Goal: Answer question/provide support: Answer question/provide support

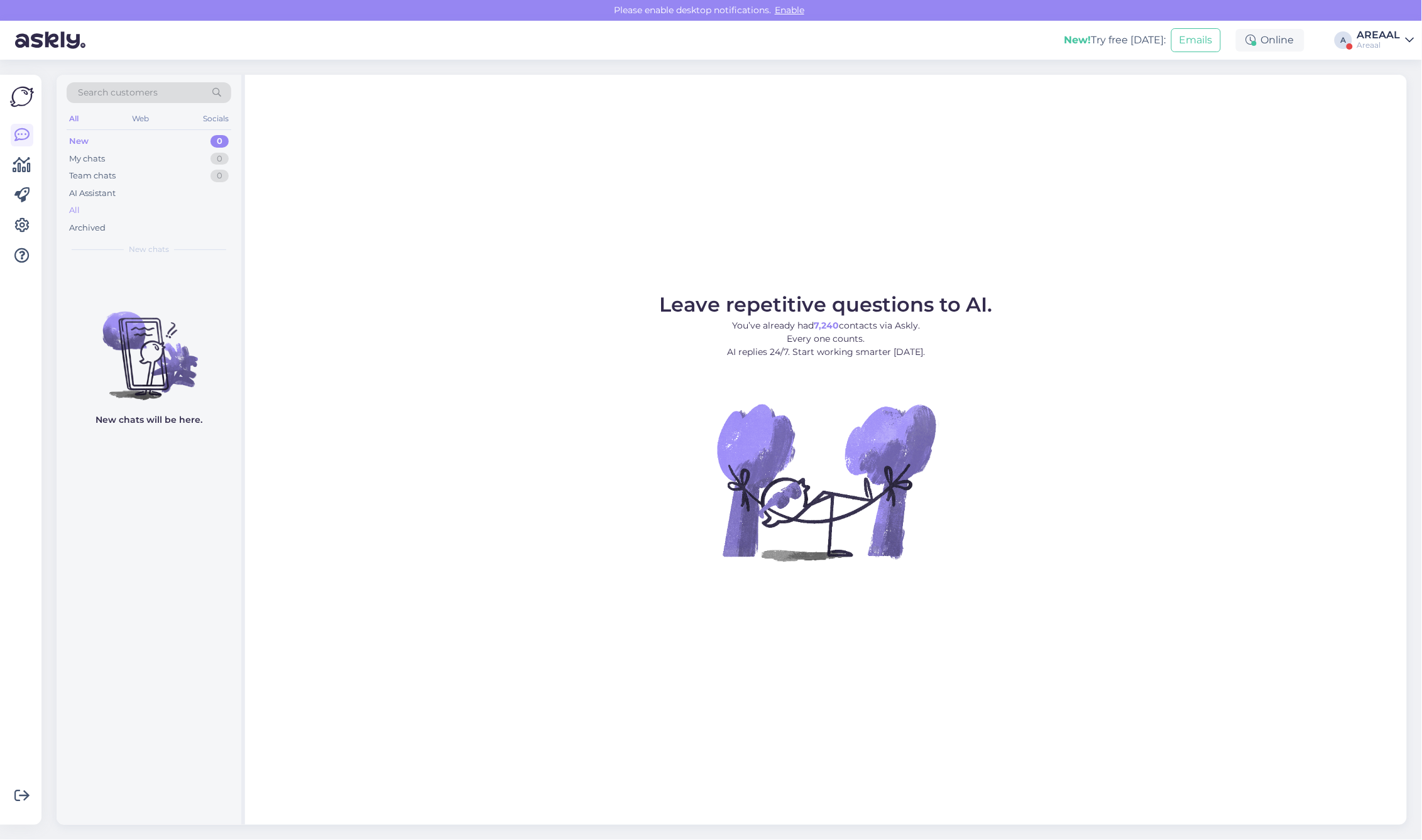
click at [118, 214] on div "All" at bounding box center [149, 211] width 165 height 17
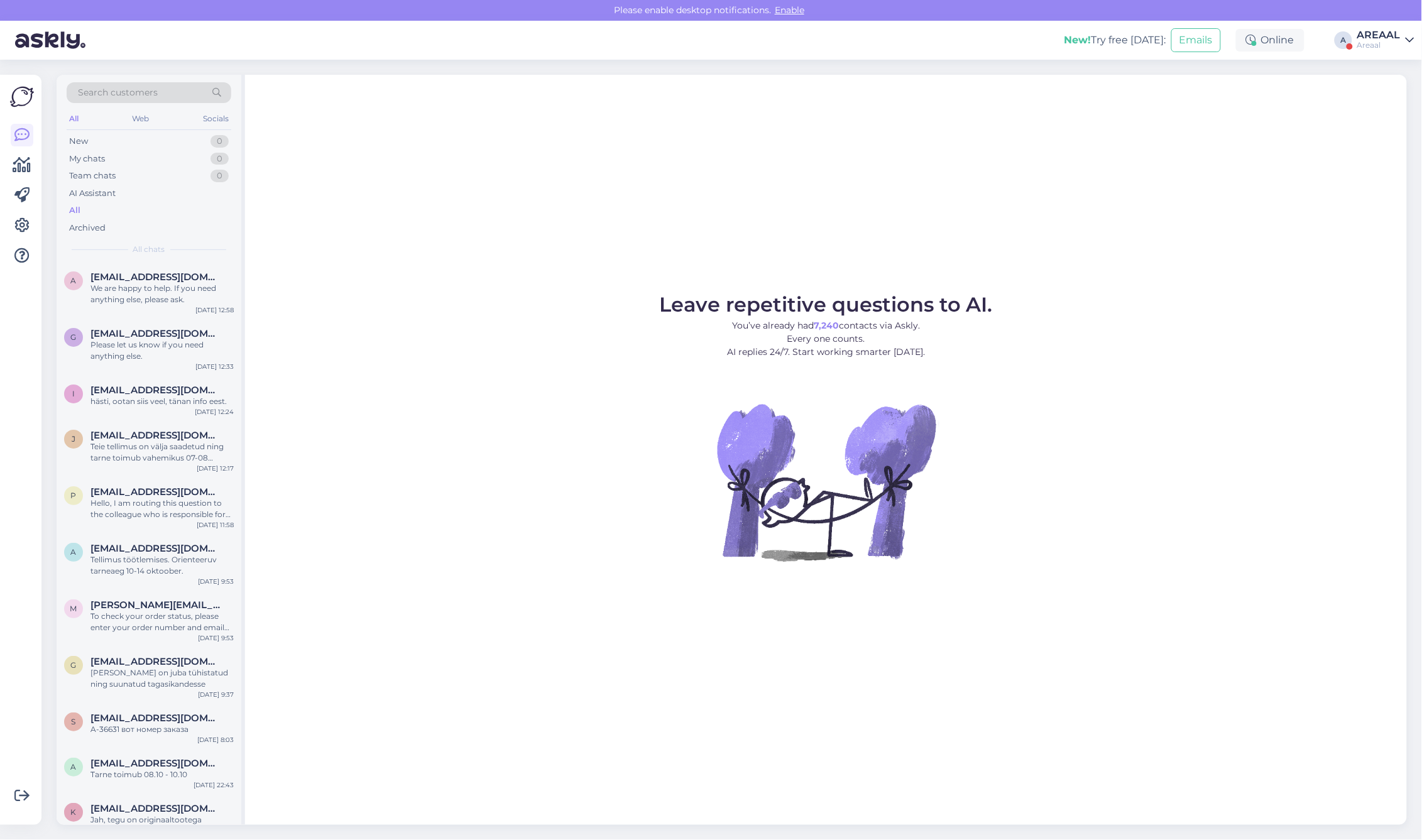
click at [1370, 48] on div "Areaal" at bounding box center [1379, 45] width 44 height 10
click at [1387, 95] on button "Open" at bounding box center [1386, 97] width 35 height 20
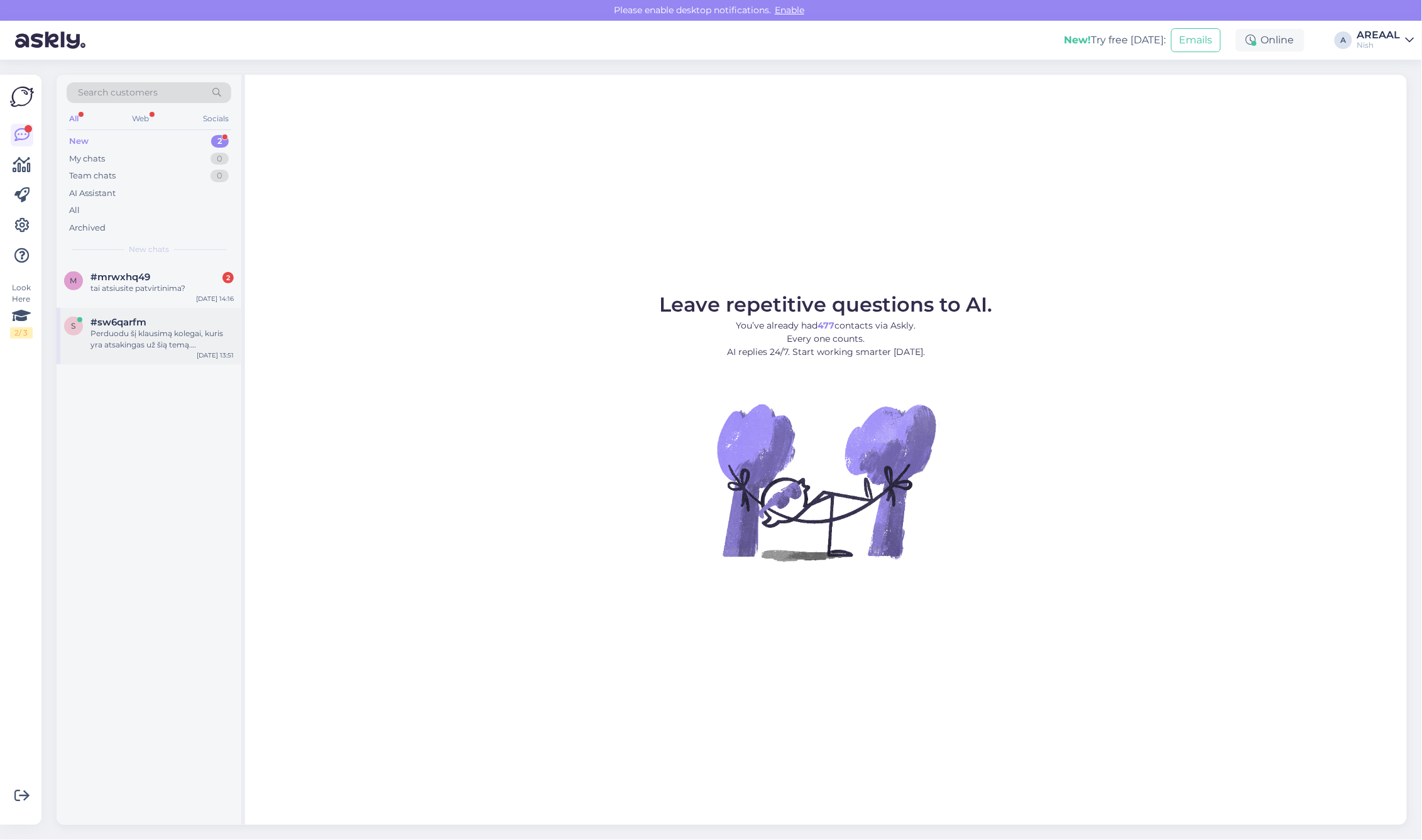
click at [159, 343] on div "Perduodu šį klausimą kolegai, kuris yra atsakingas už šią temą. Atsakymas gali …" at bounding box center [162, 339] width 143 height 23
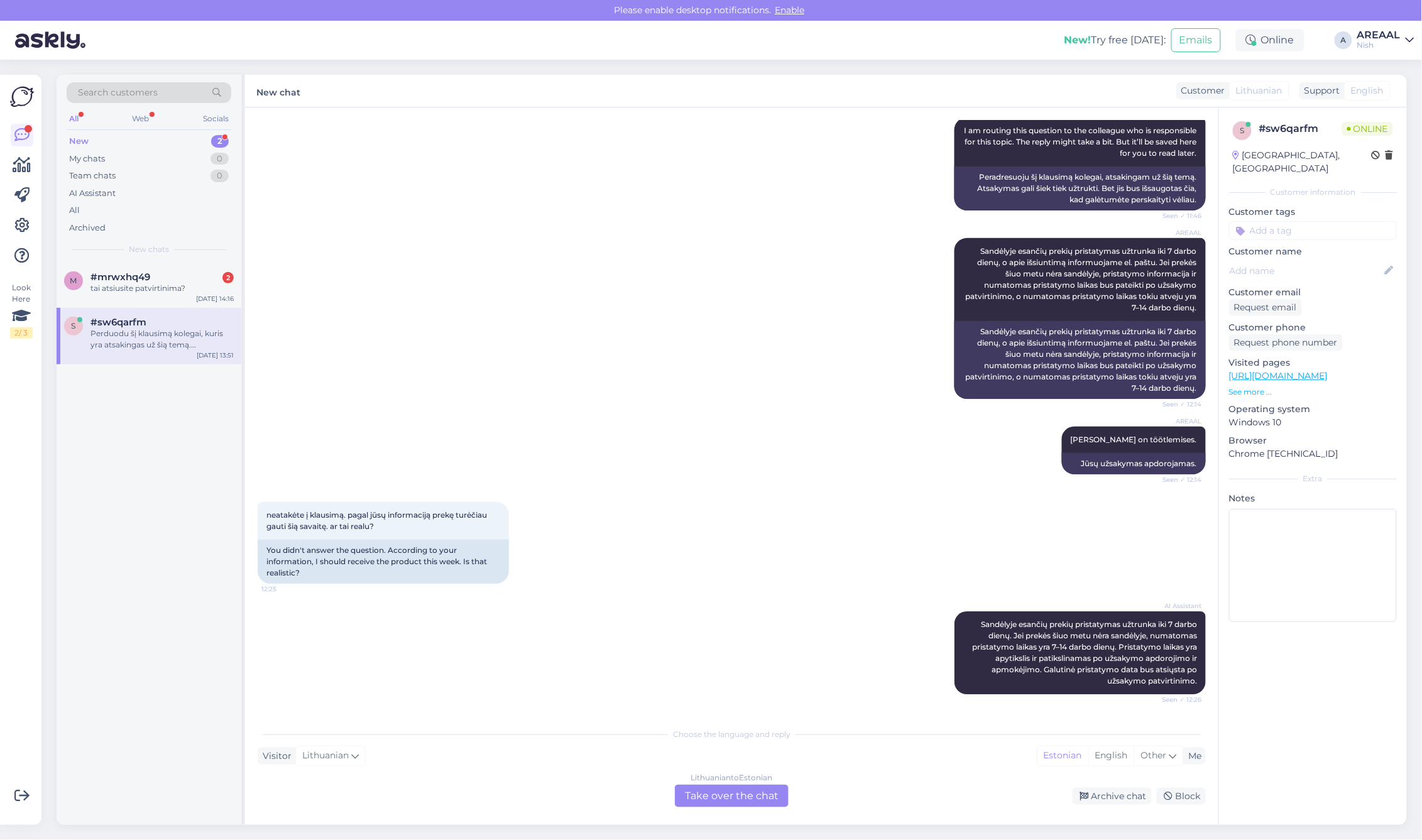
scroll to position [1910, 0]
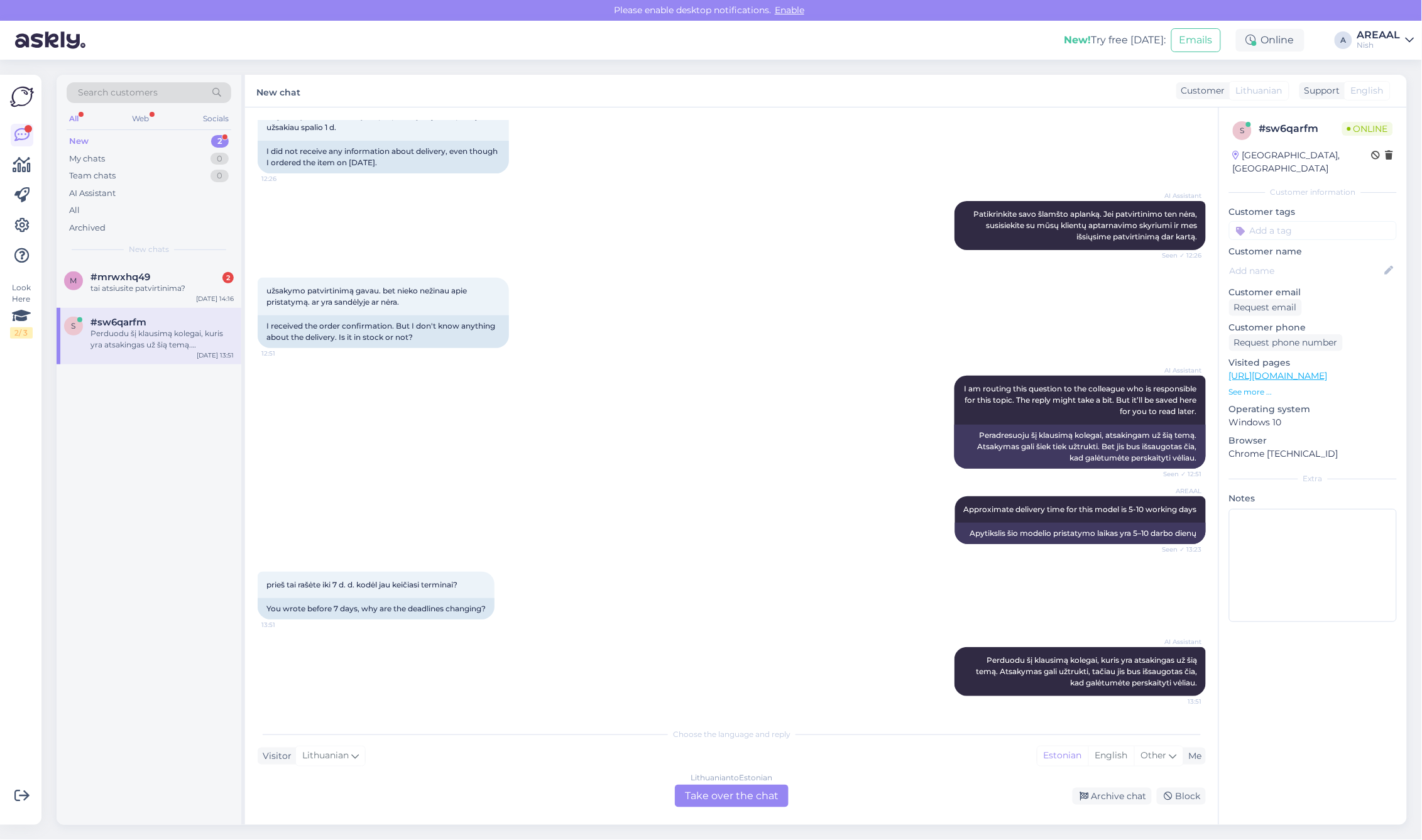
click at [834, 435] on div "AI Assistant I am routing this question to the colleague who is responsible for…" at bounding box center [732, 422] width 948 height 121
click at [118, 265] on div "m #mrwxhq49 2 tai atsiusite patvirtinima? Oct 6 14:16" at bounding box center [149, 285] width 185 height 45
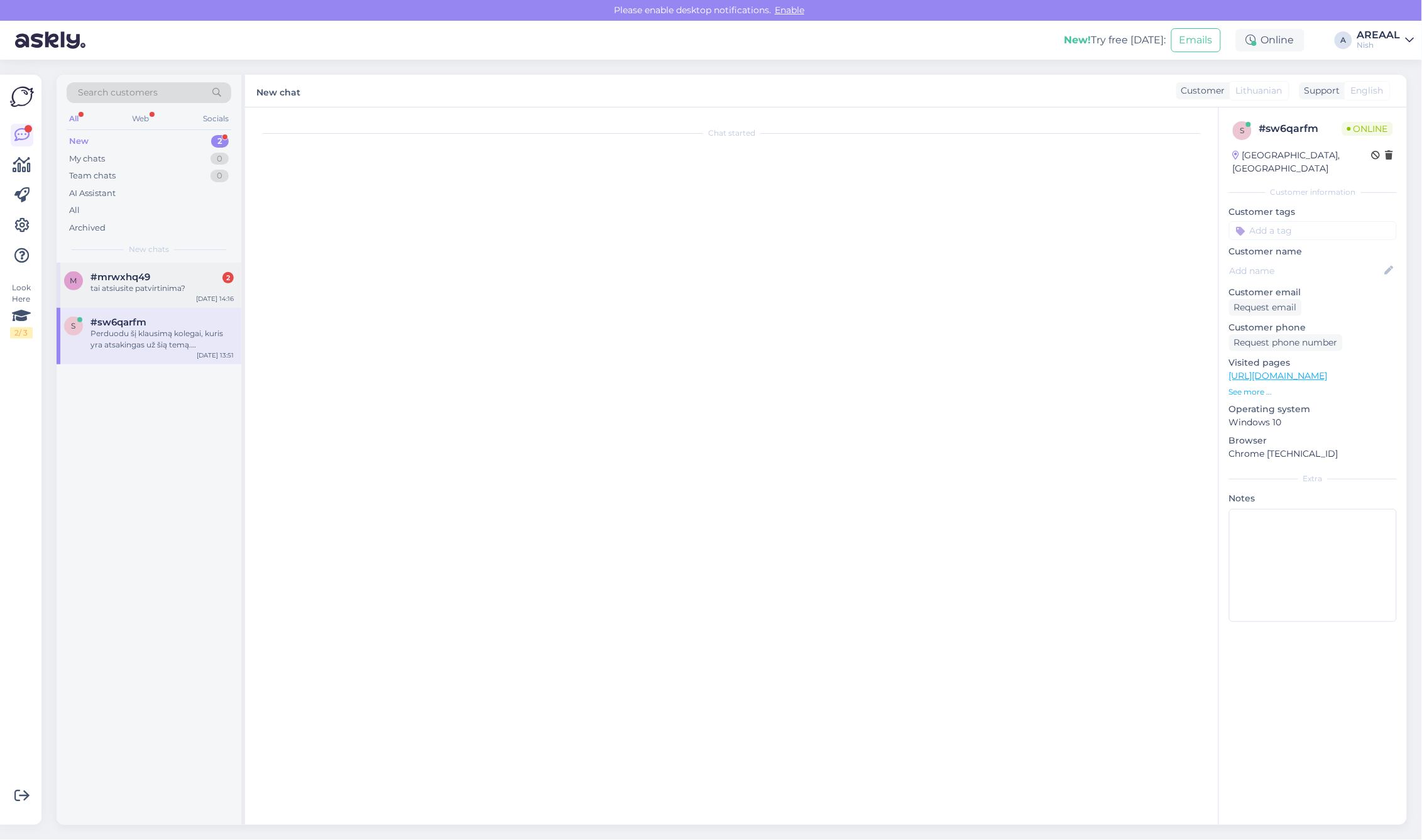
scroll to position [0, 0]
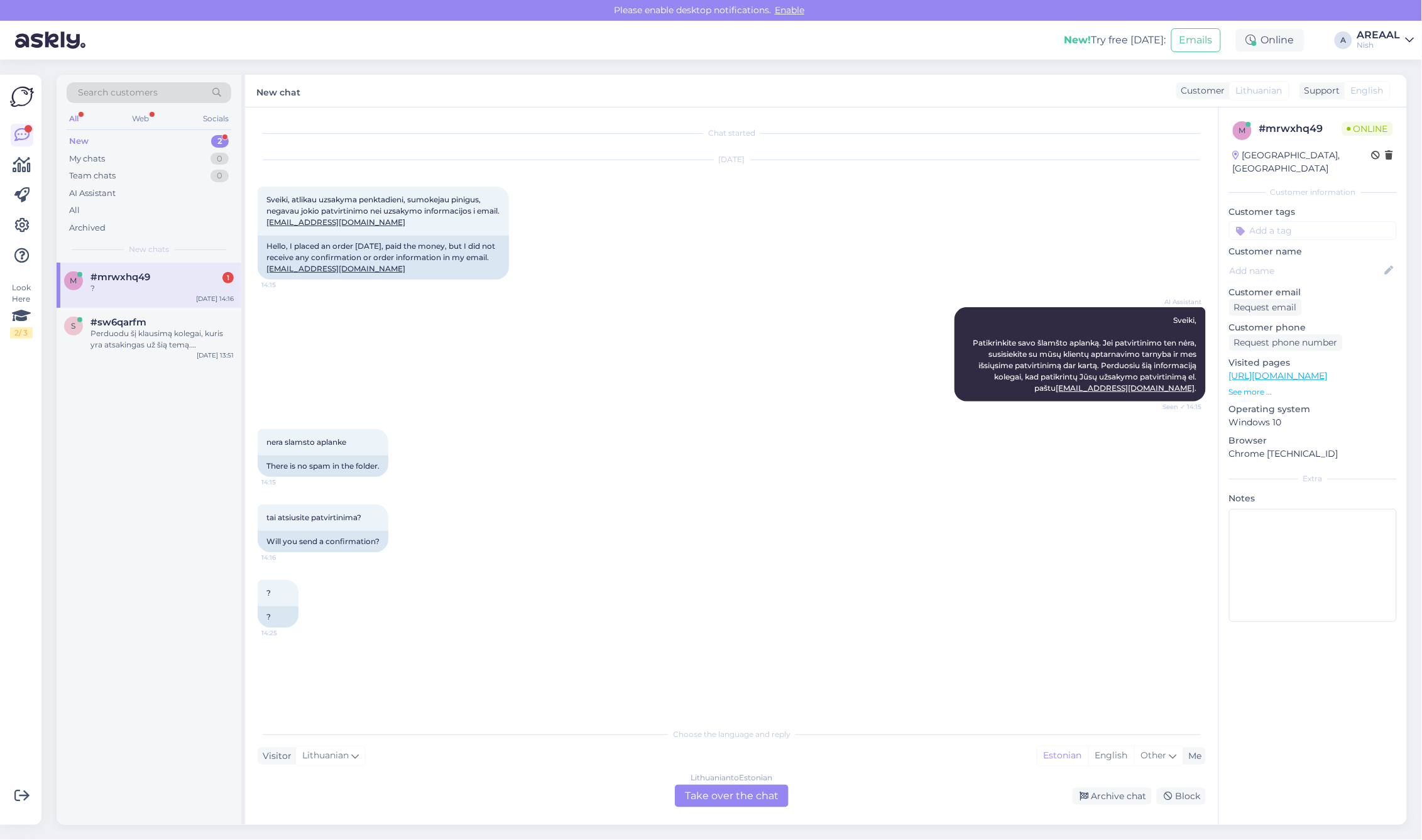
drag, startPoint x: 104, startPoint y: 0, endPoint x: 559, endPoint y: 331, distance: 562.7
click at [564, 330] on div "AI Assistant Sveiki, Patikrinkite savo šlamšto aplanką. Jei patvirtinimo ten nė…" at bounding box center [732, 355] width 948 height 122
drag, startPoint x: 378, startPoint y: 223, endPoint x: 292, endPoint y: 222, distance: 86.0
click at [292, 222] on div "Sveiki, atlikau uzsakyma penktadieni, sumokejau pinigus, negavau jokio patvirti…" at bounding box center [384, 211] width 251 height 49
copy link "j.lapasinskas@gmail.com"
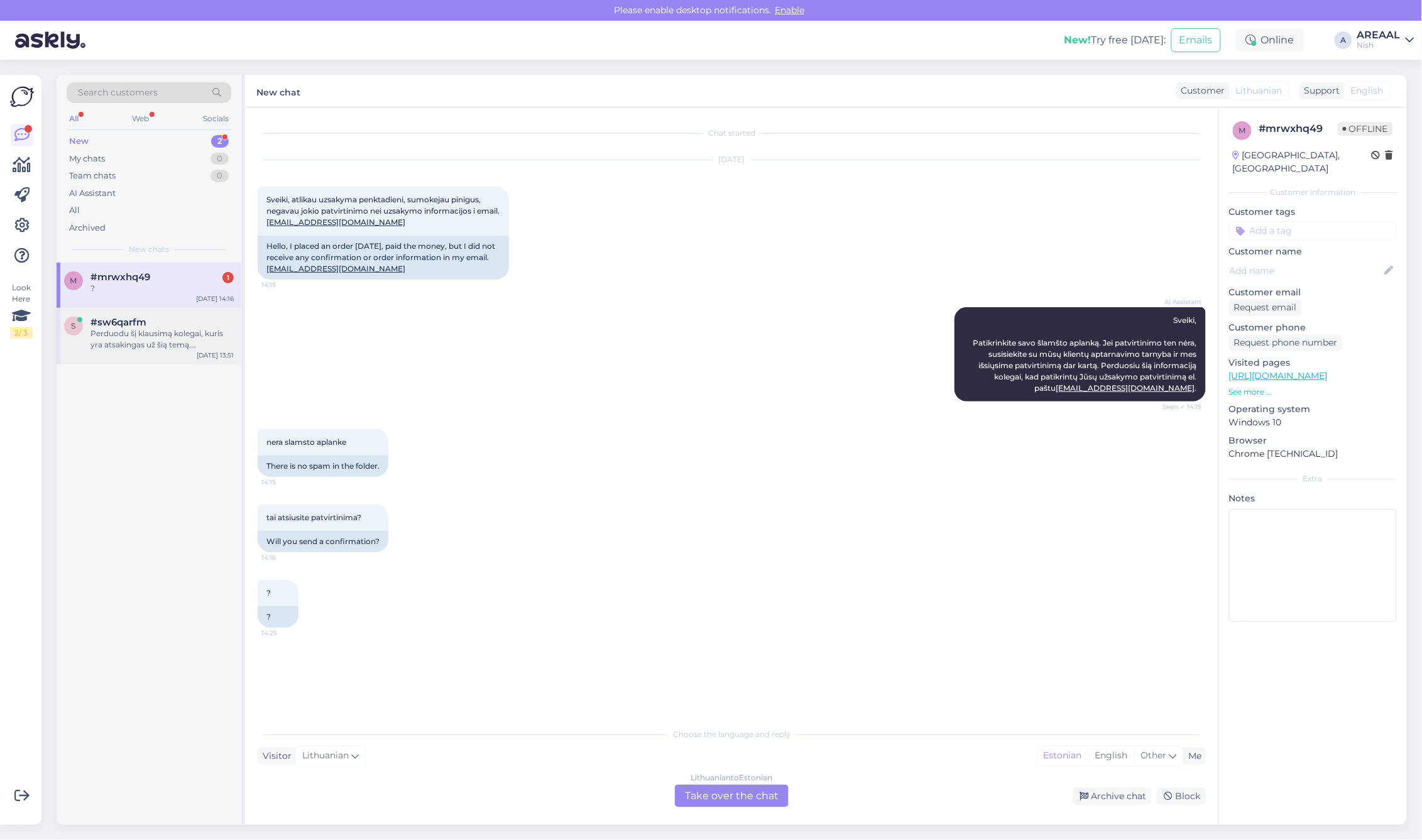
click at [143, 360] on div "s #sw6qarfm Perduodu šį klausimą kolegai, kuris yra atsakingas už šią temą. Ats…" at bounding box center [149, 336] width 185 height 57
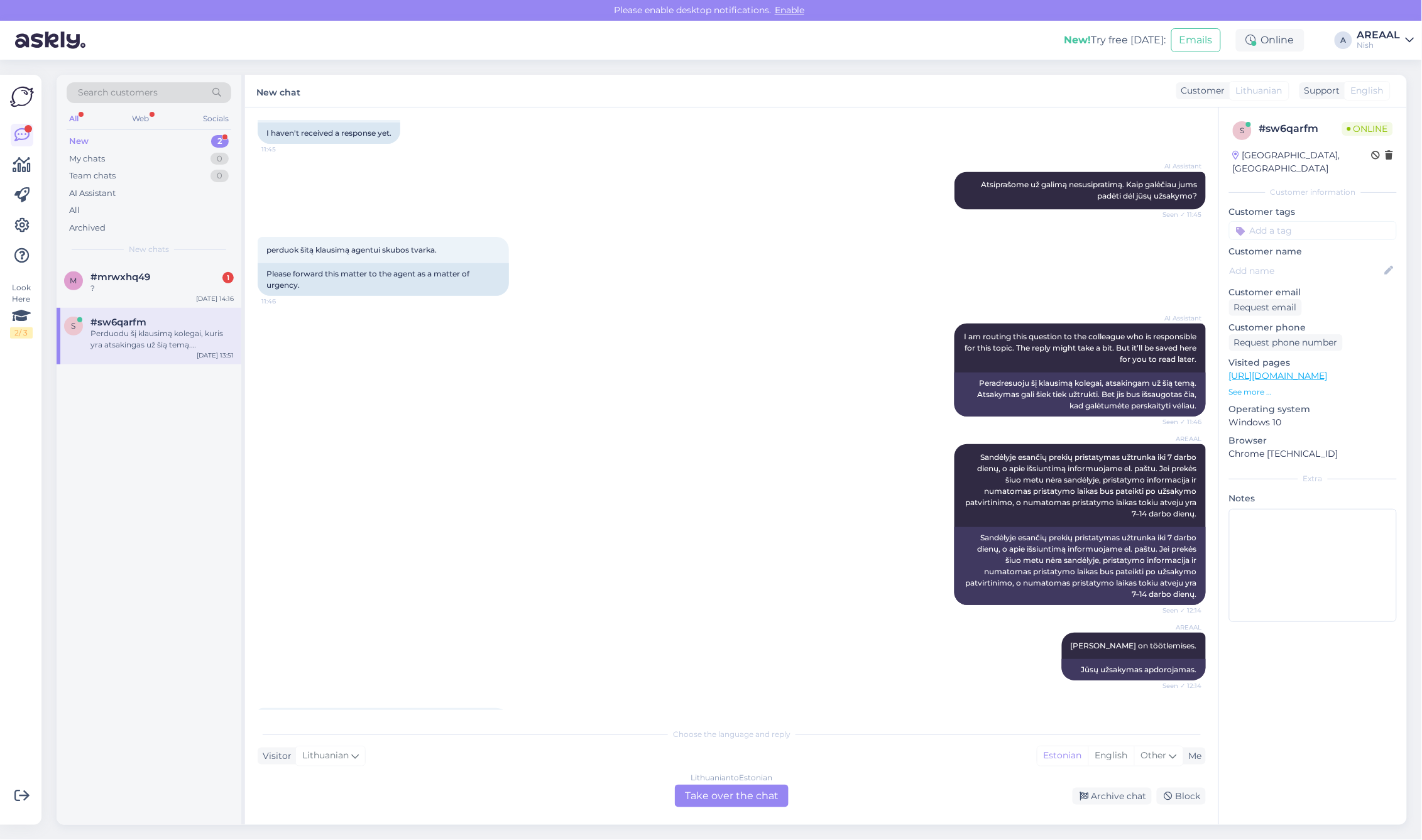
scroll to position [1910, 0]
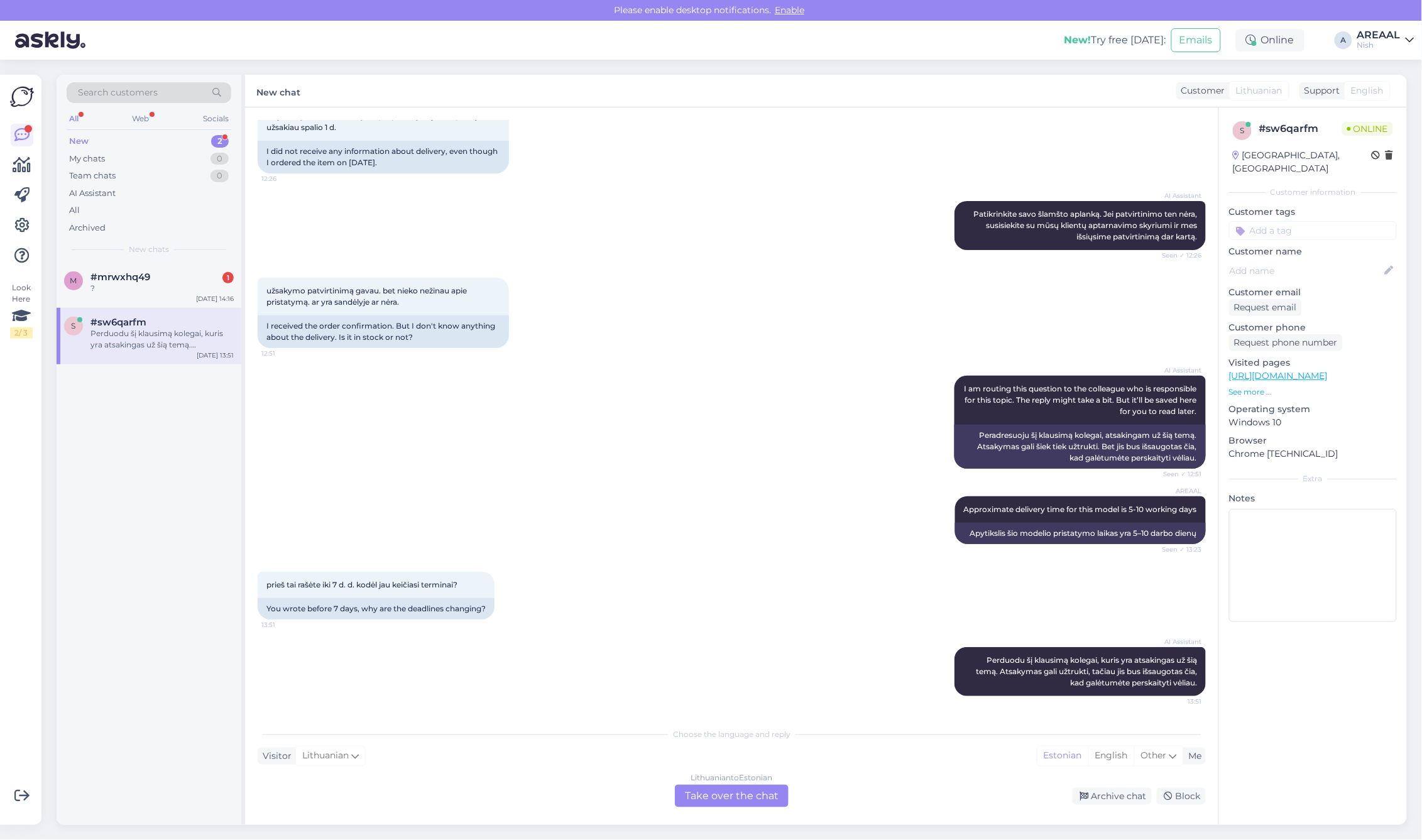
click at [1092, 811] on div "Chat started Oct 1 2025 Laba diena, ar turite vietoje arba per kiek laik gautum…" at bounding box center [731, 466] width 973 height 717
click at [1088, 795] on icon at bounding box center [1084, 796] width 9 height 9
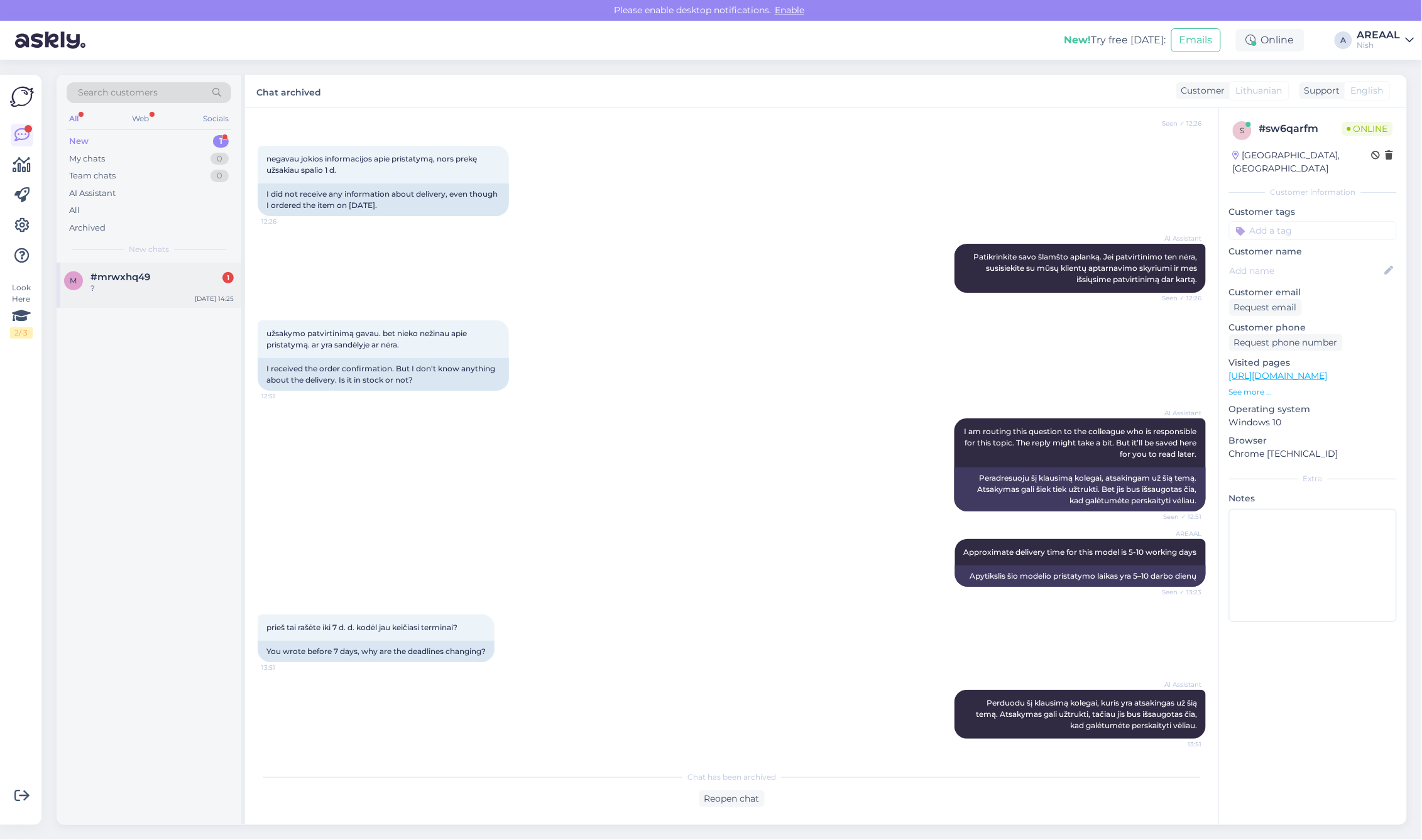
click at [157, 299] on div "m #mrwxhq49 1 ? Oct 6 14:25" at bounding box center [149, 285] width 185 height 45
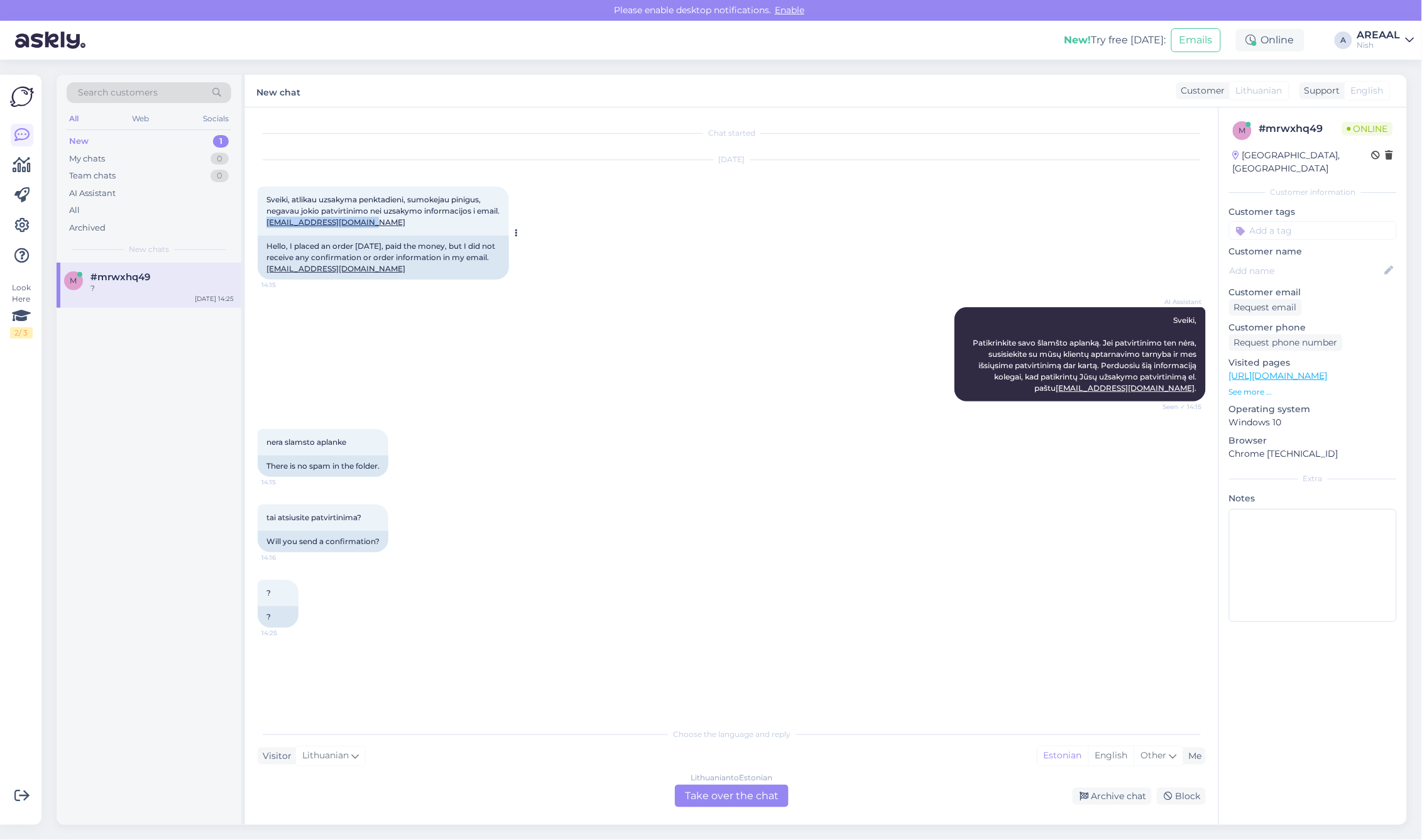
drag, startPoint x: 419, startPoint y: 225, endPoint x: 290, endPoint y: 230, distance: 129.1
click at [290, 230] on div "Sveiki, atlikau uzsakyma penktadieni, sumokejau pinigus, negavau jokio patvirti…" at bounding box center [384, 211] width 251 height 49
copy link "j.lapasinskas@gmail.com"
click at [145, 211] on div "All" at bounding box center [149, 211] width 165 height 17
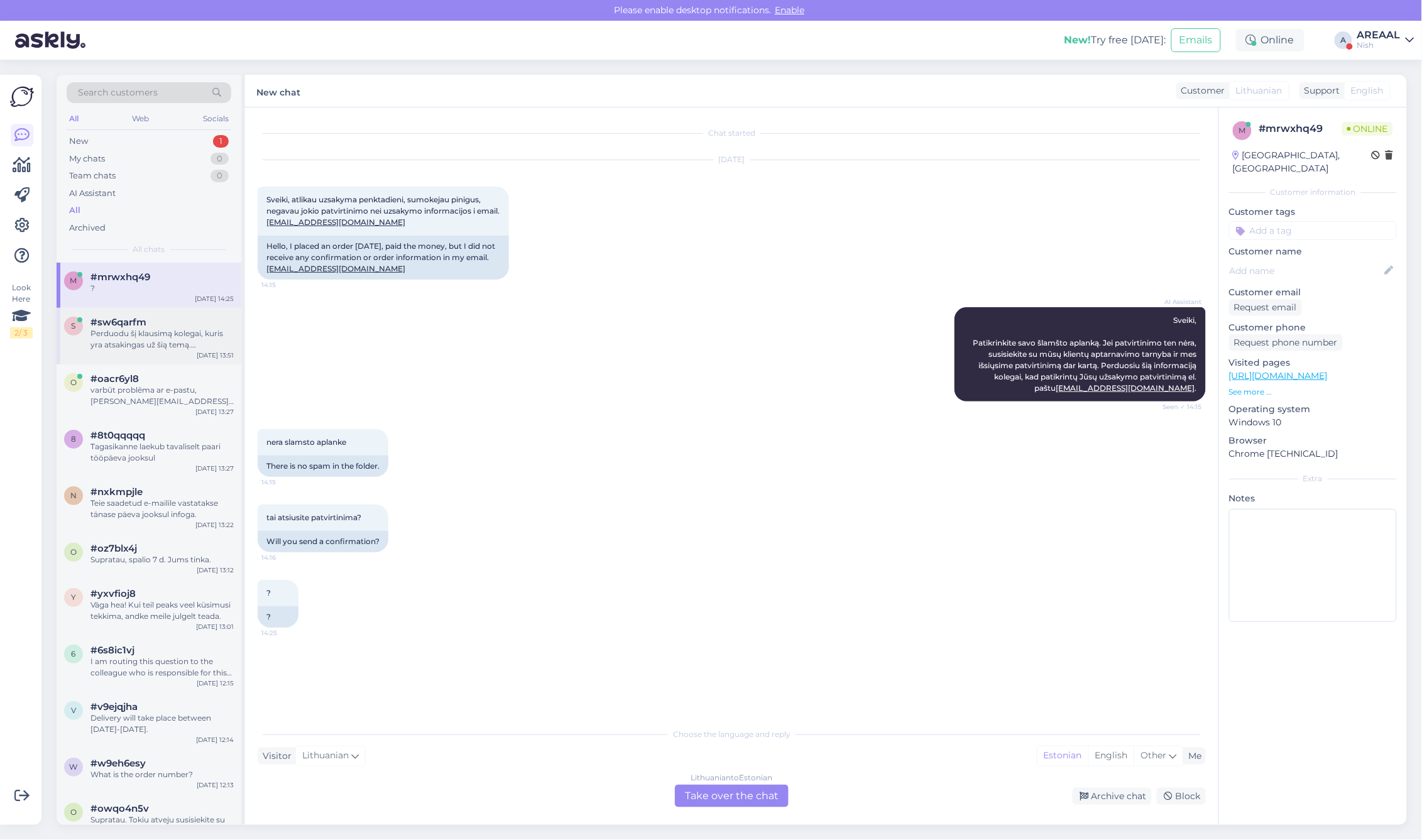
click at [149, 310] on div "s #sw6qarfm Perduodu šį klausimą kolegai, kuris yra atsakingas už šią temą. Ats…" at bounding box center [149, 336] width 185 height 57
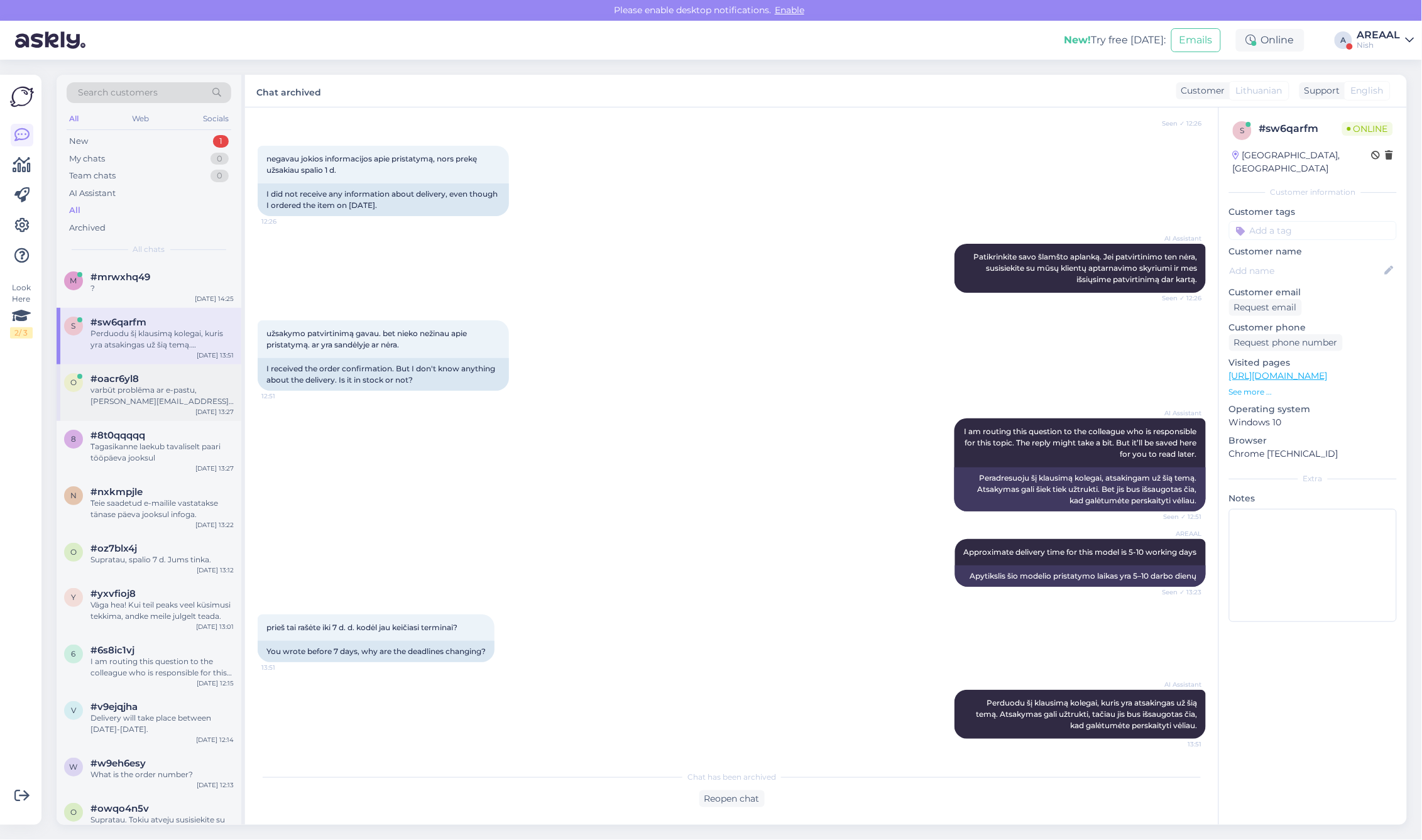
click at [155, 382] on div "#oacr6yl8" at bounding box center [162, 379] width 143 height 12
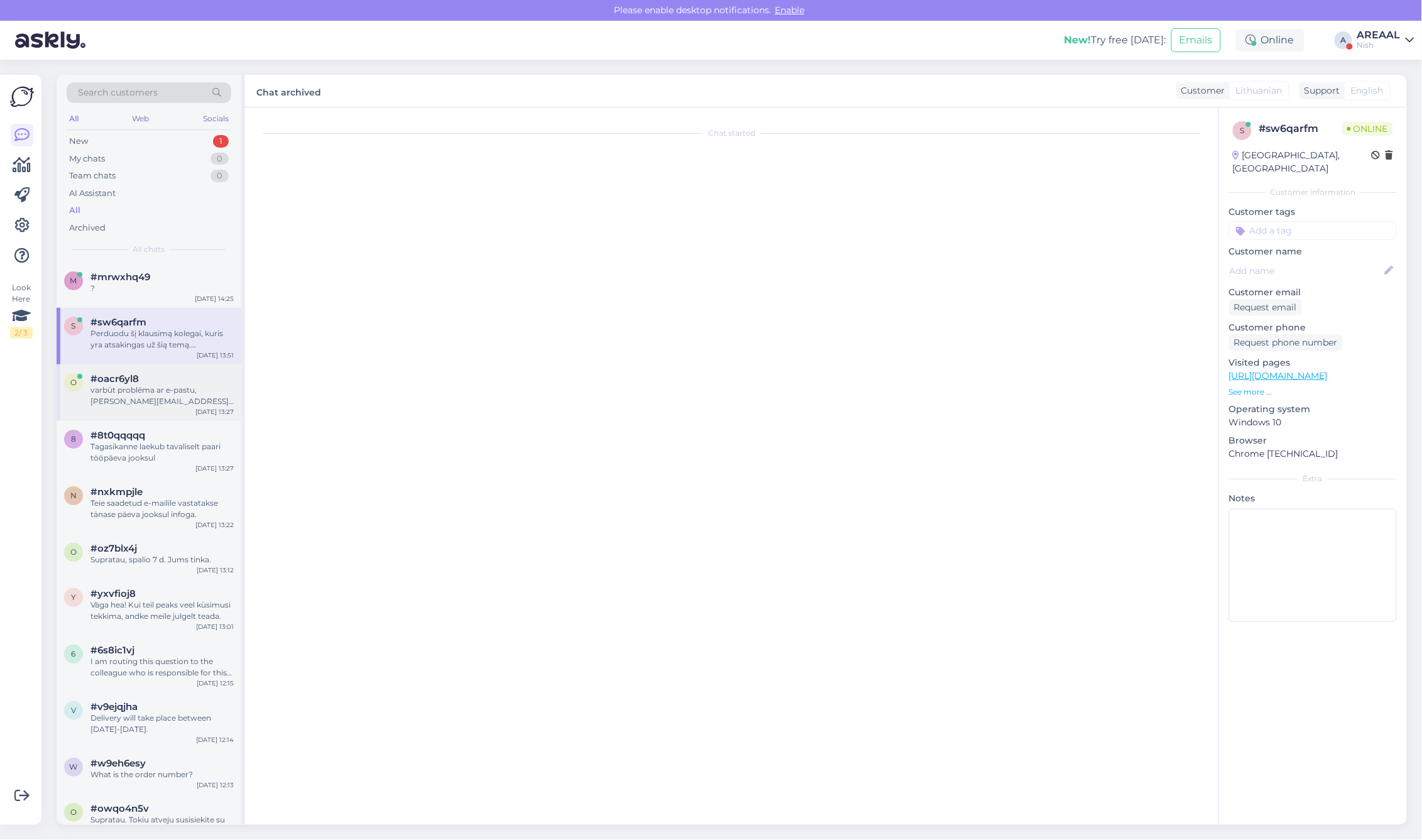
scroll to position [489, 0]
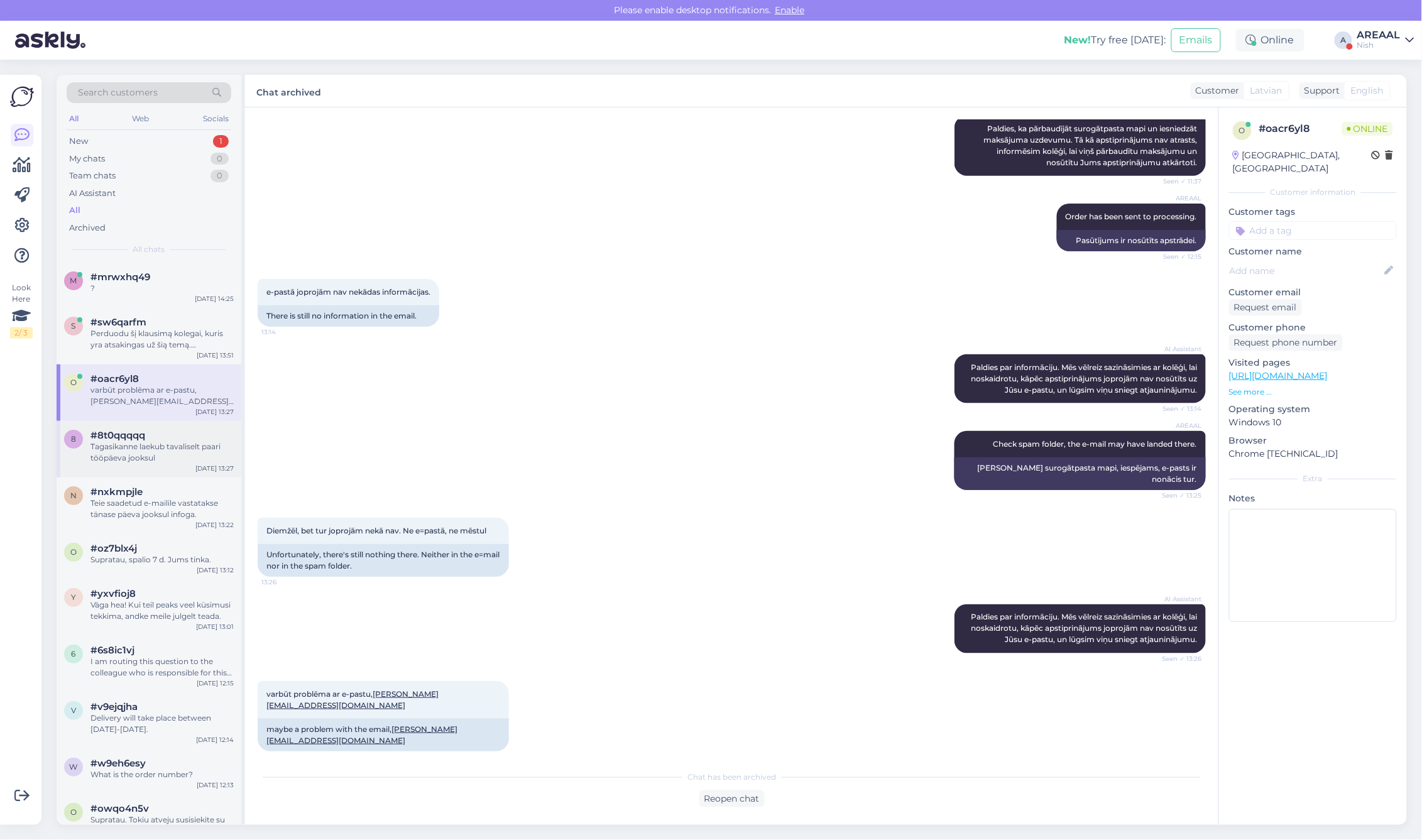
click at [164, 443] on div "Tagasikanne laekub tavaliselt paari tööpäeva jooksul" at bounding box center [162, 452] width 143 height 23
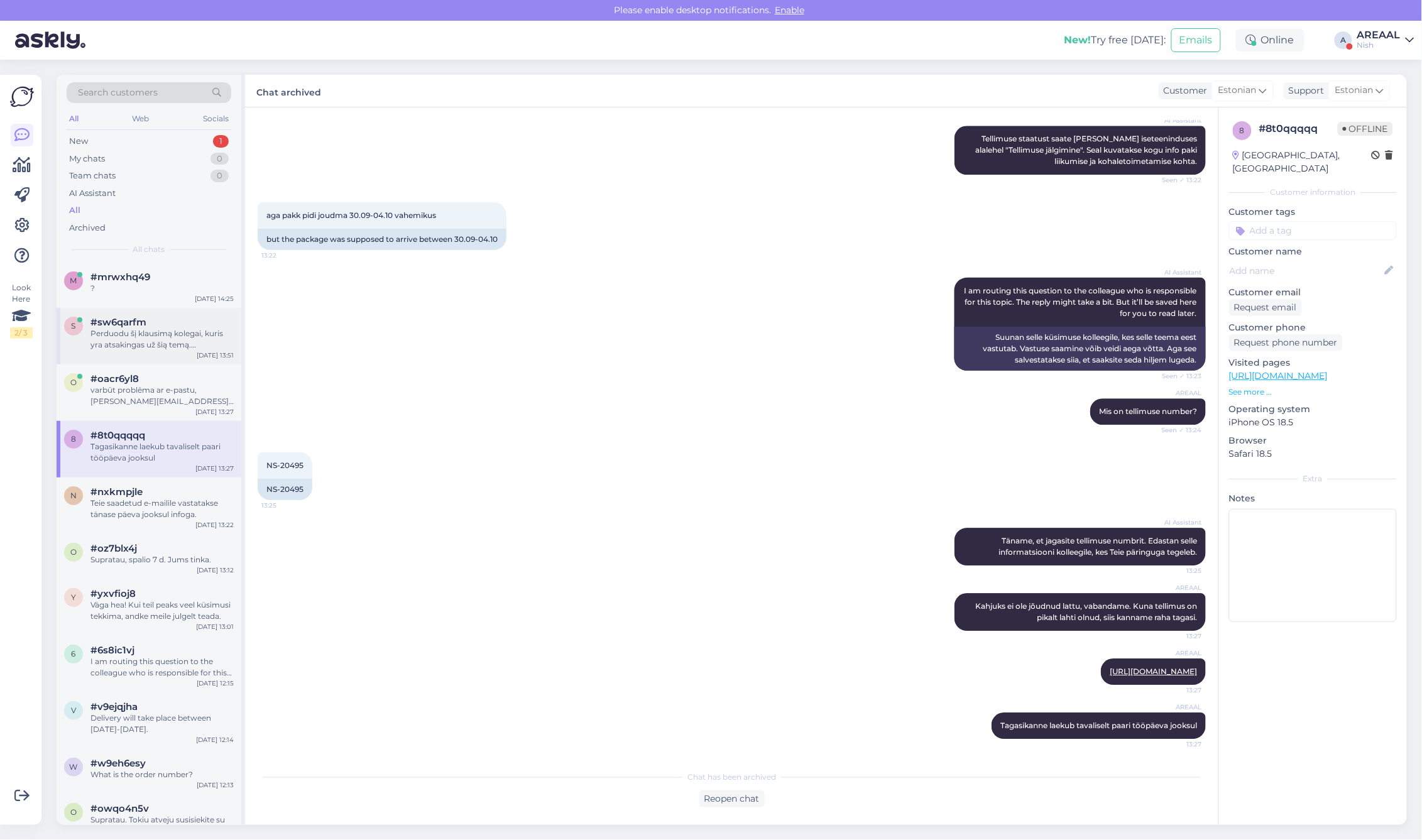
click at [168, 339] on div "Perduodu šį klausimą kolegai, kuris yra atsakingas už šią temą. Atsakymas gali …" at bounding box center [162, 339] width 143 height 23
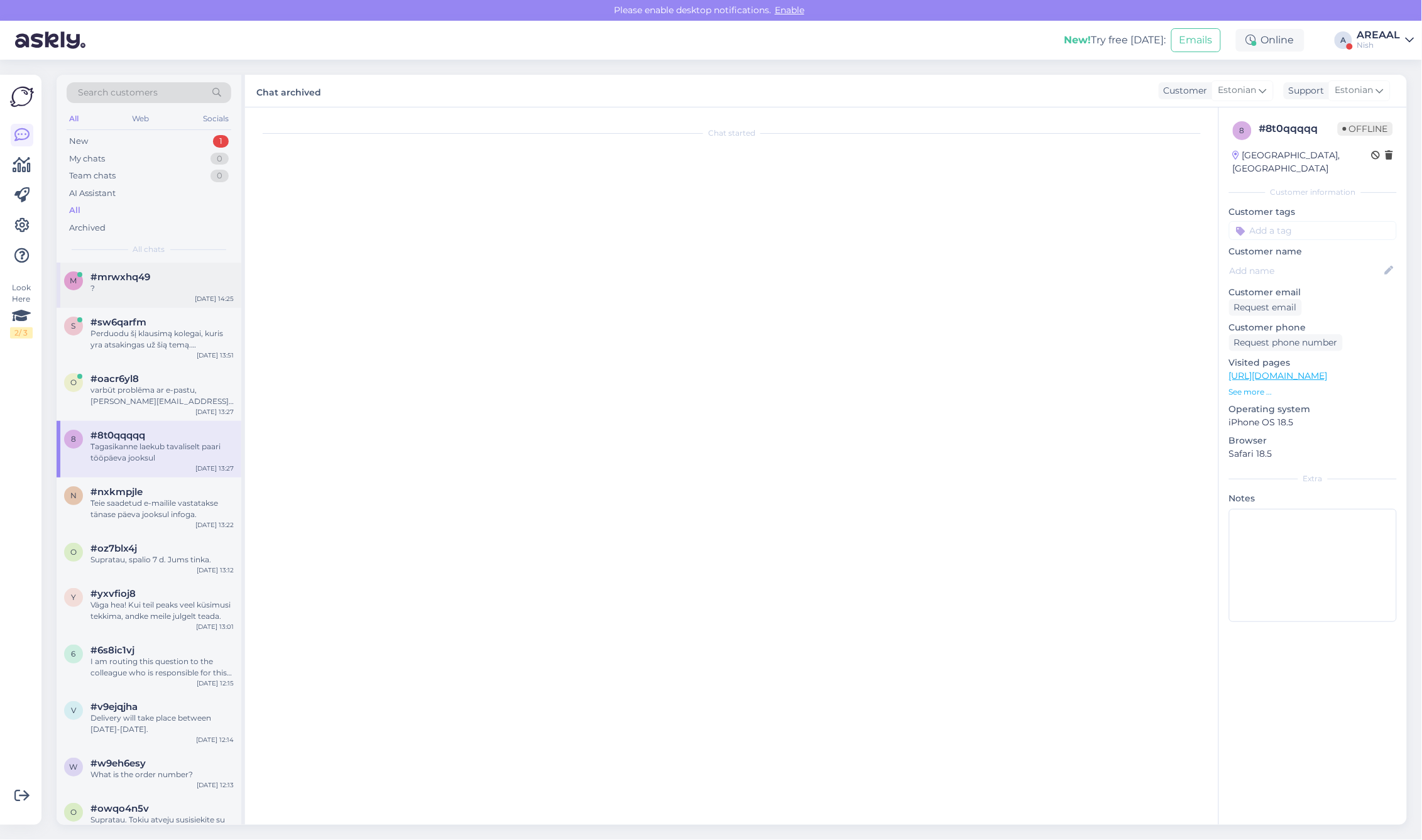
scroll to position [1867, 0]
click at [169, 281] on div "#mrwxhq49" at bounding box center [162, 278] width 143 height 12
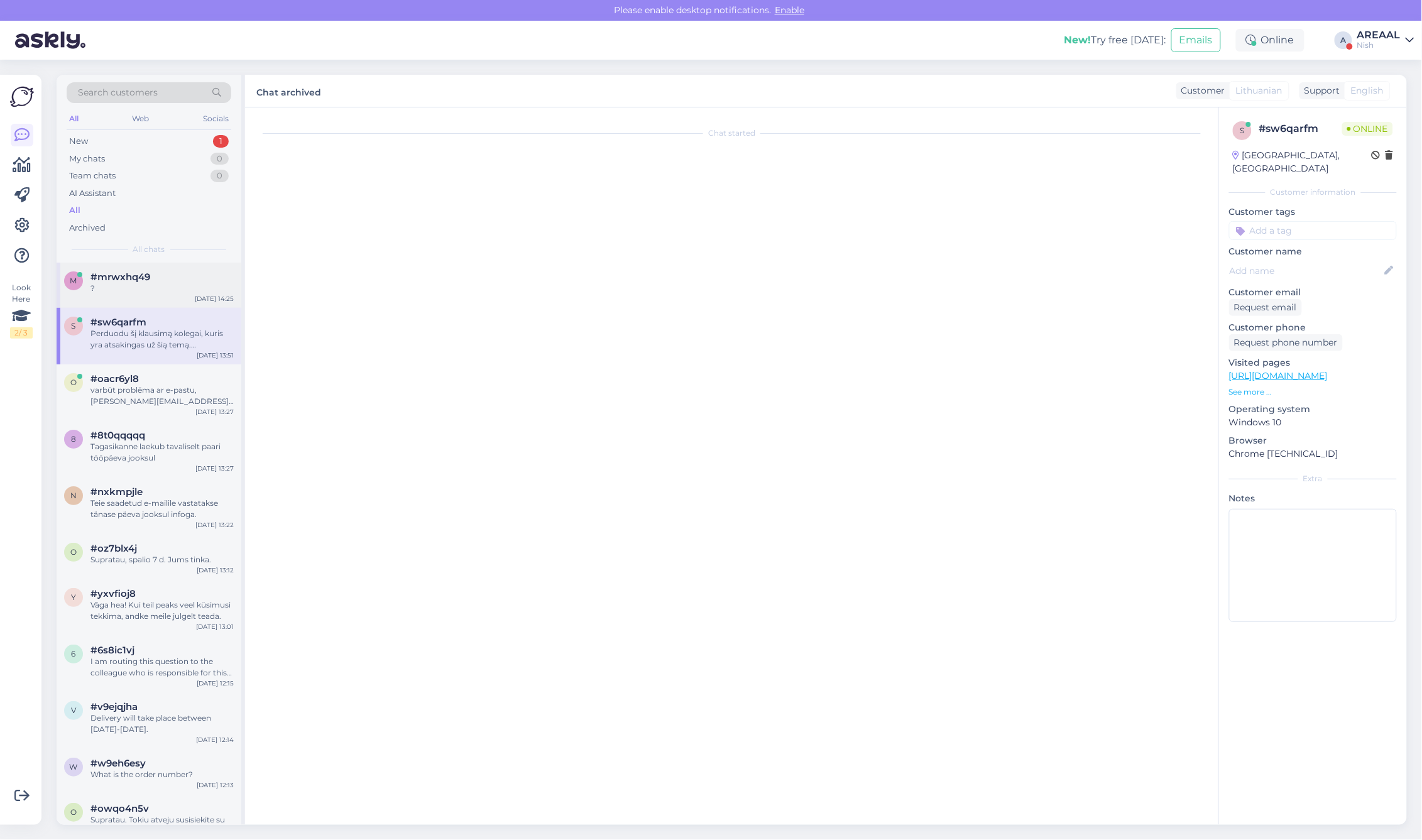
scroll to position [0, 0]
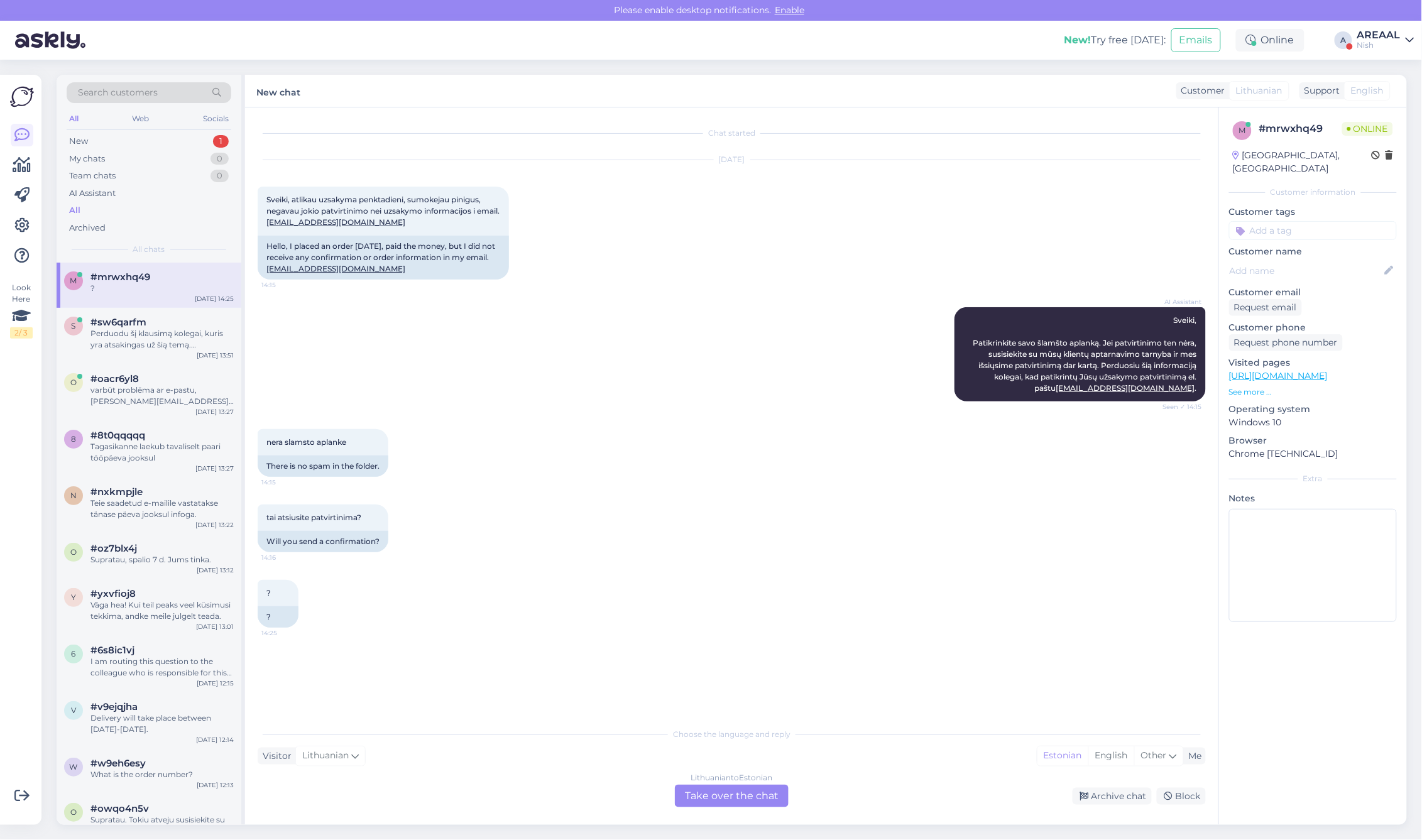
click at [1395, 44] on div "Nish" at bounding box center [1379, 45] width 44 height 10
click at [17, 421] on div "Look Here 2 / 3" at bounding box center [22, 450] width 24 height 730
click at [1376, 38] on div "AREAAL" at bounding box center [1379, 36] width 44 height 10
click at [1383, 73] on button "Open" at bounding box center [1386, 70] width 35 height 20
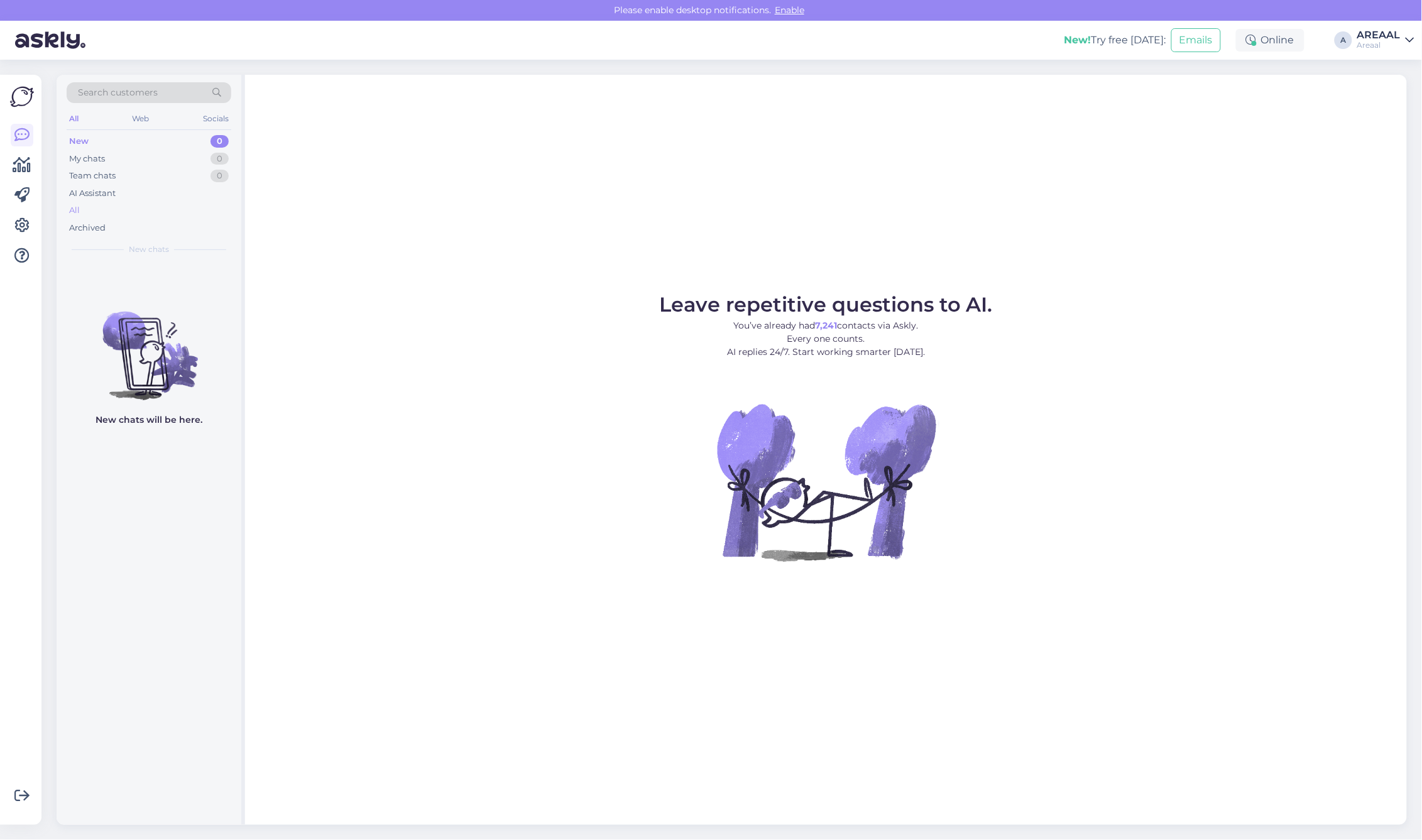
click at [167, 202] on div "All" at bounding box center [149, 211] width 165 height 17
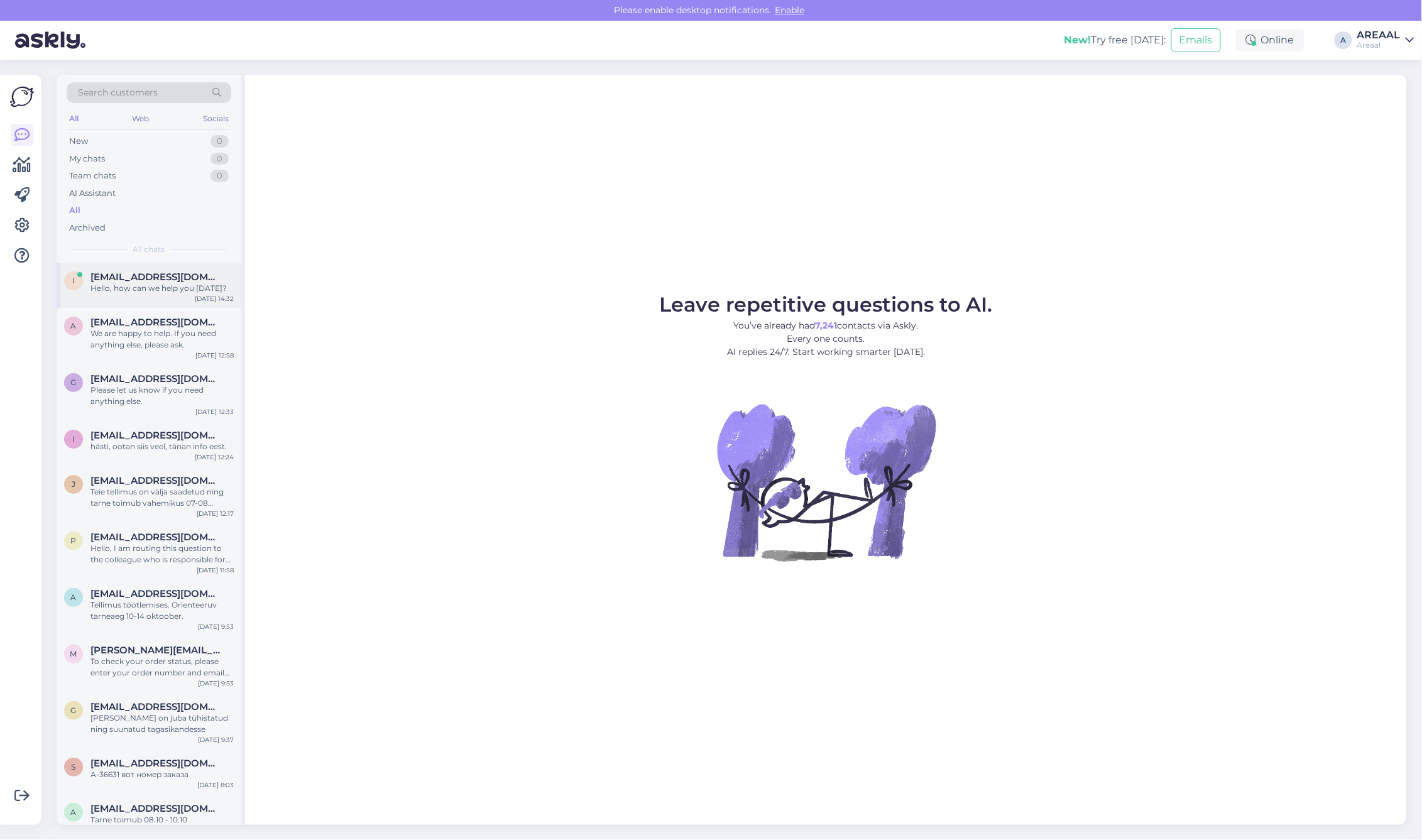
click at [167, 294] on div "Hello, how can we help you today?" at bounding box center [162, 288] width 143 height 12
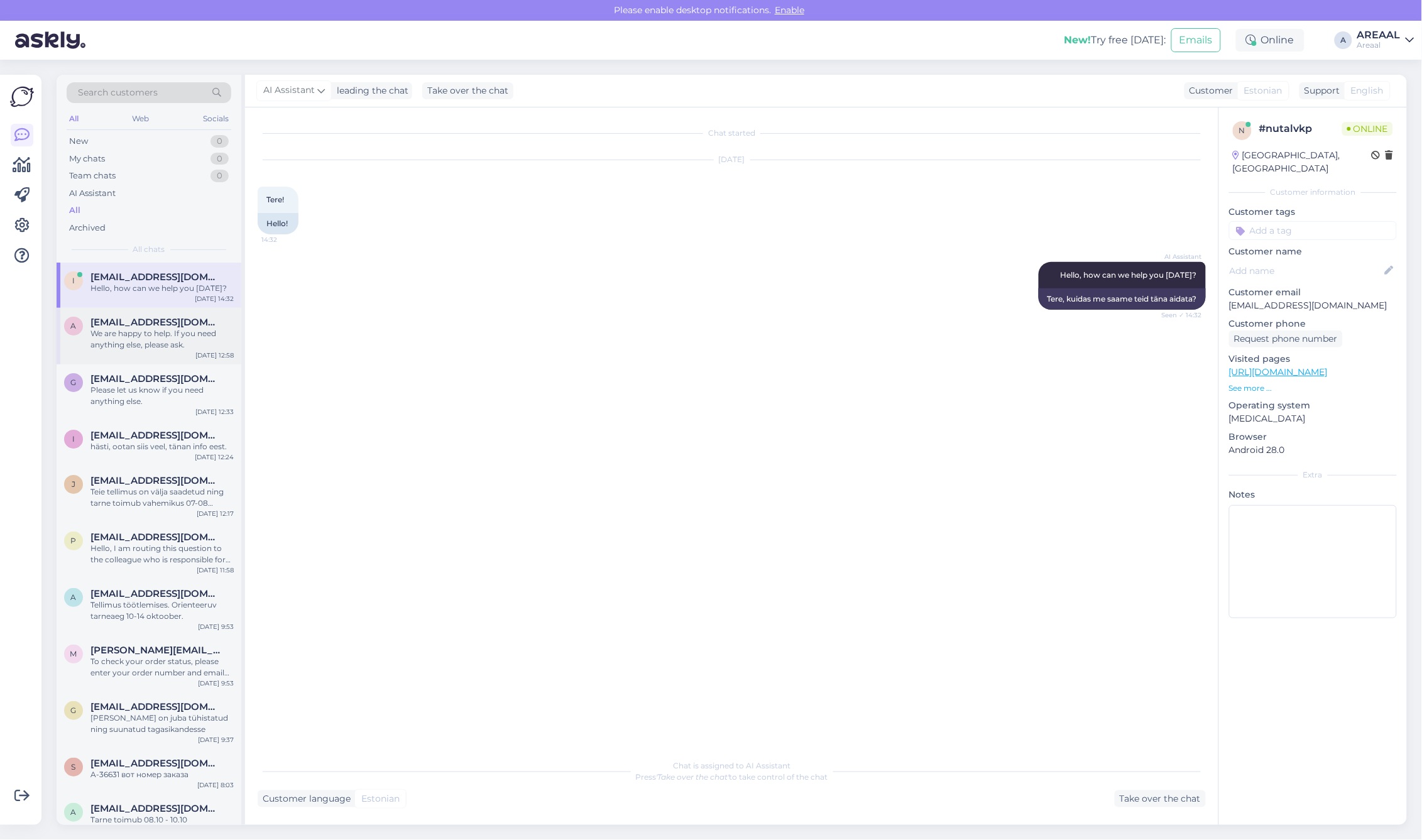
click at [163, 335] on div "We are happy to help. If you need anything else, please ask." at bounding box center [162, 339] width 143 height 23
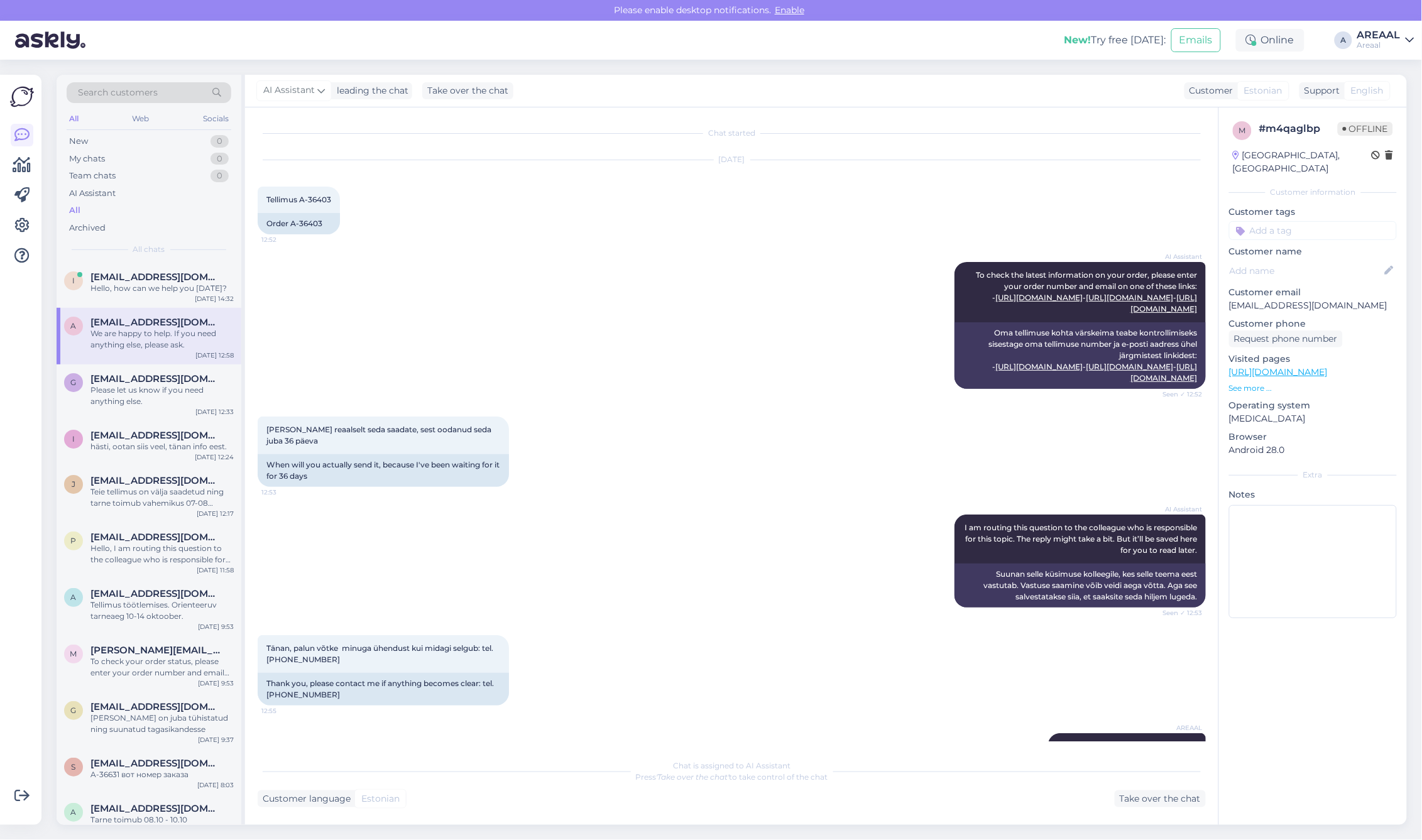
scroll to position [227, 0]
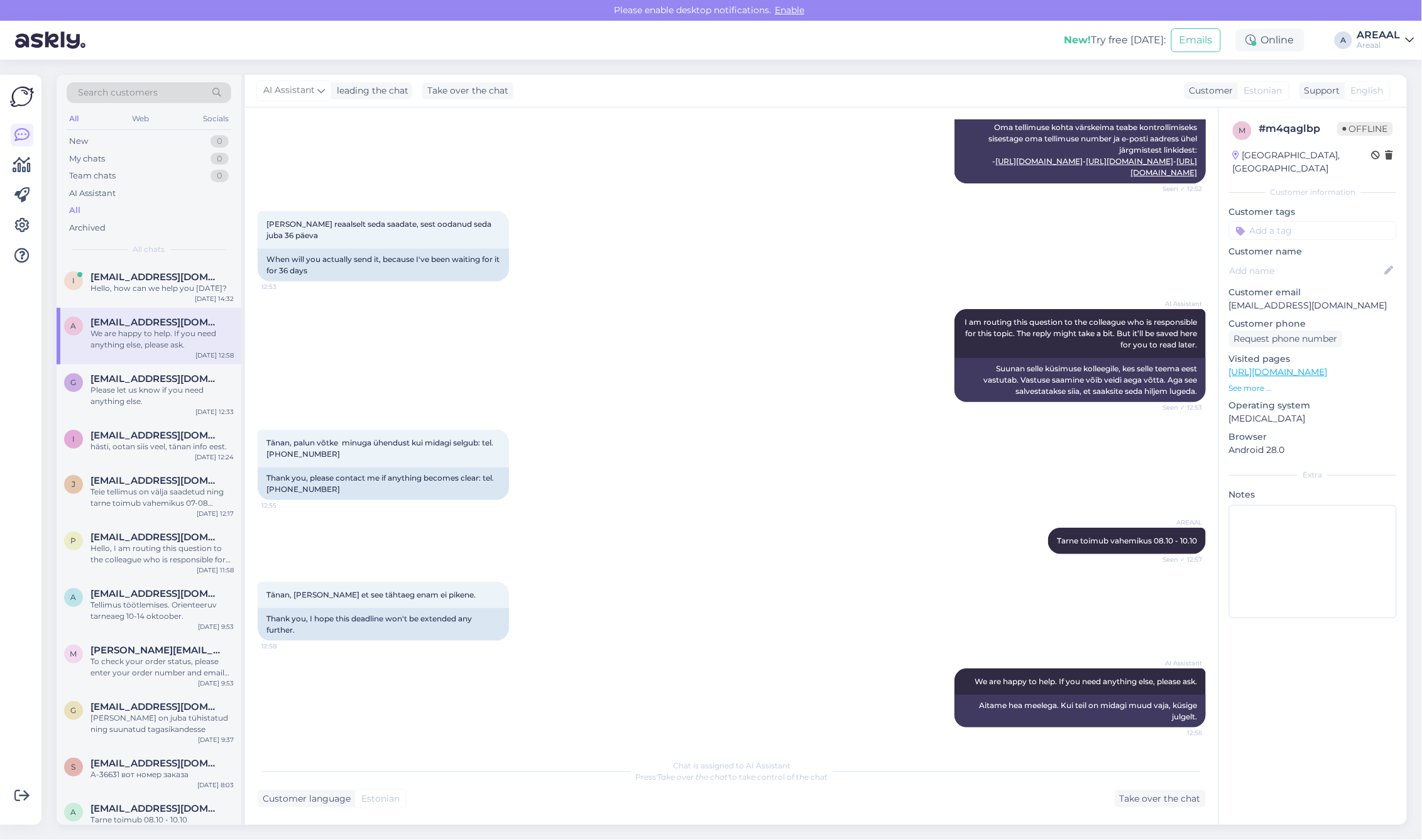
click at [1395, 39] on div "AREAAL" at bounding box center [1379, 36] width 44 height 10
click at [1395, 91] on button "Open" at bounding box center [1386, 97] width 35 height 20
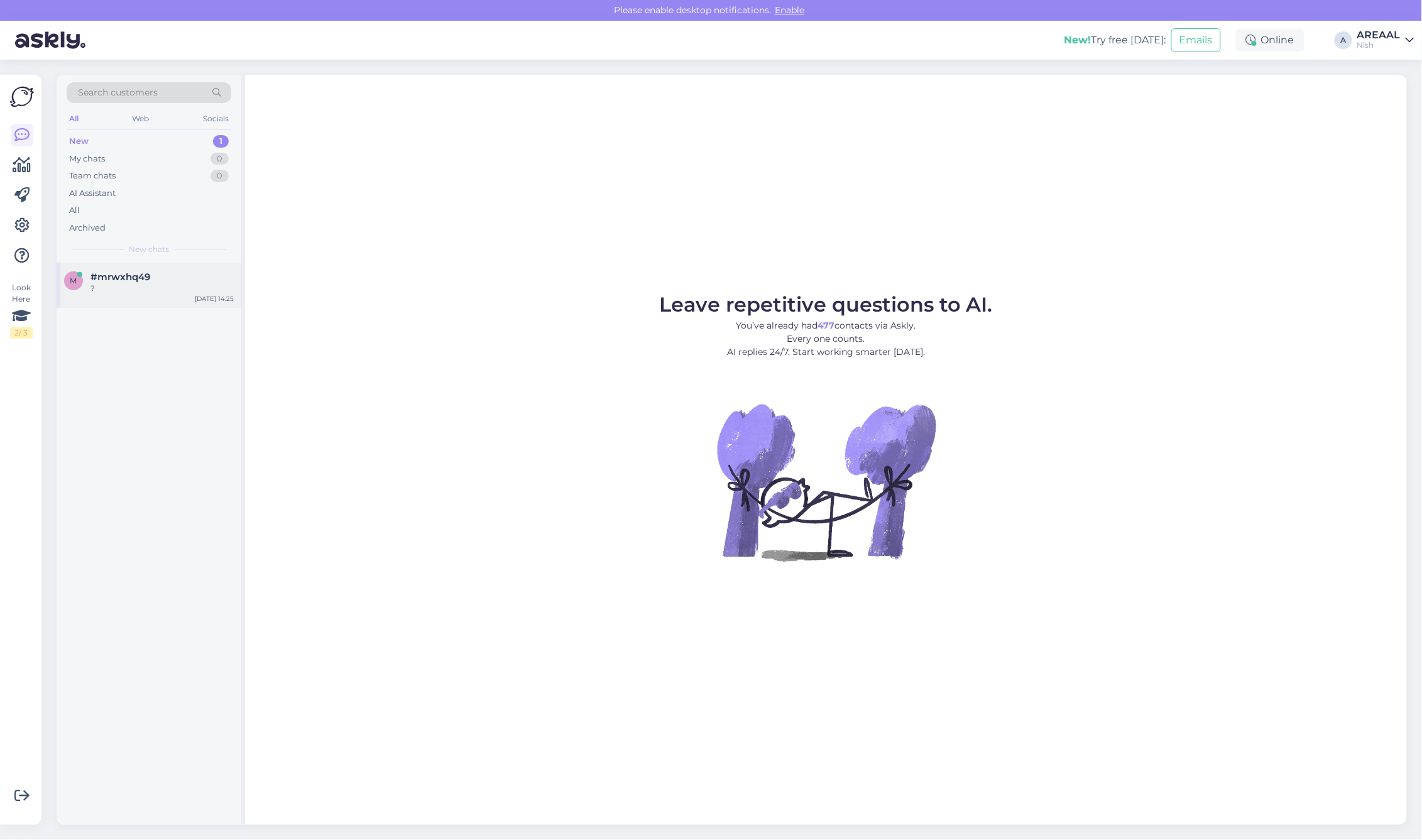
click at [151, 295] on div "m #mrwxhq49 ? Oct 6 14:25" at bounding box center [149, 285] width 185 height 45
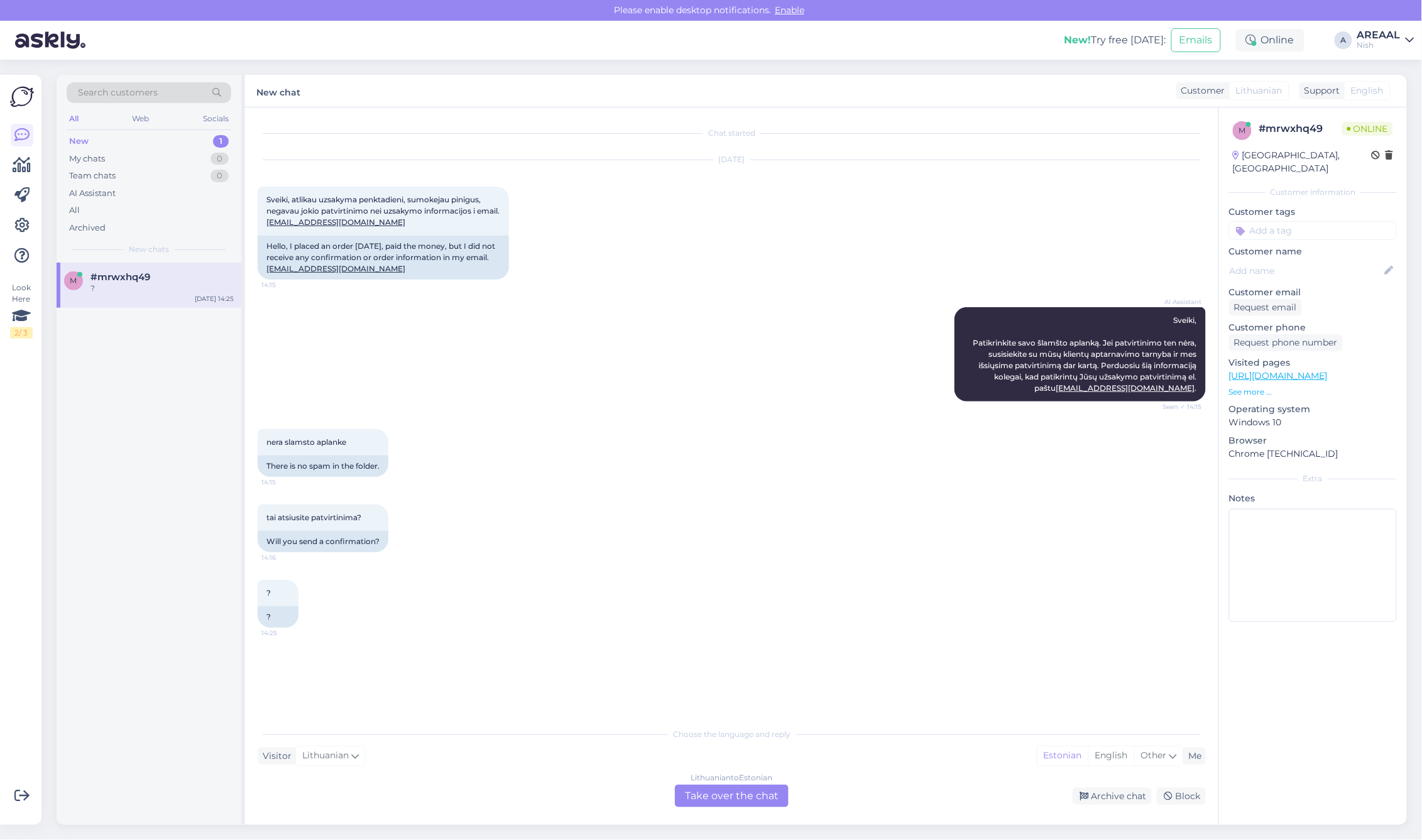
click at [43, 477] on div "Look Here 2 / 3 Get more Your checklist to get more value from Askly. Close Con…" at bounding box center [24, 450] width 49 height 780
click at [564, 443] on div "nera slamsto aplanke 14:15 There is no spam in the folder." at bounding box center [732, 453] width 948 height 76
click at [133, 281] on span "#aucuqufy" at bounding box center [117, 278] width 53 height 12
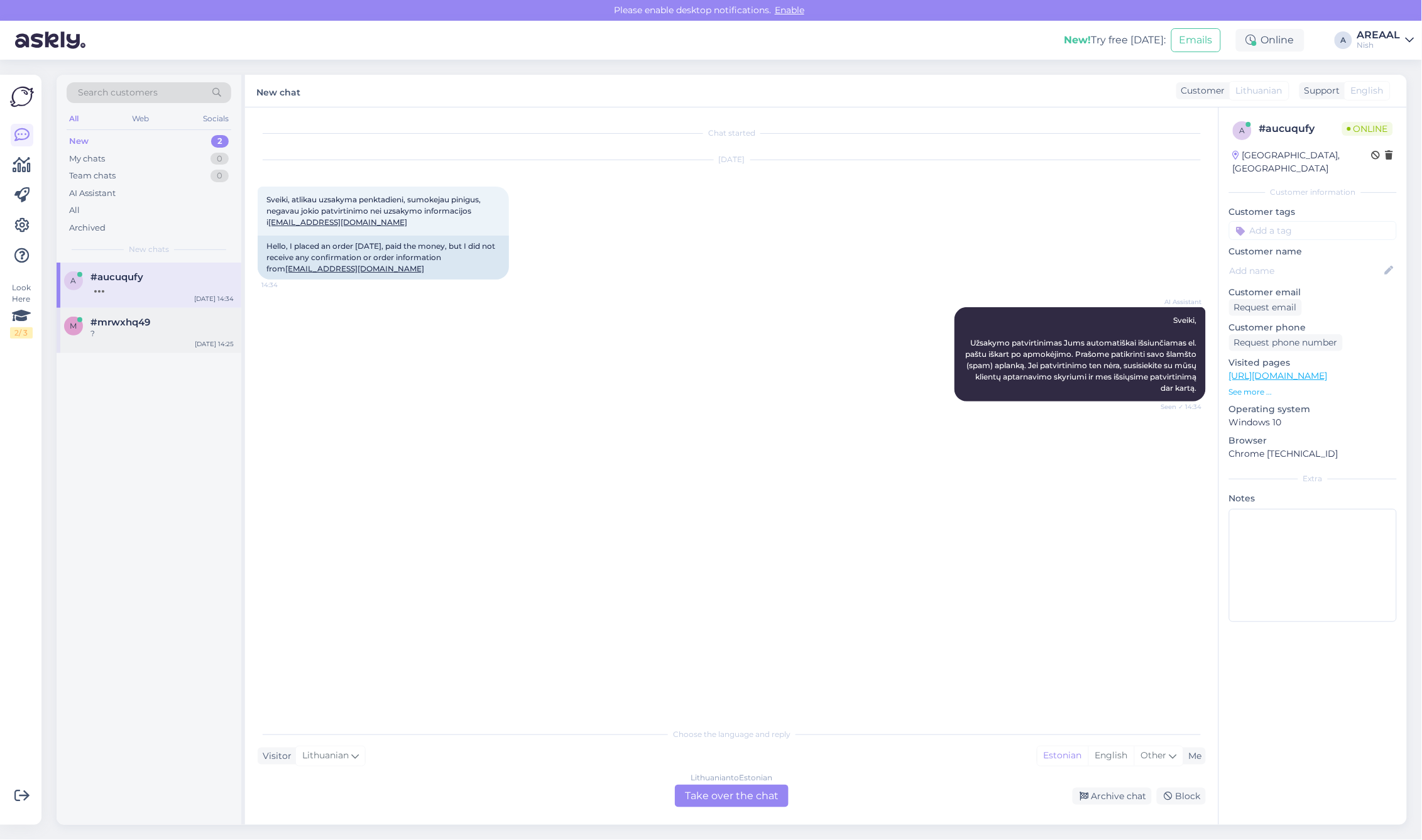
click at [114, 330] on div "?" at bounding box center [162, 334] width 143 height 12
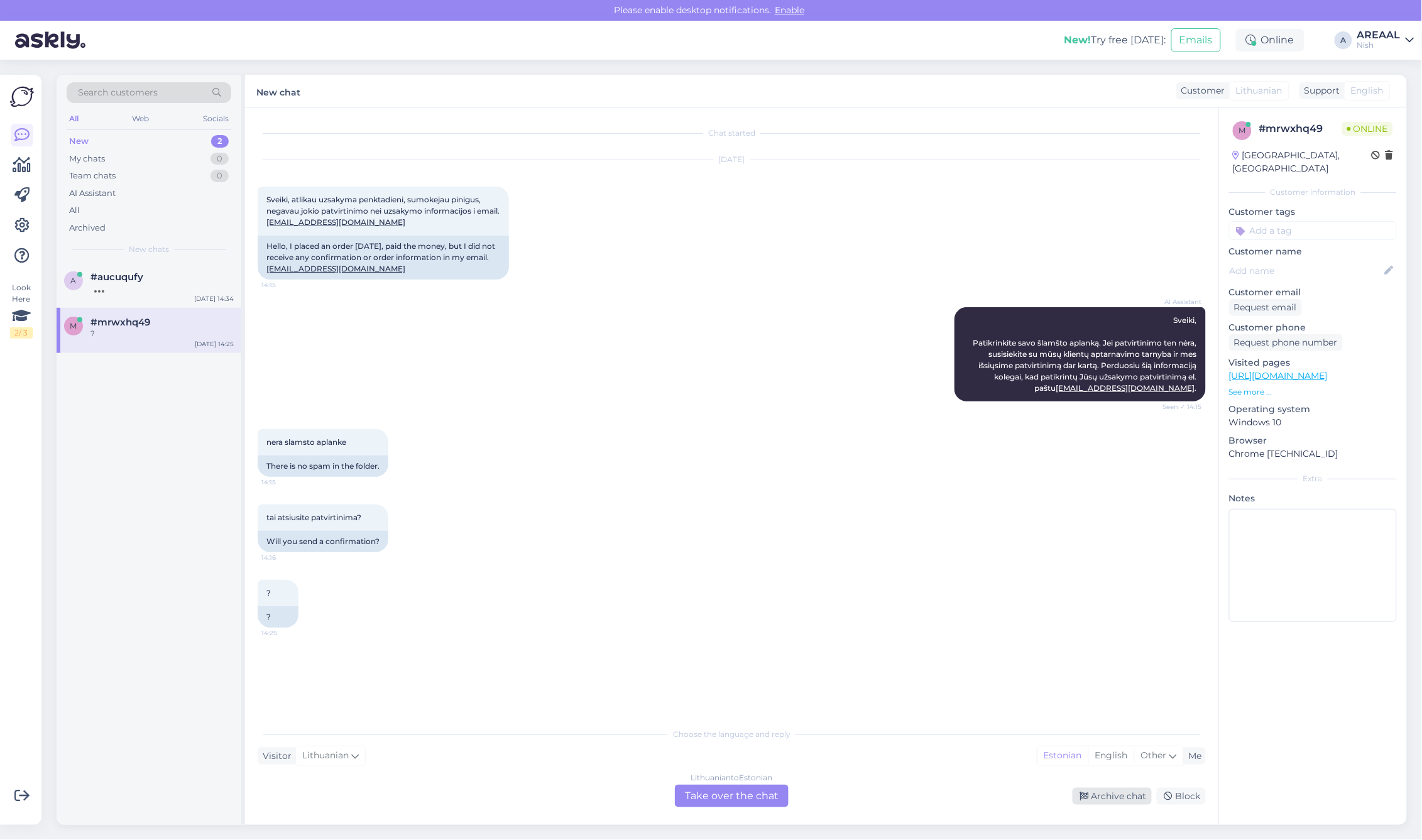
click at [1107, 791] on div "Archive chat" at bounding box center [1112, 796] width 79 height 17
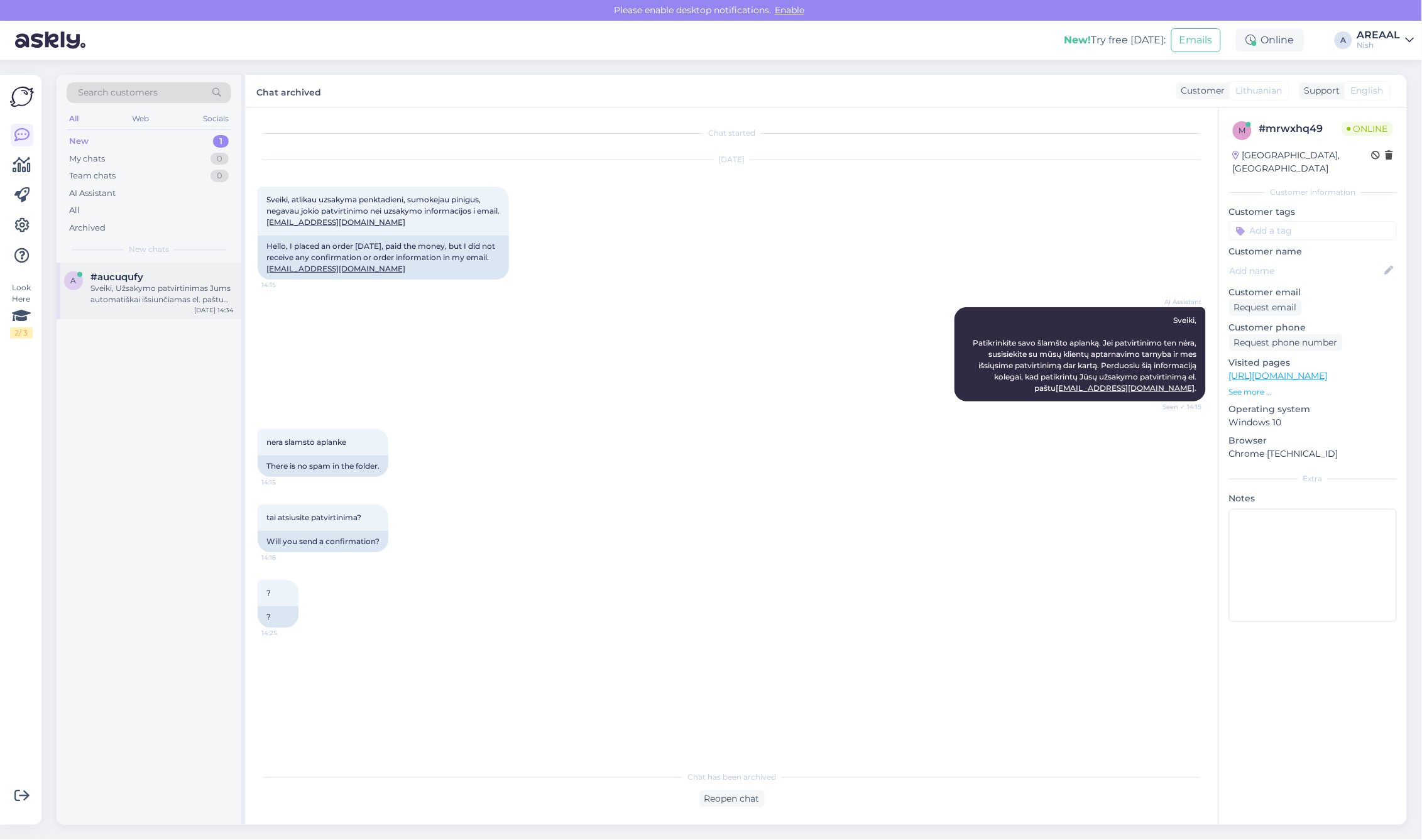
click at [152, 286] on div "Sveiki, Užsakymo patvirtinimas Jums automatiškai išsiunčiamas el. paštu iškart …" at bounding box center [162, 294] width 143 height 23
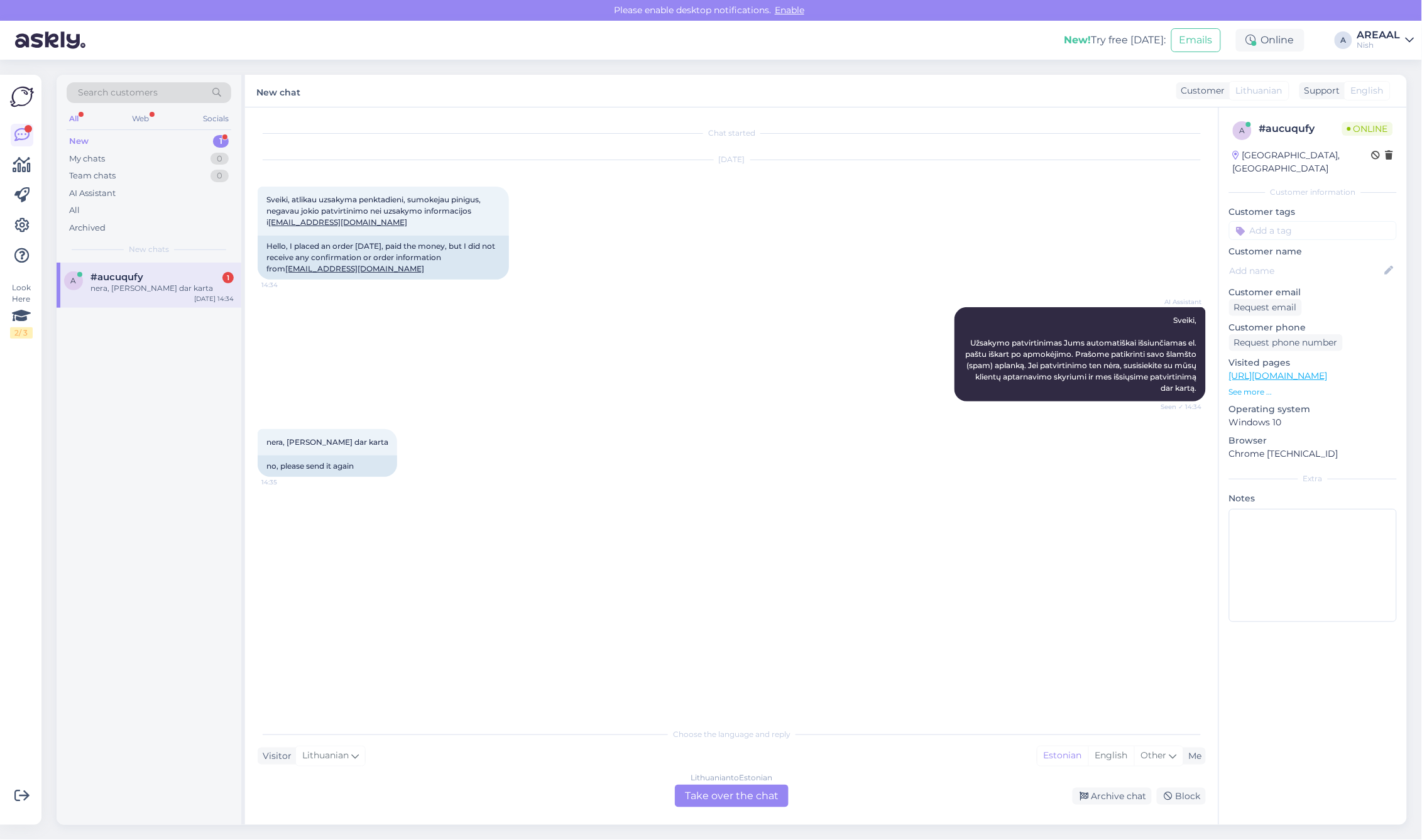
click at [740, 810] on div "Chat started Oct 6 2025 Sveiki, atlikau uzsakyma penktadieni, sumokejau pinigus…" at bounding box center [731, 466] width 973 height 717
click at [736, 801] on div "Lithuanian to Estonian Take over the chat" at bounding box center [732, 796] width 114 height 23
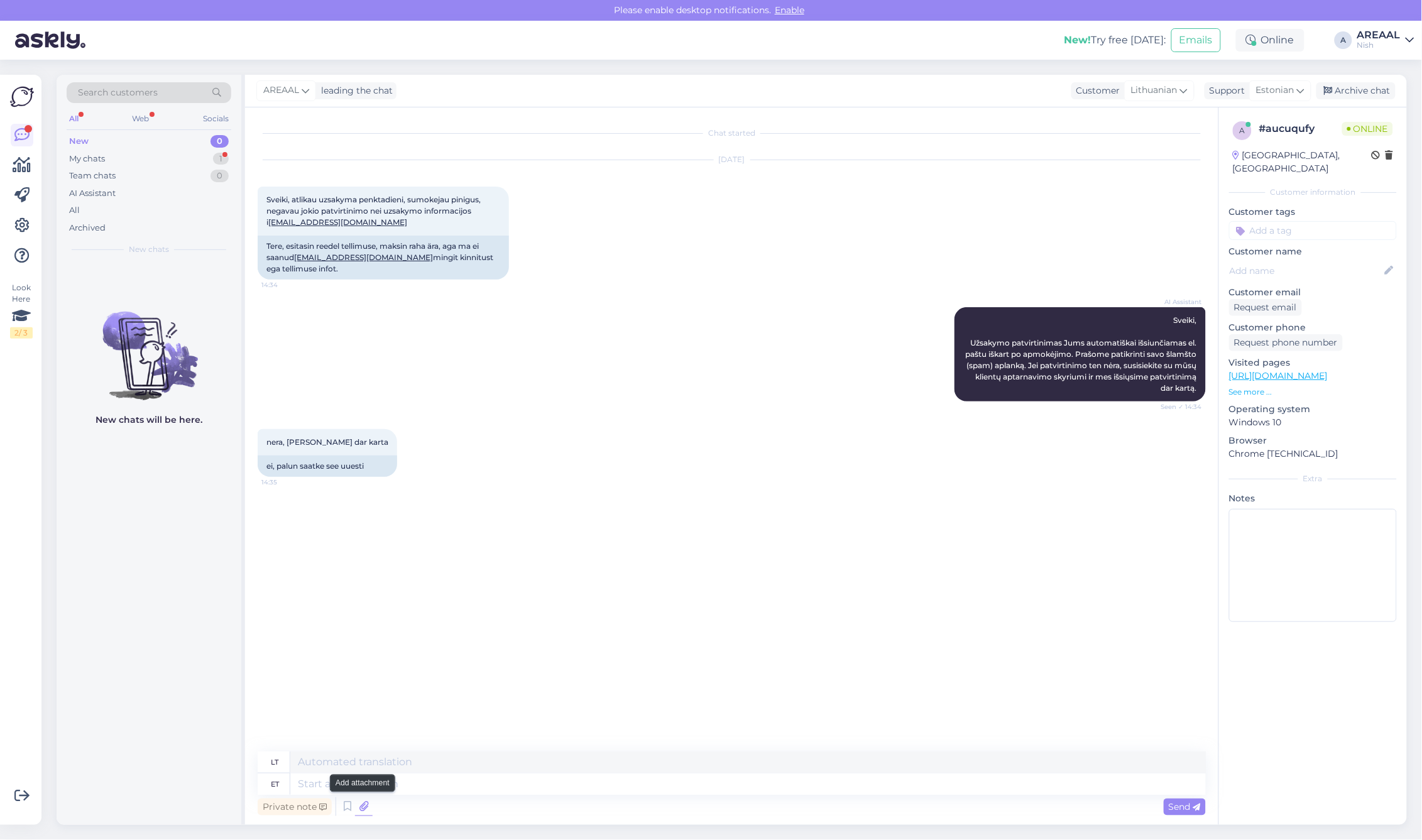
click at [355, 808] on icon at bounding box center [364, 807] width 17 height 19
click at [338, 740] on icon at bounding box center [339, 741] width 5 height 7
click at [373, 818] on div "Private note Send" at bounding box center [732, 807] width 948 height 24
click at [365, 806] on icon at bounding box center [364, 807] width 17 height 19
click at [672, 578] on div "Chat started Oct 6 2025 Sveiki, atlikau uzsakyma penktadieni, sumokejau pinigus…" at bounding box center [738, 429] width 959 height 620
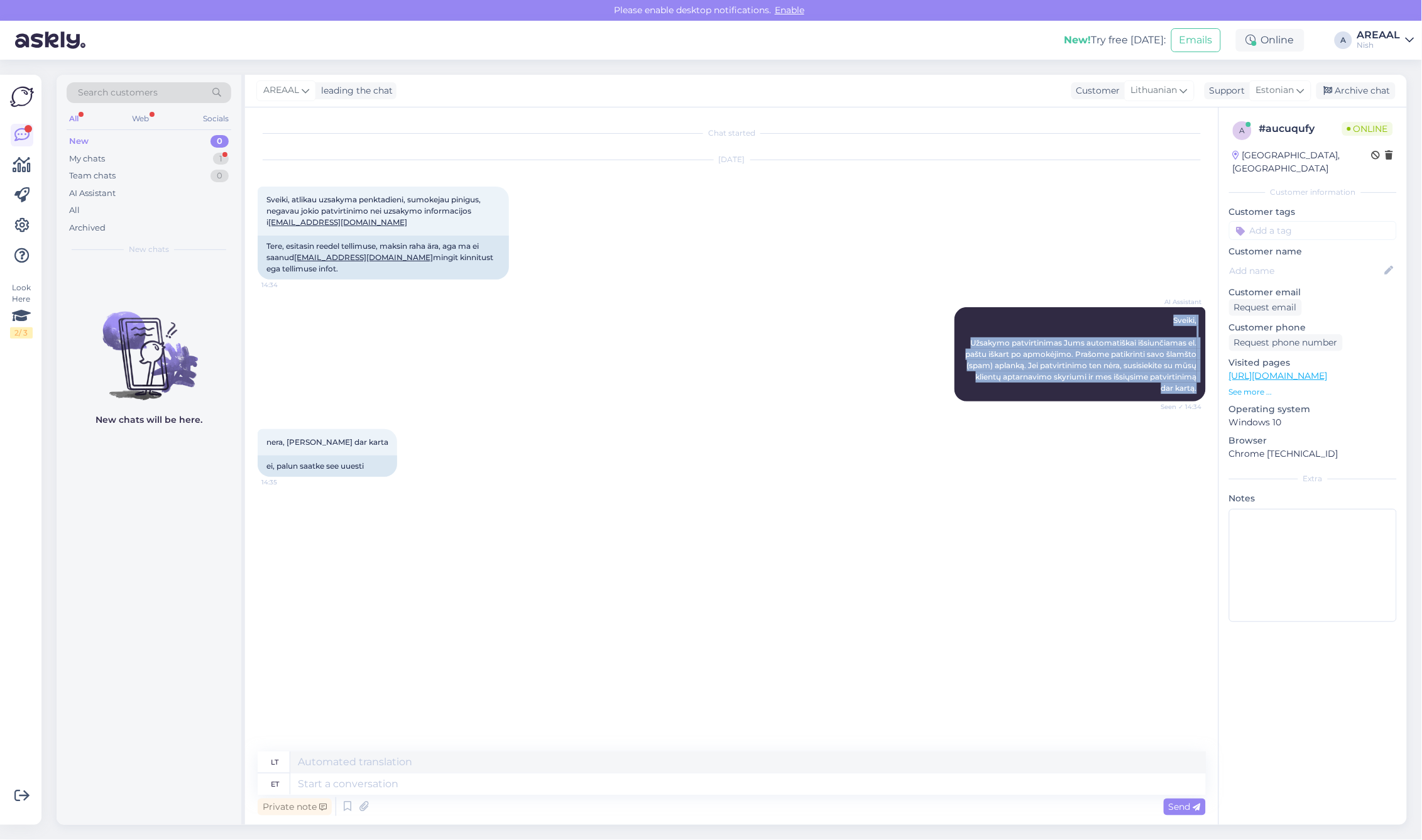
drag, startPoint x: 1166, startPoint y: 354, endPoint x: 1206, endPoint y: 403, distance: 63.3
click at [1206, 403] on div "Chat started Oct 6 2025 Sveiki, atlikau uzsakyma penktadieni, sumokejau pinigus…" at bounding box center [738, 429] width 959 height 620
copy span "Sveiki, Užsakymo patvirtinimas Jums automatiškai išsiunčiamas el. paštu iškart …"
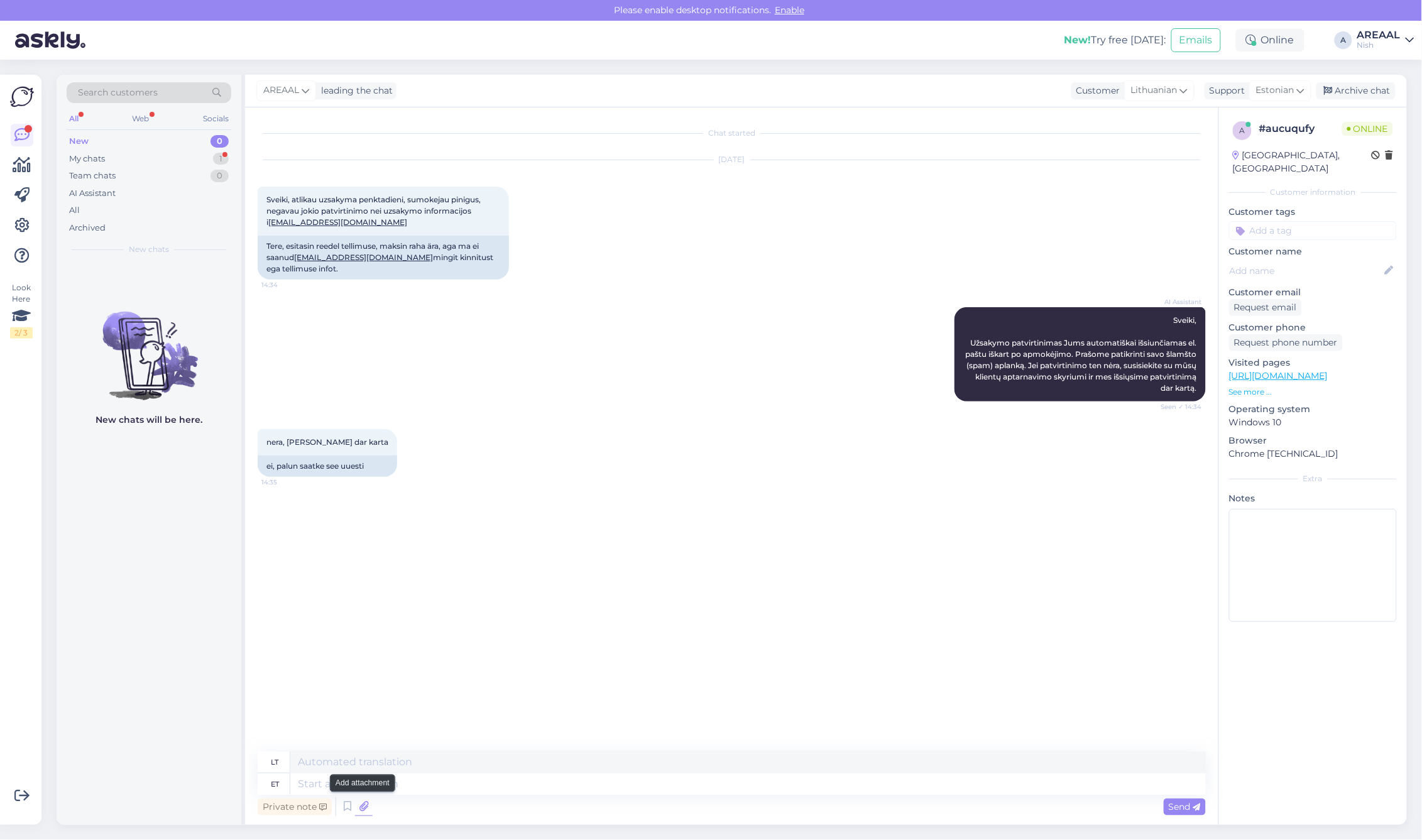
click at [363, 811] on icon at bounding box center [364, 807] width 17 height 19
click at [492, 784] on textarea at bounding box center [748, 783] width 916 height 21
click at [1352, 41] on div "A" at bounding box center [1344, 40] width 17 height 17
click at [1367, 35] on div "AREAAL" at bounding box center [1379, 36] width 44 height 10
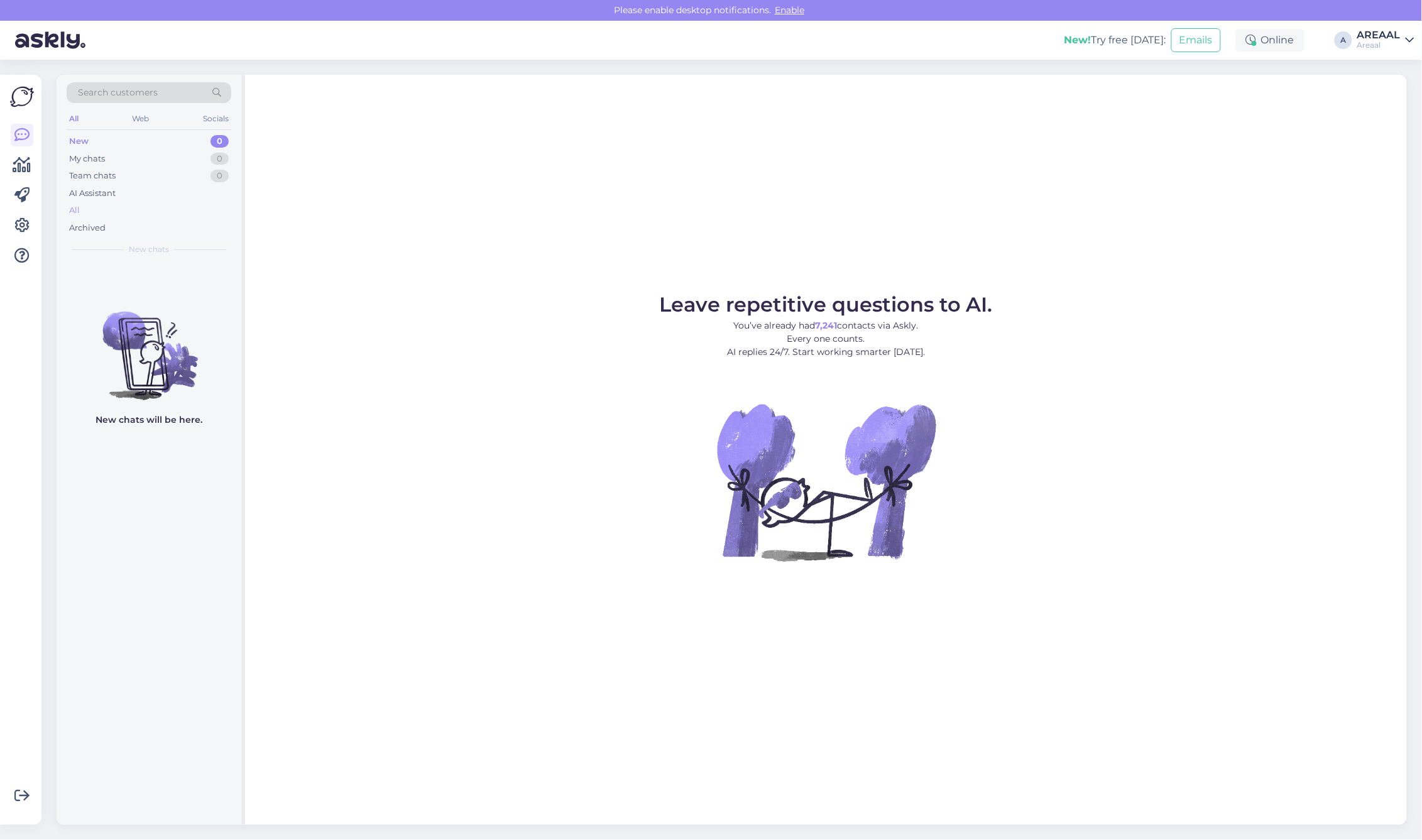
click at [135, 207] on div "All" at bounding box center [149, 211] width 165 height 17
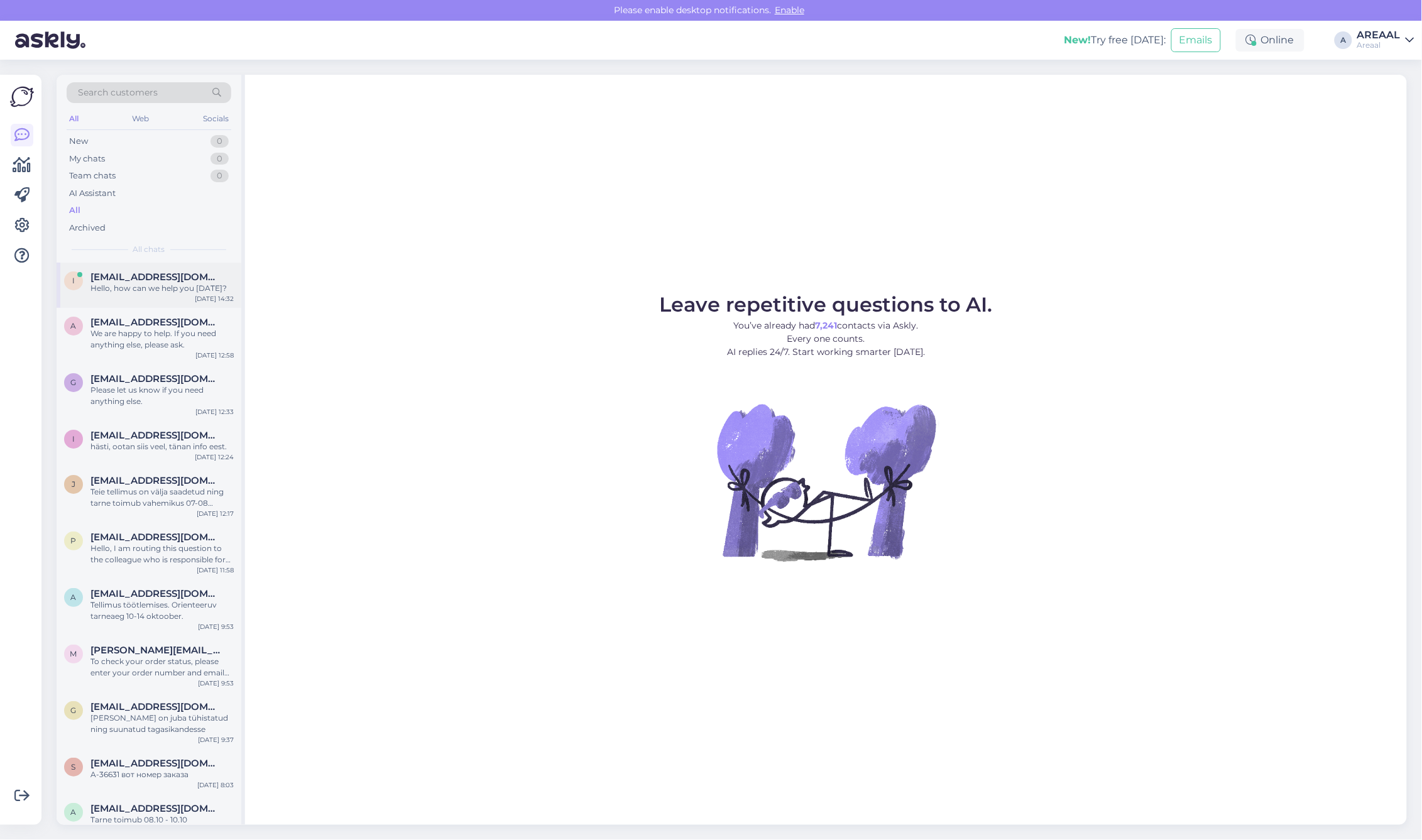
click at [158, 287] on div "Hello, how can we help you today?" at bounding box center [162, 288] width 143 height 12
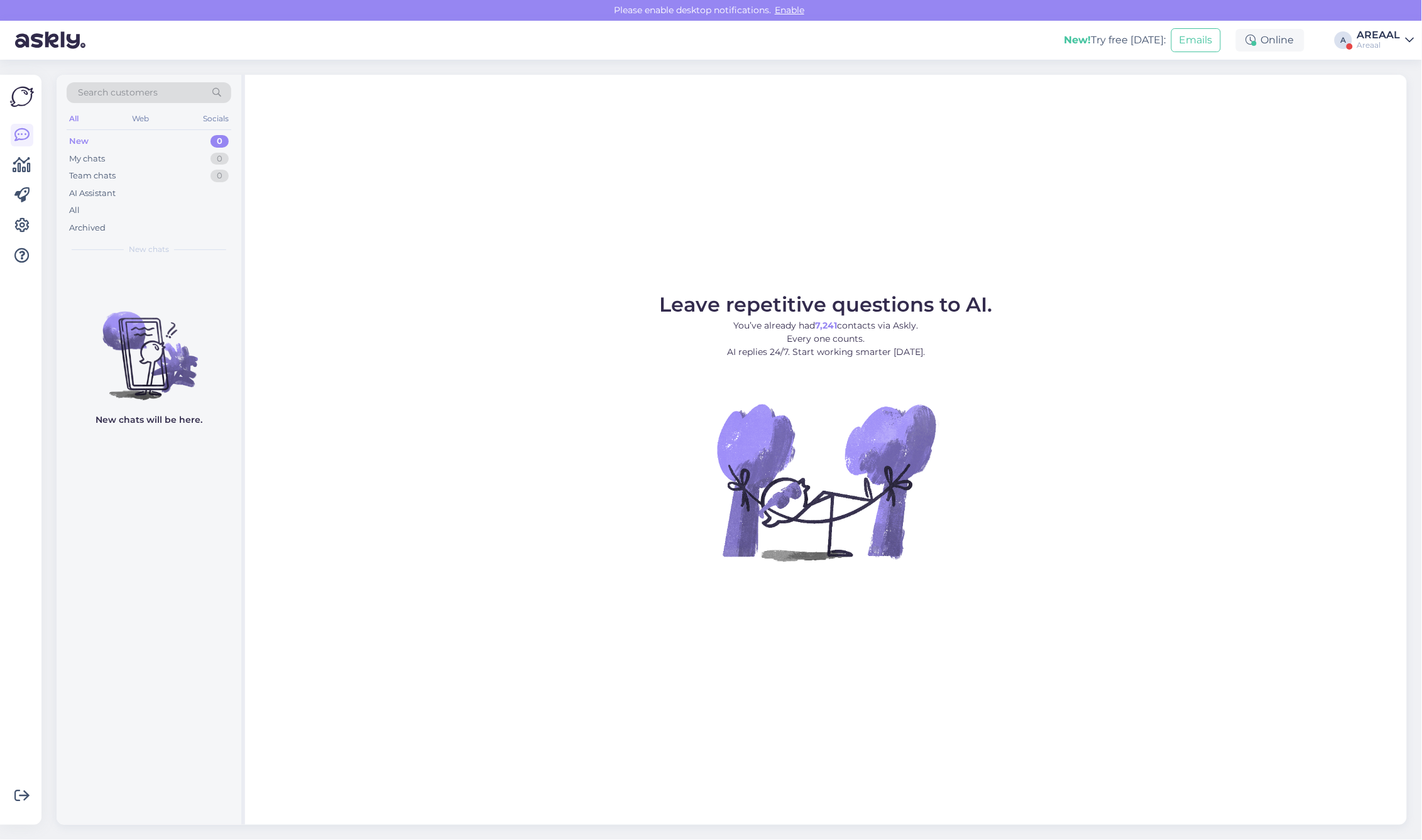
click at [121, 209] on div "All" at bounding box center [149, 211] width 165 height 17
click at [174, 280] on span "priit.paluveer@gmail.com" at bounding box center [156, 278] width 131 height 12
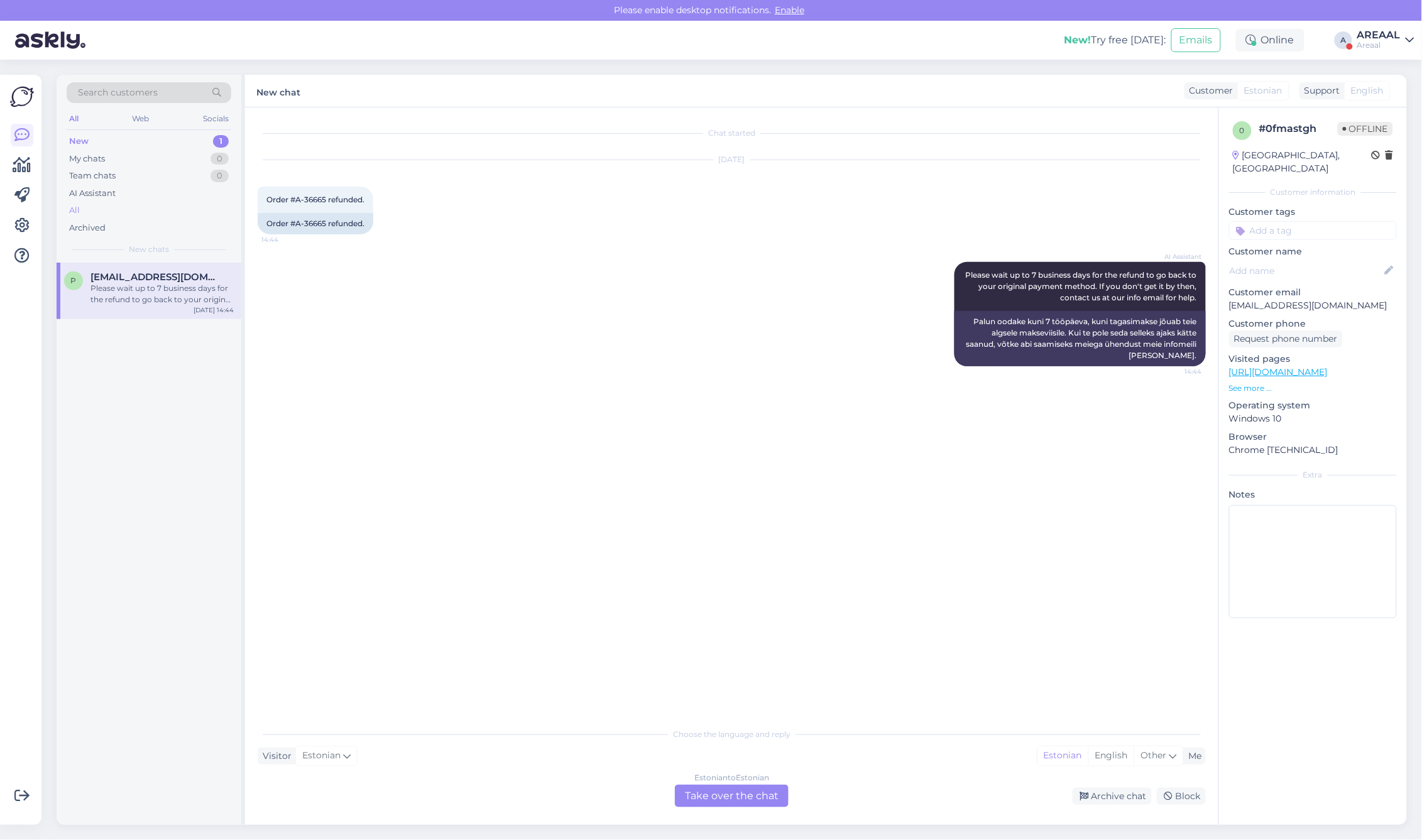
click at [129, 214] on div "All" at bounding box center [149, 211] width 165 height 17
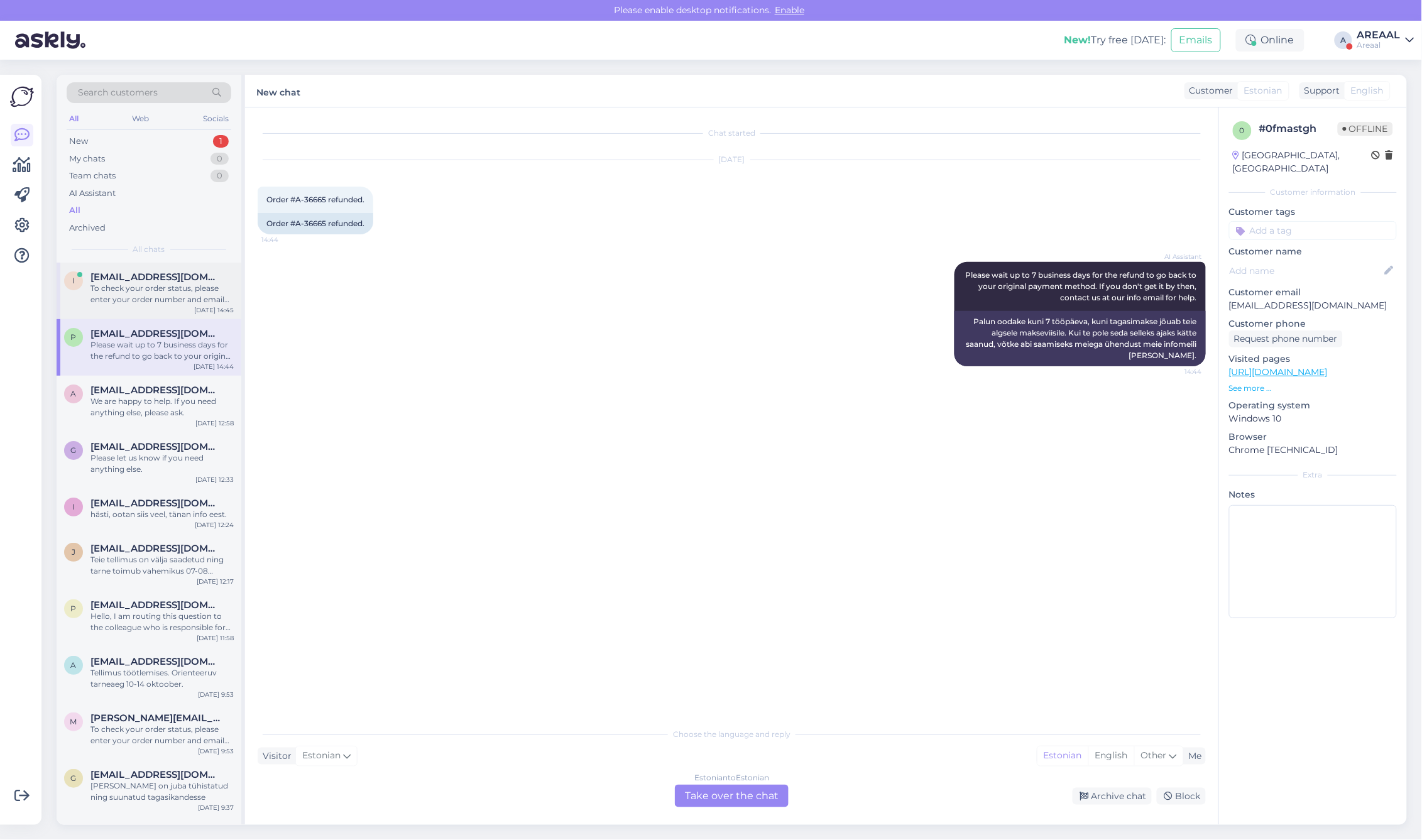
click at [136, 299] on div "To check your order status, please enter your order number and email here: - ht…" at bounding box center [162, 294] width 143 height 23
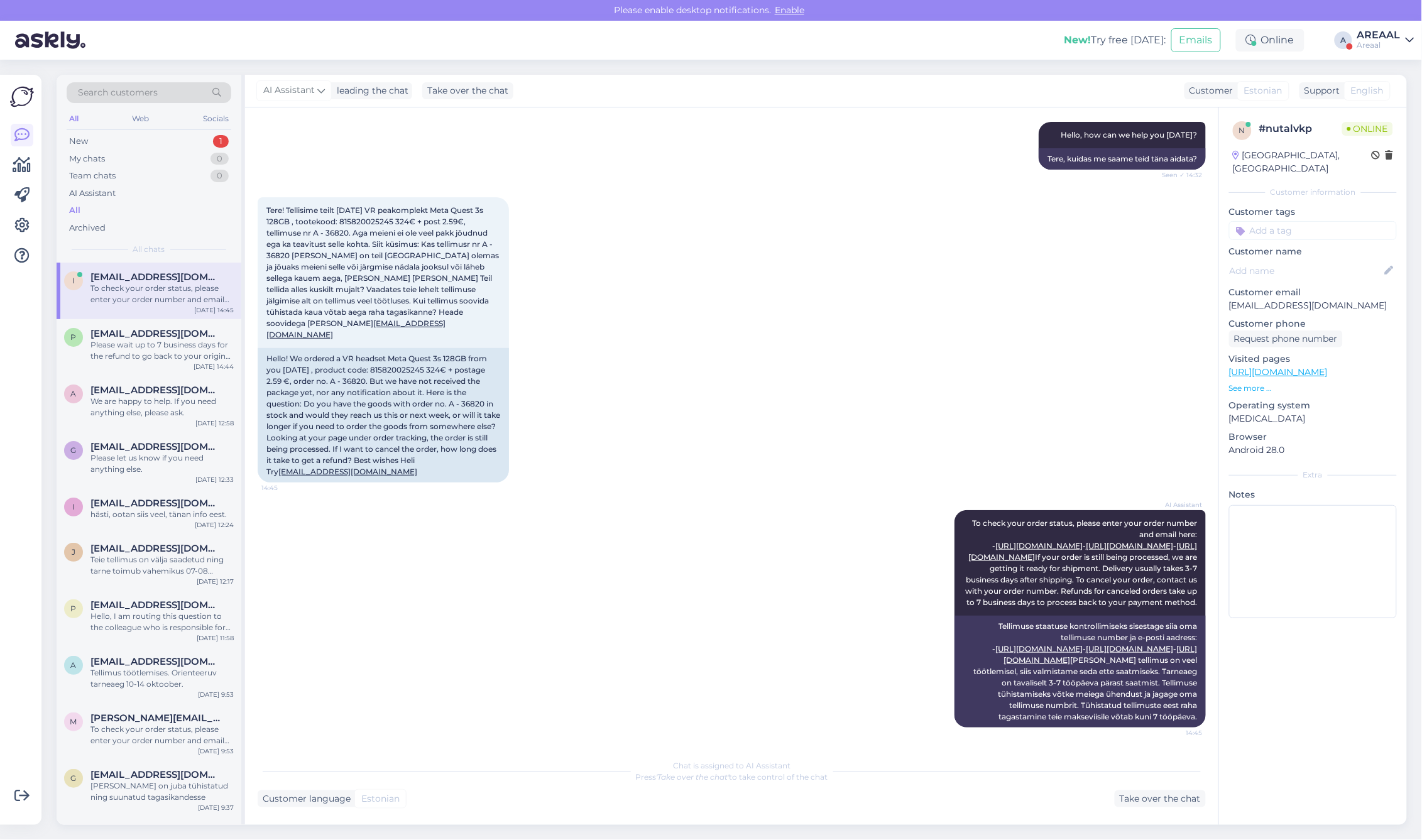
click at [682, 225] on div "Tere! Tellisime teilt 28.09.2025 VR peakomplekt Meta Quest 3s 128GB , tootekood…" at bounding box center [732, 339] width 948 height 313
click at [1178, 807] on div "Take over the chat" at bounding box center [1160, 799] width 91 height 17
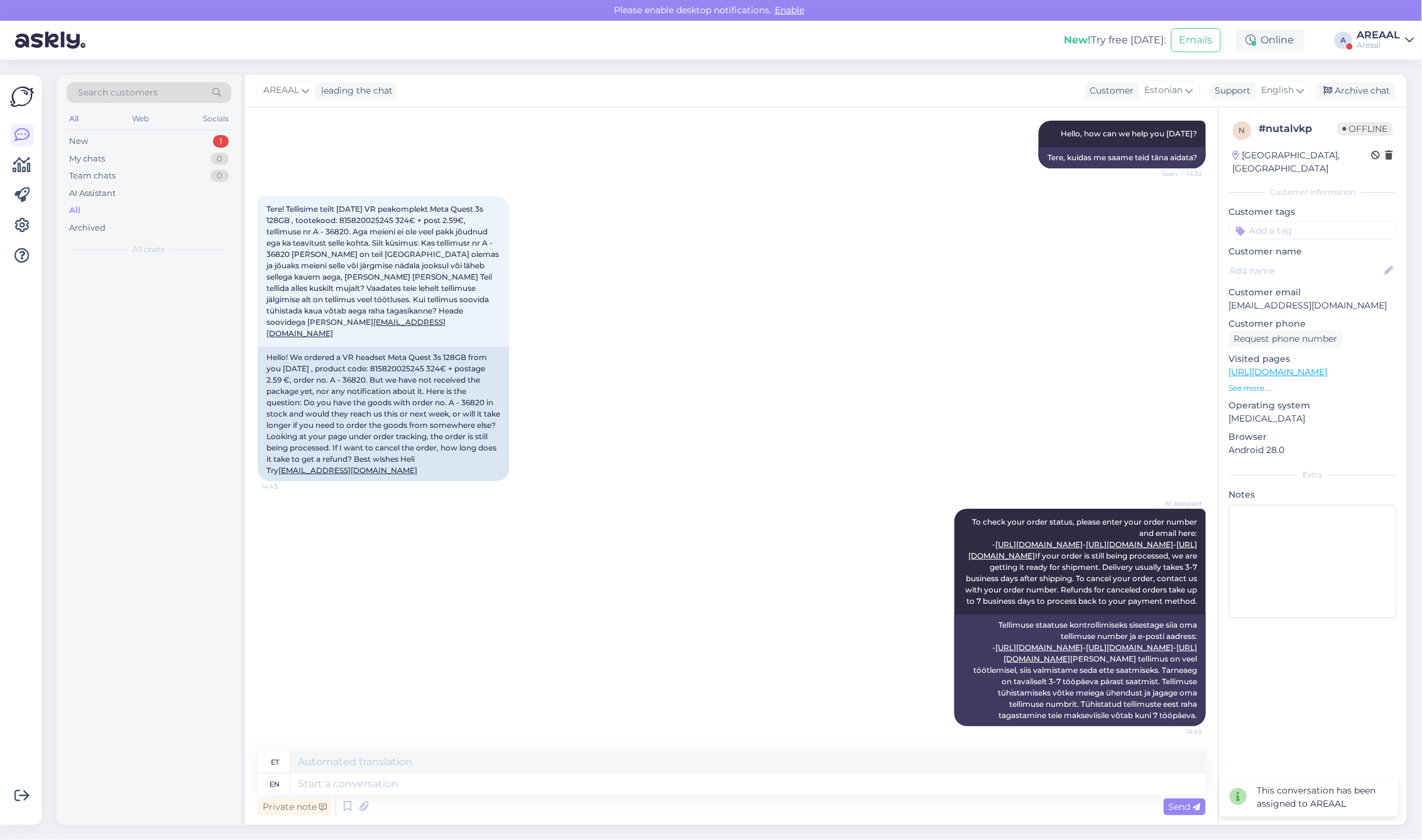
scroll to position [174, 0]
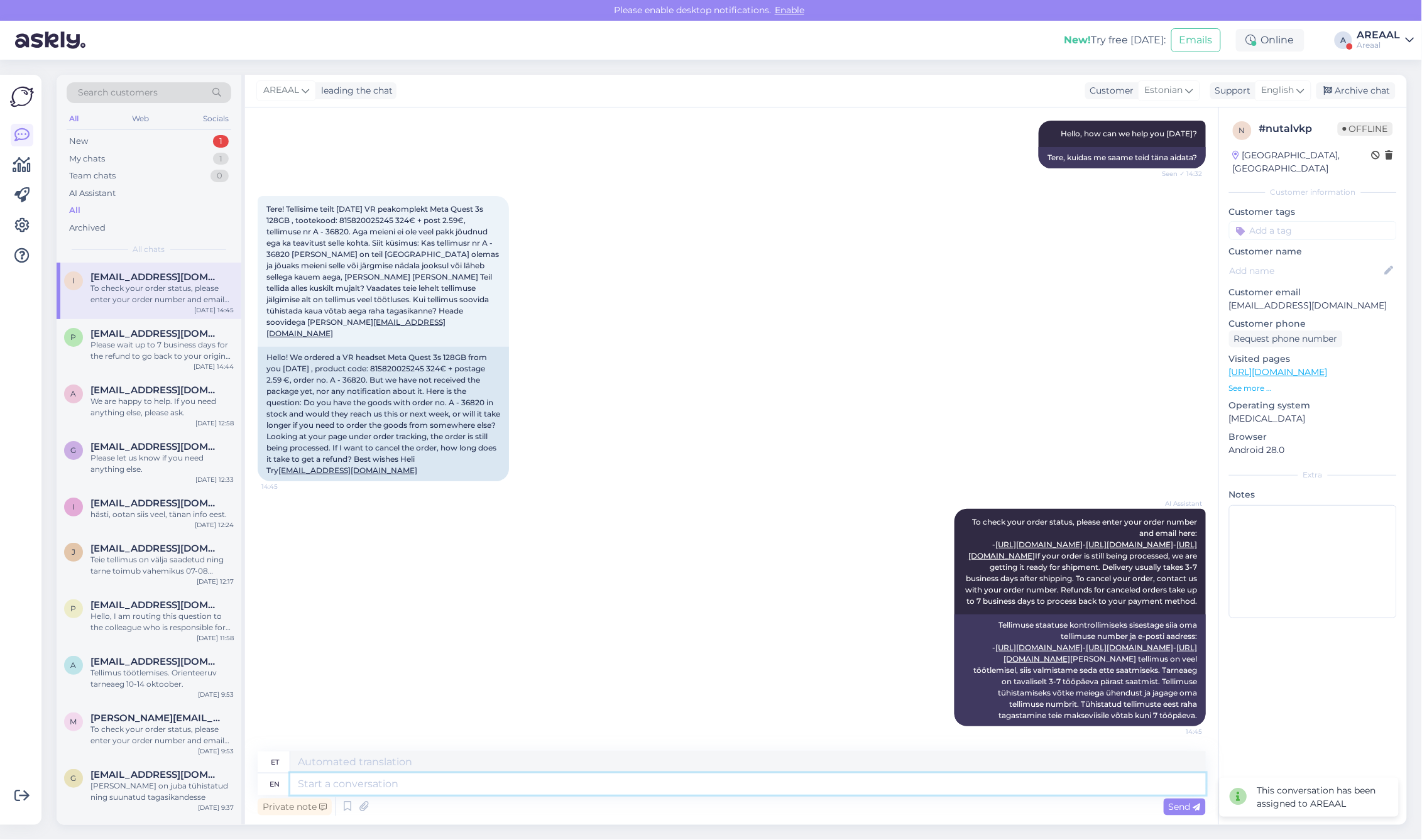
click at [712, 789] on textarea at bounding box center [748, 783] width 916 height 21
type textarea "Teie sa"
type textarea "Teie"
type textarea "Teie saadetud e-"
type textarea "Teie saadetud"
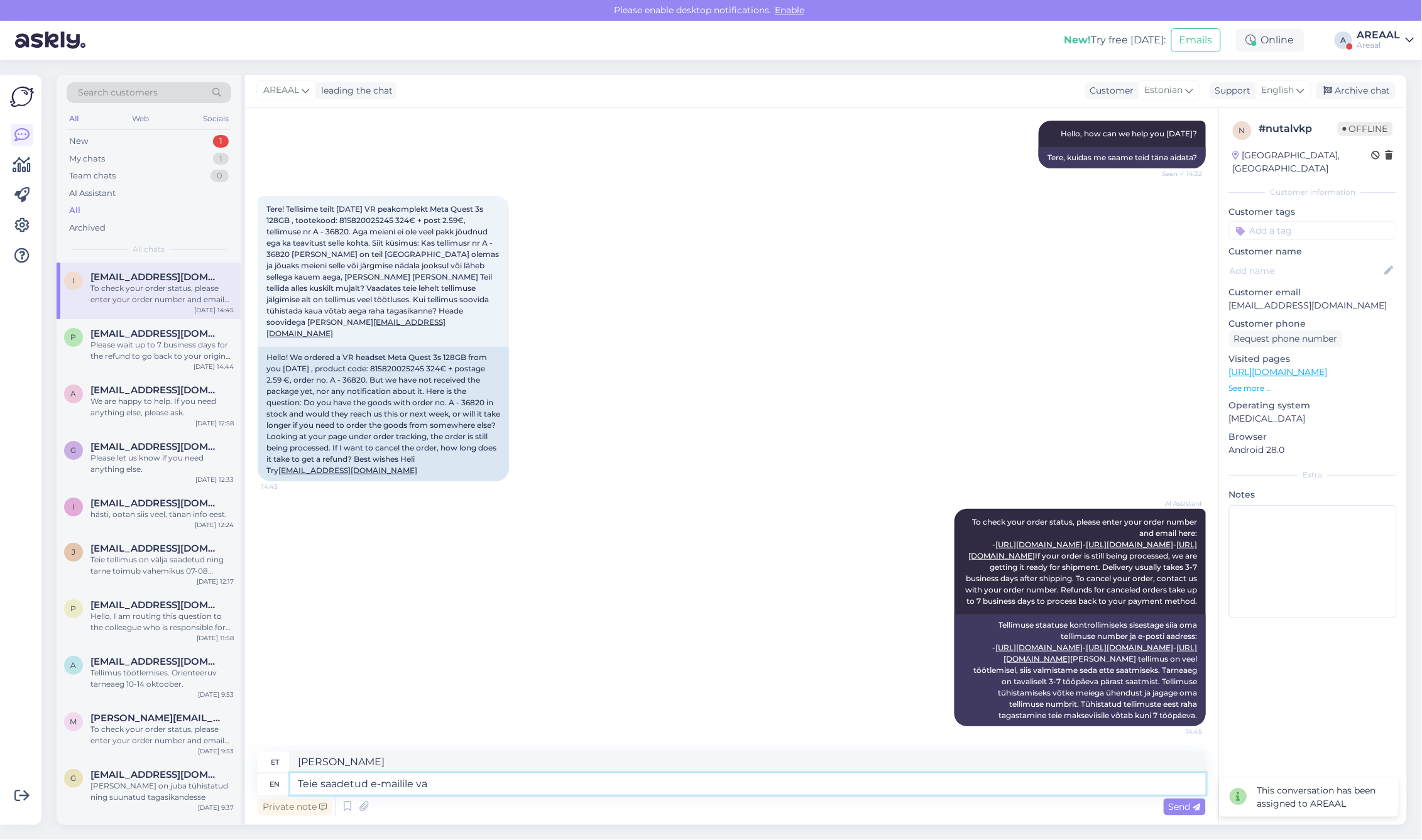
type textarea "Teie saadetud e-mailile vas"
type textarea "Teie saadetud e-posti aadressile"
type textarea "Teie saadetud e-mailile vastatakse tänas"
type textarea "Teie saadetud e-mailile vastatakse"
type textarea "Teie saadetud e-mailile vastatakse tänase pä"
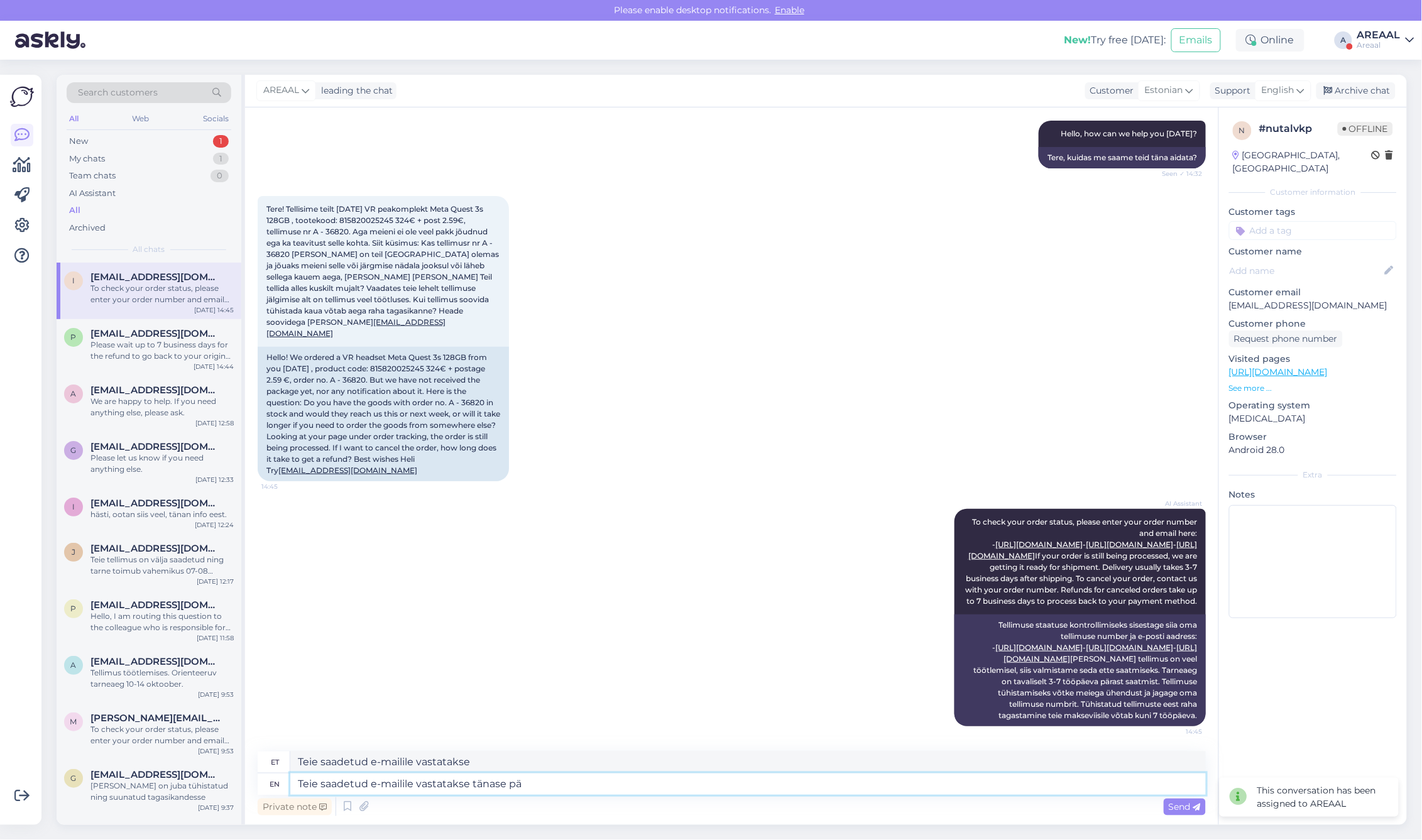
type textarea "Teie saadetud e-mailile vastatakse tänaseni"
type textarea "Teie saadetud e-mailile vastatakse tänase päeva jo"
type textarea "Teie saadetud e-mailile vastatakse tänase päeva"
type textarea "Teie saadetud e-mailile vastatakse tänase päeva jooksul kui"
type textarea "Teie saadetud e-mailile vastatakse tänase päeva jooksul"
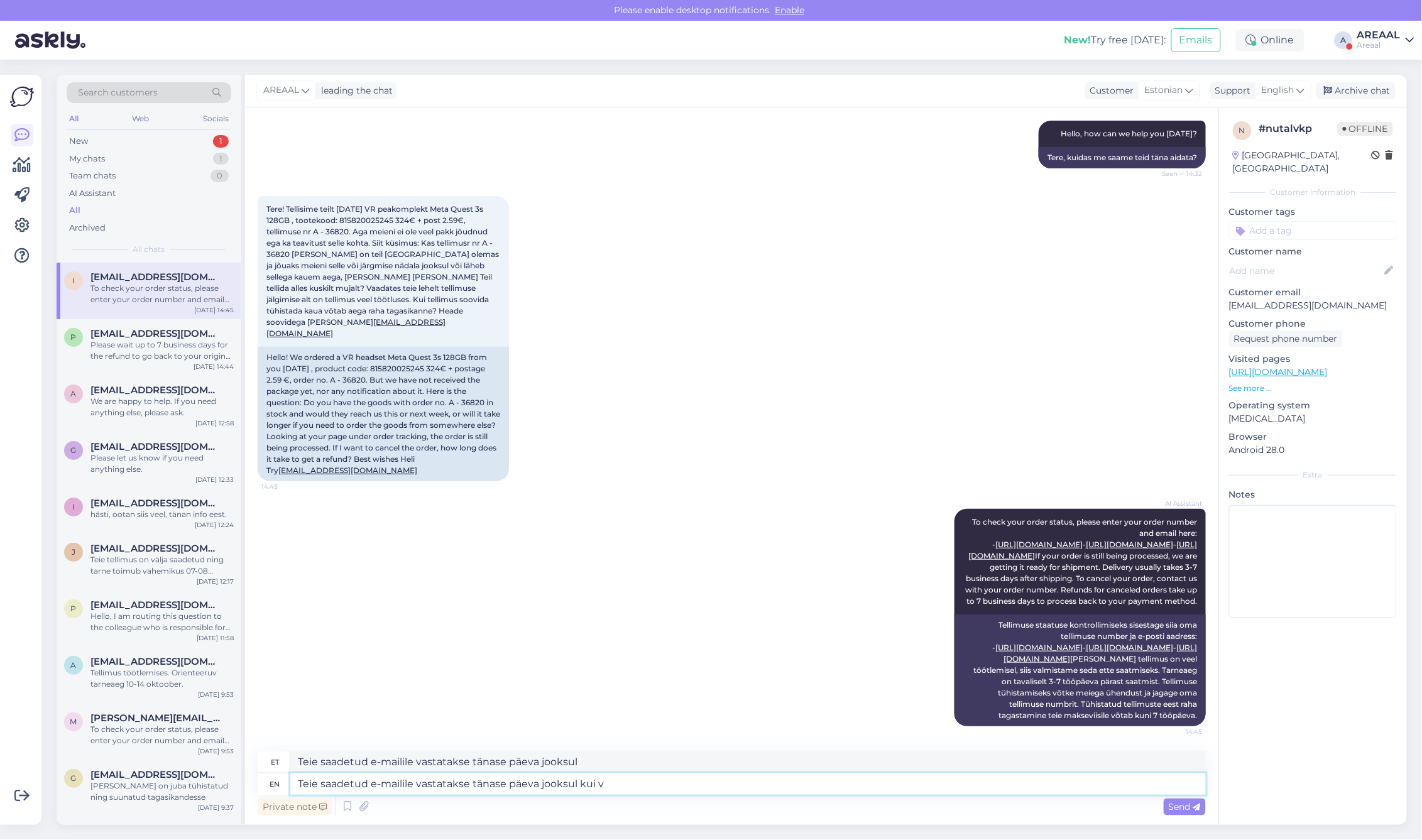
type textarea "Teie saadetud e-mailile vastatakse tänase päeva jooksul kui ve"
type textarea "Teie saadetud e-mailile vastatakse tänase päeva jooksul kui"
type textarea "Teie saadetud e-mailile vastatakse tänase päeva jooksul kui veel ei"
type textarea "Teie saadetud e-mailile vastatakse tänase päeva jooksul kui veel"
type textarea "Teie saadetud e-mailile vastatakse tänase päeva jooksul kui veel ei o"
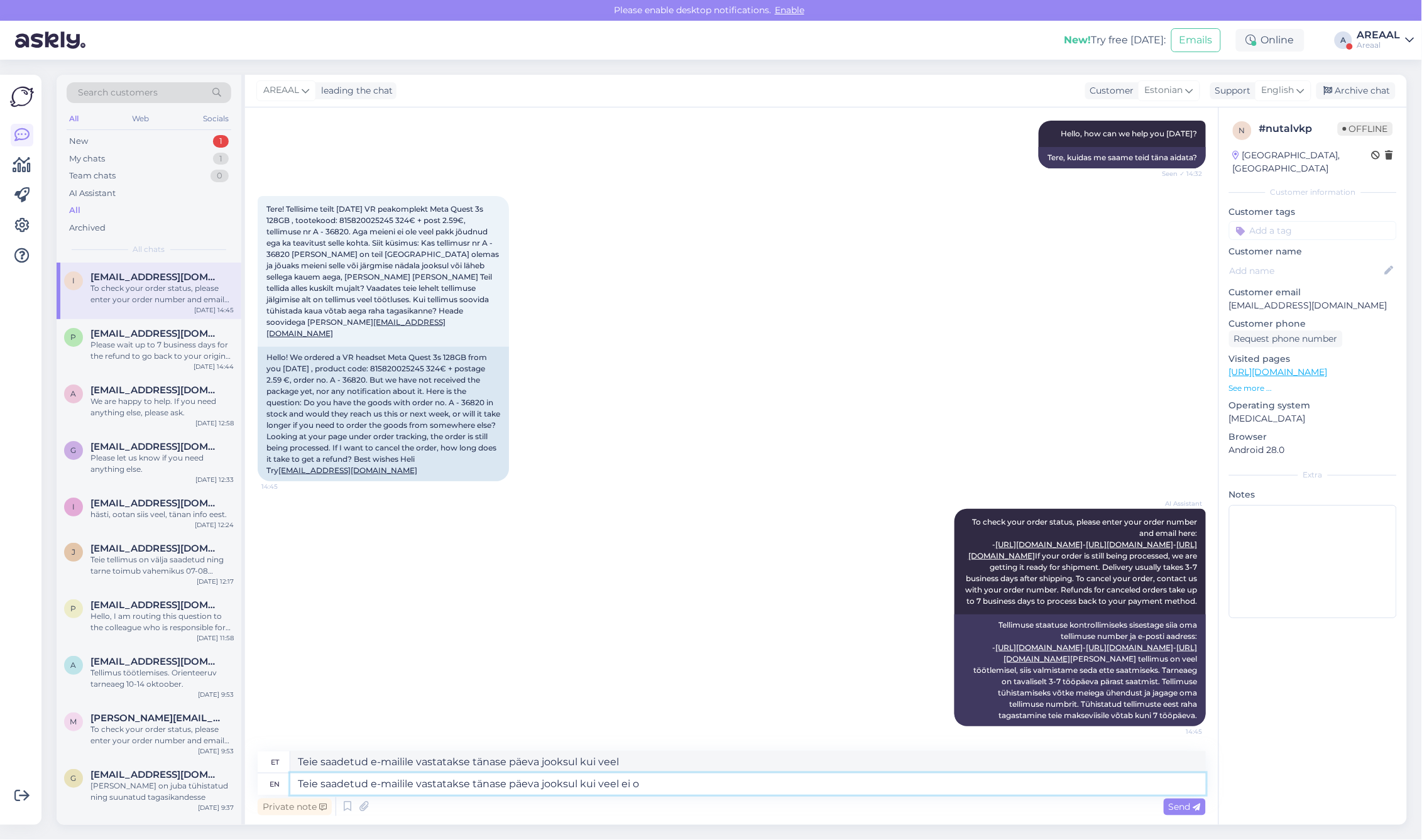
type textarea "Teie saadetud e-mailile vastatakse tänase päeva jooksul kui veel ei"
type textarea "Teie saadetud e-mailile vastatakse tänase päeva jooksul kui veel ei ole jõ"
type textarea "Teie saadetud e-mailile vastatakse tänase päeva jooksul kui veel ei ole"
type textarea "Teie saadetud e-mailile vastatakse tänase päeva jooksul kui veel ei ole jõutud"
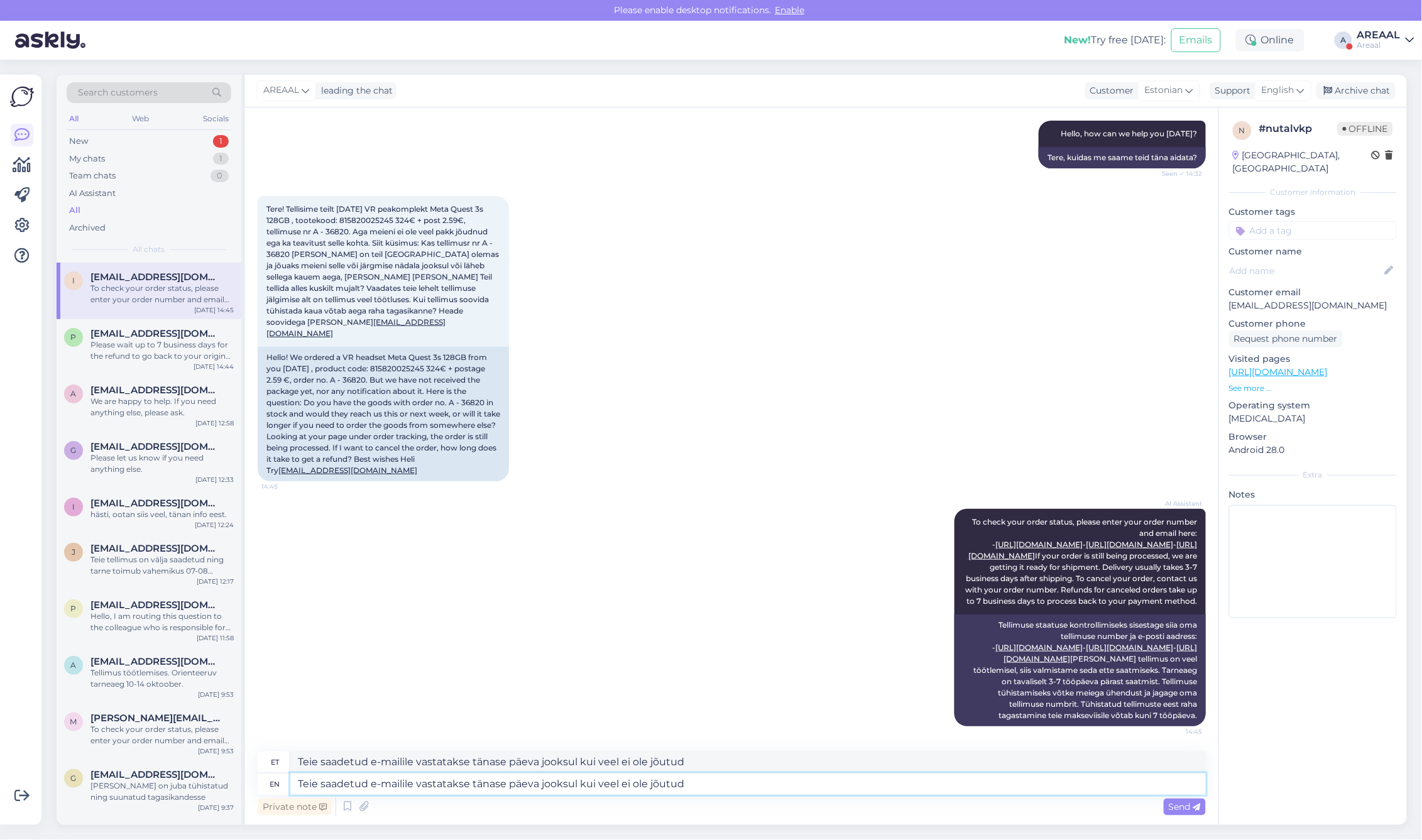
drag, startPoint x: 704, startPoint y: 786, endPoint x: 573, endPoint y: 796, distance: 131.4
click at [573, 796] on div "et Teie saadetud e-mailile vastatakse tänase päeva jooksul kui veel ei ole jõut…" at bounding box center [732, 785] width 948 height 68
type textarea "Teie saadetud e-mailile vastatakse tänase päeva jooksul"
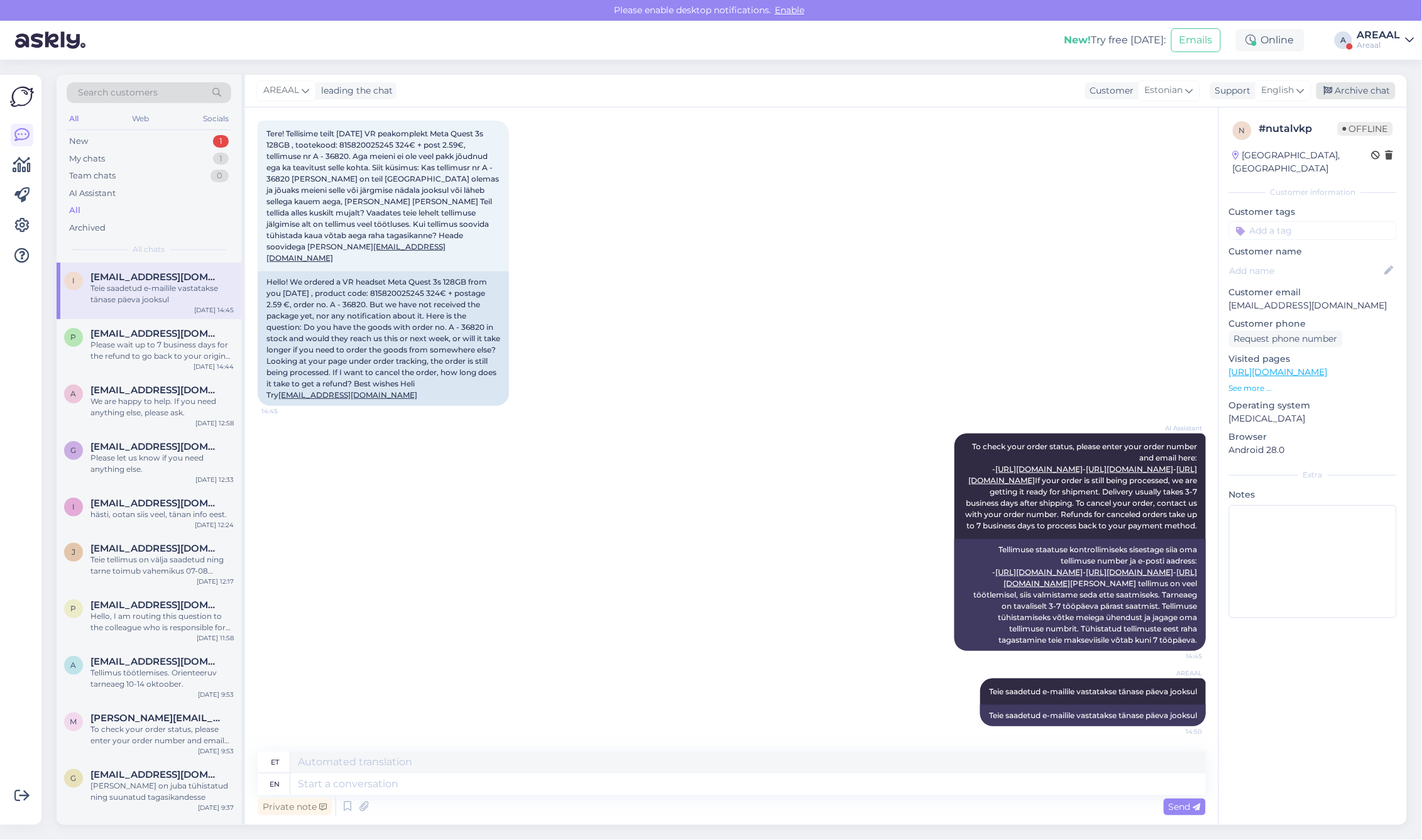
click at [1372, 90] on div "Archive chat" at bounding box center [1355, 90] width 79 height 17
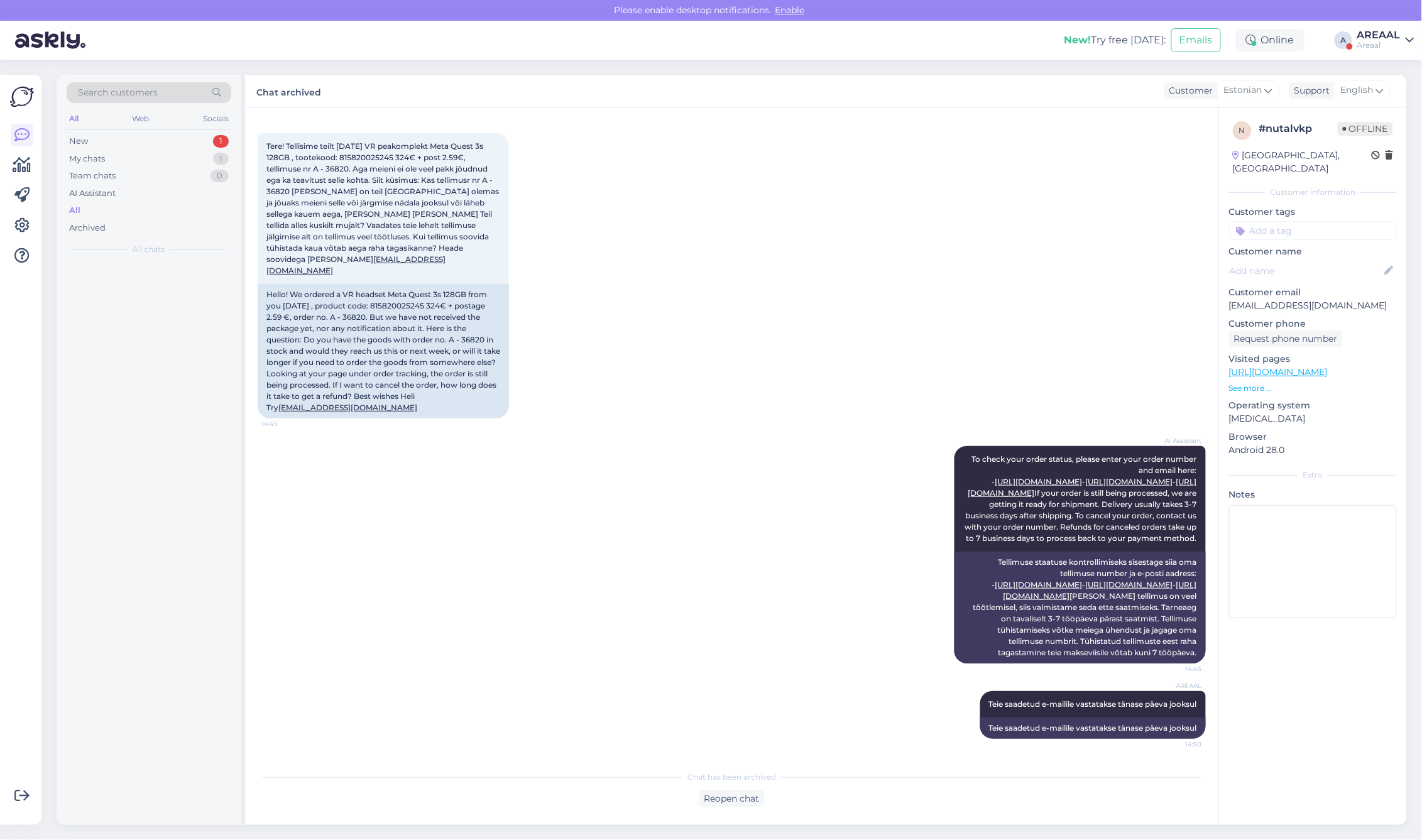
scroll to position [237, 0]
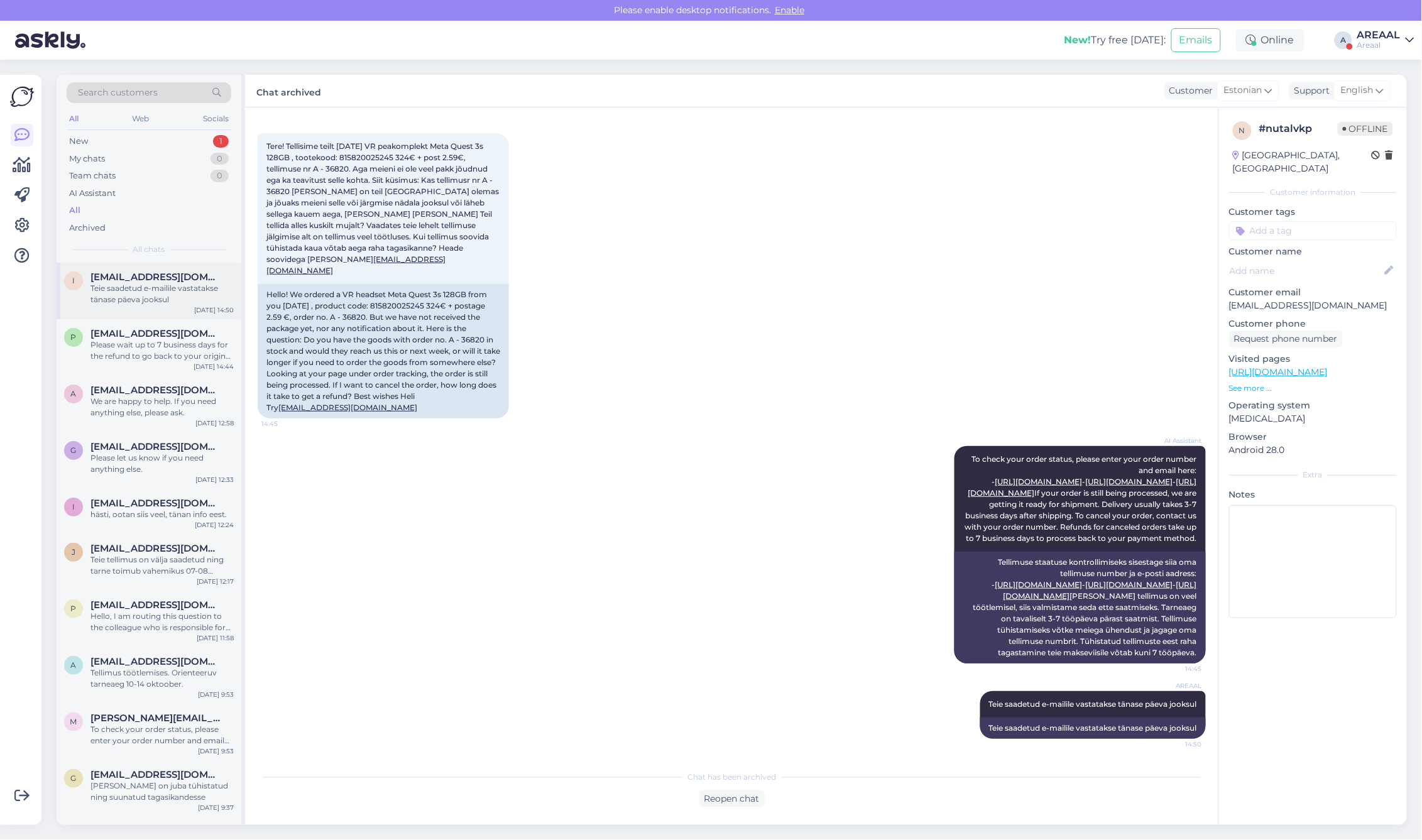
click at [186, 281] on div "[EMAIL_ADDRESS][DOMAIN_NAME]" at bounding box center [162, 278] width 143 height 12
click at [203, 143] on div "New 1" at bounding box center [149, 141] width 165 height 17
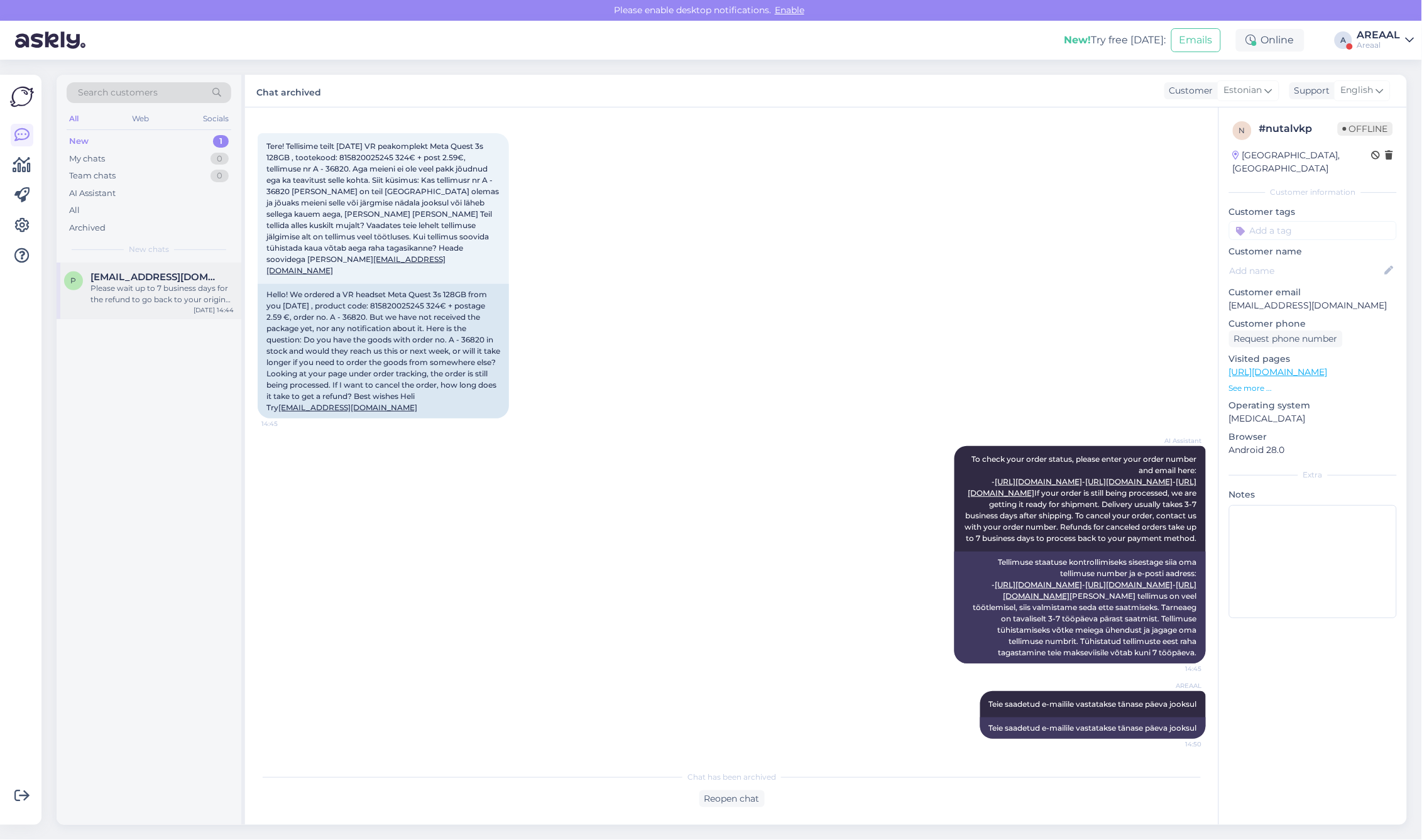
click at [170, 268] on div "p priit.paluveer@gmail.com Please wait up to 7 business days for the refund to …" at bounding box center [149, 291] width 185 height 57
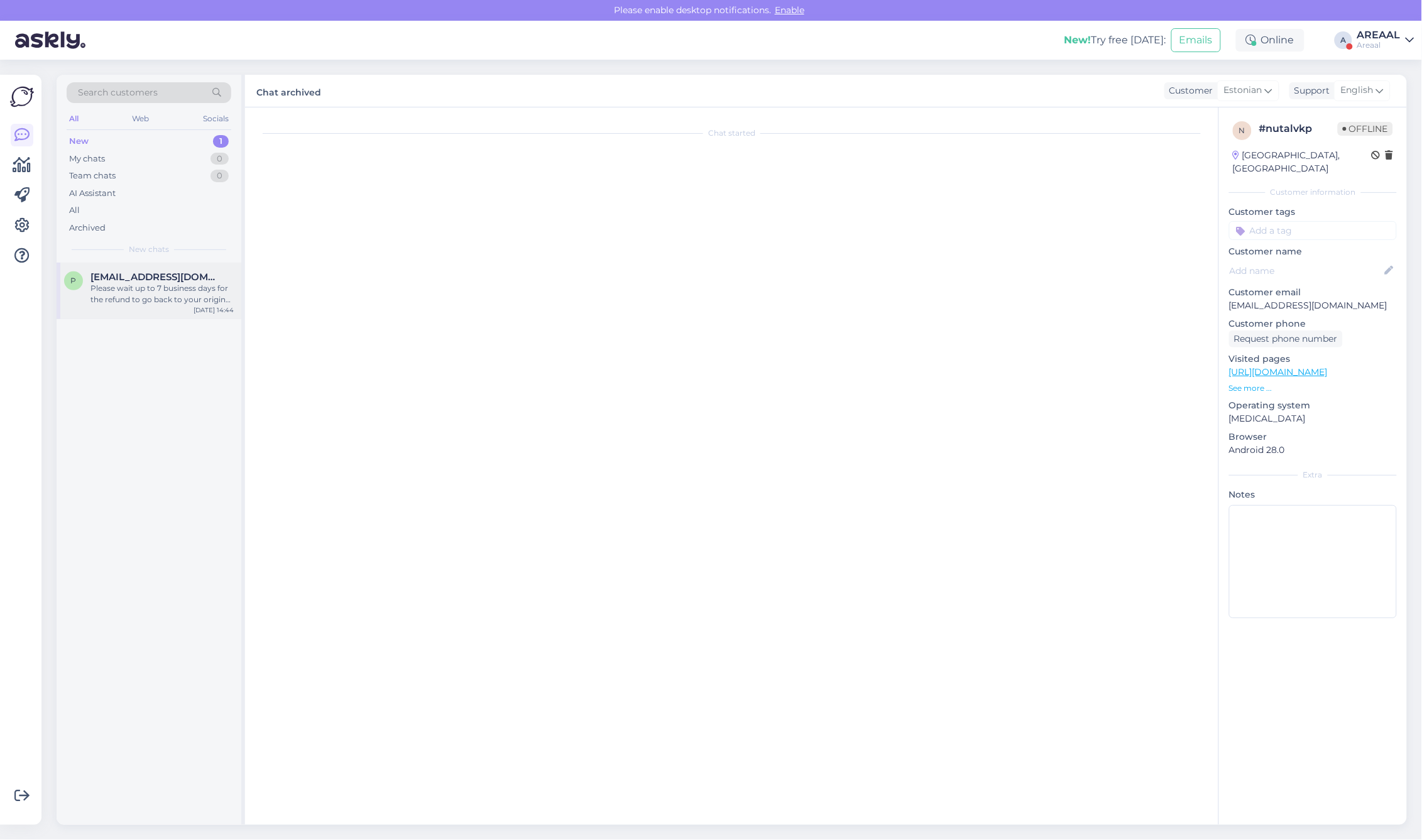
scroll to position [0, 0]
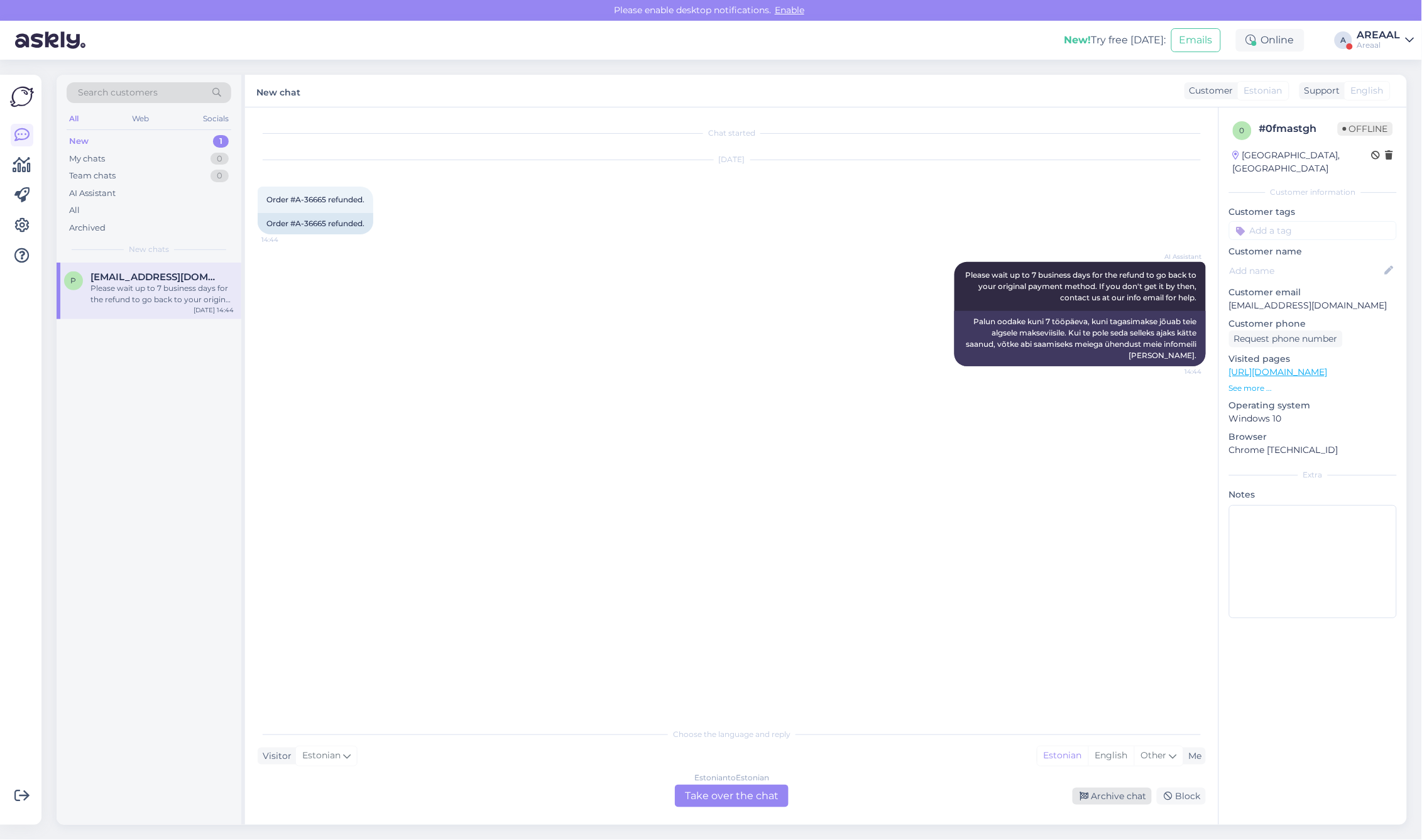
click at [1101, 803] on div "Archive chat" at bounding box center [1112, 796] width 79 height 17
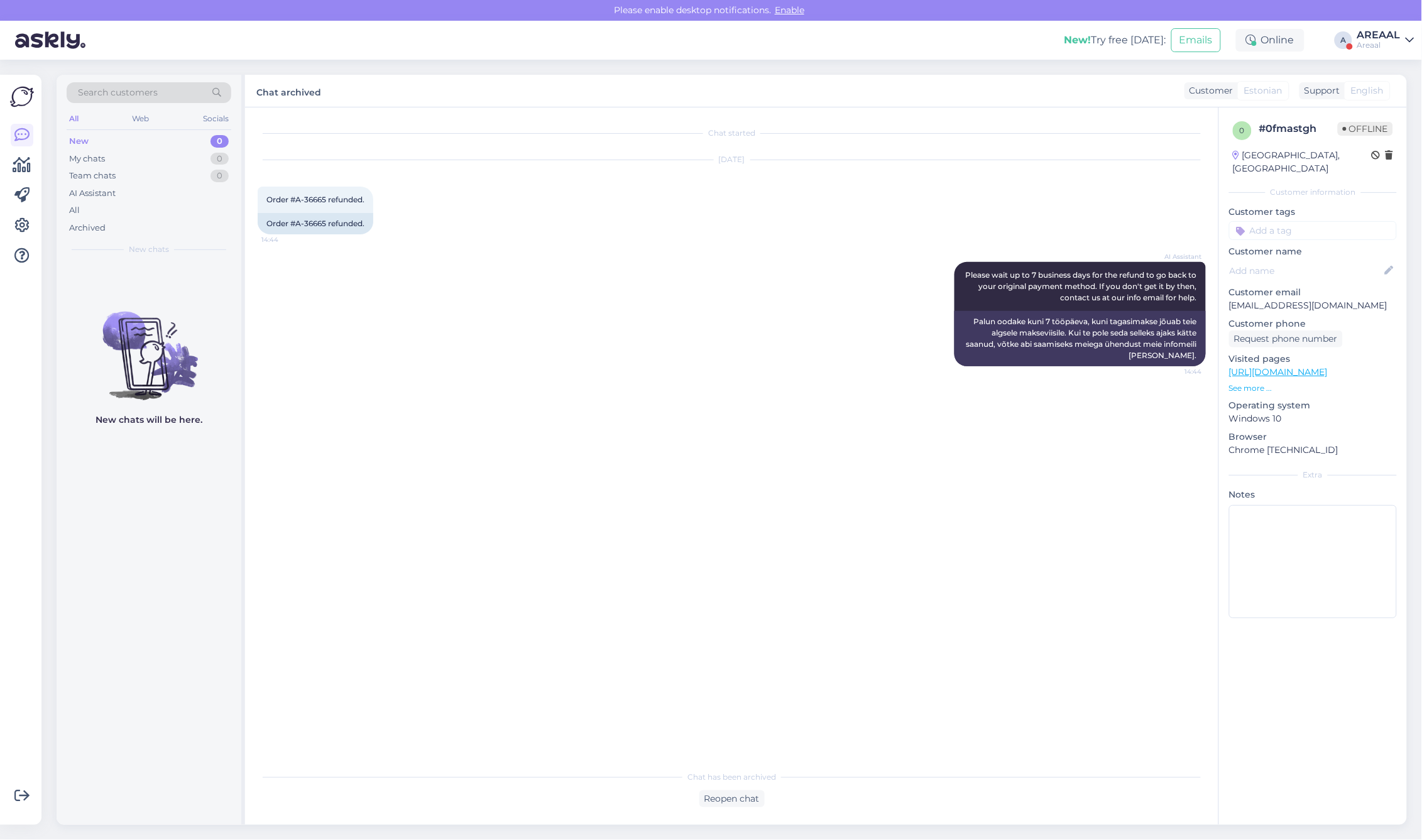
click at [1393, 39] on div "AREAAL" at bounding box center [1379, 36] width 44 height 10
click at [1394, 92] on button "Open" at bounding box center [1386, 97] width 35 height 20
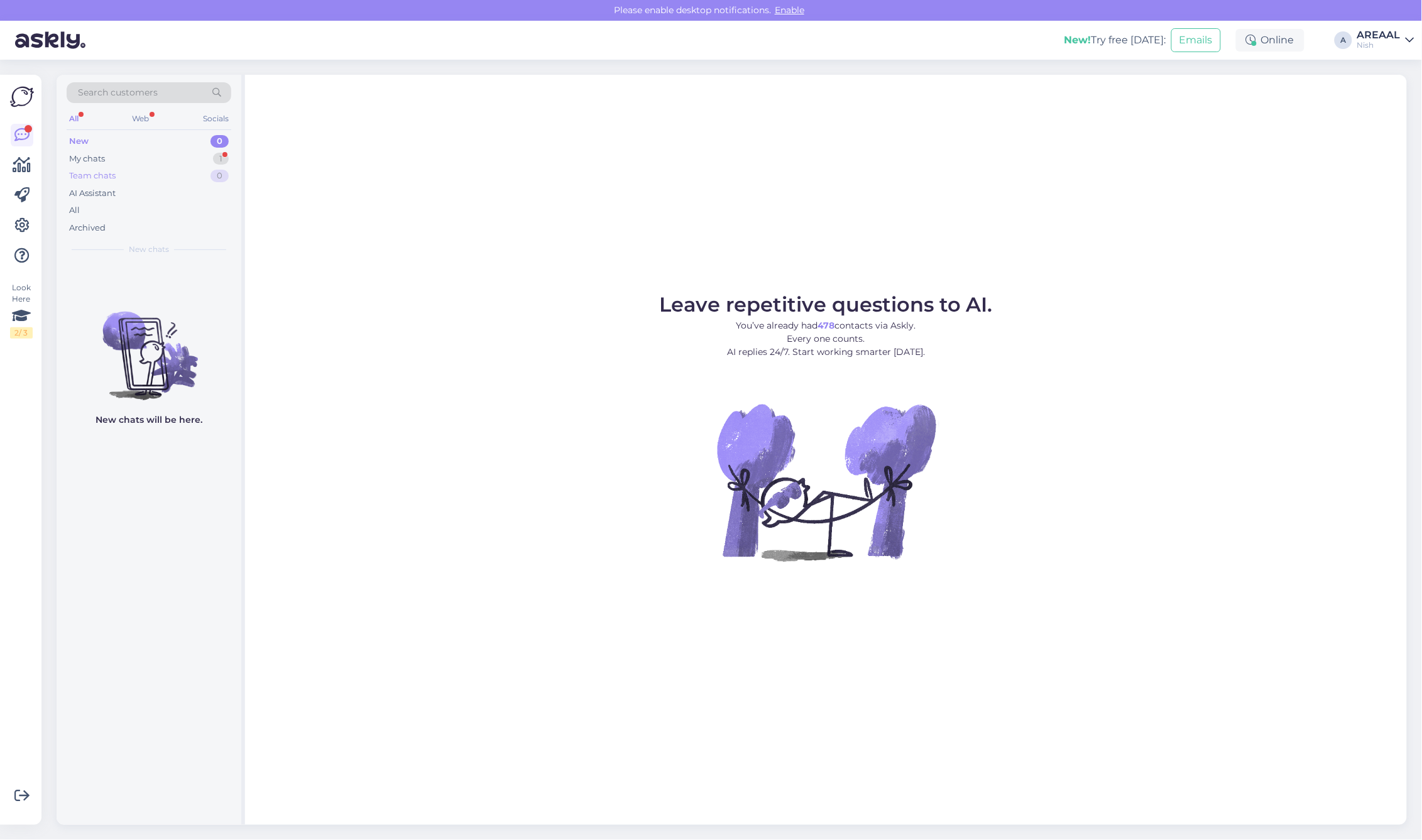
click at [214, 170] on div "0" at bounding box center [219, 175] width 18 height 12
click at [214, 156] on div "1" at bounding box center [221, 158] width 16 height 12
click at [155, 277] on div "#aucuqufy 1" at bounding box center [162, 278] width 143 height 12
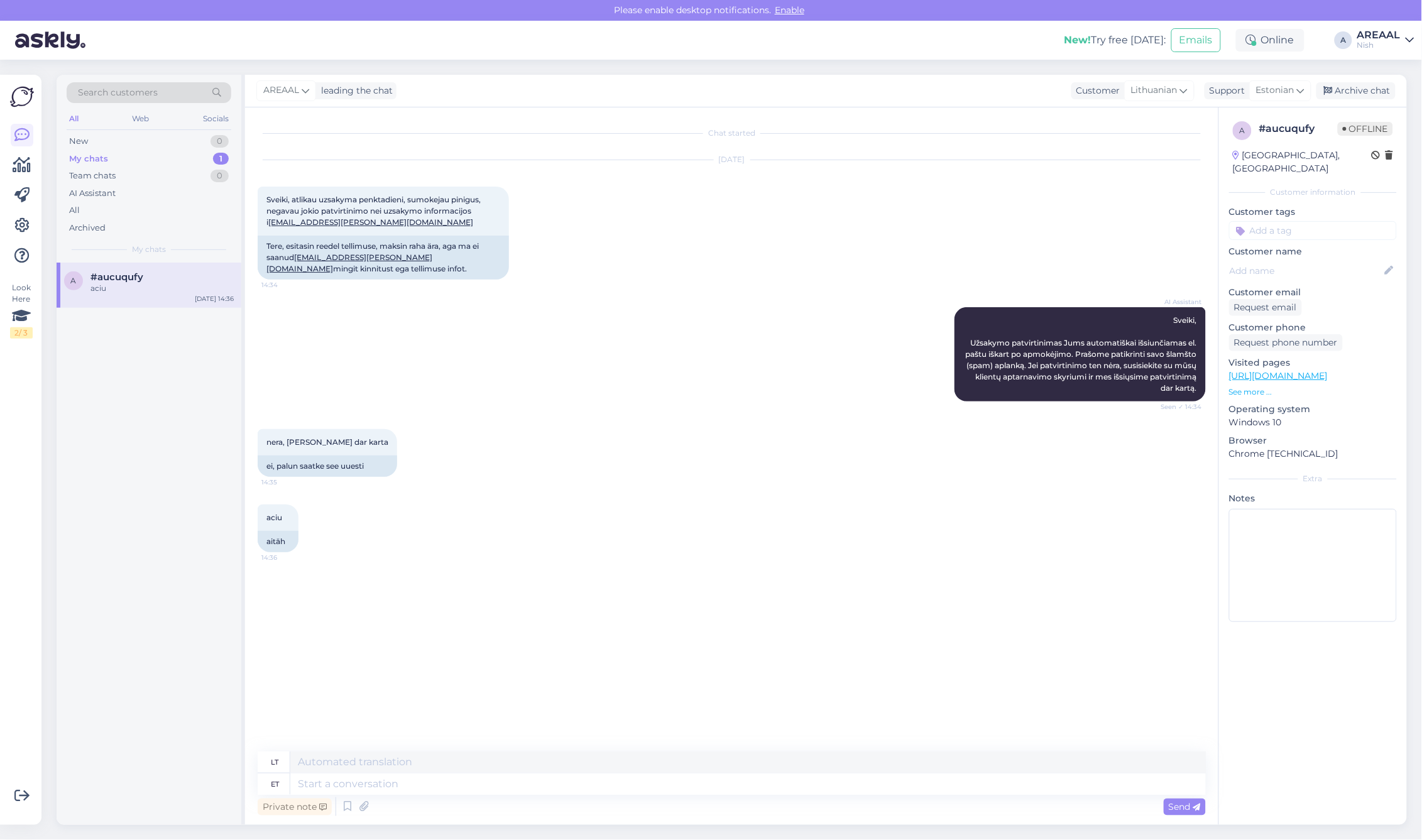
click at [857, 294] on div "AI Assistant Sveiki, Užsakymo patvirtinimas Jums automatiškai išsiunčiamas el. …" at bounding box center [732, 355] width 948 height 122
click at [123, 206] on div "All" at bounding box center [149, 211] width 165 height 17
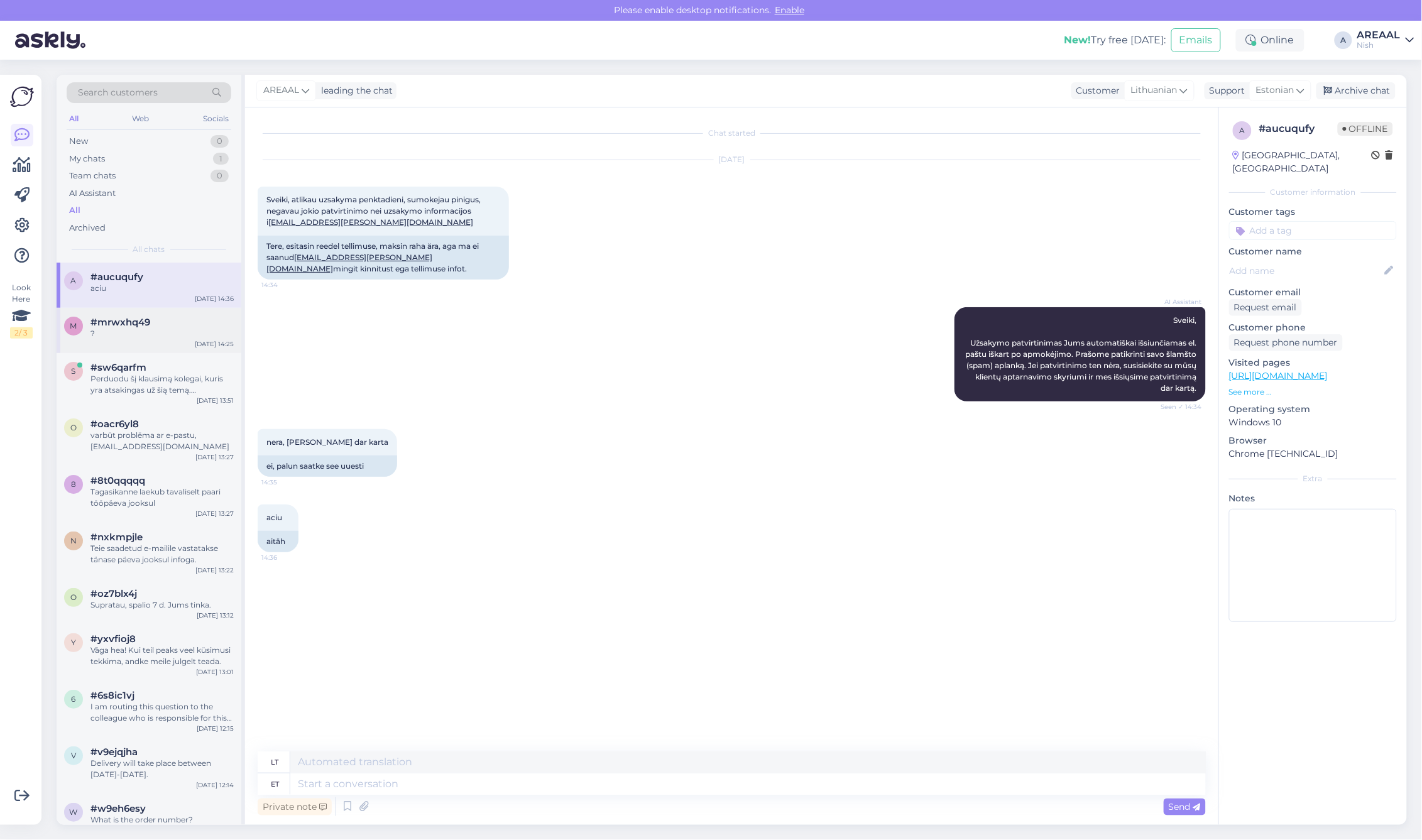
click at [153, 309] on div "m #mrwxhq49 ? Oct 6 14:25" at bounding box center [149, 331] width 185 height 45
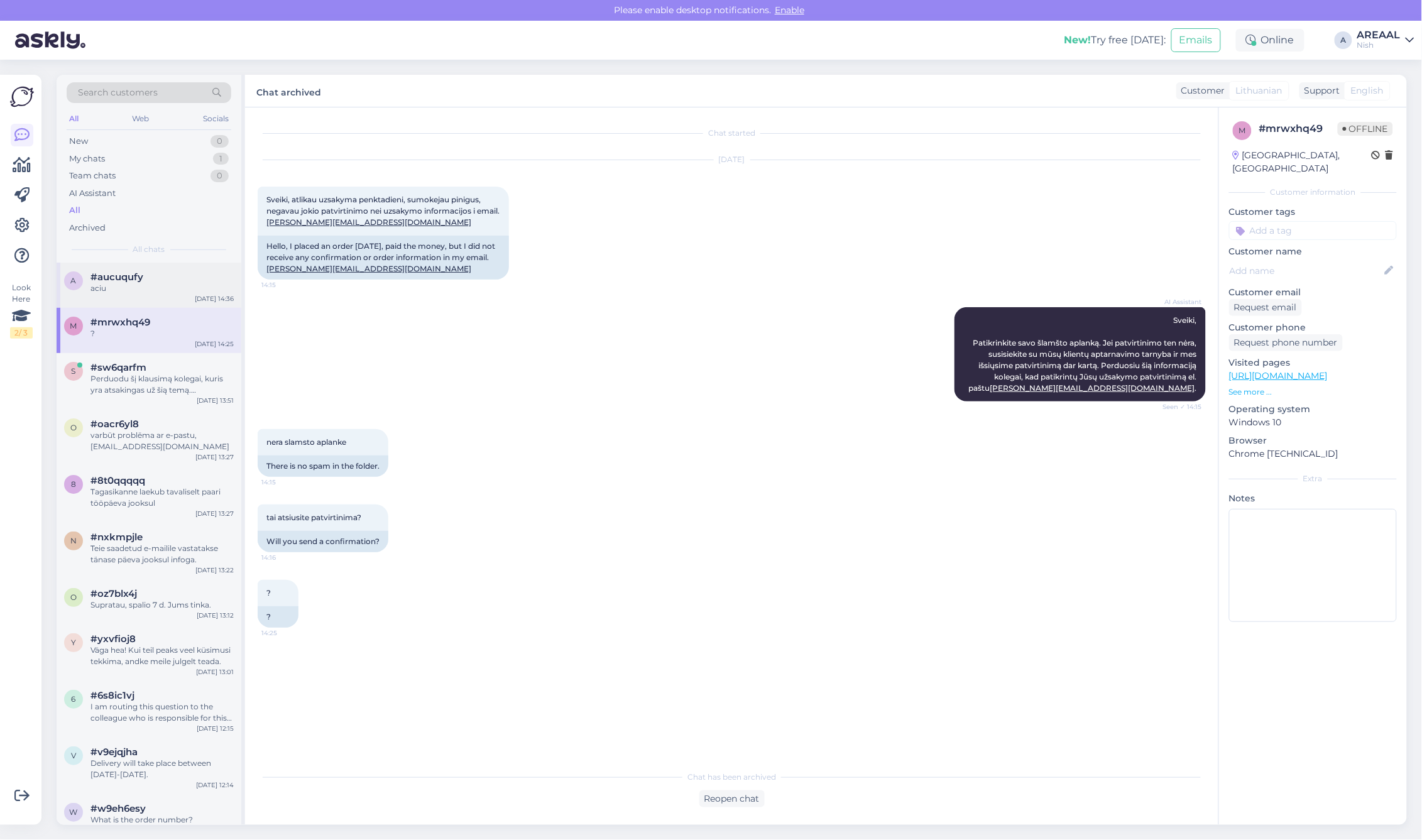
click at [169, 289] on div "aciu" at bounding box center [162, 288] width 143 height 12
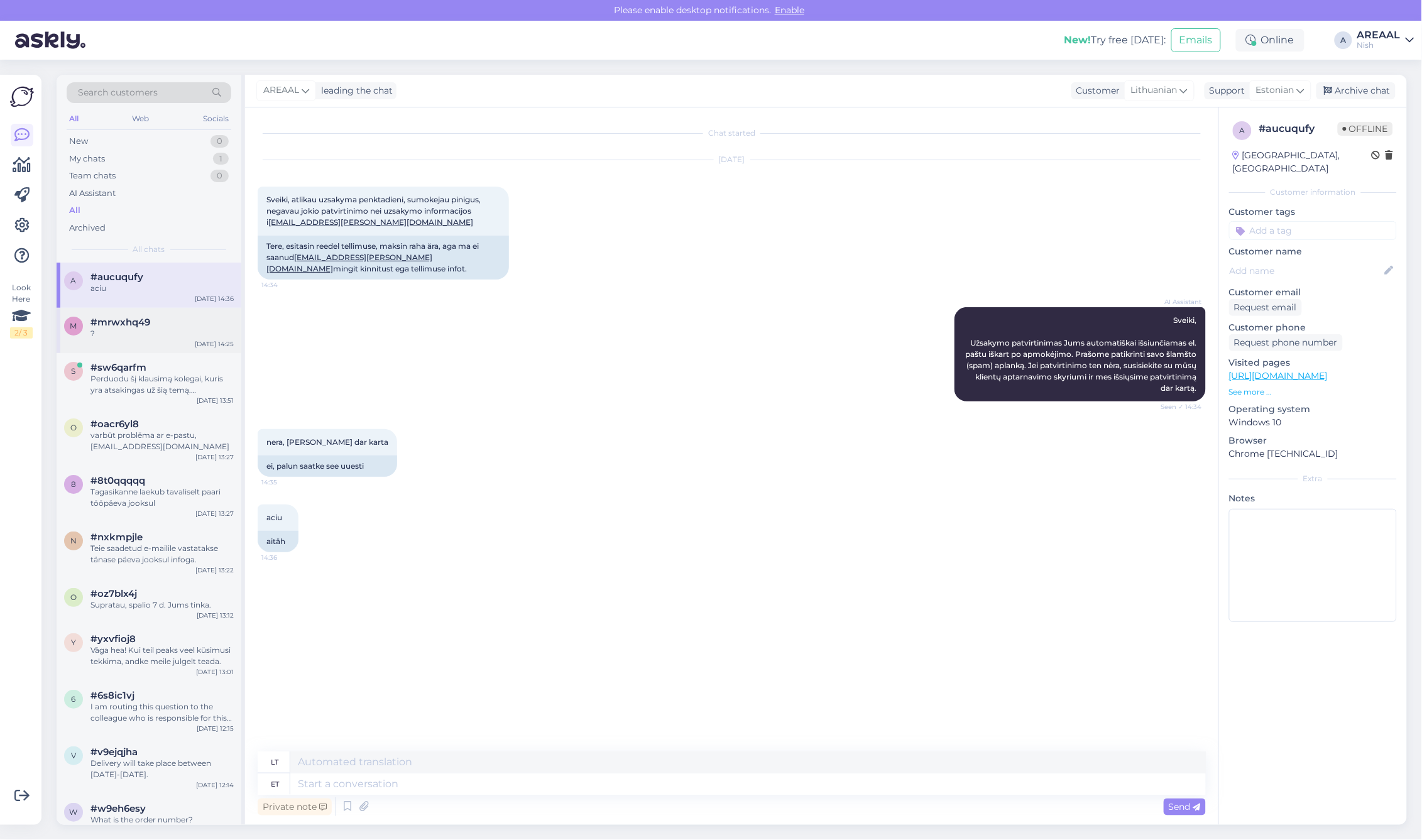
click at [151, 334] on div "?" at bounding box center [162, 334] width 143 height 12
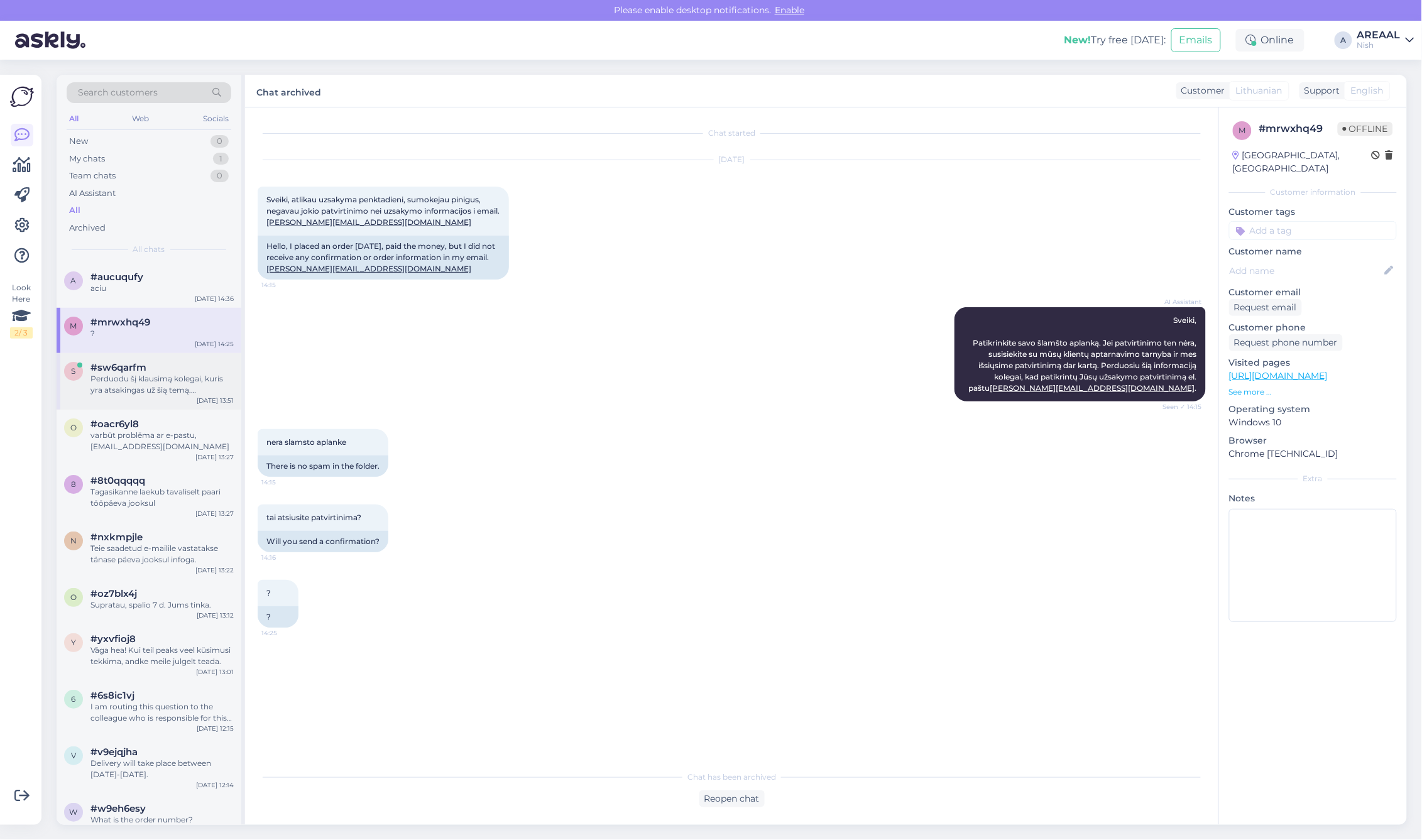
click at [142, 399] on div "s #sw6qarfm Perduodu šį klausimą kolegai, kuris yra atsakingas už šią temą. Ats…" at bounding box center [149, 381] width 185 height 57
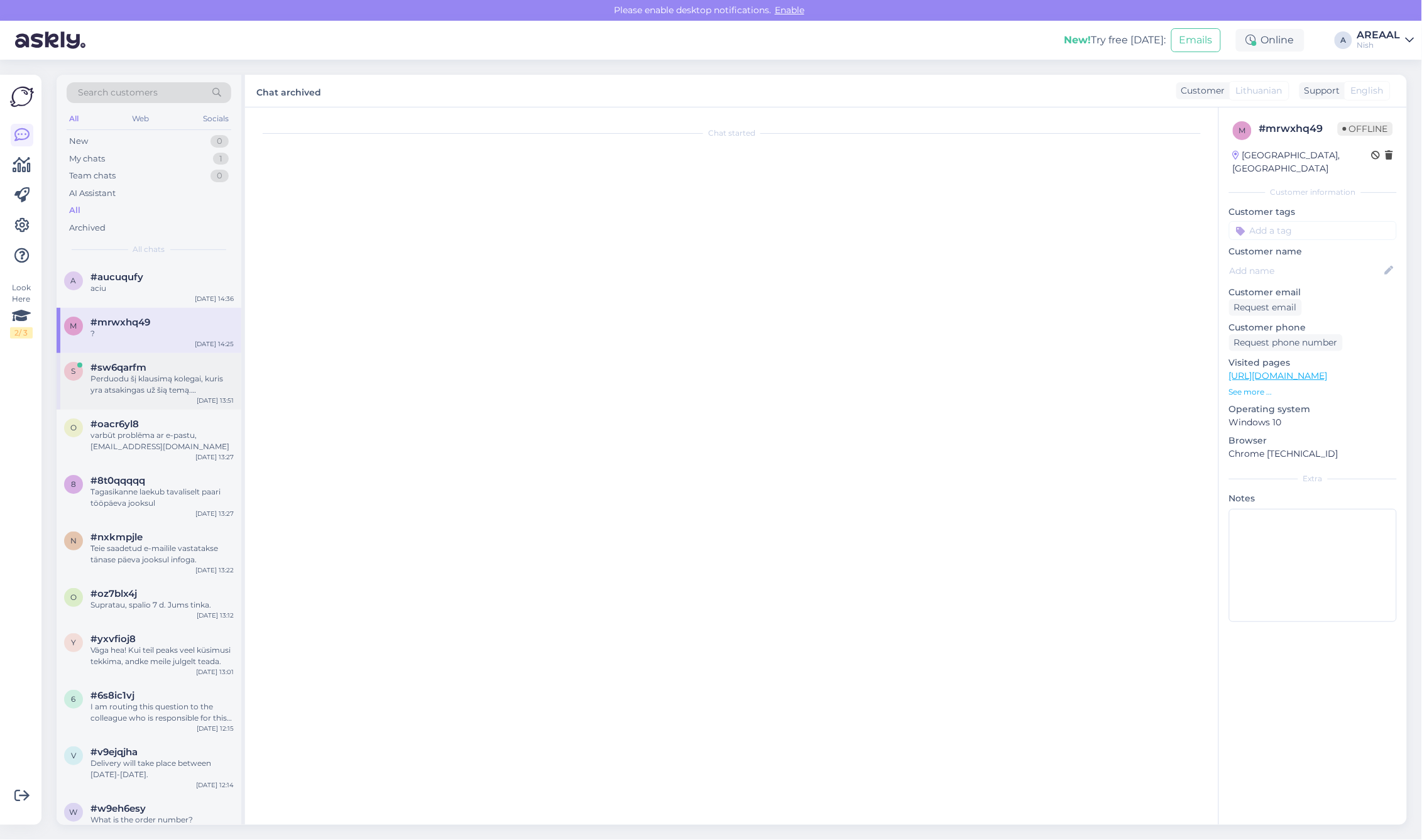
scroll to position [1867, 0]
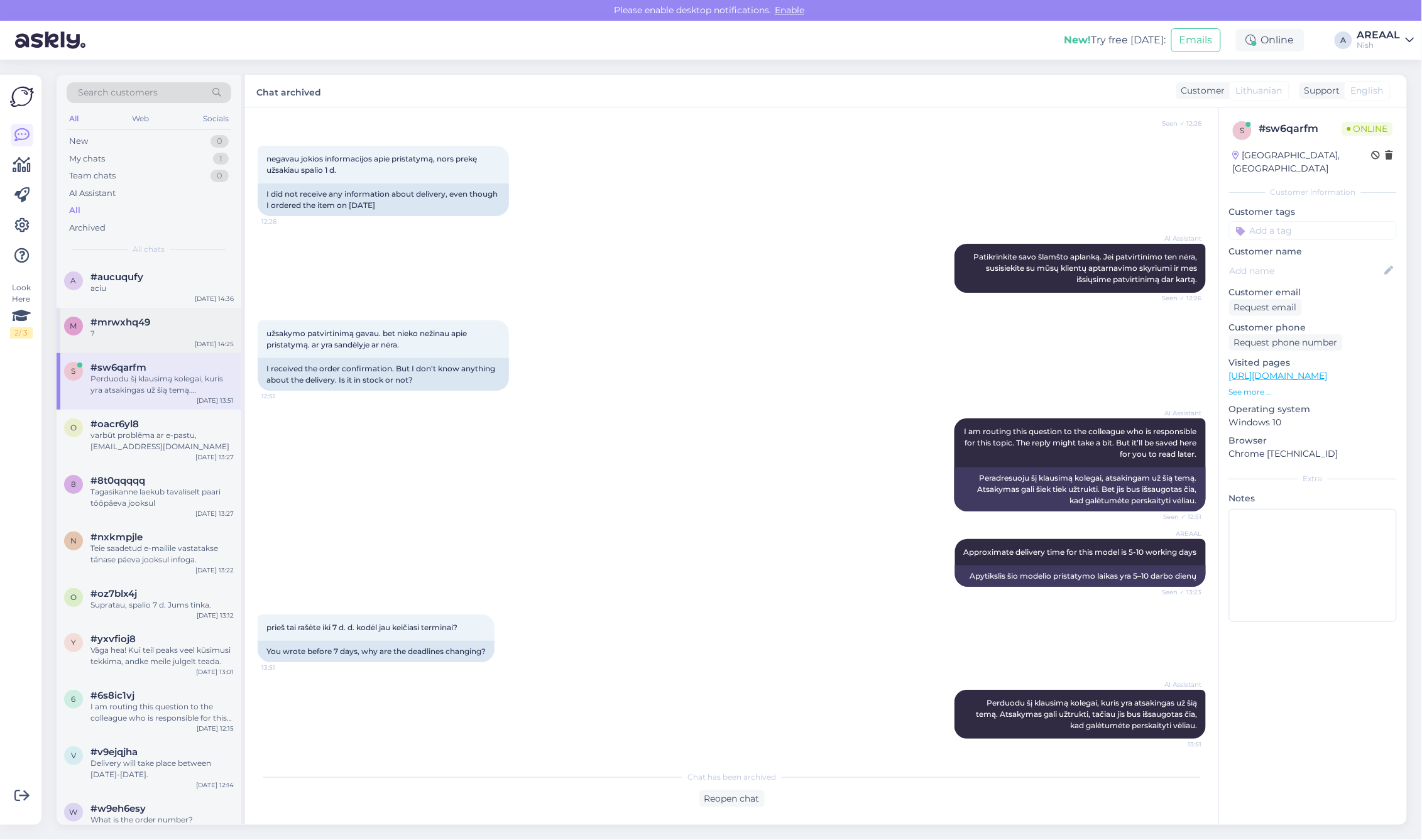
click at [137, 344] on div "m #mrwxhq49 ? Oct 6 14:25" at bounding box center [149, 331] width 185 height 45
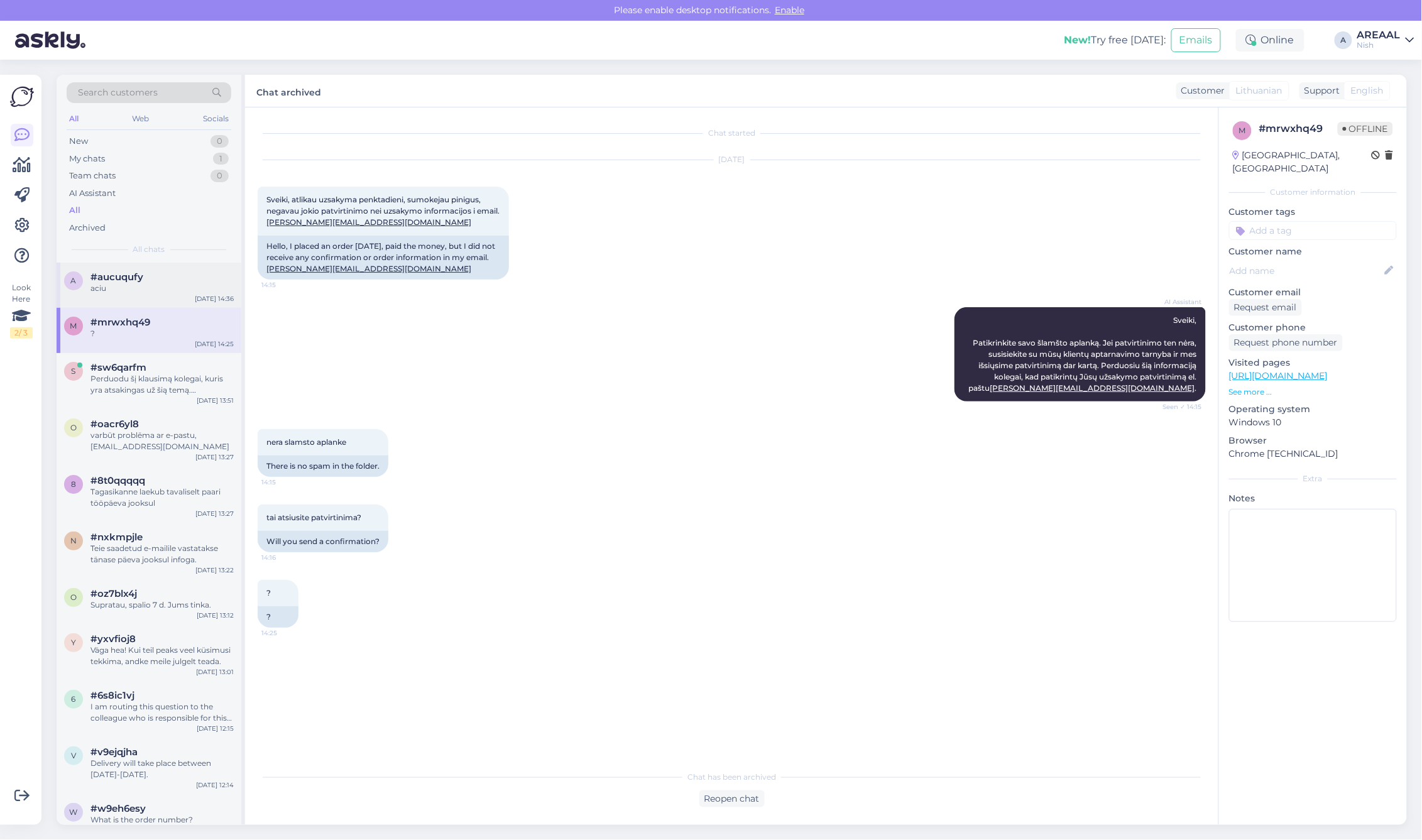
click at [155, 286] on div "aciu" at bounding box center [162, 288] width 143 height 12
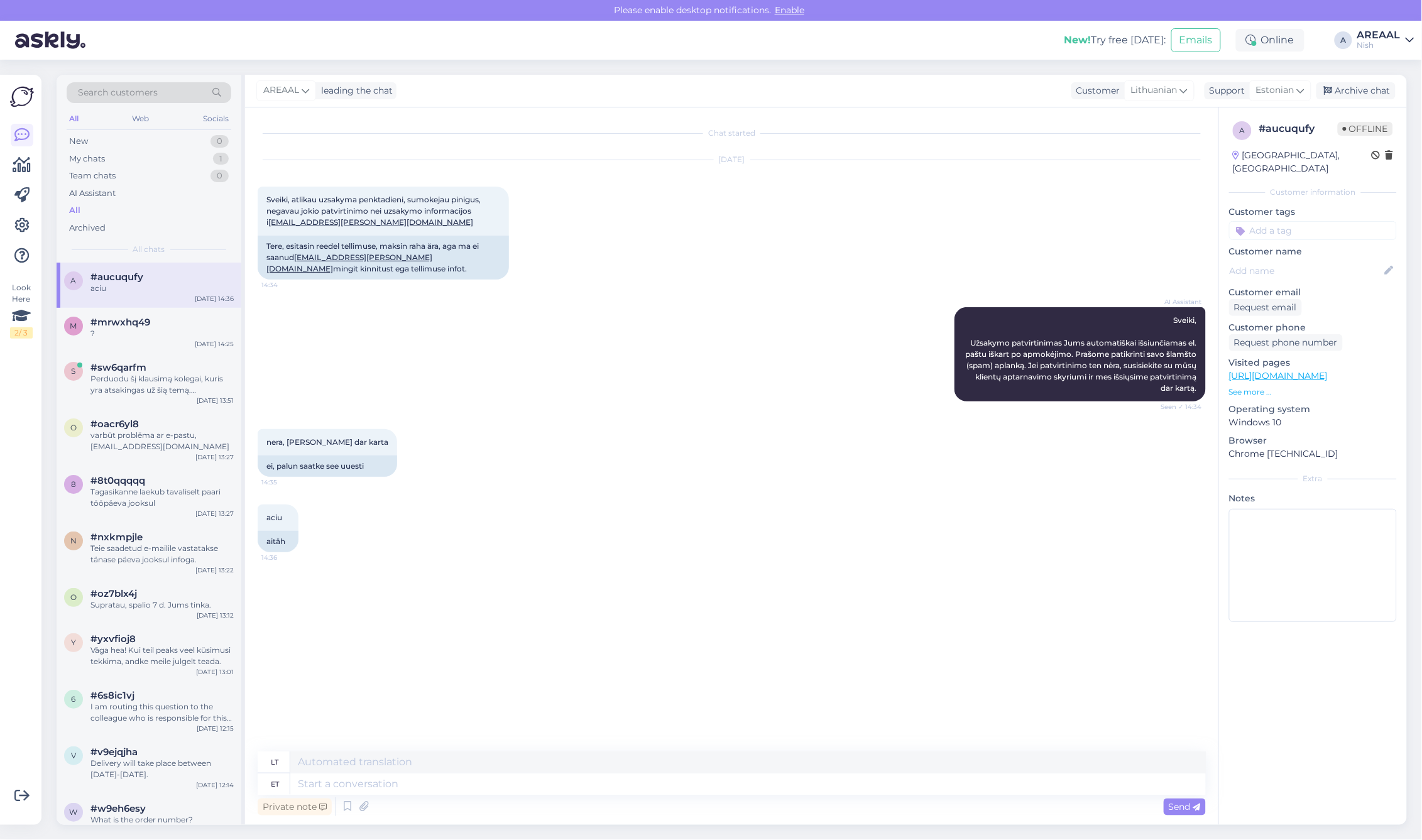
click at [893, 220] on div "Oct 6 2025 Sveiki, atlikau uzsakyma penktadieni, sumokejau pinigus, negavau jok…" at bounding box center [732, 219] width 948 height 147
click at [368, 809] on icon at bounding box center [364, 807] width 17 height 19
click at [679, 775] on textarea at bounding box center [748, 783] width 916 height 21
click at [788, 193] on div "Oct 6 2025 Sveiki, atlikau uzsakyma penktadieni, sumokejau pinigus, negavau jok…" at bounding box center [732, 219] width 948 height 147
click at [1361, 92] on div "Archive chat" at bounding box center [1355, 90] width 79 height 17
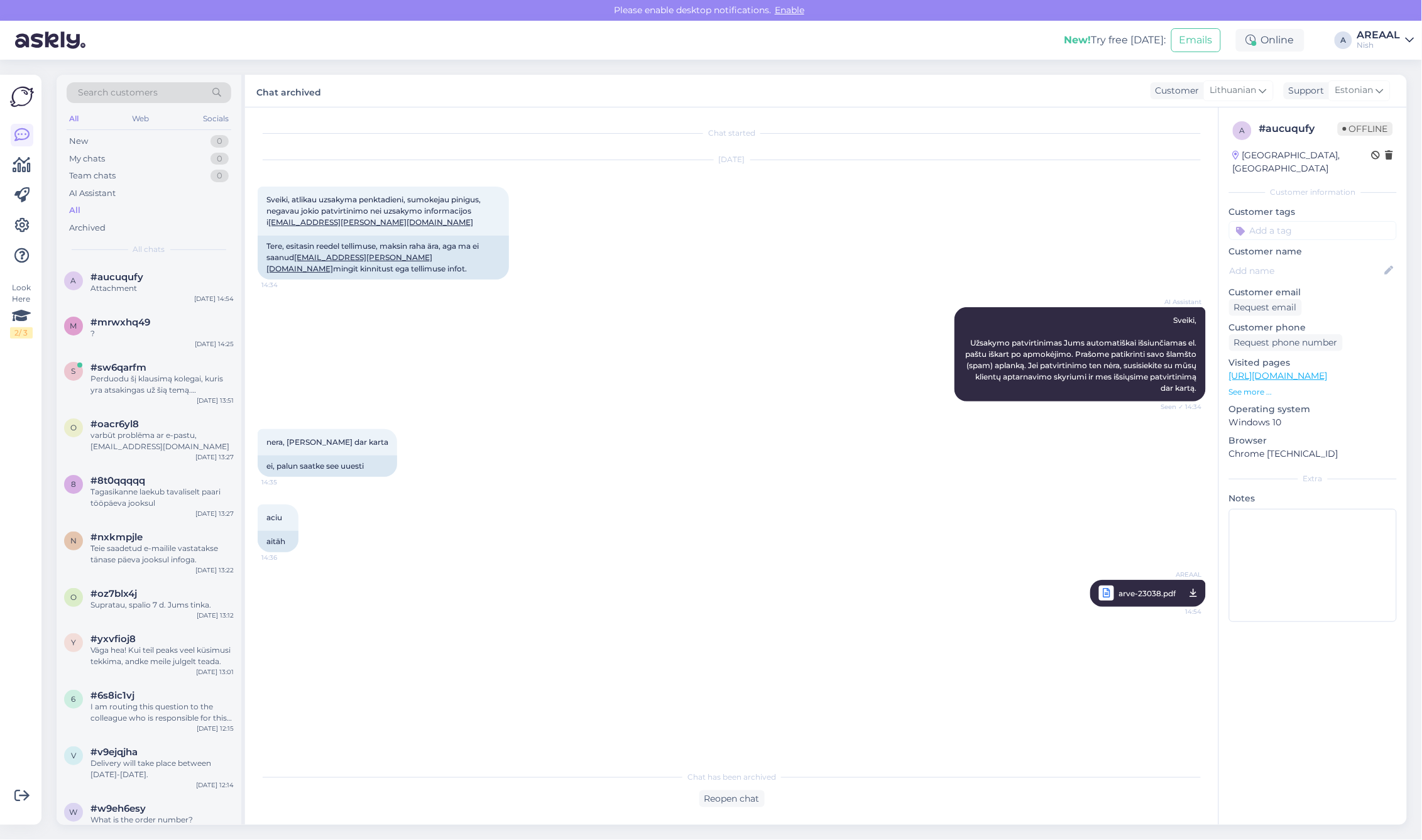
drag, startPoint x: 1390, startPoint y: 36, endPoint x: 1391, endPoint y: 49, distance: 13.0
click at [1390, 39] on div "AREAAL" at bounding box center [1379, 36] width 44 height 10
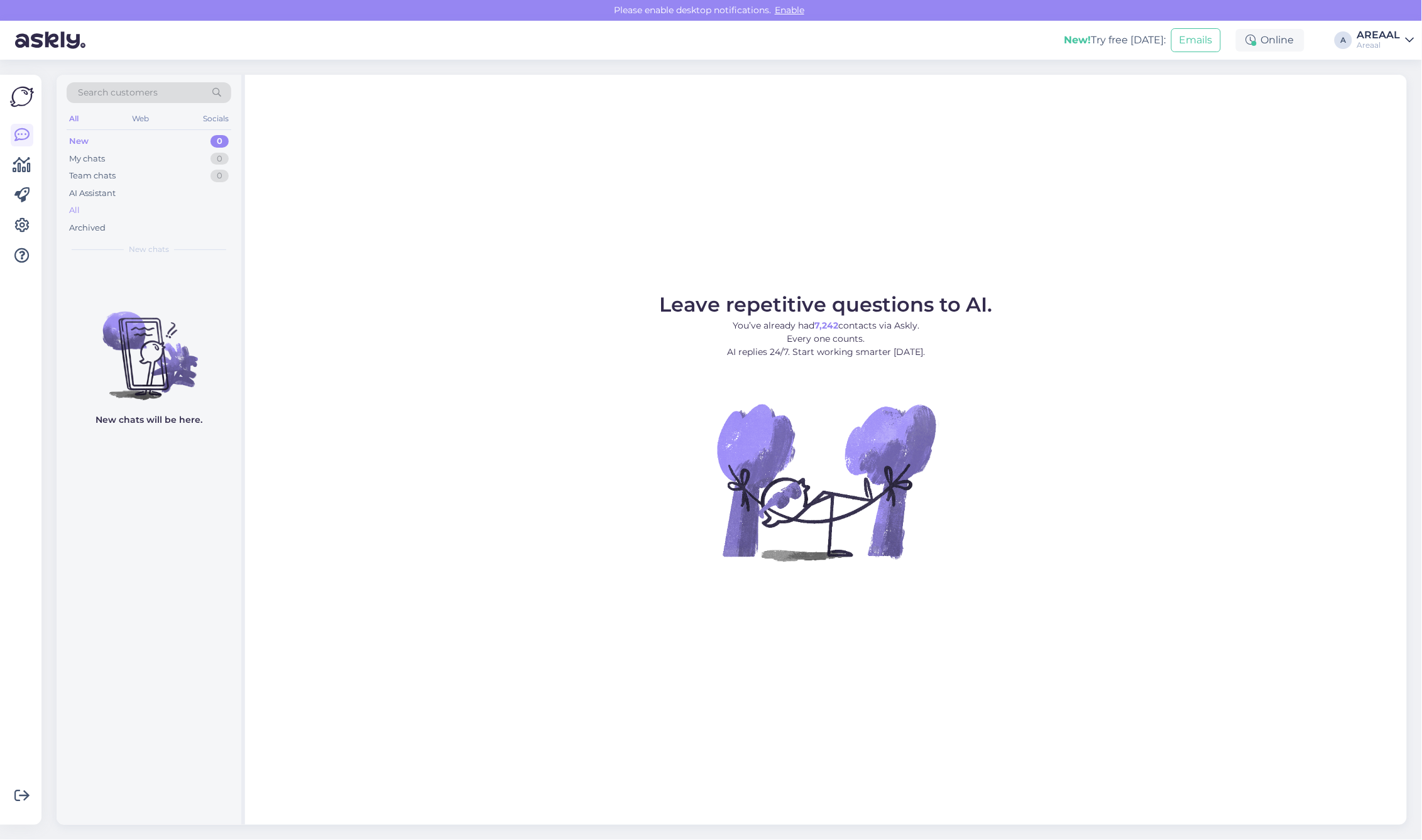
click at [151, 211] on div "All" at bounding box center [149, 211] width 165 height 17
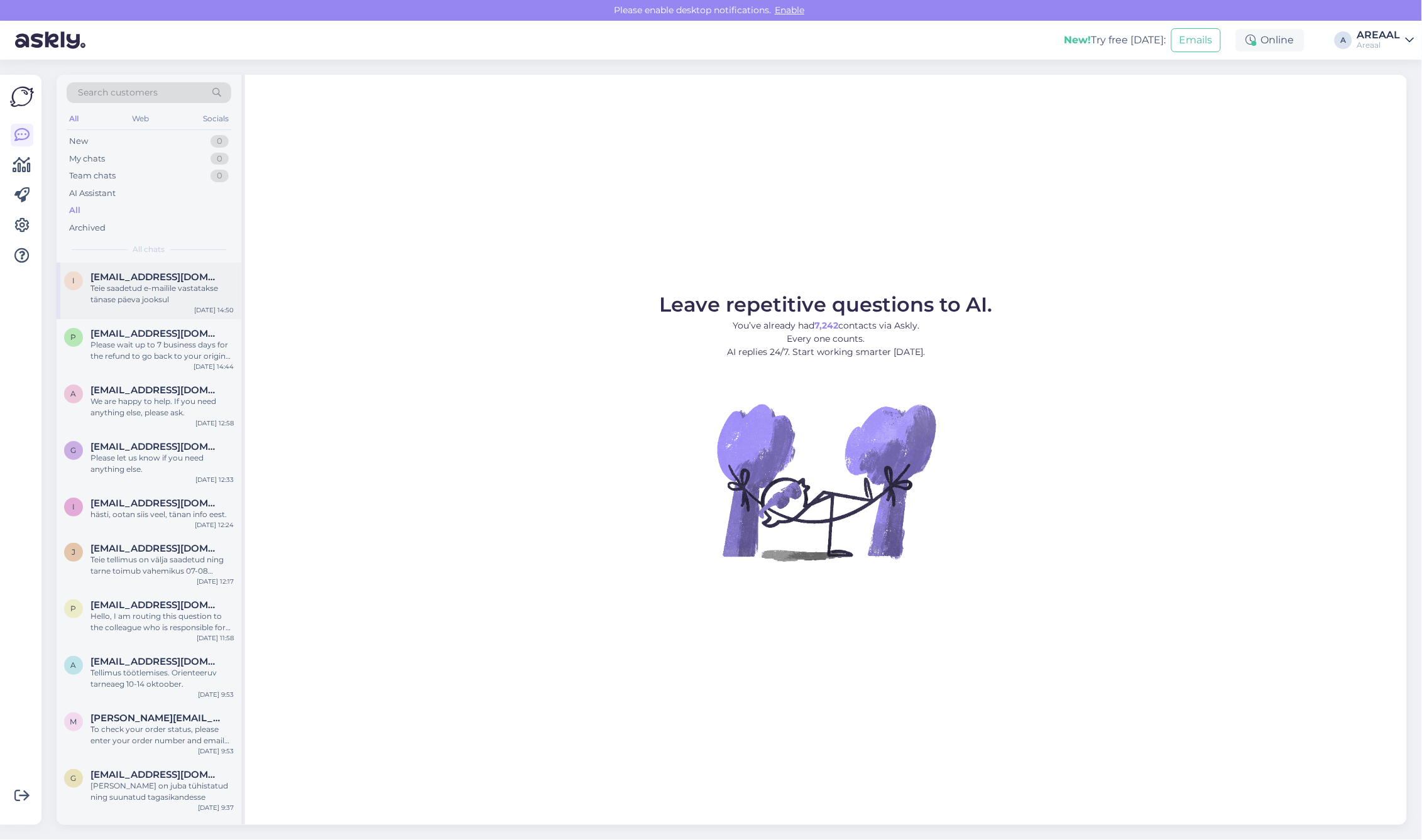
click at [136, 275] on span "[EMAIL_ADDRESS][DOMAIN_NAME]" at bounding box center [156, 278] width 131 height 12
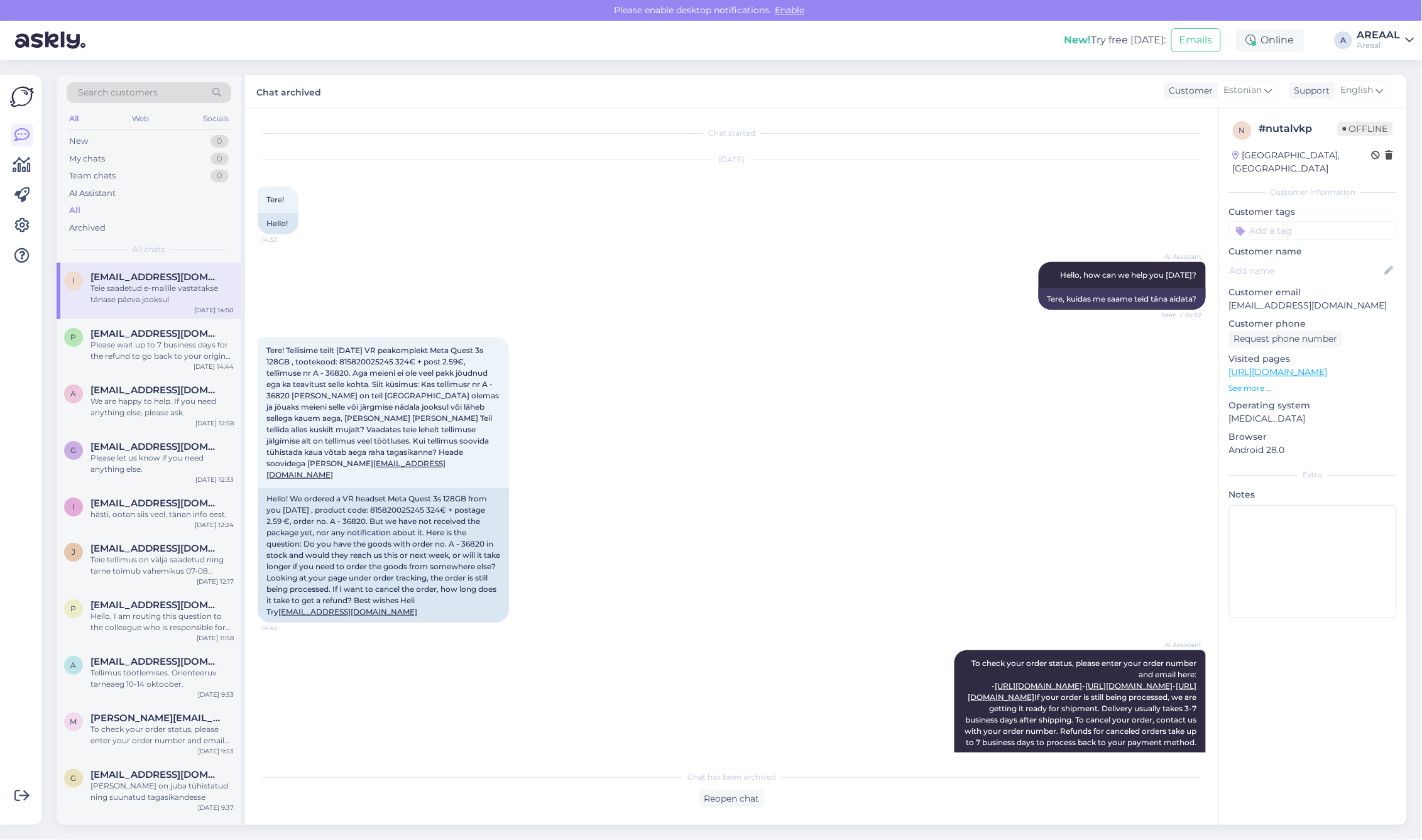
scroll to position [237, 0]
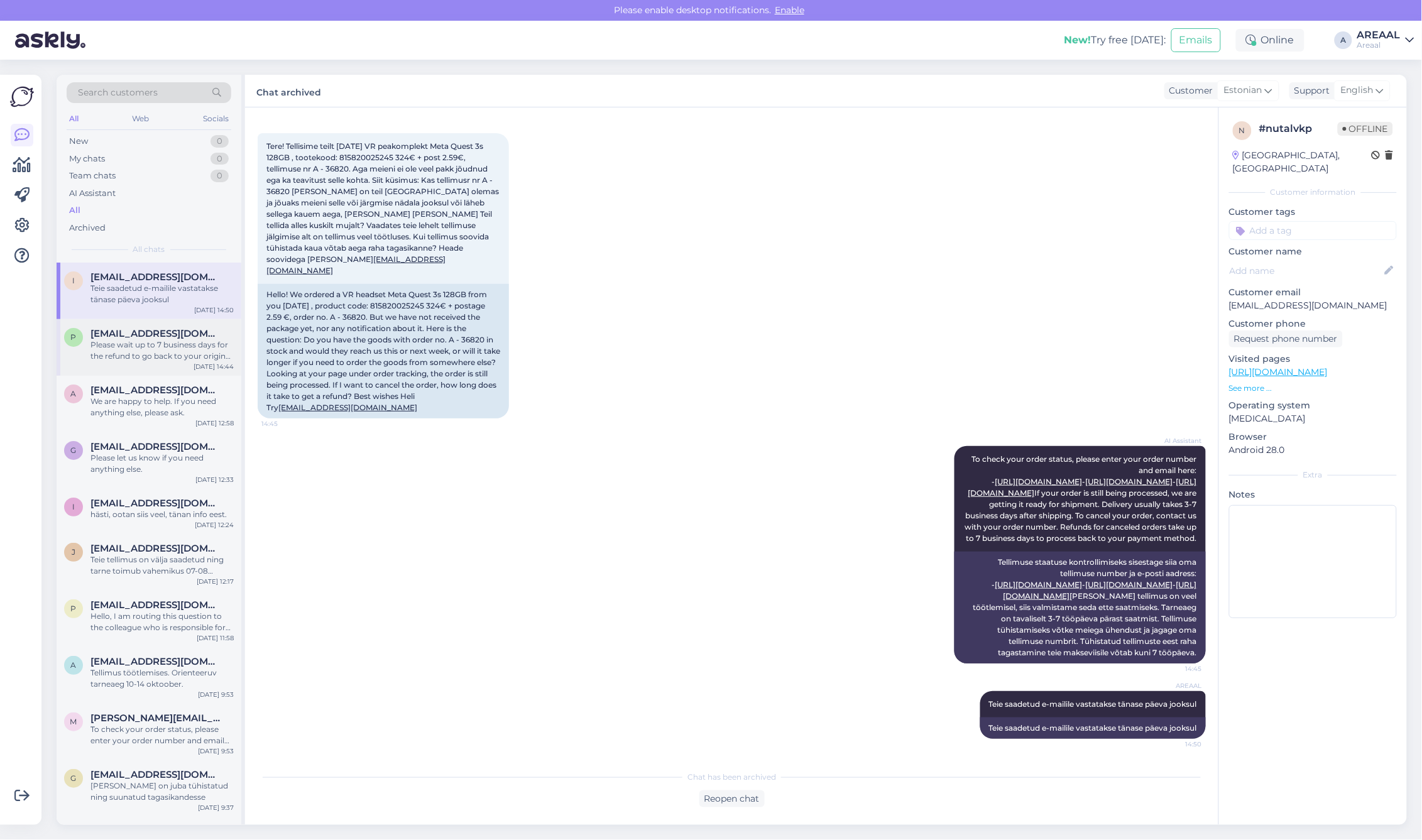
drag, startPoint x: 168, startPoint y: 344, endPoint x: 170, endPoint y: 353, distance: 9.2
click at [168, 346] on div "Please wait up to 7 business days for the refund to go back to your original pa…" at bounding box center [162, 350] width 143 height 23
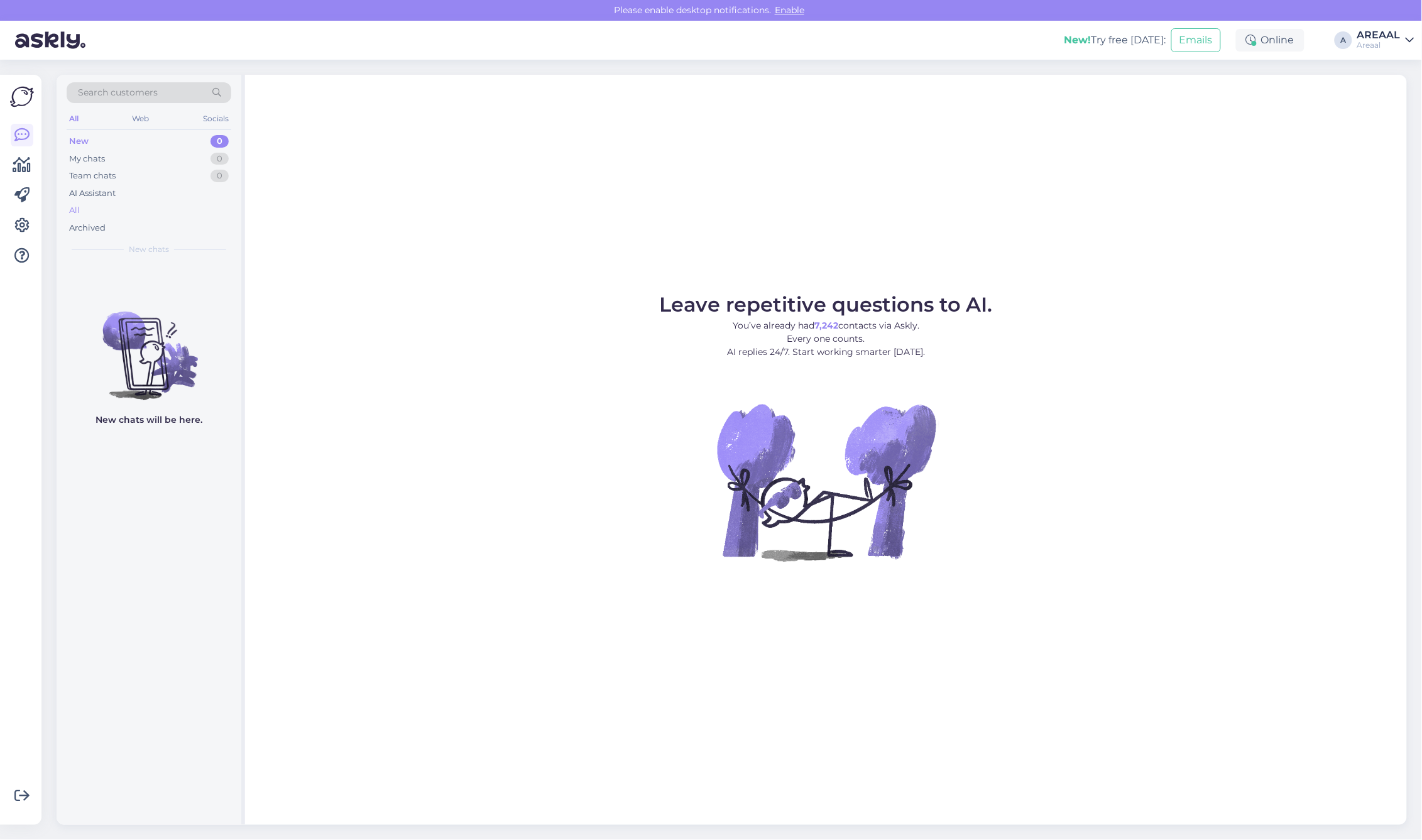
click at [202, 211] on div "All" at bounding box center [149, 211] width 165 height 17
click at [160, 206] on div "All" at bounding box center [149, 211] width 165 height 17
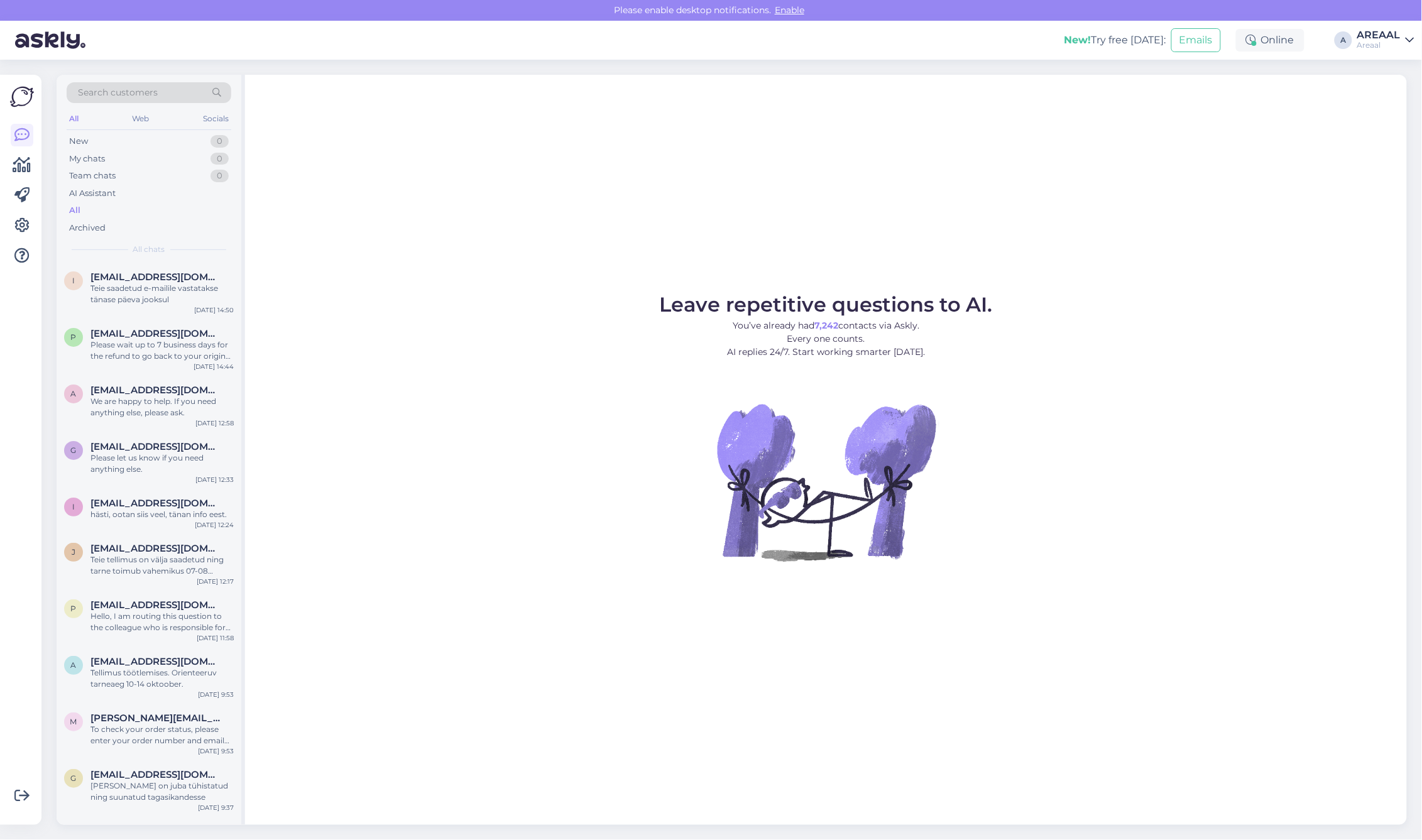
click at [1379, 39] on div "AREAAL" at bounding box center [1379, 36] width 44 height 10
click at [1375, 104] on button "Open" at bounding box center [1386, 97] width 35 height 20
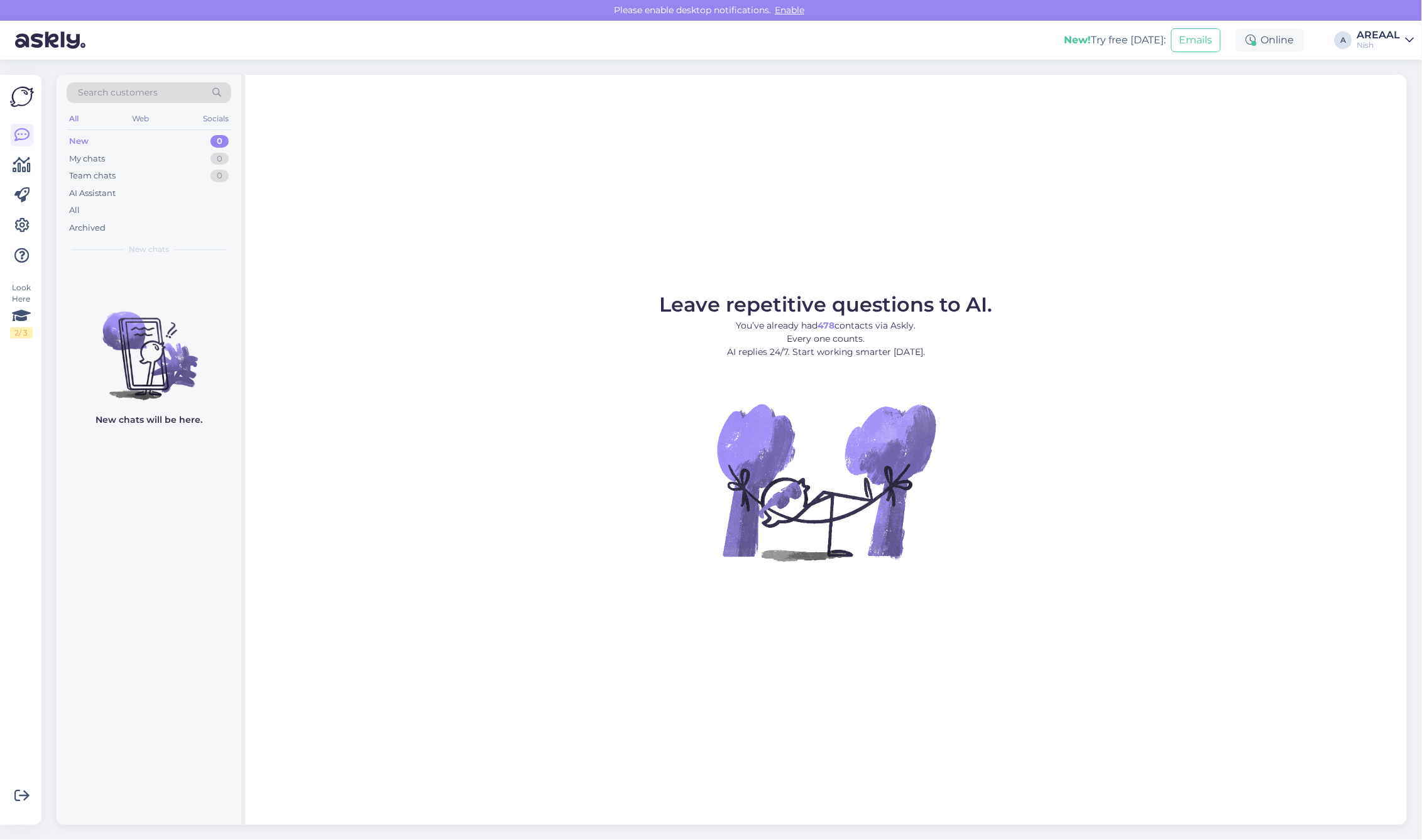
click at [137, 220] on div "Archived" at bounding box center [149, 228] width 165 height 17
click at [136, 212] on div "All" at bounding box center [149, 211] width 165 height 17
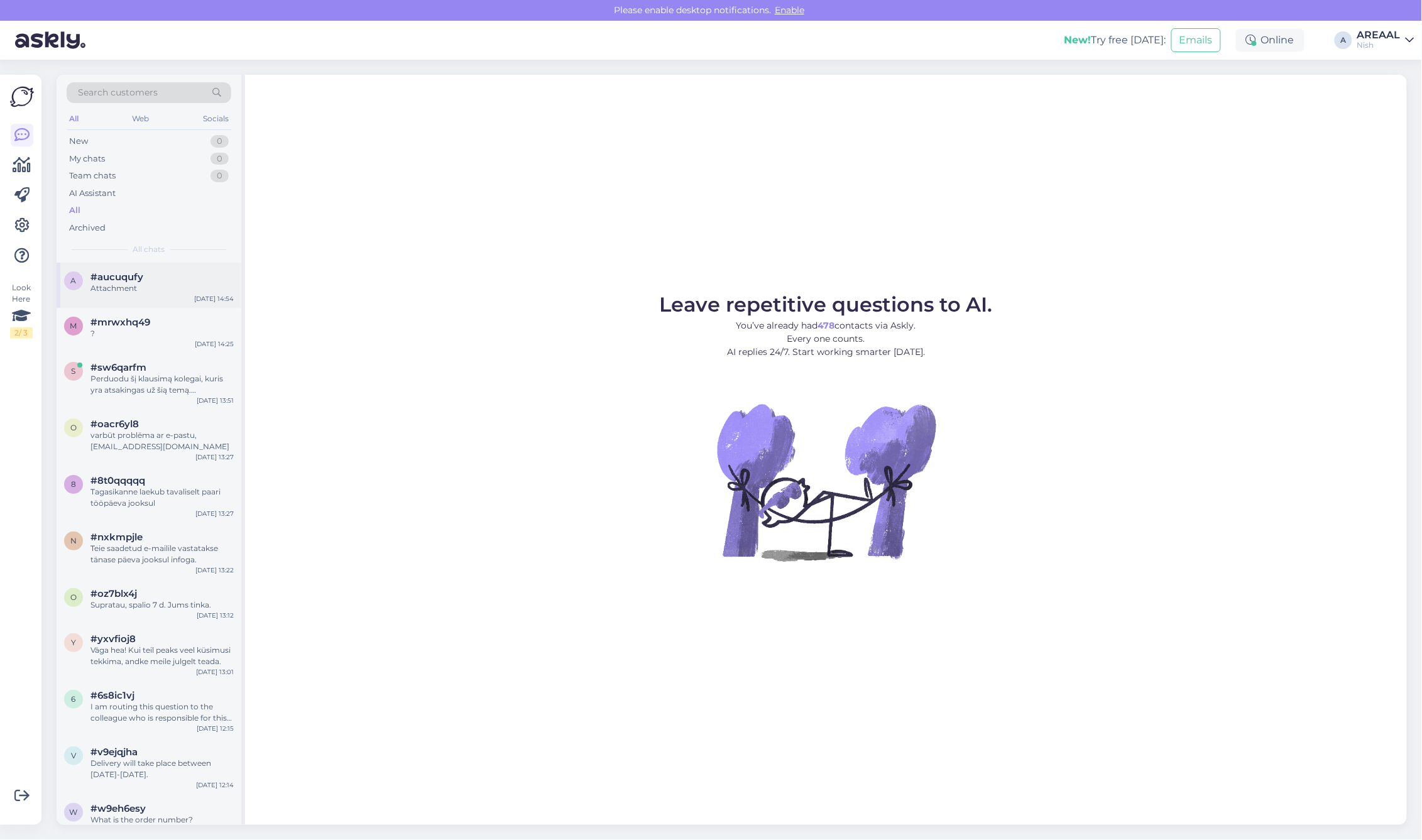
click at [192, 278] on div "#aucuqufy" at bounding box center [162, 278] width 143 height 12
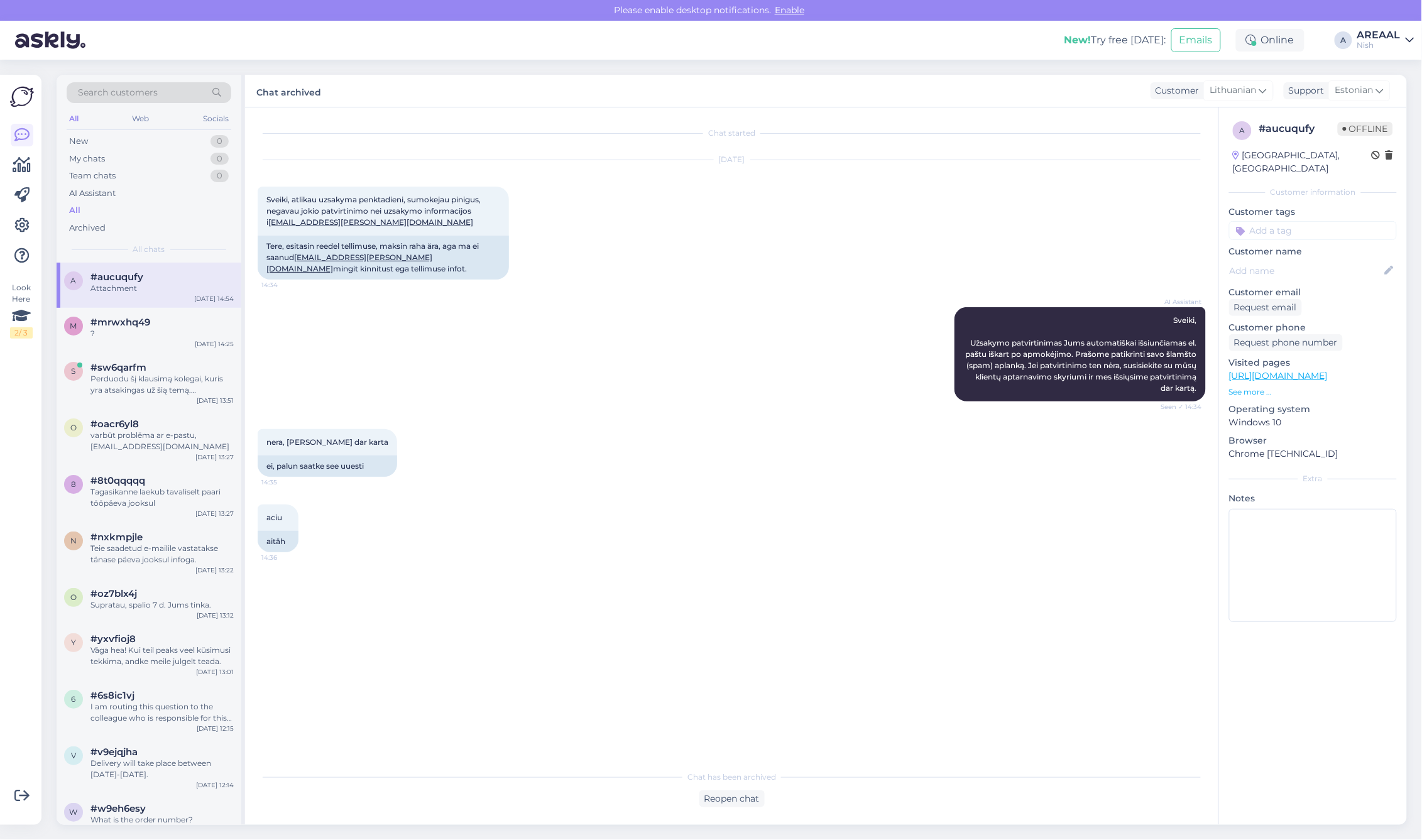
click at [1386, 43] on div "Nish" at bounding box center [1379, 45] width 44 height 10
click at [1384, 76] on button "Open" at bounding box center [1386, 70] width 35 height 20
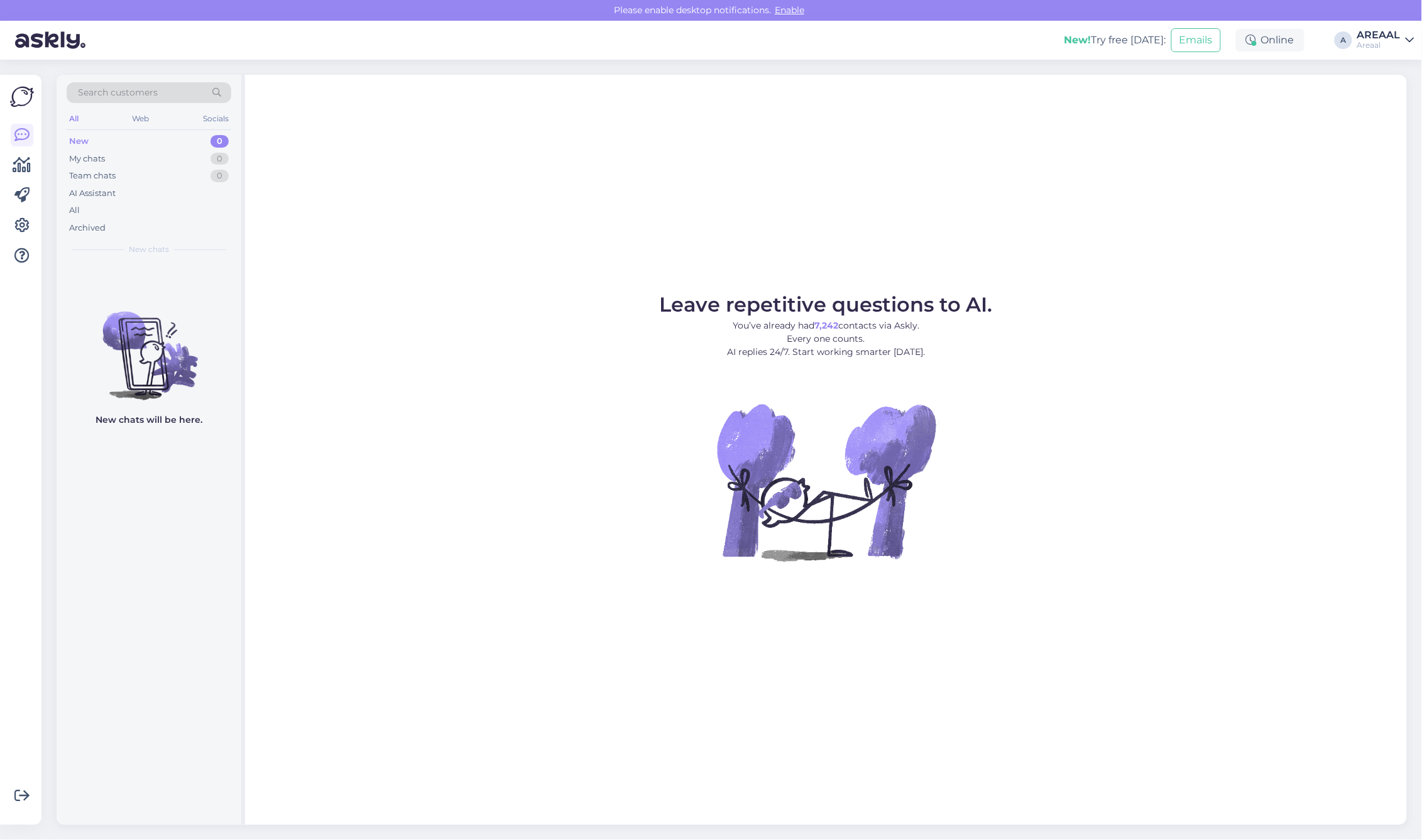
click at [1398, 45] on div "Areaal" at bounding box center [1379, 45] width 44 height 10
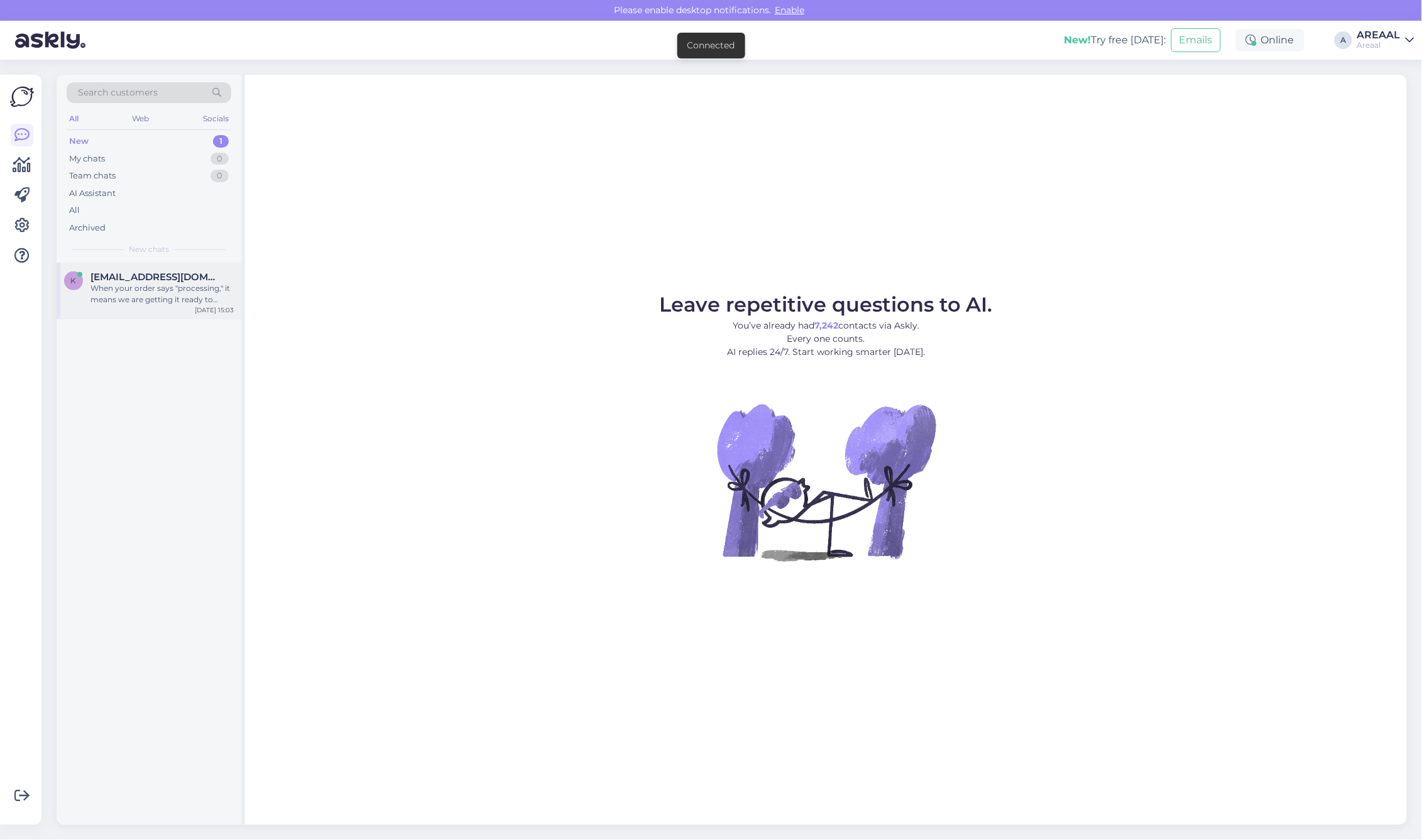
click at [169, 302] on div "When your order says "processing," it means we are getting it ready to send. Th…" at bounding box center [162, 294] width 143 height 23
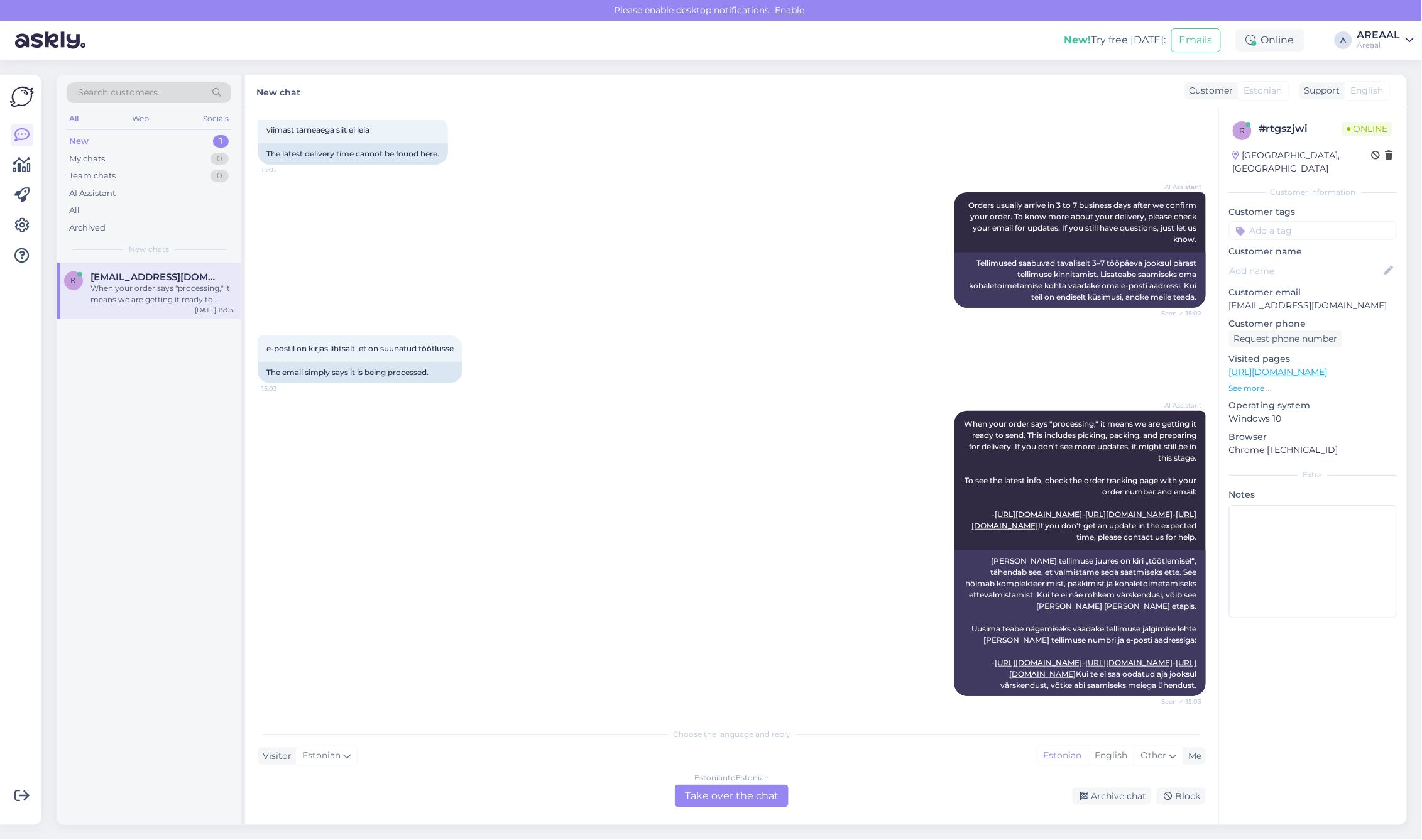
scroll to position [889, 0]
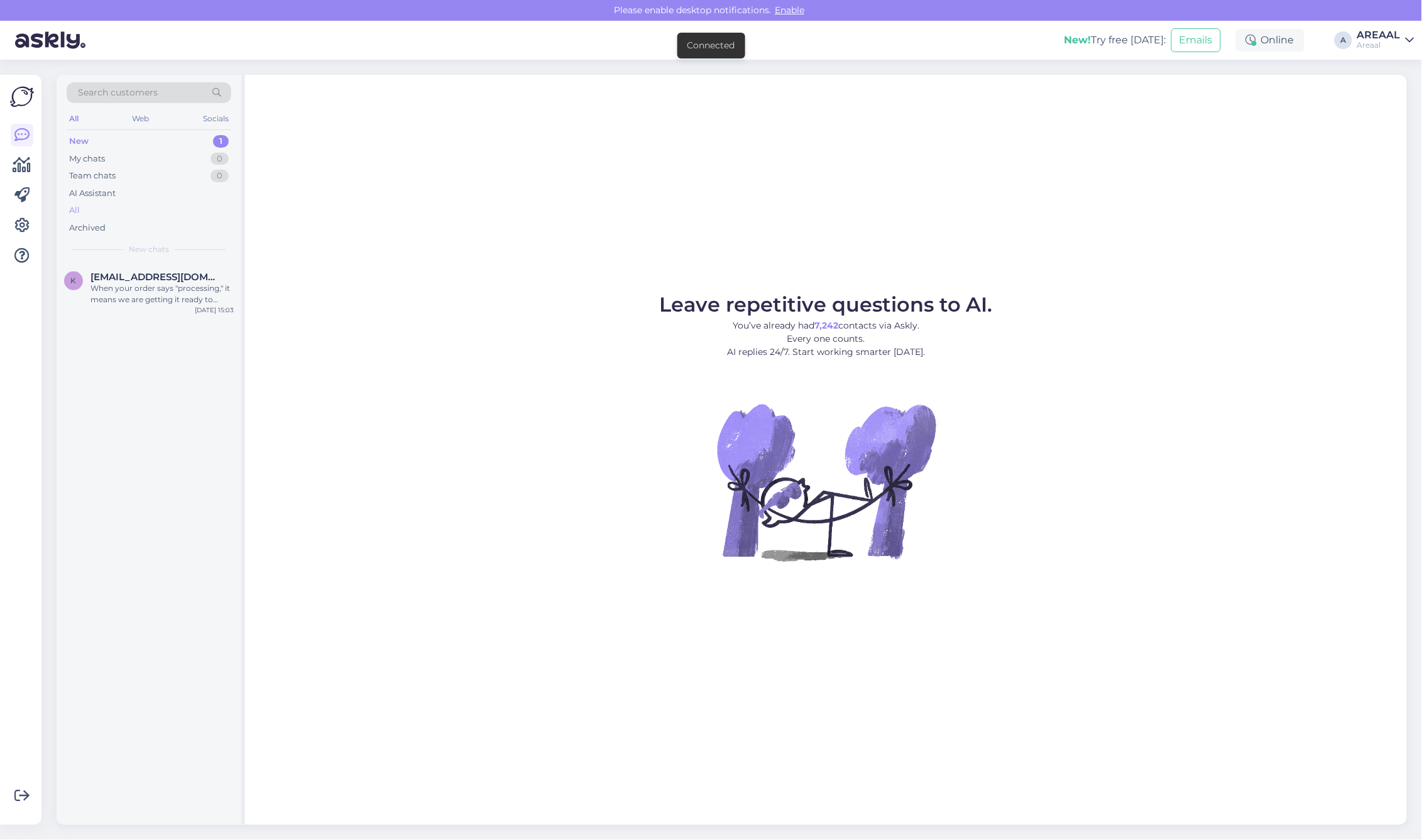
click at [159, 214] on div "All" at bounding box center [149, 211] width 165 height 17
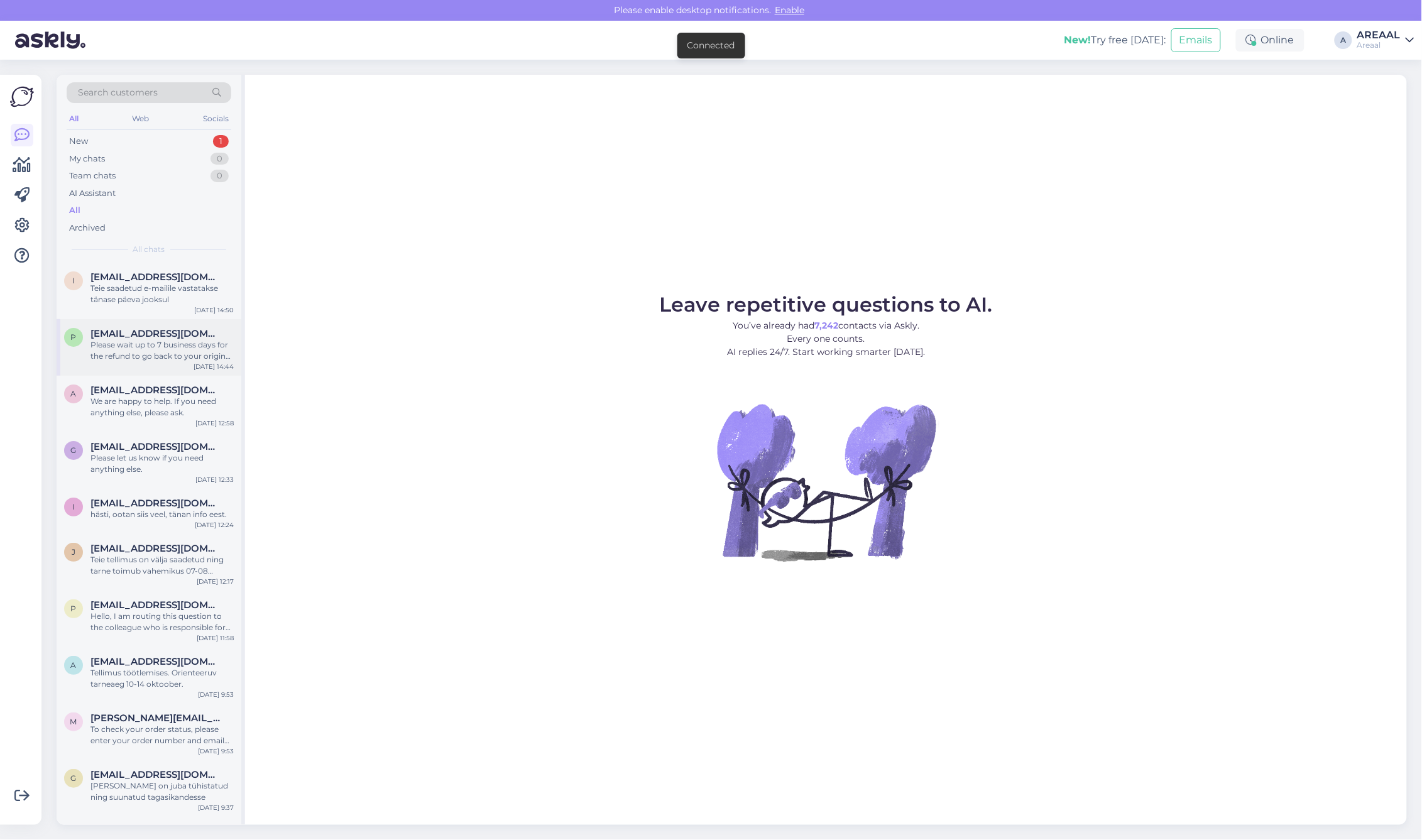
click at [173, 328] on span "[EMAIL_ADDRESS][DOMAIN_NAME]" at bounding box center [156, 334] width 131 height 12
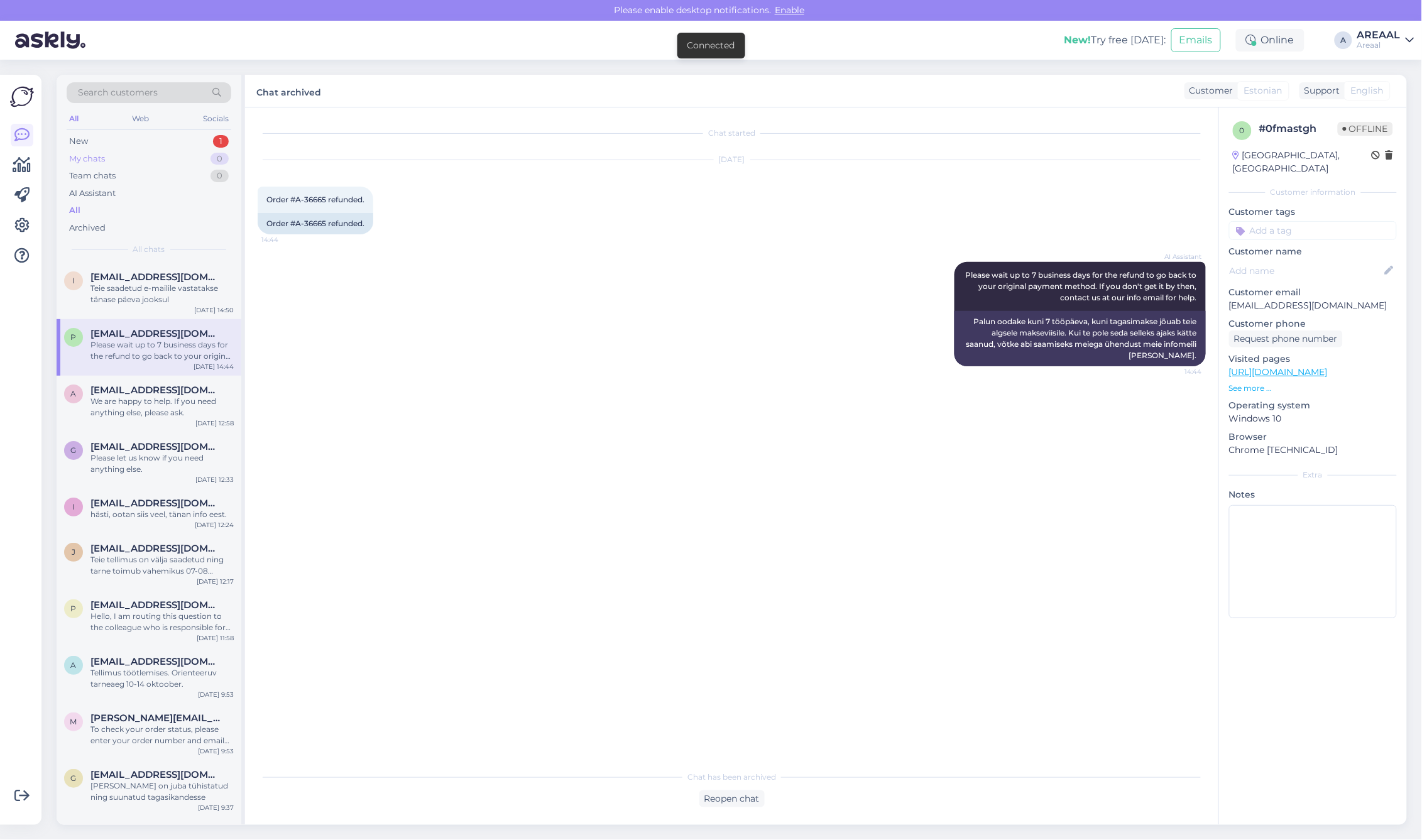
click at [203, 151] on div "My chats 0" at bounding box center [149, 159] width 165 height 17
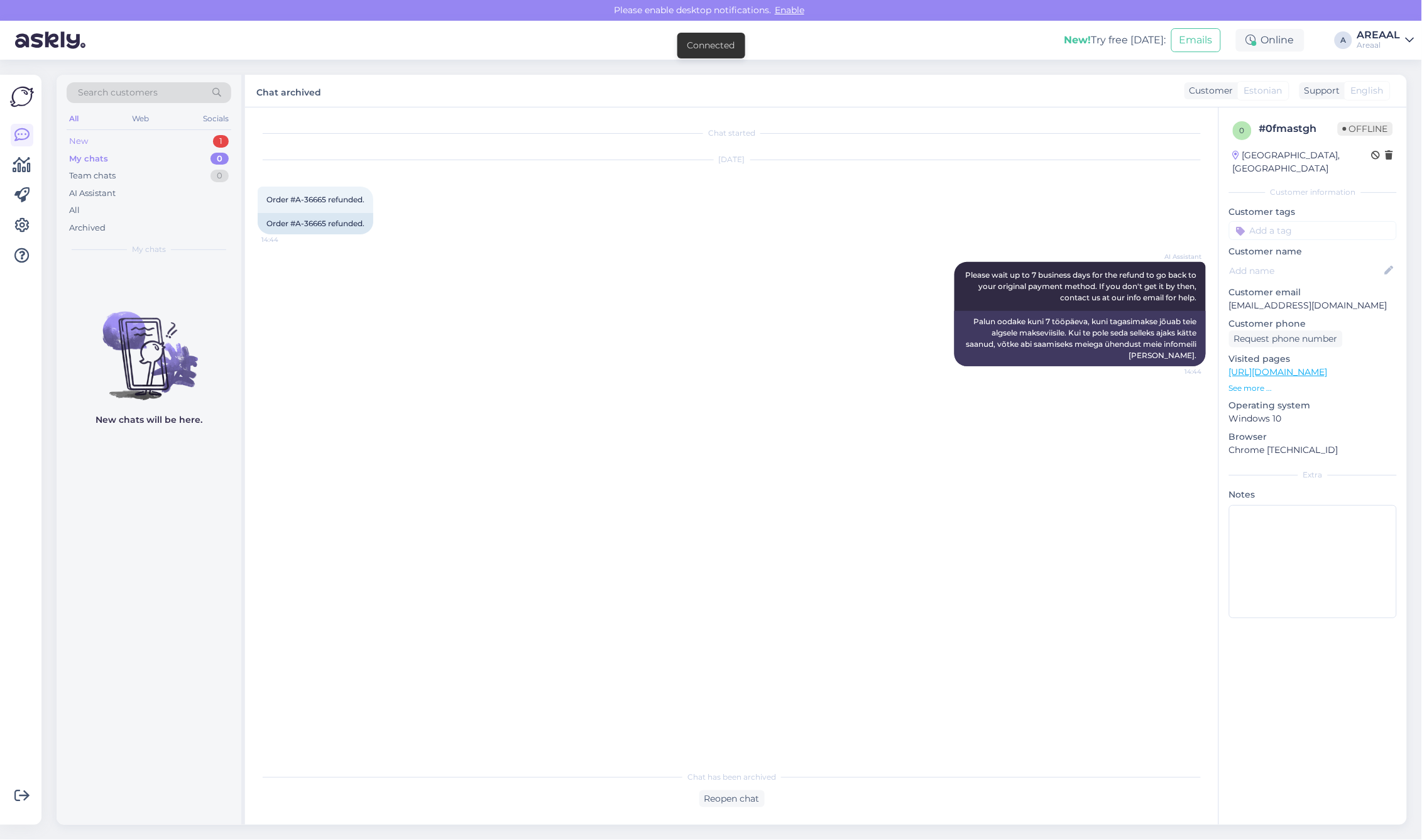
click at [203, 145] on div "New 1" at bounding box center [149, 141] width 165 height 17
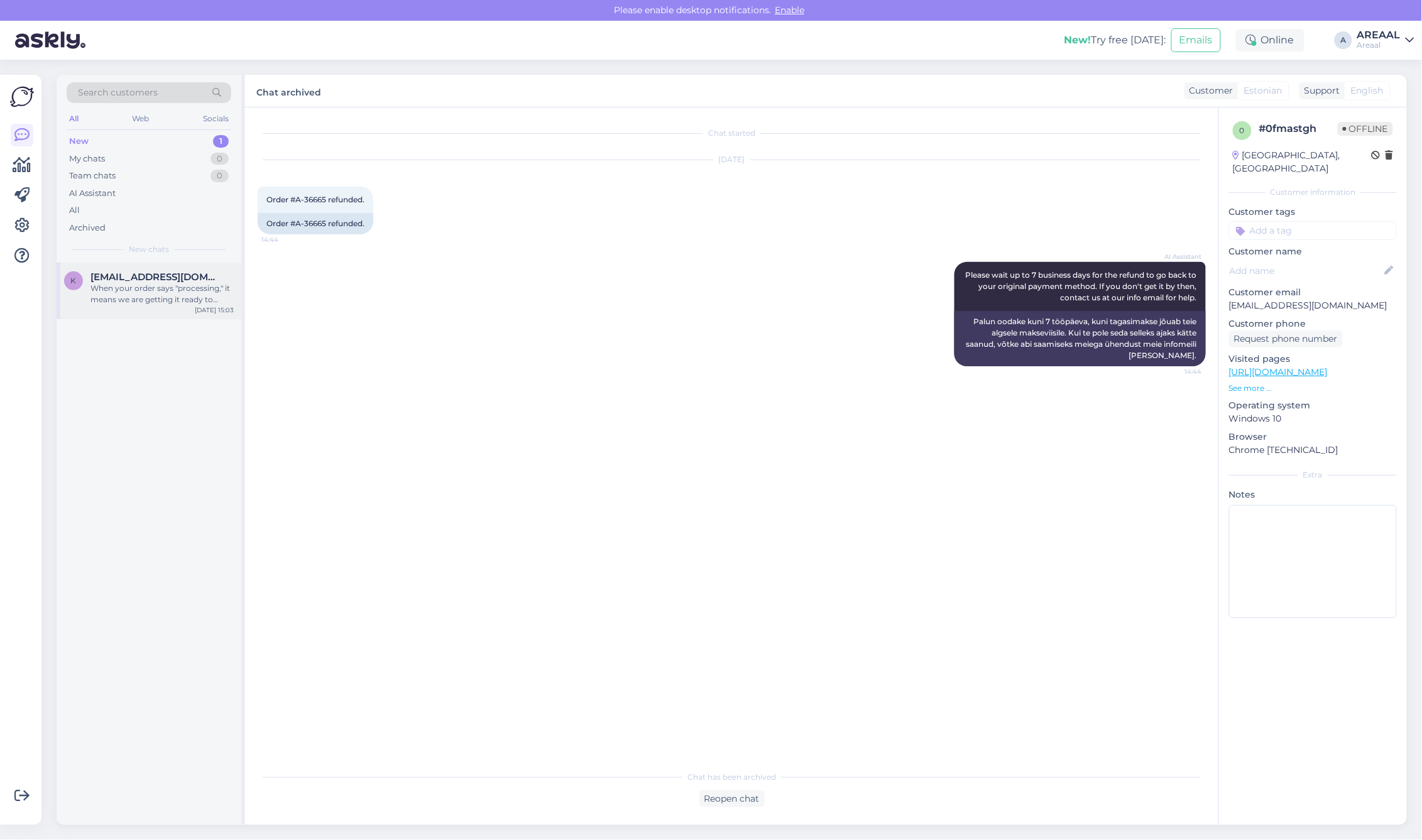
click at [164, 280] on span "[EMAIL_ADDRESS][DOMAIN_NAME]" at bounding box center [156, 278] width 131 height 12
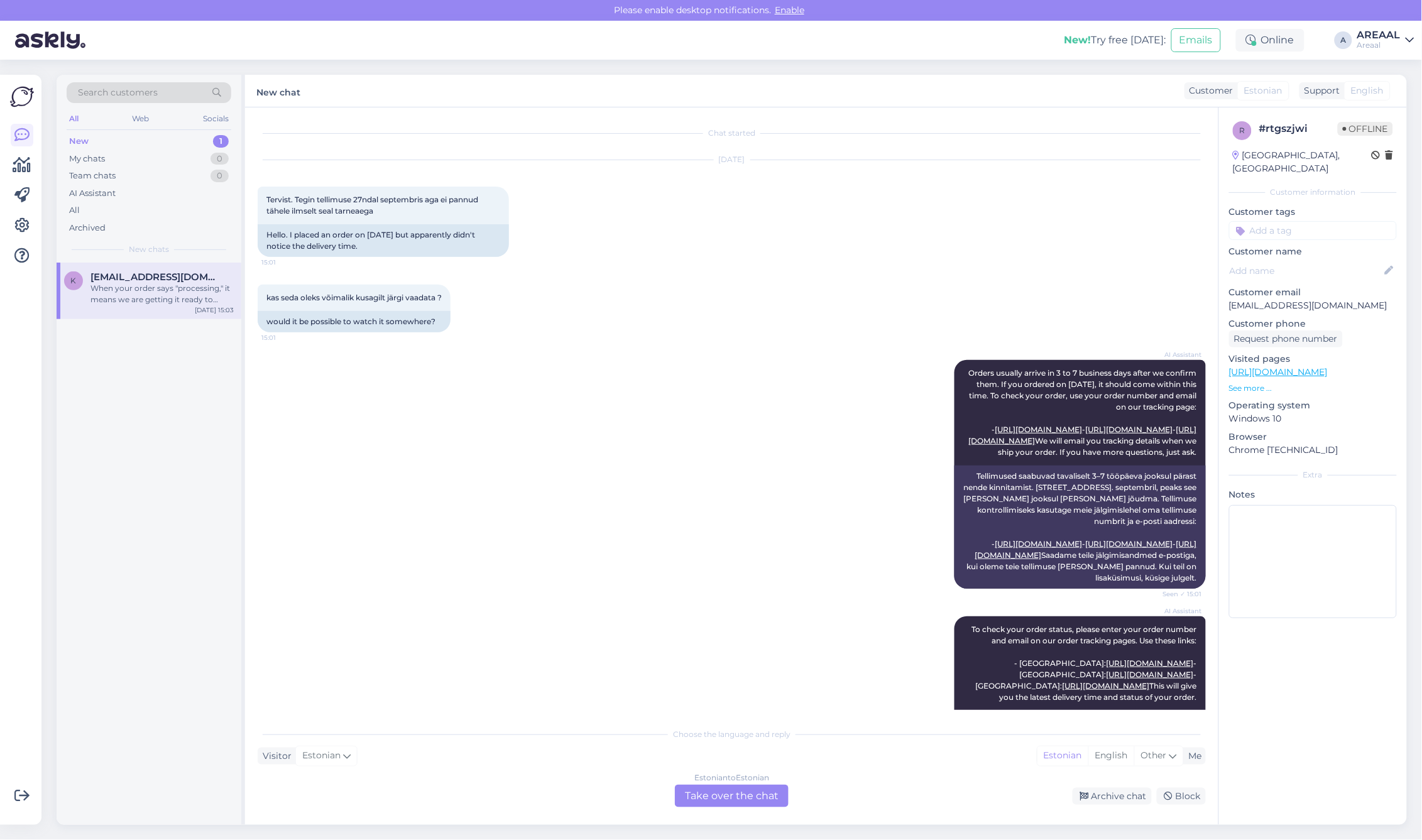
scroll to position [889, 0]
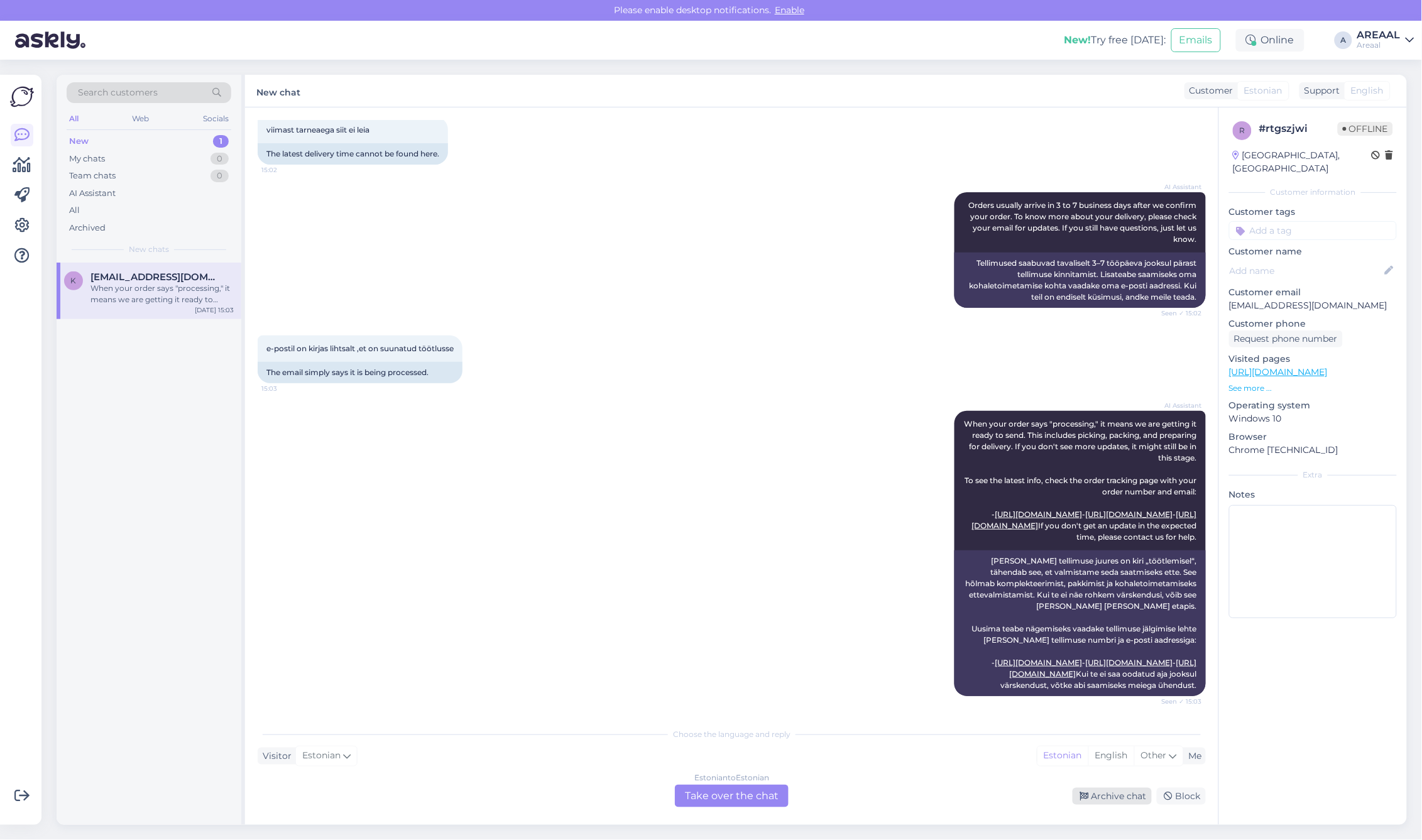
click at [1118, 792] on div "Archive chat" at bounding box center [1112, 796] width 79 height 17
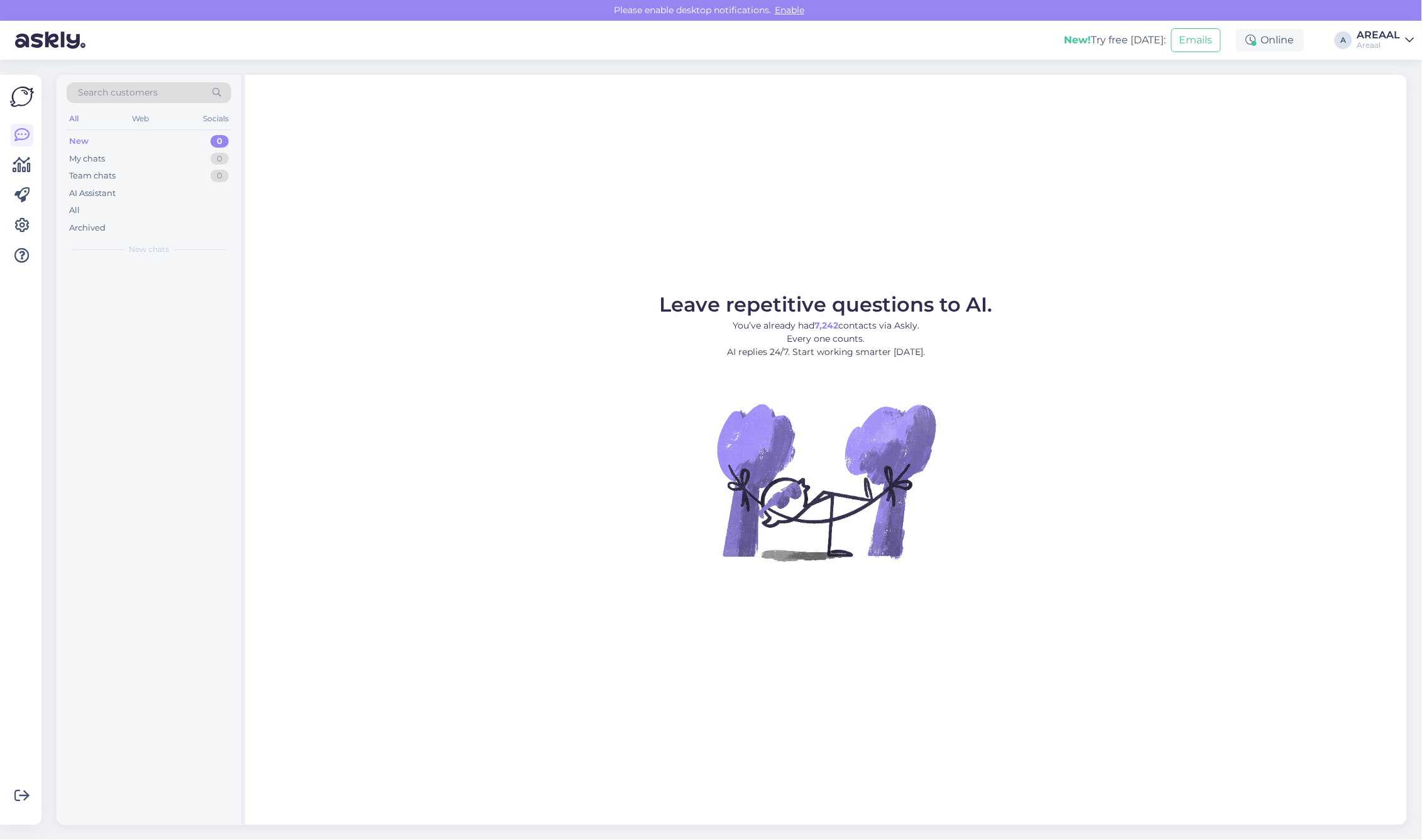
click at [1368, 31] on div "AREAAL" at bounding box center [1379, 36] width 44 height 10
click at [1383, 107] on button "Open" at bounding box center [1386, 97] width 35 height 20
click at [174, 218] on div "All" at bounding box center [149, 211] width 165 height 17
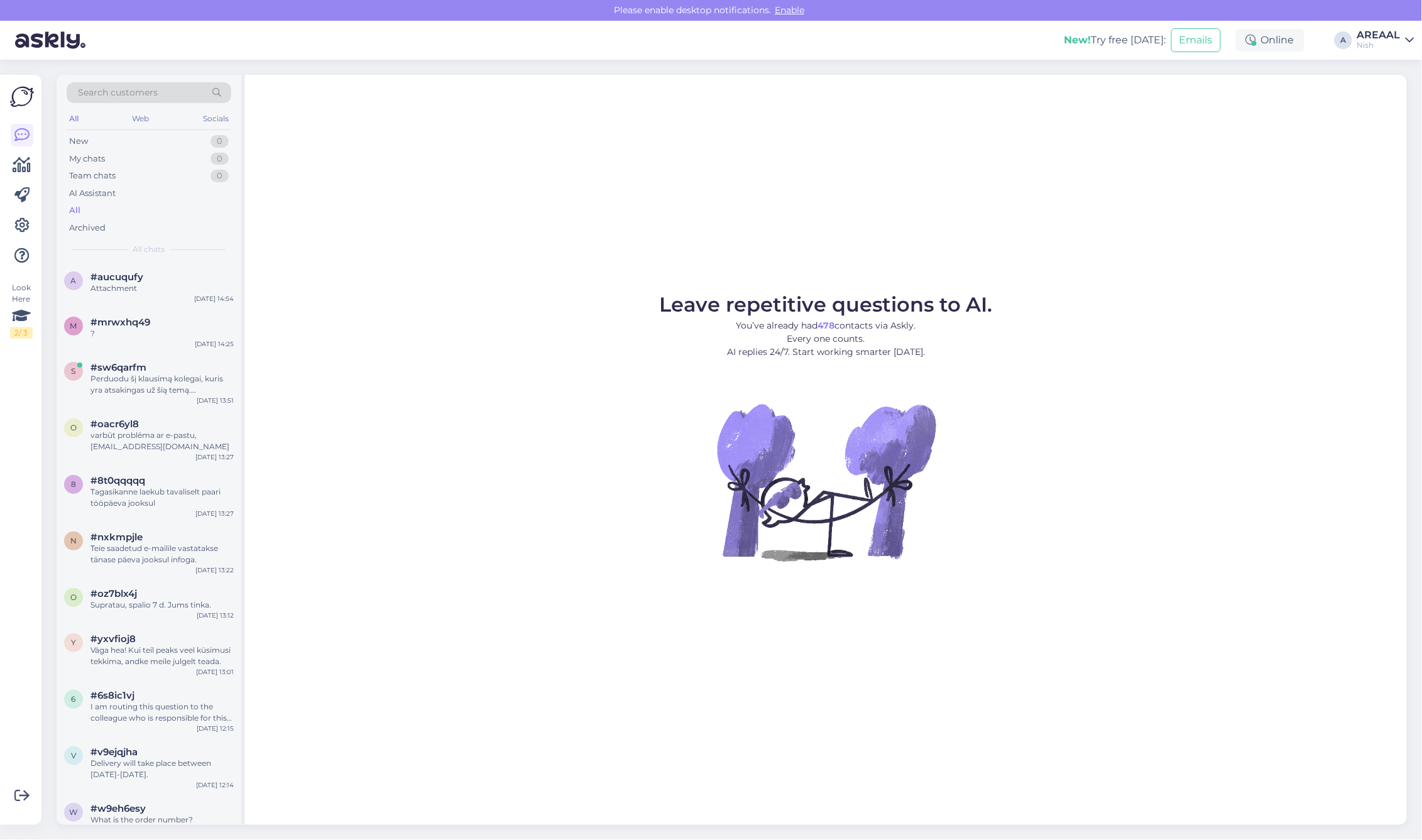
click at [890, 195] on div "Leave repetitive questions to AI. You’ve already had 478 contacts via Askly. Ev…" at bounding box center [825, 450] width 1162 height 750
click at [148, 296] on div "a #aucuqufy Attachment [DATE] 14:54" at bounding box center [149, 285] width 185 height 45
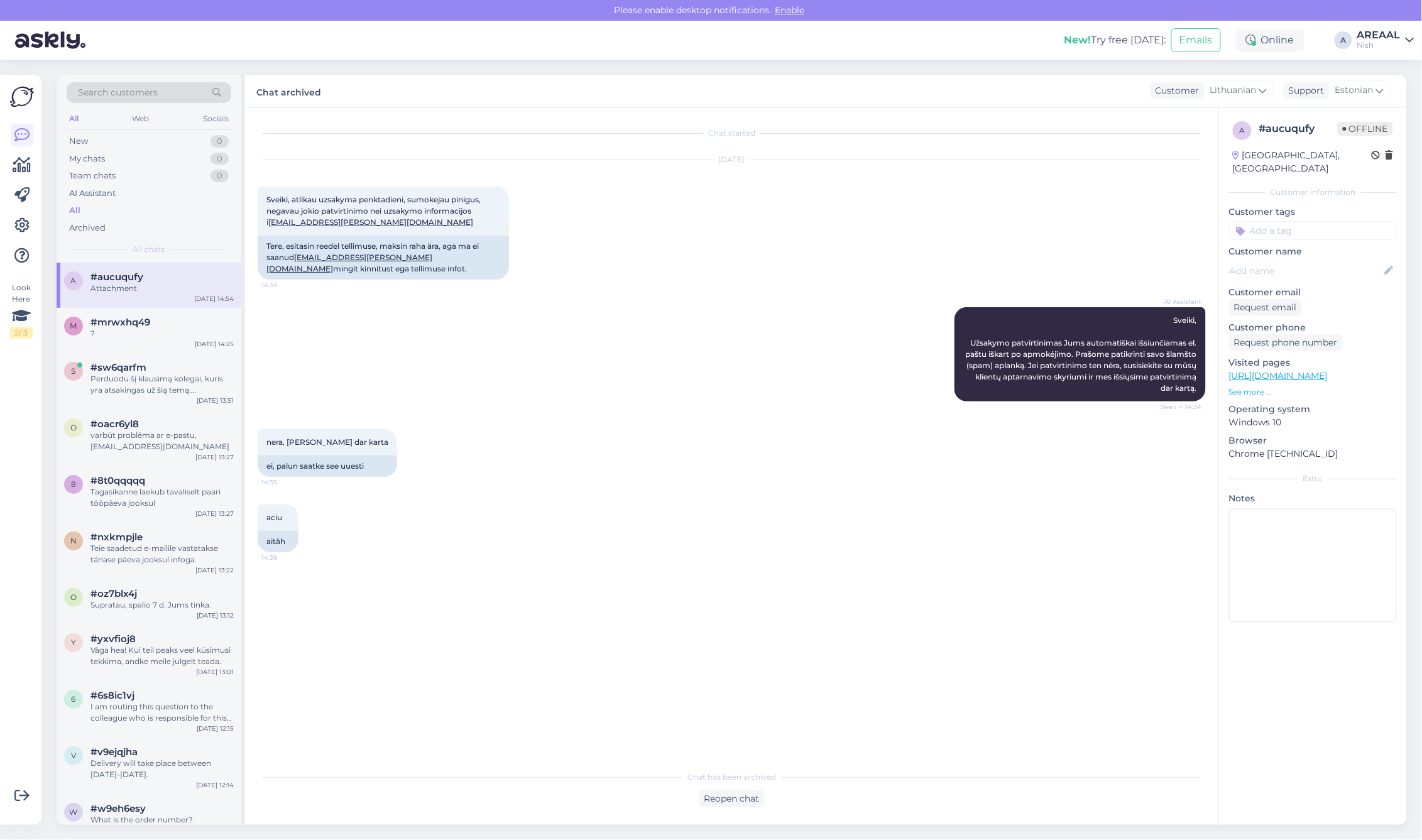
click at [1368, 45] on div "Nish" at bounding box center [1379, 45] width 44 height 10
click at [1373, 73] on button "Open" at bounding box center [1386, 70] width 35 height 20
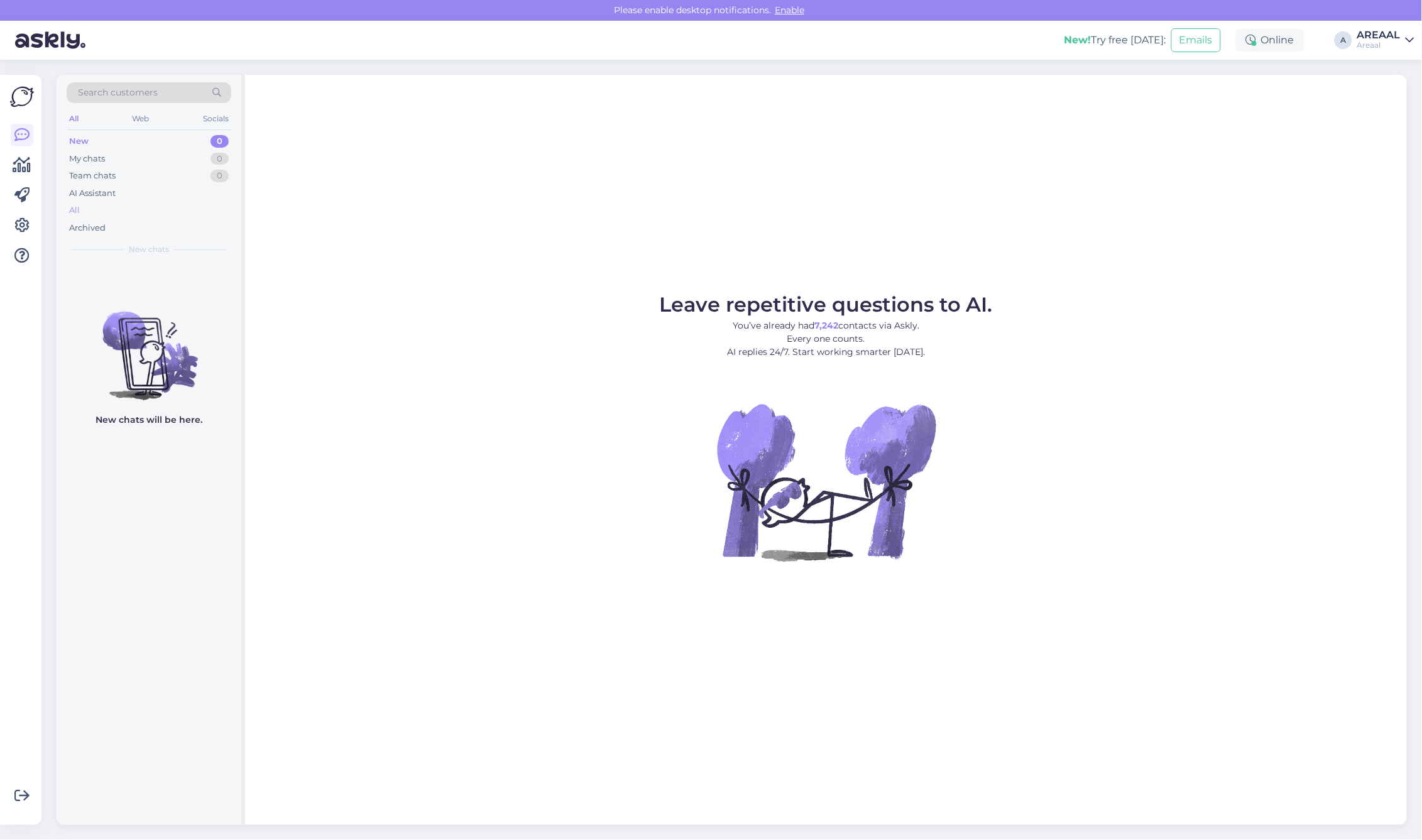
click at [160, 202] on div "All" at bounding box center [149, 211] width 165 height 17
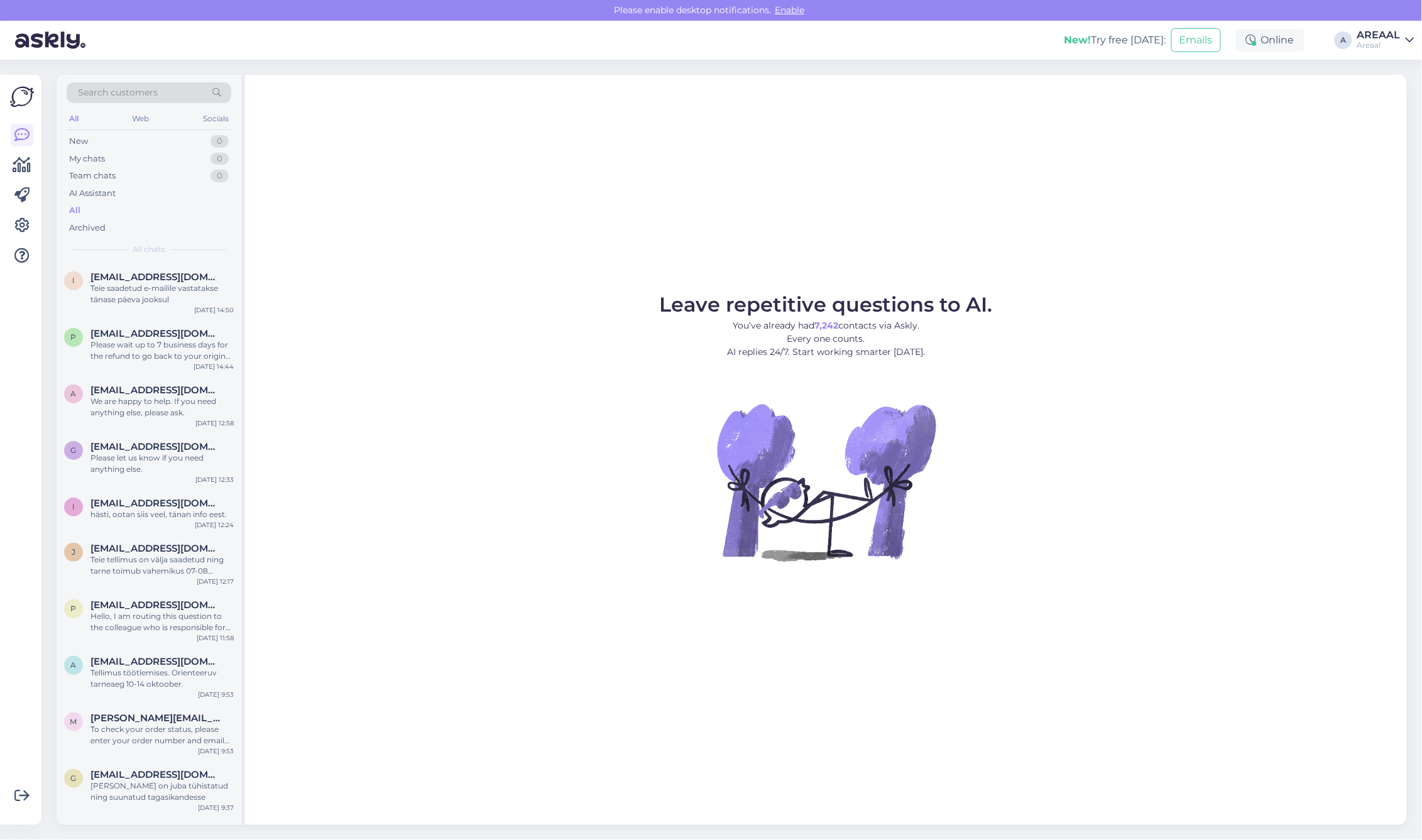
click at [516, 234] on div "Leave repetitive questions to AI. You’ve already had 7,242 contacts via Askly. …" at bounding box center [825, 450] width 1162 height 750
click at [1170, 318] on figure "Leave repetitive questions to AI. You’ve already had 7,242 contacts via Askly. …" at bounding box center [826, 445] width 1139 height 300
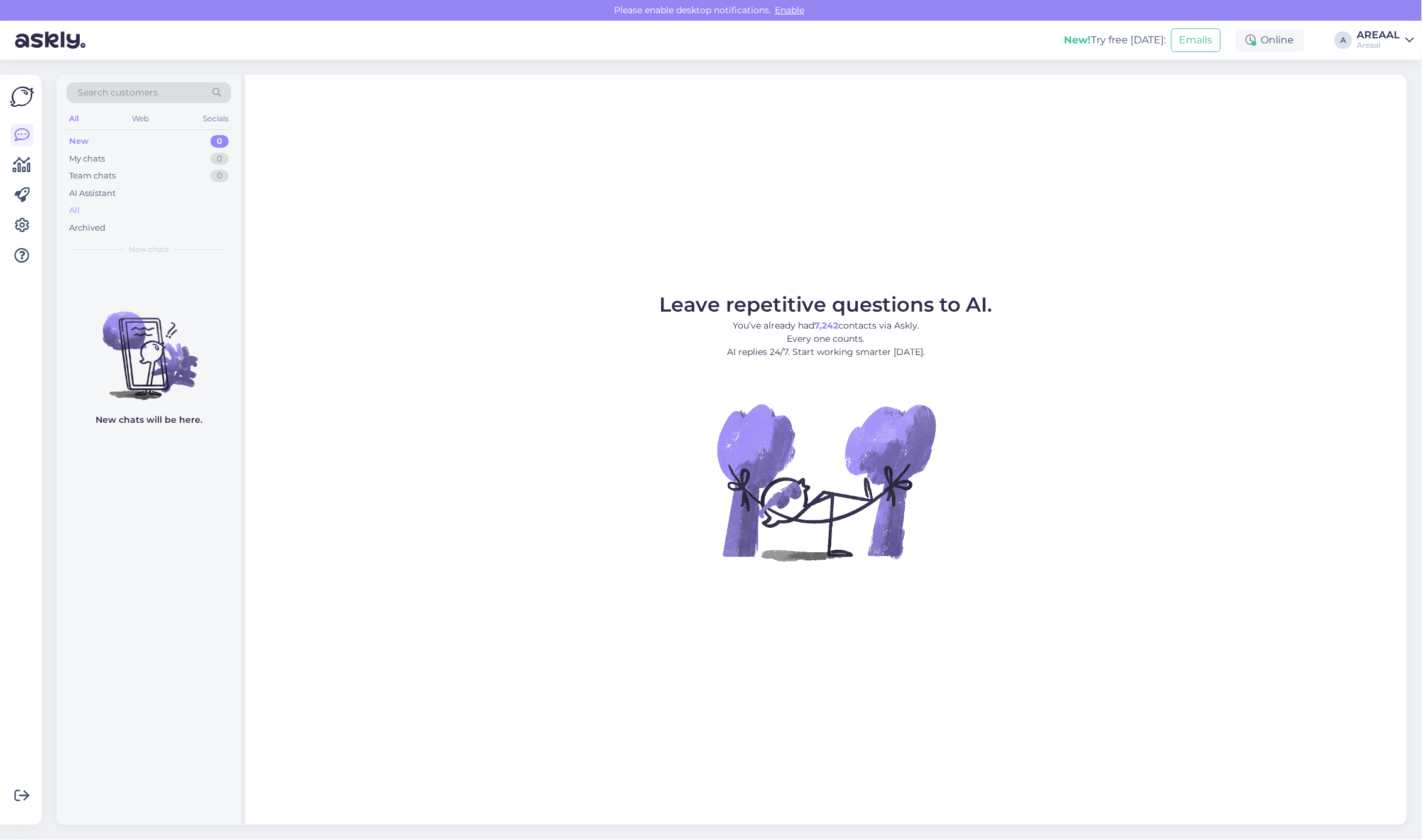
click at [140, 208] on div "All" at bounding box center [149, 211] width 165 height 17
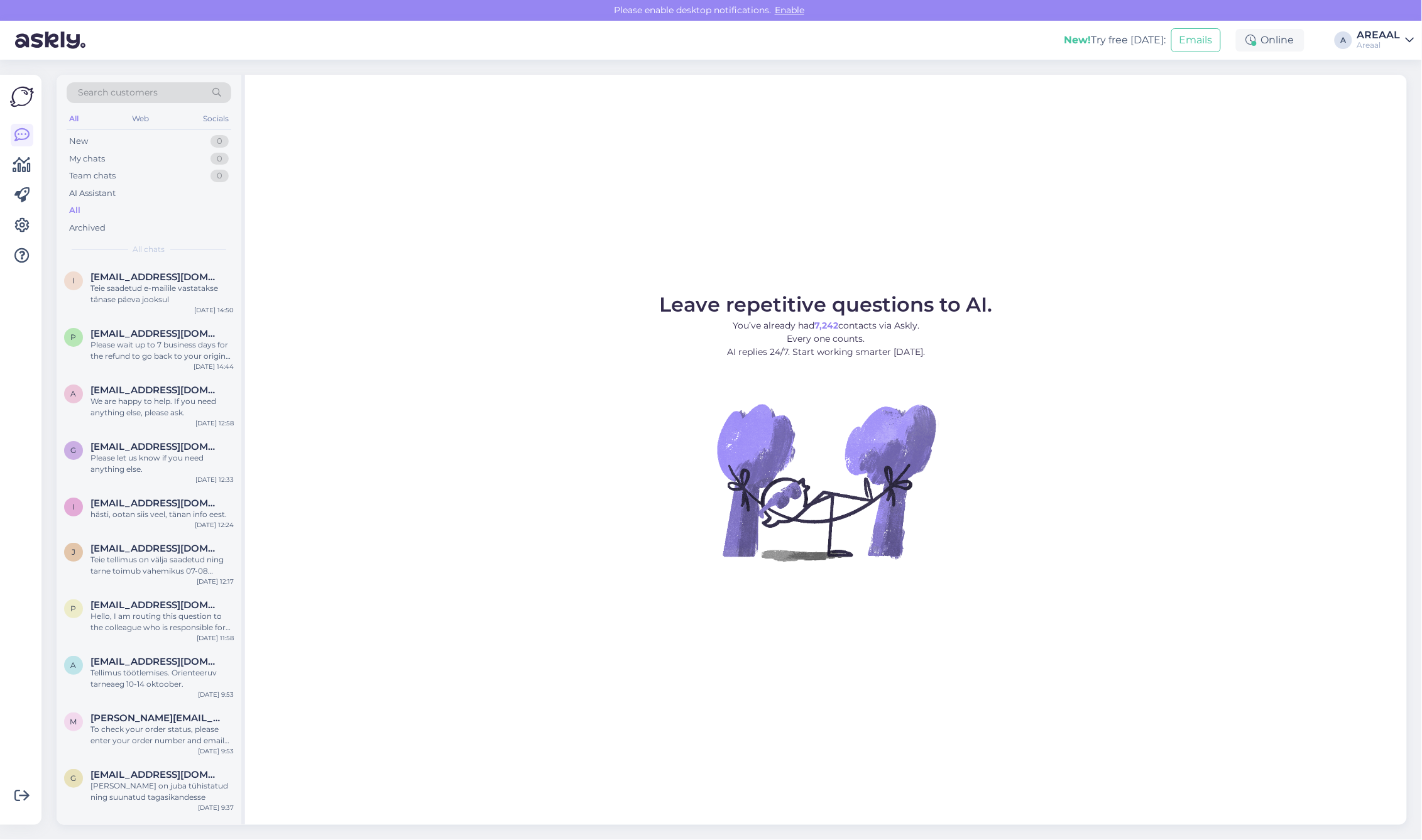
click at [438, 319] on figure "Leave repetitive questions to AI. You’ve already had 7,242 contacts via Askly. …" at bounding box center [826, 445] width 1139 height 300
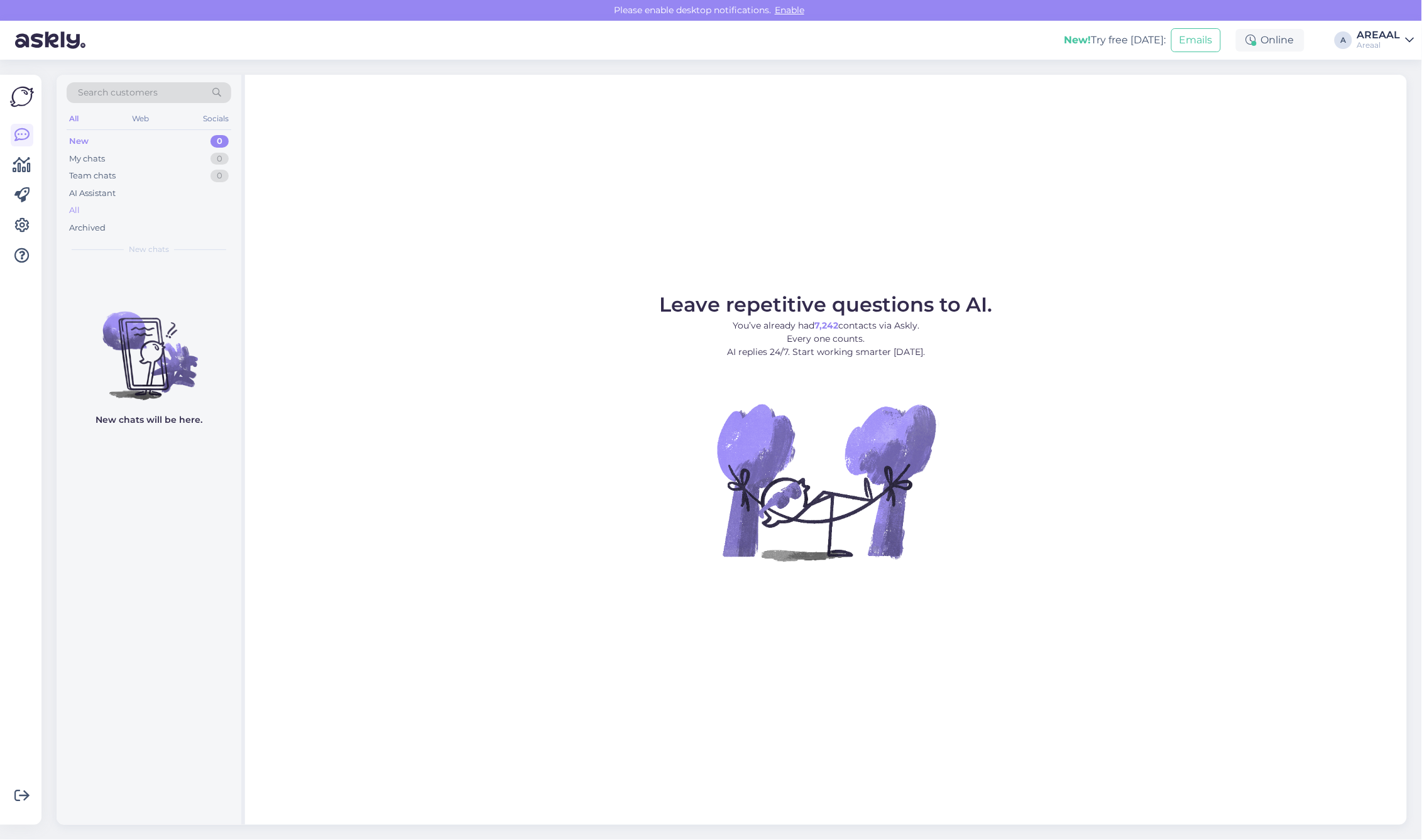
click at [135, 211] on div "All" at bounding box center [149, 211] width 165 height 17
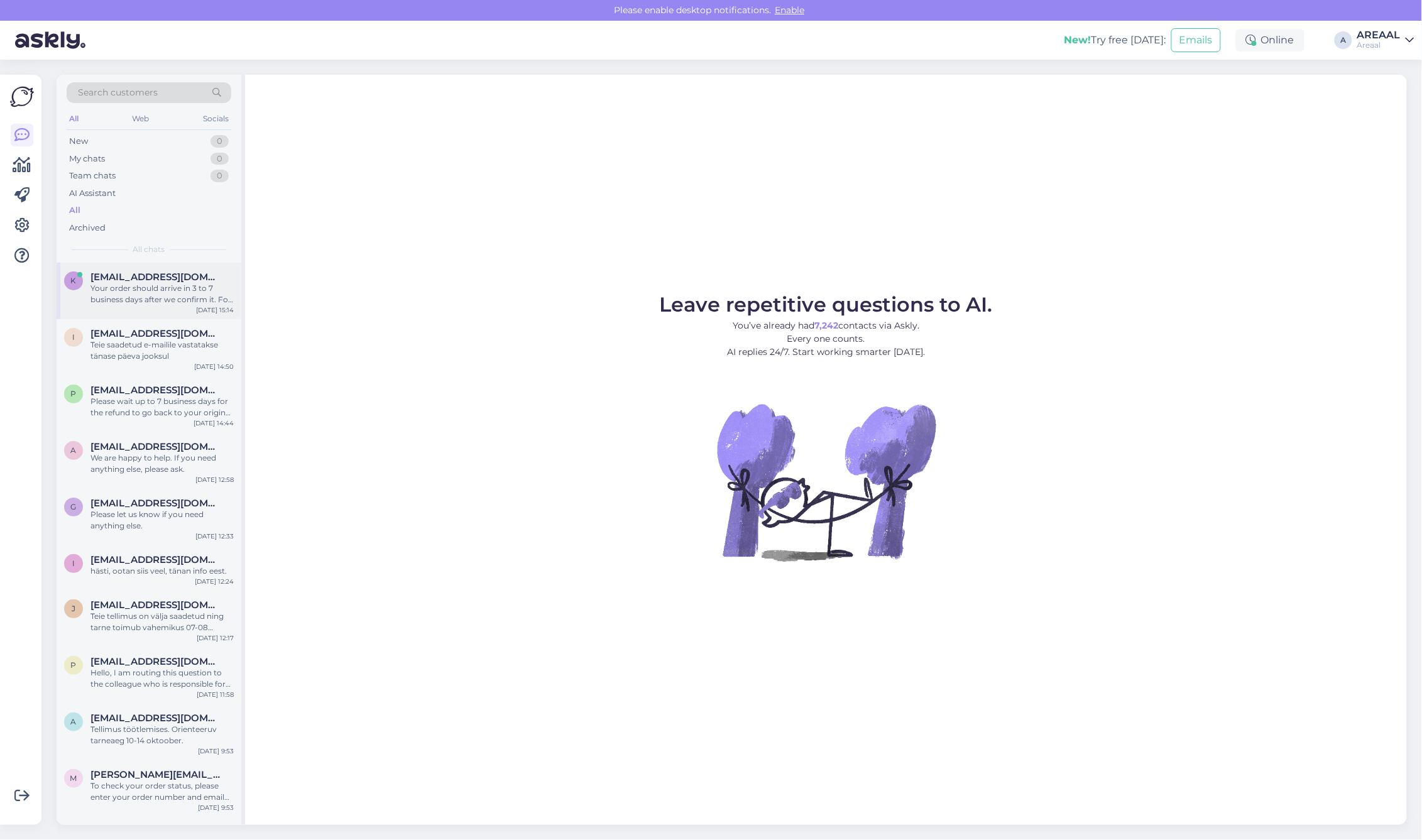
click at [197, 272] on span "[EMAIL_ADDRESS][DOMAIN_NAME]" at bounding box center [156, 278] width 131 height 12
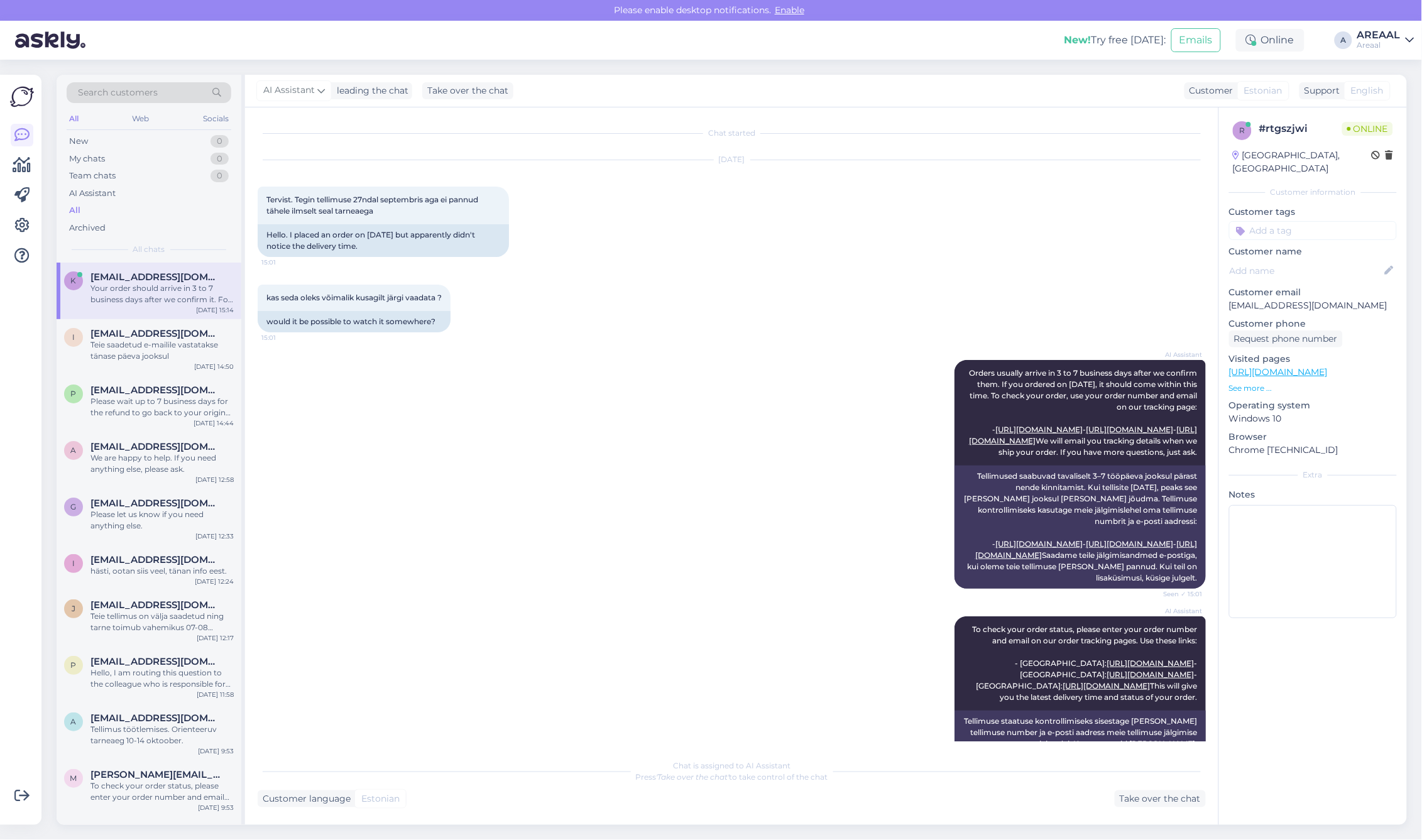
scroll to position [1401, 0]
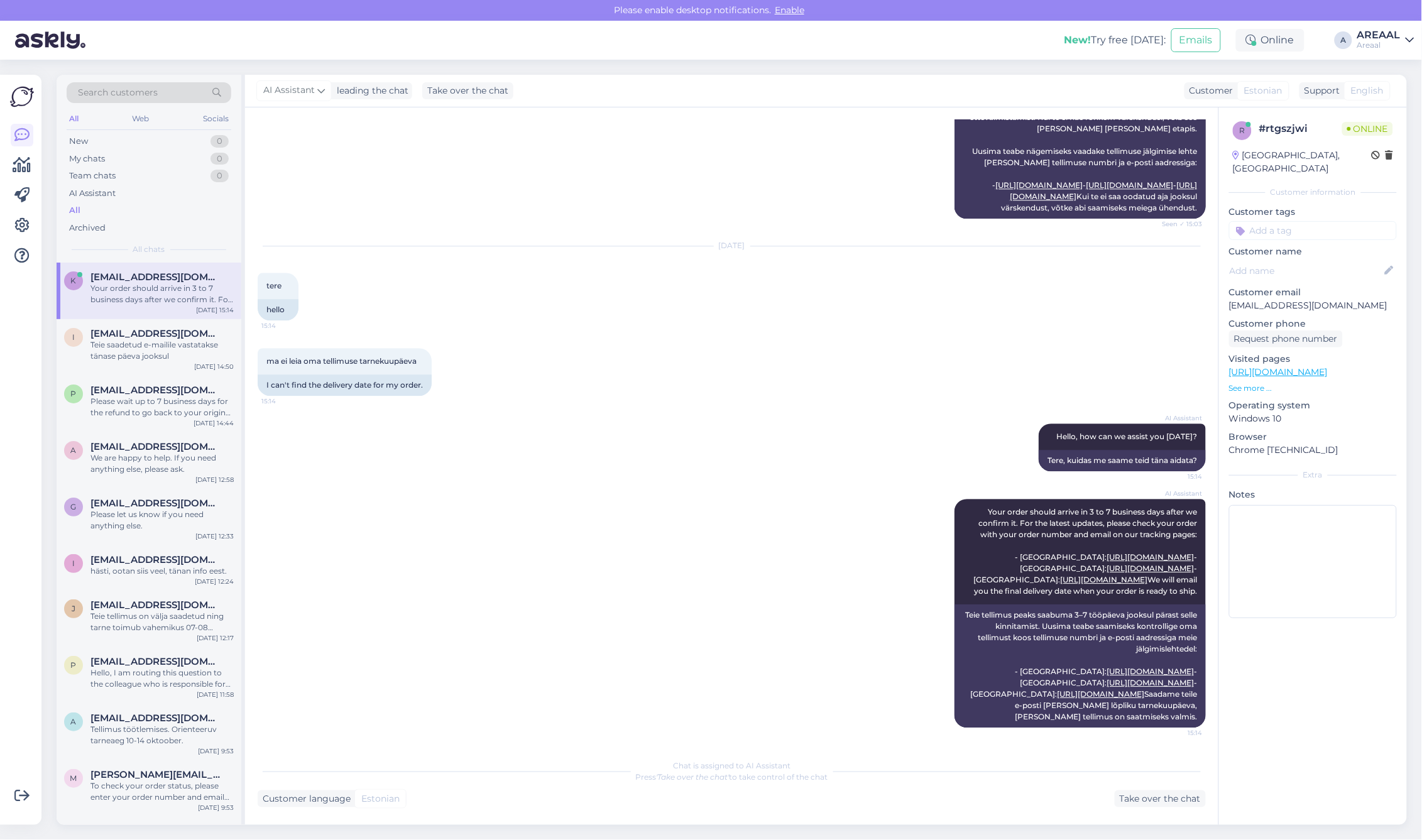
click at [935, 281] on div "Oct 6 2025 tere 15:14 hello" at bounding box center [732, 283] width 948 height 102
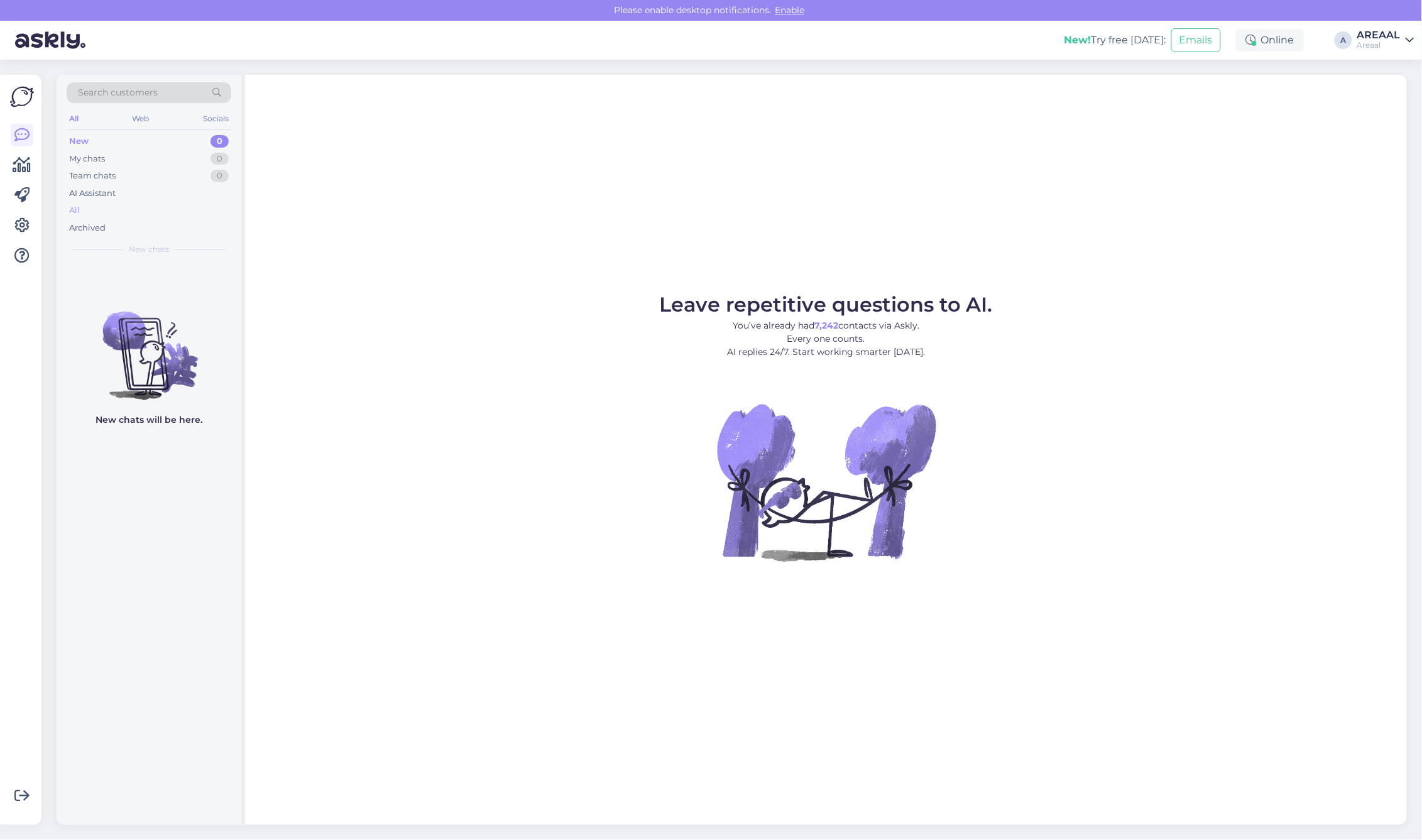
click at [154, 202] on div "New 0 My chats 0 Team chats 0 AI Assistant All Archived" at bounding box center [149, 184] width 165 height 104
click at [161, 208] on div "All" at bounding box center [149, 211] width 165 height 17
click at [1402, 35] on link "AREAAL Areaal" at bounding box center [1386, 41] width 57 height 20
click at [1390, 105] on button "Open" at bounding box center [1386, 97] width 35 height 20
click at [149, 211] on div "All" at bounding box center [149, 211] width 165 height 17
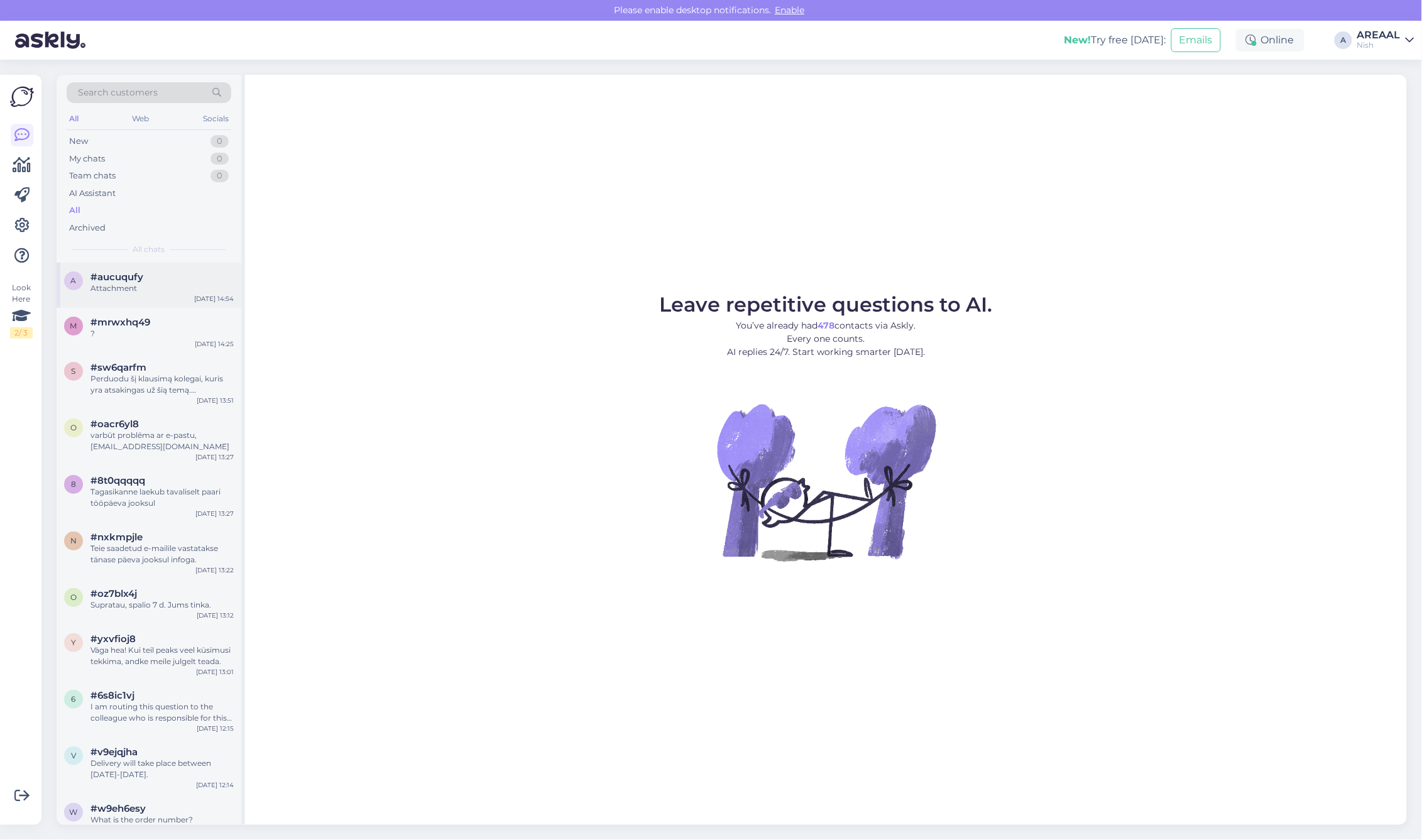
click at [195, 286] on div "Attachment" at bounding box center [162, 288] width 143 height 12
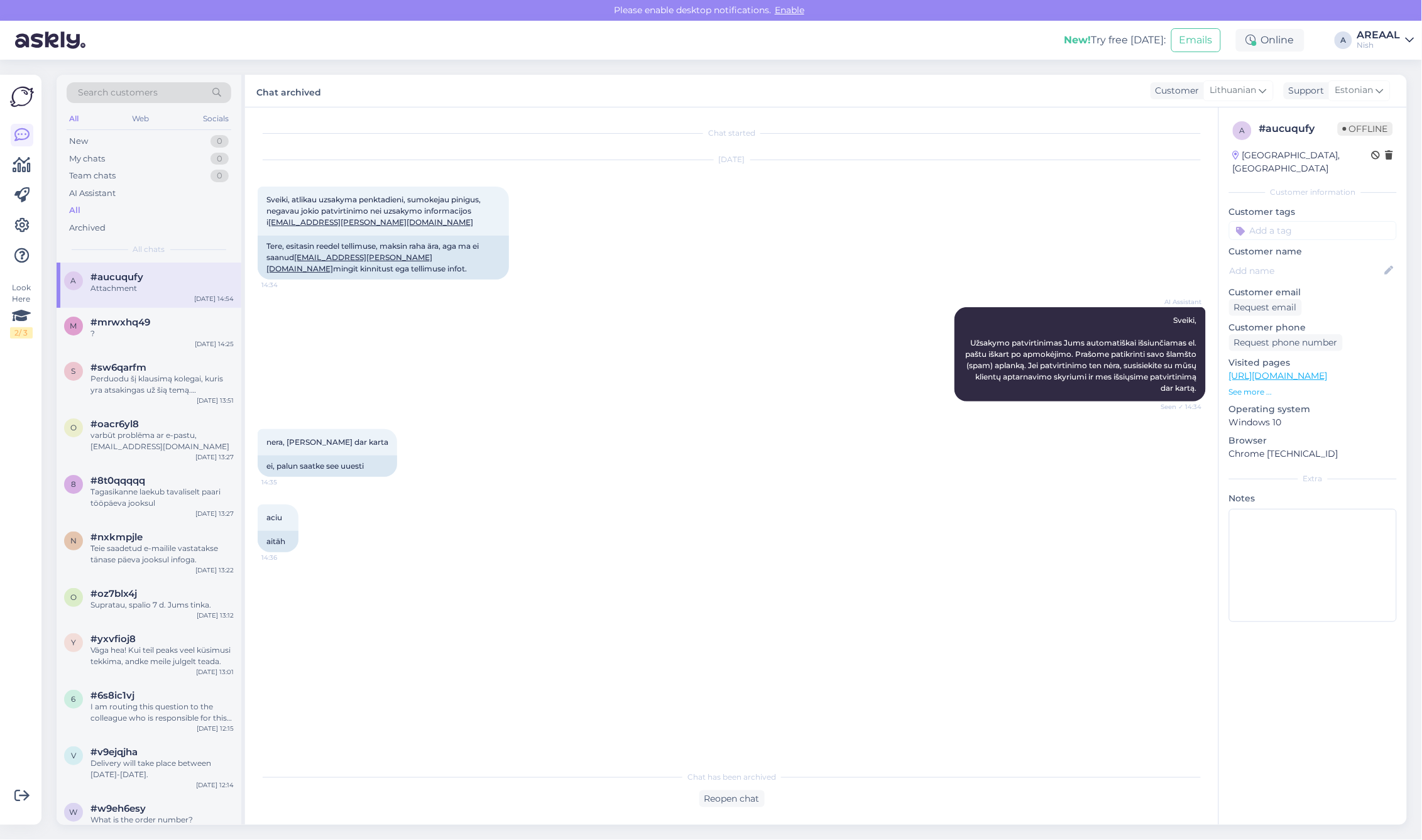
click at [1386, 38] on div "AREAAL" at bounding box center [1379, 36] width 44 height 10
click at [1391, 73] on button "Open" at bounding box center [1386, 70] width 35 height 20
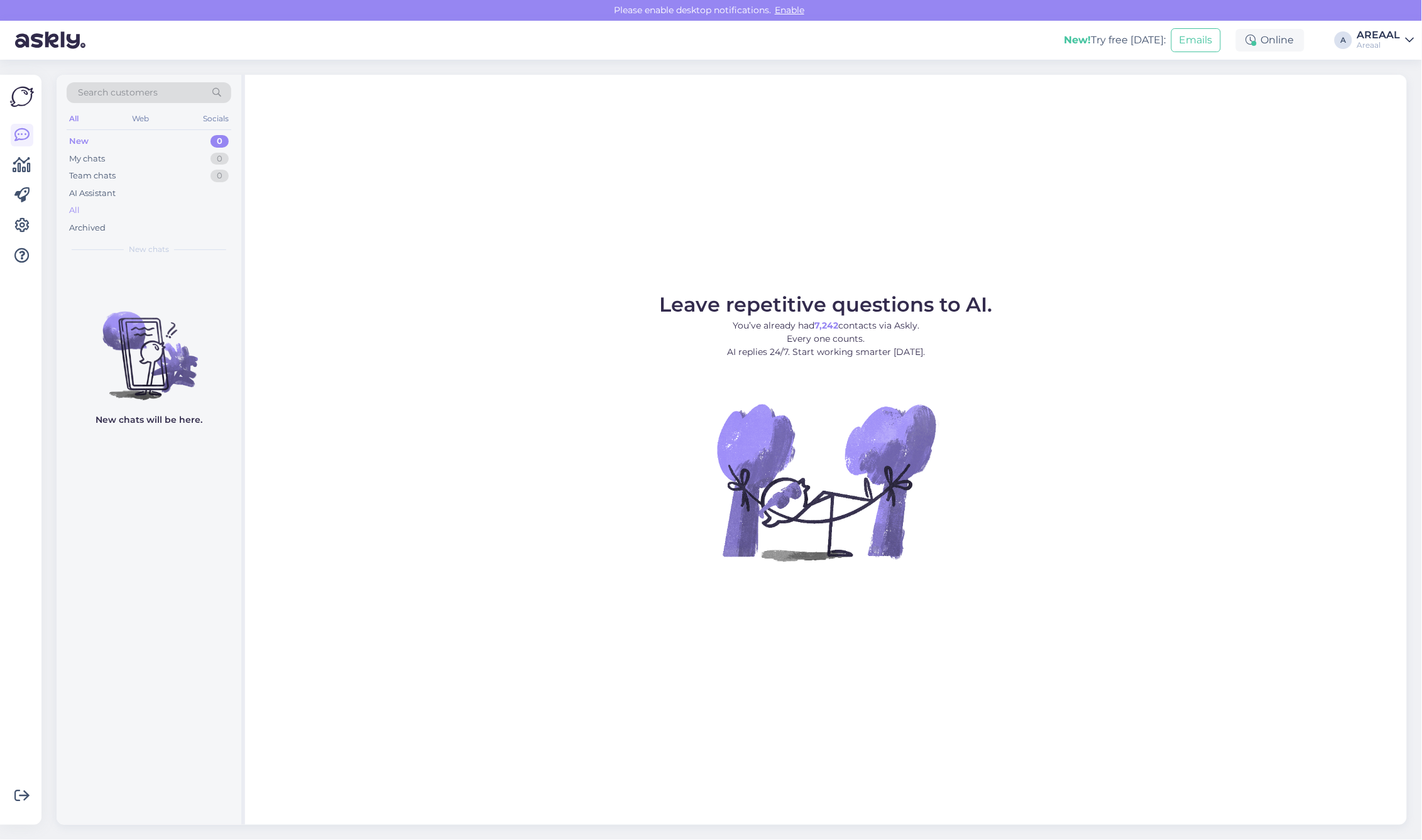
click at [110, 207] on div "All" at bounding box center [149, 211] width 165 height 17
click at [126, 211] on div "All" at bounding box center [149, 211] width 165 height 17
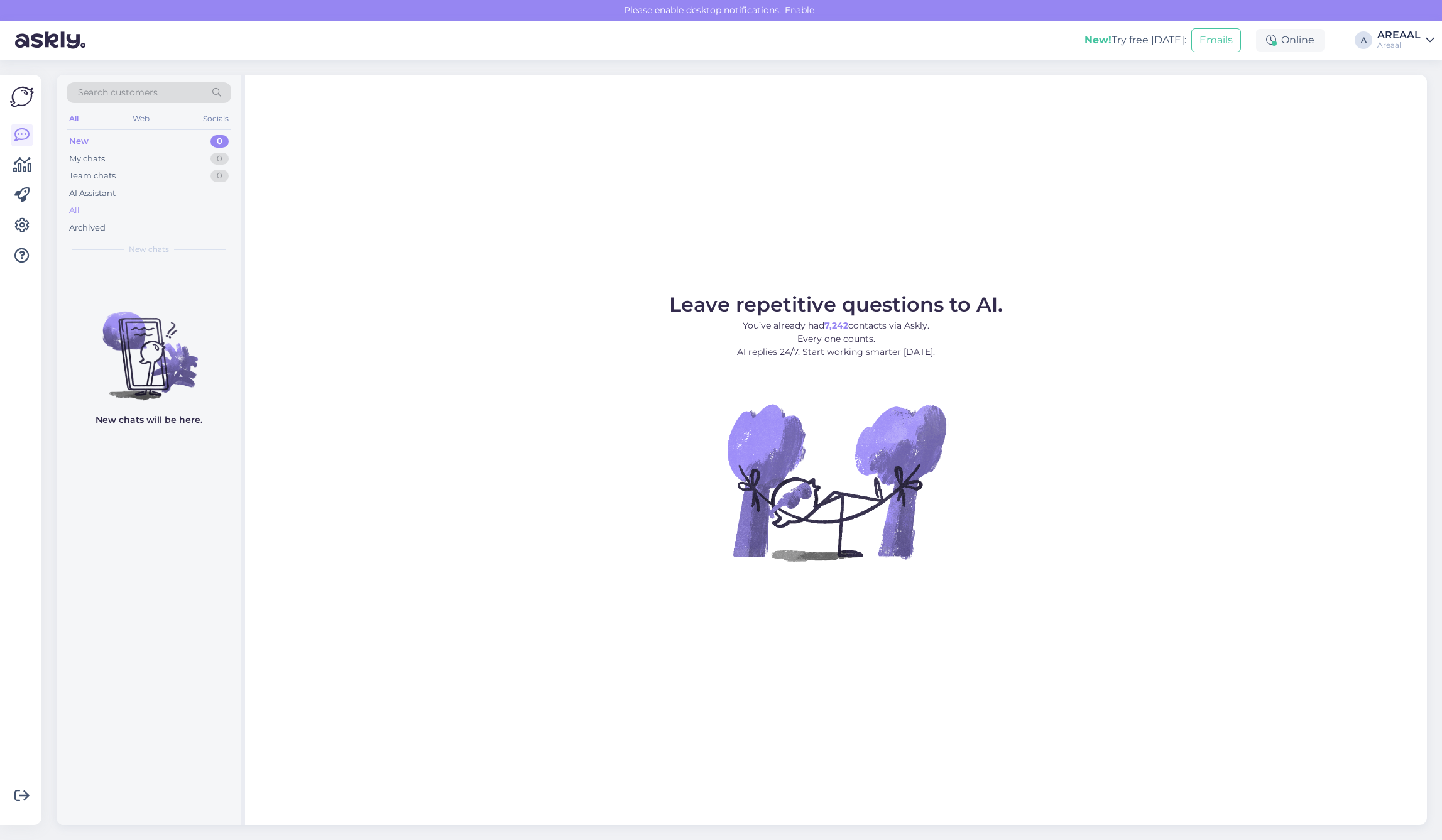
click at [137, 211] on div "All" at bounding box center [149, 211] width 165 height 17
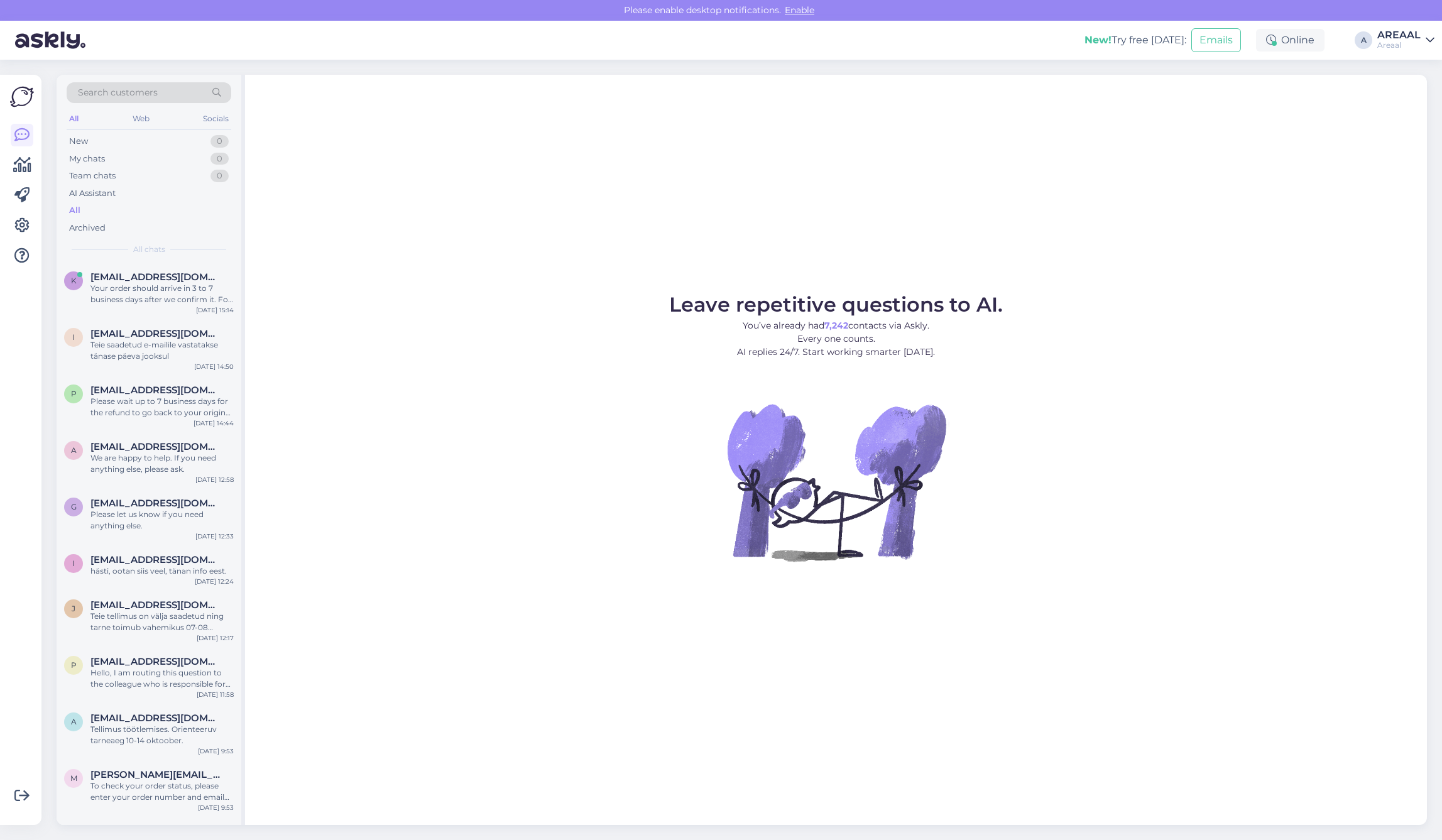
click at [530, 294] on div "Leave repetitive questions to AI. You’ve already had 7,242 contacts via Askly. …" at bounding box center [836, 450] width 1182 height 750
click at [193, 211] on div "All" at bounding box center [149, 211] width 165 height 17
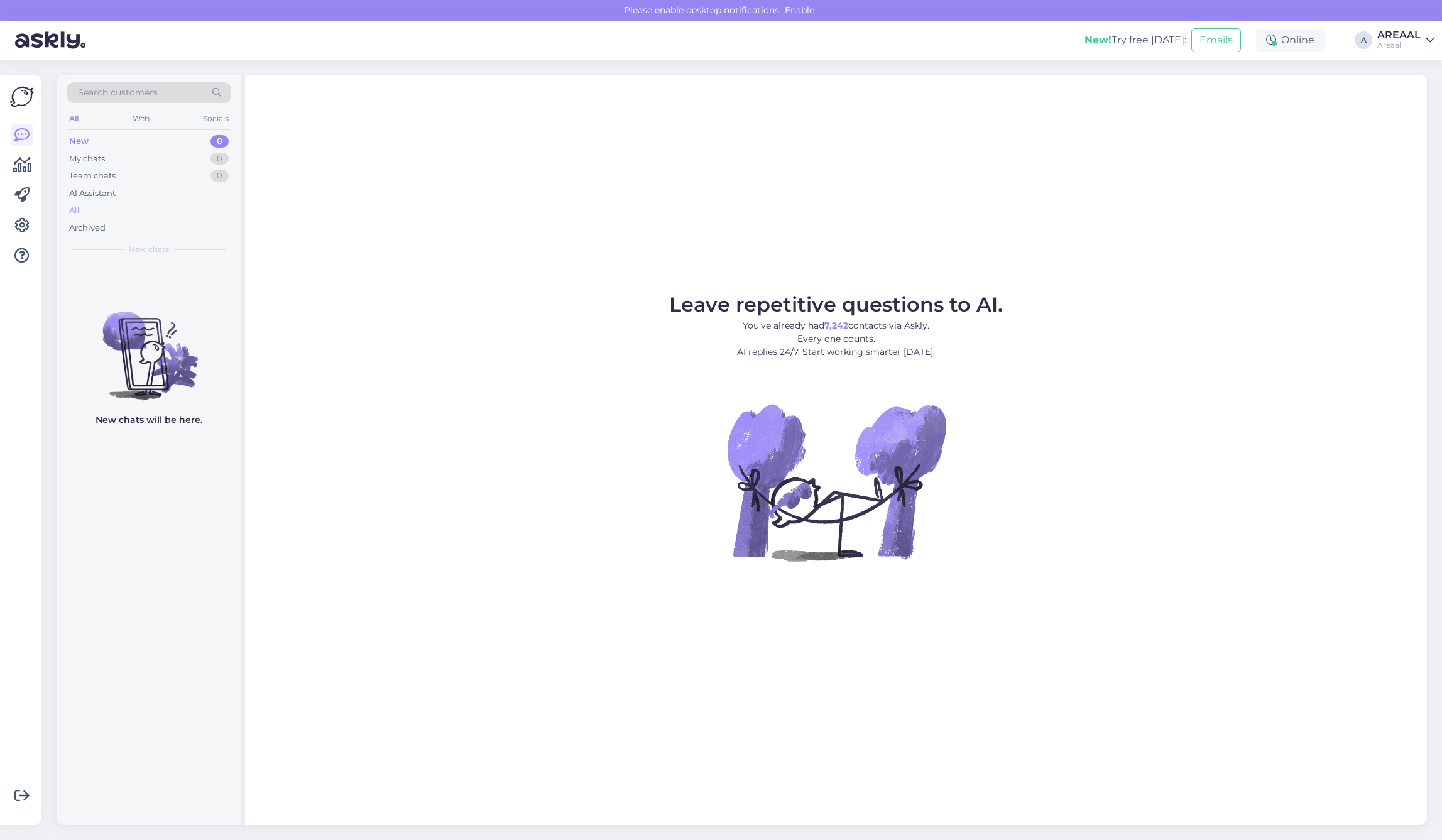
click at [124, 211] on div "All" at bounding box center [149, 211] width 165 height 17
click at [105, 214] on div "All" at bounding box center [149, 211] width 165 height 17
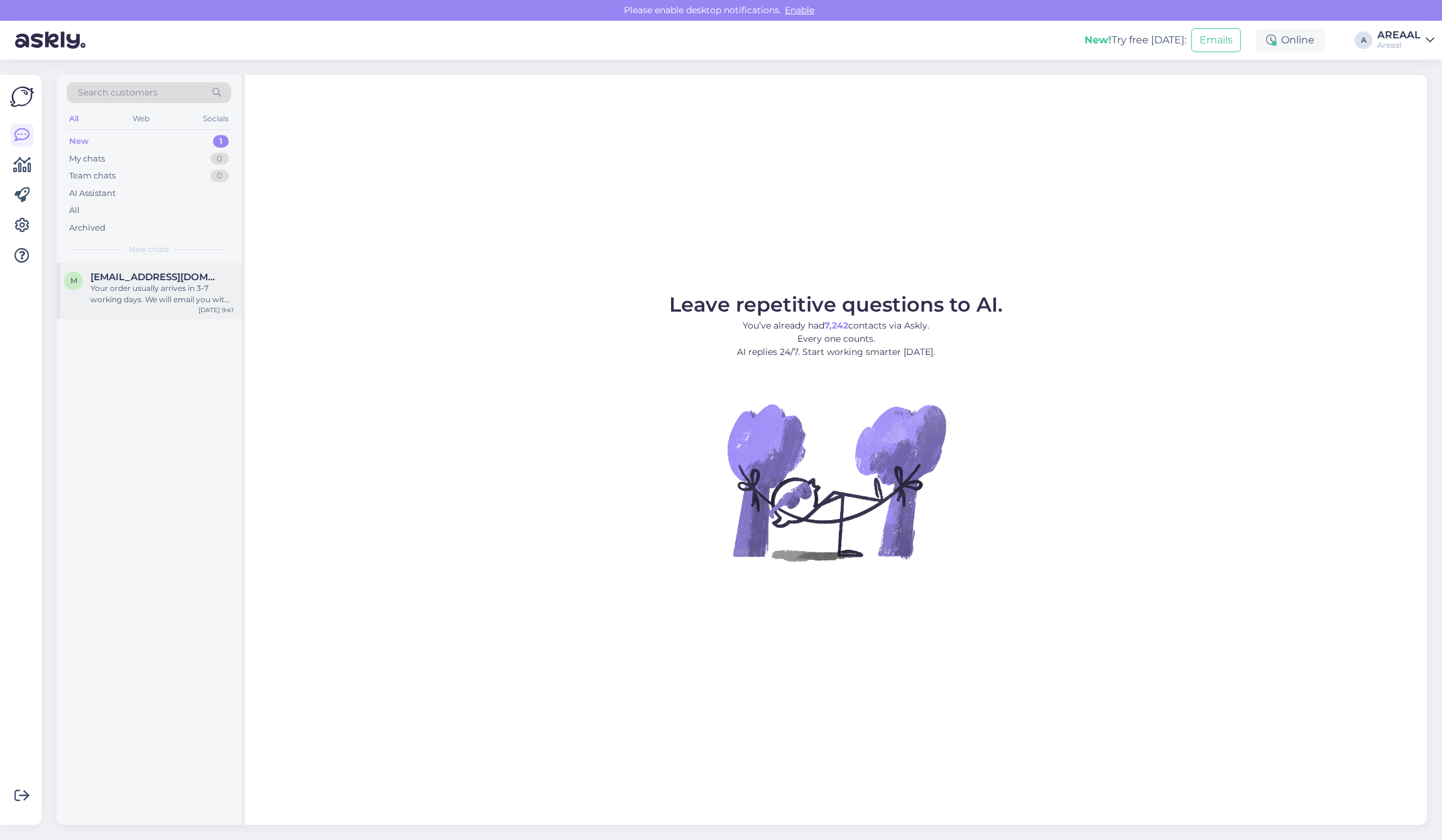
click at [176, 299] on div "Your order usually arrives in 3-7 working days. We will email you with tracking…" at bounding box center [162, 294] width 143 height 23
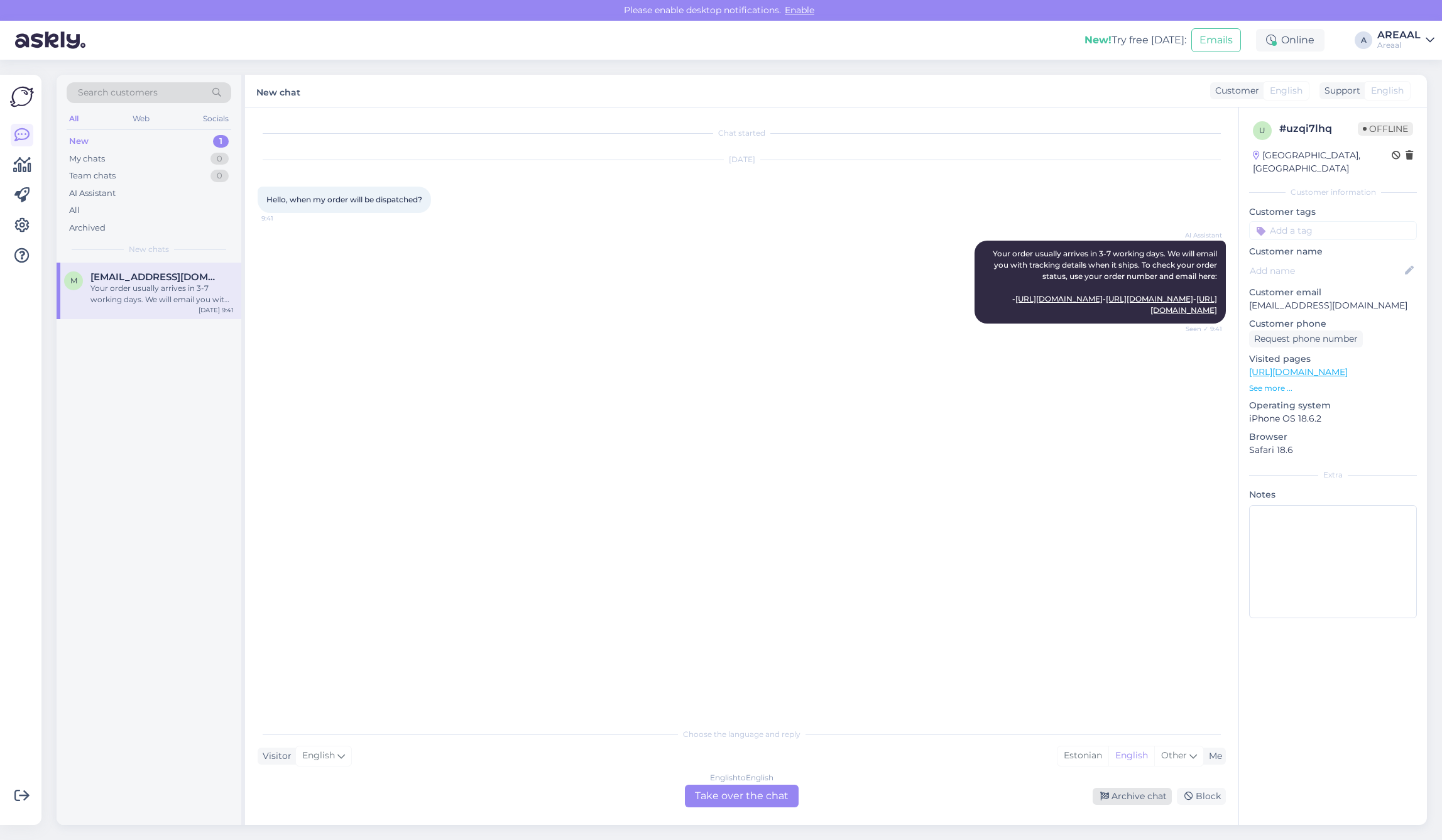
click at [1109, 801] on div "Archive chat" at bounding box center [1132, 796] width 79 height 17
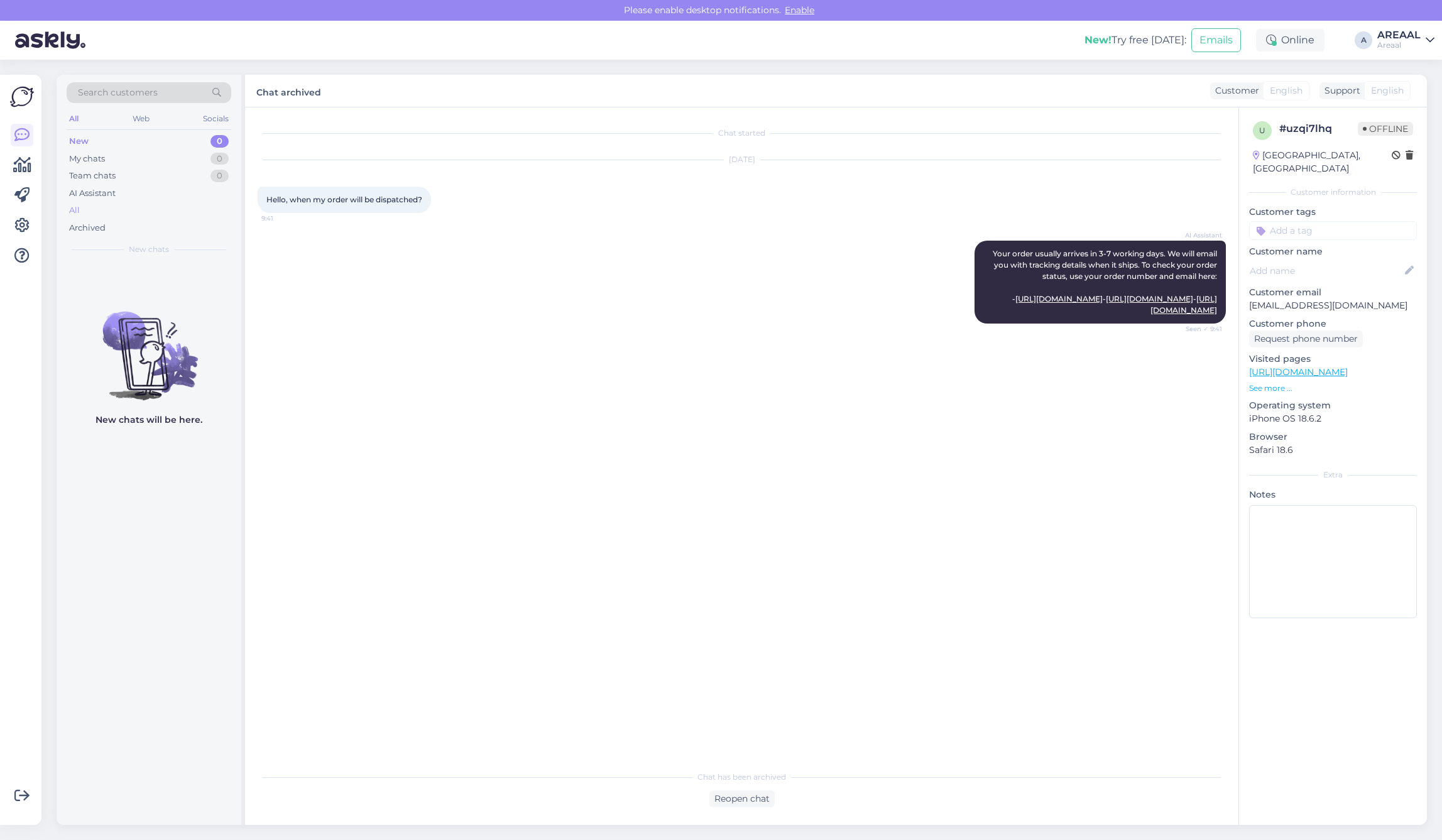
click at [118, 205] on div "All" at bounding box center [149, 211] width 165 height 17
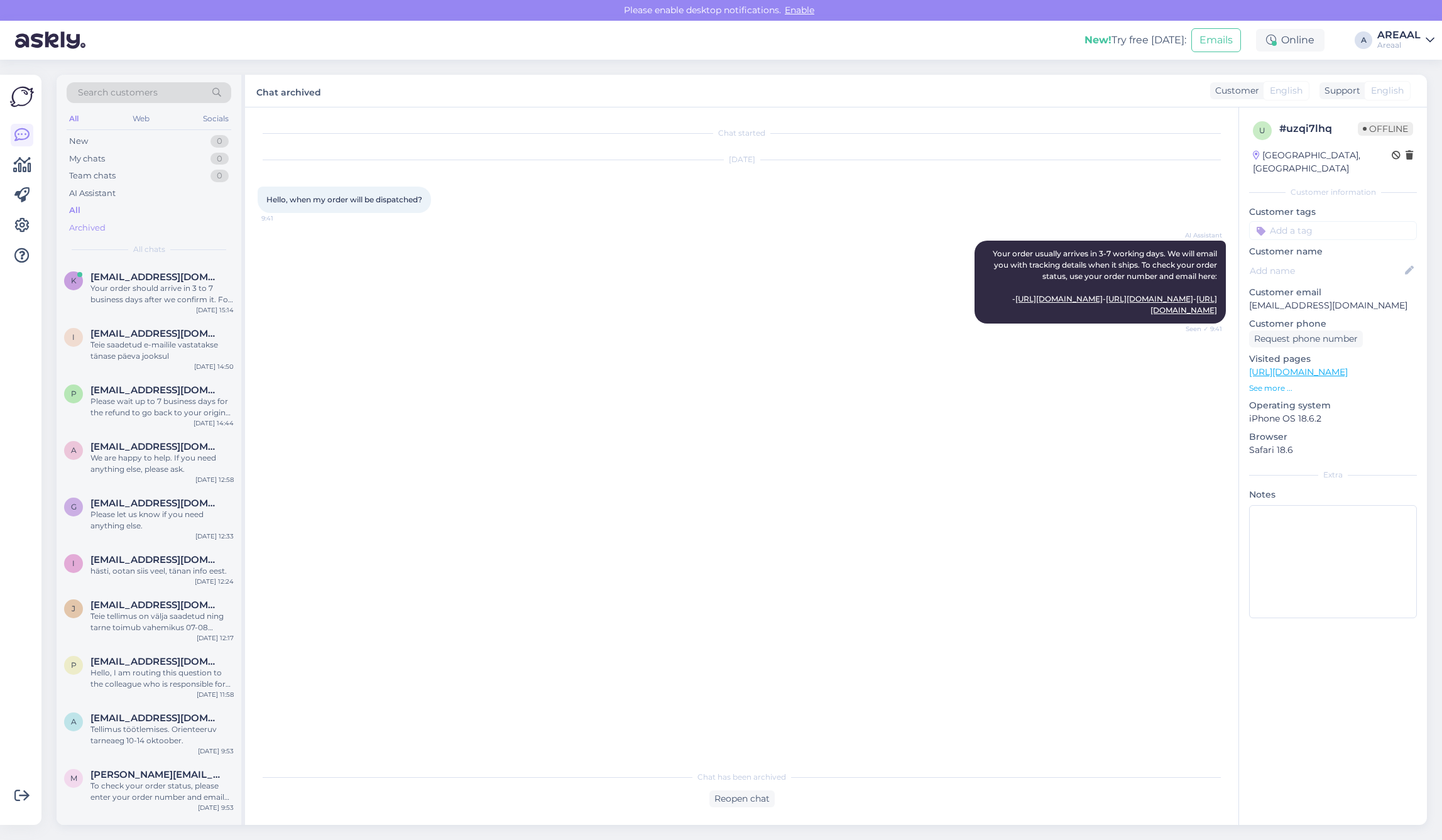
click at [123, 231] on div "Archived" at bounding box center [149, 228] width 165 height 17
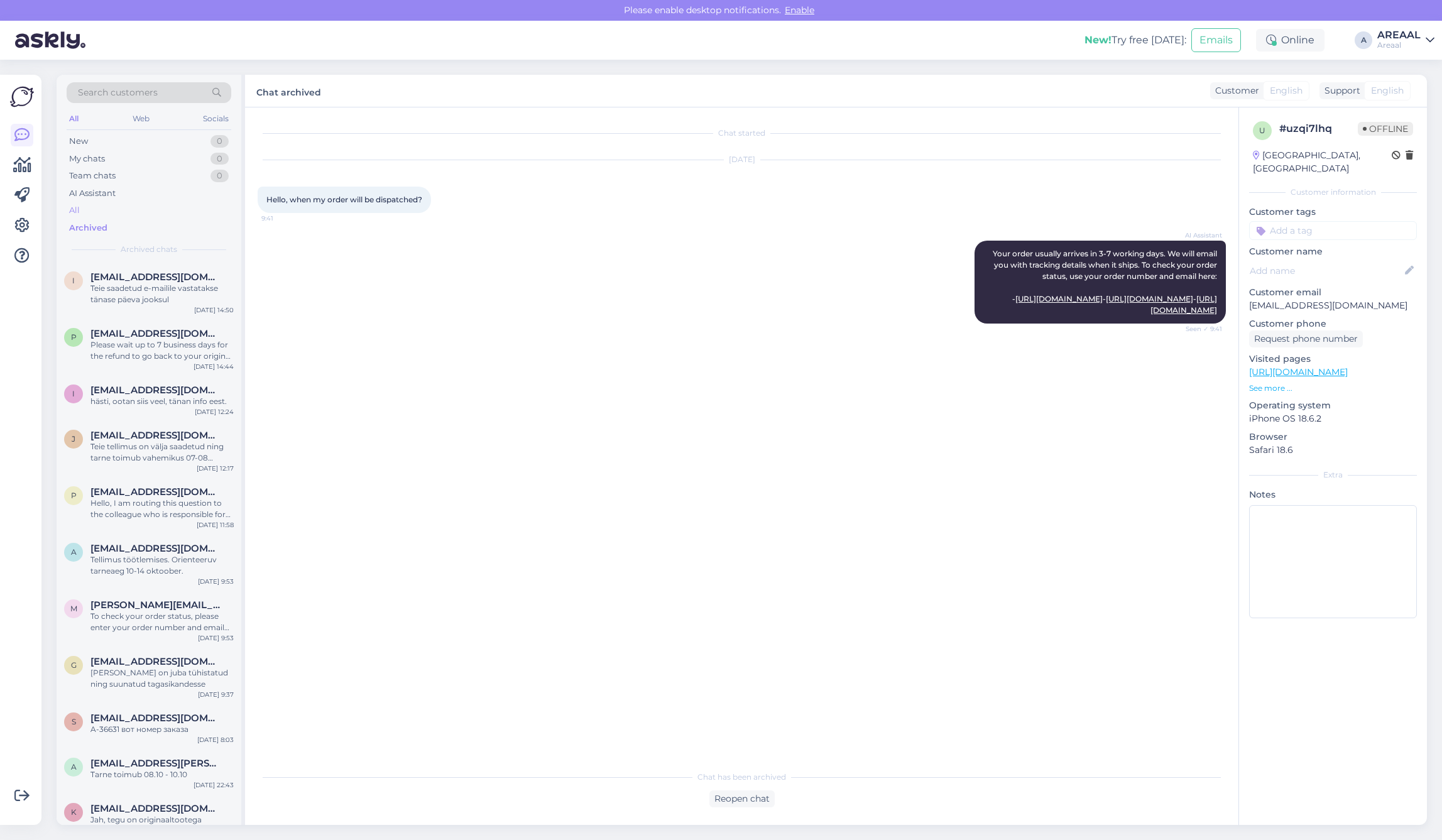
click at [127, 205] on div "All" at bounding box center [149, 211] width 165 height 17
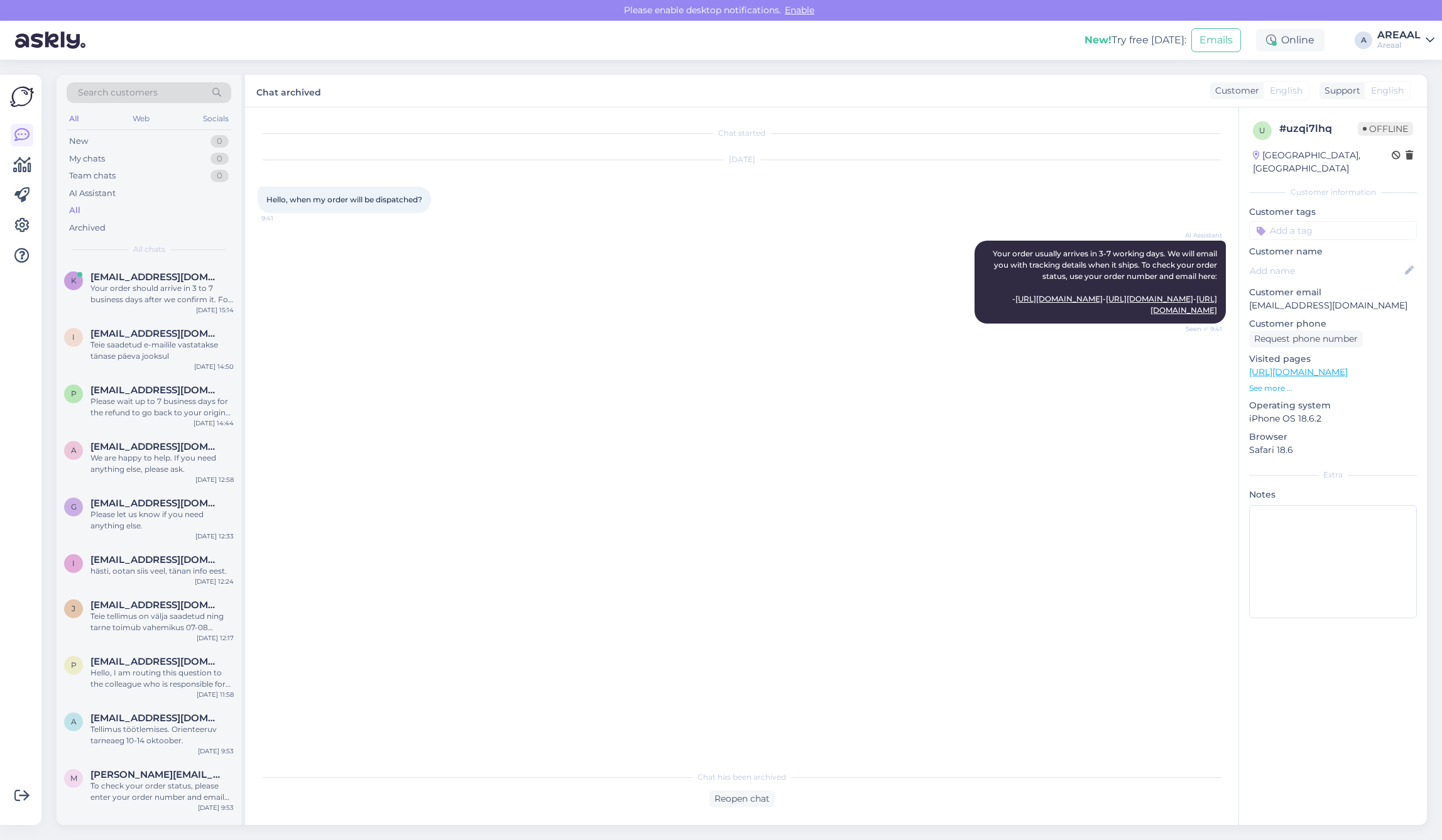
click at [1387, 36] on div "AREAAL" at bounding box center [1399, 36] width 44 height 10
click at [1390, 95] on button "Open" at bounding box center [1407, 97] width 35 height 20
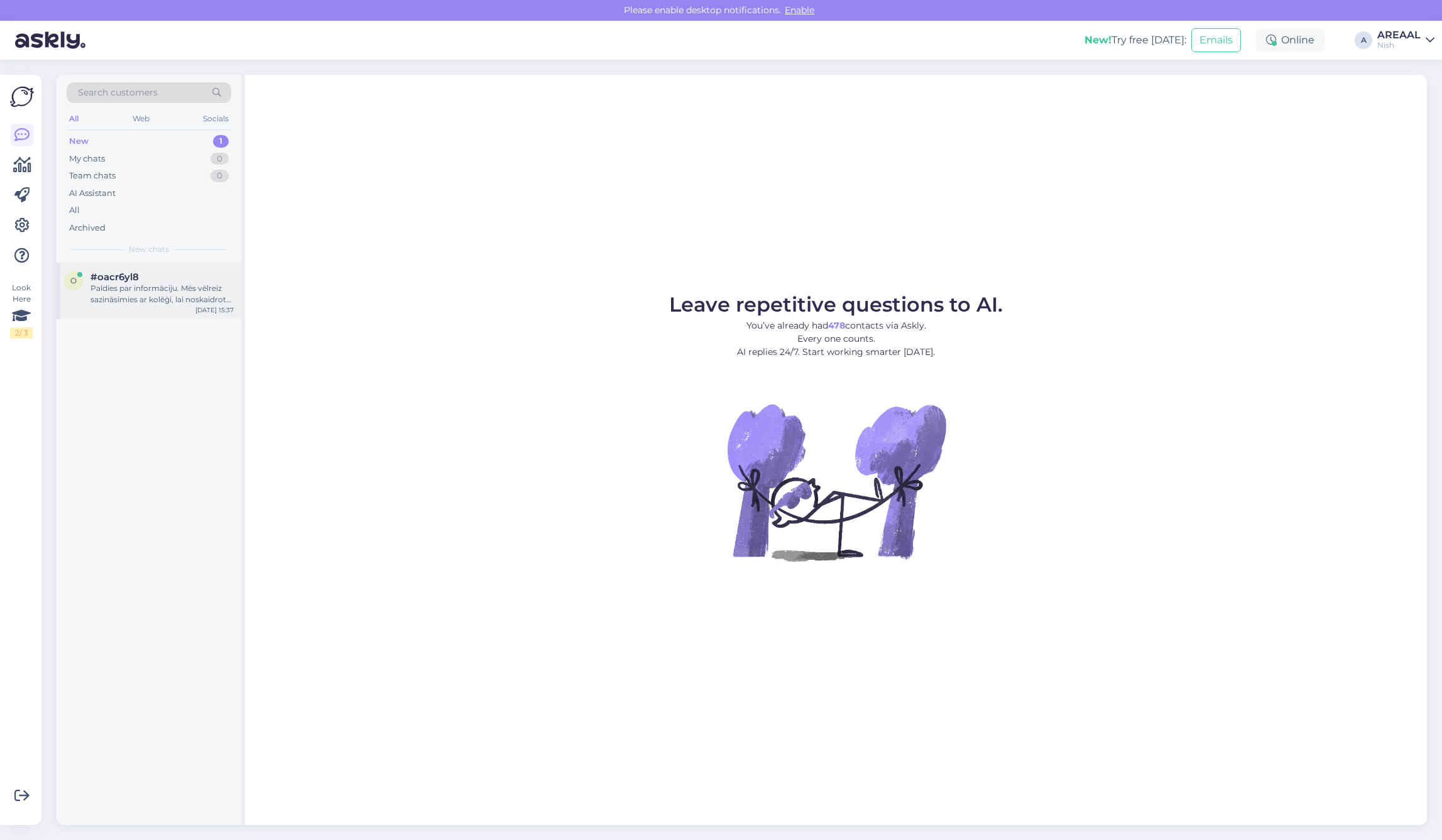
click at [180, 275] on div "#oacr6yl8" at bounding box center [162, 278] width 143 height 12
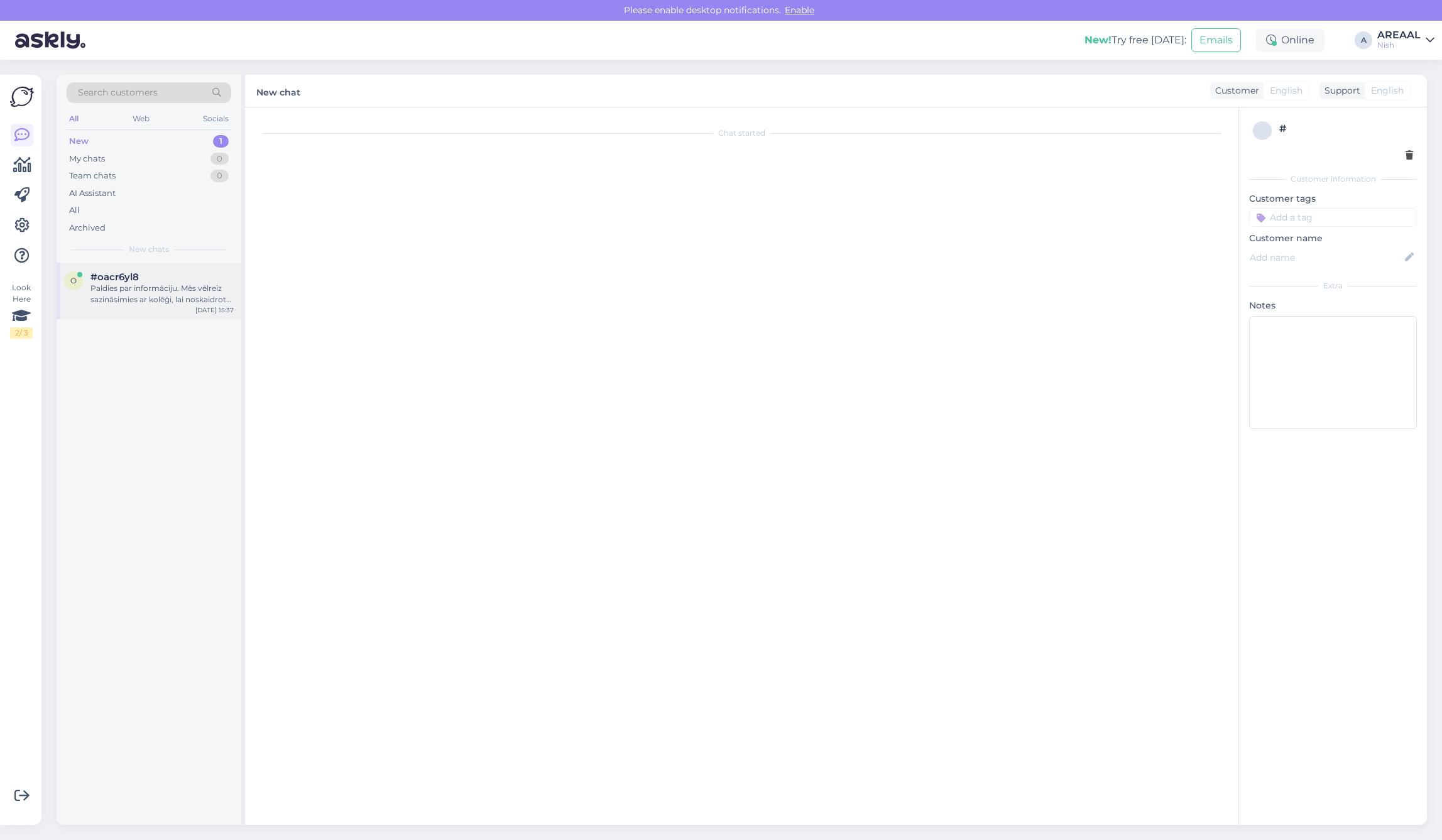
scroll to position [695, 0]
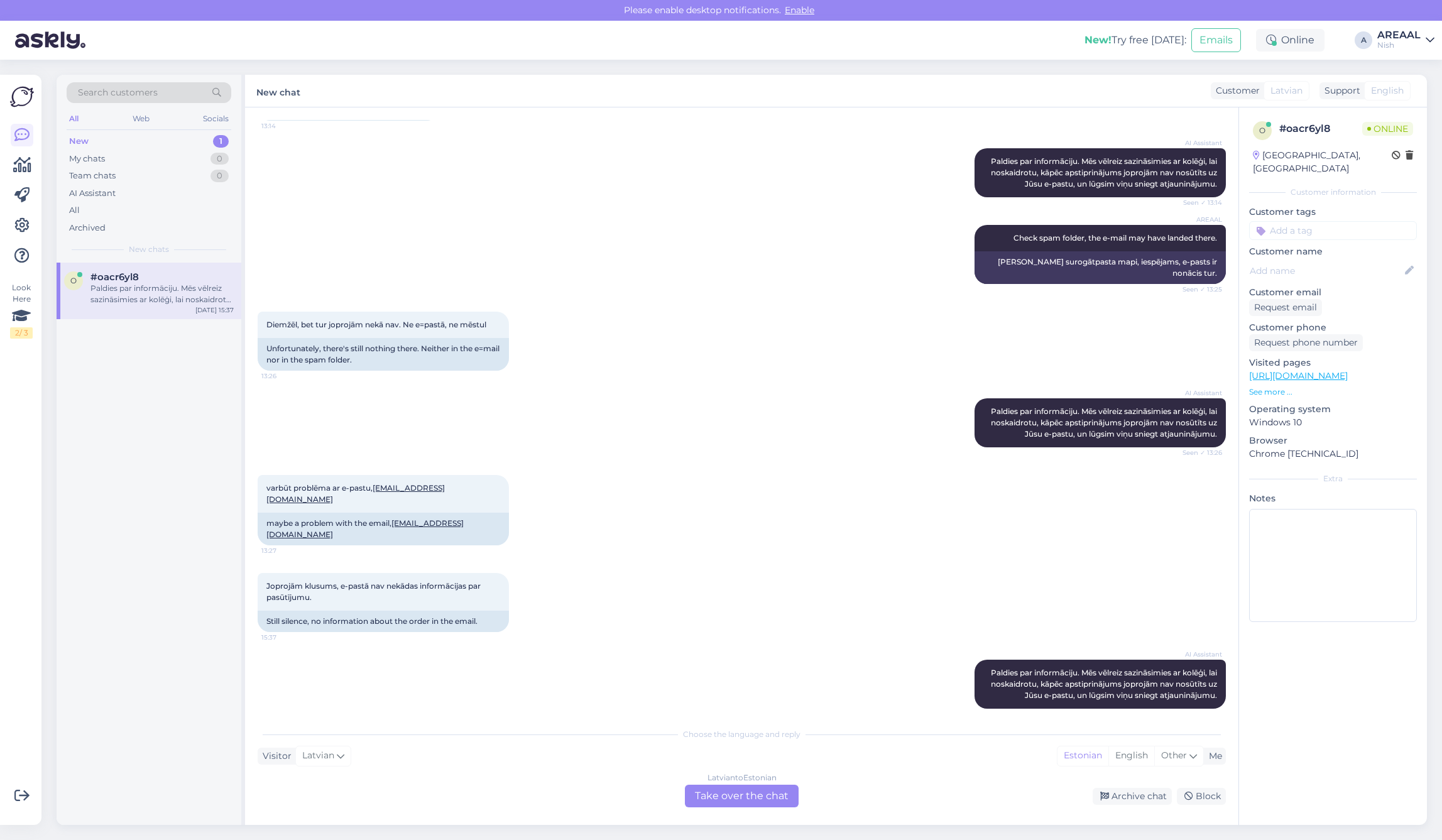
click at [771, 820] on div "Chat started Oct 6 2025 Vakar pasūtīju Fitbit Versa 4 pulksteni, veicu apmaksu,…" at bounding box center [741, 466] width 994 height 717
click at [752, 785] on div "Latvian to Estonian Take over the chat" at bounding box center [741, 796] width 114 height 23
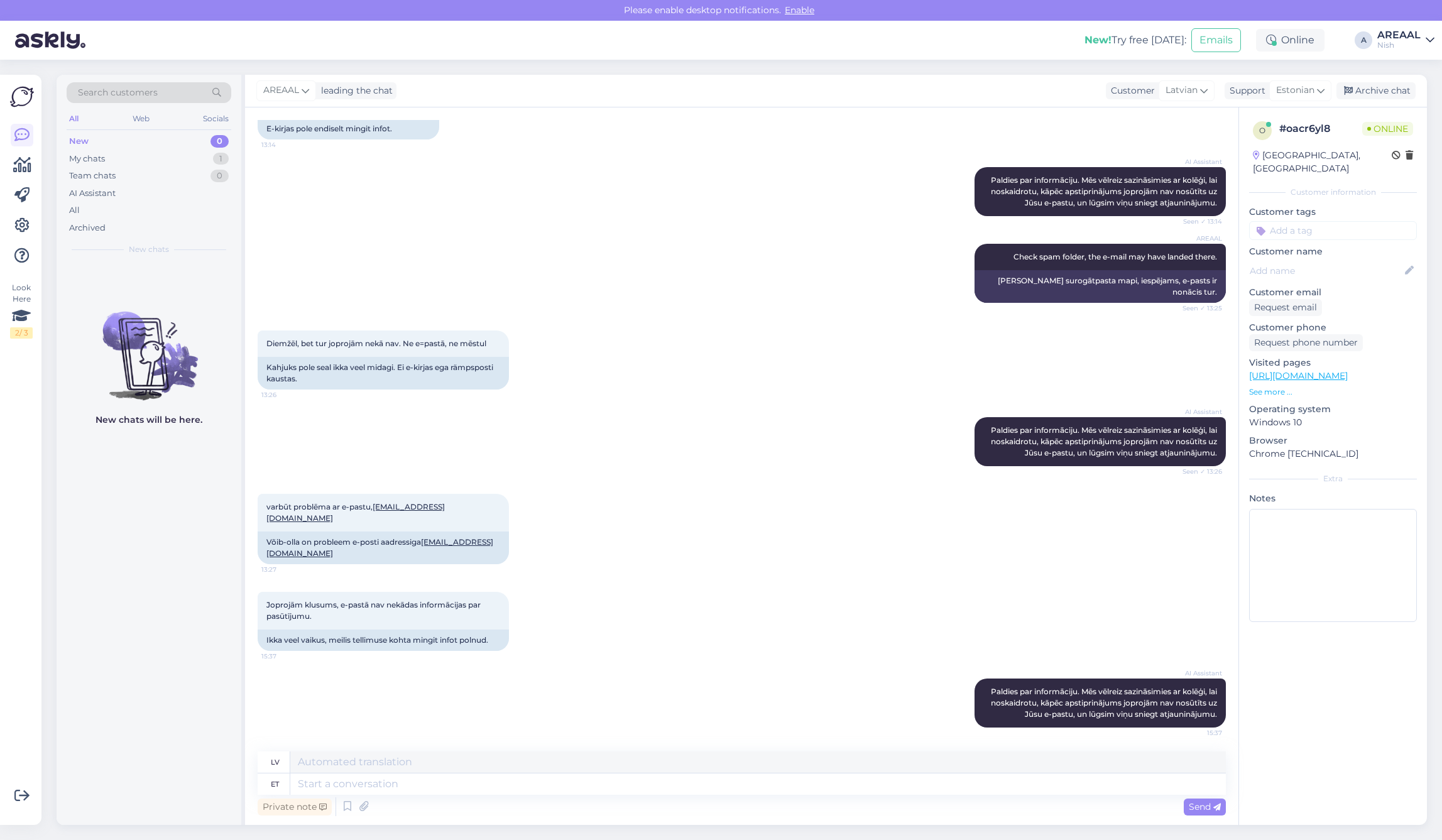
click at [717, 610] on div "Joprojām klusums, e-pastā nav nekādas informācijas par pasūtījumu. 15:37 Ikka v…" at bounding box center [742, 621] width 968 height 86
drag, startPoint x: 743, startPoint y: 802, endPoint x: 741, endPoint y: 783, distance: 19.1
click at [742, 801] on div "Private note Send" at bounding box center [742, 807] width 968 height 24
click at [741, 781] on textarea at bounding box center [757, 783] width 935 height 21
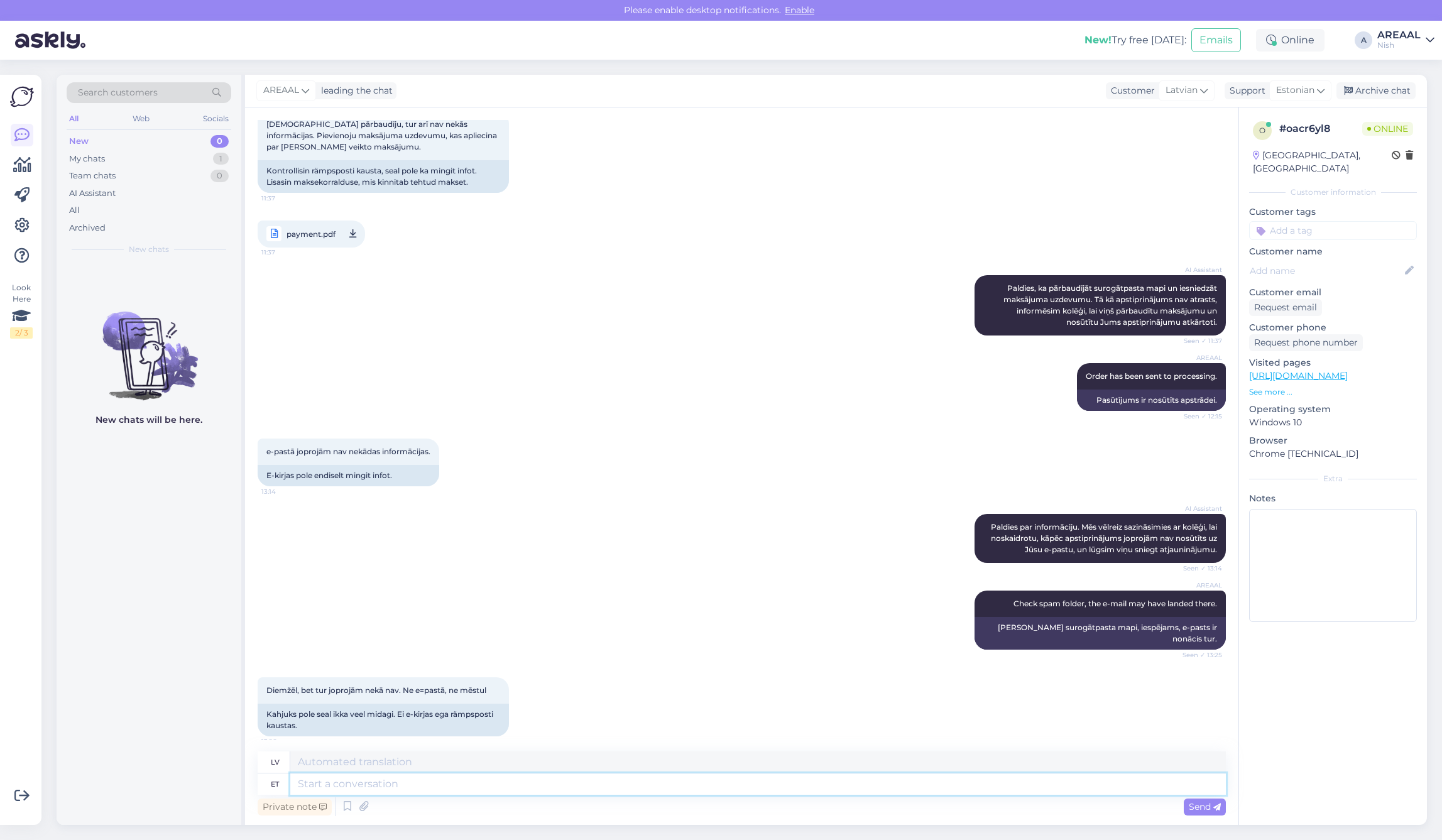
scroll to position [0, 0]
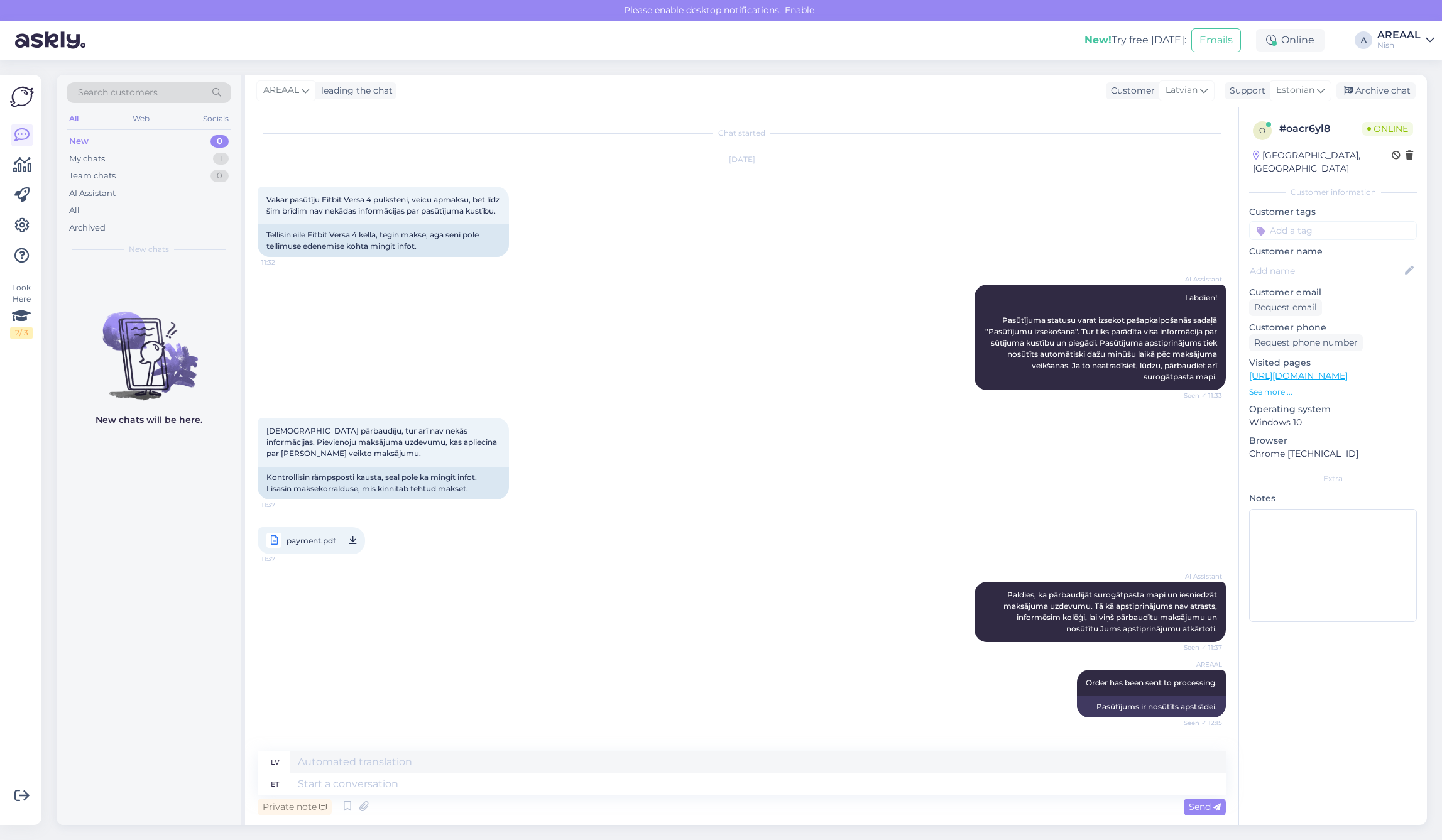
click at [360, 817] on div "Private note Send" at bounding box center [742, 807] width 968 height 24
click at [363, 814] on icon at bounding box center [364, 807] width 17 height 19
click at [498, 795] on div "Private note Send" at bounding box center [742, 807] width 968 height 24
click at [499, 793] on textarea at bounding box center [757, 783] width 935 height 21
click at [500, 791] on textarea at bounding box center [757, 783] width 935 height 21
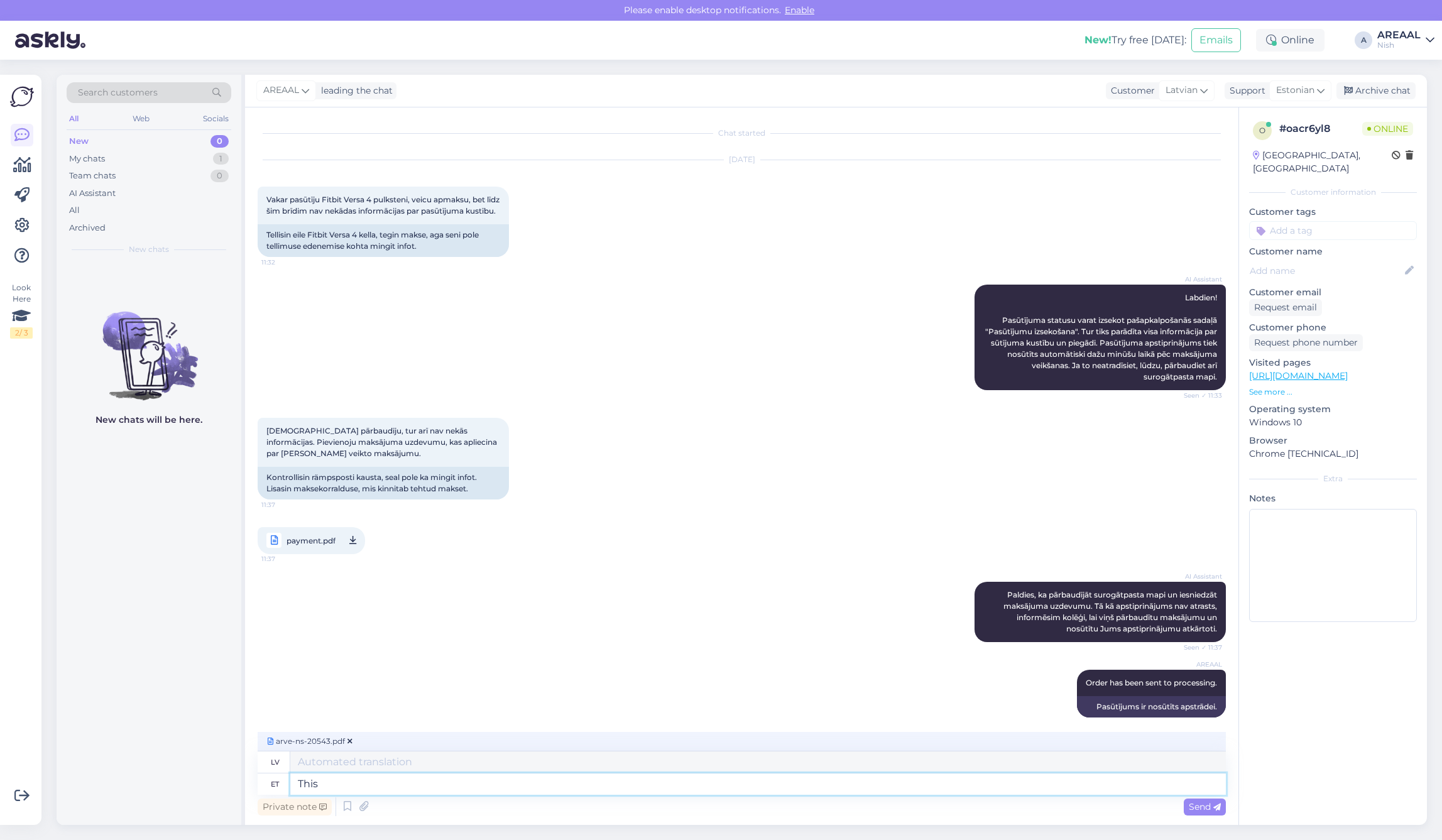
type textarea "This i"
type textarea "Šis"
type textarea "This is the"
type textarea "Tas ir"
type textarea "This is the od"
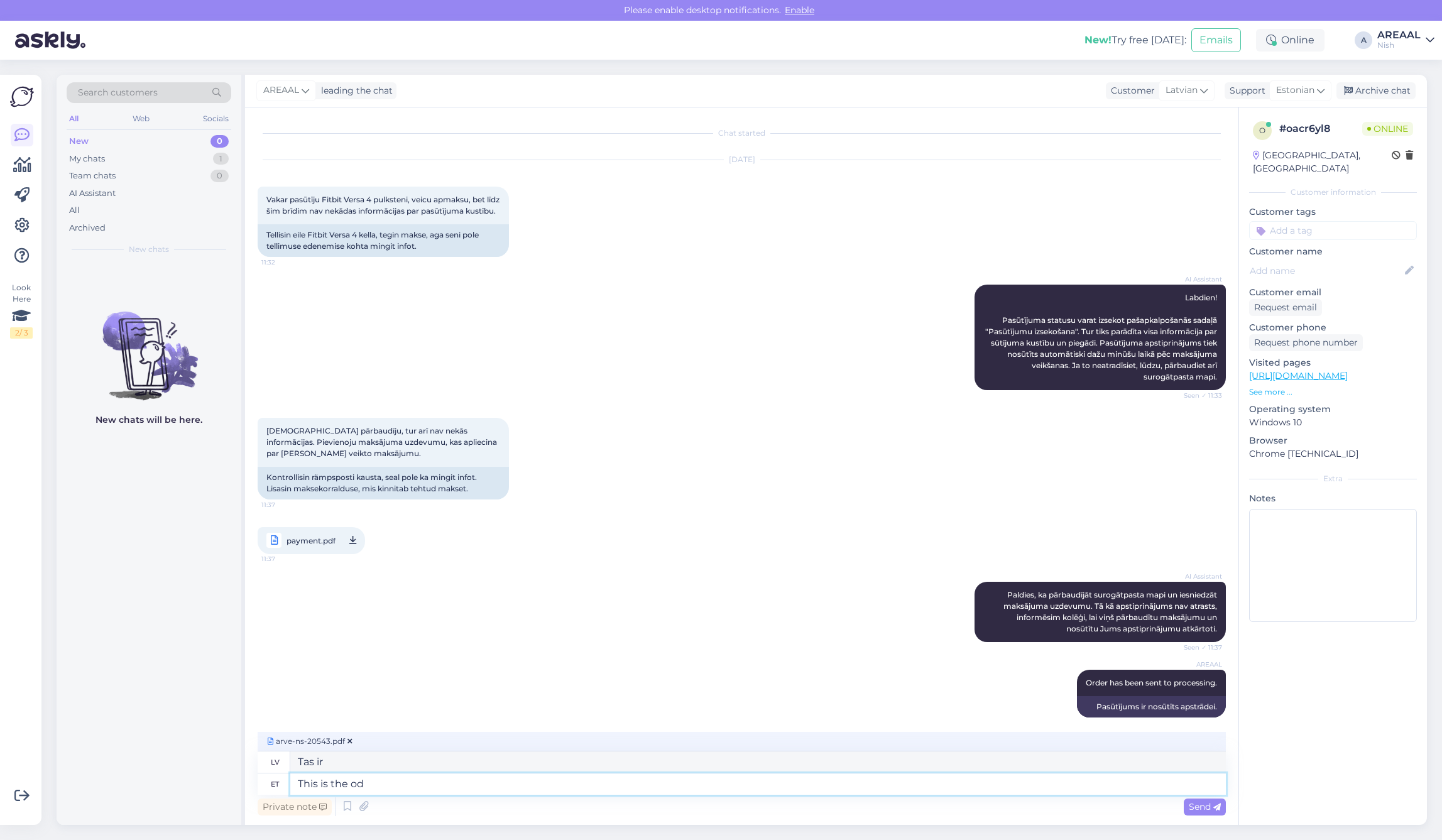
type textarea "Šis ir"
type textarea "This is the oder c"
type textarea "Šie ir mieži"
type textarea "This is the order con"
type textarea "Šī ir kārtība."
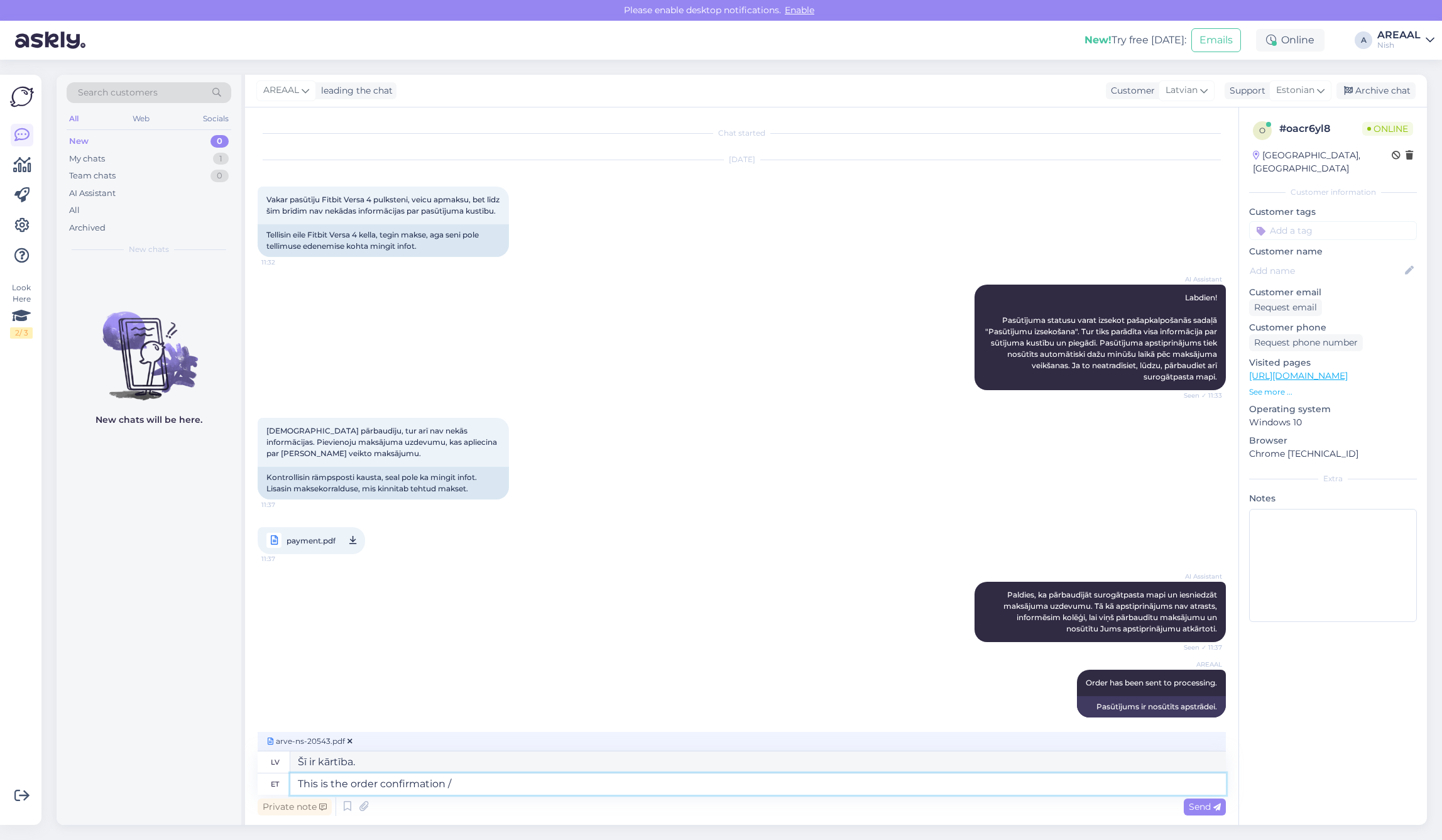
type textarea "This is the order confirmation /"
type textarea "Šis ir pasūtījuma apstiprinājums"
type textarea "This is the order confirmation / inv"
type textarea "Šis ir pasūtījuma apstiprinājums /"
type textarea "This is the order confirmation / invoice."
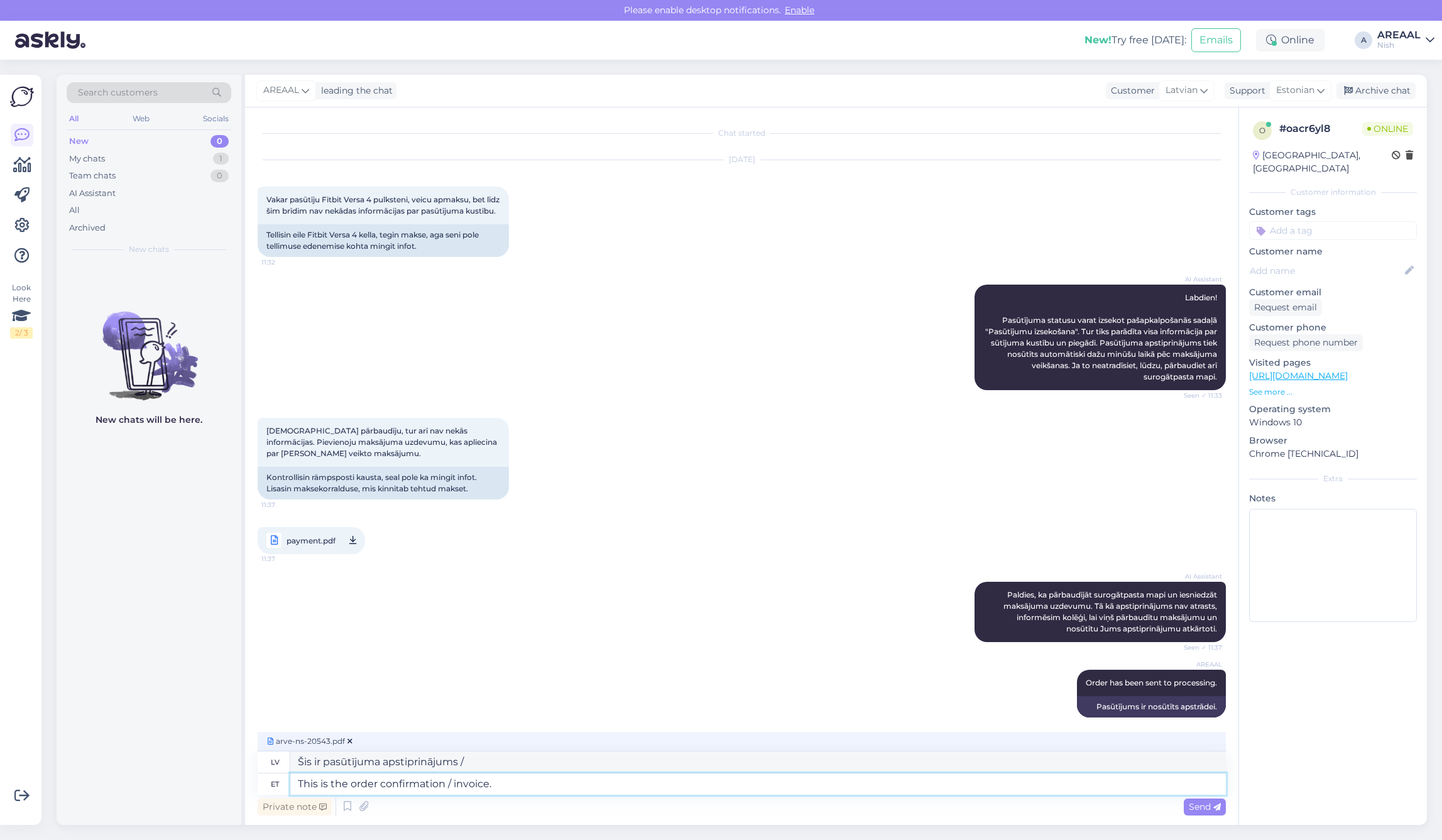
type textarea "Šis ir pasūtījuma apstiprinājums/rēķins."
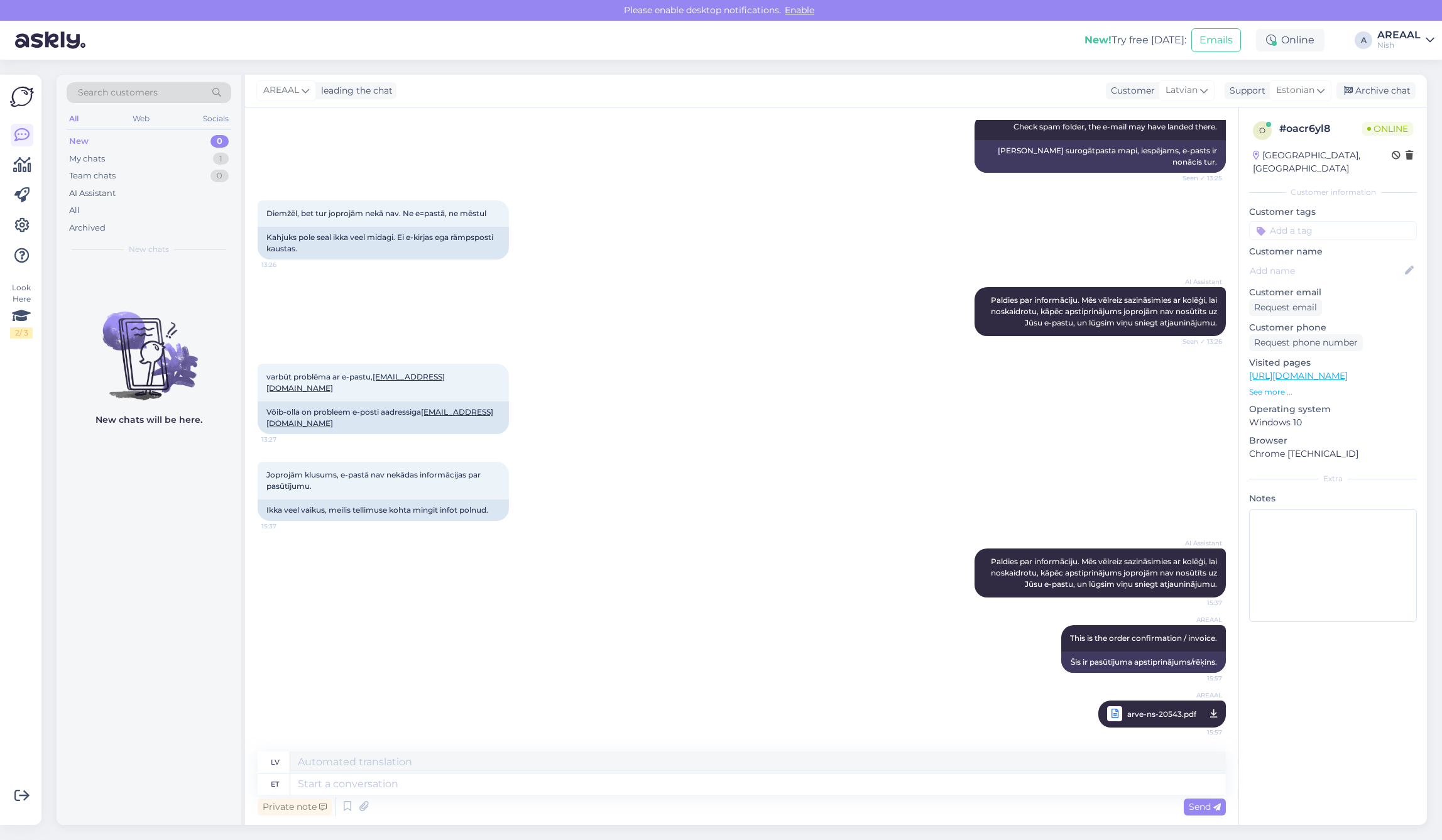
click at [823, 283] on div "AI Assistant Paldies par informāciju. Mēs vēlreiz sazināsimies ar kolēģi, lai n…" at bounding box center [742, 311] width 968 height 76
click at [821, 761] on textarea at bounding box center [757, 762] width 935 height 21
click at [830, 790] on textarea at bounding box center [757, 783] width 935 height 21
type textarea "Order"
type textarea "Pasūtījums"
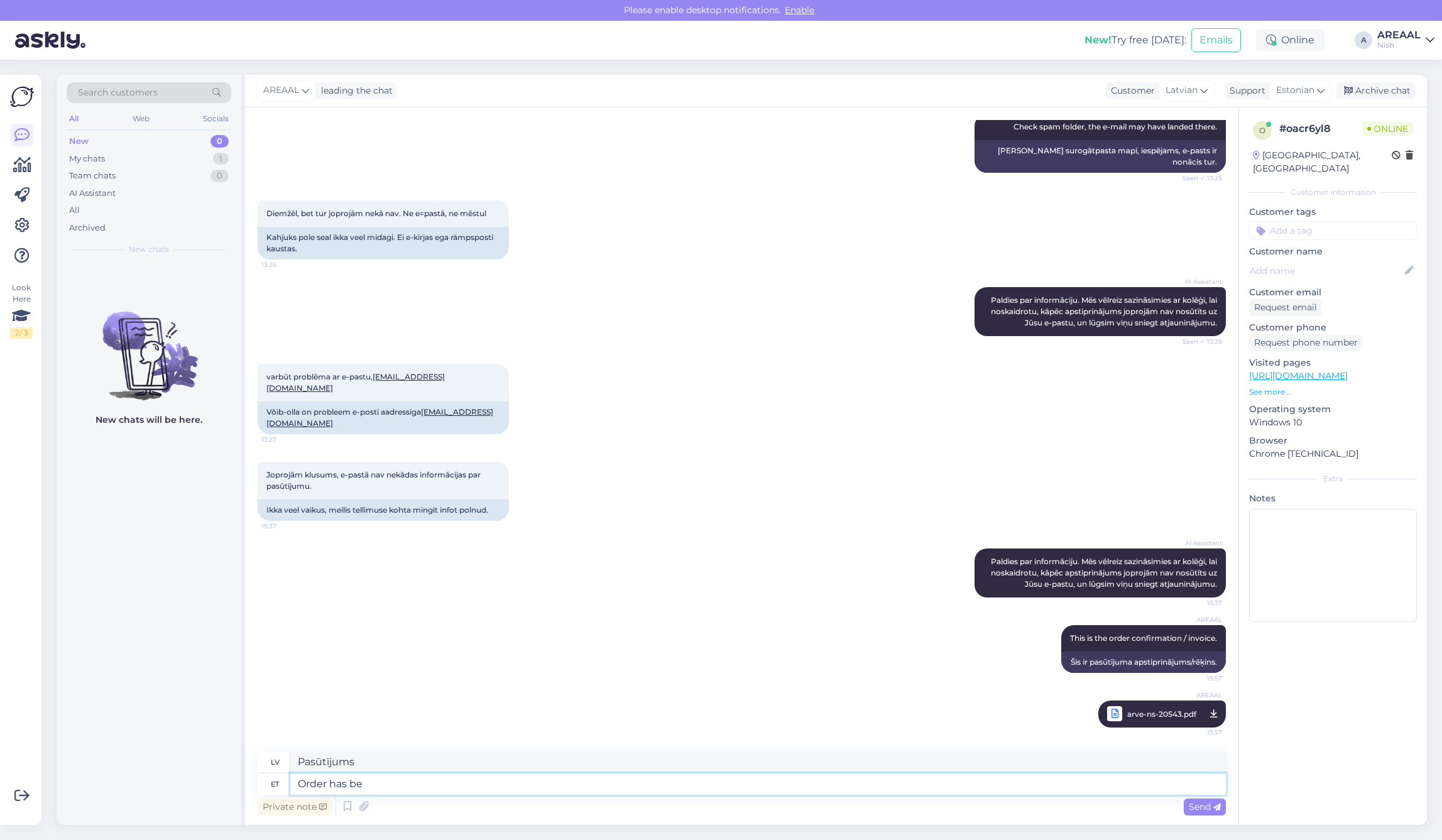
type textarea "Order has bee"
type textarea "Pasūtījumam ir"
type textarea "Order has been sent"
type textarea "Pasūtījums ir bijis"
type textarea "Order has been sent to"
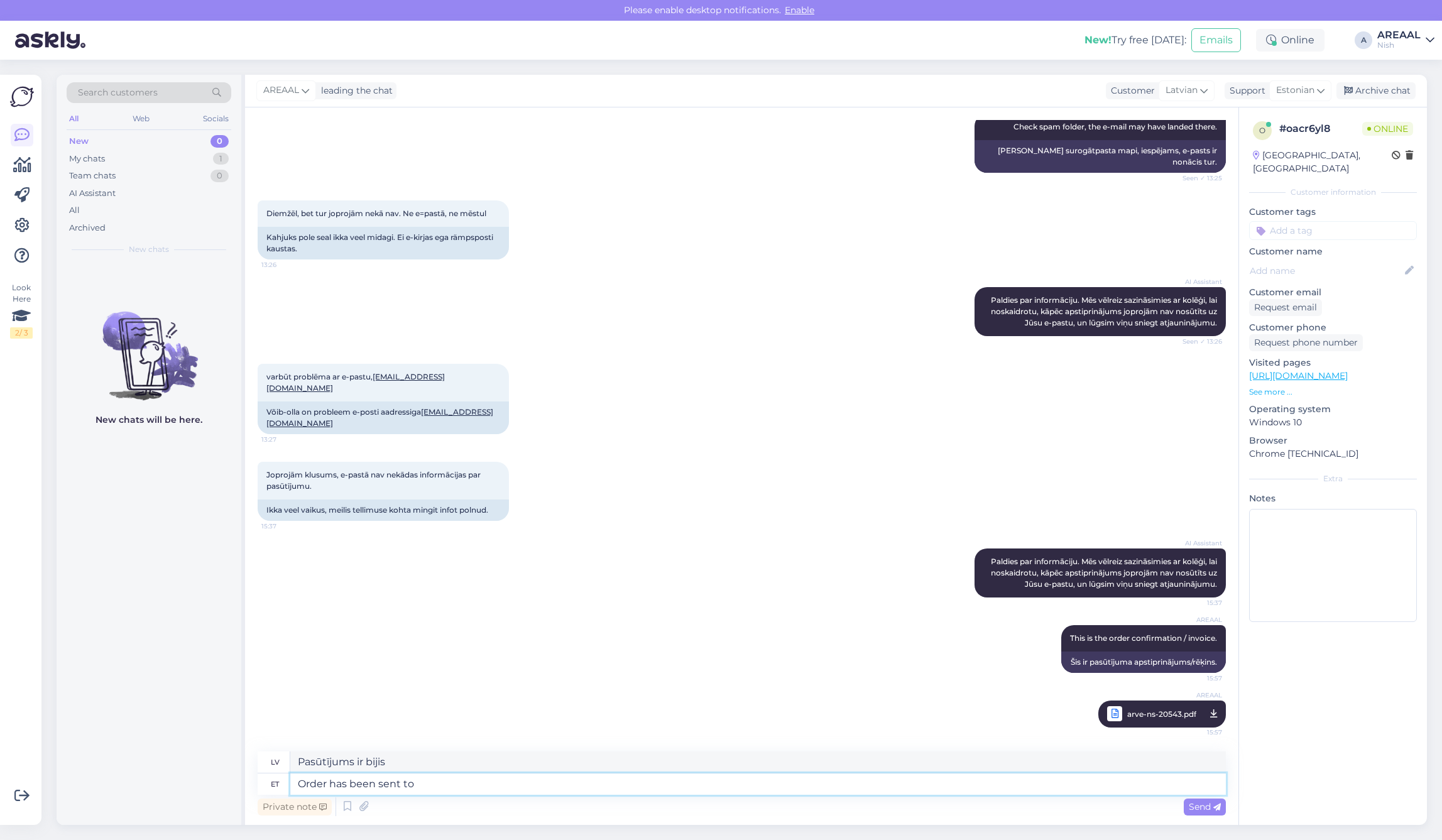
type textarea "Pasūtījums ir nosūtīts."
type textarea "Order has been sent to pr"
type textarea "Pasūtījums ir nosūtīts uz"
type textarea "Order has been sent to processing."
type textarea "Pasūtījums ir nosūtīts apstrādei."
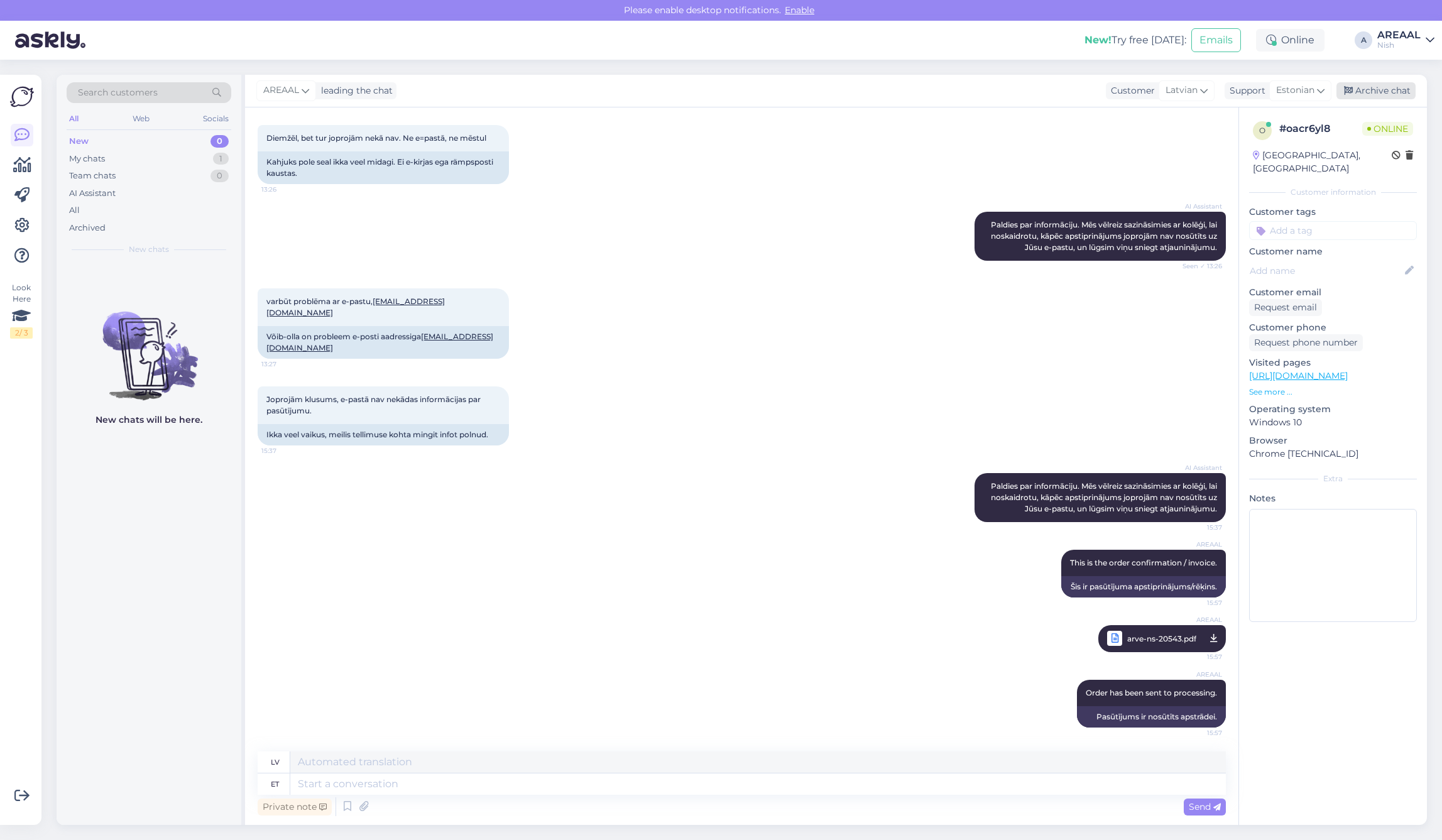
click at [1390, 85] on div "Archive chat" at bounding box center [1376, 90] width 79 height 17
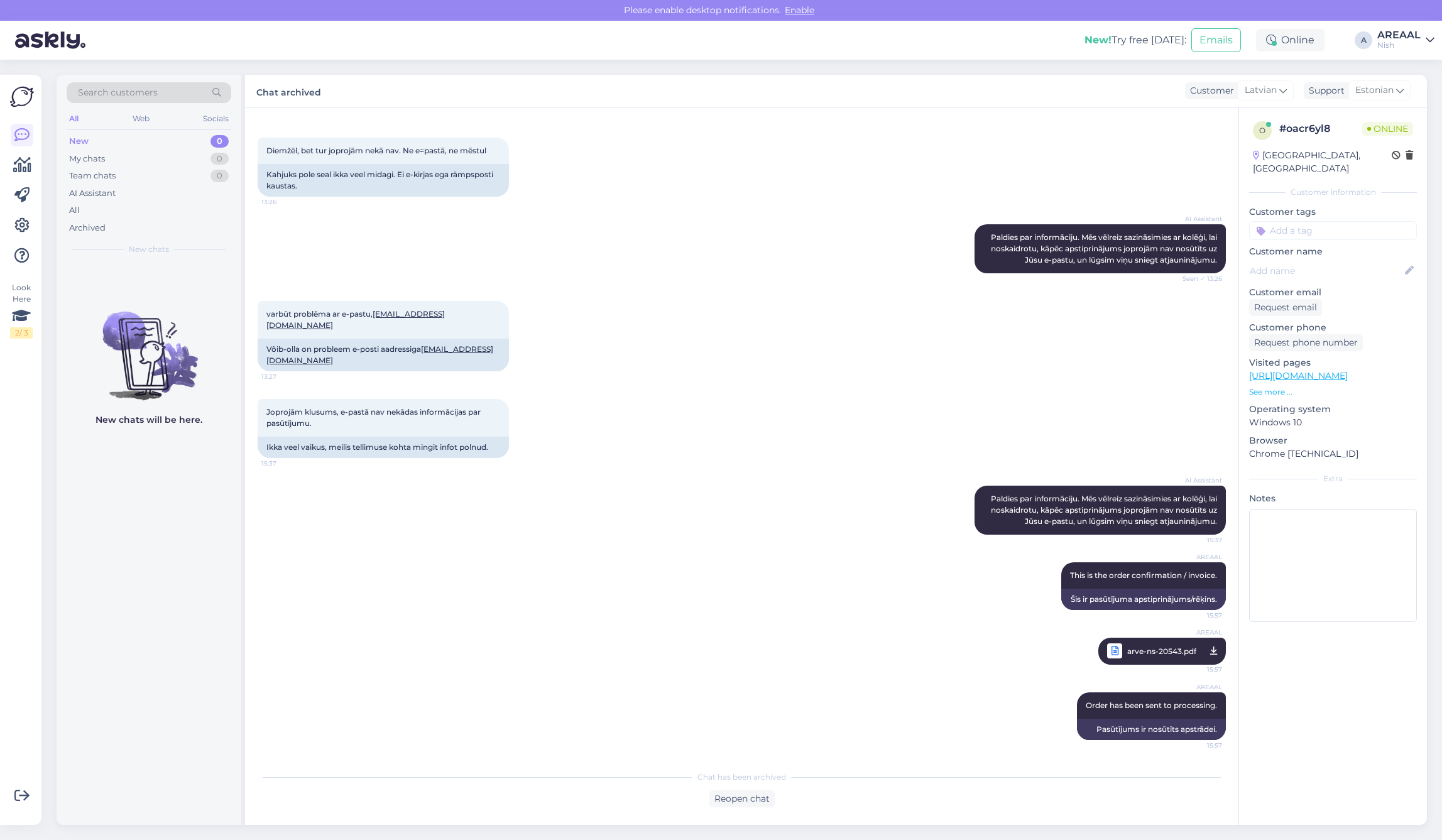
click at [1396, 36] on div "AREAAL" at bounding box center [1399, 36] width 44 height 10
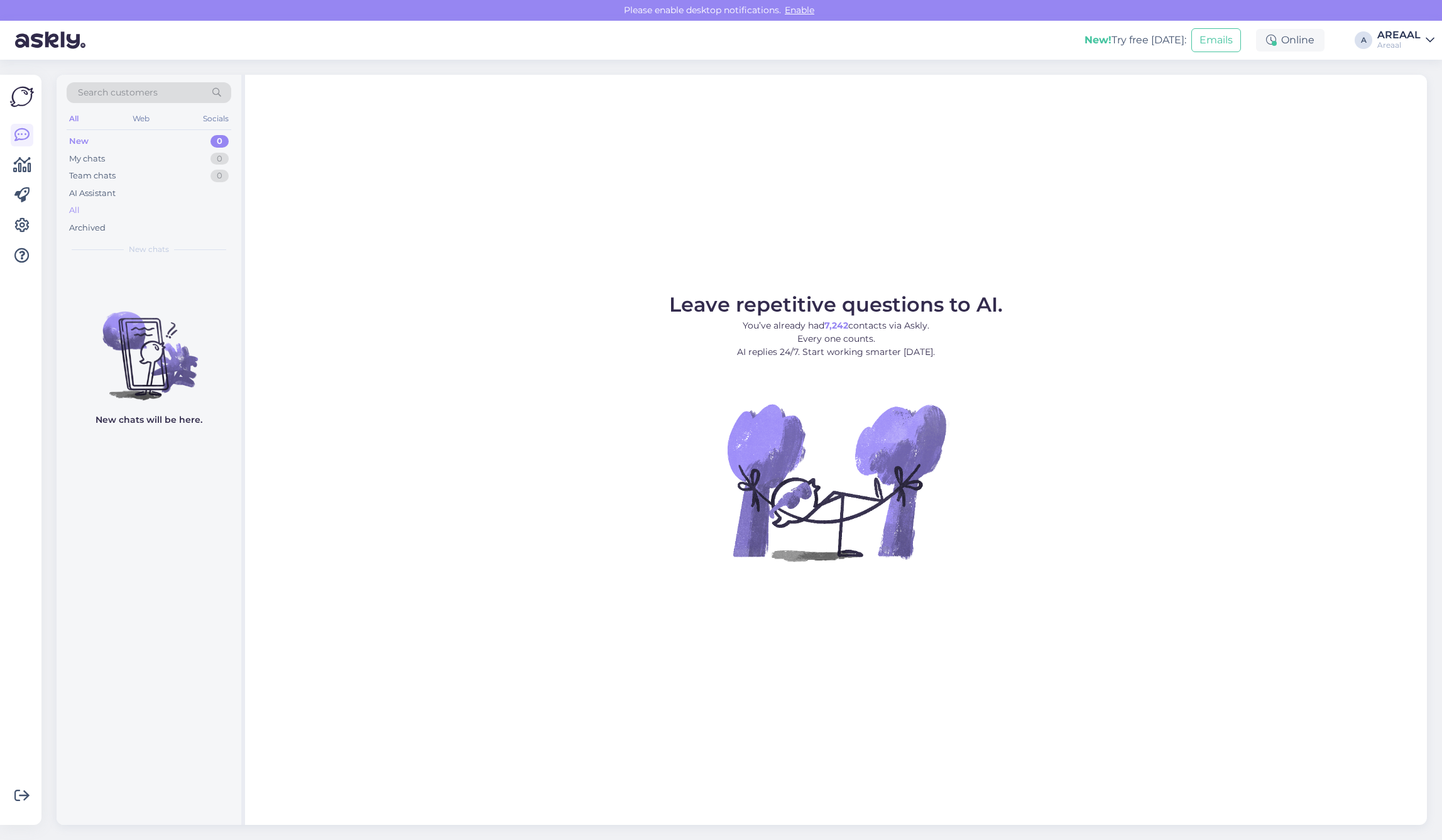
click at [160, 218] on div "All" at bounding box center [149, 211] width 165 height 17
click at [127, 212] on div "All" at bounding box center [149, 211] width 165 height 17
click at [120, 209] on div "All" at bounding box center [149, 211] width 165 height 17
click at [195, 202] on div "All" at bounding box center [149, 211] width 165 height 17
click at [182, 198] on div "AI Assistant" at bounding box center [149, 193] width 165 height 17
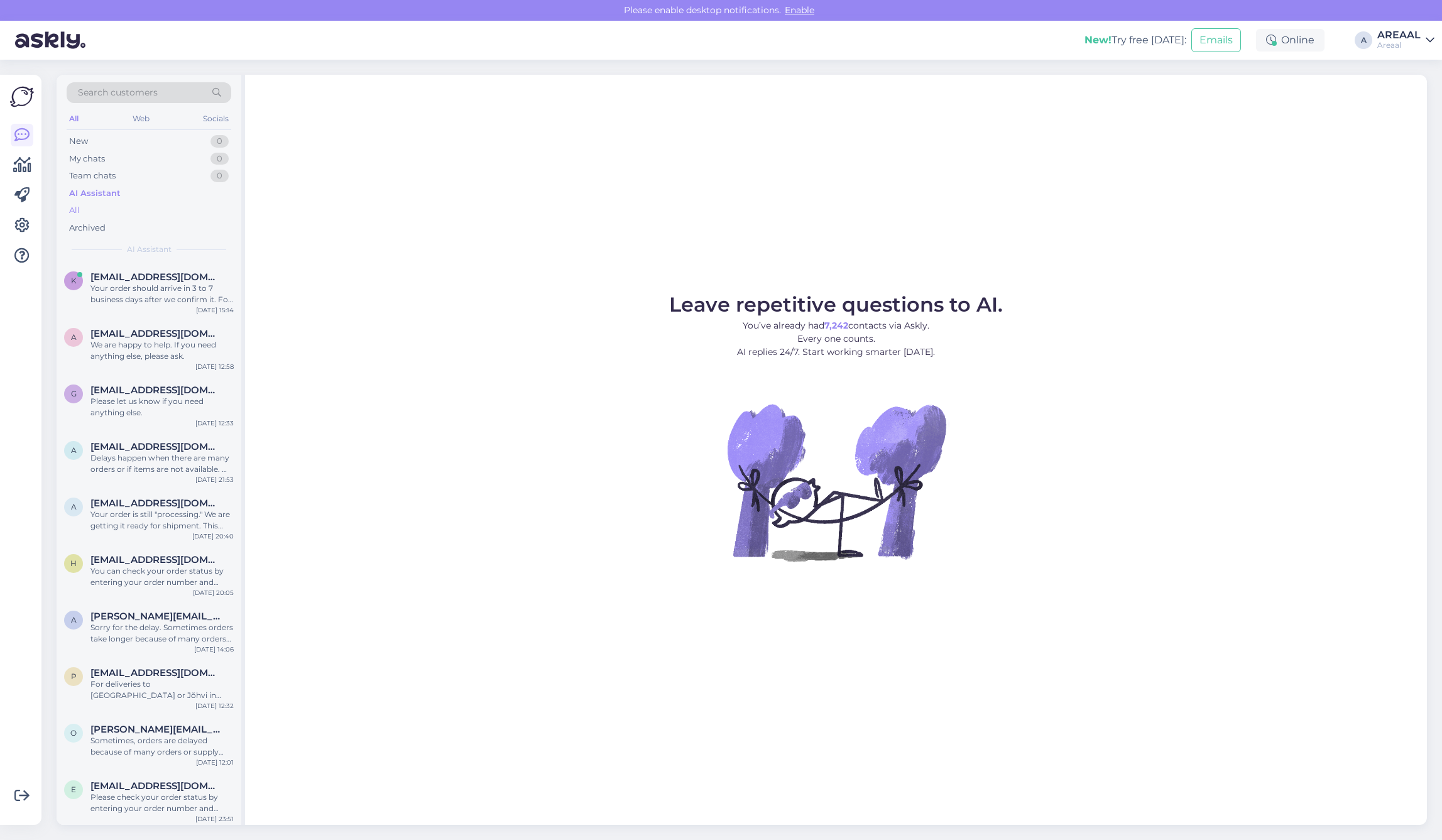
click at [181, 209] on div "All" at bounding box center [149, 211] width 165 height 17
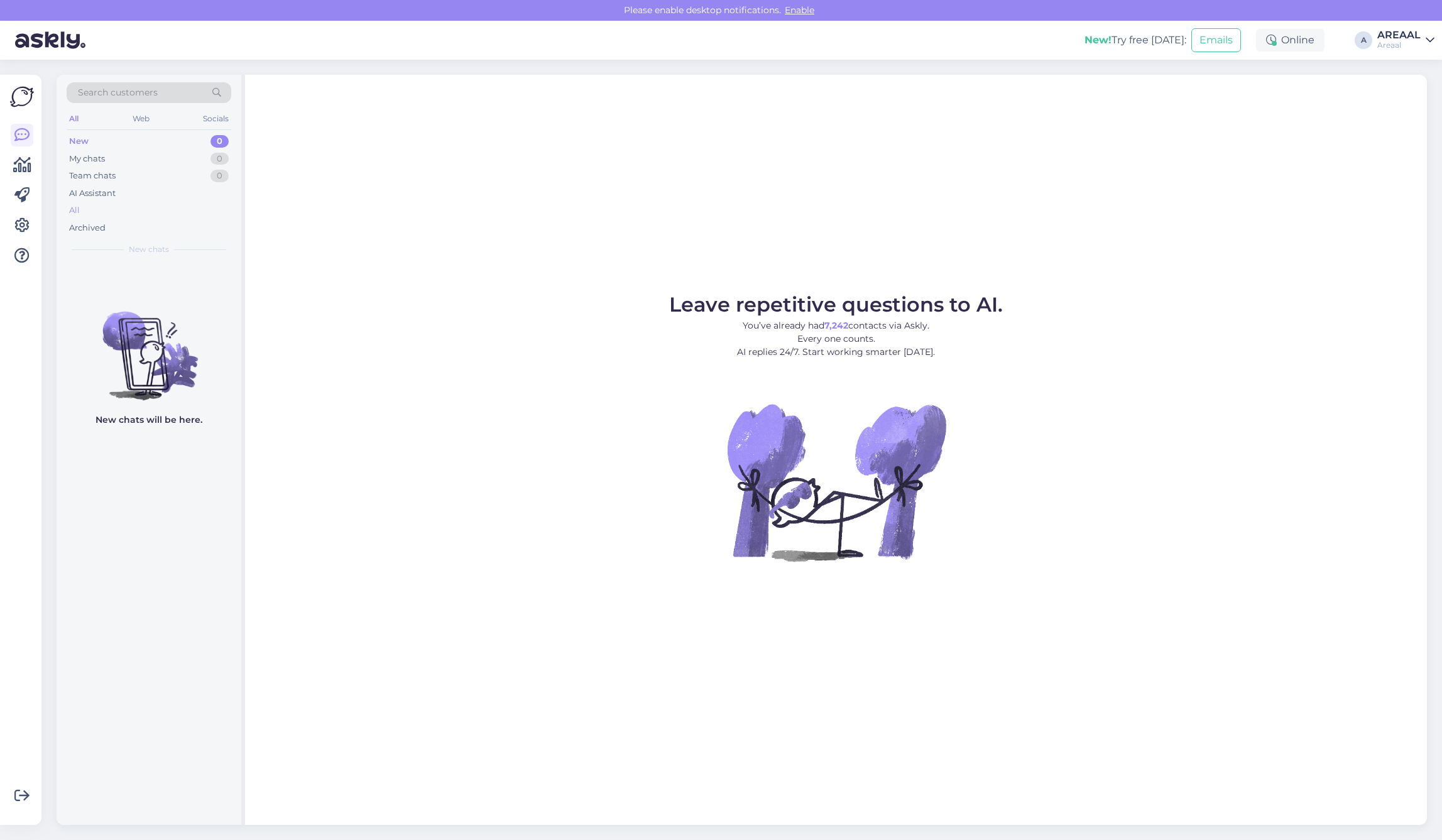
click at [183, 206] on div "All" at bounding box center [149, 211] width 165 height 17
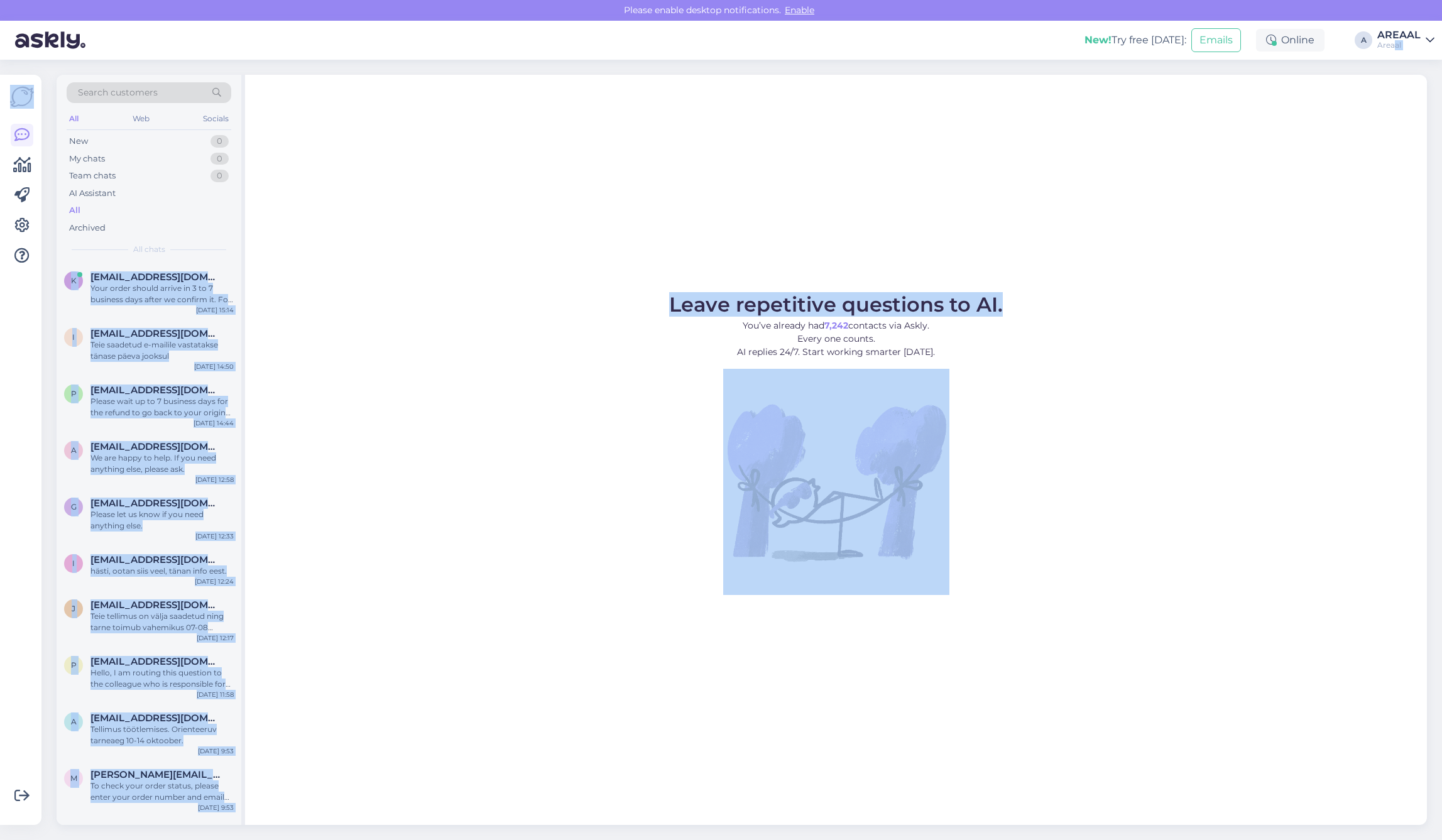
click at [1395, 57] on div "Please enable desktop notifications. Enable New! Try free today: Emails Online …" at bounding box center [721, 420] width 1442 height 840
click at [1413, 36] on div "AREAAL" at bounding box center [1399, 36] width 44 height 10
click at [1416, 92] on button "Open" at bounding box center [1407, 97] width 35 height 20
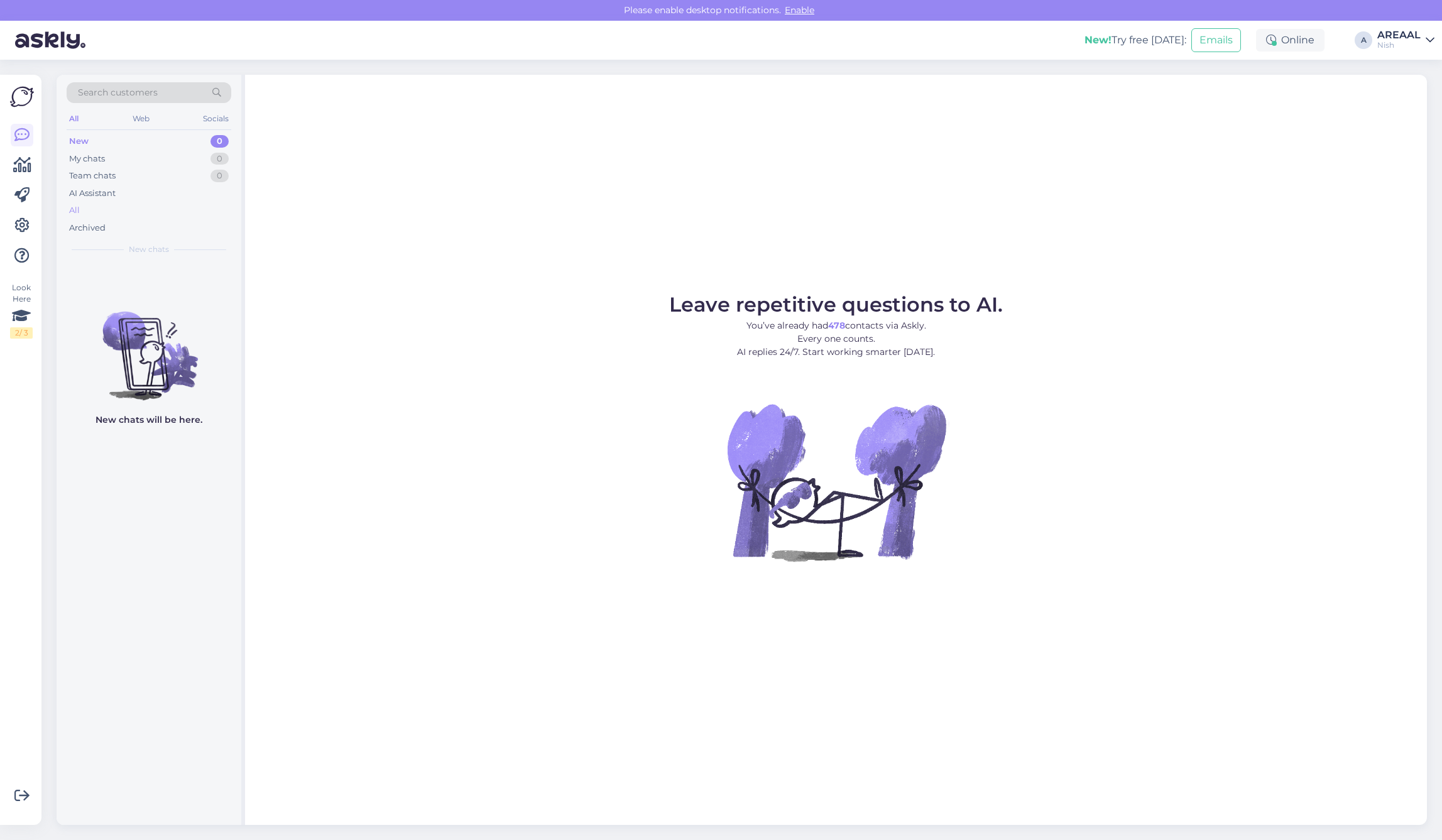
click at [117, 214] on div "All" at bounding box center [149, 211] width 165 height 17
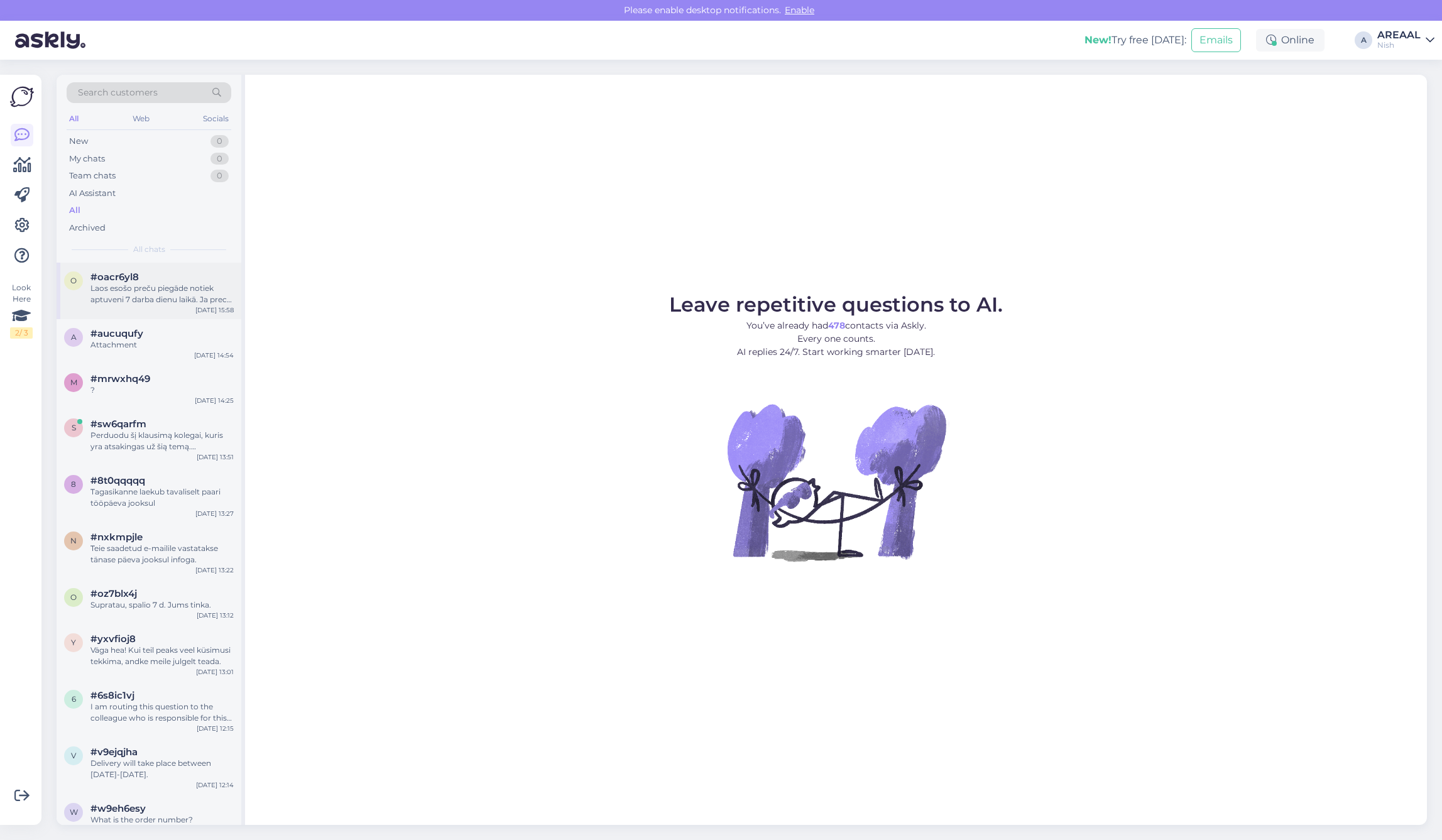
click at [158, 304] on div "Laos esošo preču piegāde notiek aptuveni 7 darba dienu laikā. Ja prece nav noli…" at bounding box center [162, 294] width 143 height 23
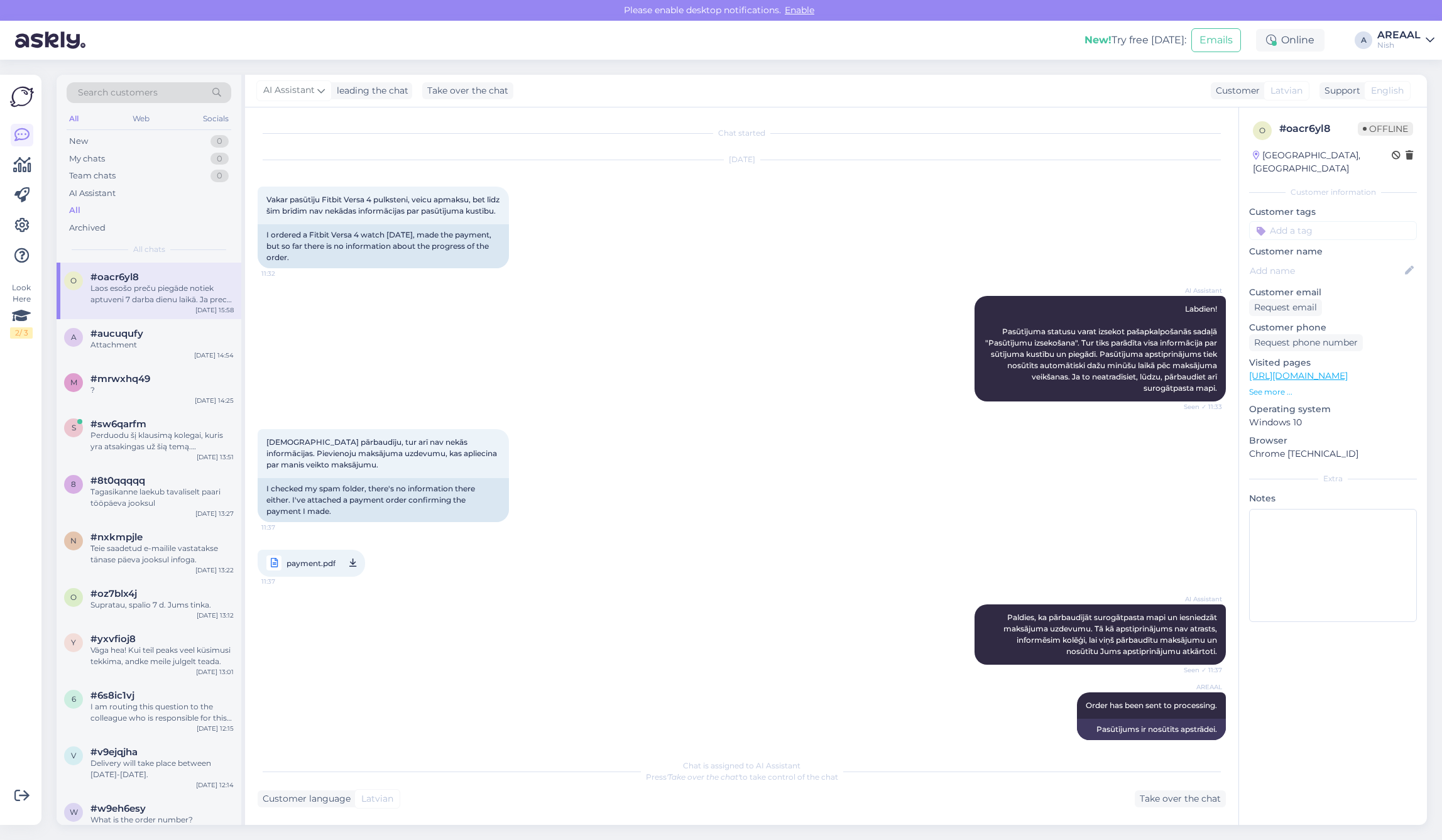
scroll to position [1054, 0]
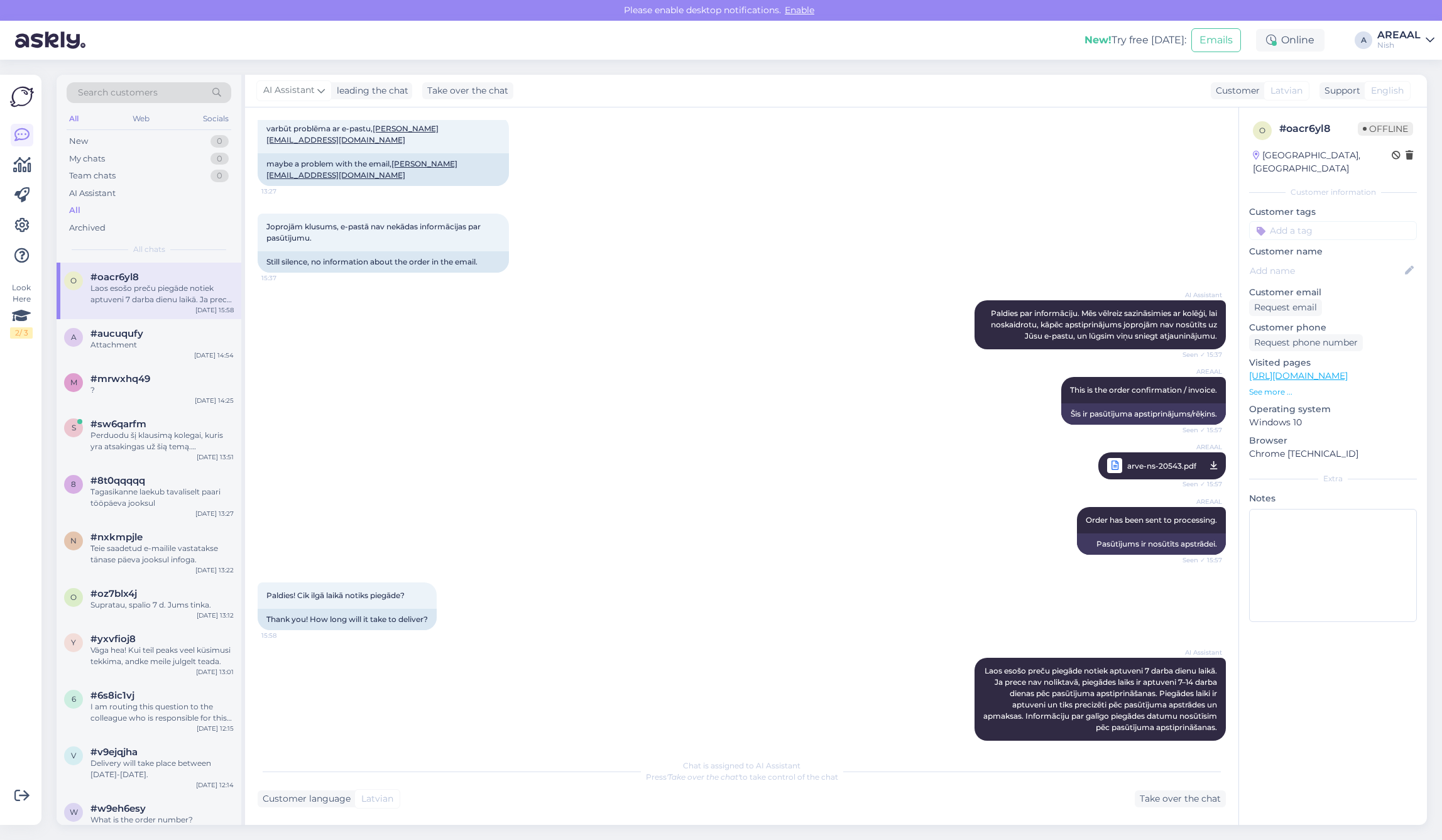
click at [1387, 41] on div "Nish" at bounding box center [1399, 45] width 44 height 10
click at [1405, 74] on button "Open" at bounding box center [1407, 70] width 35 height 20
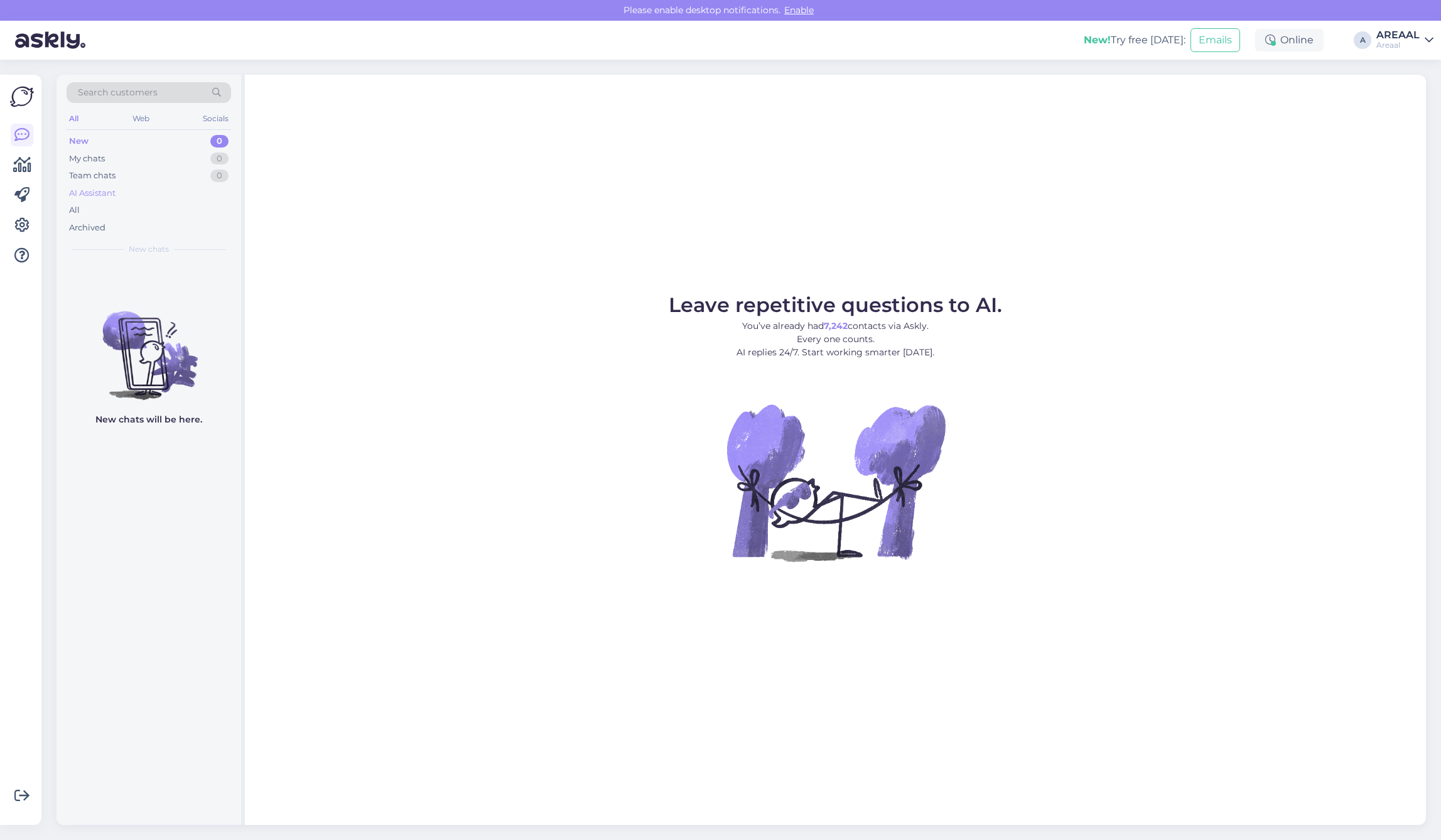
click at [114, 200] on div "AI Assistant" at bounding box center [149, 193] width 165 height 17
click at [114, 202] on div "All" at bounding box center [149, 211] width 165 height 17
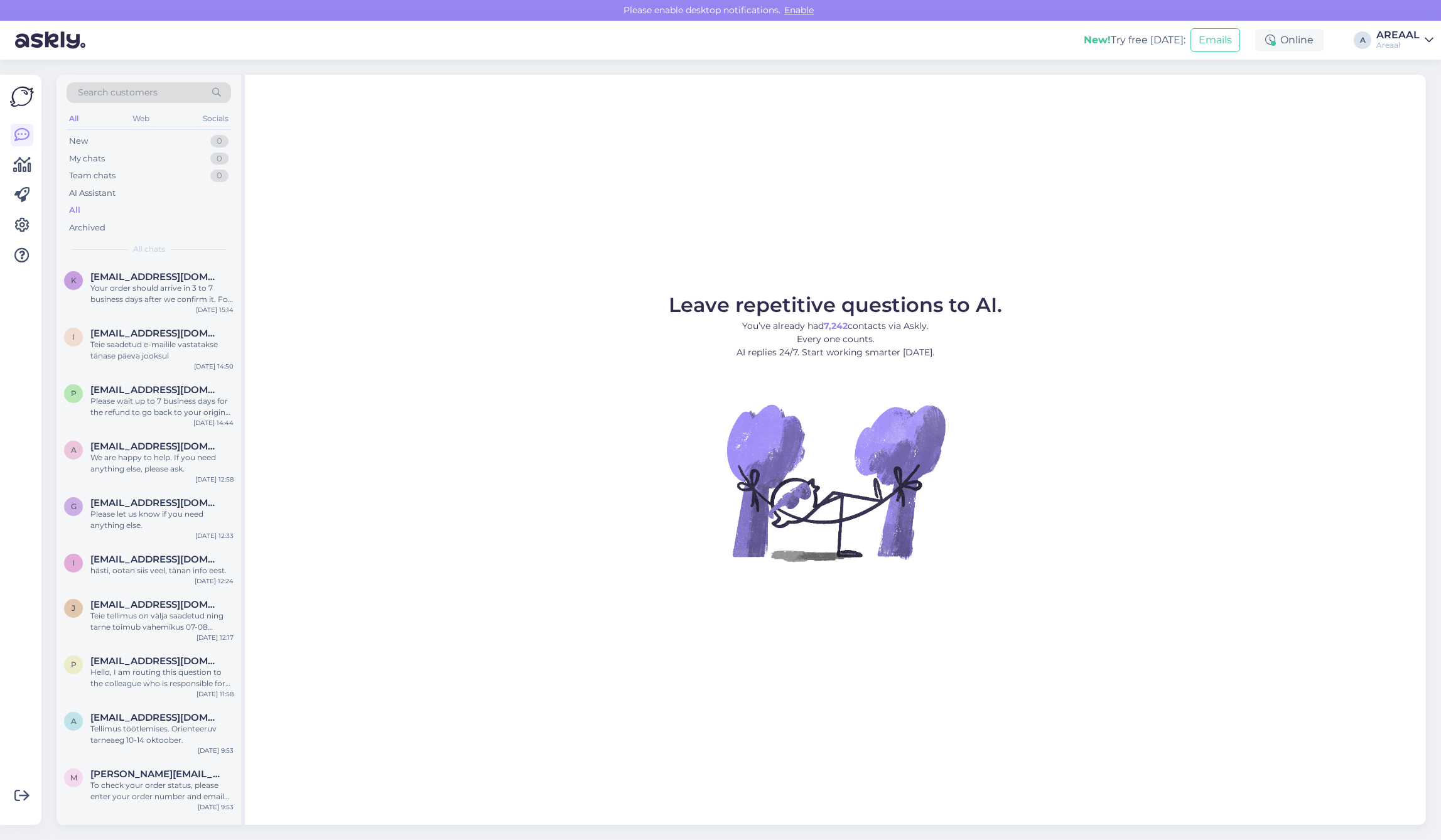
click at [114, 211] on div "All" at bounding box center [149, 211] width 165 height 17
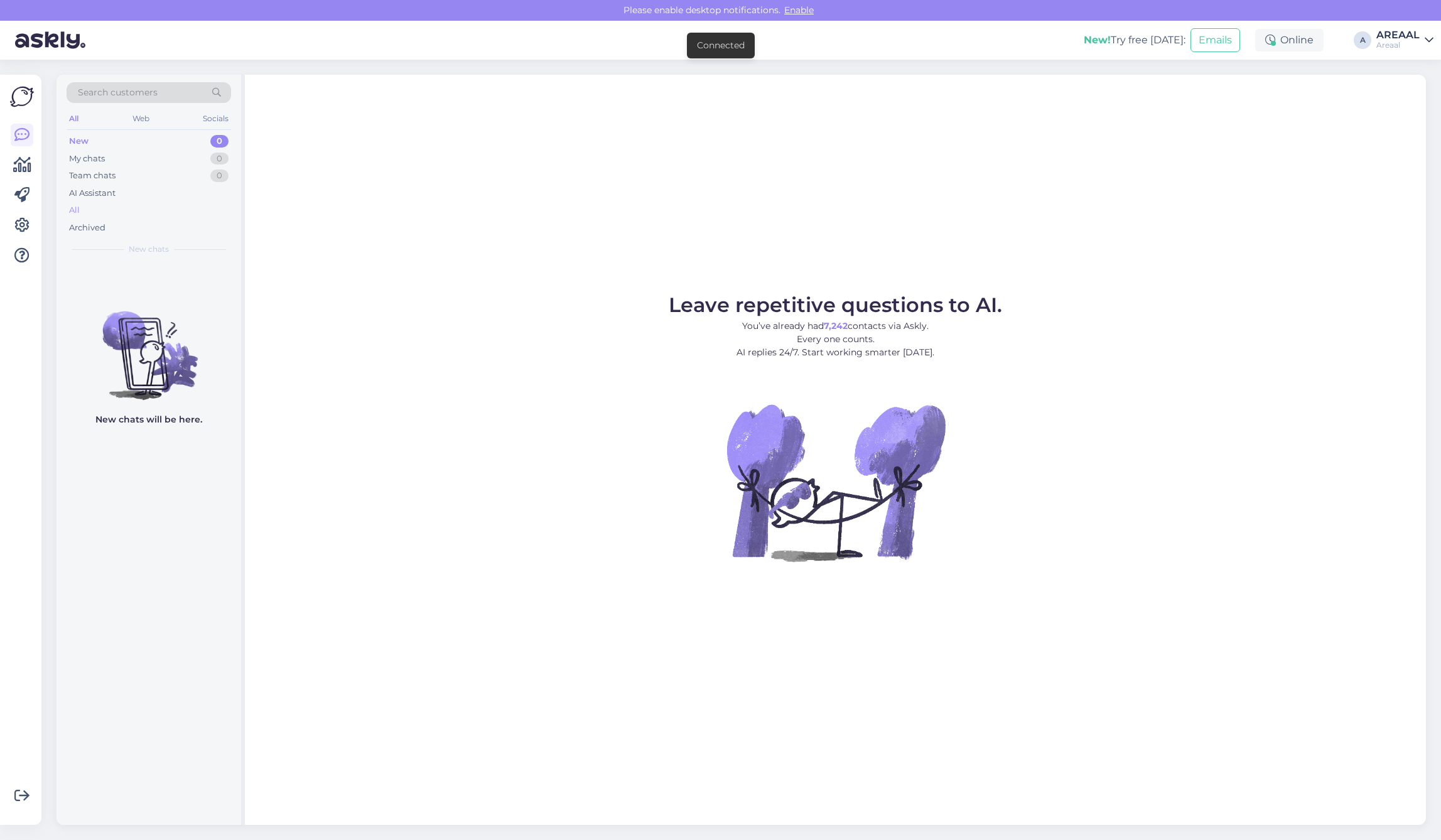
click at [105, 206] on div "All" at bounding box center [149, 211] width 165 height 17
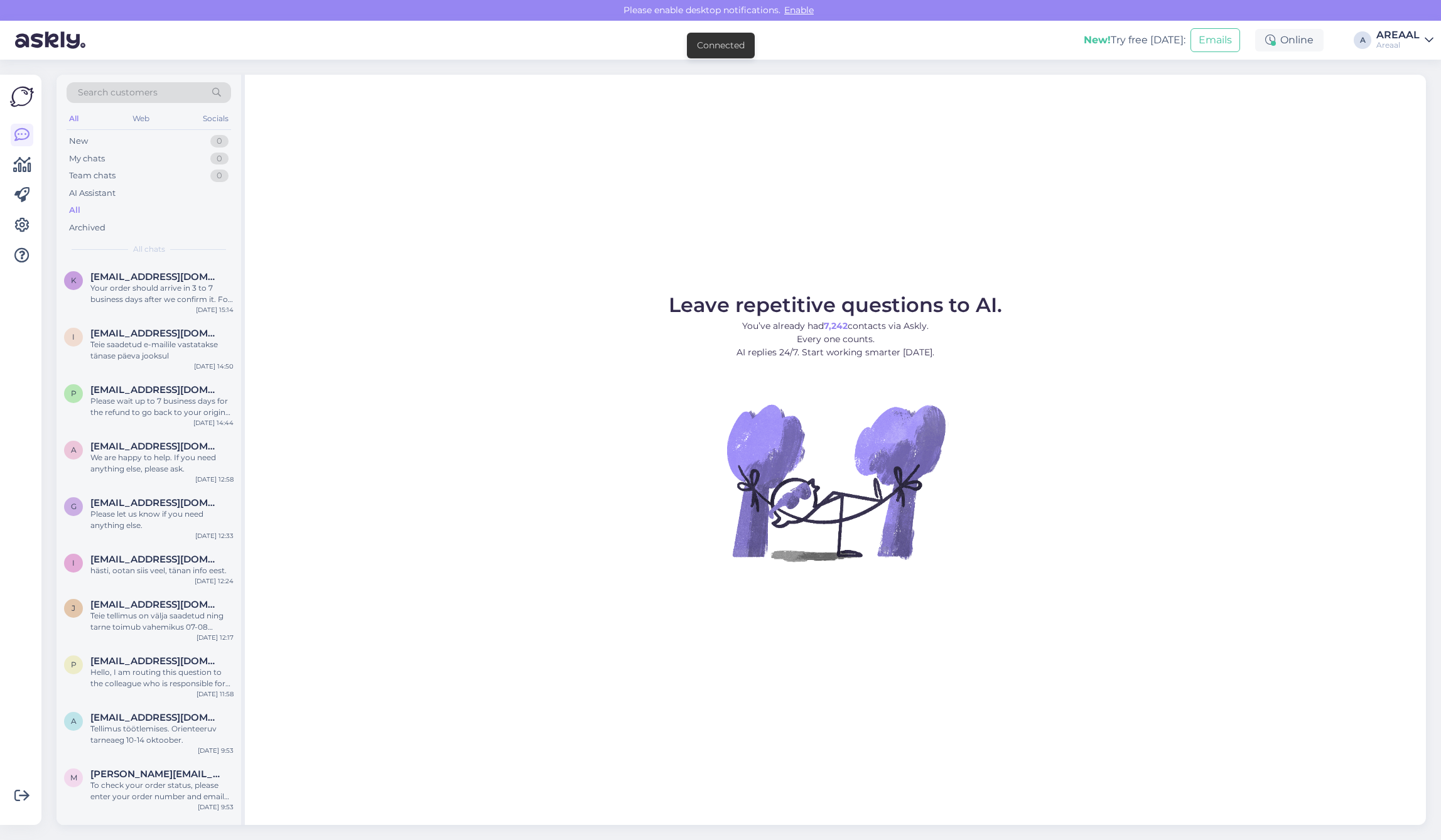
click at [1392, 33] on div "AREAAL" at bounding box center [1398, 36] width 44 height 10
click at [1403, 105] on button "Open" at bounding box center [1406, 97] width 35 height 20
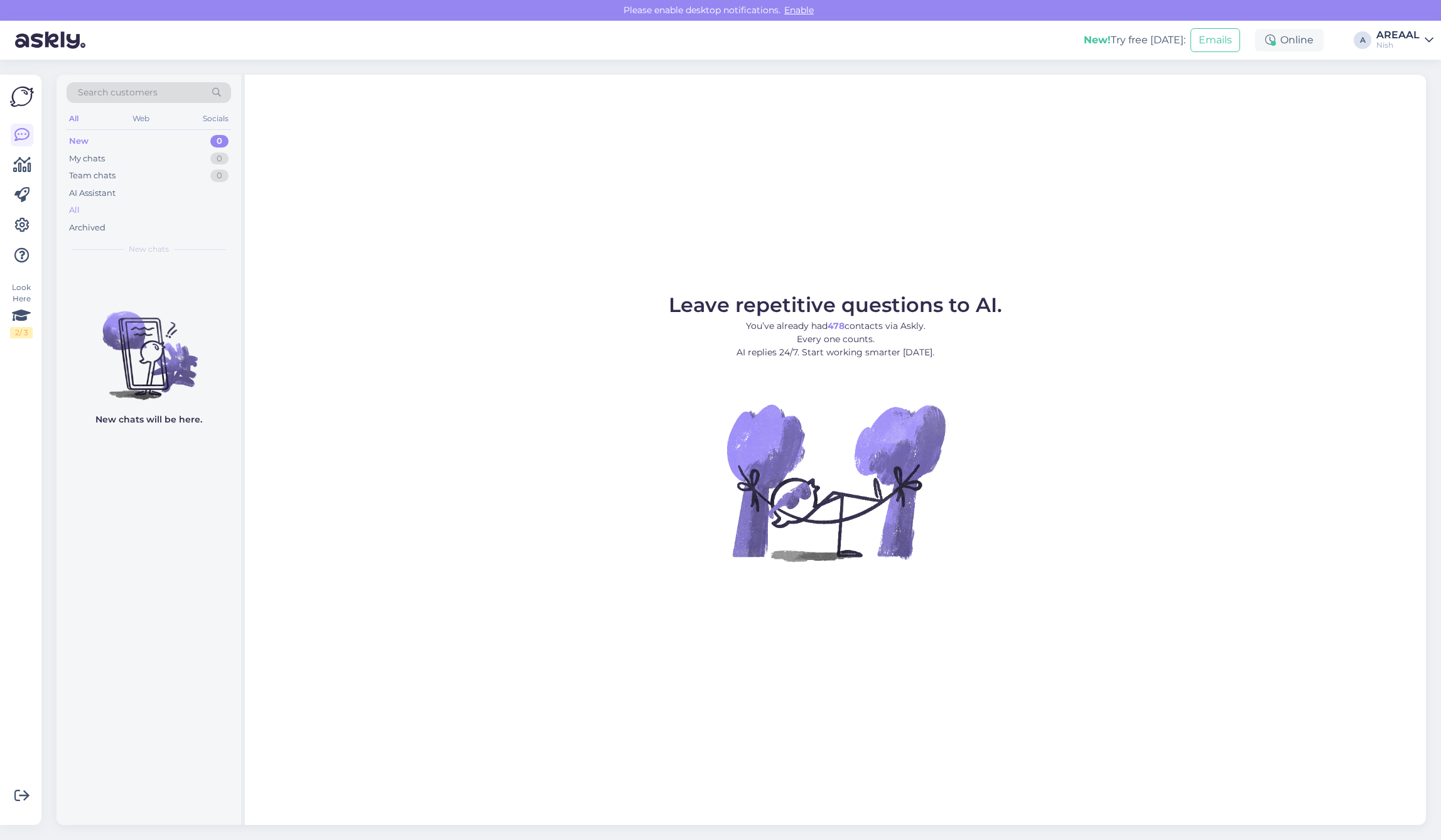
click at [105, 208] on div "All" at bounding box center [149, 211] width 165 height 17
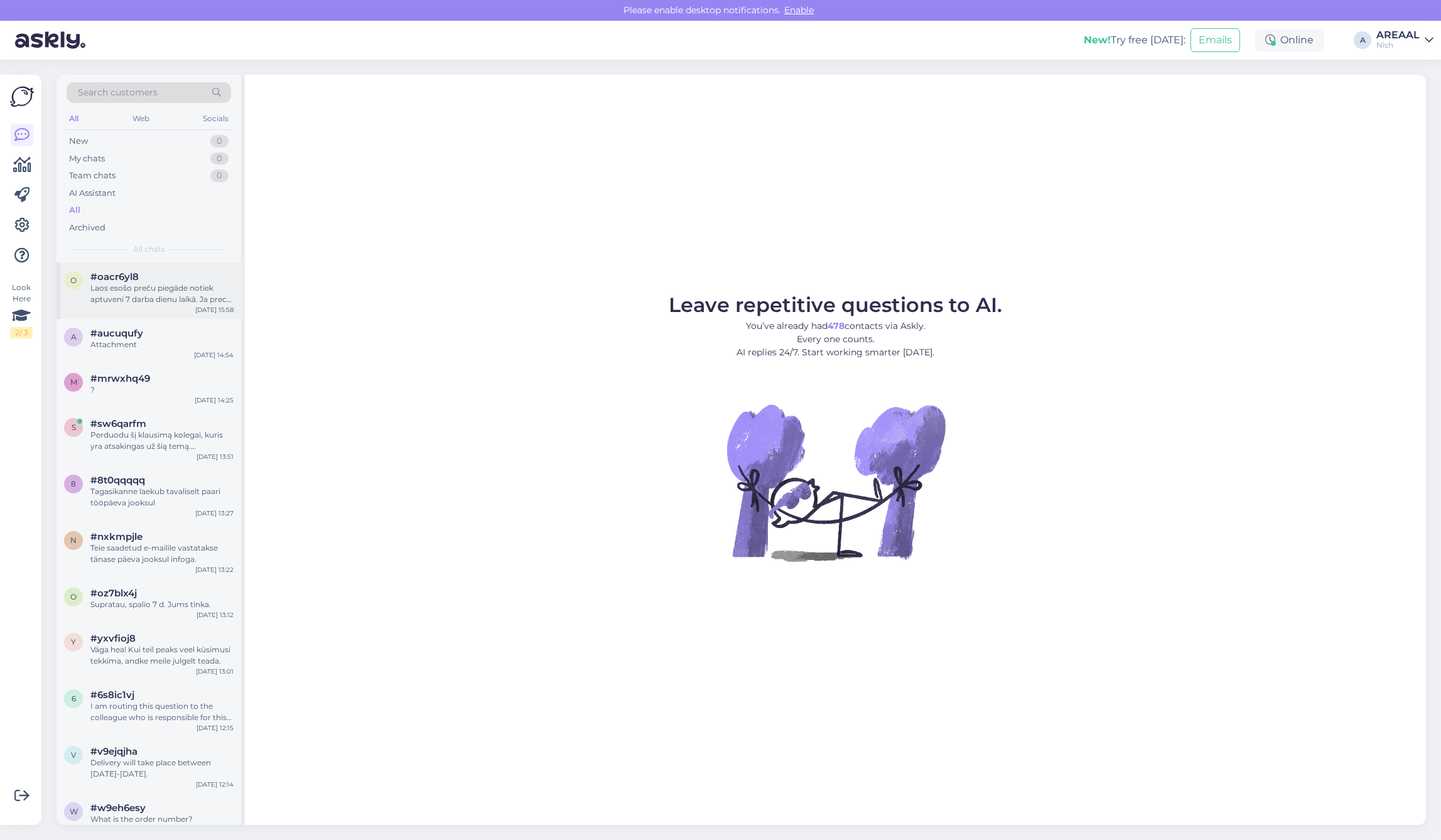
click at [158, 293] on div "Laos esošo preču piegāde notiek aptuveni 7 darba dienu laikā. Ja prece nav noli…" at bounding box center [162, 293] width 143 height 23
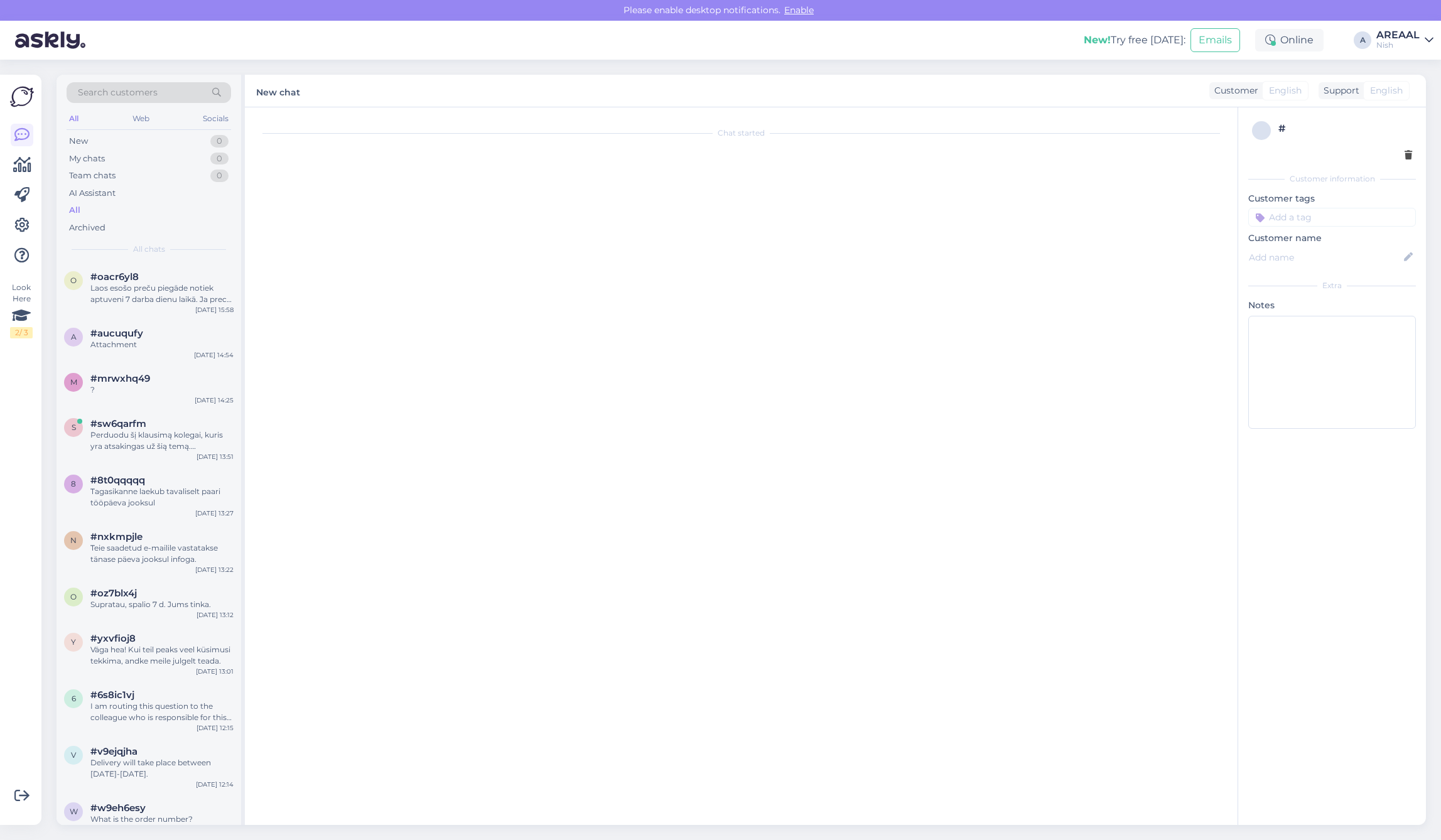
scroll to position [1053, 0]
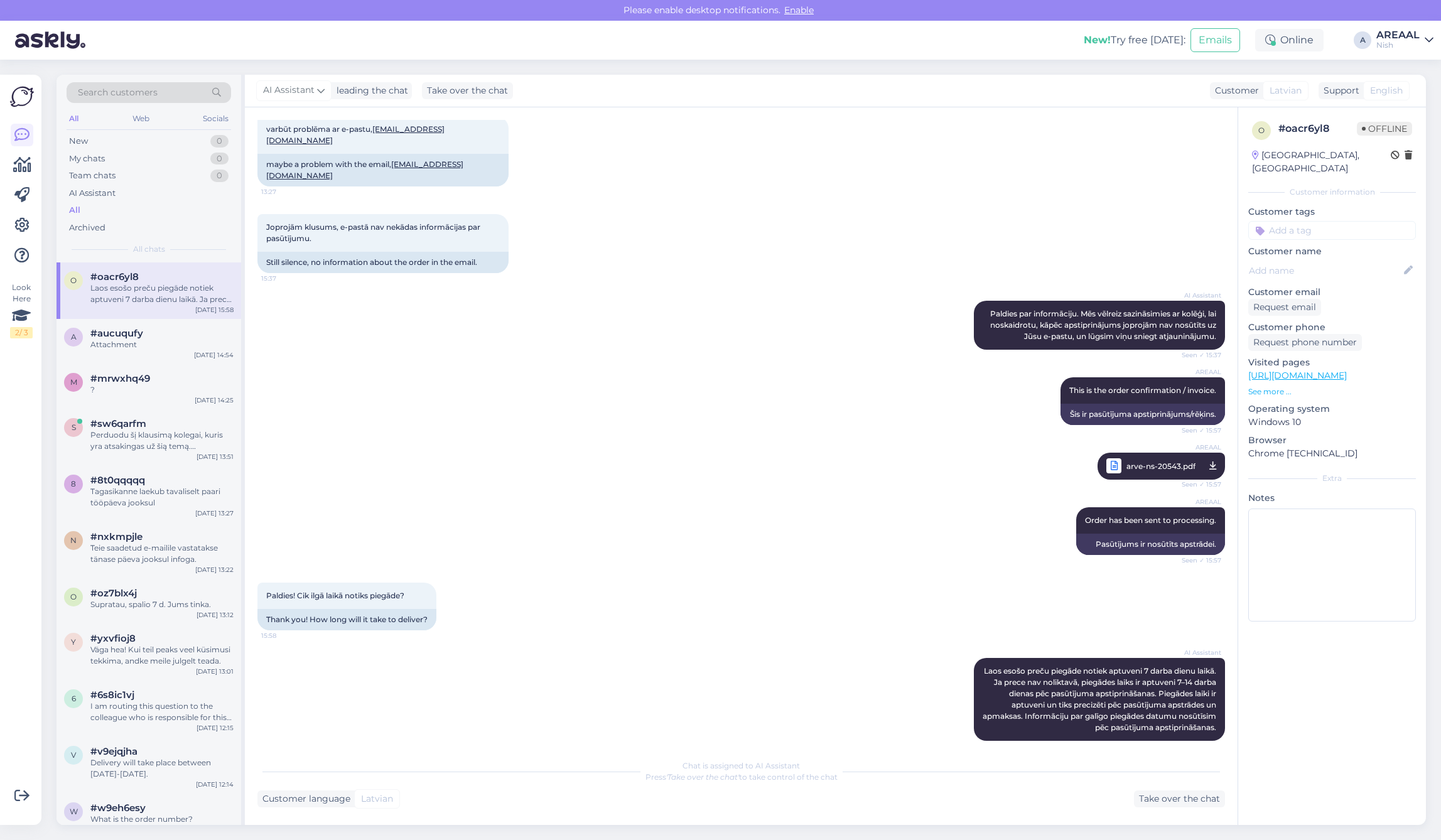
click at [1379, 44] on div "Nish" at bounding box center [1398, 45] width 44 height 10
click at [1395, 74] on button "Open" at bounding box center [1406, 70] width 35 height 20
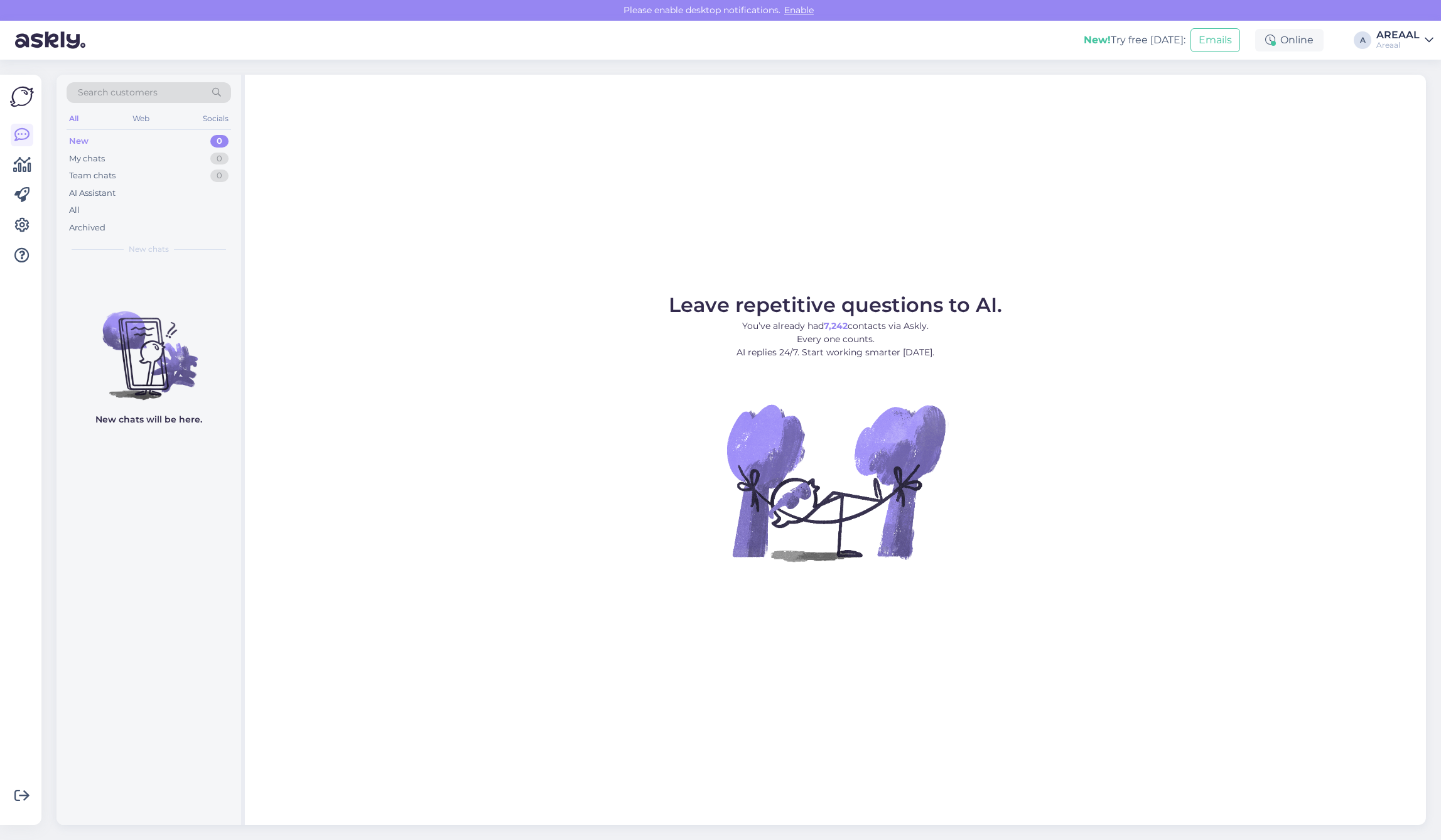
click at [105, 204] on div "All" at bounding box center [149, 211] width 165 height 17
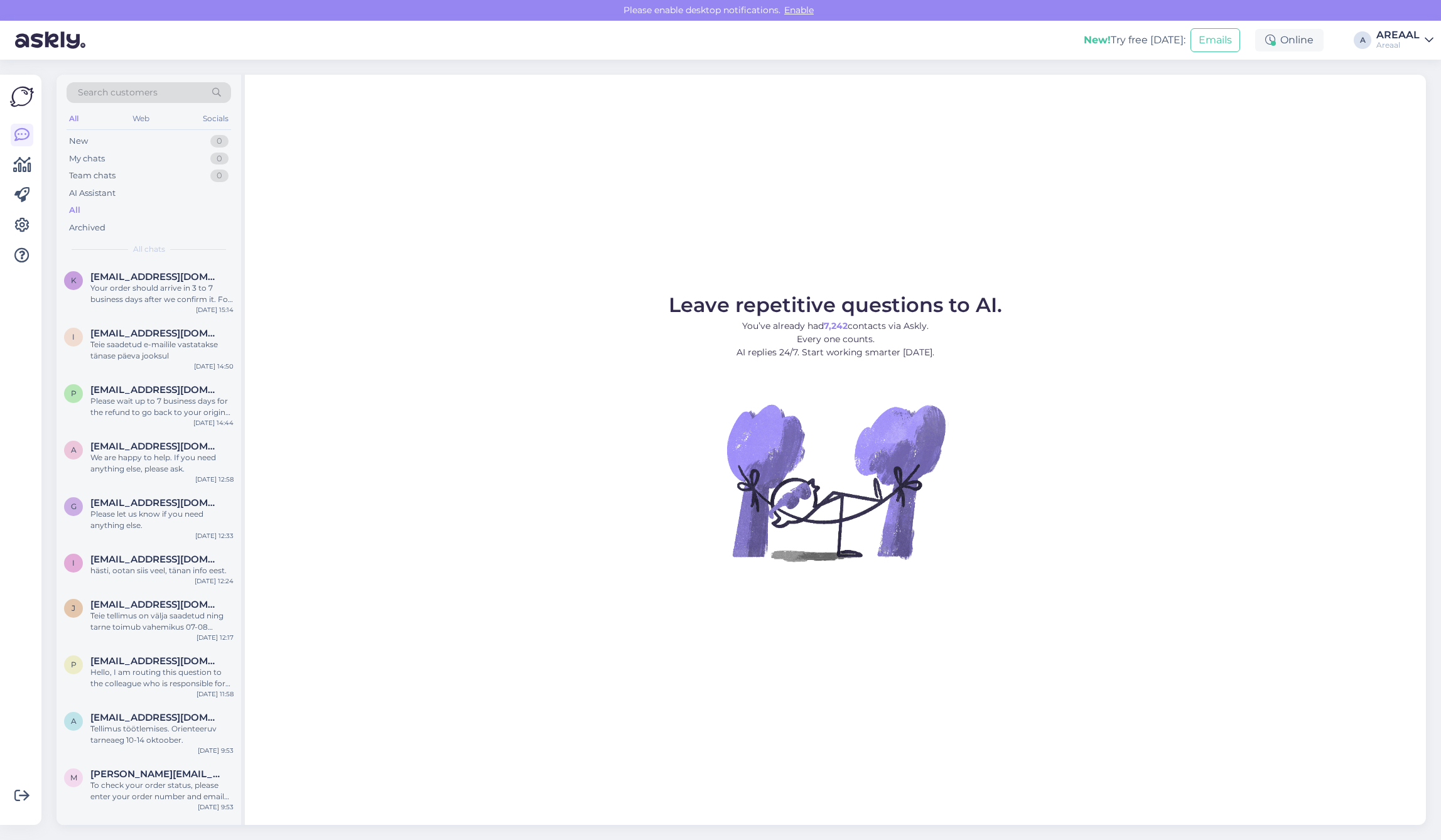
click at [1382, 38] on div "AREAAL" at bounding box center [1398, 36] width 44 height 10
click at [1397, 94] on button "Open" at bounding box center [1406, 97] width 35 height 20
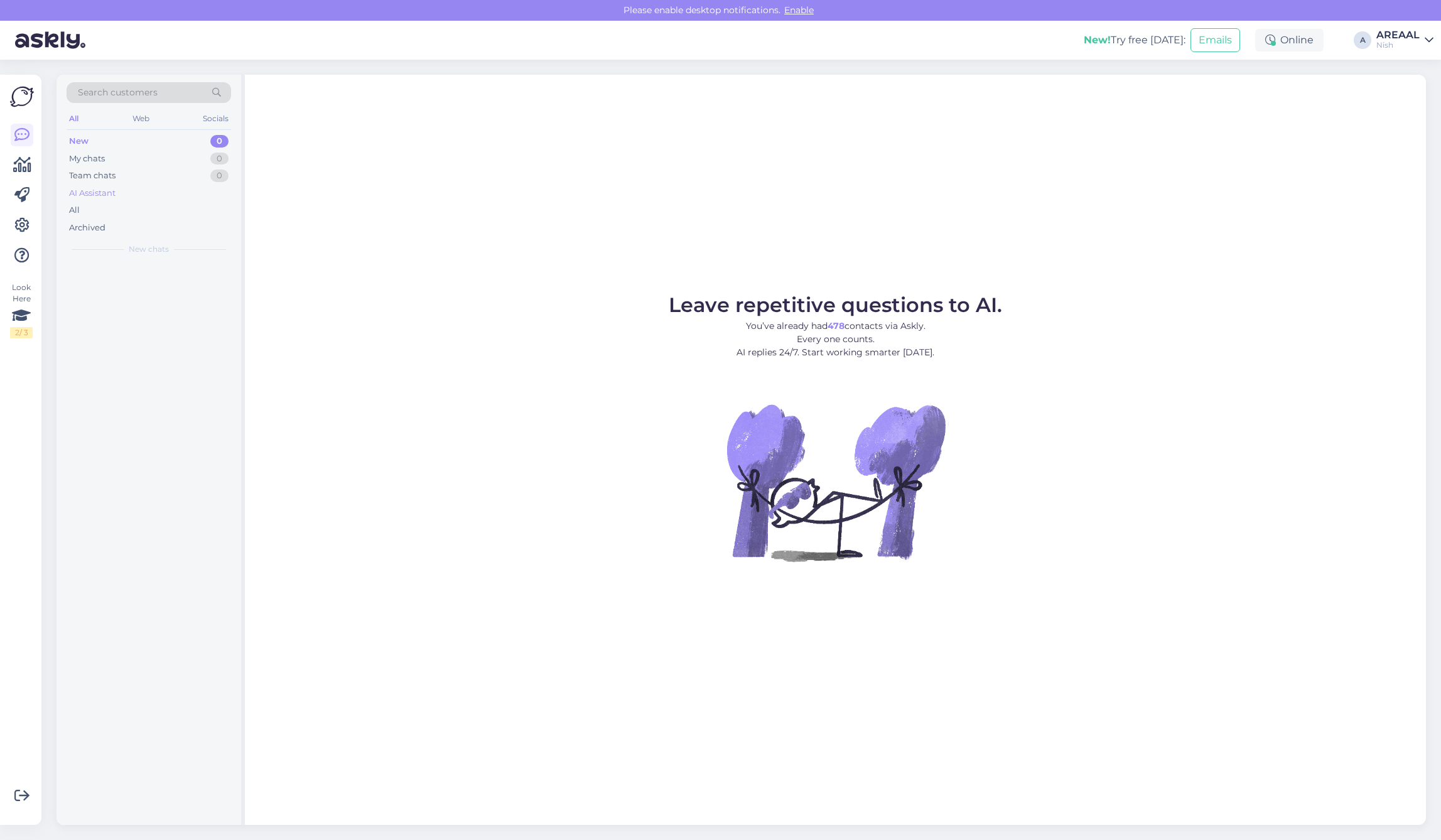
click at [121, 188] on div "AI Assistant" at bounding box center [149, 193] width 165 height 17
click at [118, 211] on div "All" at bounding box center [149, 211] width 165 height 17
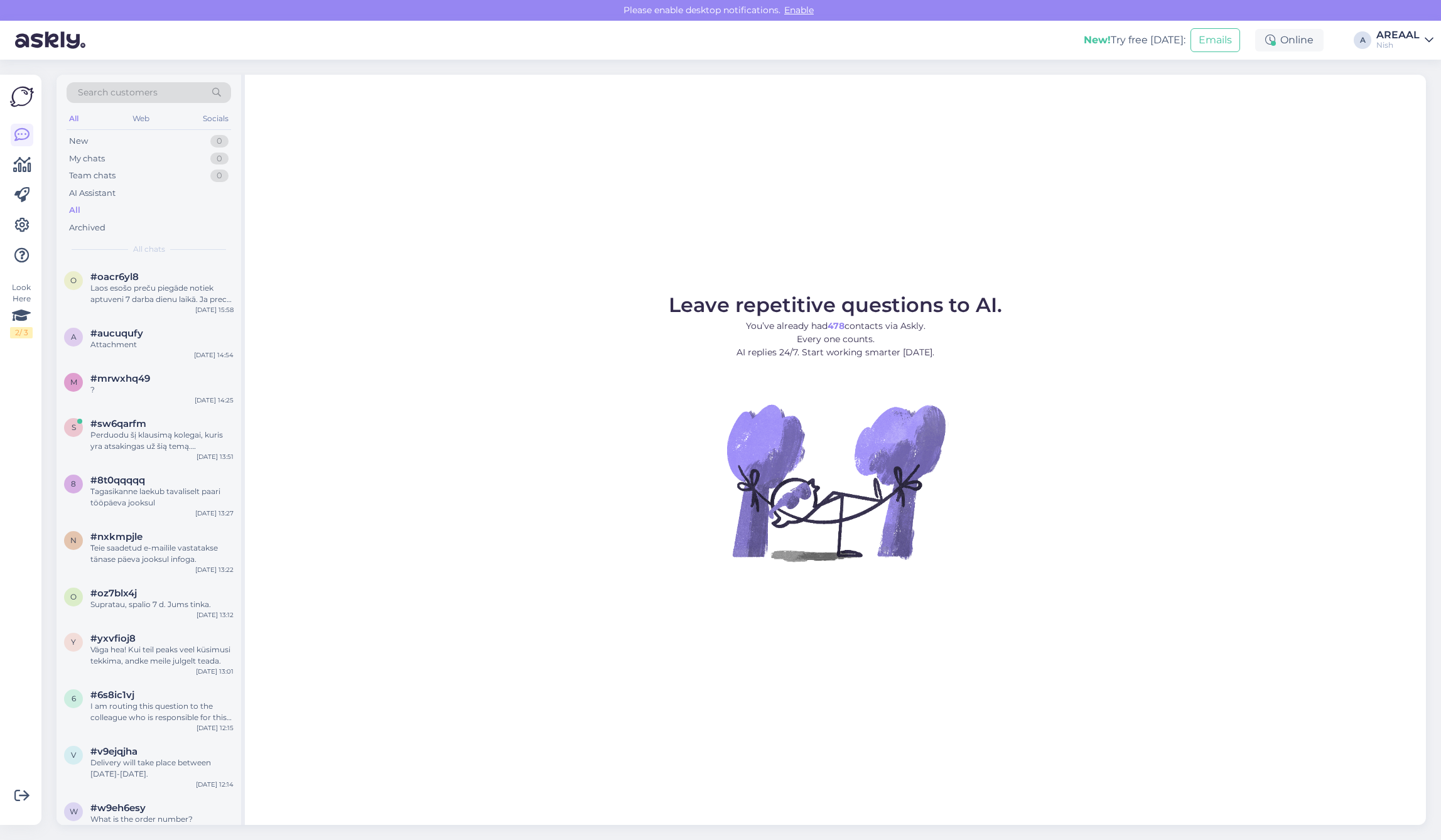
click at [1380, 38] on div "AREAAL" at bounding box center [1398, 36] width 44 height 10
click at [1395, 60] on button "Open" at bounding box center [1406, 70] width 35 height 20
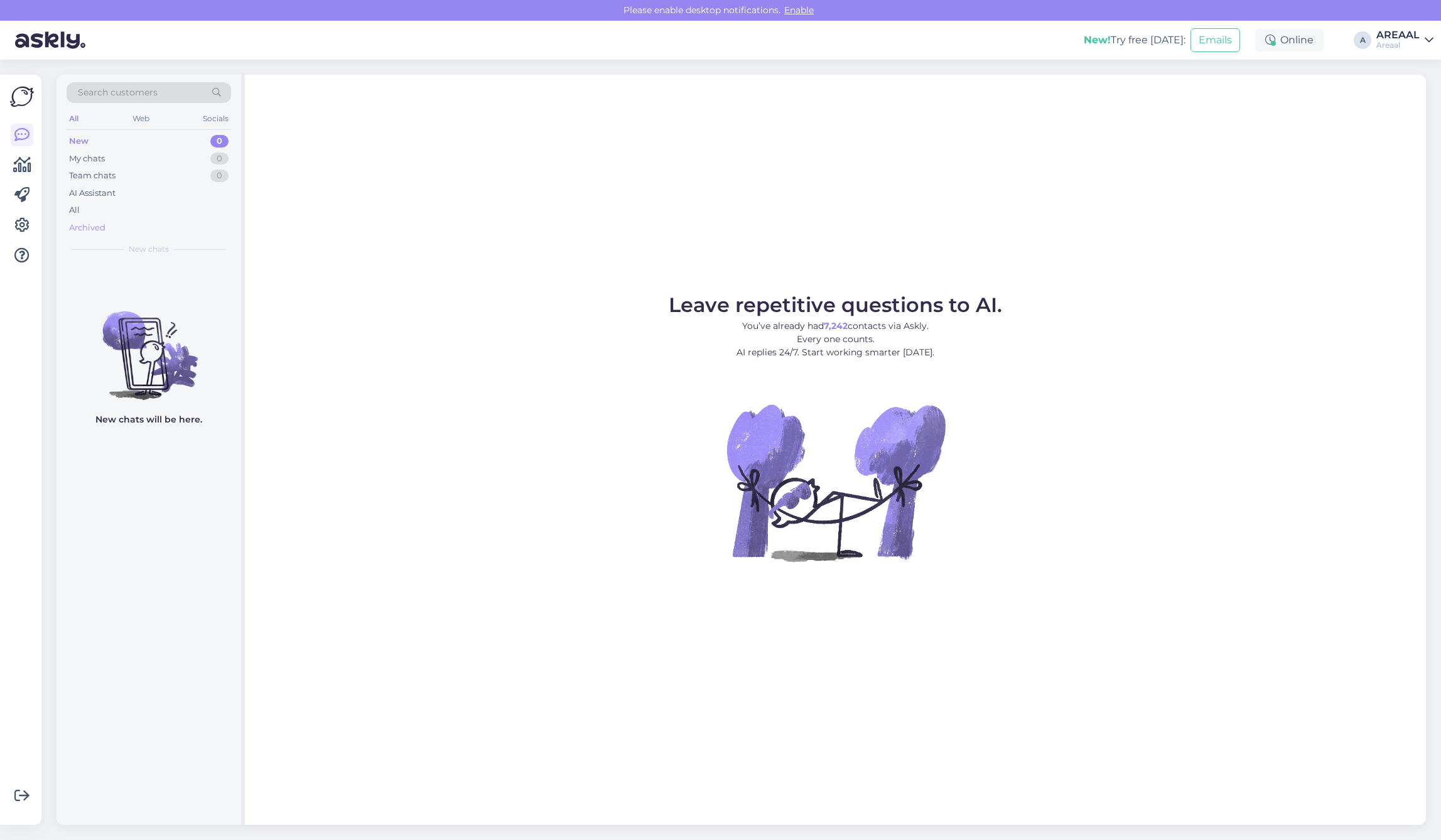
click at [184, 219] on div "Archived" at bounding box center [149, 228] width 165 height 17
click at [179, 211] on div "All" at bounding box center [149, 211] width 165 height 17
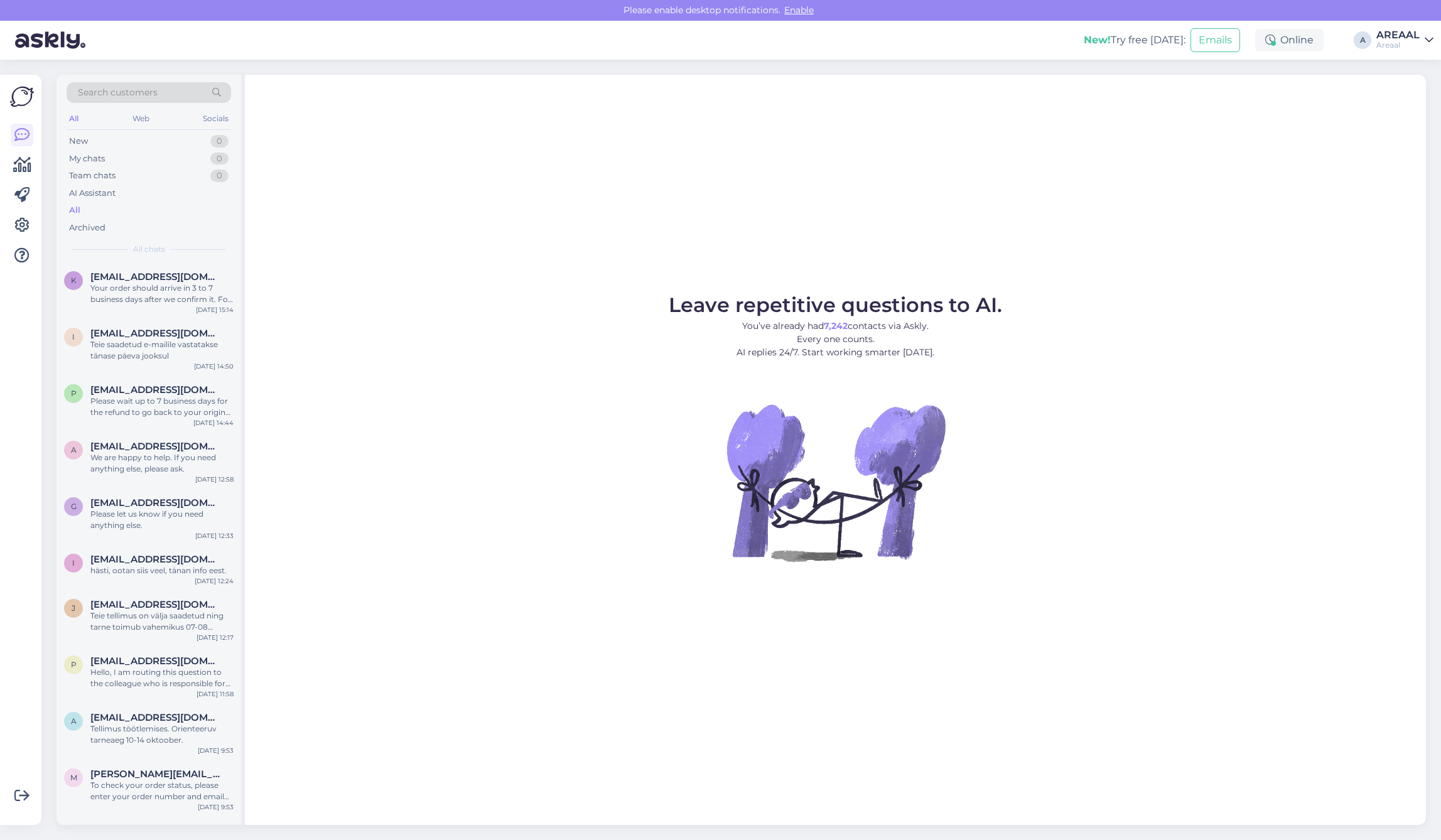
click at [540, 217] on div "Leave repetitive questions to AI. You’ve already had 7,242 contacts via Askly. …" at bounding box center [835, 449] width 1181 height 750
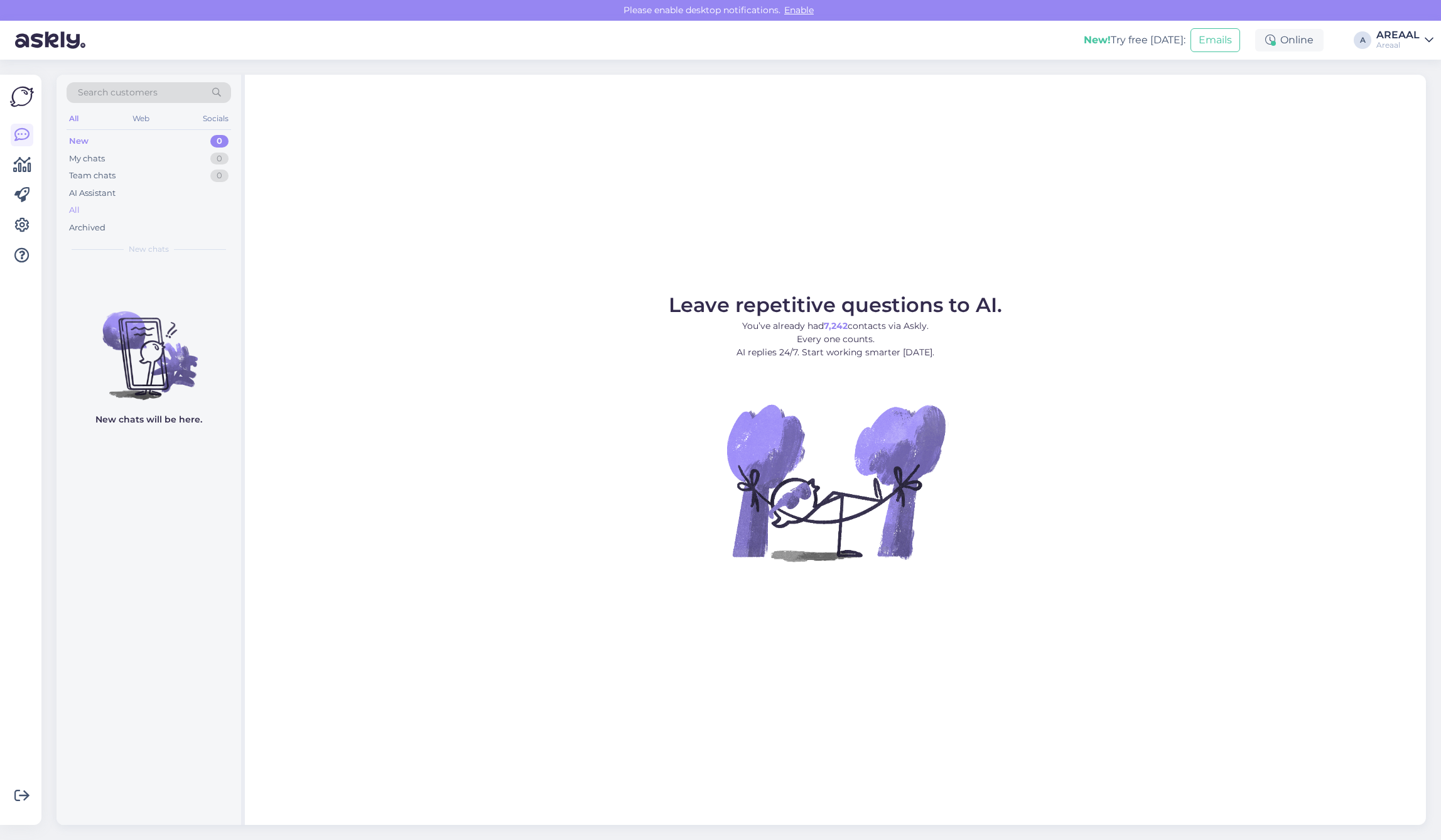
click at [151, 211] on div "All" at bounding box center [149, 211] width 165 height 17
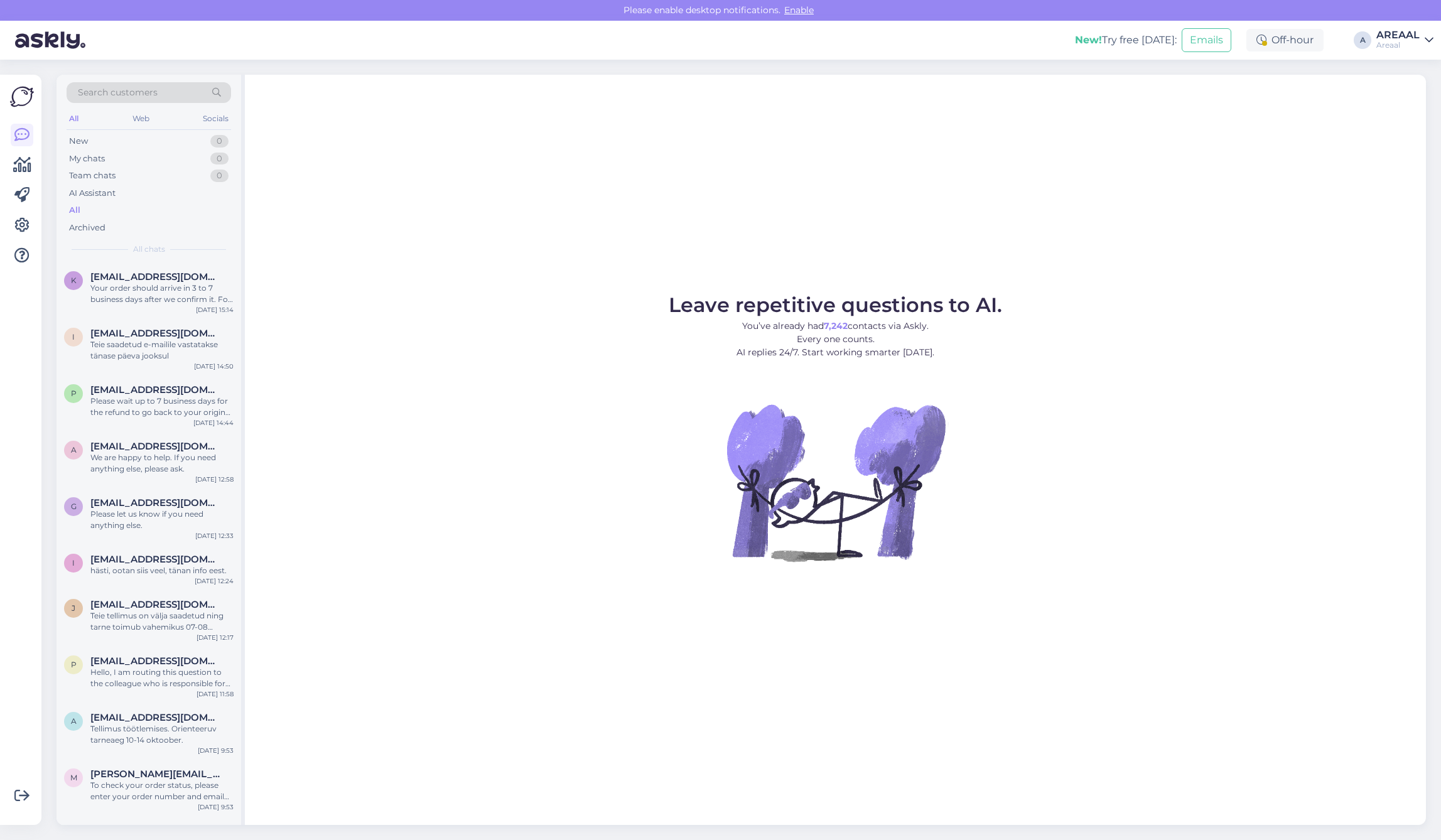
click at [380, 264] on div "Leave repetitive questions to AI. You’ve already had 7,242 contacts via Askly. …" at bounding box center [835, 449] width 1181 height 750
click at [190, 208] on div "All" at bounding box center [149, 211] width 165 height 17
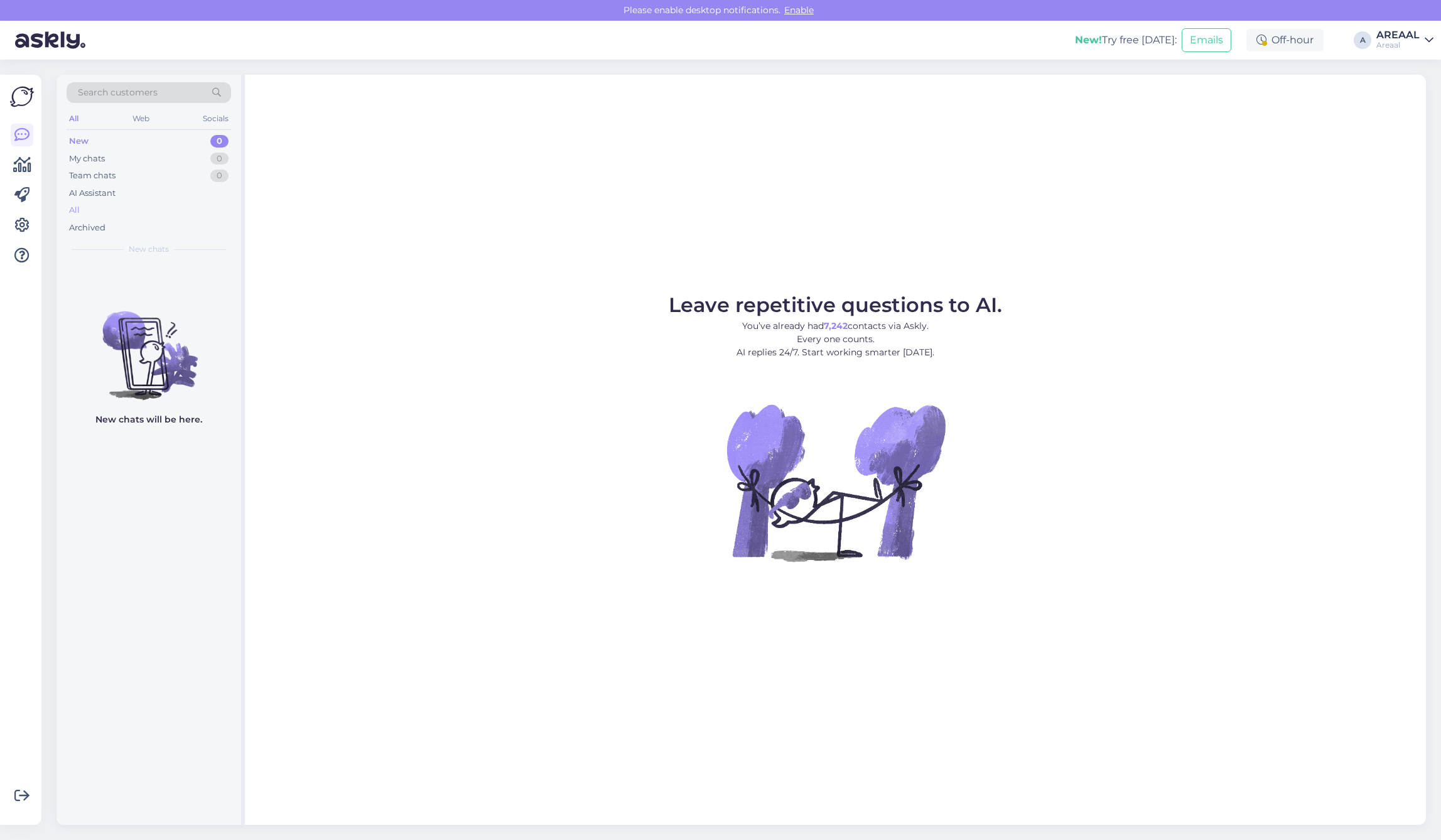
click at [206, 203] on div "New 0 My chats 0 Team chats 0 AI Assistant All Archived" at bounding box center [149, 184] width 165 height 104
click at [206, 208] on div "All" at bounding box center [149, 211] width 165 height 17
click at [162, 206] on div "All" at bounding box center [149, 211] width 165 height 17
click at [132, 209] on div "All" at bounding box center [149, 211] width 165 height 17
click at [137, 211] on div "All" at bounding box center [149, 211] width 165 height 17
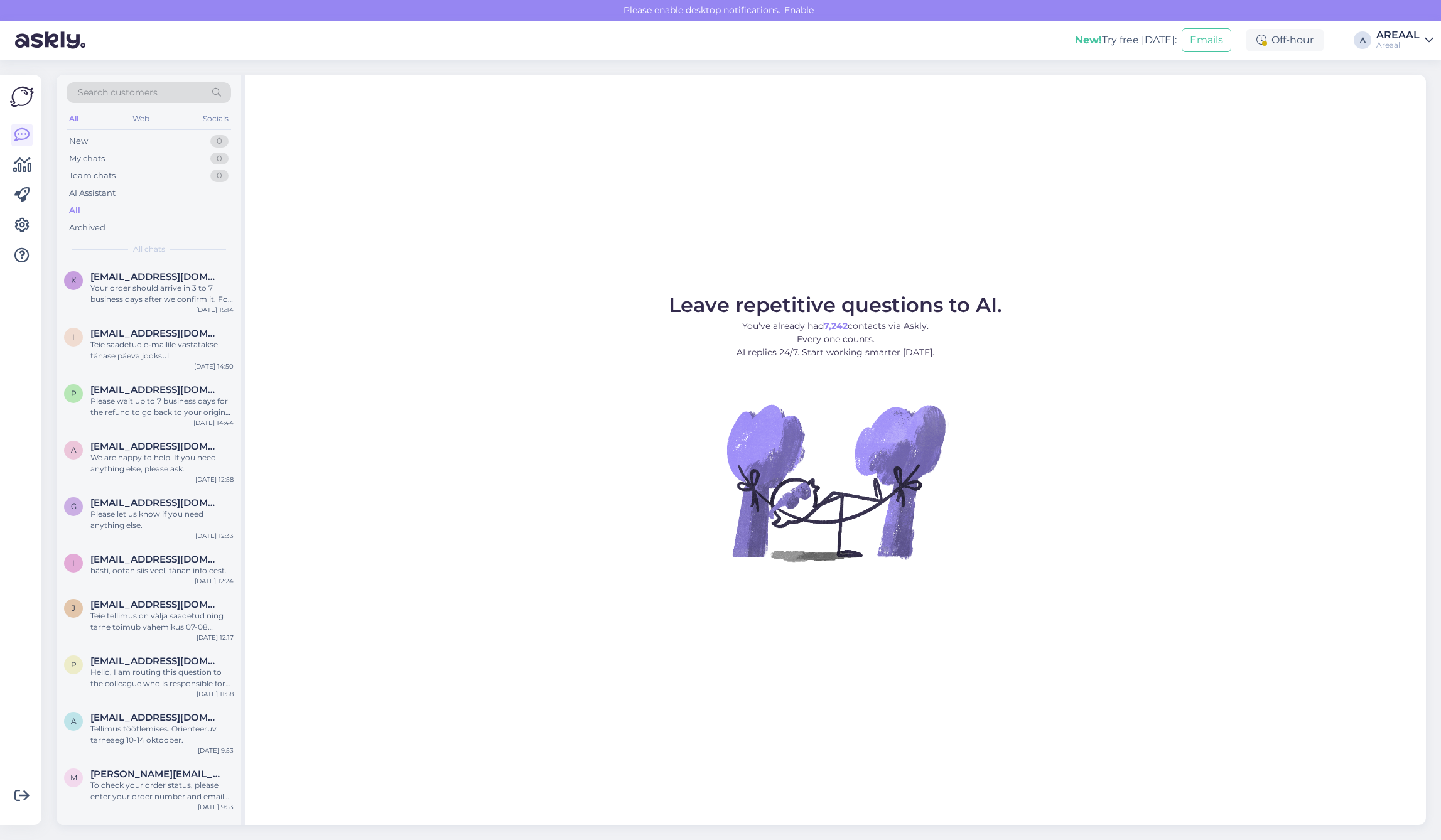
click at [1405, 35] on div "AREAAL" at bounding box center [1398, 36] width 44 height 10
click at [1405, 94] on button "Open" at bounding box center [1406, 97] width 35 height 20
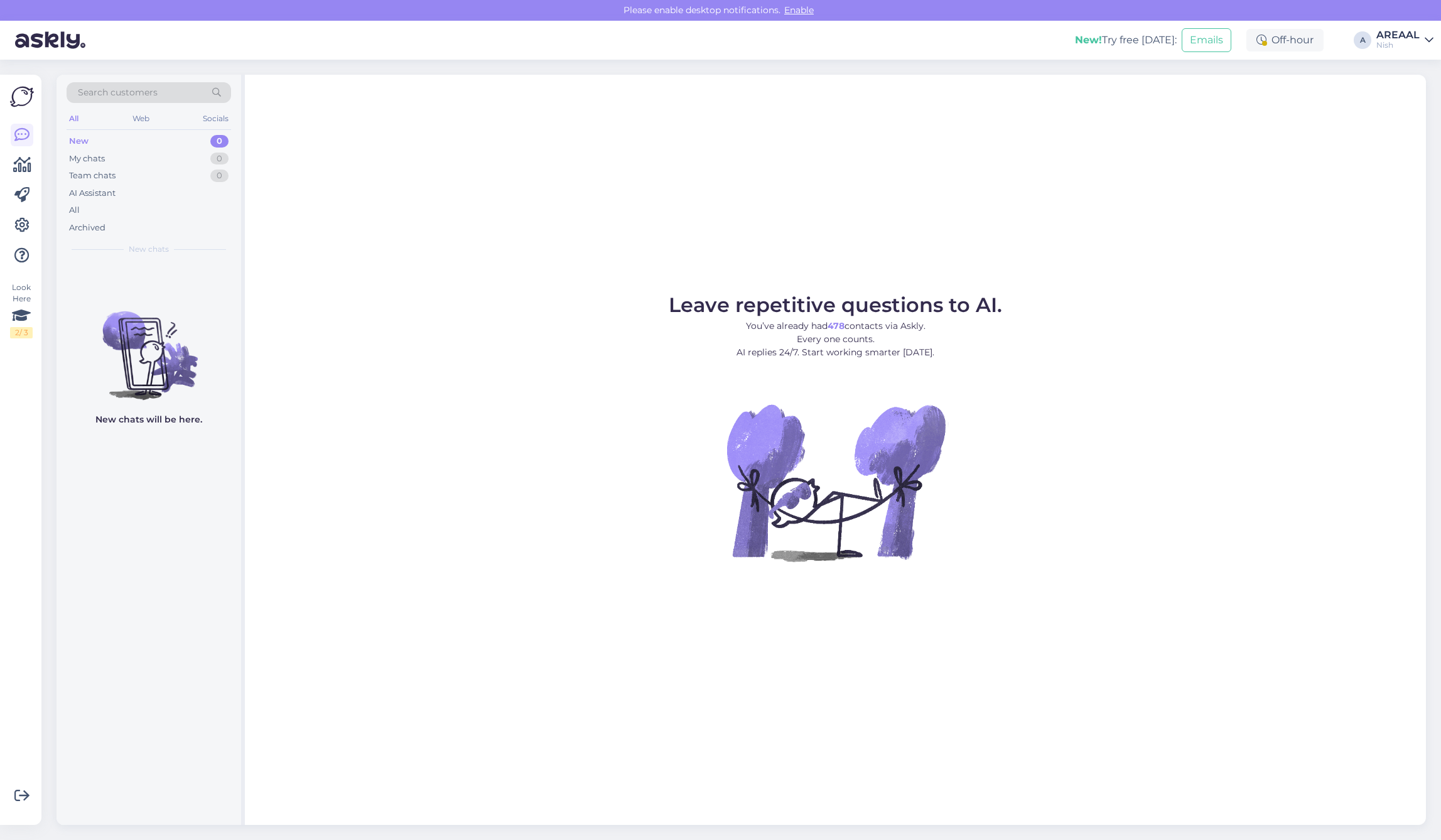
click at [145, 212] on div "All" at bounding box center [149, 211] width 165 height 17
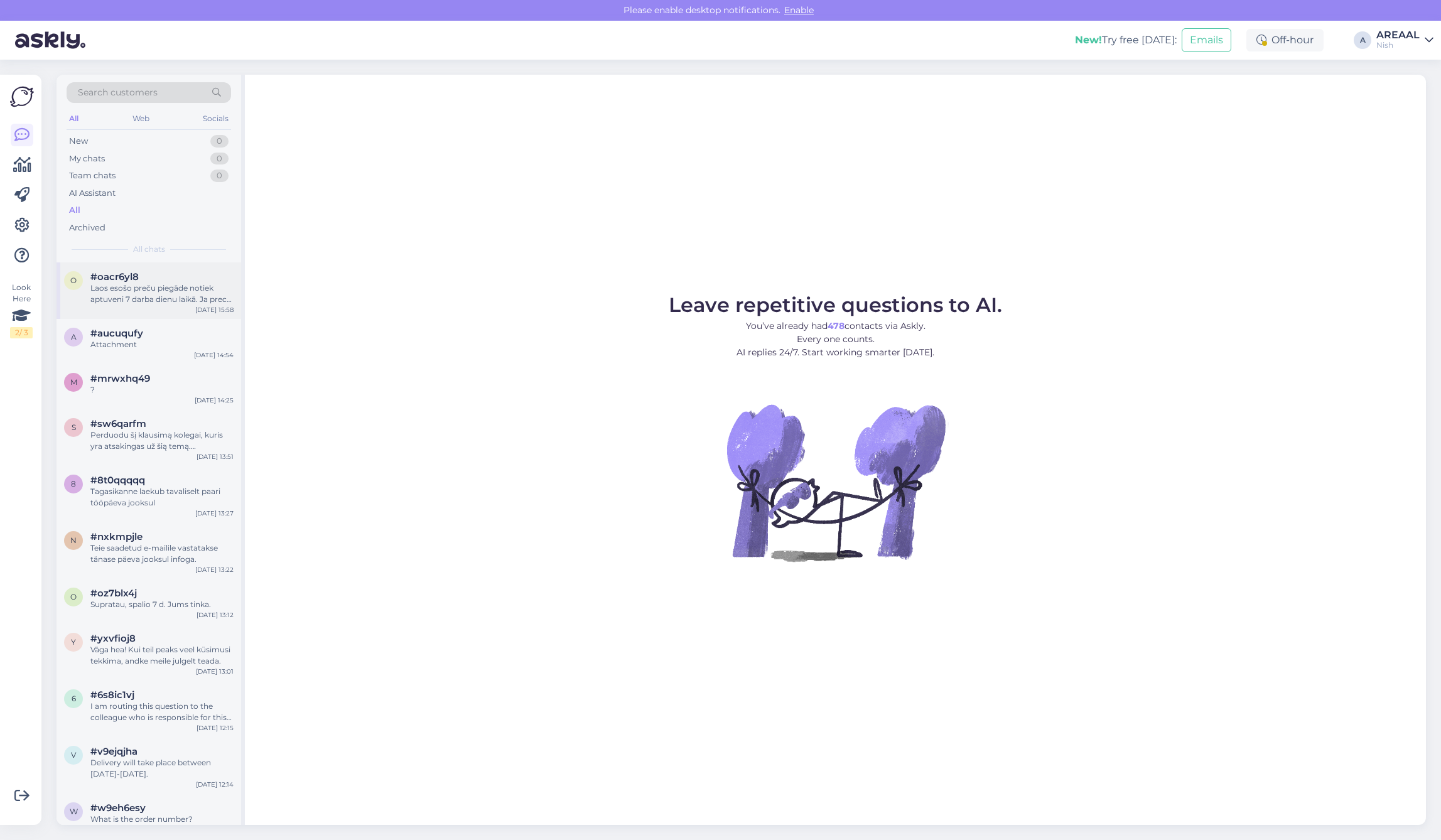
click at [158, 293] on div "Laos esošo preču piegāde notiek aptuveni 7 darba dienu laikā. Ja prece nav noli…" at bounding box center [162, 293] width 143 height 23
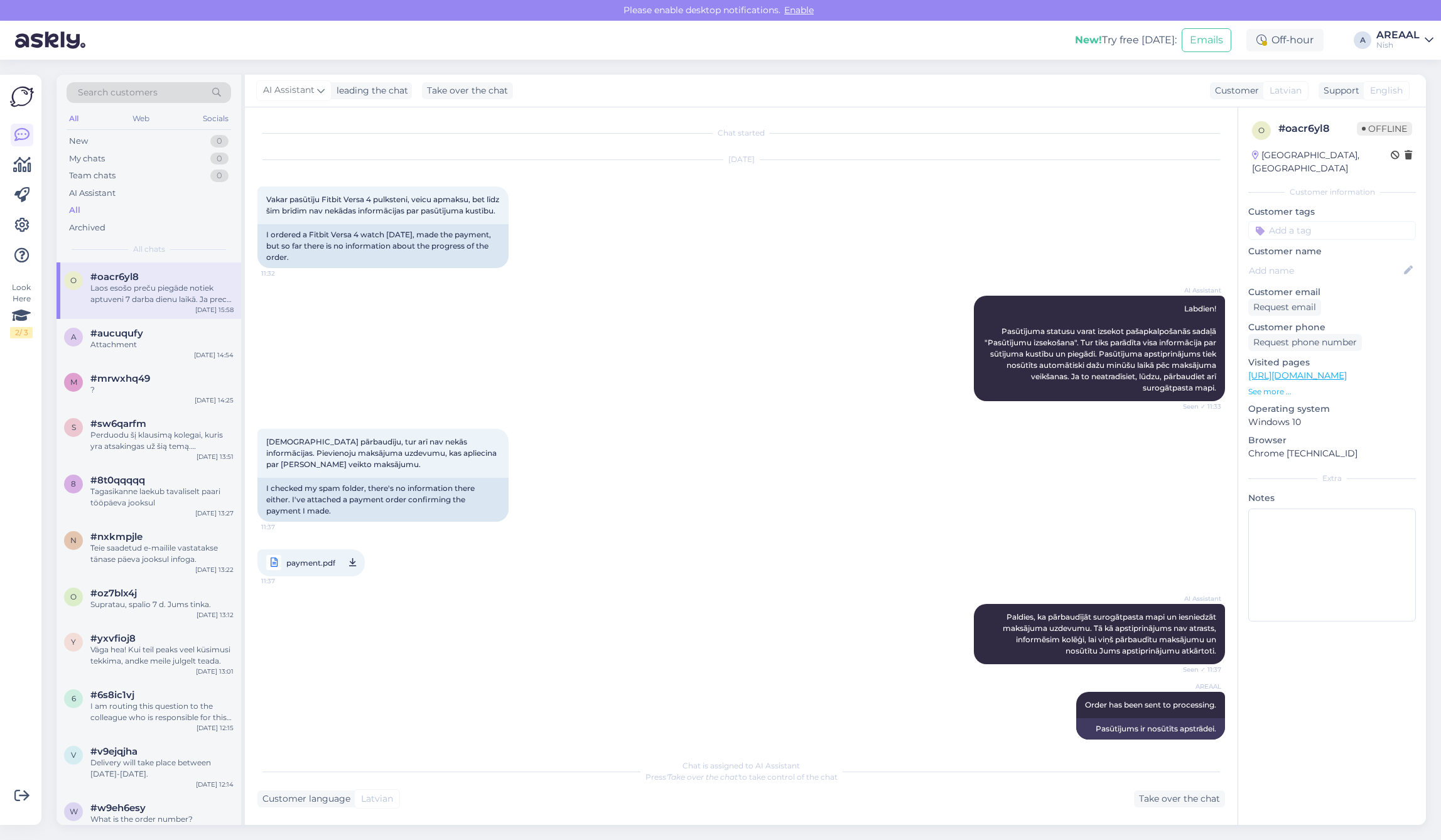
scroll to position [1053, 0]
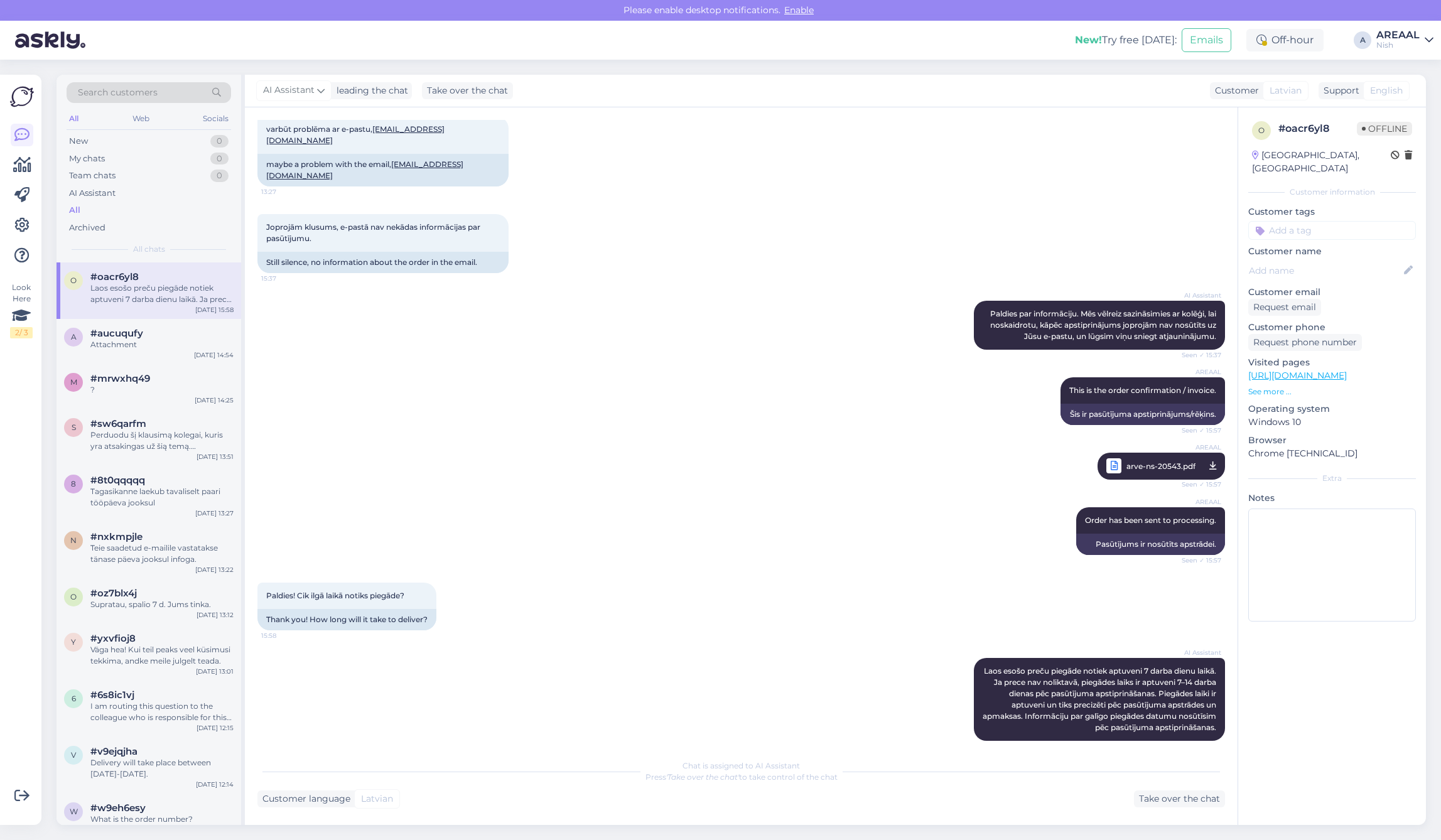
click at [1408, 39] on div "AREAAL" at bounding box center [1398, 36] width 44 height 10
click at [1405, 63] on button "Open" at bounding box center [1406, 70] width 35 height 20
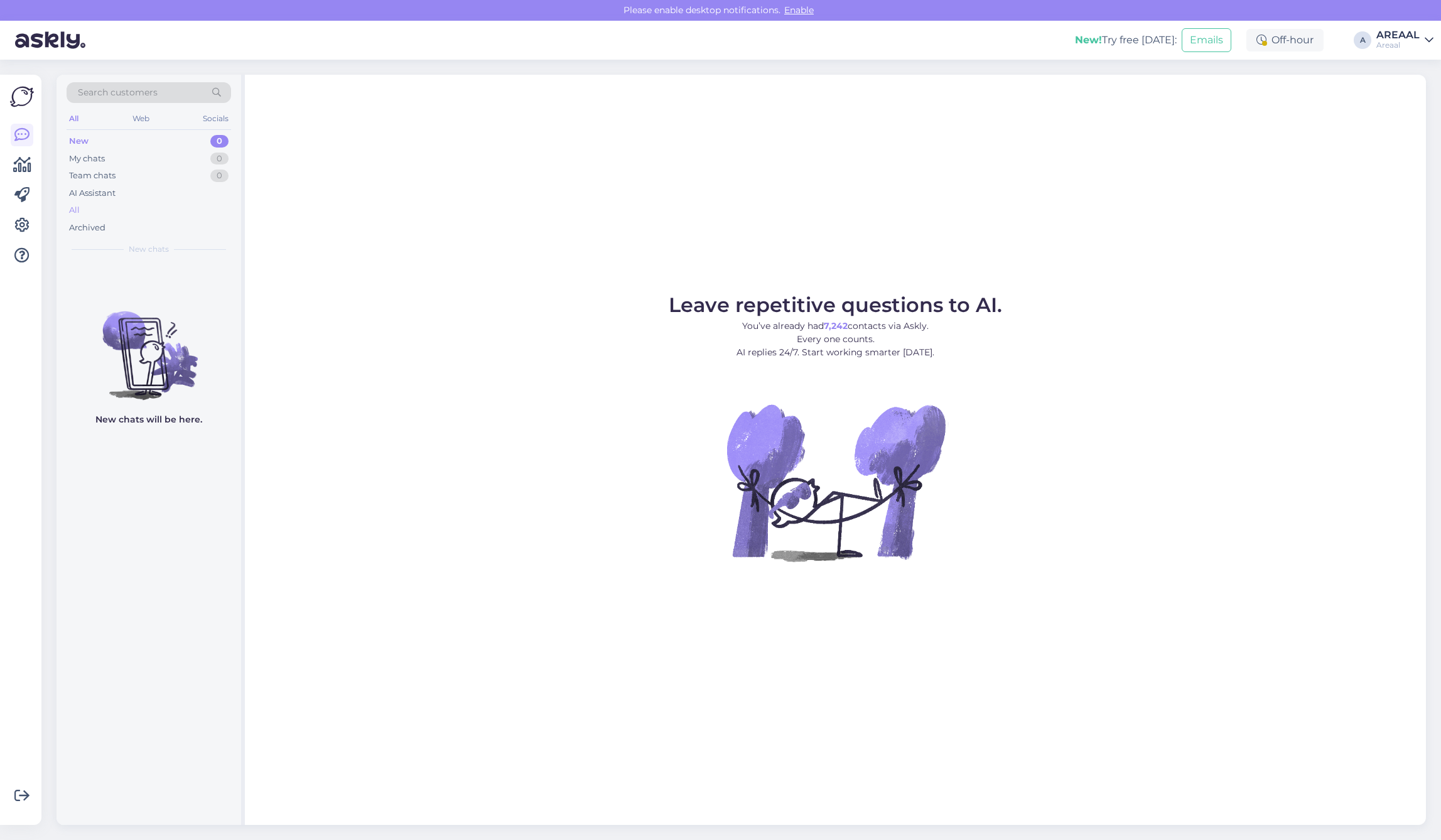
click at [138, 221] on div "Archived" at bounding box center [149, 228] width 165 height 17
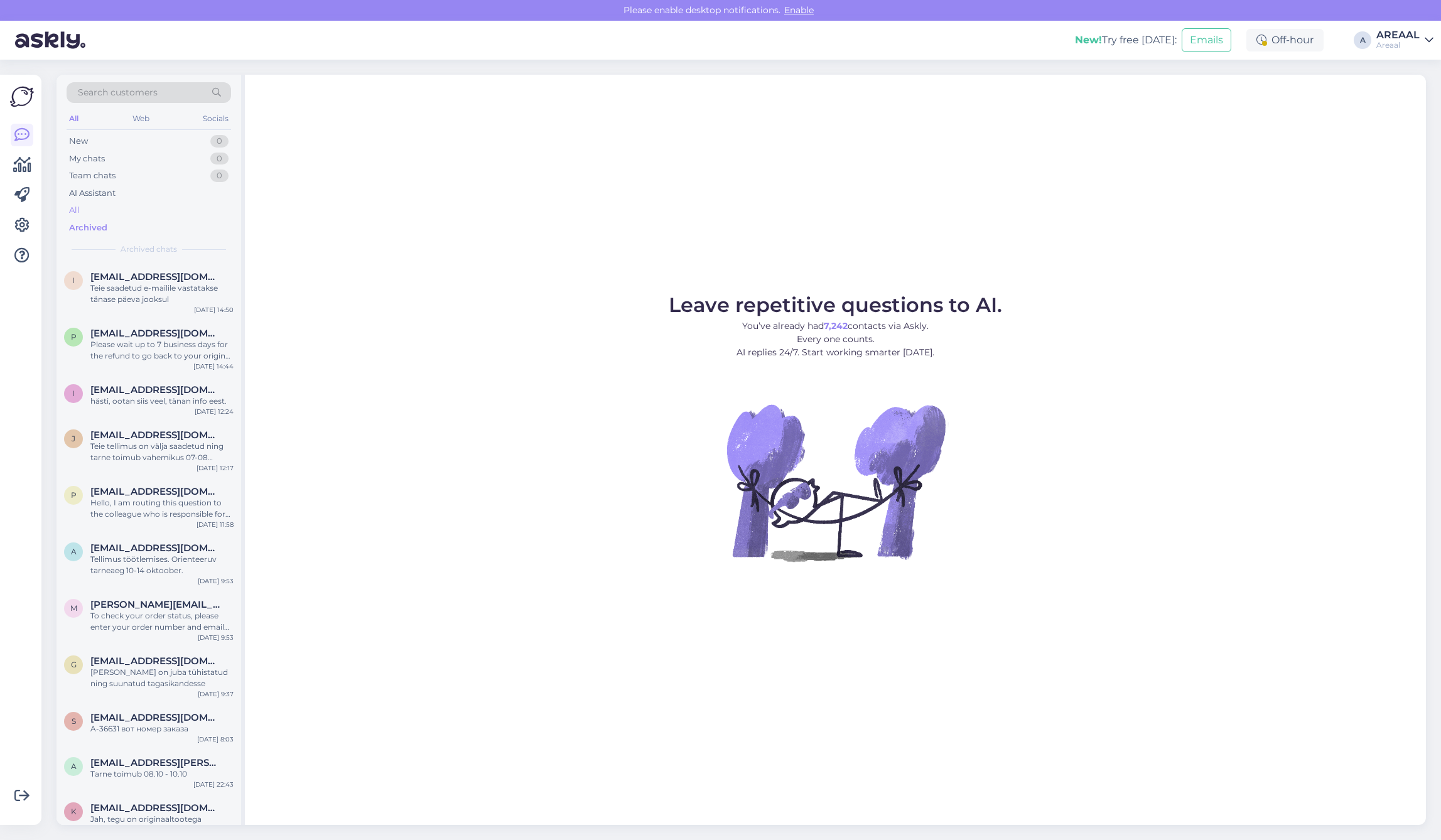
click at [140, 211] on div "All" at bounding box center [149, 211] width 165 height 17
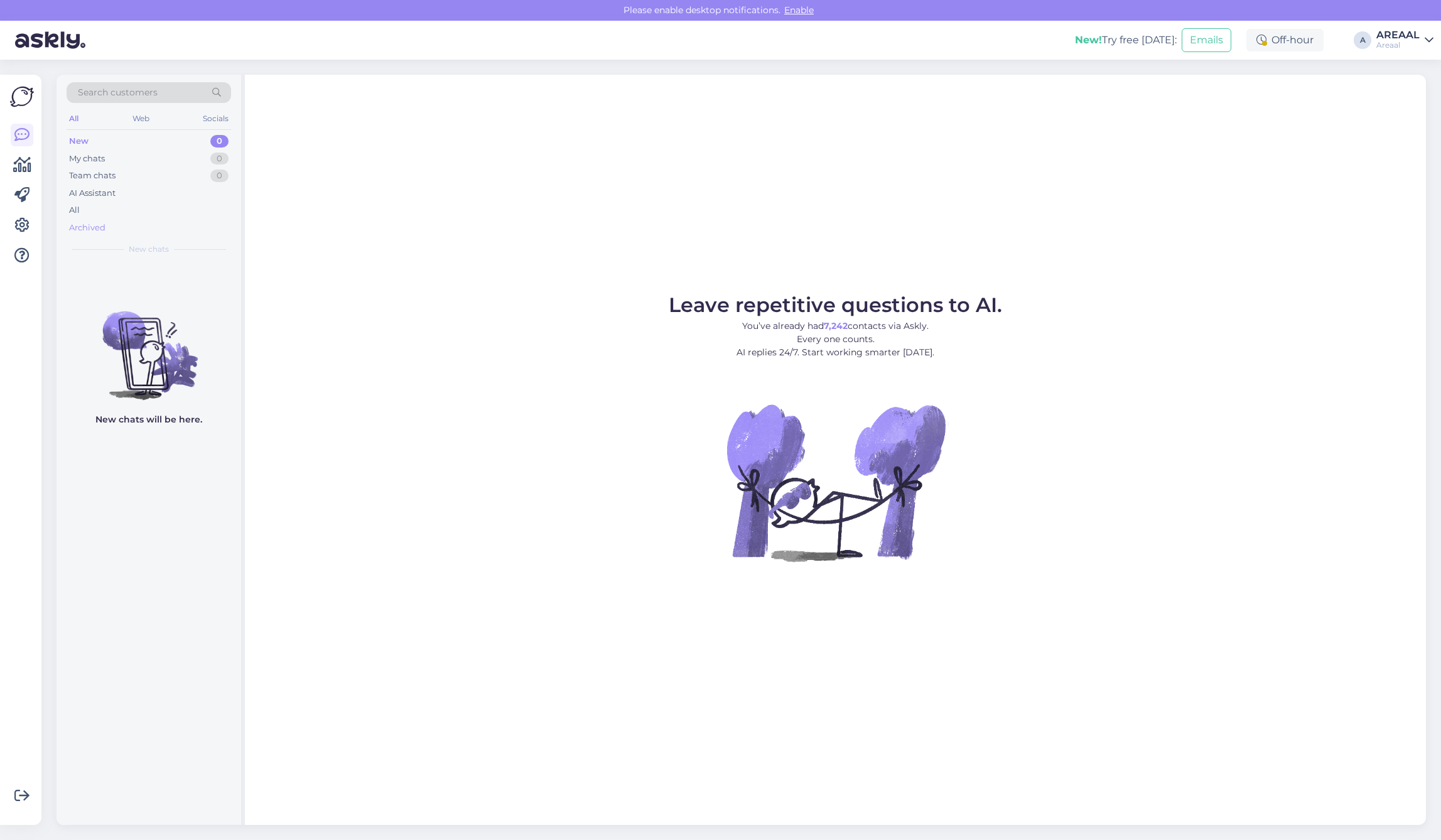
click at [157, 226] on div "Archived" at bounding box center [149, 228] width 165 height 17
click at [153, 213] on div "All" at bounding box center [149, 211] width 165 height 17
click at [157, 211] on div "All" at bounding box center [149, 211] width 165 height 17
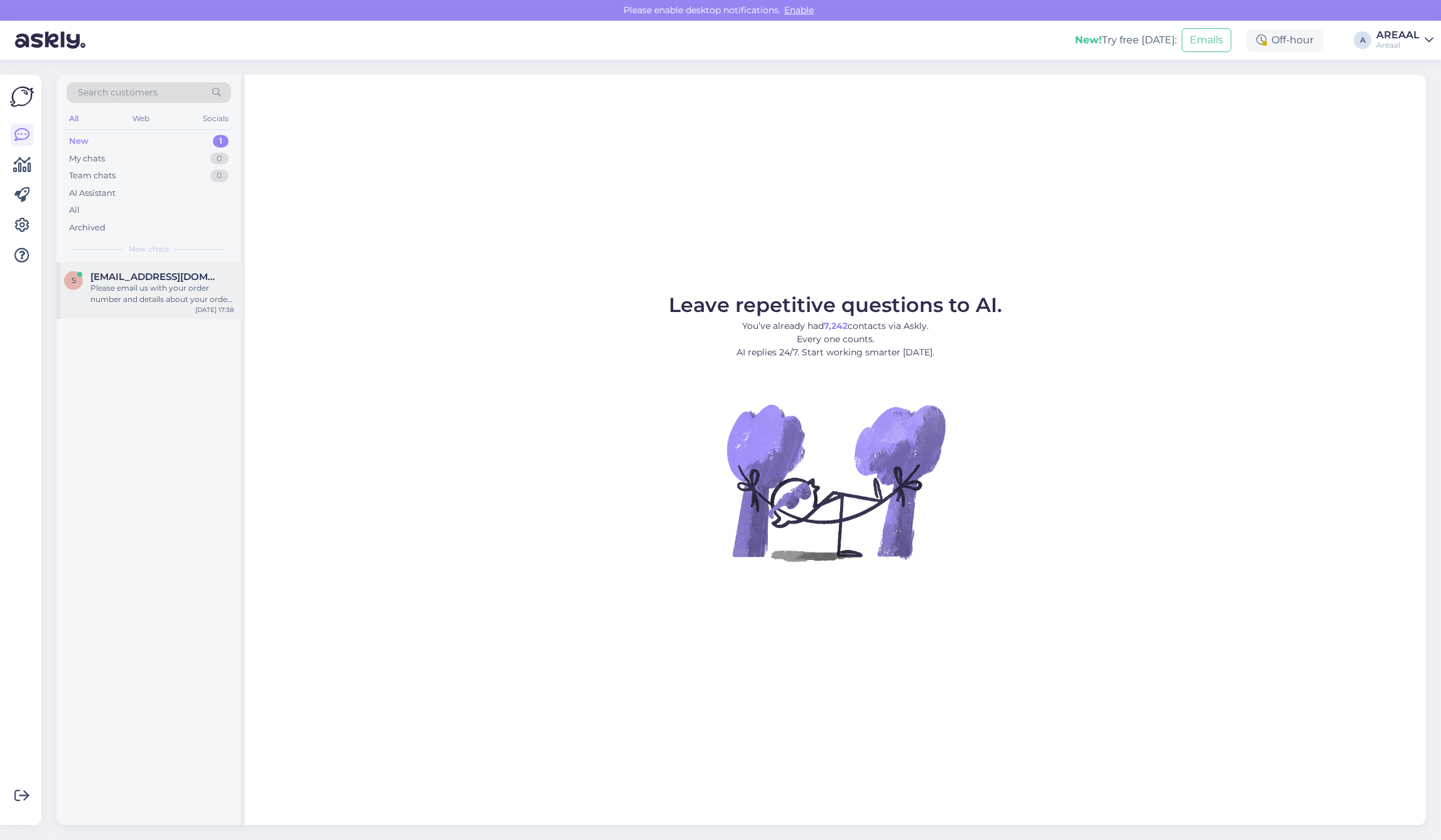
click at [173, 278] on span "[EMAIL_ADDRESS][DOMAIN_NAME]" at bounding box center [156, 277] width 131 height 12
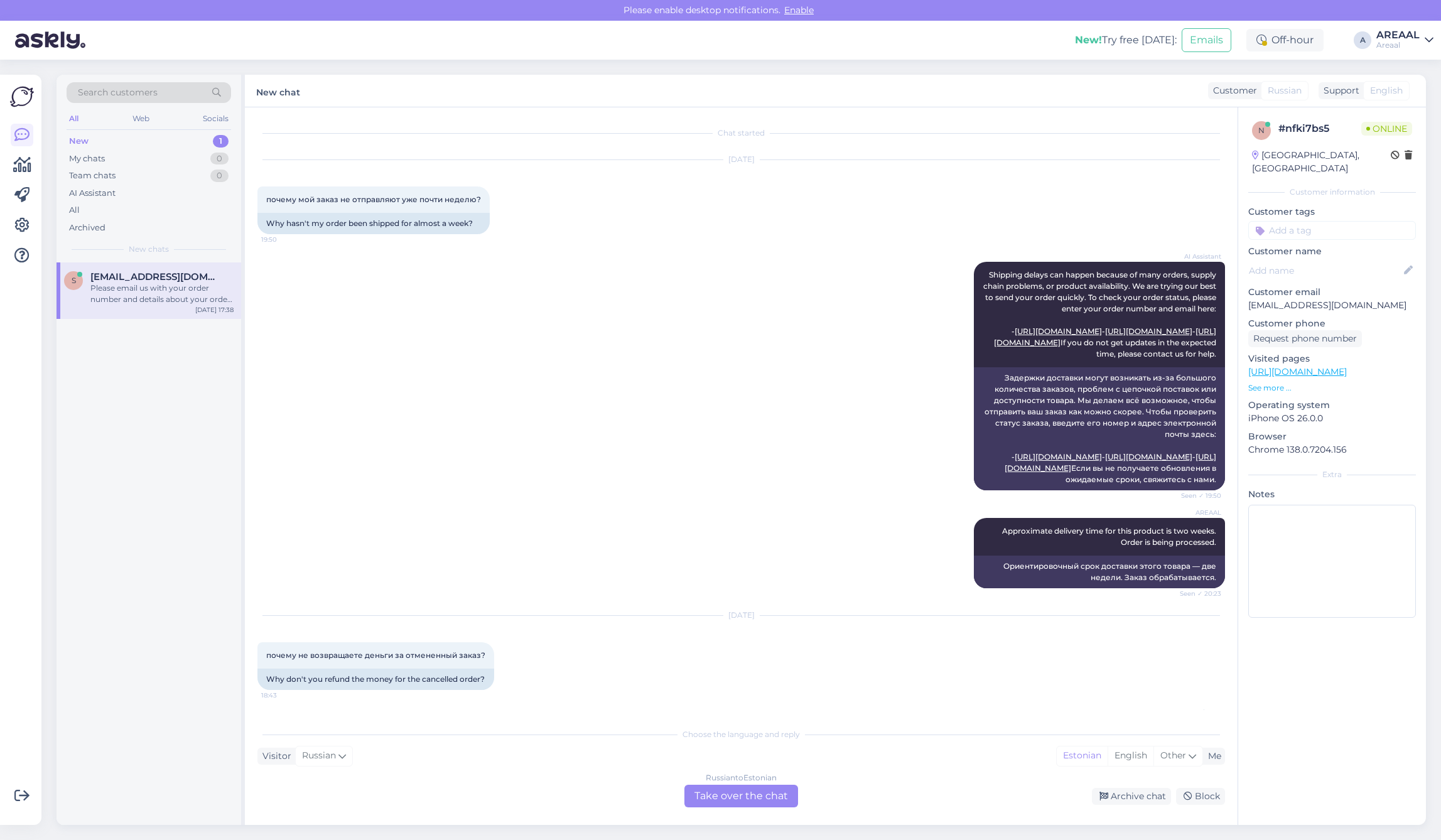
scroll to position [1755, 0]
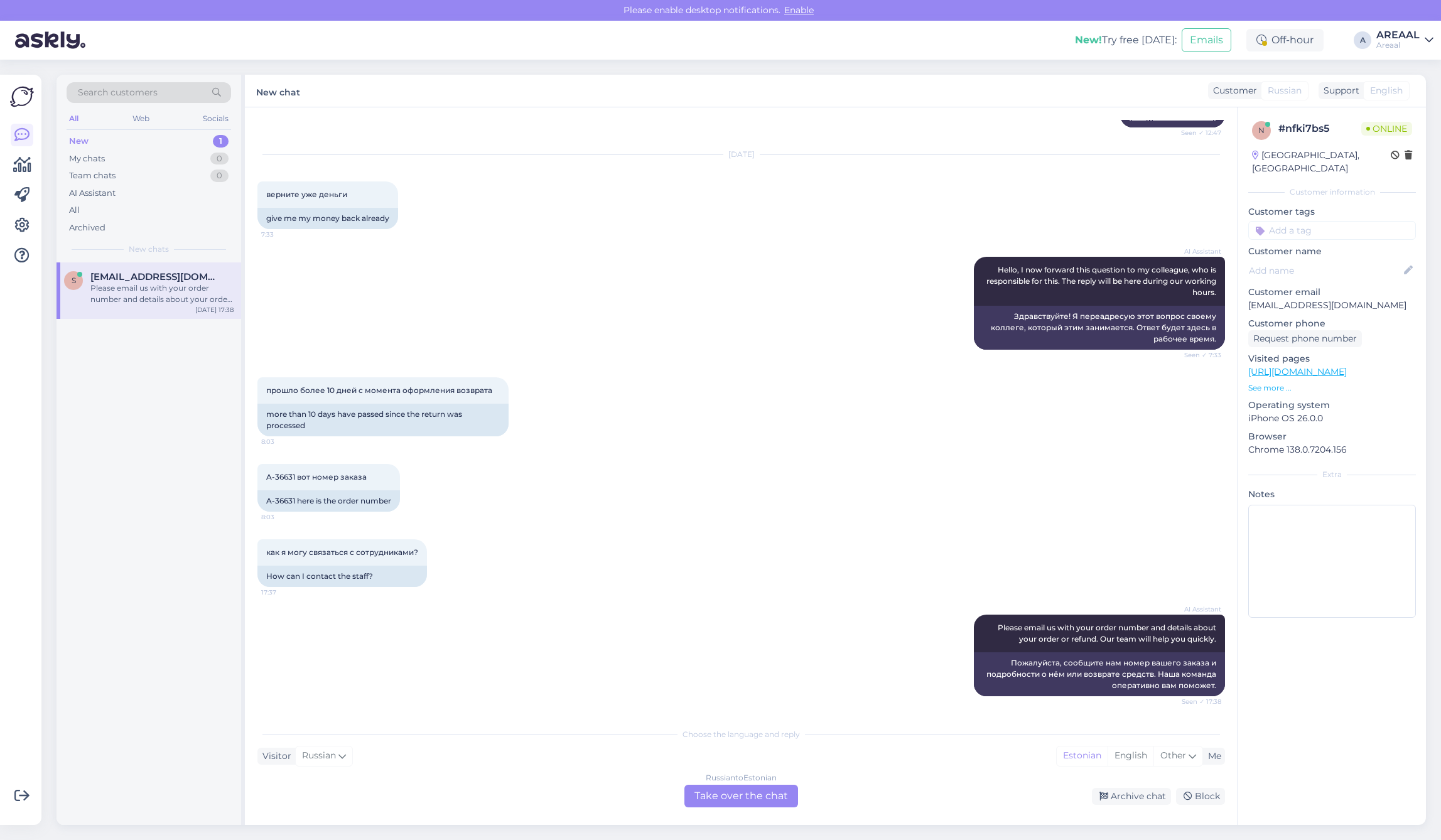
click at [751, 811] on div "Chat started Sep 20 2025 почему мой заказ не отправляют уже почти неделю? 19:50…" at bounding box center [741, 466] width 993 height 717
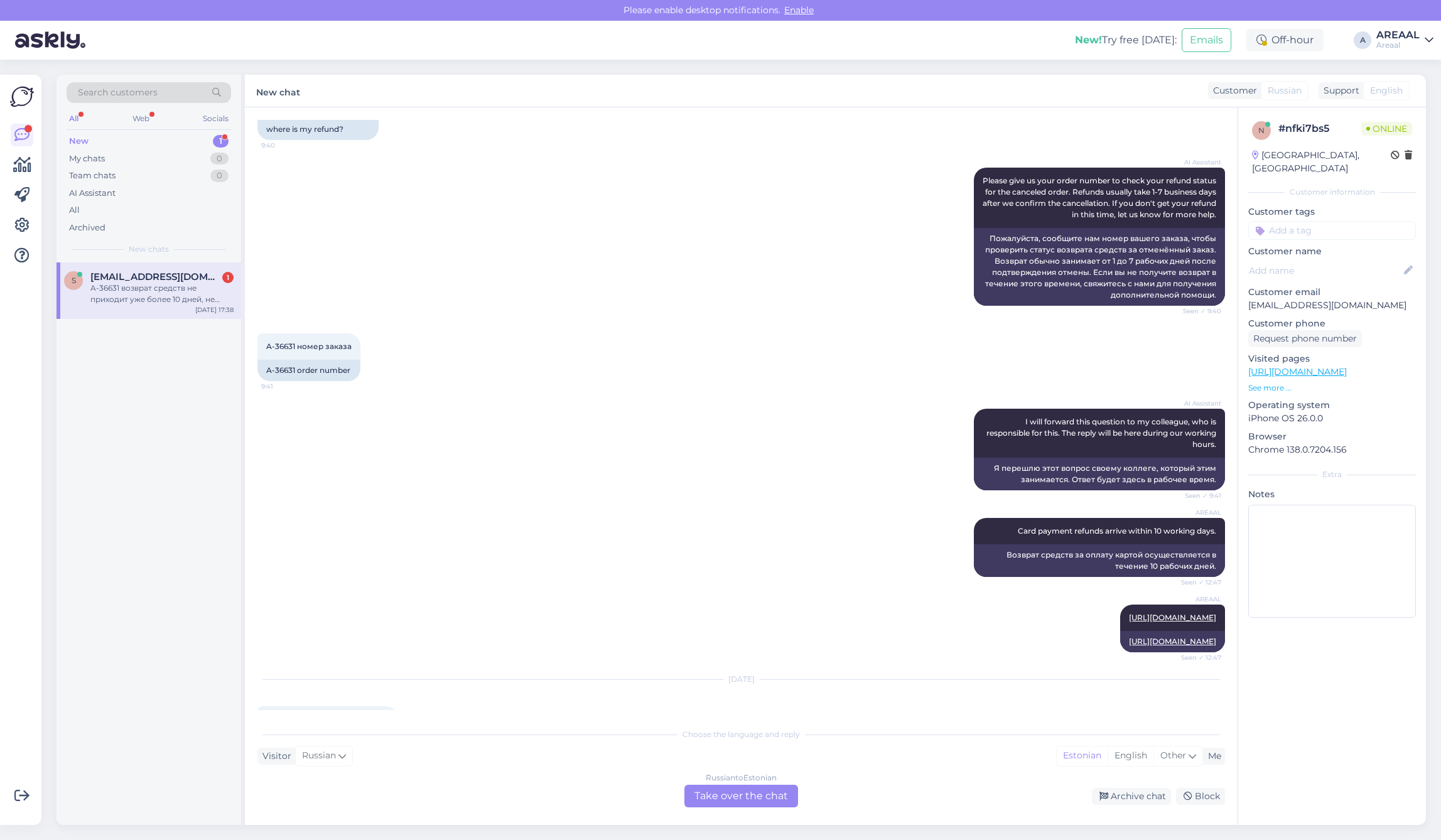
scroll to position [1101, 0]
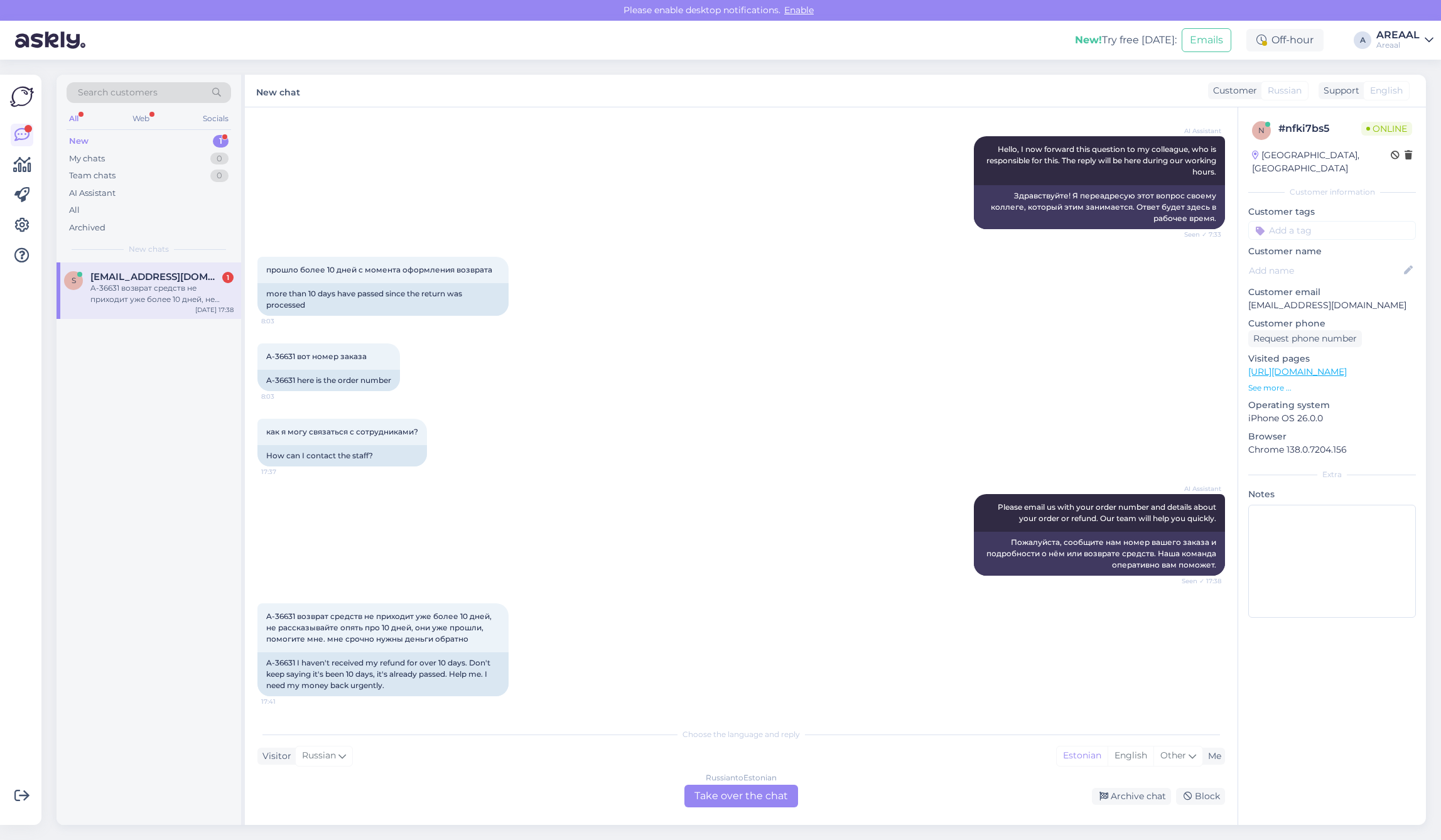
click at [736, 796] on div "Russian to Estonian Take over the chat" at bounding box center [741, 796] width 114 height 23
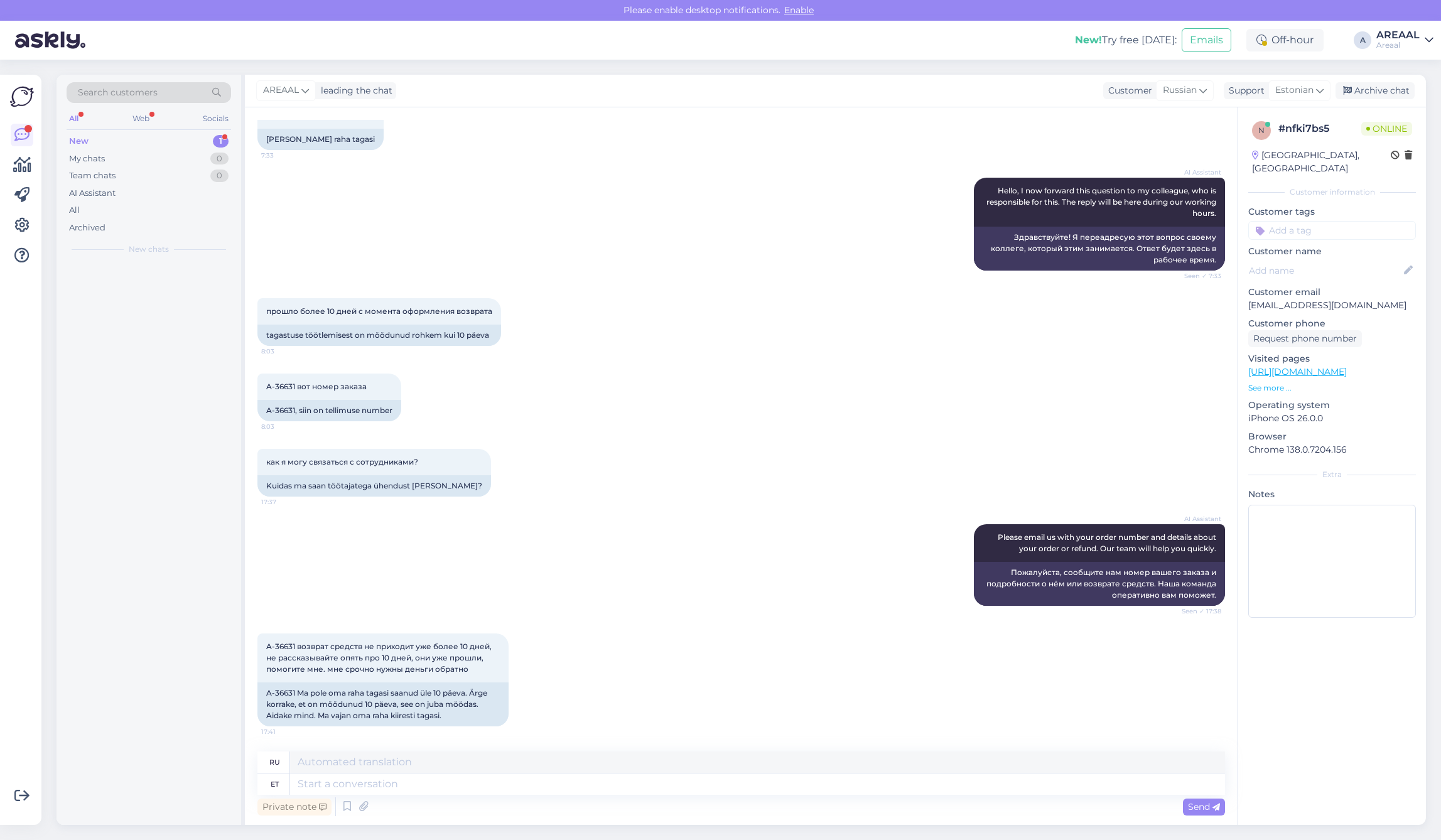
scroll to position [1818, 0]
drag, startPoint x: 736, startPoint y: 783, endPoint x: 744, endPoint y: 782, distance: 8.1
click at [736, 783] on textarea at bounding box center [757, 783] width 935 height 21
type textarea "What"
type textarea "Что"
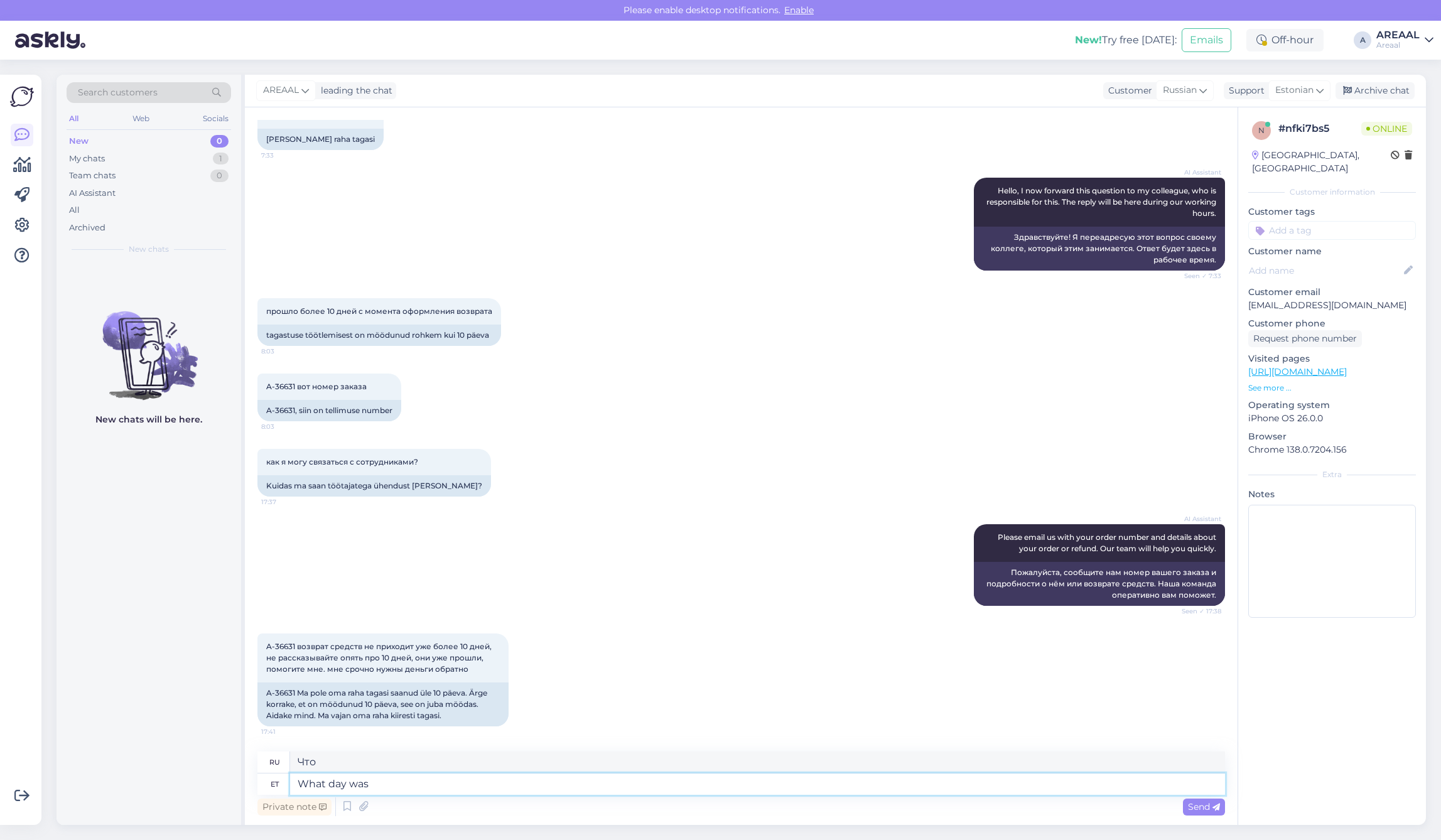
type textarea "What day was y"
type textarea "Какой сегодня день?"
type textarea "What day was you"
type textarea "Какой сегодня был день?"
type textarea "What day was your ord"
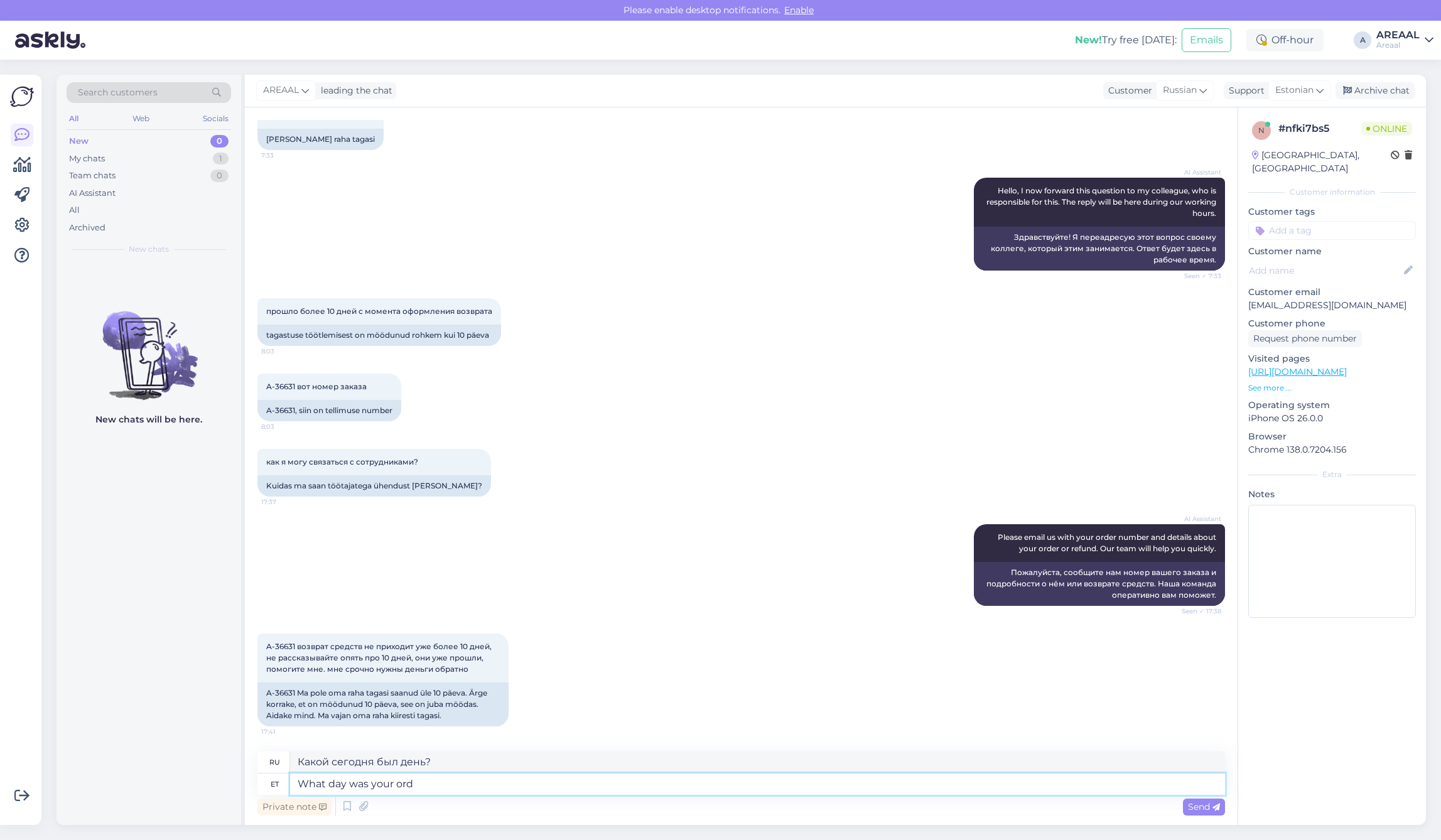
type textarea "Какой у вас был день?"
type textarea "What day was your order can"
type textarea "В какой день был сделан ваш заказ?"
type textarea "What day was your order cancelled?"
type textarea "В какой день ваш заказ был отменен?"
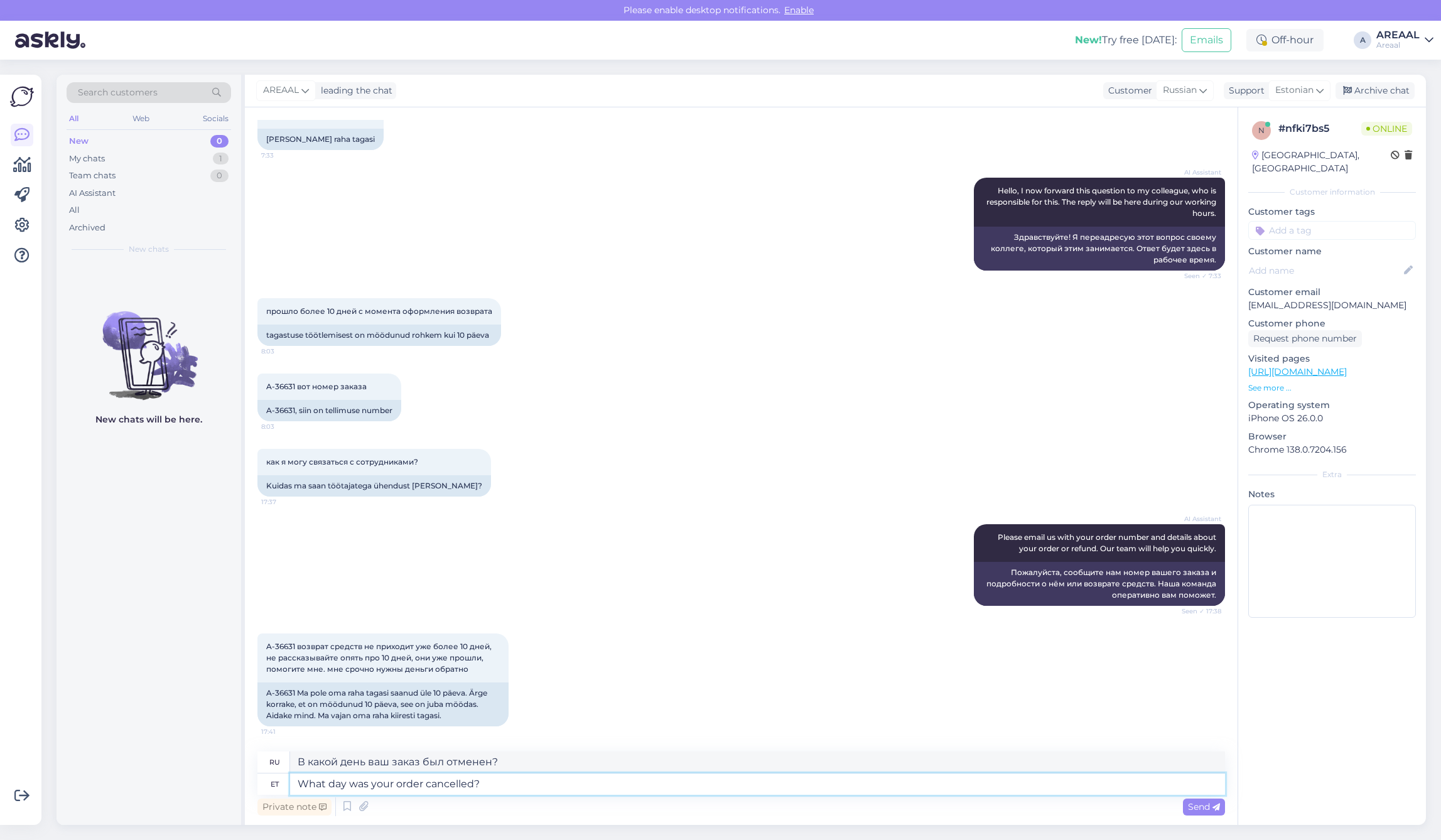
click at [333, 792] on textarea "What day was your order cancelled?" at bounding box center [757, 783] width 935 height 21
type textarea "What date was your order cancelled?"
type textarea "Когда ваш заказ был отменен?"
type textarea "What day was your order cancelled?"
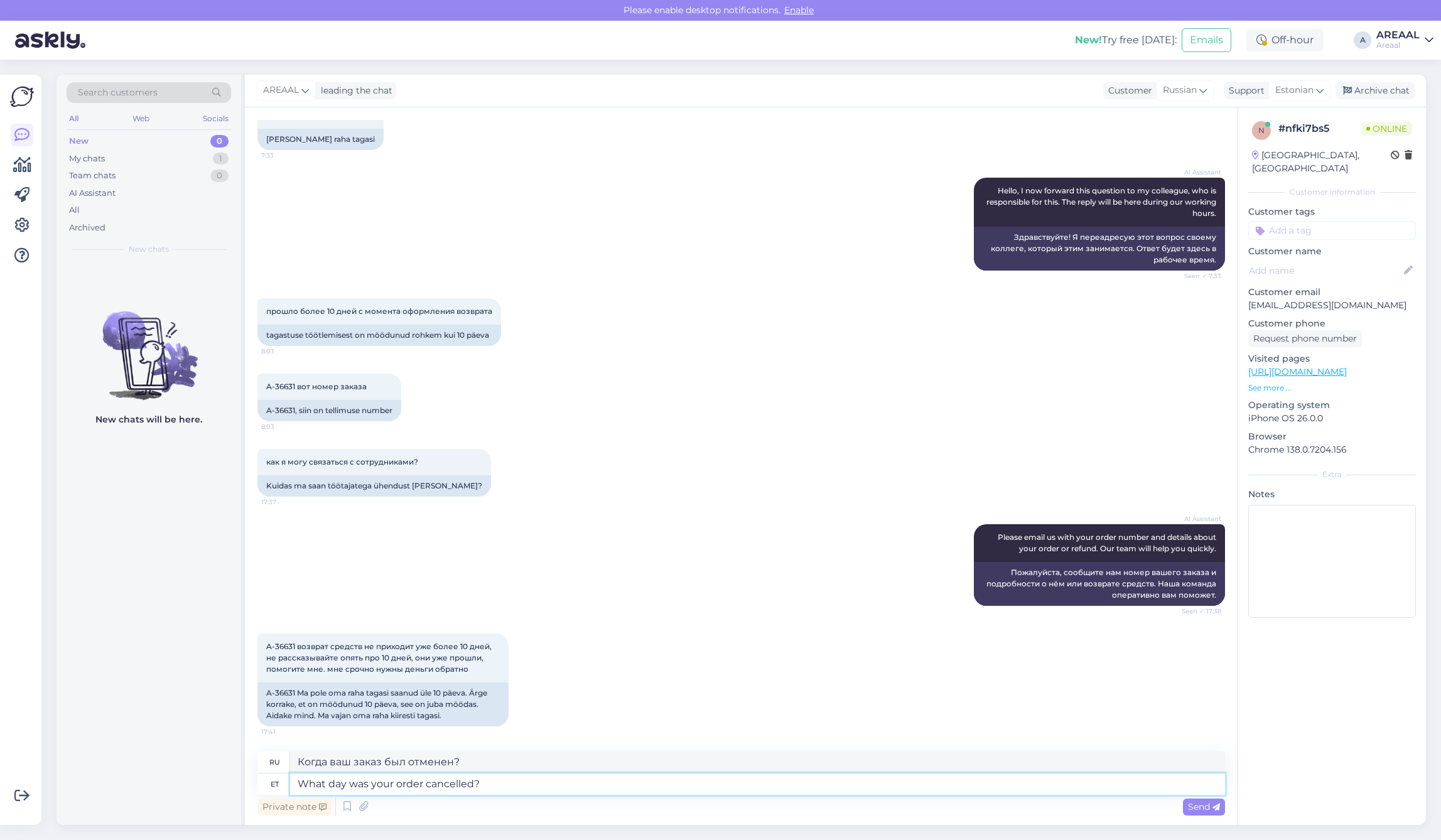
type textarea "В какой день ваш заказ был отменен?"
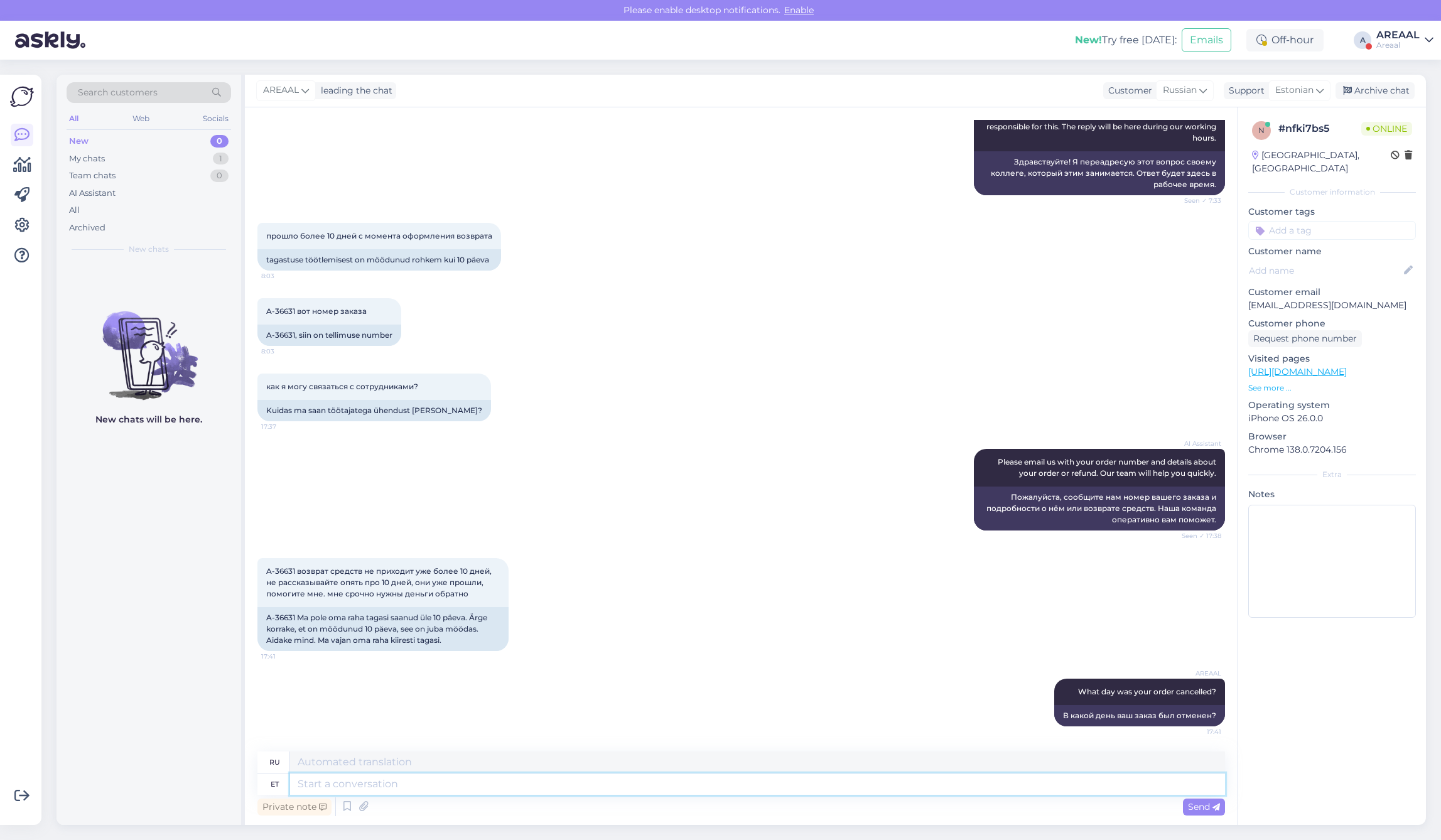
scroll to position [1931, 0]
click at [685, 573] on div "A-36631 возврат средств не приходит уже более 10 дней, не рассказывайте опять п…" at bounding box center [742, 605] width 967 height 121
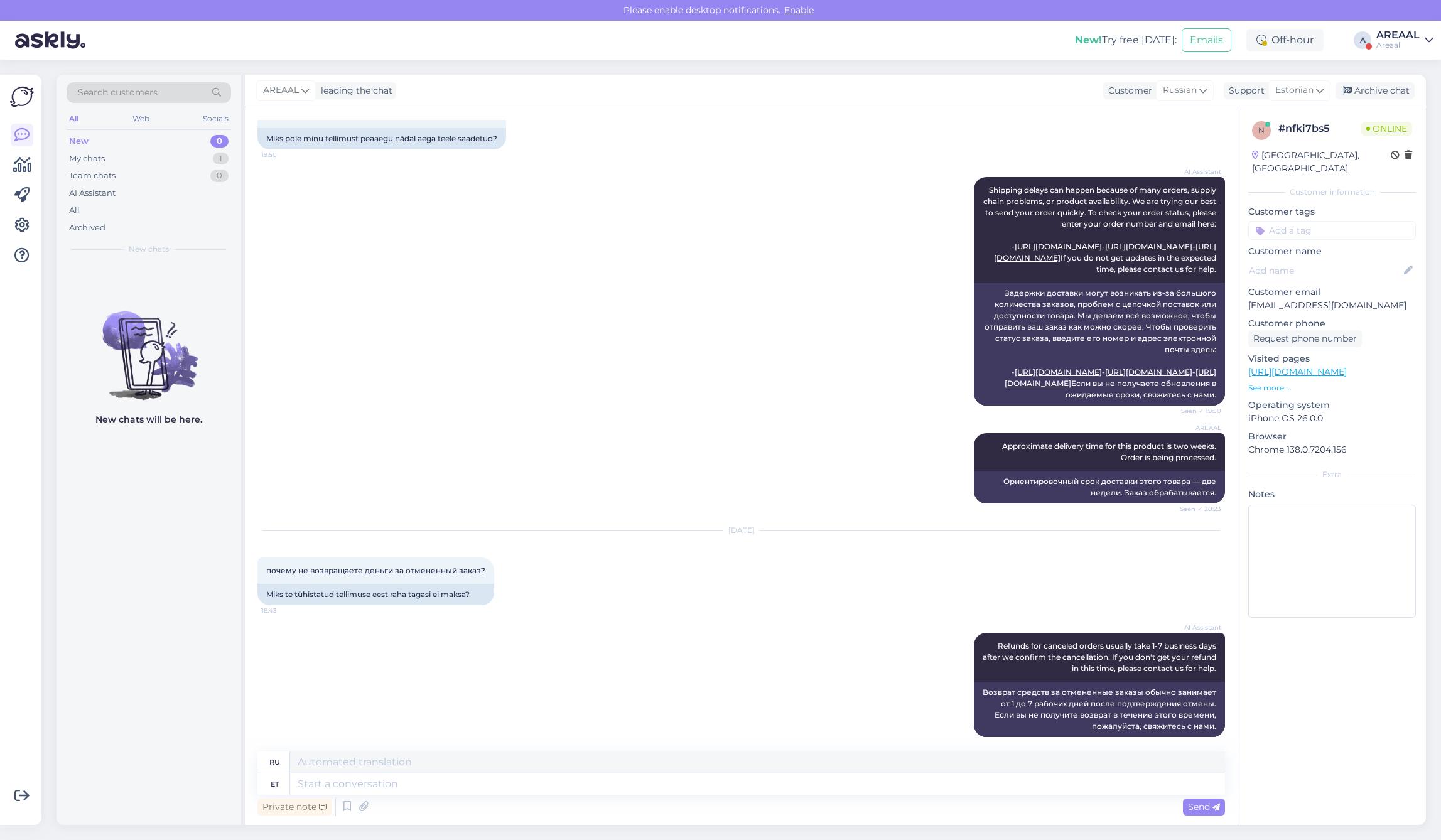
click at [611, 315] on div "AI Assistant Shipping delays can happen because of many orders, supply chain pr…" at bounding box center [742, 291] width 967 height 256
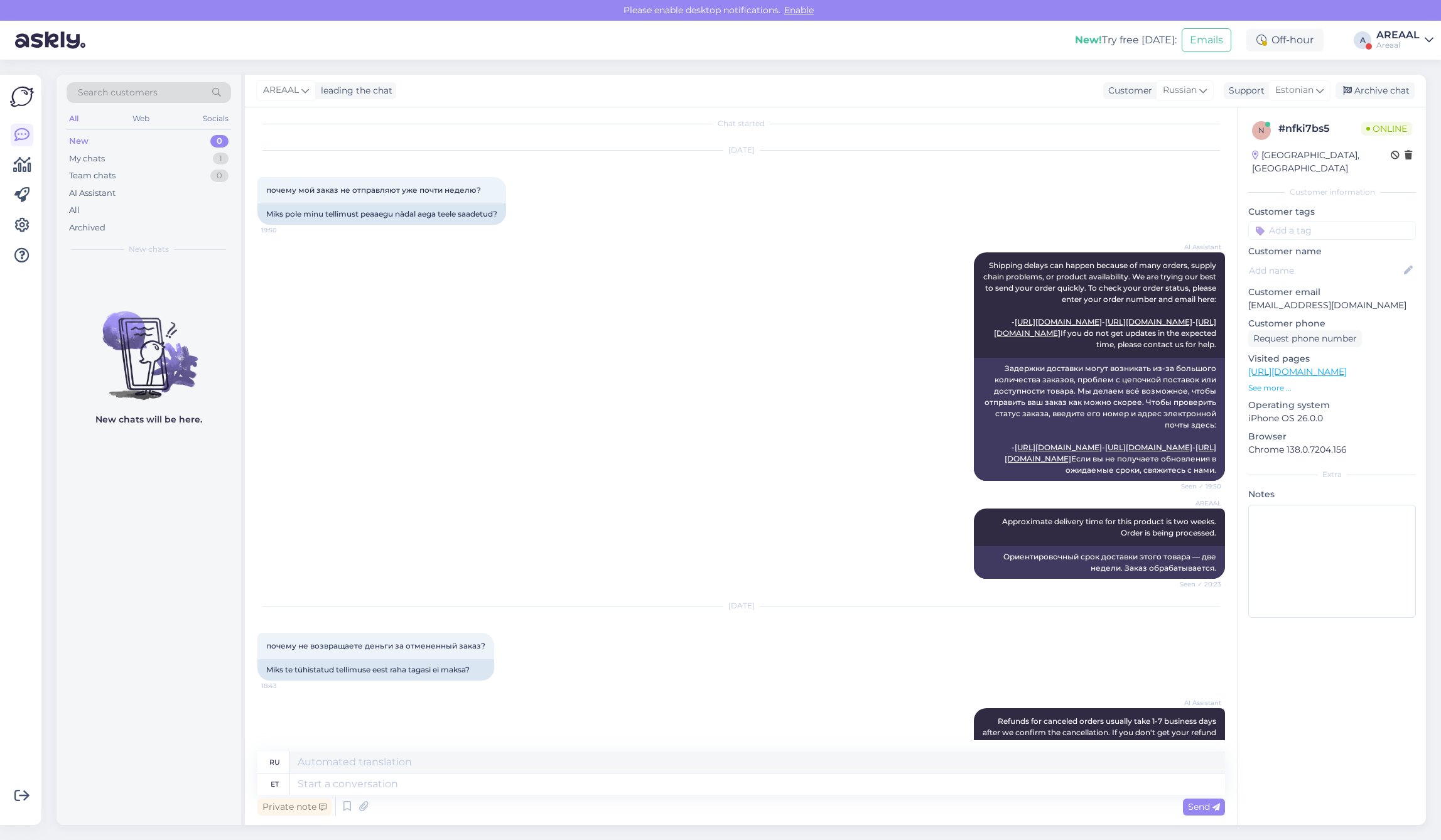
scroll to position [0, 0]
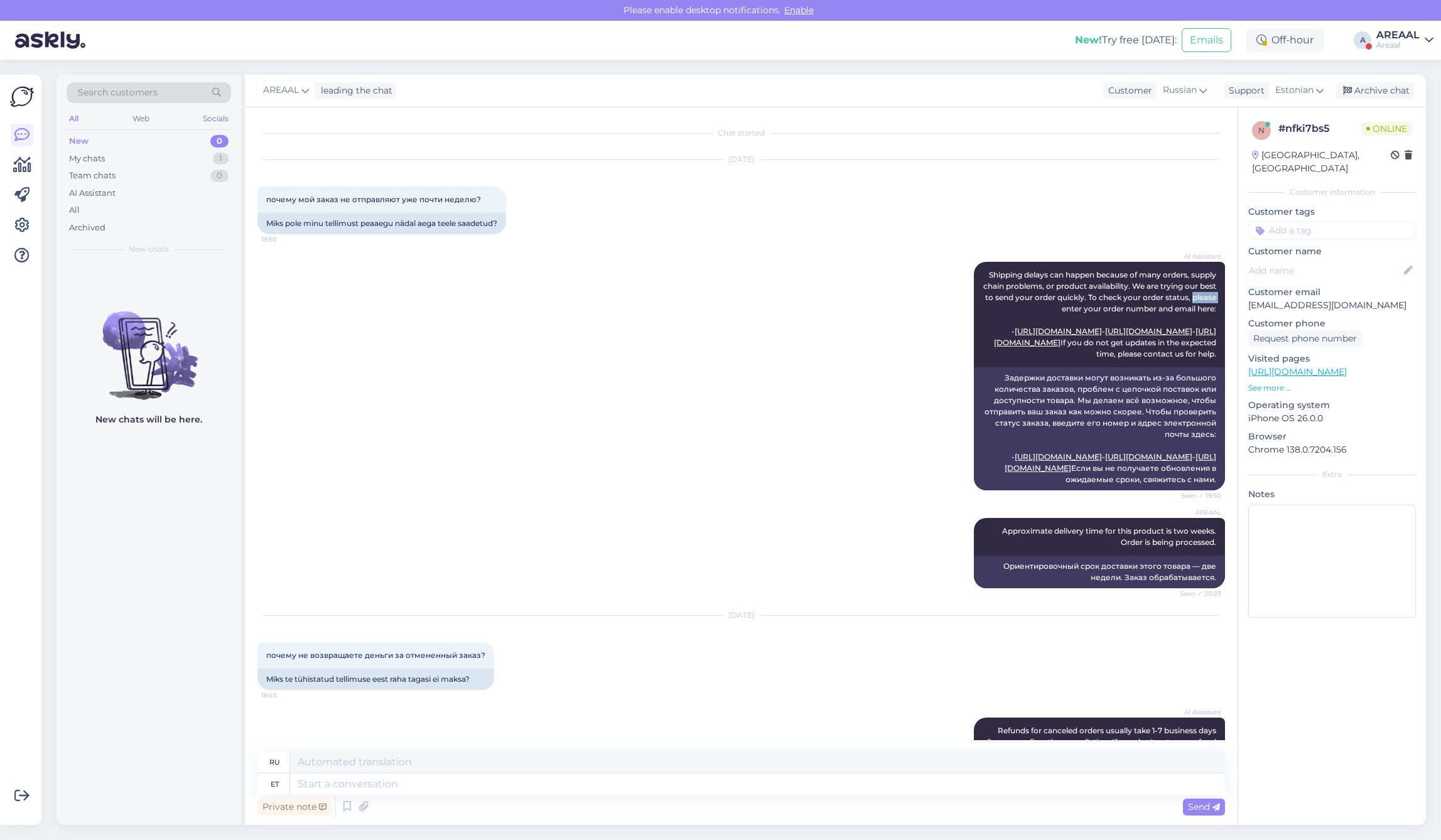
click at [611, 315] on div "AI Assistant Shipping delays can happen because of many orders, supply chain pr…" at bounding box center [742, 376] width 967 height 256
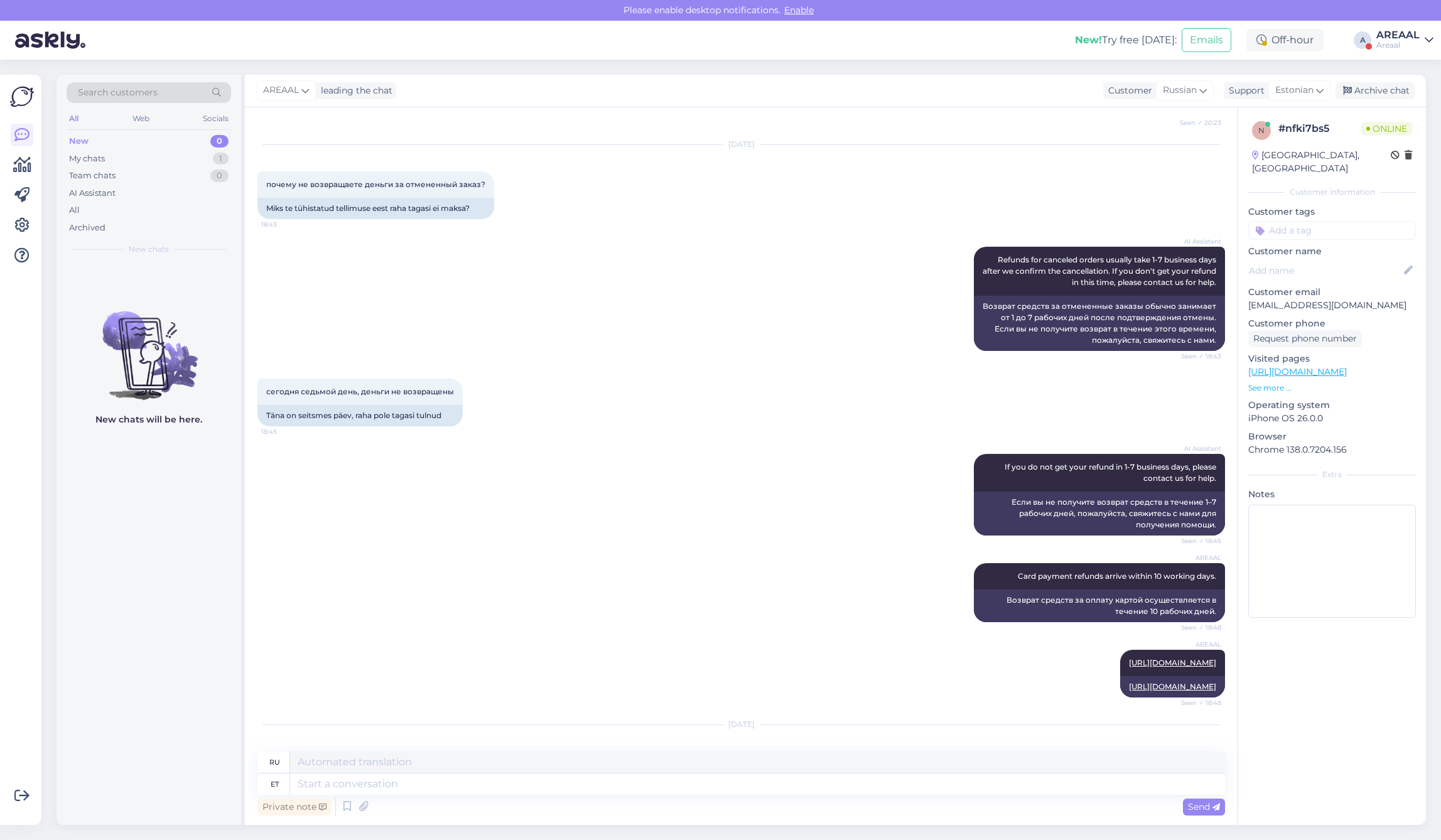
scroll to position [1931, 0]
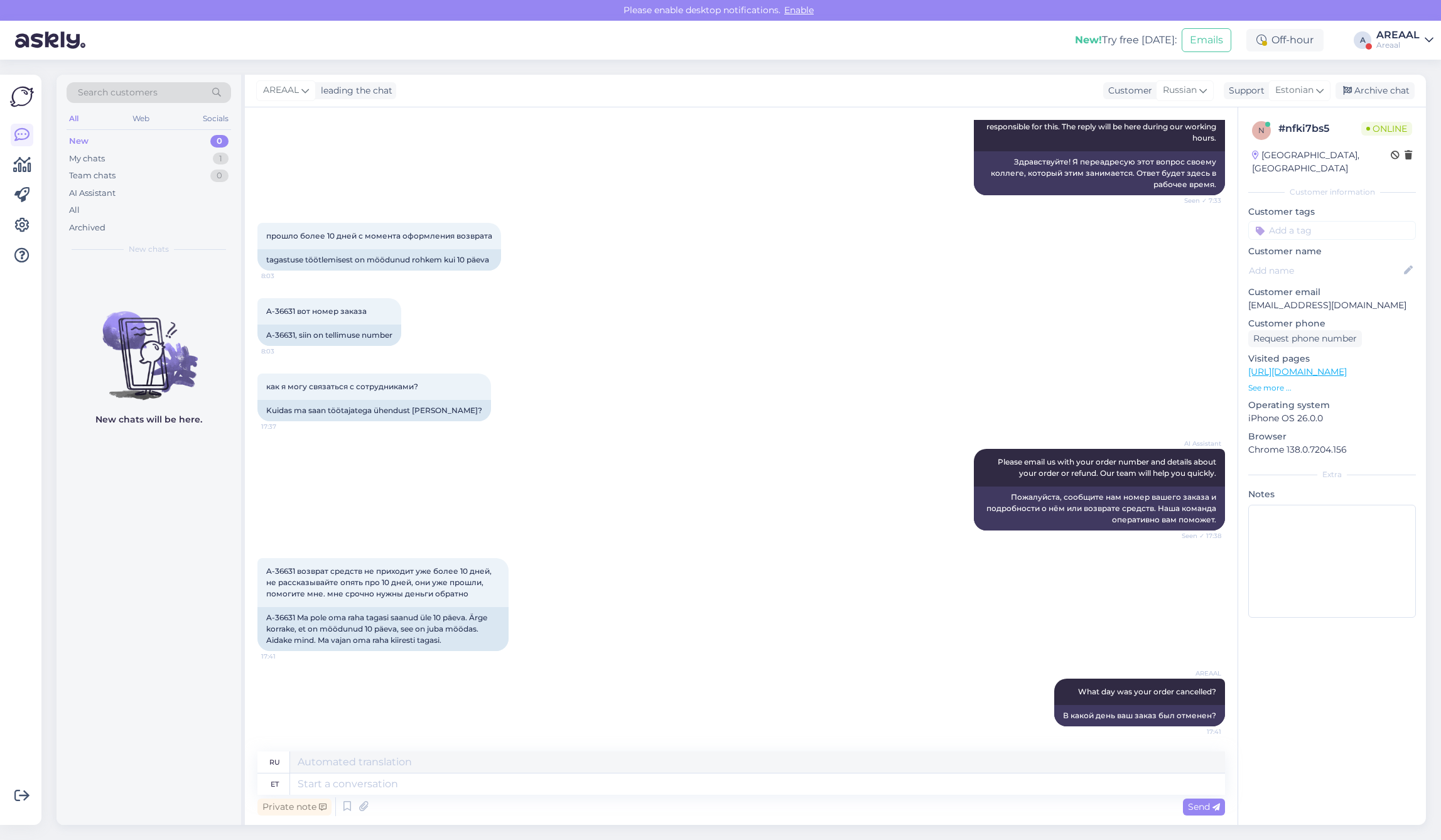
click at [586, 520] on div "AI Assistant Please email us with your order number and details about your orde…" at bounding box center [742, 489] width 967 height 109
click at [1385, 30] on div "AREAAL" at bounding box center [1398, 36] width 44 height 10
click at [1401, 102] on button "Open" at bounding box center [1406, 97] width 35 height 20
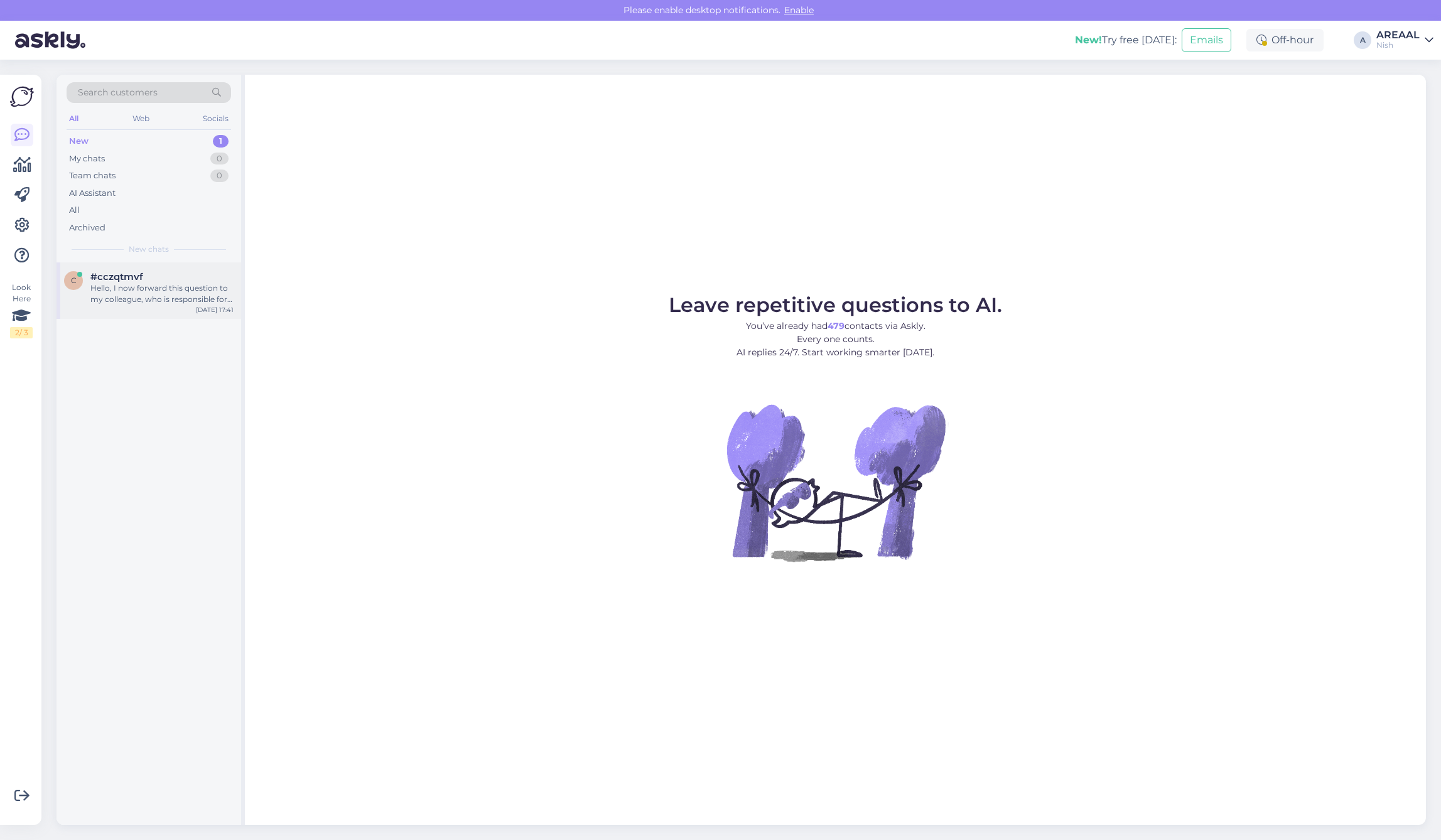
click at [133, 267] on div "c #cczqtmvf Hello, I now forward this question to my colleague, who is responsi…" at bounding box center [149, 290] width 184 height 57
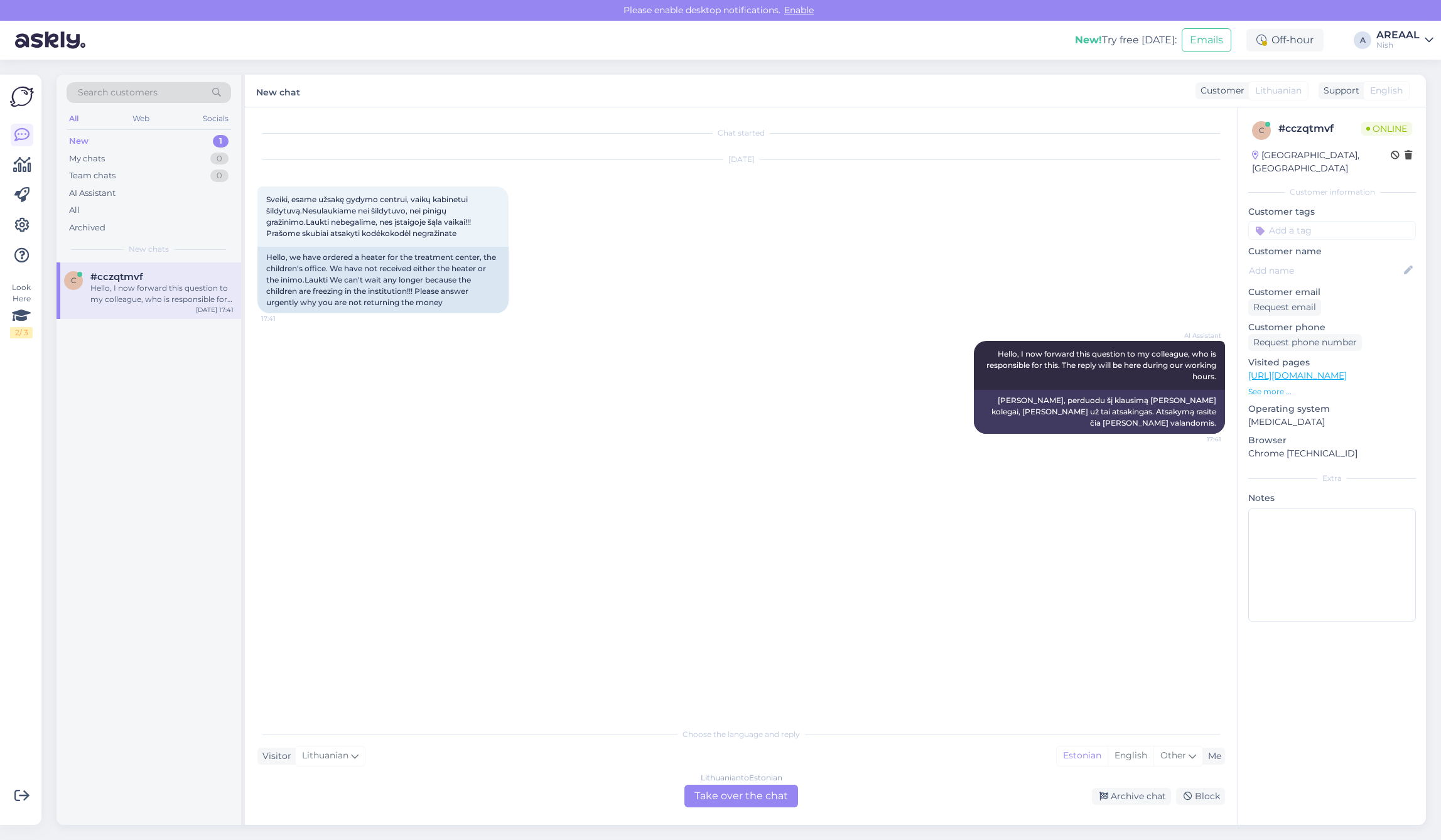
click at [606, 388] on div "AI Assistant Hello, I now forward this question to my colleague, who is respons…" at bounding box center [742, 387] width 967 height 121
click at [674, 783] on div "Choose the language and reply Visitor Lithuanian Me Estonian English Other Lith…" at bounding box center [742, 764] width 967 height 86
click at [713, 796] on div "Lithuanian to Estonian Take over the chat" at bounding box center [741, 796] width 114 height 23
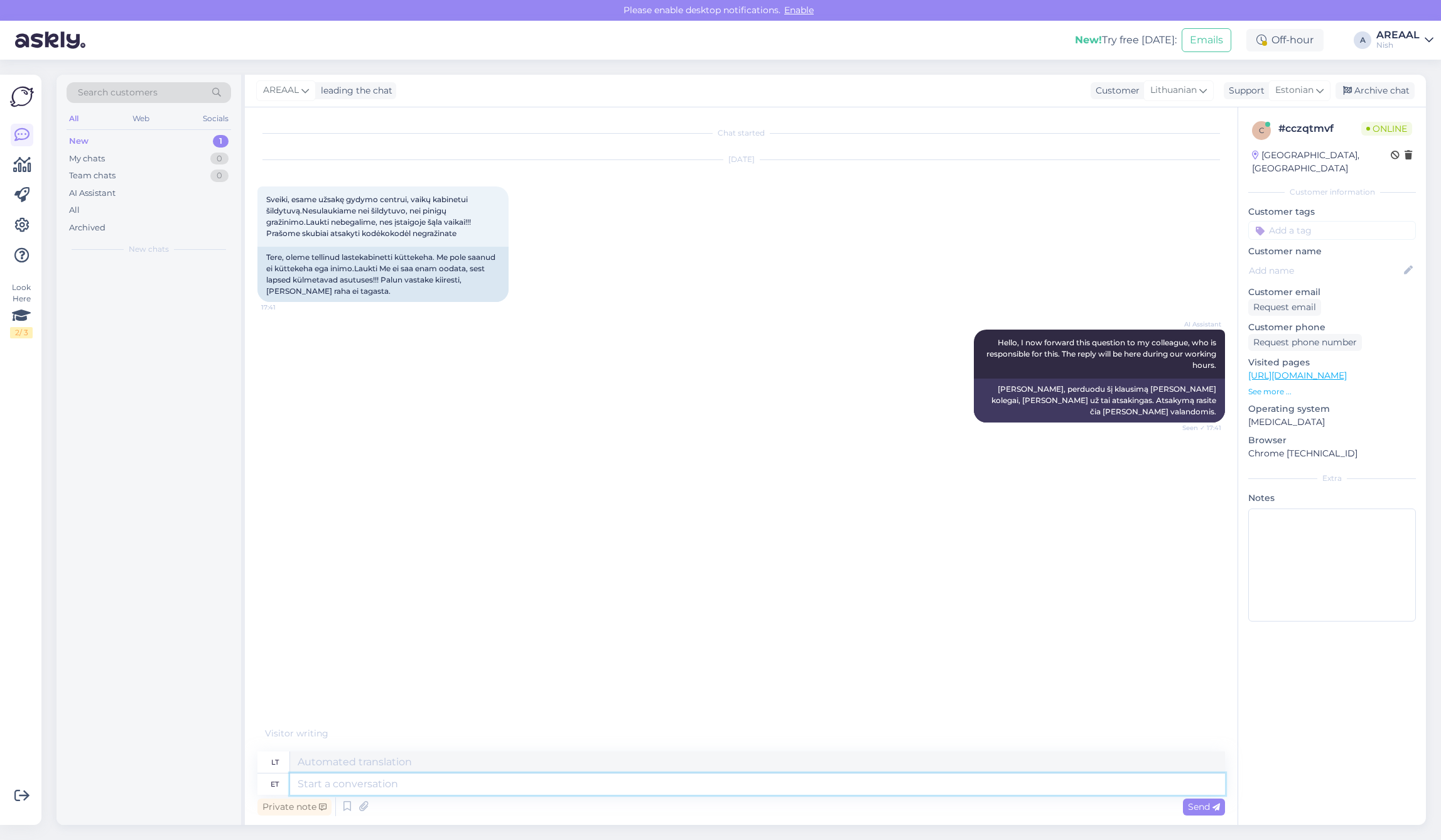
click at [713, 789] on textarea at bounding box center [757, 783] width 935 height 21
click at [715, 786] on textarea at bounding box center [757, 783] width 935 height 21
type textarea "What ios"
type textarea "Kas"
type textarea "What ios t"
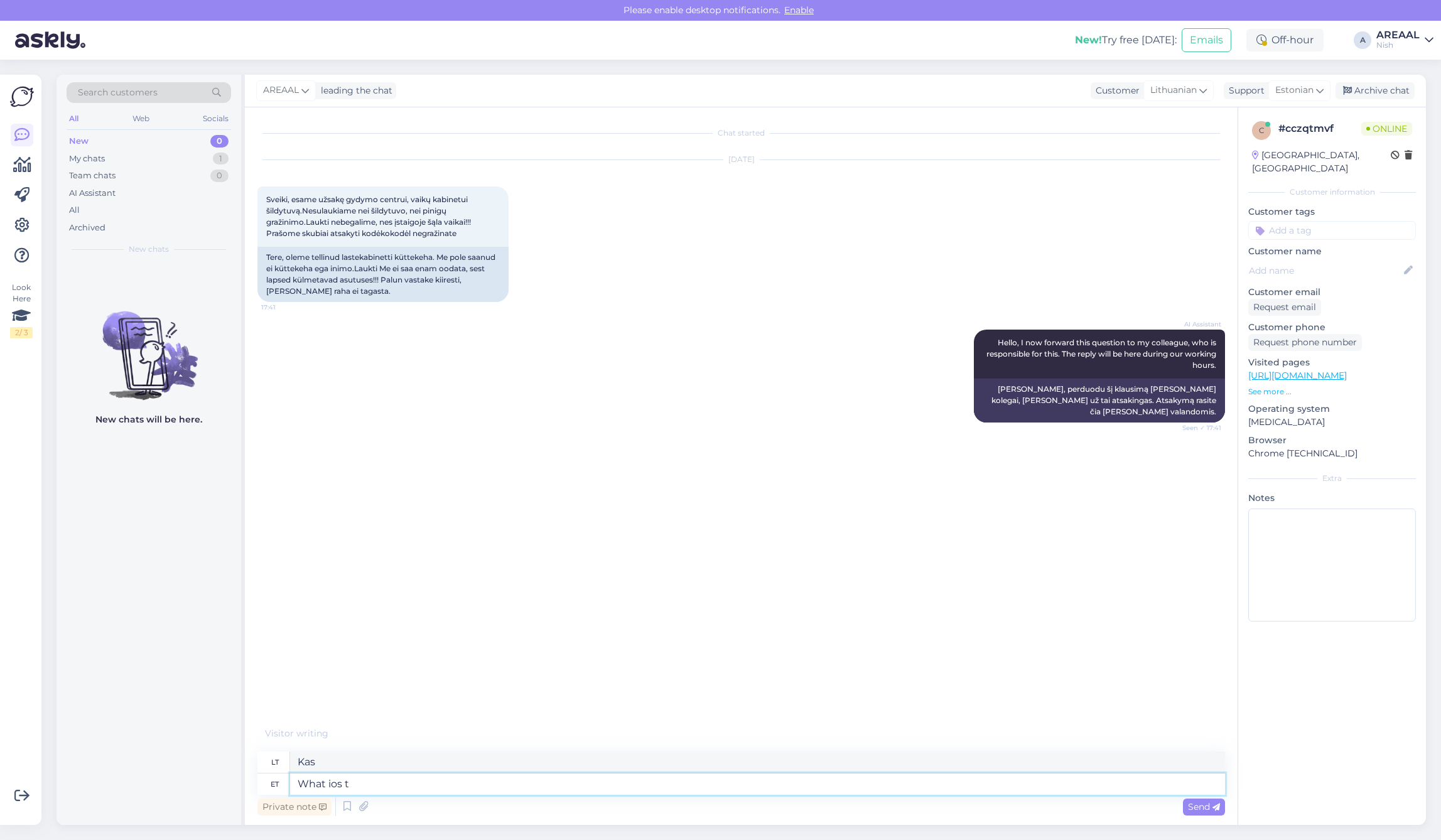
type textarea "„WhatsApp“"
type textarea "What is the"
type textarea "Kas yra"
type textarea "What is the order num"
type textarea "Kokia tvarka?"
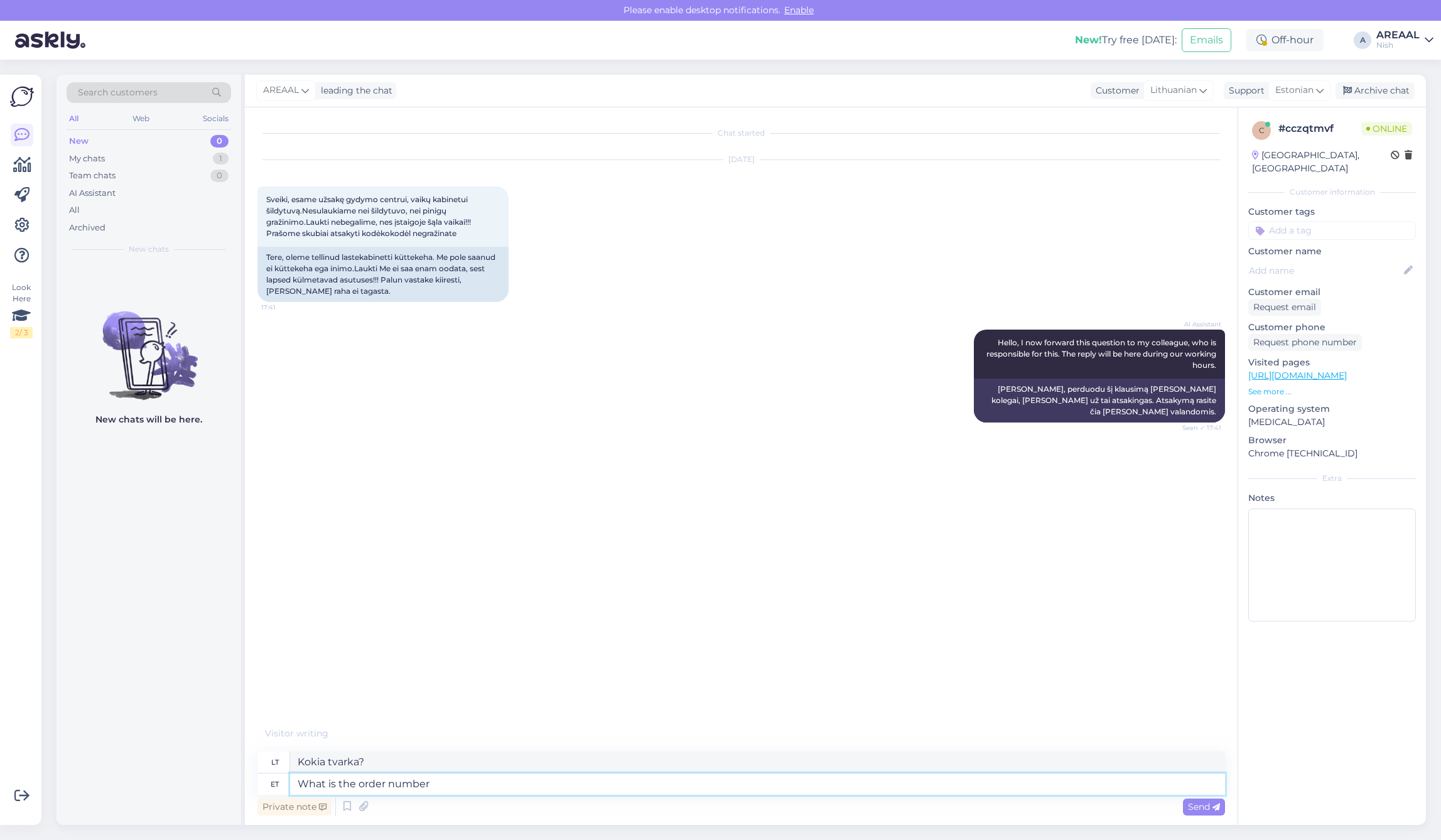
type textarea "What is the order number?"
type textarea "Koks užsakymo numeris?"
click at [1397, 68] on div "Search customers All Web Socials New 0 My chats 1 Team chats 0 AI Assistant All…" at bounding box center [744, 449] width 1392 height 780
click at [1401, 33] on div "AREAAL" at bounding box center [1398, 36] width 44 height 10
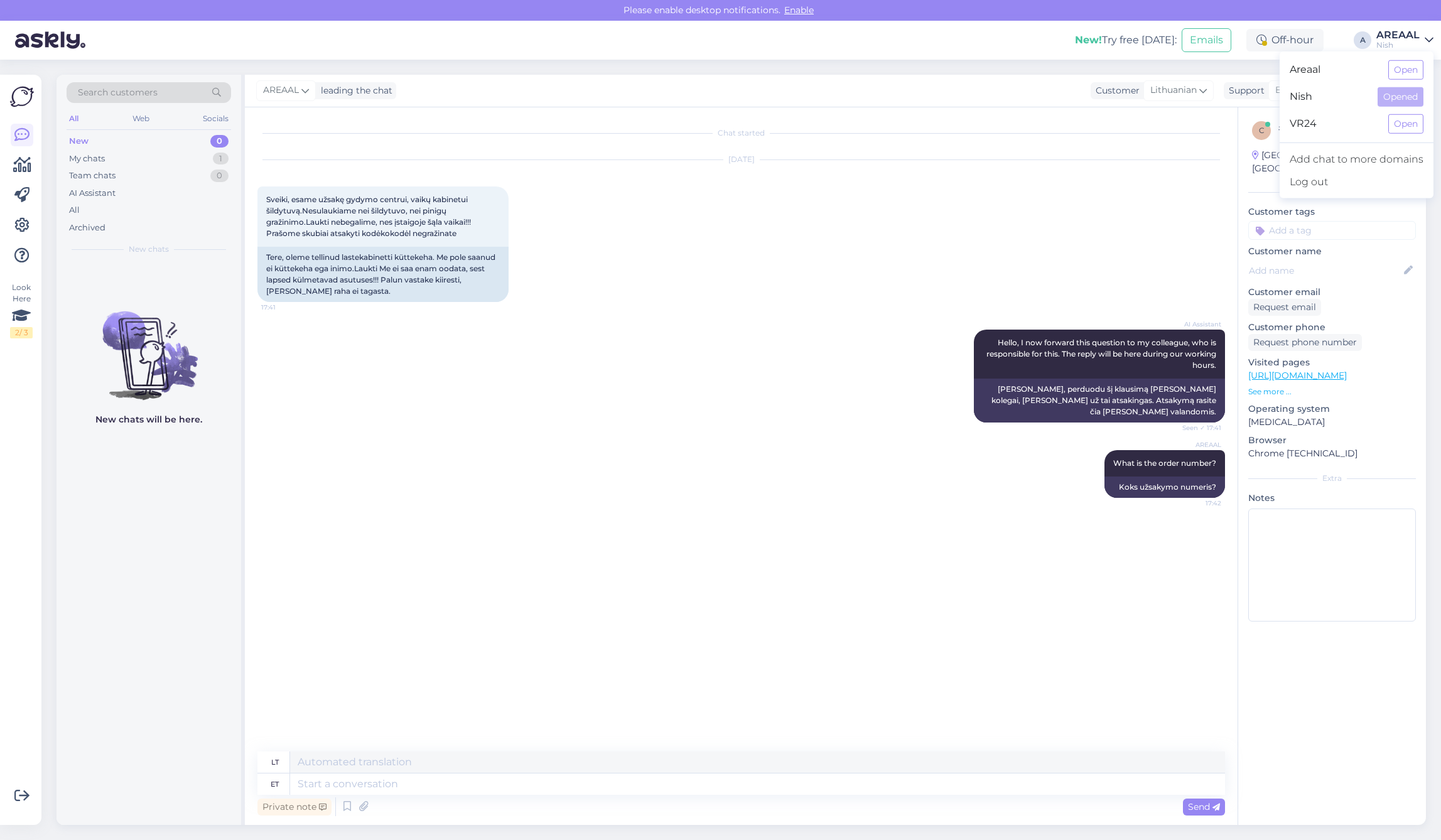
click at [1400, 58] on div "Areaal Open" at bounding box center [1357, 70] width 154 height 27
click at [1403, 64] on button "Open" at bounding box center [1406, 70] width 35 height 20
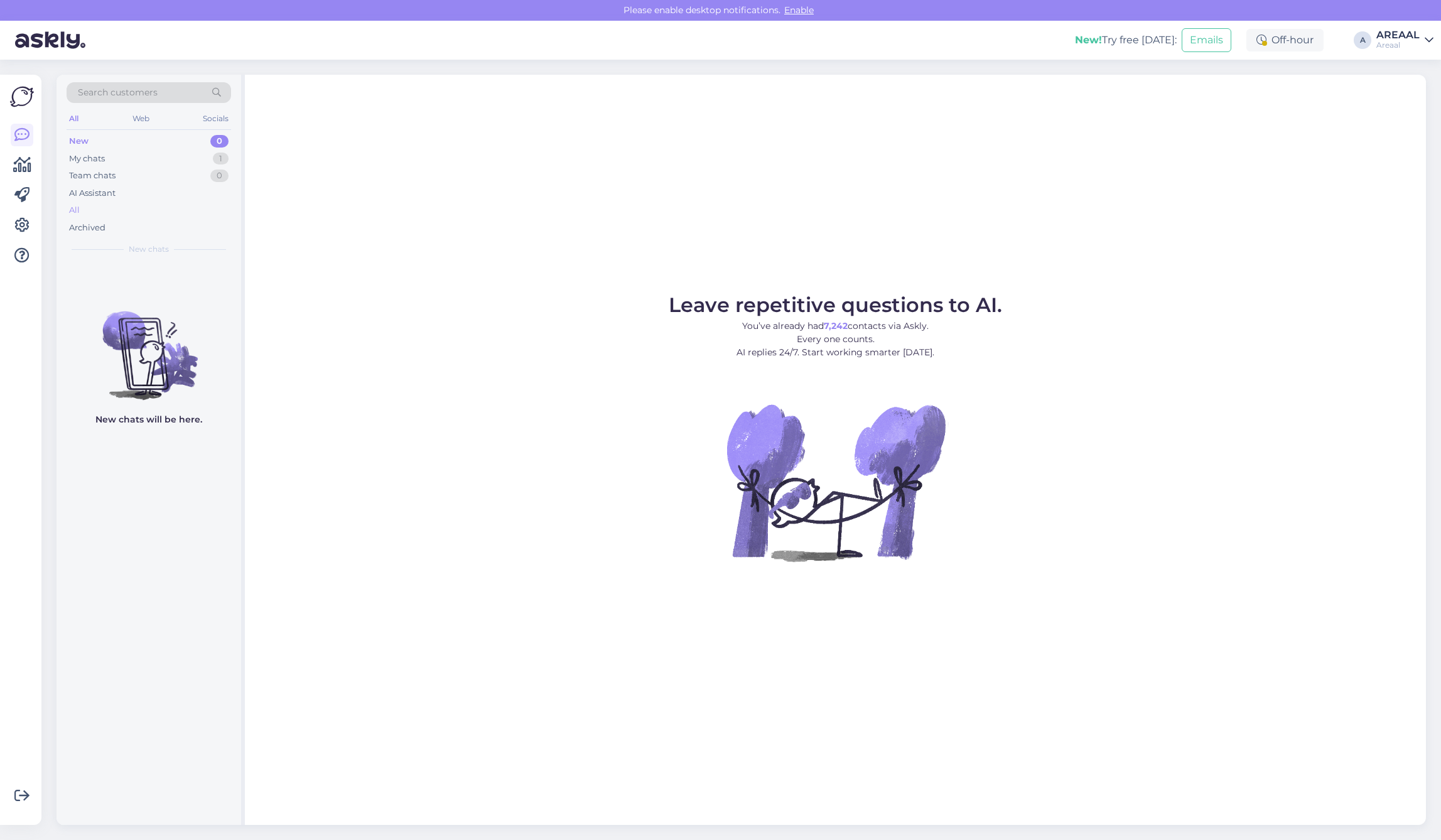
click at [85, 202] on div "All" at bounding box center [149, 211] width 165 height 17
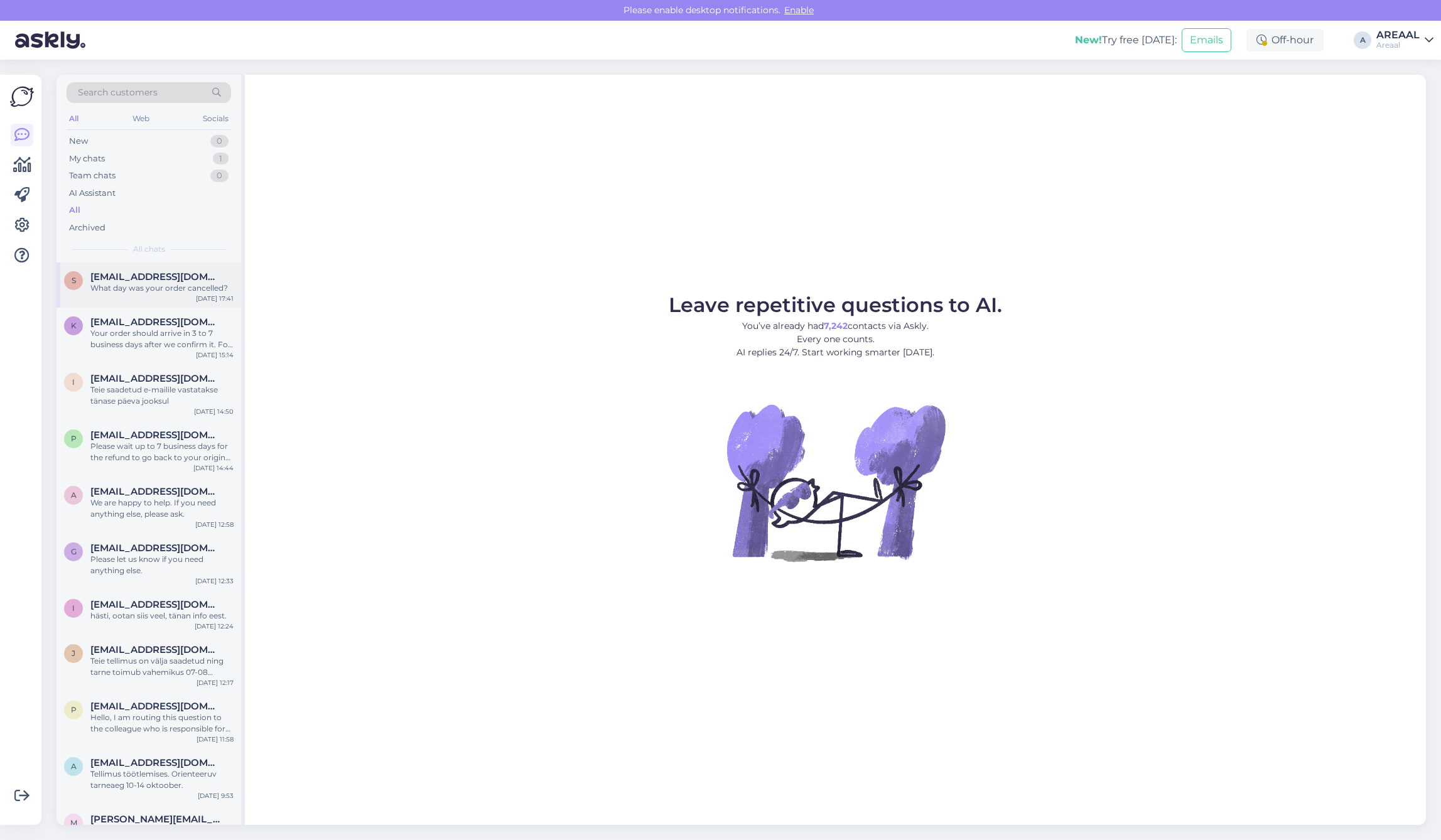
click at [134, 302] on div "s sashababiy797@gmail.com What day was your order cancelled? Oct 6 17:41" at bounding box center [149, 285] width 184 height 45
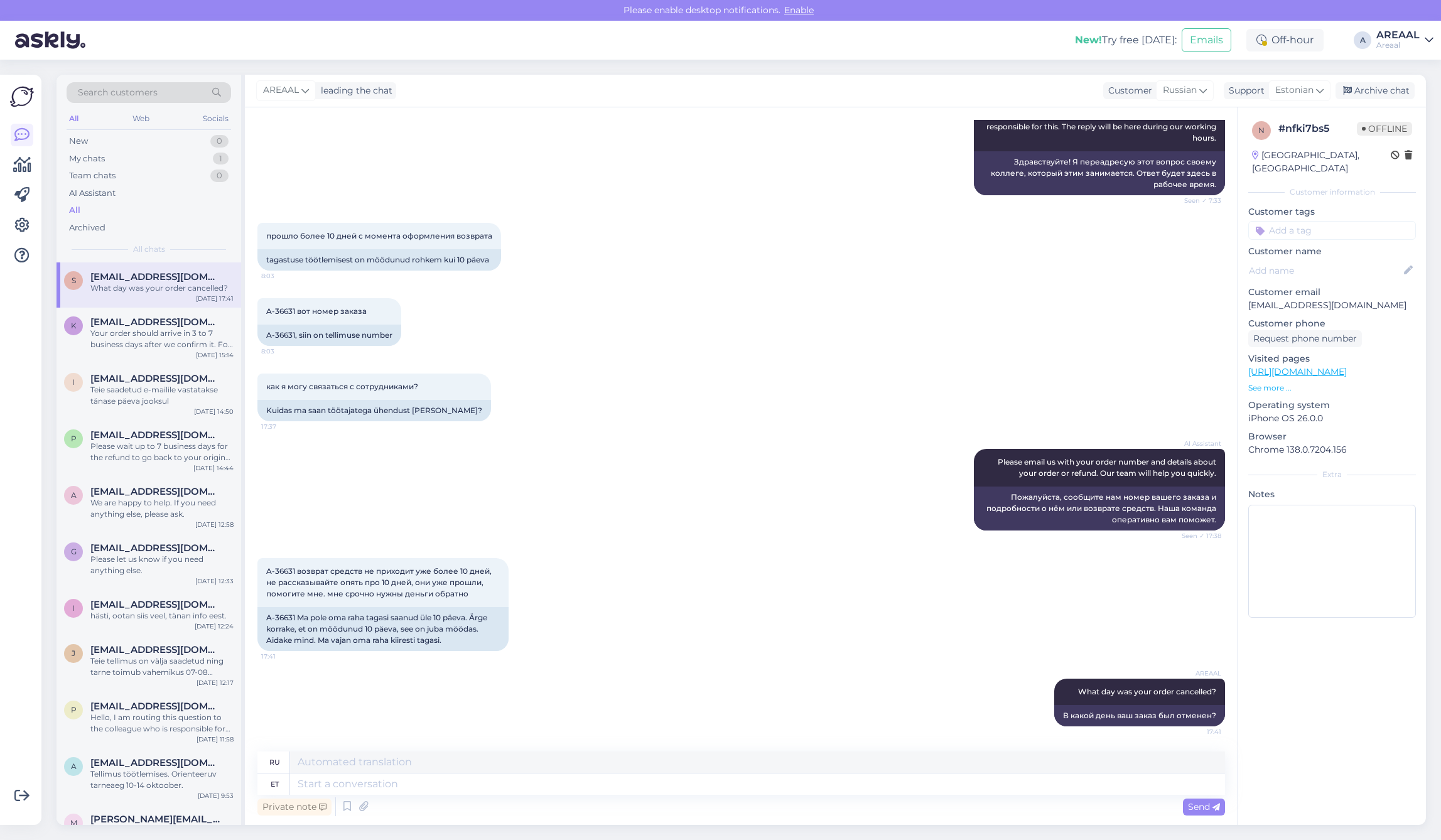
click at [1397, 42] on div "Areaal" at bounding box center [1398, 45] width 44 height 10
click at [1408, 97] on button "Open" at bounding box center [1406, 97] width 35 height 20
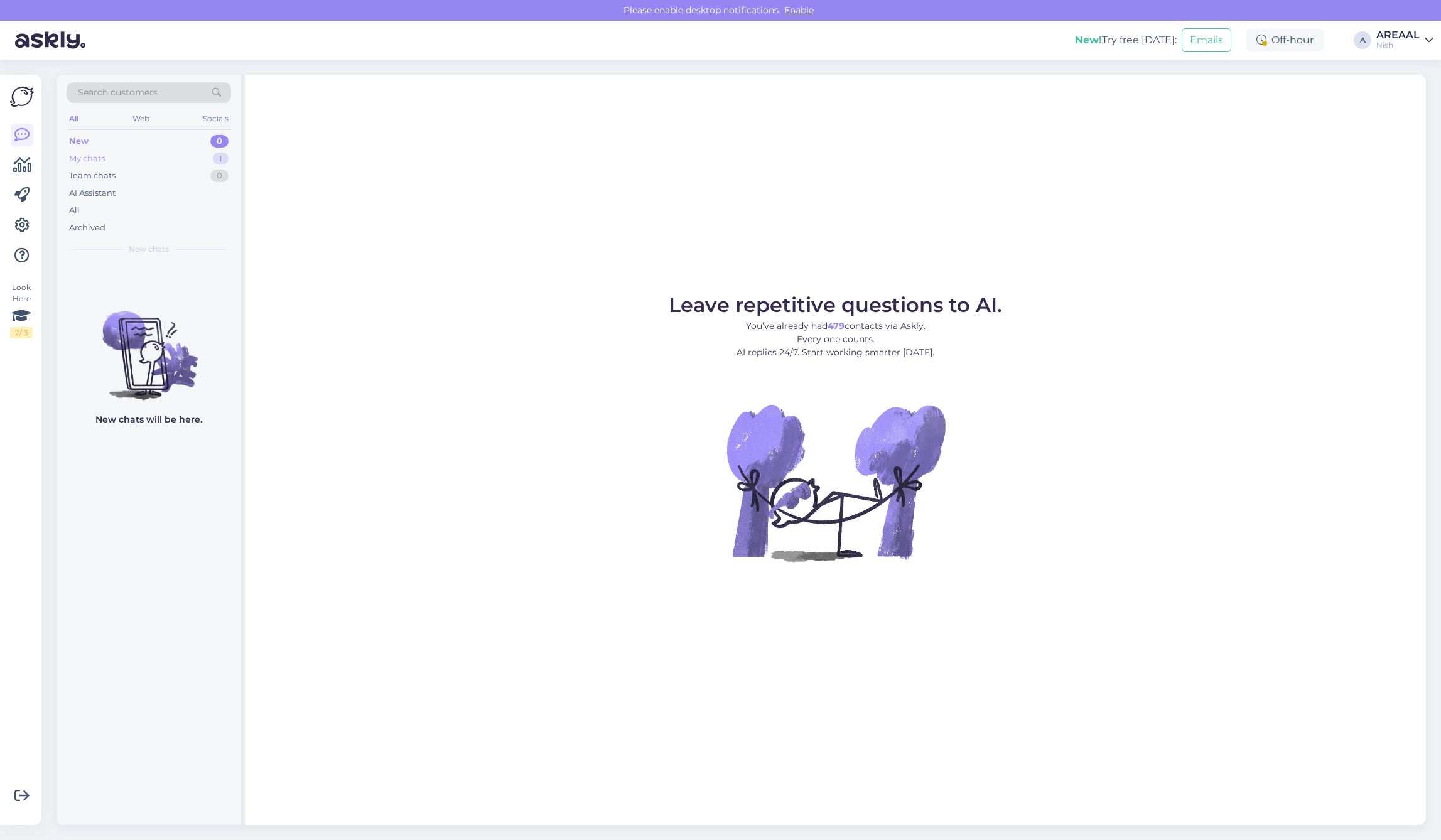
click at [206, 150] on div "My chats 1" at bounding box center [149, 159] width 165 height 17
click at [174, 264] on div "c #cczqtmvf What is the order number? Oct 6 17:42" at bounding box center [149, 285] width 184 height 45
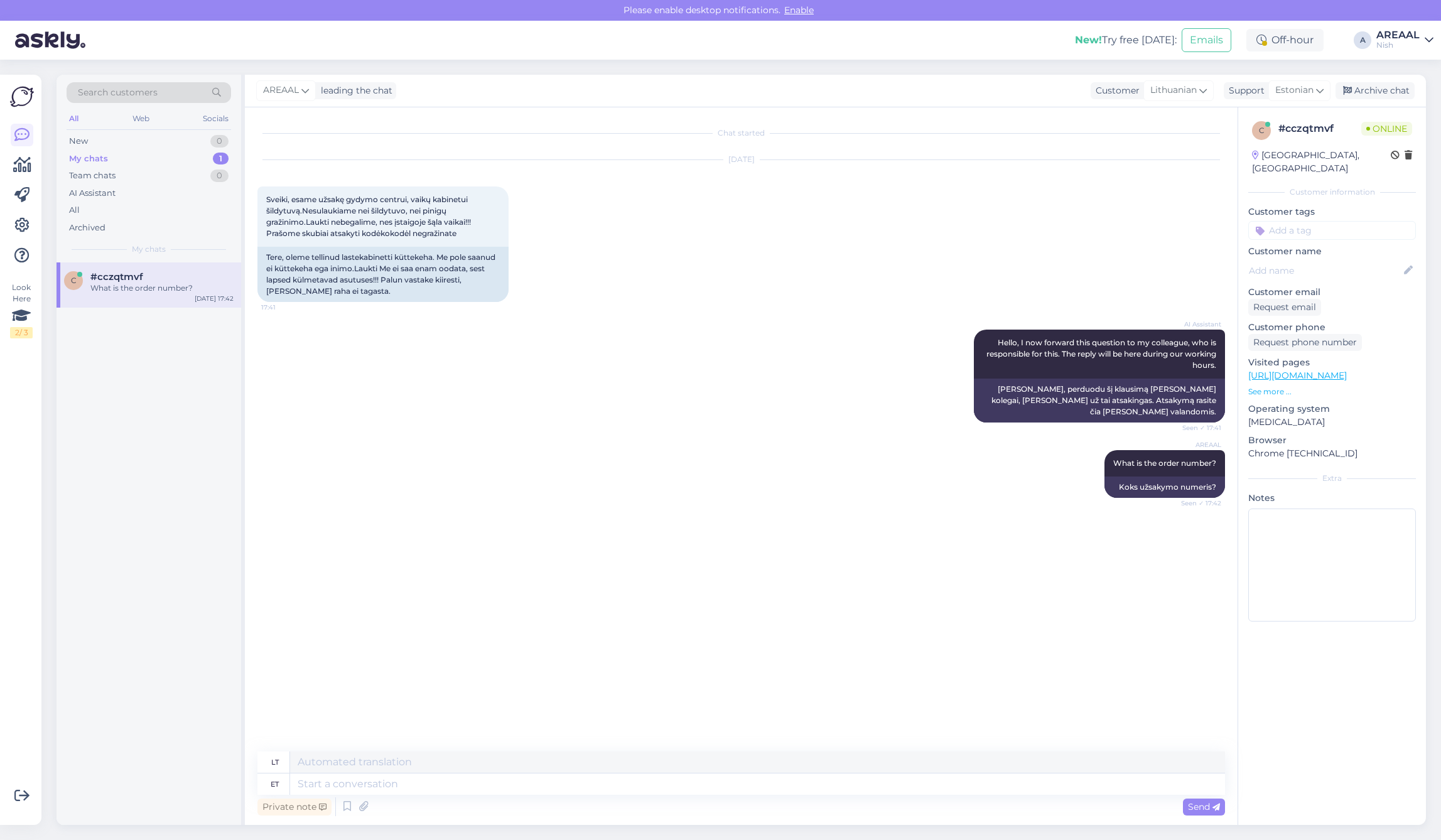
click at [511, 363] on div "AI Assistant Hello, I now forward this question to my colleague, who is respons…" at bounding box center [742, 376] width 967 height 121
click at [1395, 43] on div "Nish" at bounding box center [1398, 45] width 44 height 10
click at [1393, 81] on div "Areaal Open" at bounding box center [1357, 70] width 154 height 27
click at [1397, 61] on button "Open" at bounding box center [1406, 70] width 35 height 20
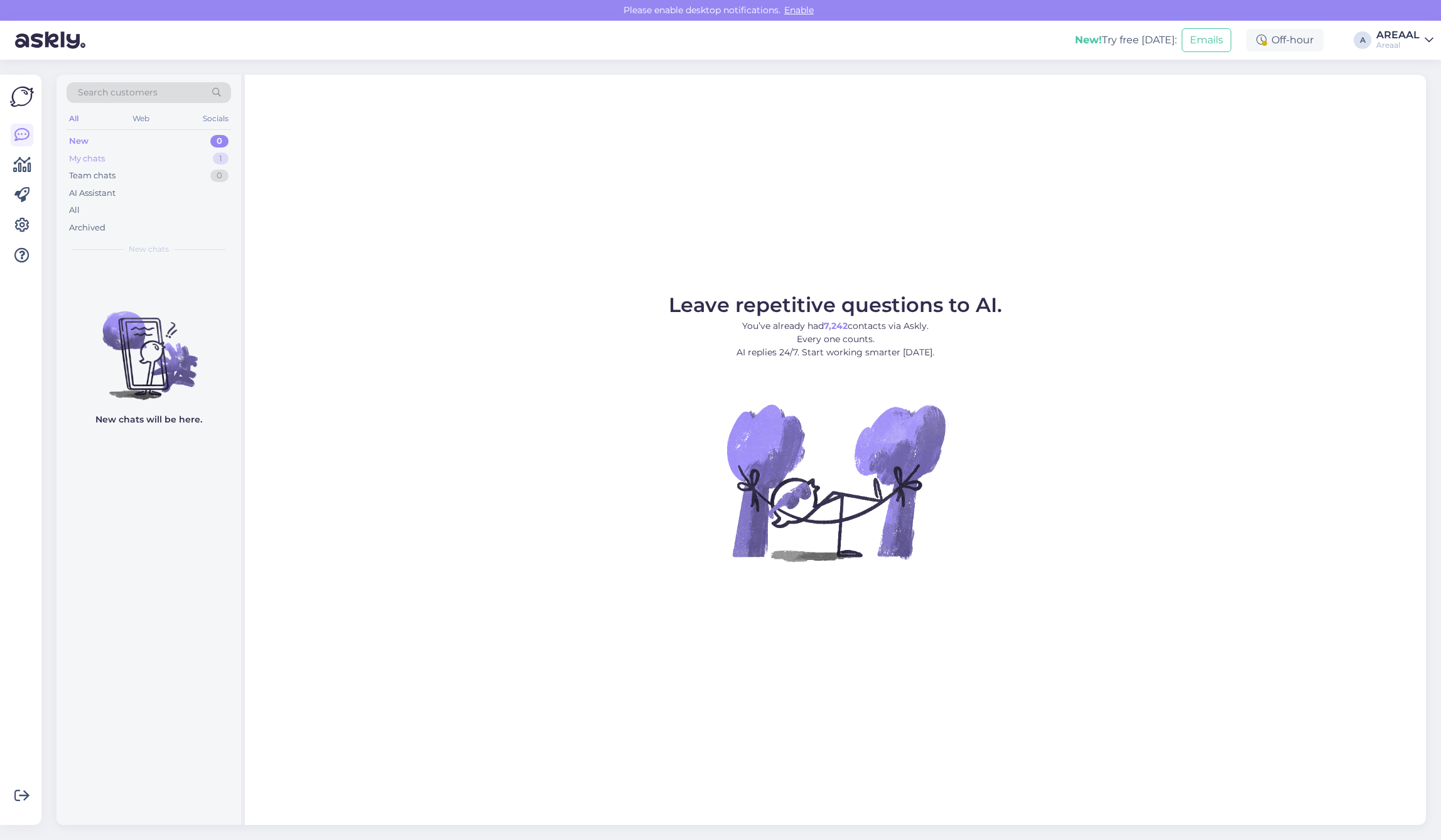
click at [225, 154] on div "1" at bounding box center [221, 158] width 16 height 12
click at [187, 301] on div "s sashababiy797@gmail.com What day was your order cancelled? Oct 6 17:41" at bounding box center [149, 285] width 184 height 45
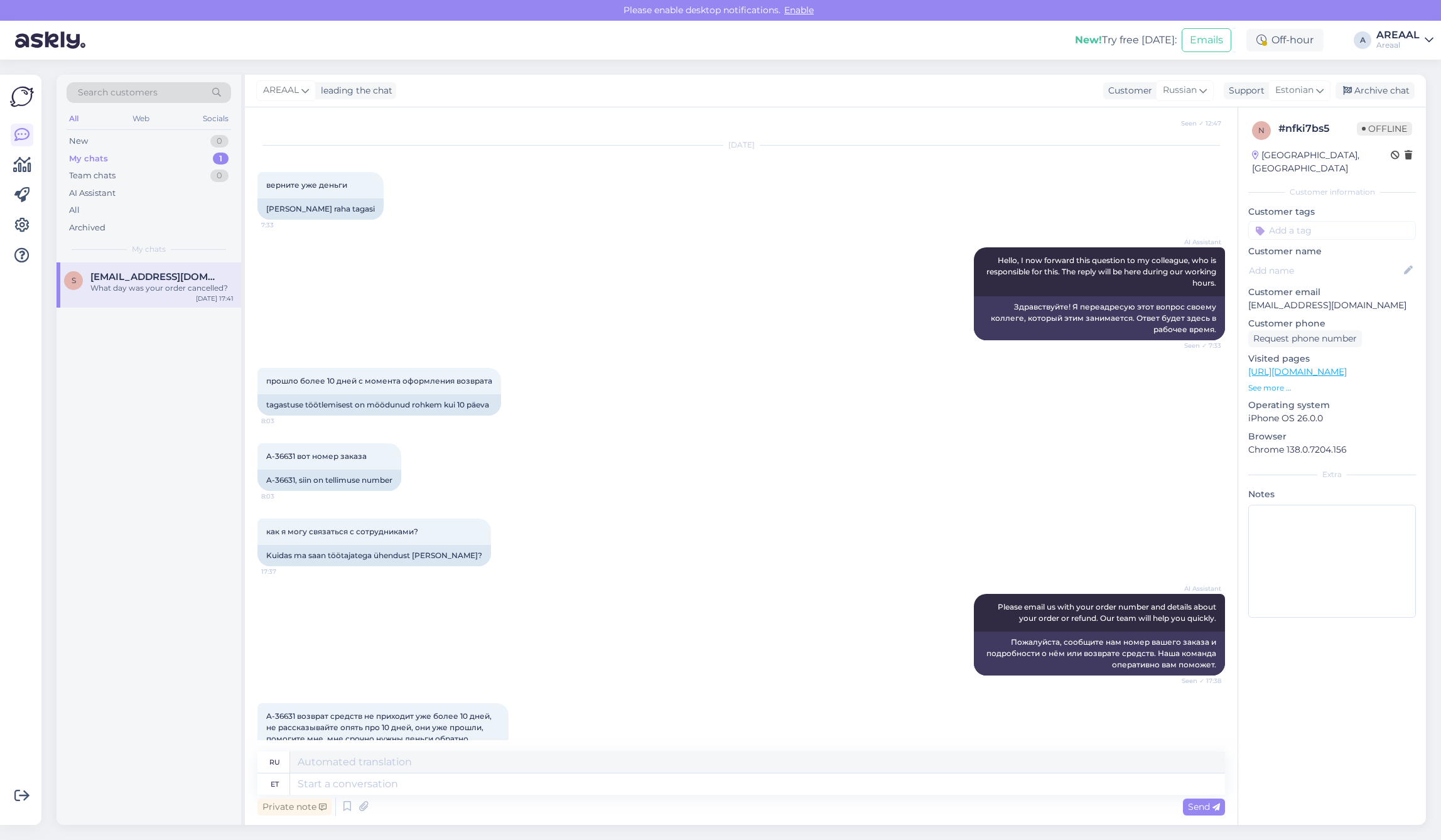
scroll to position [1303, 0]
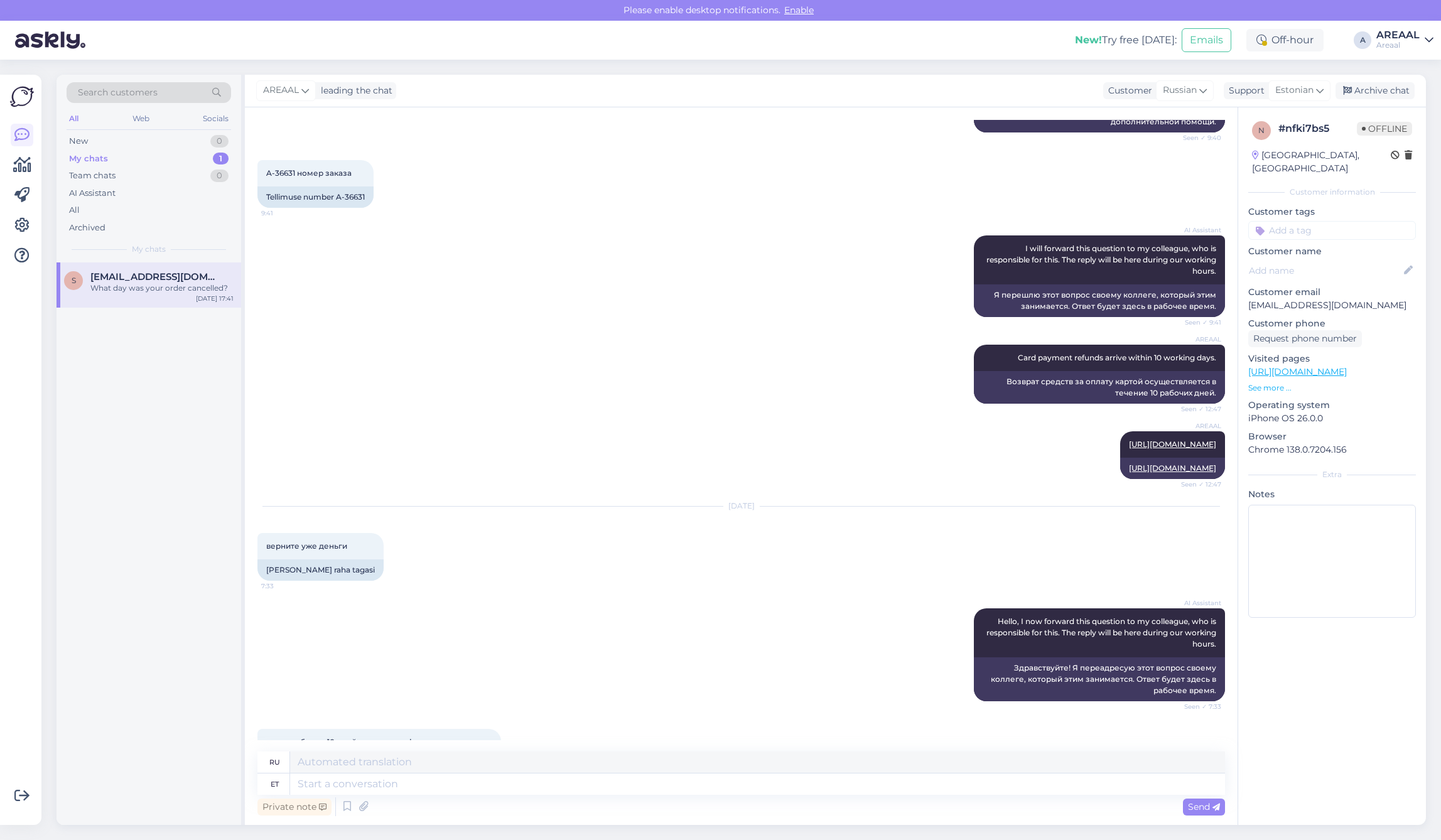
click at [148, 90] on span "Search customers" at bounding box center [118, 92] width 80 height 13
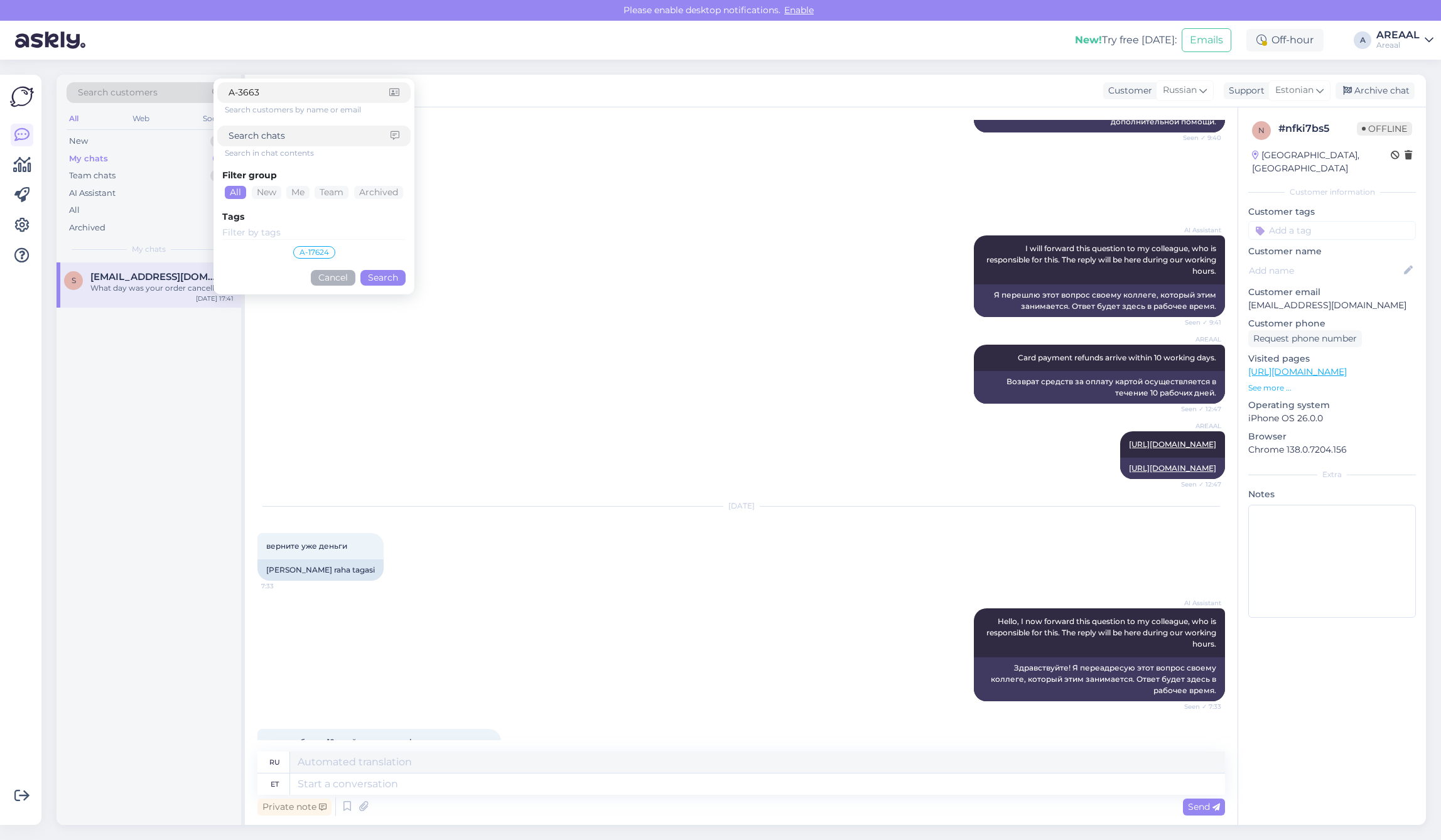
type input "A-36631"
click at [312, 136] on input at bounding box center [309, 136] width 162 height 13
paste input "A-36631"
type input "A-36631"
click button "Search" at bounding box center [383, 278] width 45 height 16
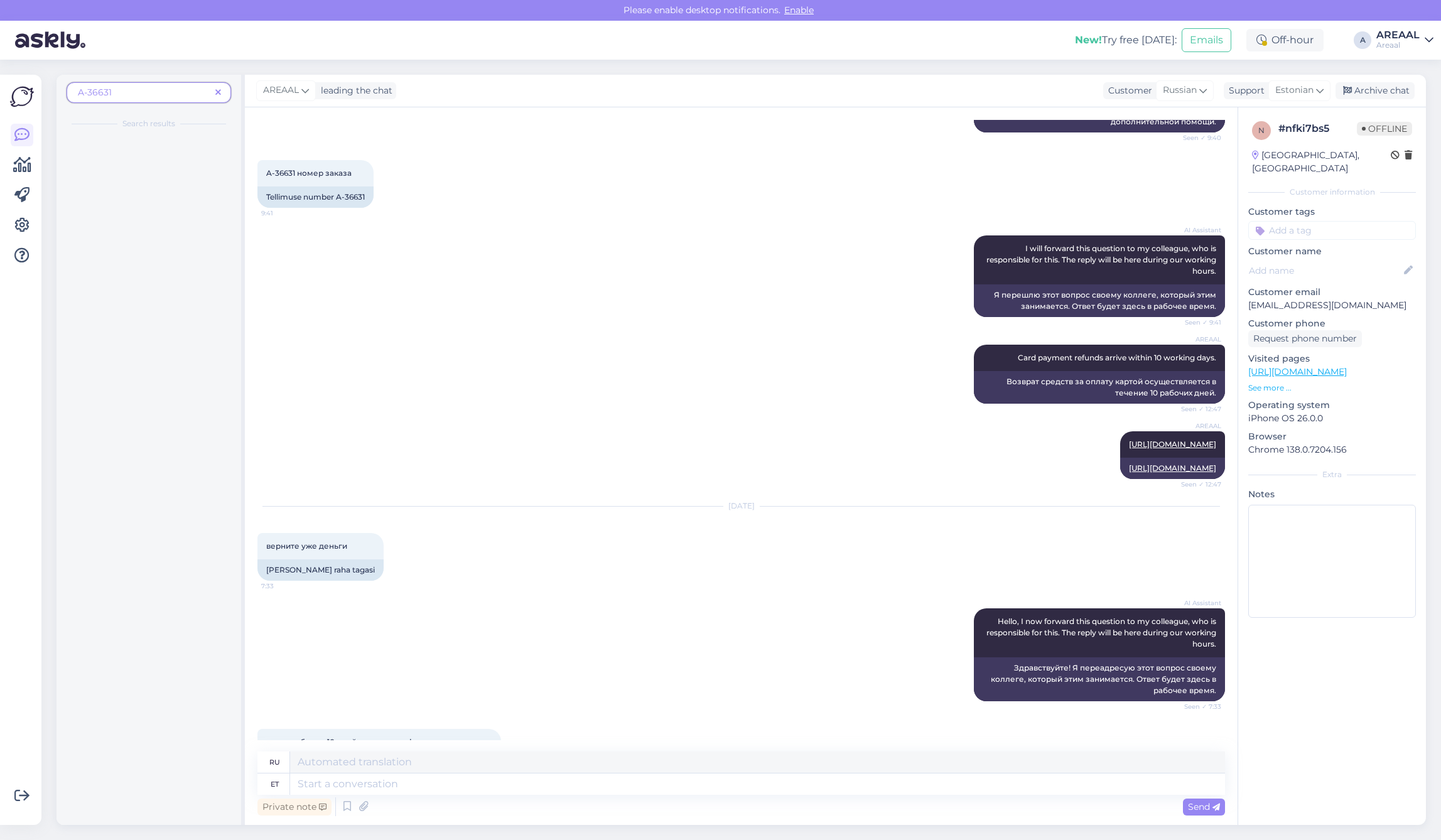
click at [164, 97] on span "A-36631" at bounding box center [144, 92] width 132 height 13
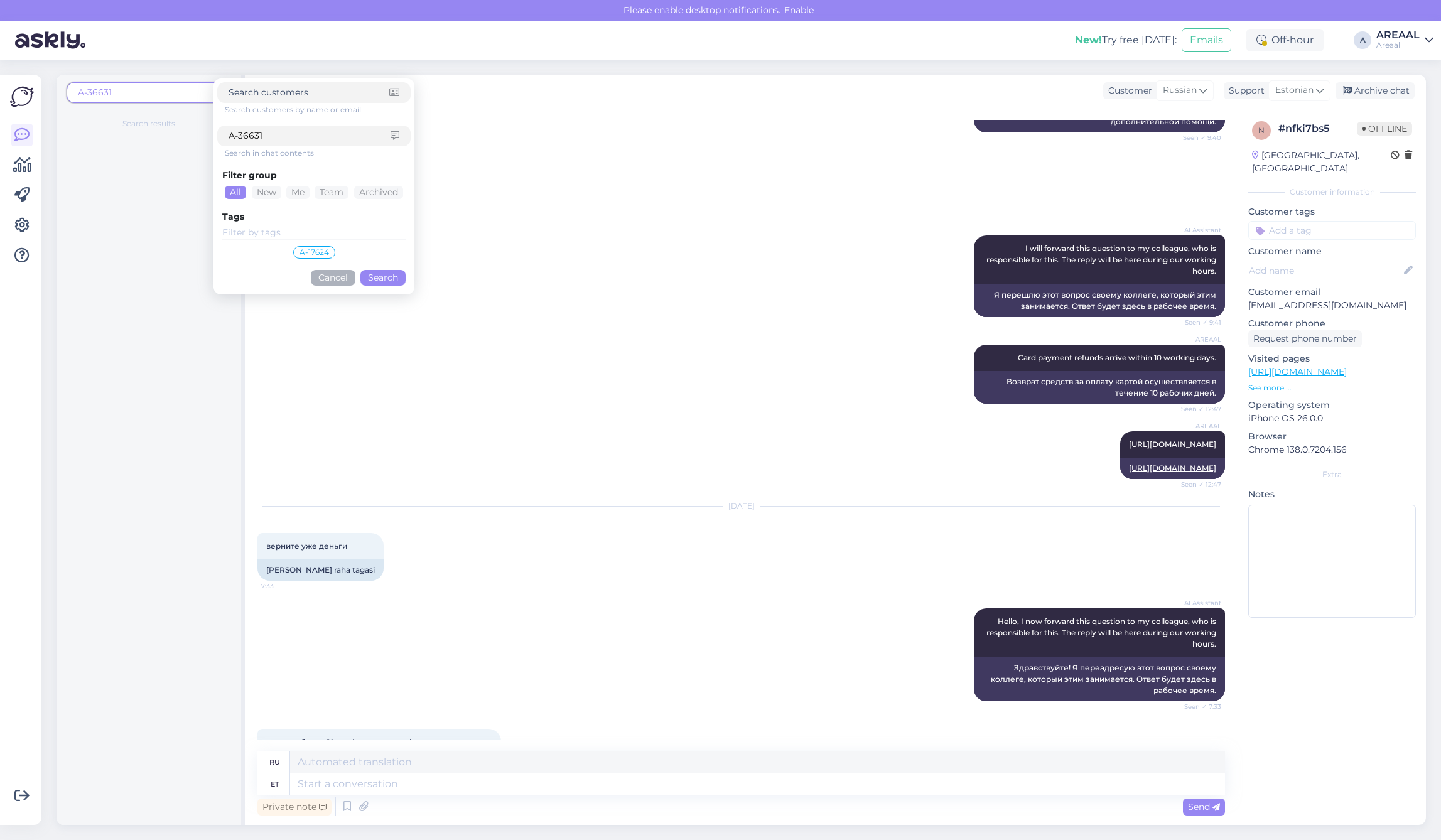
click at [323, 134] on input "A-36631" at bounding box center [309, 136] width 162 height 13
click at [499, 330] on div "Chat started Sep 20 2025 почему мой заказ не отправляют уже почти неделю? 19:50…" at bounding box center [747, 430] width 979 height 620
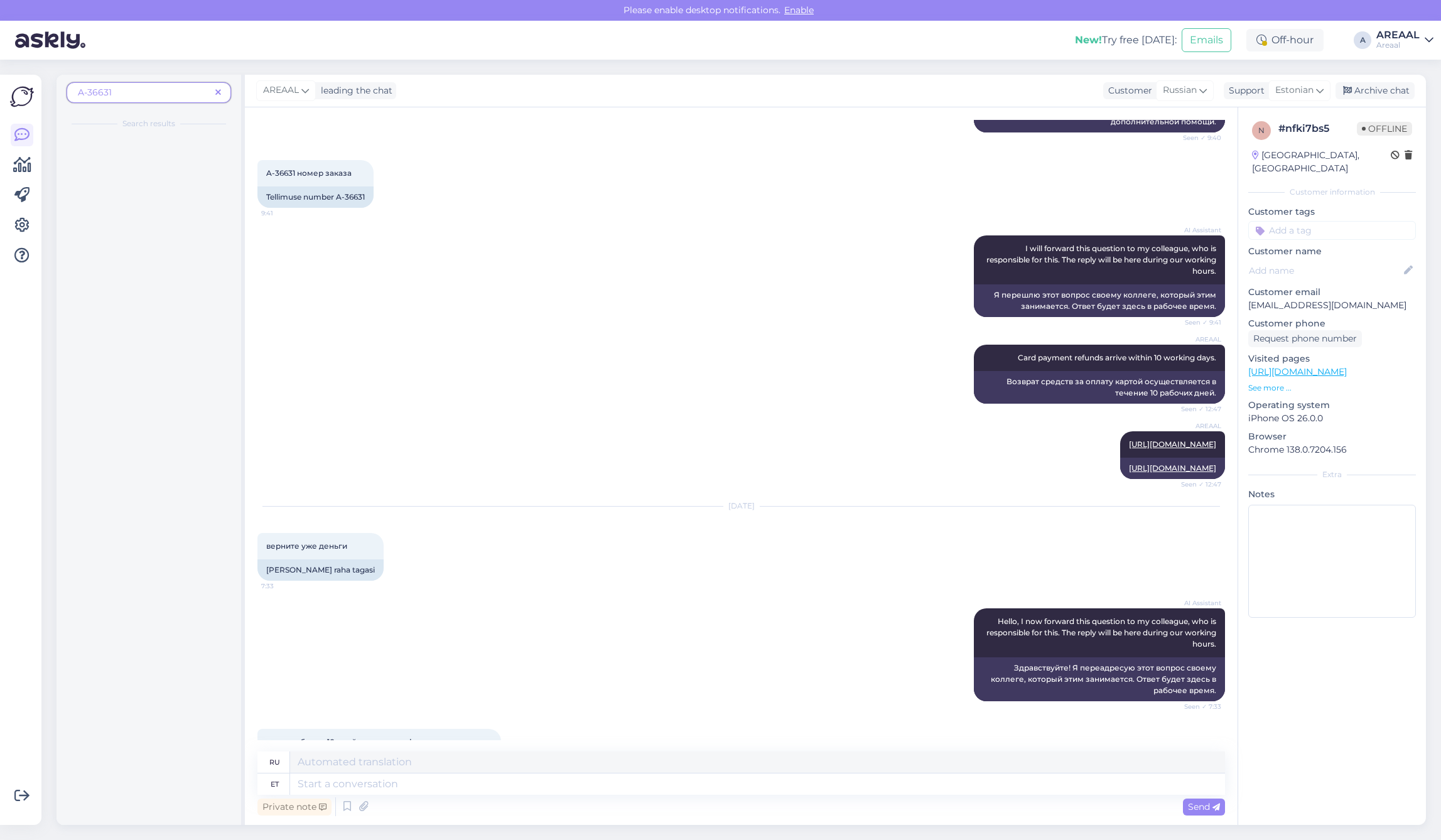
click at [499, 327] on div "AI Assistant I will forward this question to my colleague, who is responsible f…" at bounding box center [742, 276] width 967 height 109
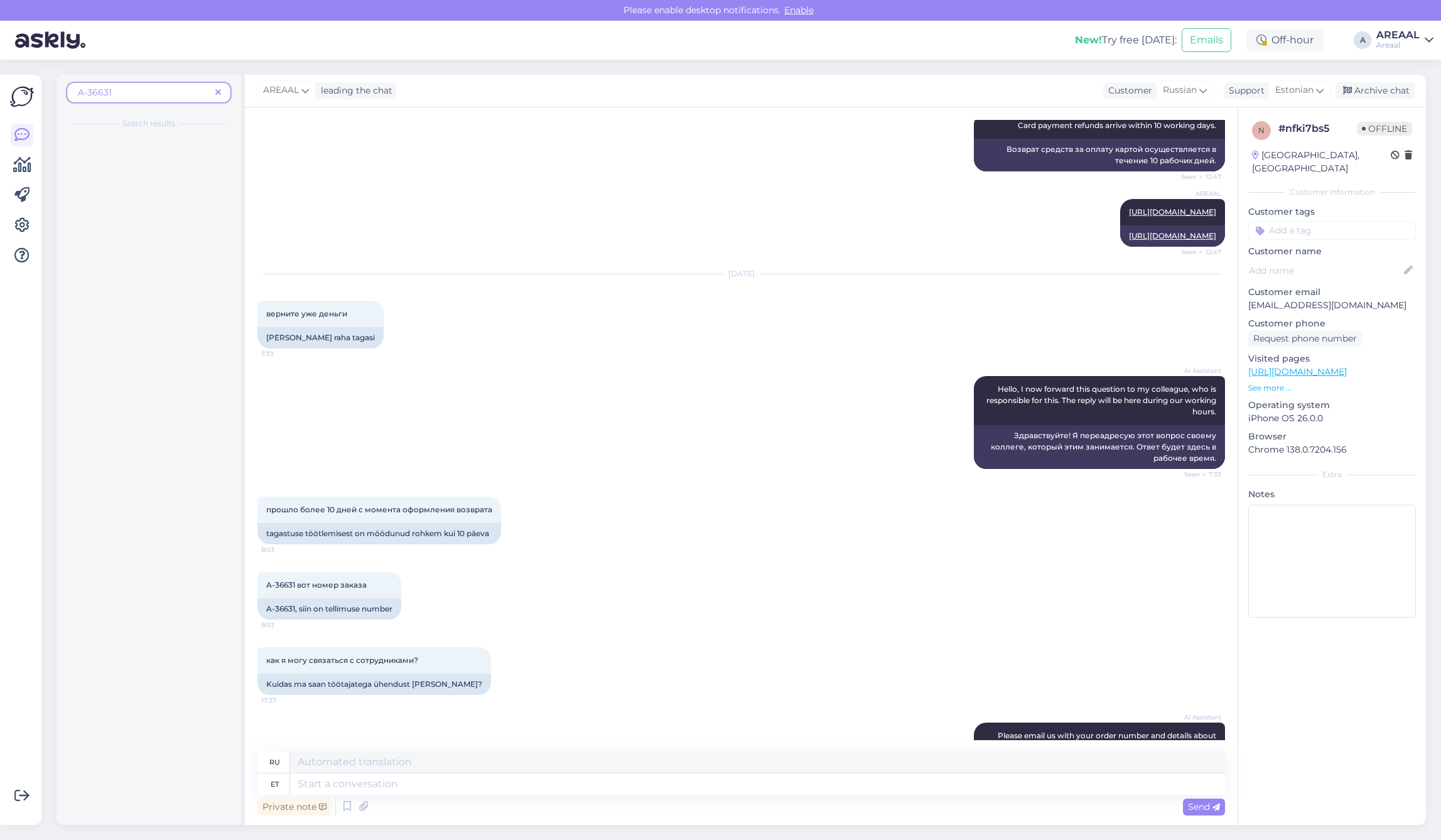
scroll to position [1538, 0]
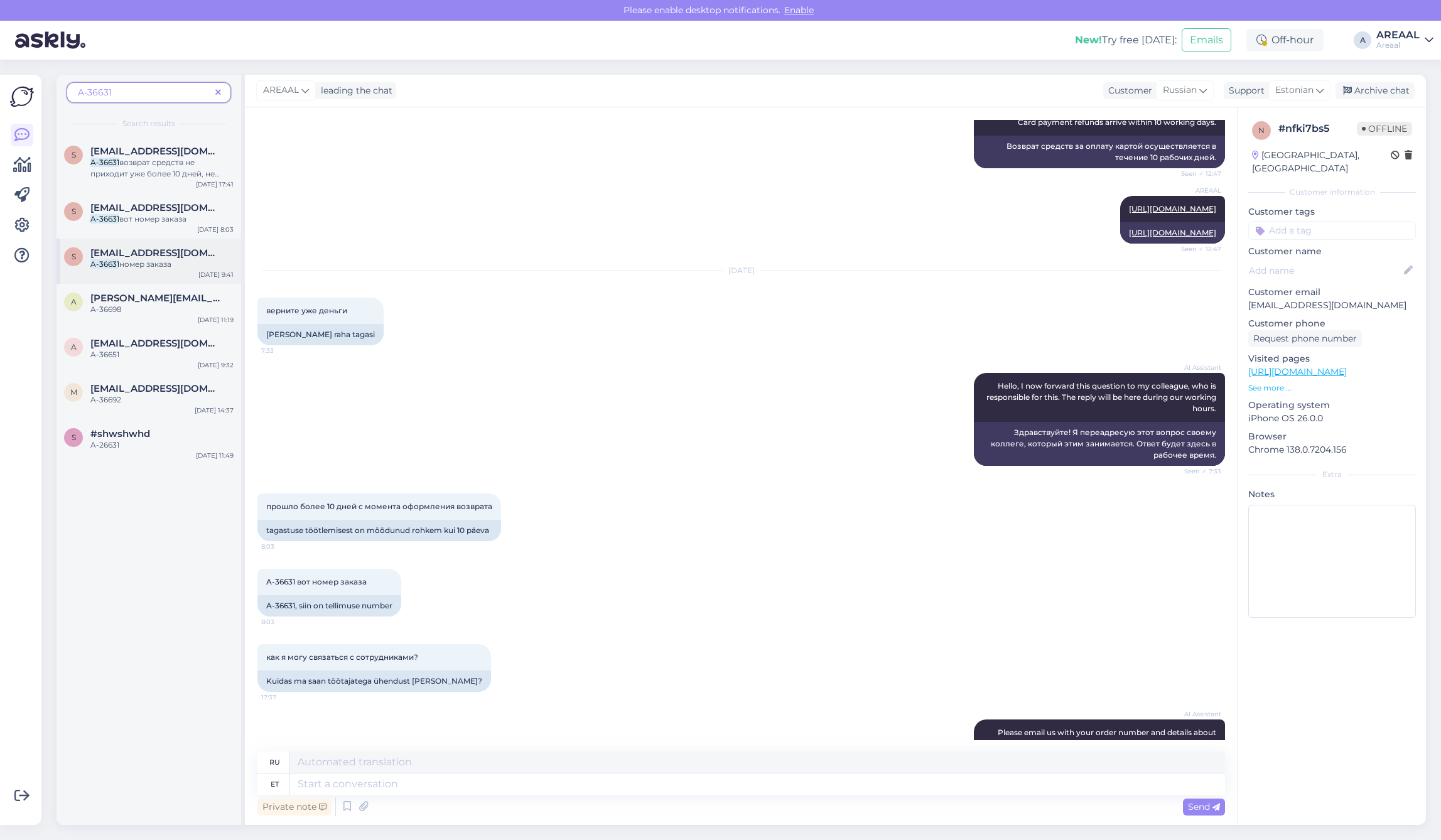
click at [174, 277] on div "s sashababiy797@gmail.com A-36631 номер заказа Oct 5 9:41" at bounding box center [149, 261] width 184 height 45
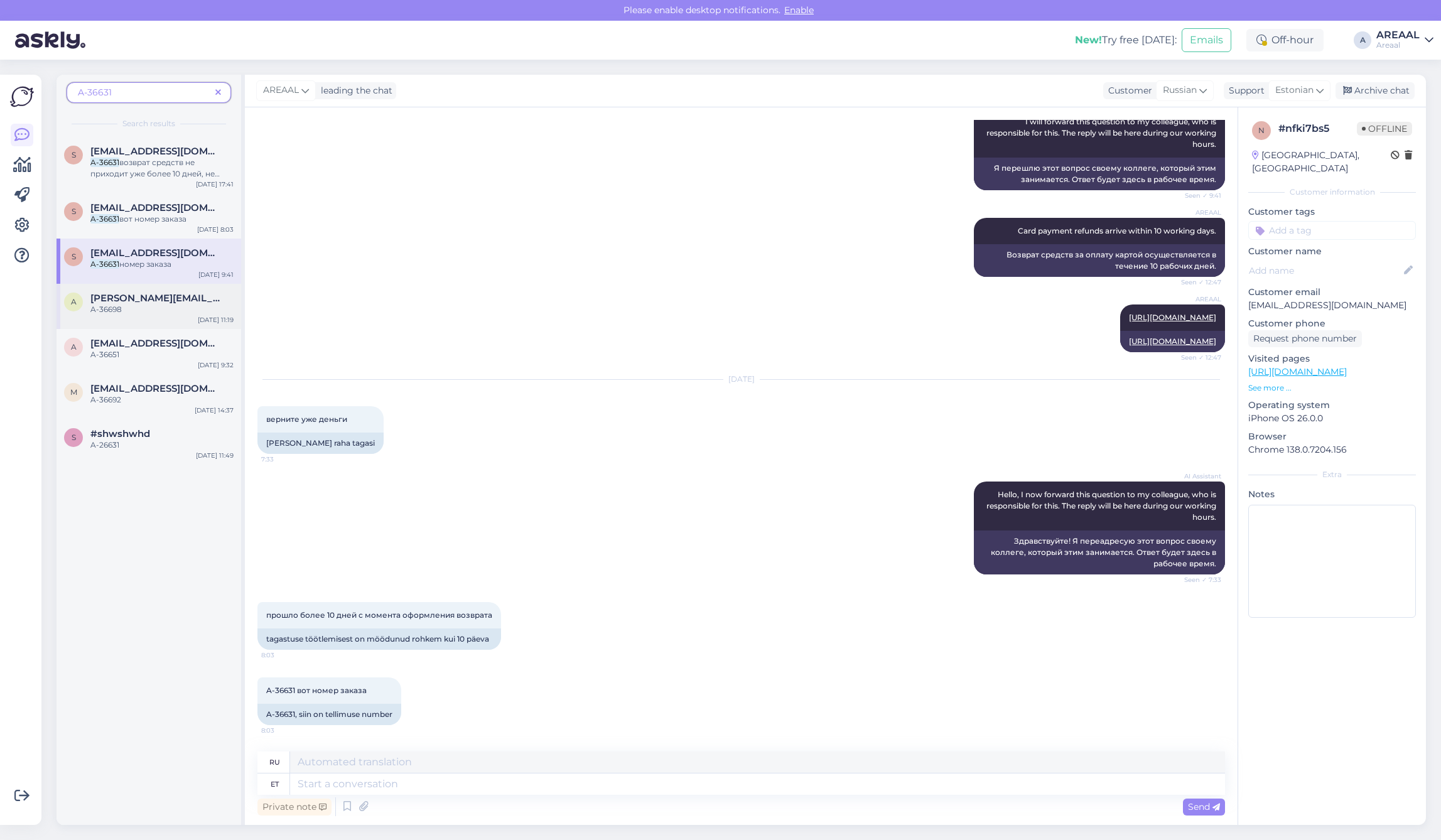
click at [164, 311] on div "A-36698" at bounding box center [162, 310] width 143 height 12
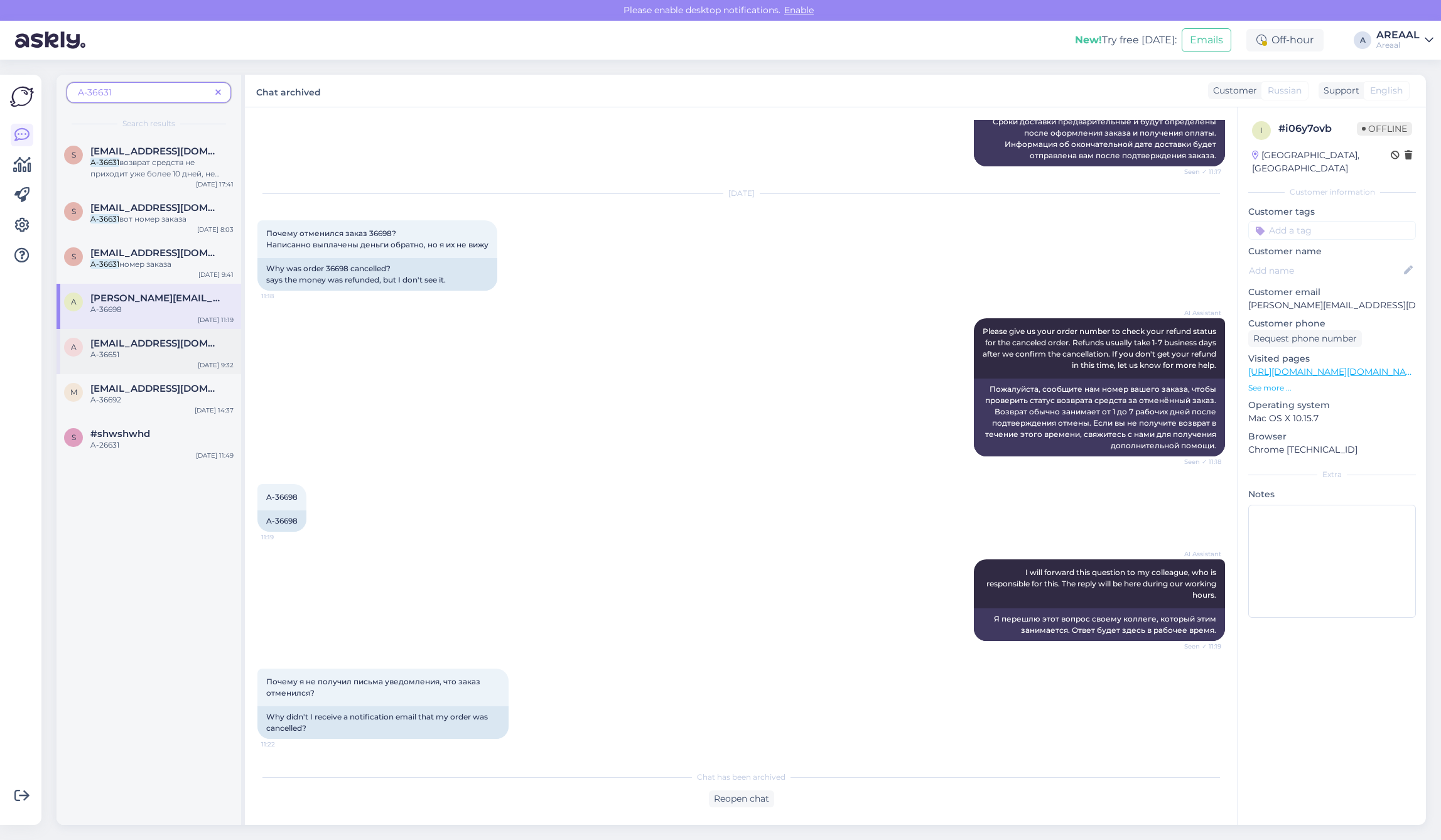
click at [163, 346] on div "aire@alevik.ee" at bounding box center [162, 343] width 143 height 12
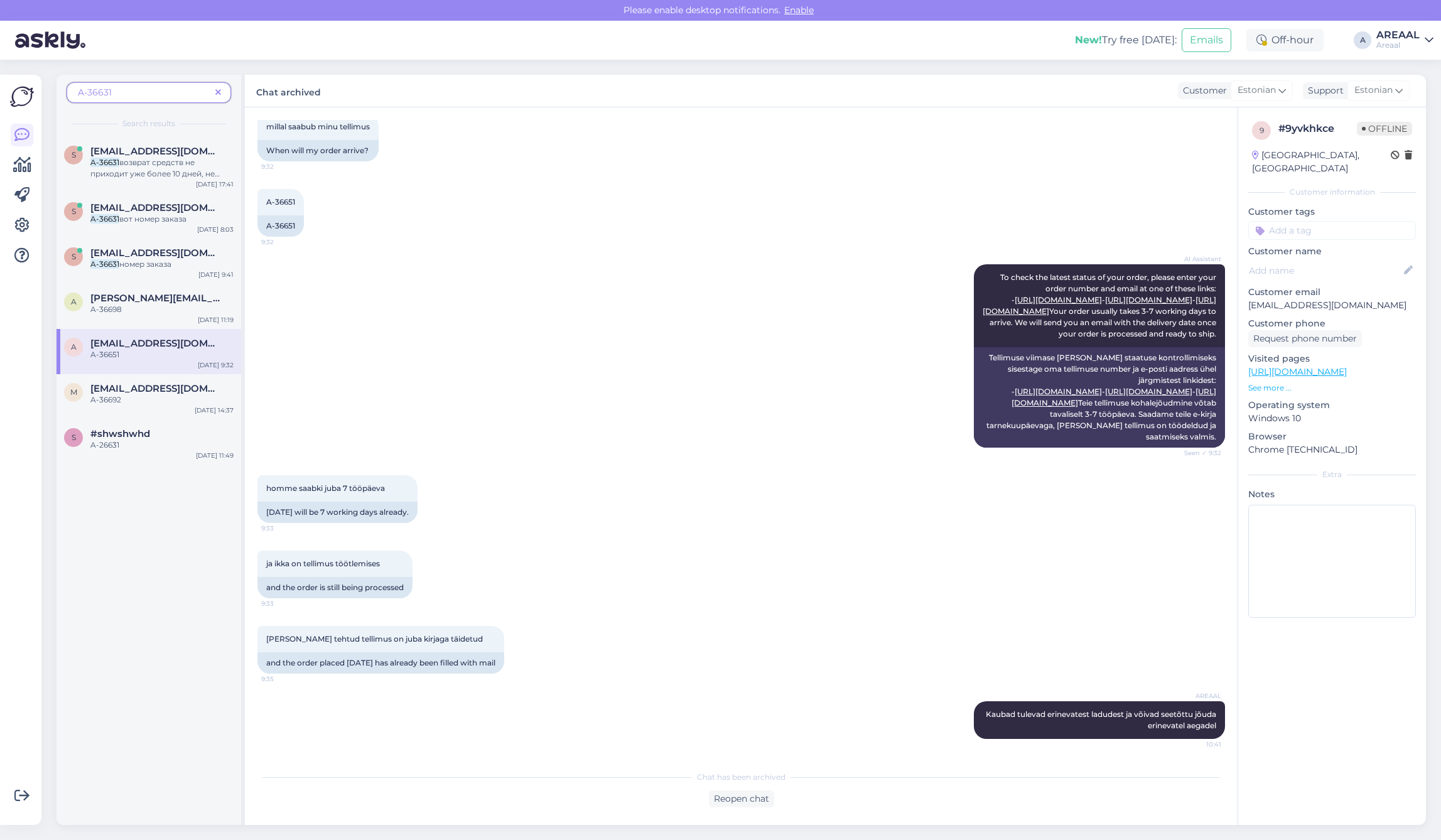
scroll to position [290, 0]
click at [107, 261] on mark "A-36631" at bounding box center [105, 264] width 29 height 9
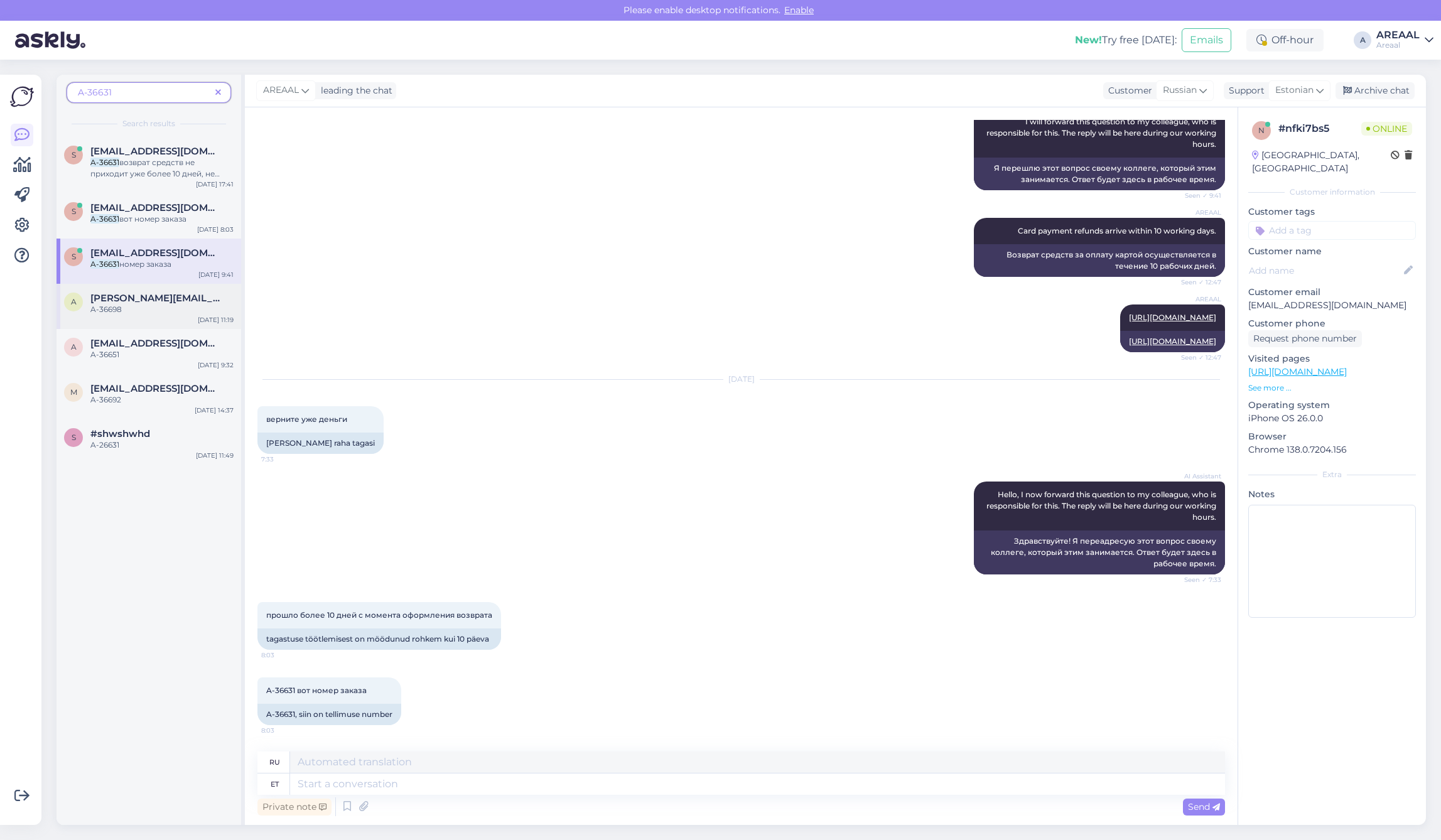
click at [127, 299] on span "aleksandr@beljakov.me" at bounding box center [156, 298] width 131 height 12
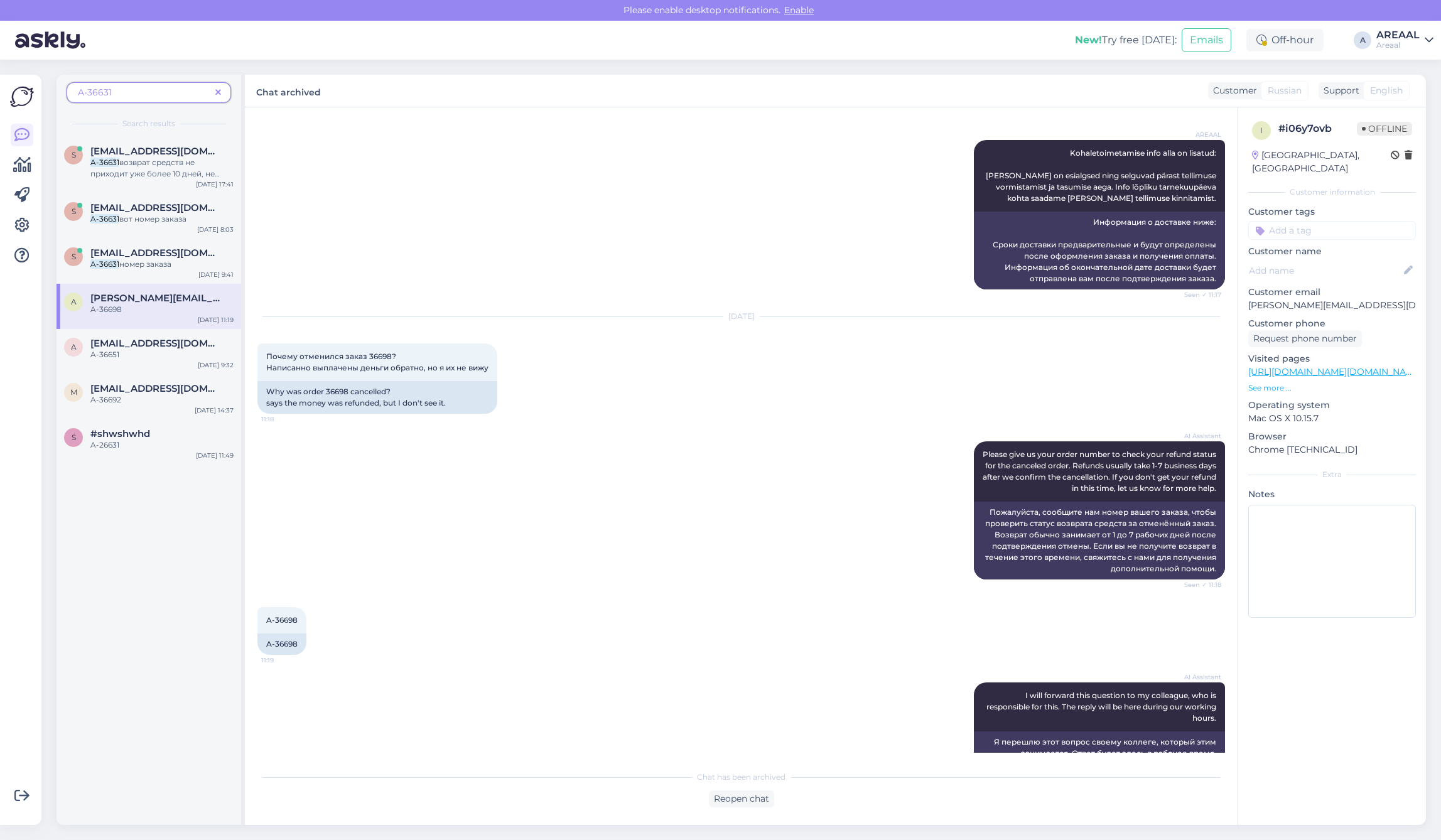
scroll to position [704, 0]
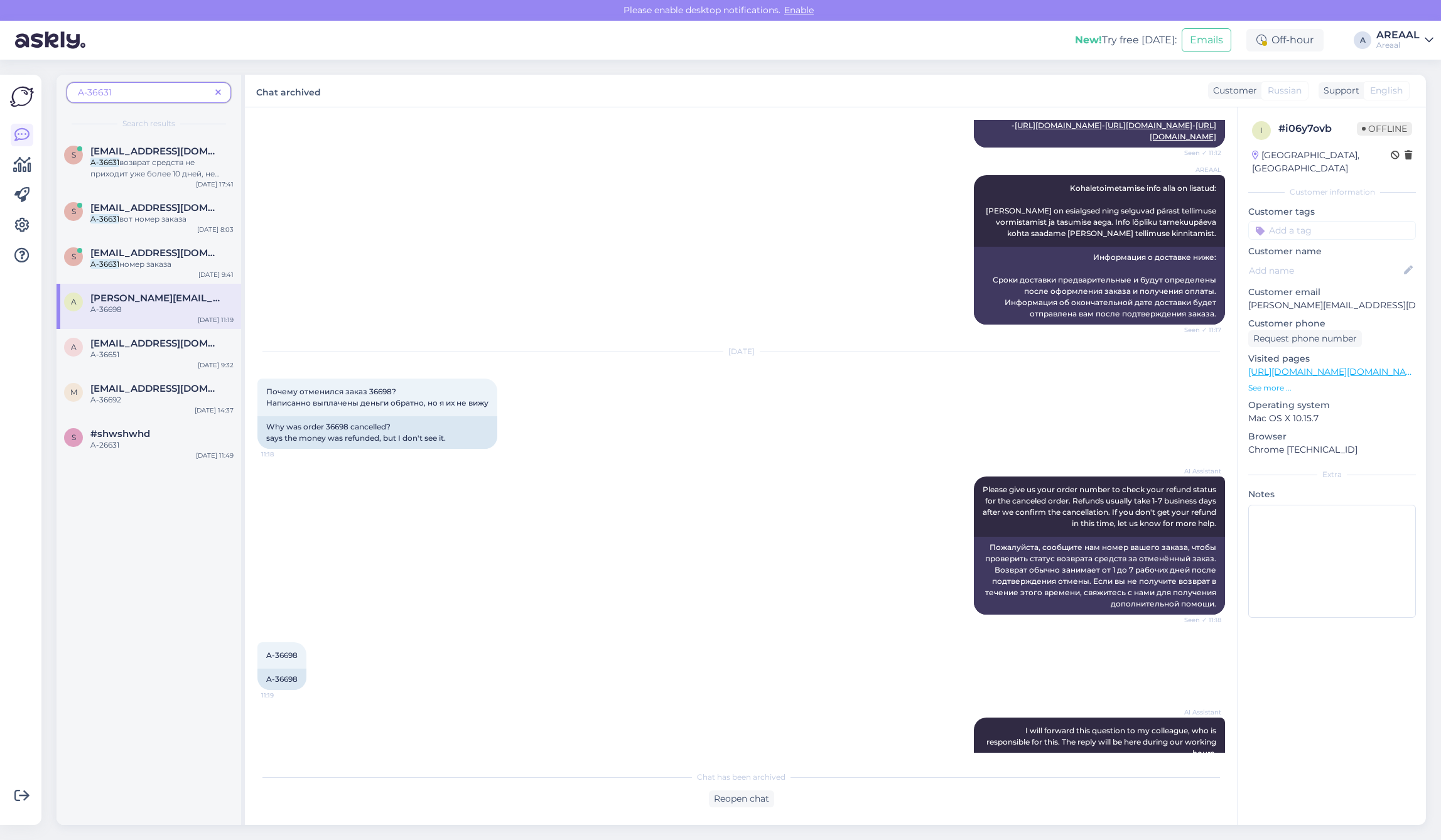
click at [773, 338] on div "AREAAL Kohaletoimetamise info alla on lisatud: Tarneajad on esialgsed ning selg…" at bounding box center [742, 250] width 967 height 177
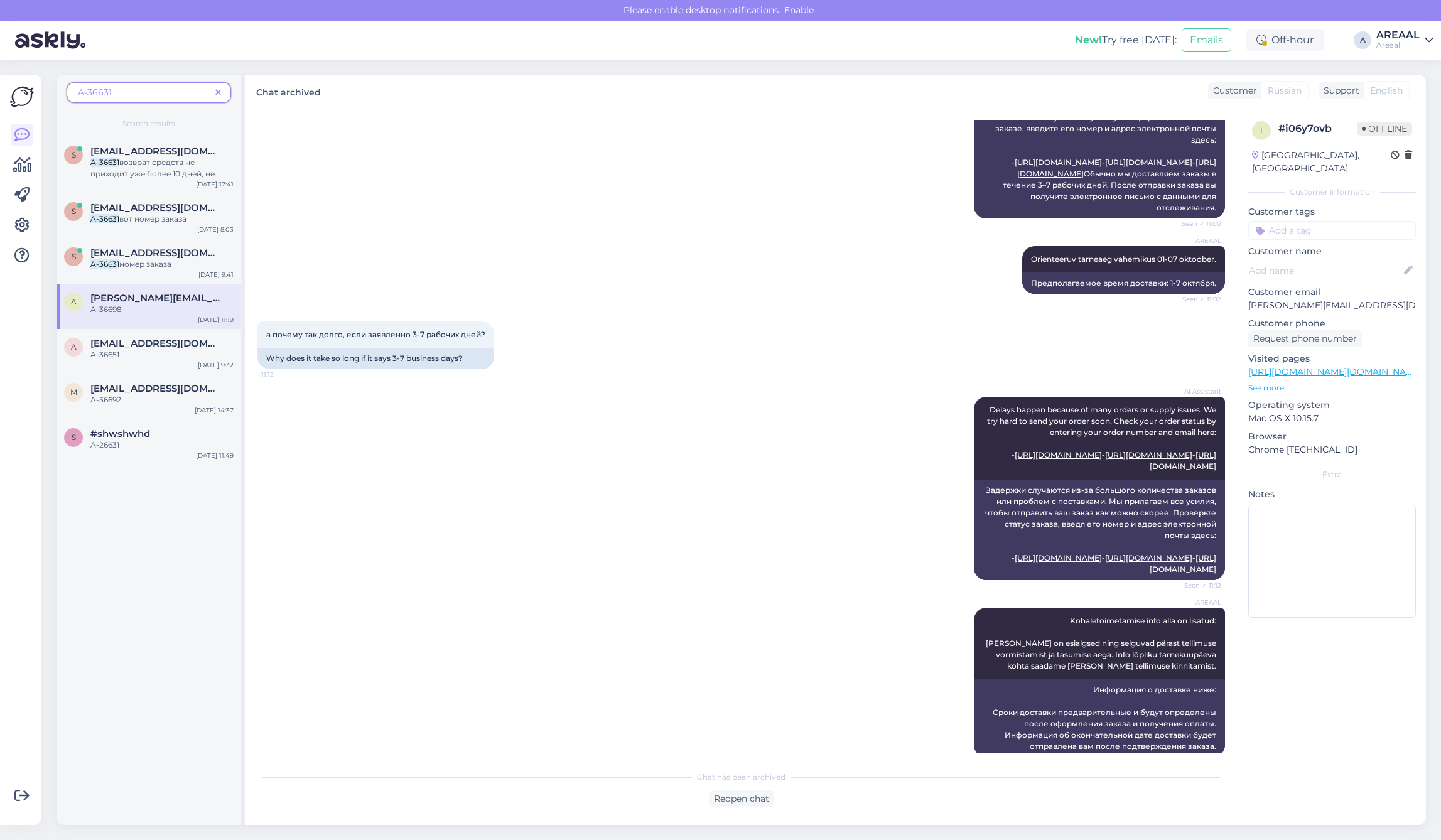
scroll to position [0, 0]
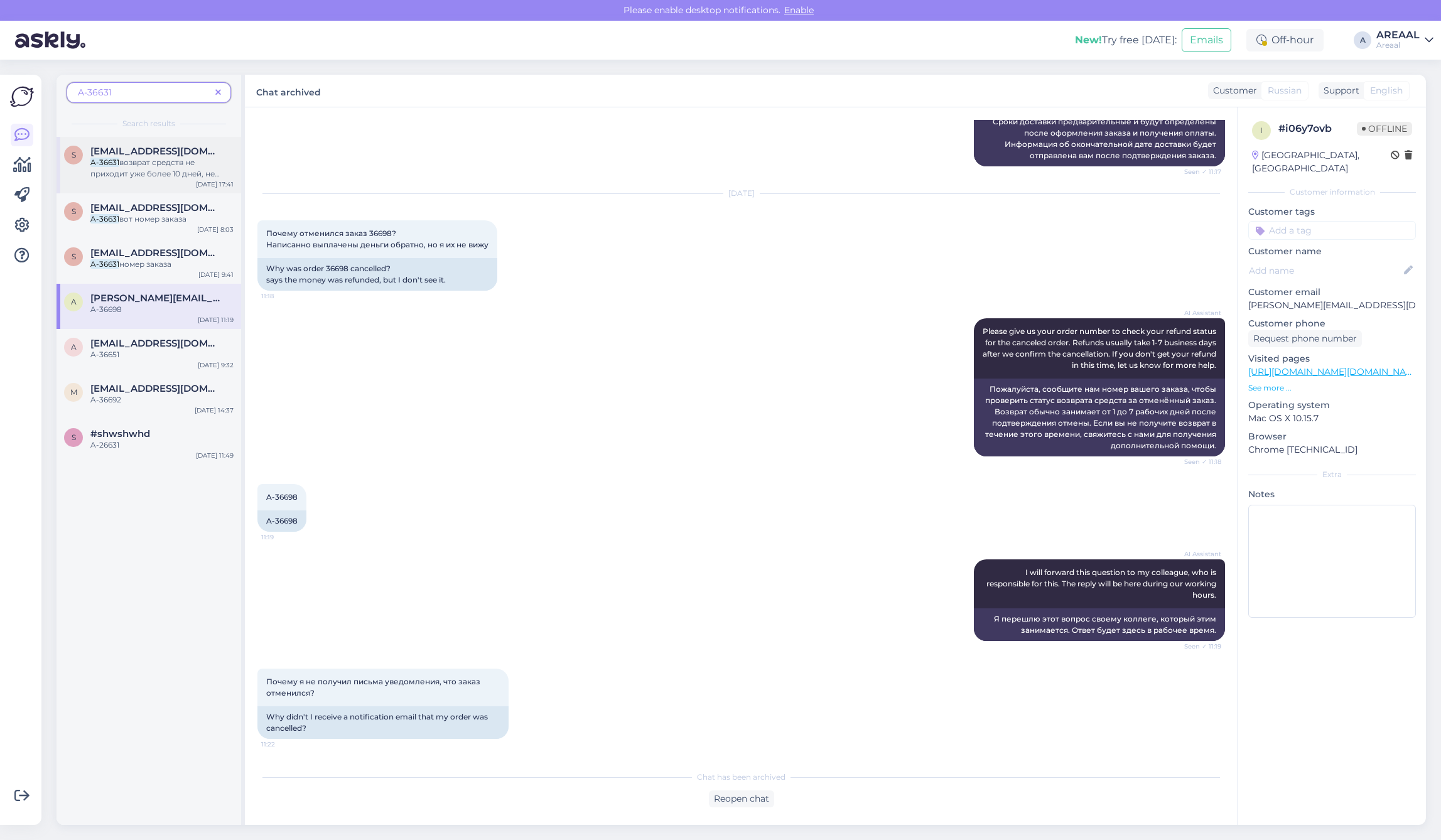
click at [168, 146] on span "sashababiy797@gmail.com" at bounding box center [156, 152] width 131 height 12
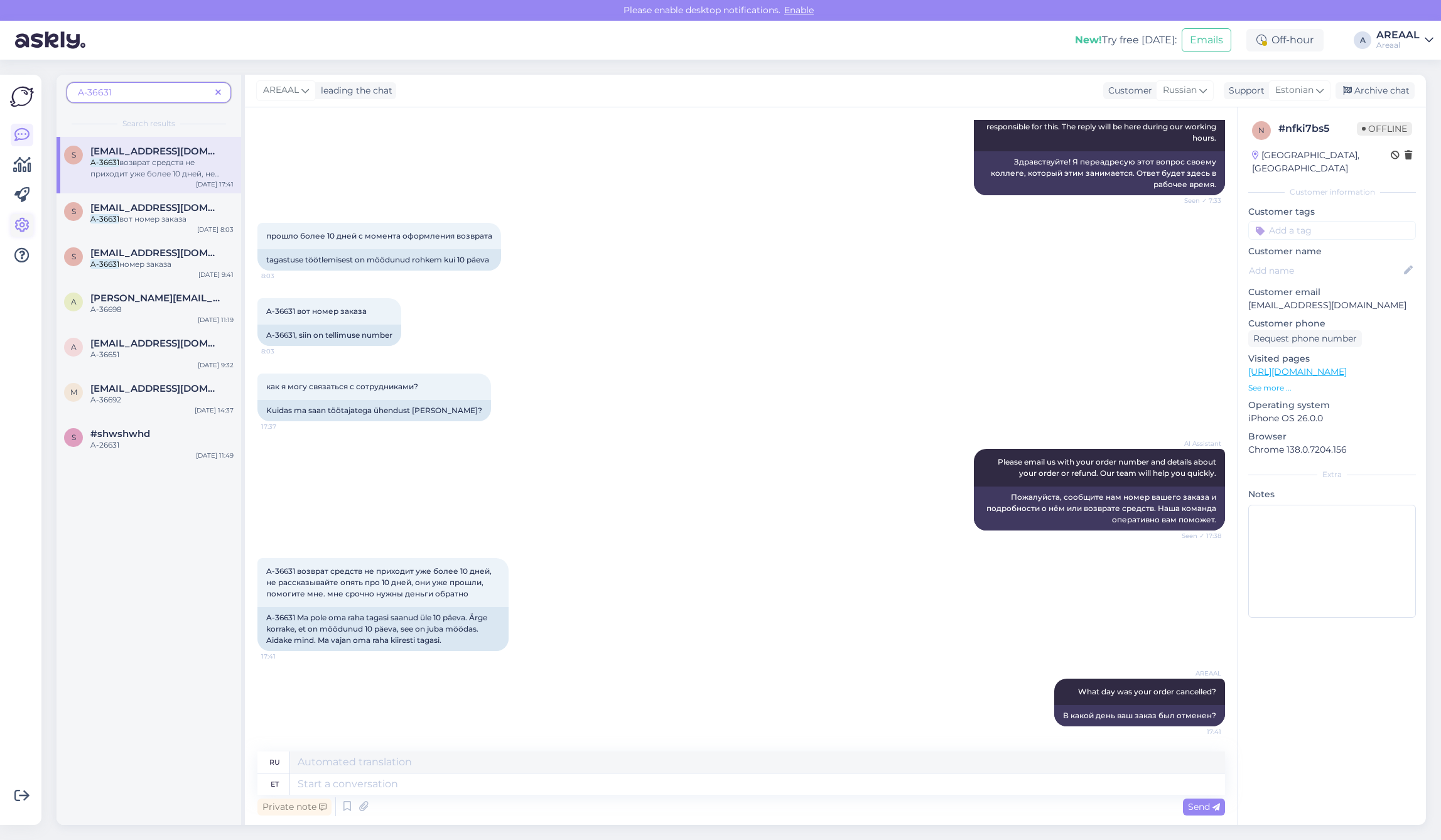
click at [12, 220] on link at bounding box center [22, 225] width 23 height 23
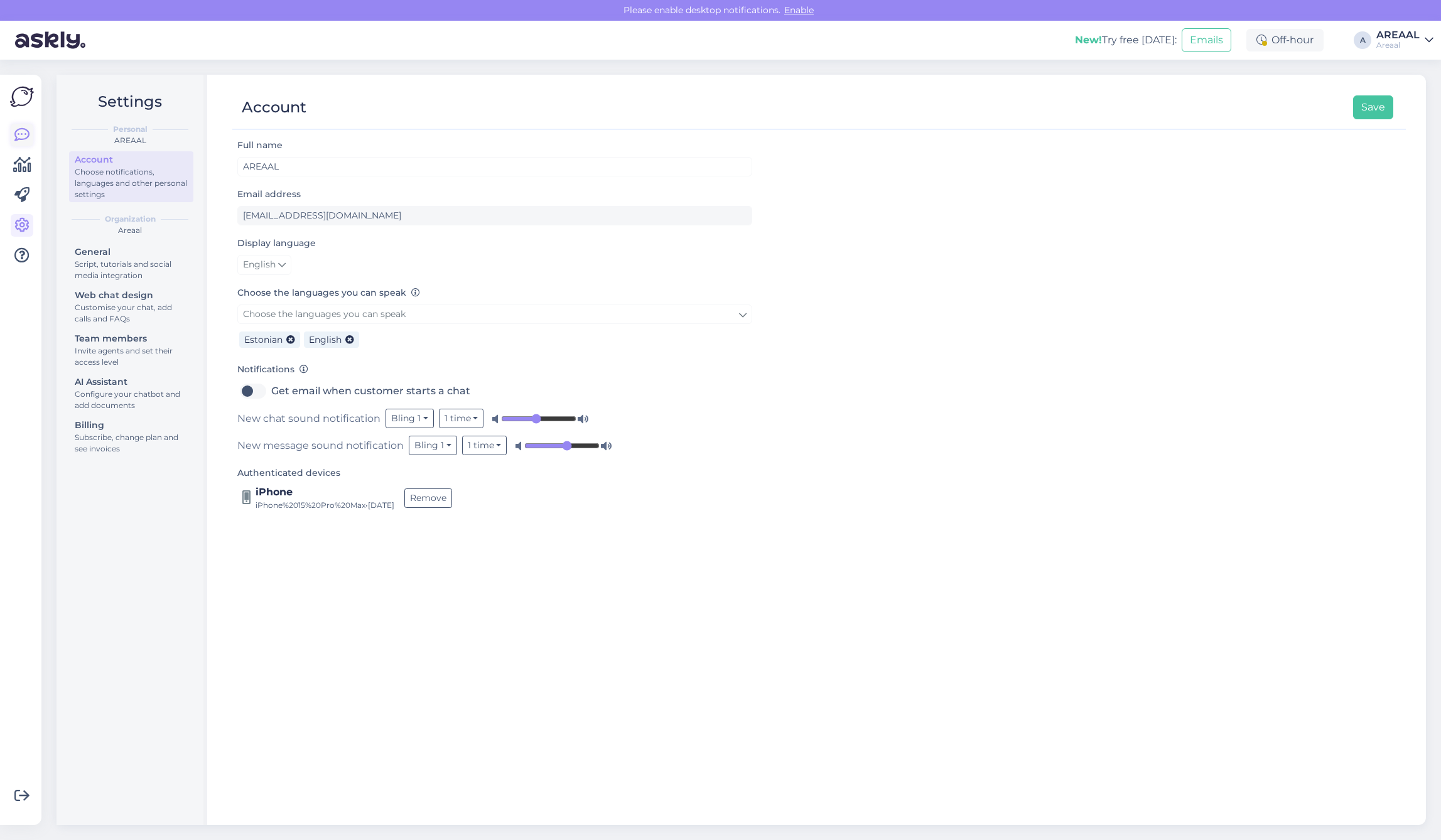
click at [25, 133] on icon at bounding box center [22, 135] width 15 height 15
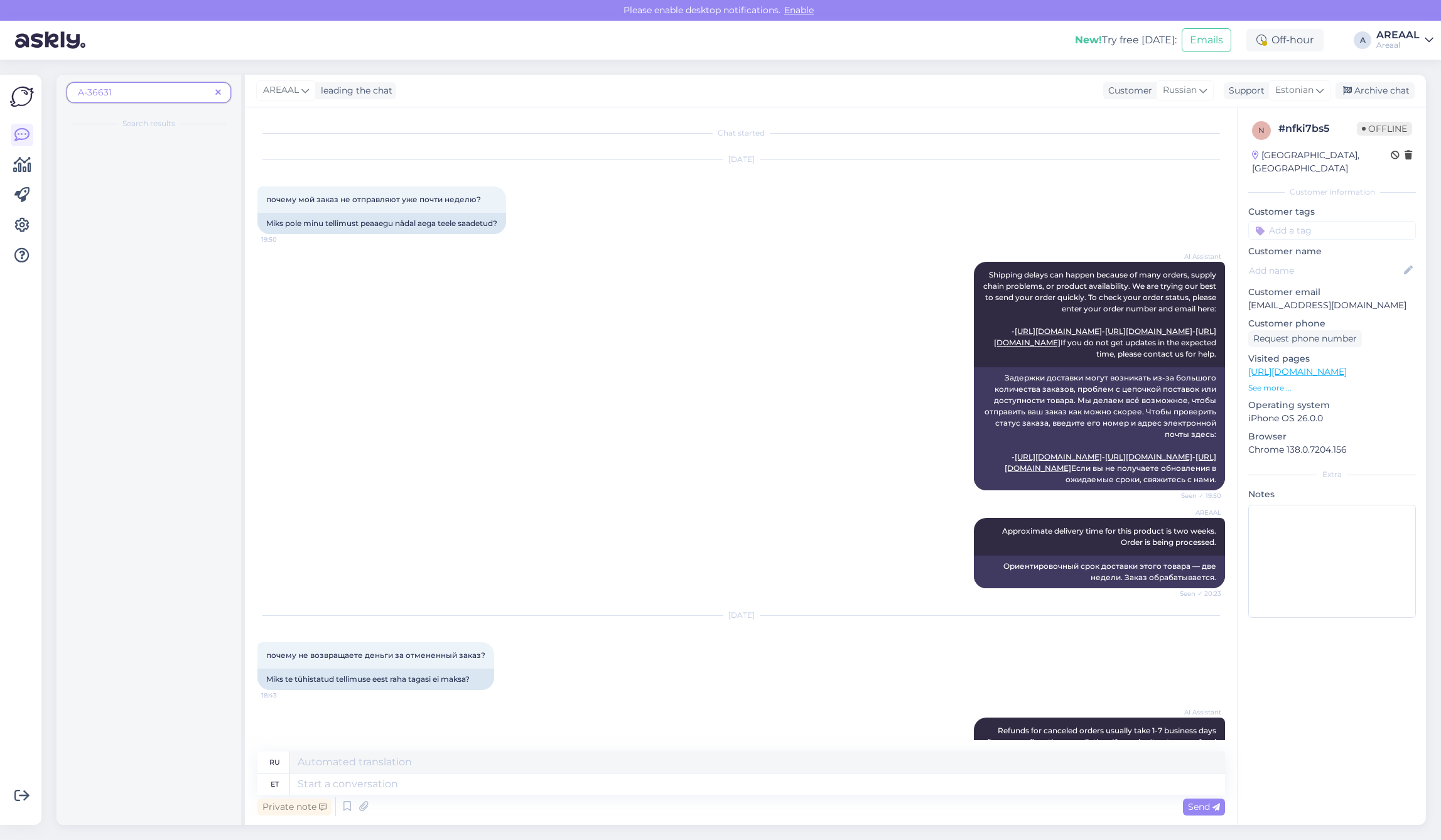
scroll to position [1931, 0]
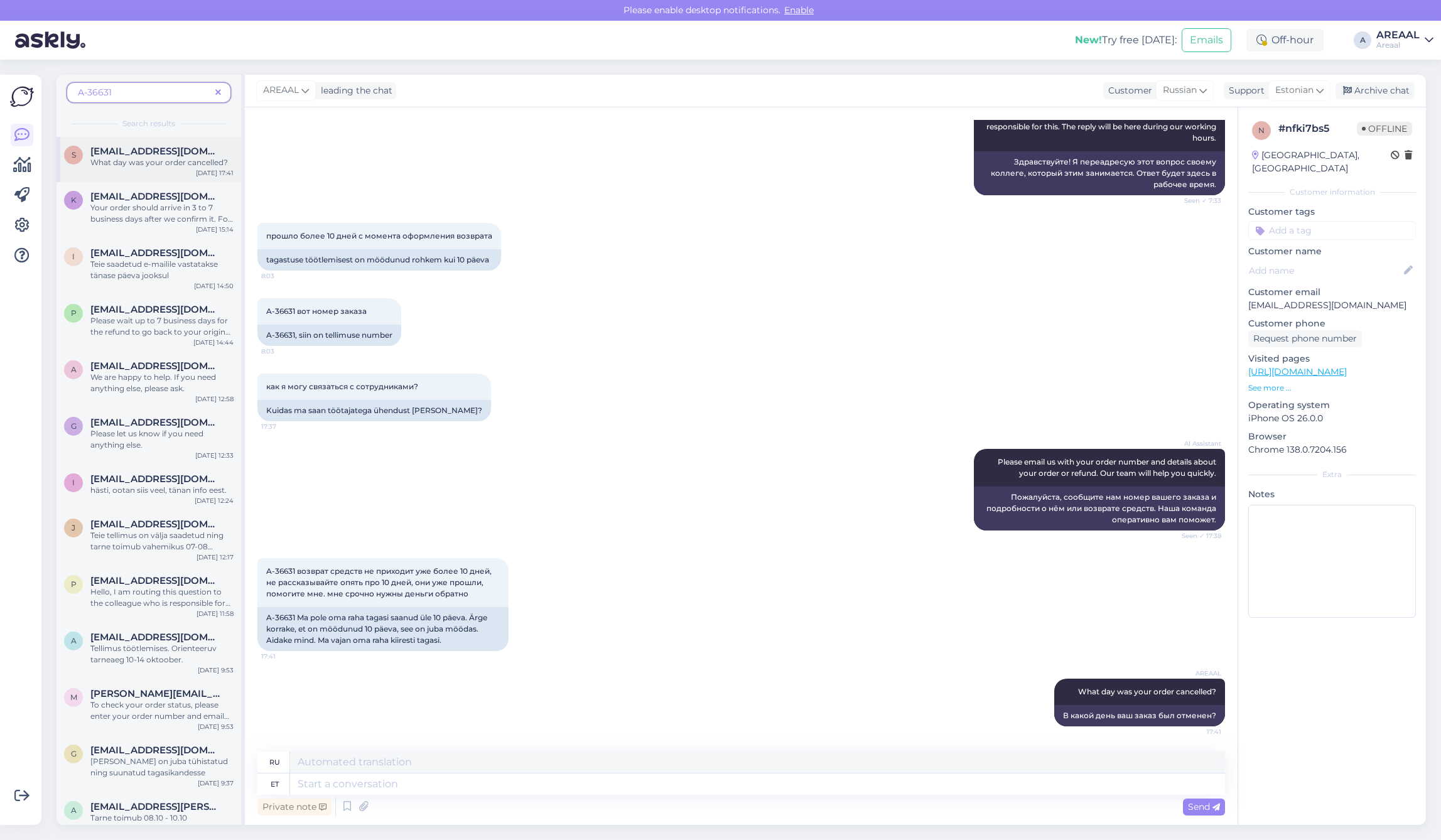
click at [136, 174] on div "s sashababiy797@gmail.com What day was your order cancelled? Oct 6 17:41" at bounding box center [149, 159] width 184 height 45
click at [477, 791] on textarea at bounding box center [757, 783] width 935 height 21
type textarea "Your ord"
type textarea "Твой"
type textarea "Your order wa"
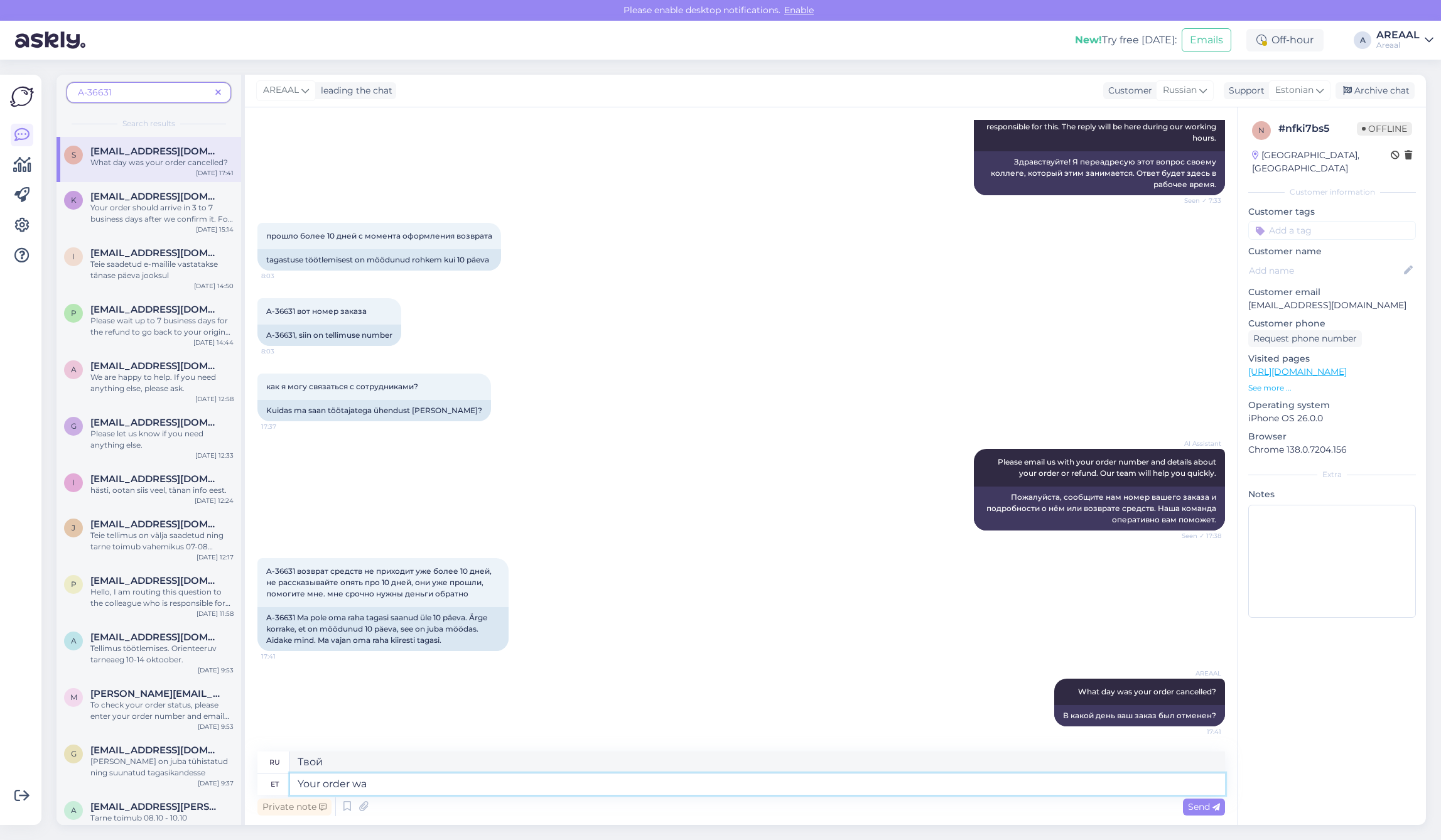
type textarea "Ваш заказ"
type textarea "Your order was can"
type textarea "Ваш заказ был"
type textarea "Your order was cancelledon"
type textarea "Ваш заказ был отменен."
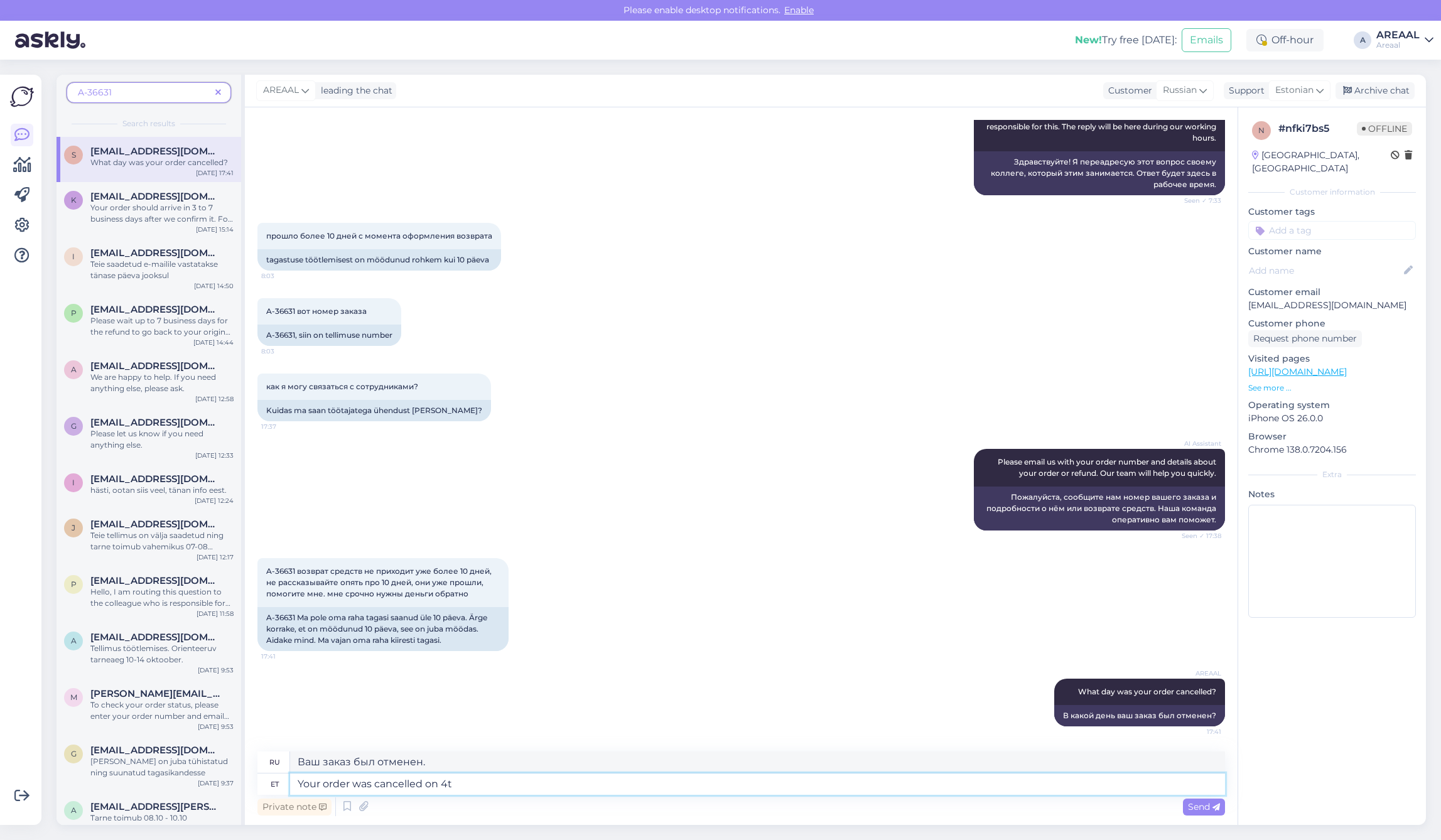
type textarea "Your order was cancelled on 4th"
type textarea "Ваш заказ был отменен"
type textarea "Your order was cancelled on 4th"
type textarea "Ваш заказ был отменен 4-го числа."
type textarea "Your order was cancelled on 4th October"
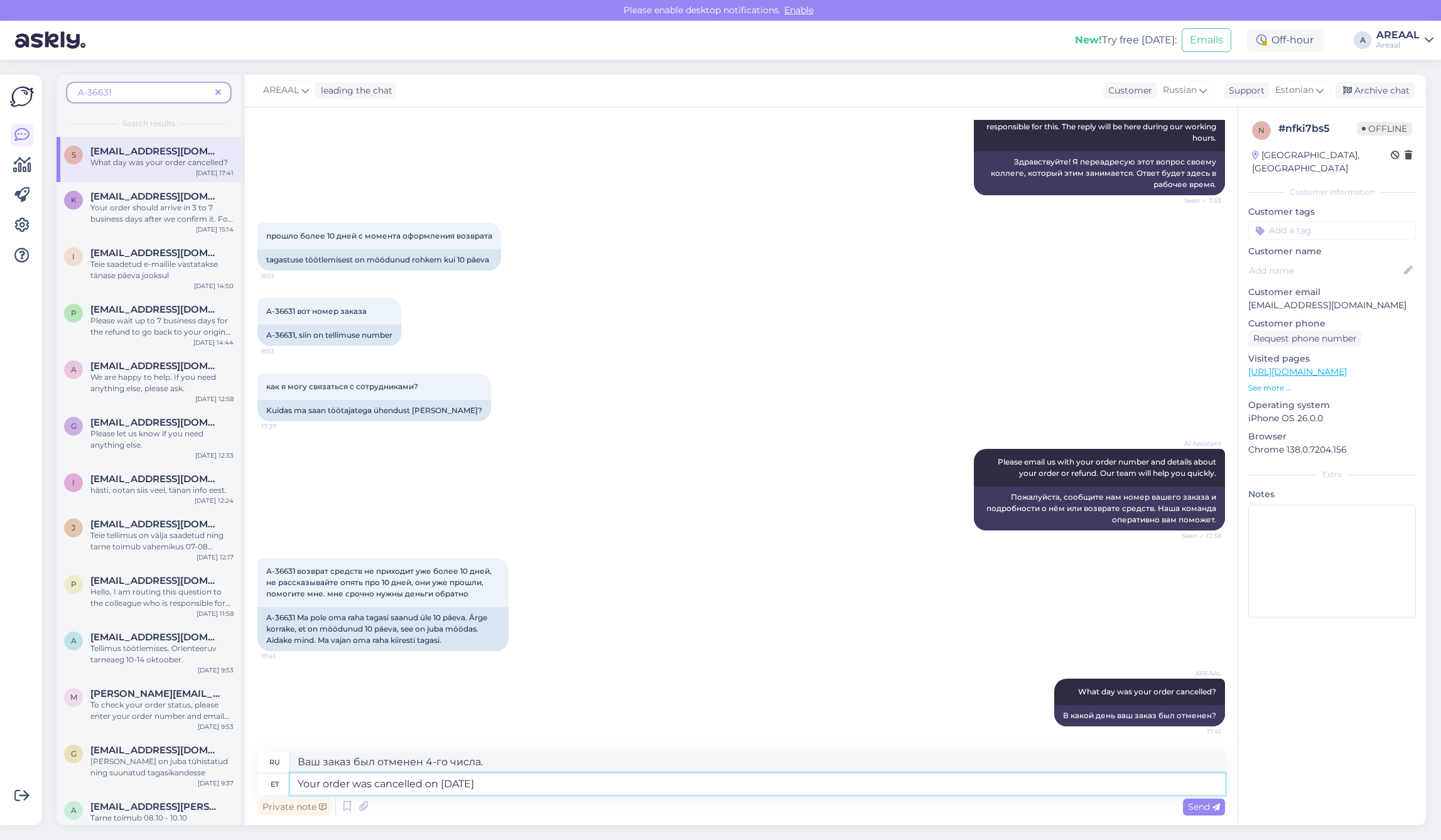
type textarea "Ваш заказ был отменен 4 октября."
type textarea "Your order was cancelled on 4th October if we"
type textarea "Ваш заказ был отменен 4 октября, если"
type textarea "Your order was cancelled on 4th October if we"
type textarea "Ваш заказ был отменен 4 октября, если мы"
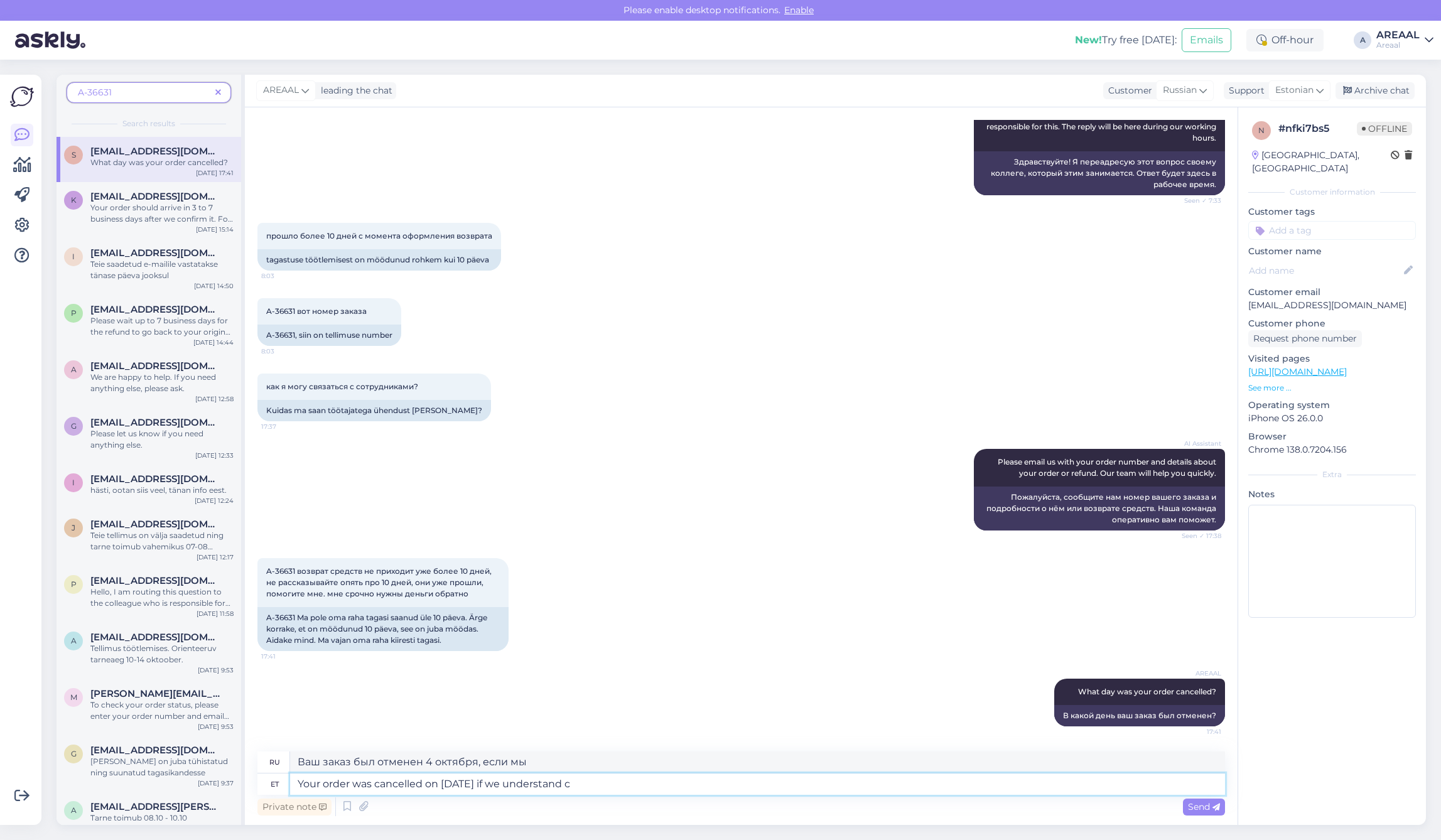
type textarea "Your order was cancelled on 4th October if we understand co"
type textarea "Ваш заказ был отменен 4 октября, если мы понимаем"
type textarea "Your order was cancelled on 4th October if we understand correctly."
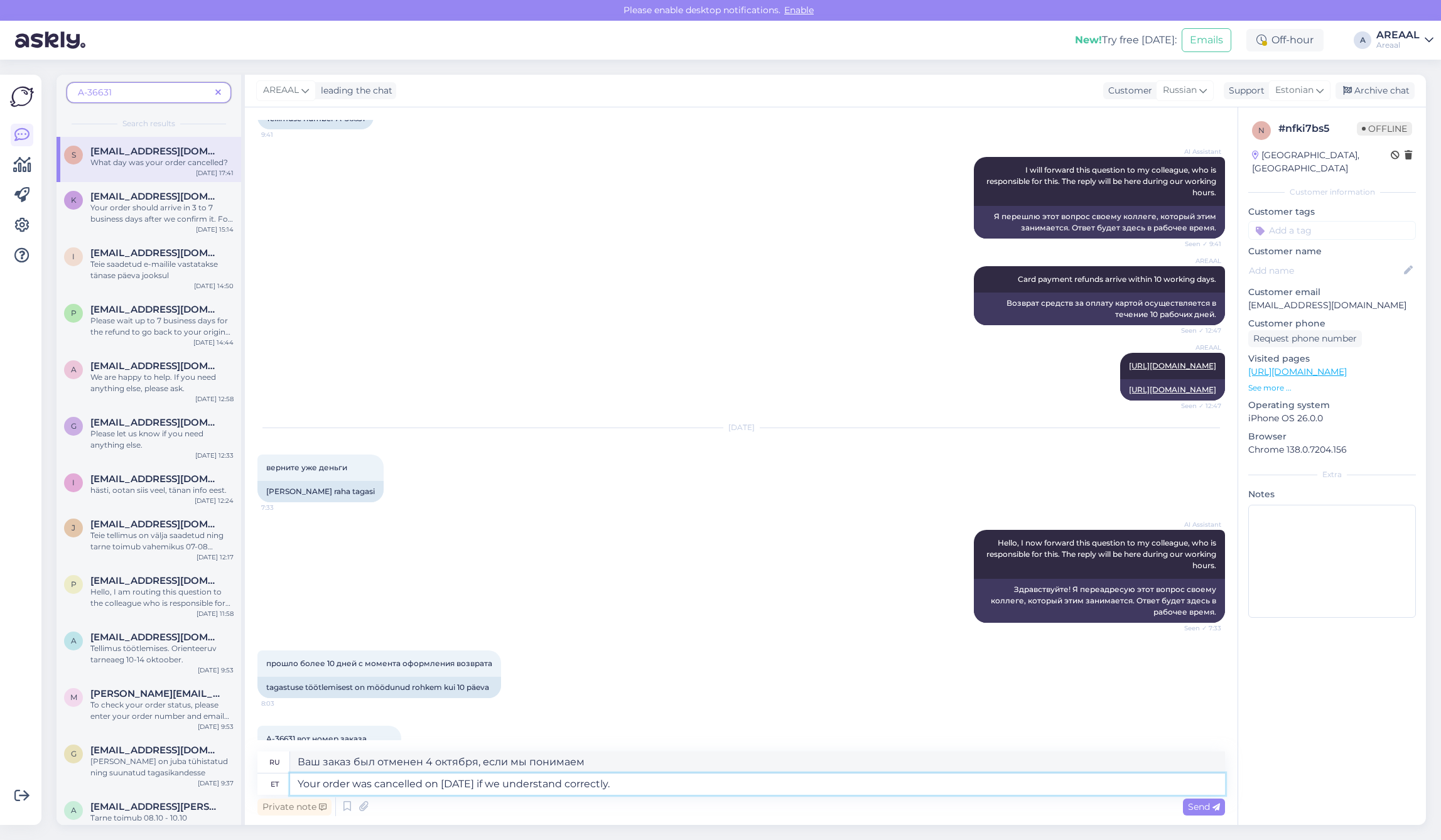
type textarea "Если мы правильно понимаем, ваш заказ был отменен 4 октября."
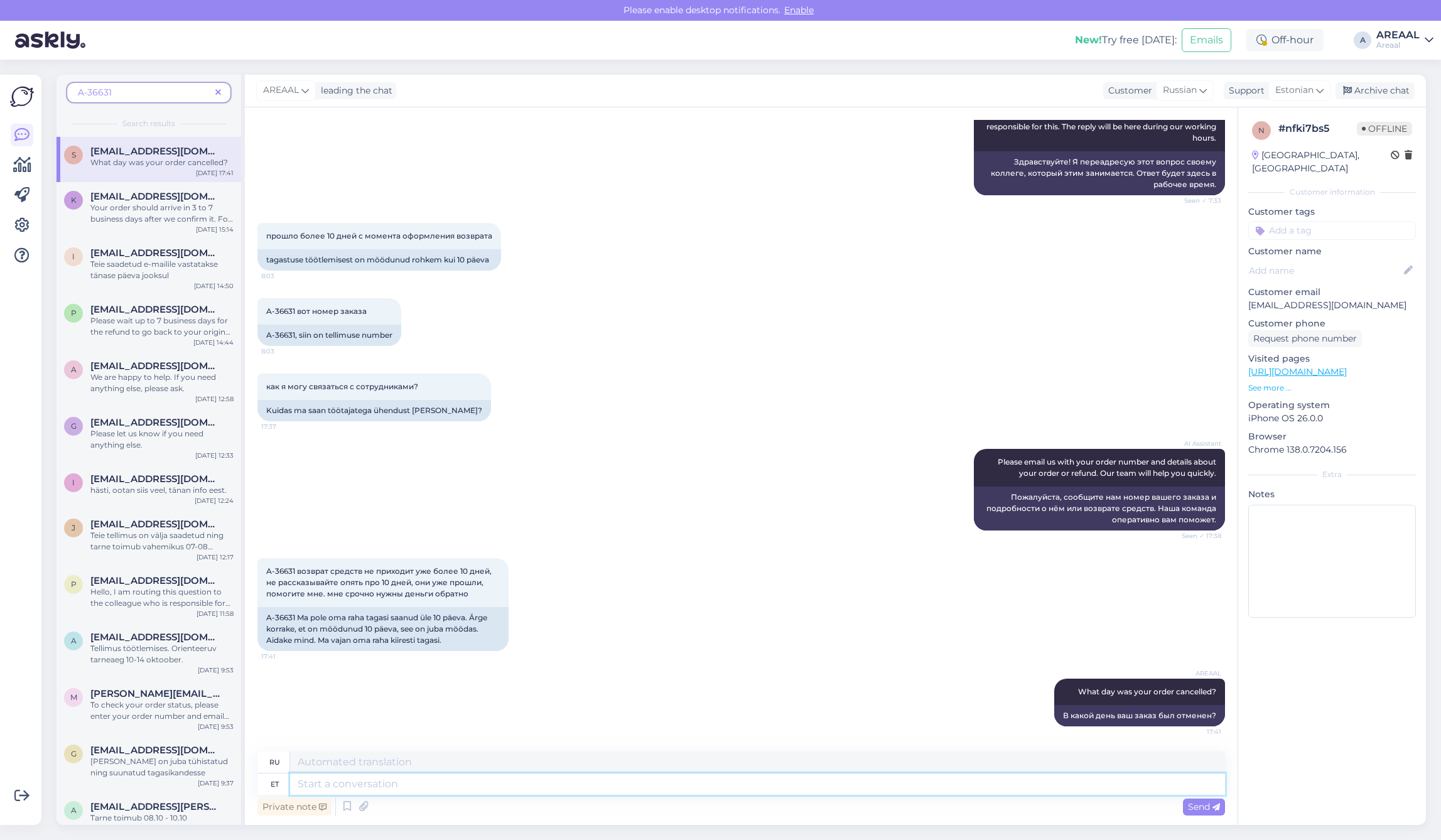
scroll to position [2029, 0]
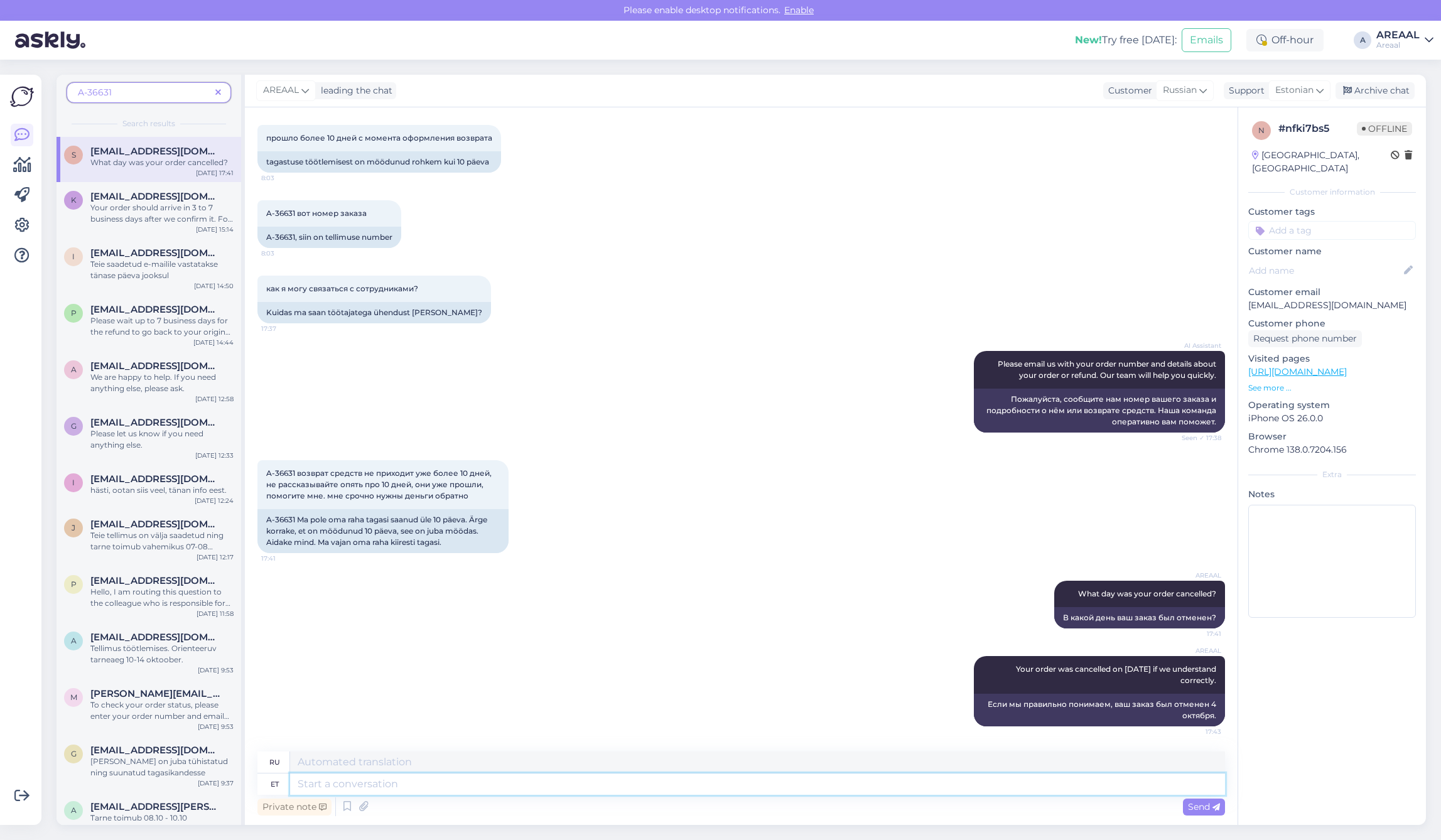
click at [996, 783] on textarea at bounding box center [757, 783] width 935 height 21
paste textarea "https://support.stripe.com/questions/where-is-my-customers-refund"
type textarea "https://support.stripe.com/questions/where-is-my-customers-refund"
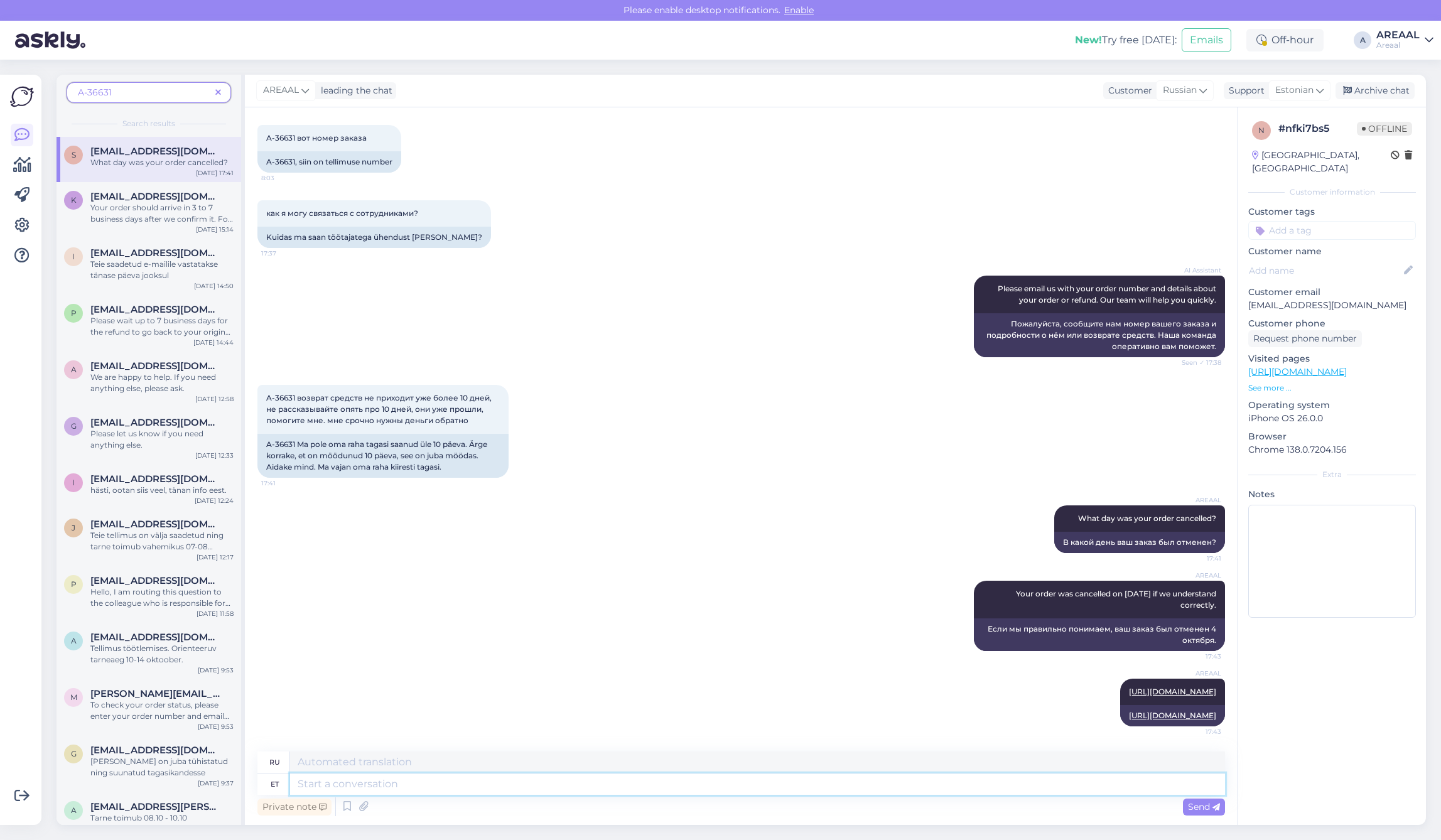
scroll to position [2127, 0]
type textarea "Card pay"
type textarea "Карта"
type textarea "Card payment ref"
type textarea "Оплата картой"
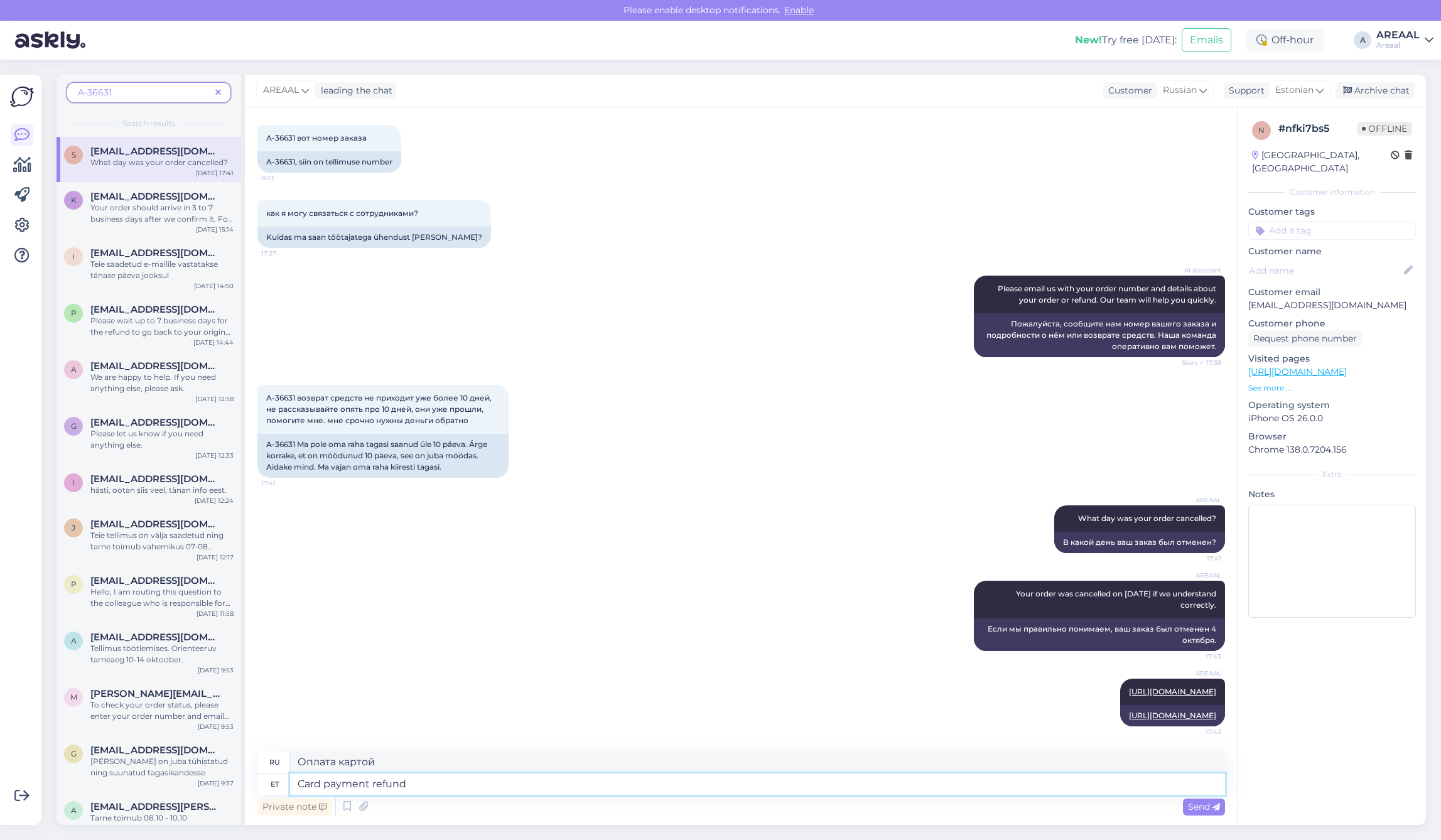
type textarea "Card payment refund"
type textarea "Возврат платежа по карте"
type textarea "Card payment refunds sua"
type textarea "Возврат платежей по карте"
type textarea "Card payment refunds usually ar"
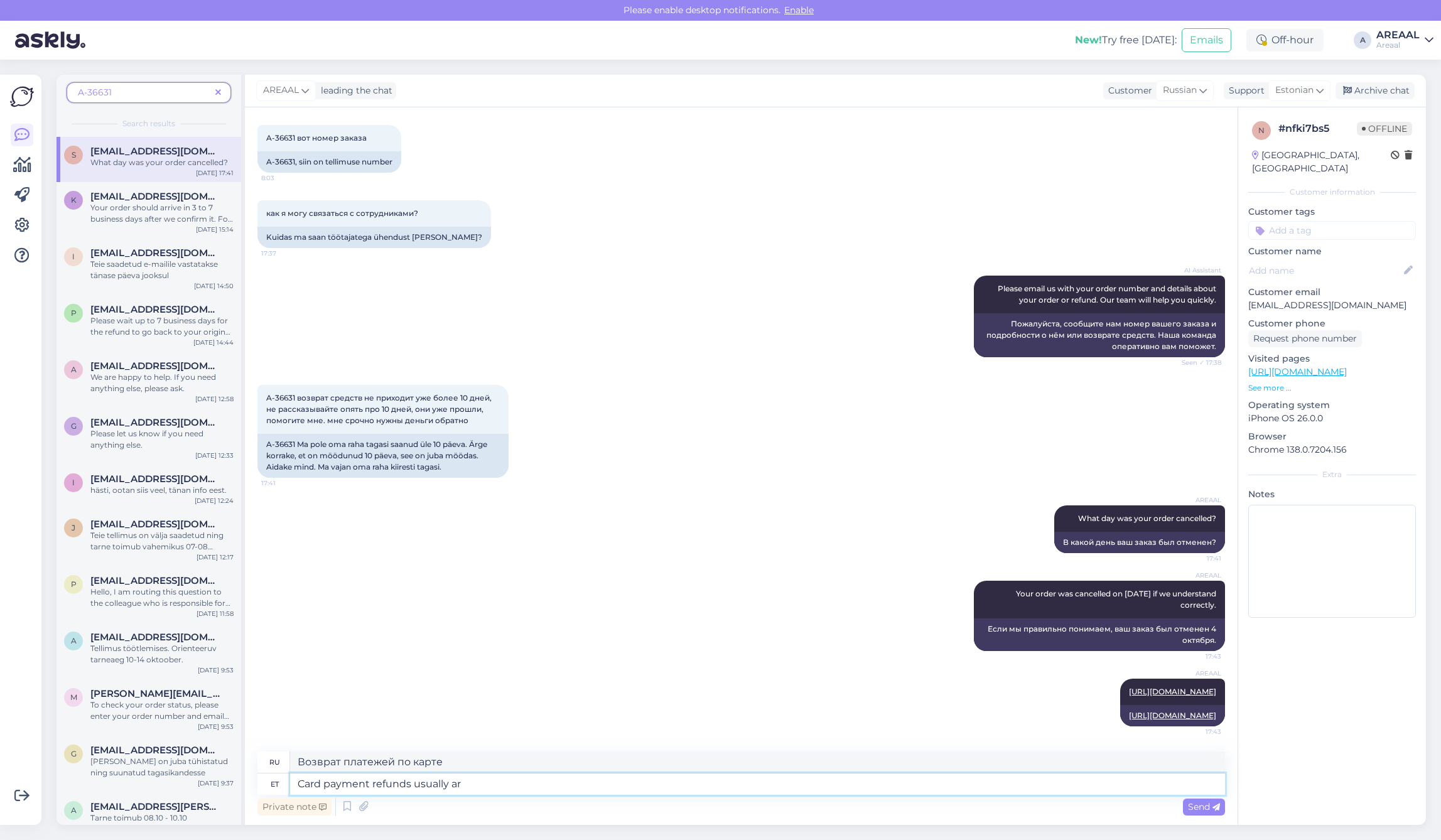
type textarea "Возврат платежей по карте обычно"
type textarea "Card payment refunds usually arrvie w"
type textarea "Возврат платежей по карте обычно происходит"
type textarea "Card payment refunds usually arrive with"
type textarea "Возврат средств за оплату картой обычно происходит"
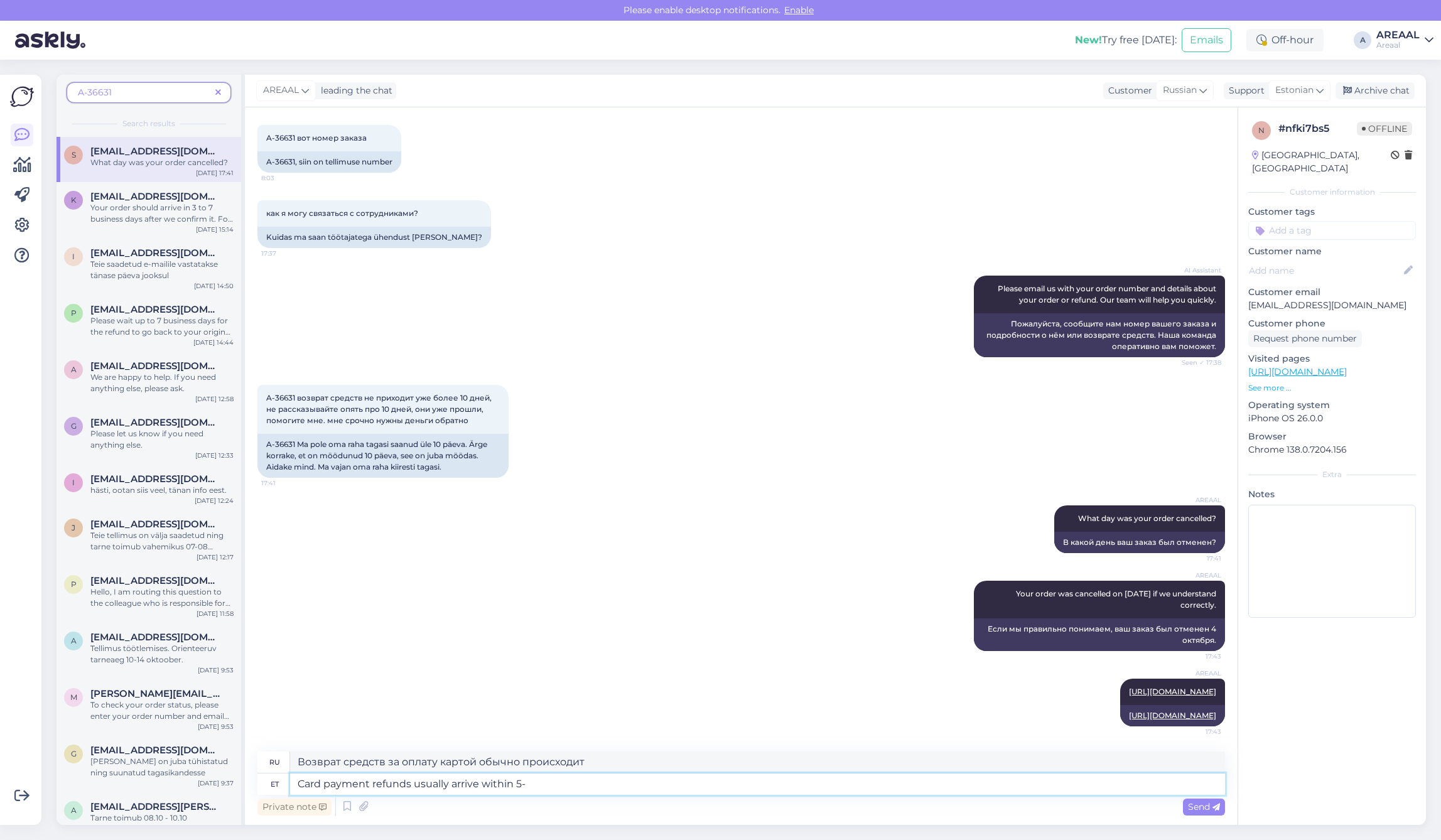
type textarea "Card payment refunds usually arrive within 5-1"
type textarea "Возврат средств за оплату картой обычно происходит в течение"
type textarea "Card payment refunds usually arrive within 5-10 wqk"
type textarea "Возврат средств за оплату картой обычно происходит в течение 5–10 дней."
type textarea "Card payment refunds usually arrive within 5-10 working ady"
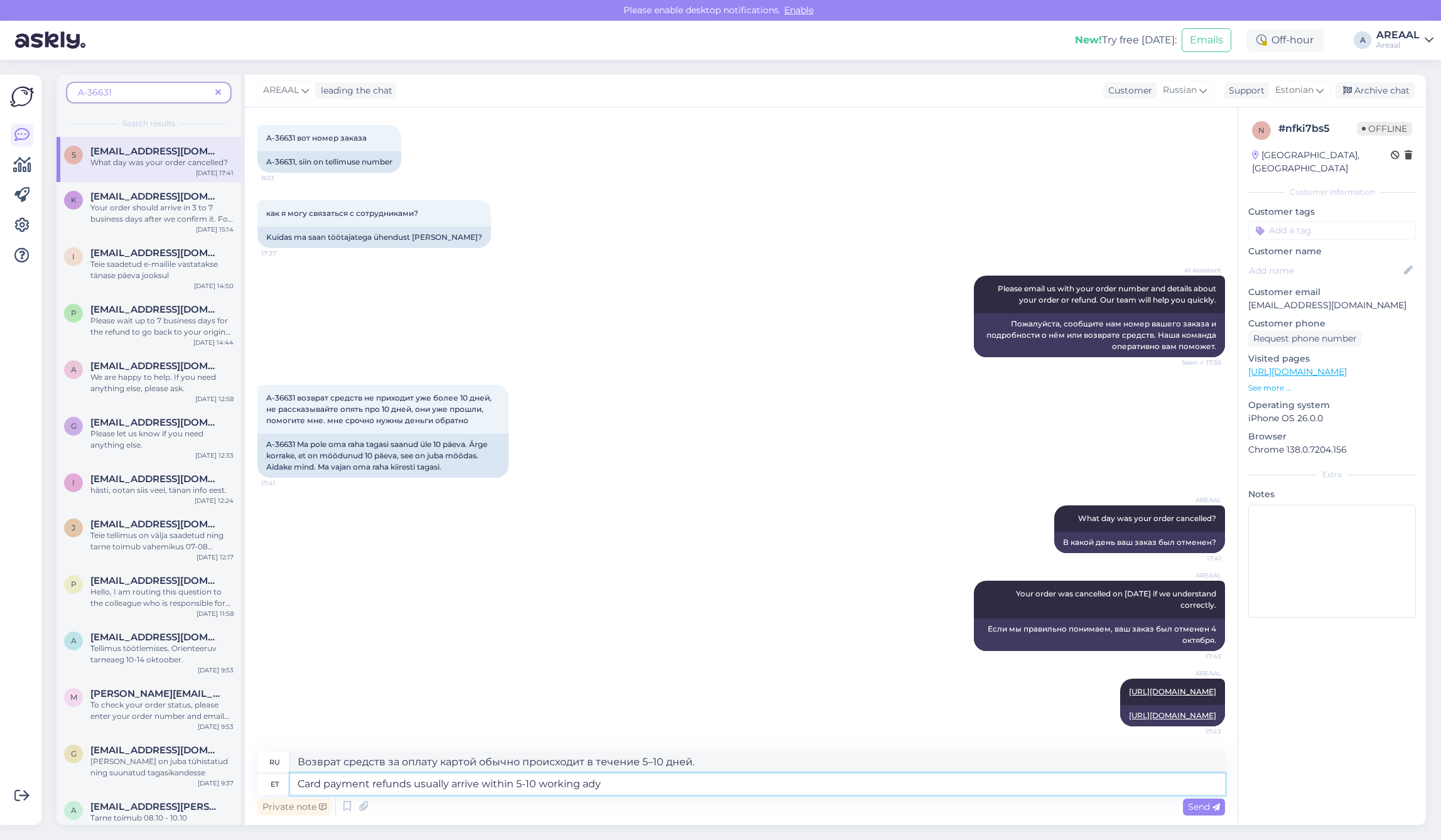
type textarea "Возврат средств за оплату картой обычно происходит в течение 5–10 рабочих дней."
type textarea "Card payment refunds usually arrive within 5-10 working days"
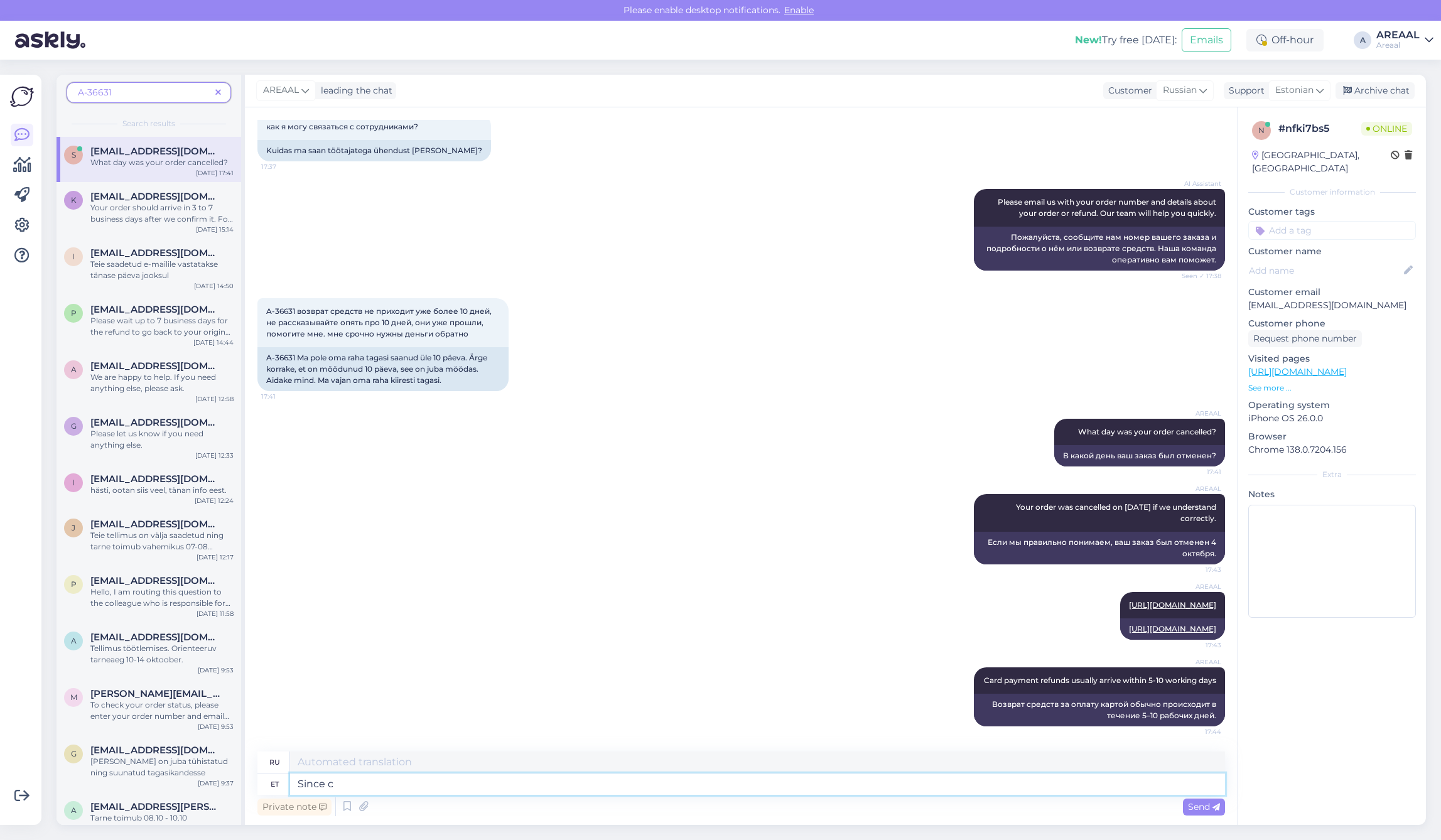
type textarea "Since ca"
type textarea "С"
type textarea "Since cancellation"
type textarea "После отмены"
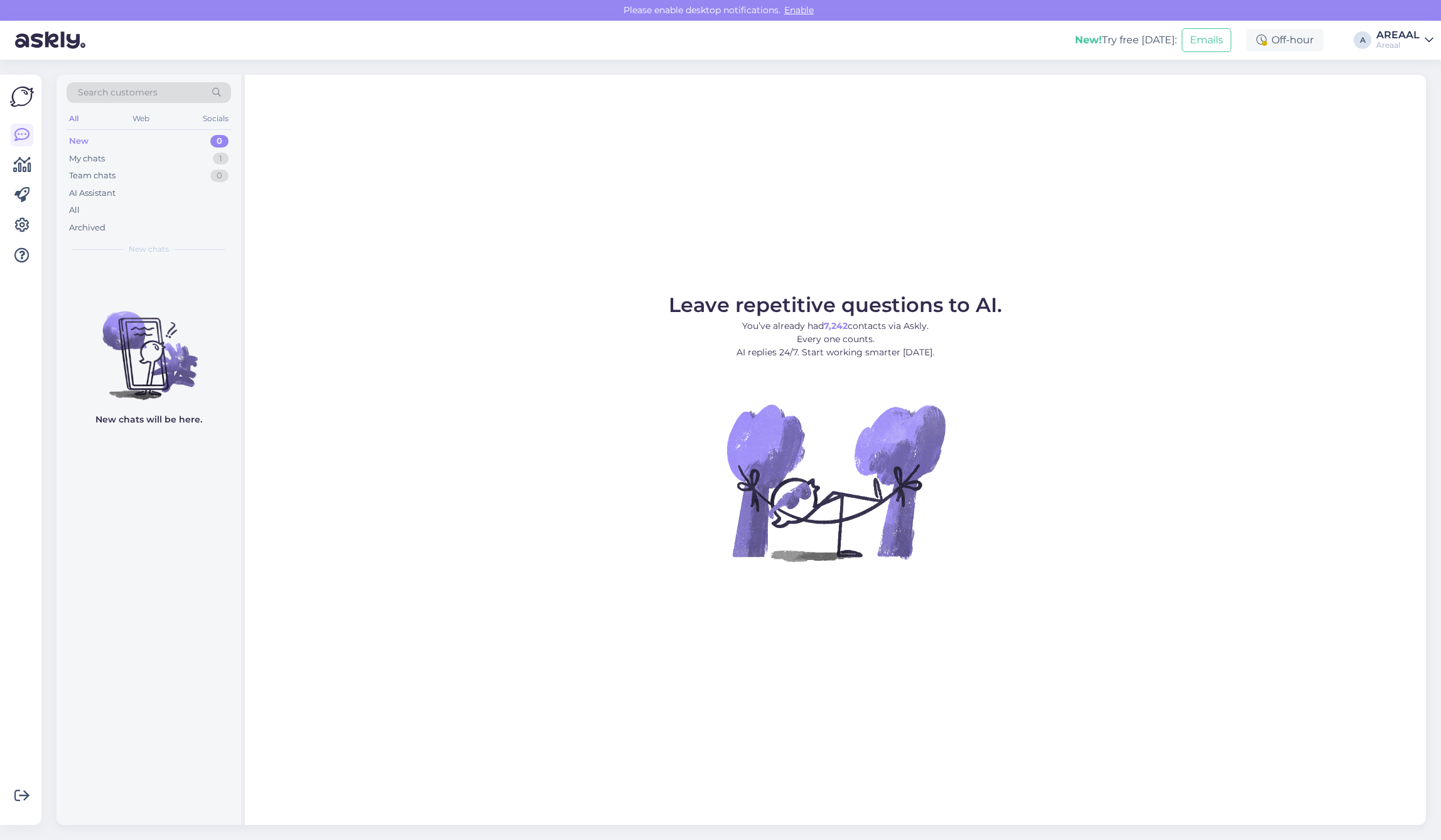
click at [1410, 38] on div "AREAAL" at bounding box center [1398, 36] width 44 height 10
click at [1399, 105] on button "Open" at bounding box center [1406, 97] width 35 height 20
click at [102, 205] on div "All" at bounding box center [149, 211] width 165 height 17
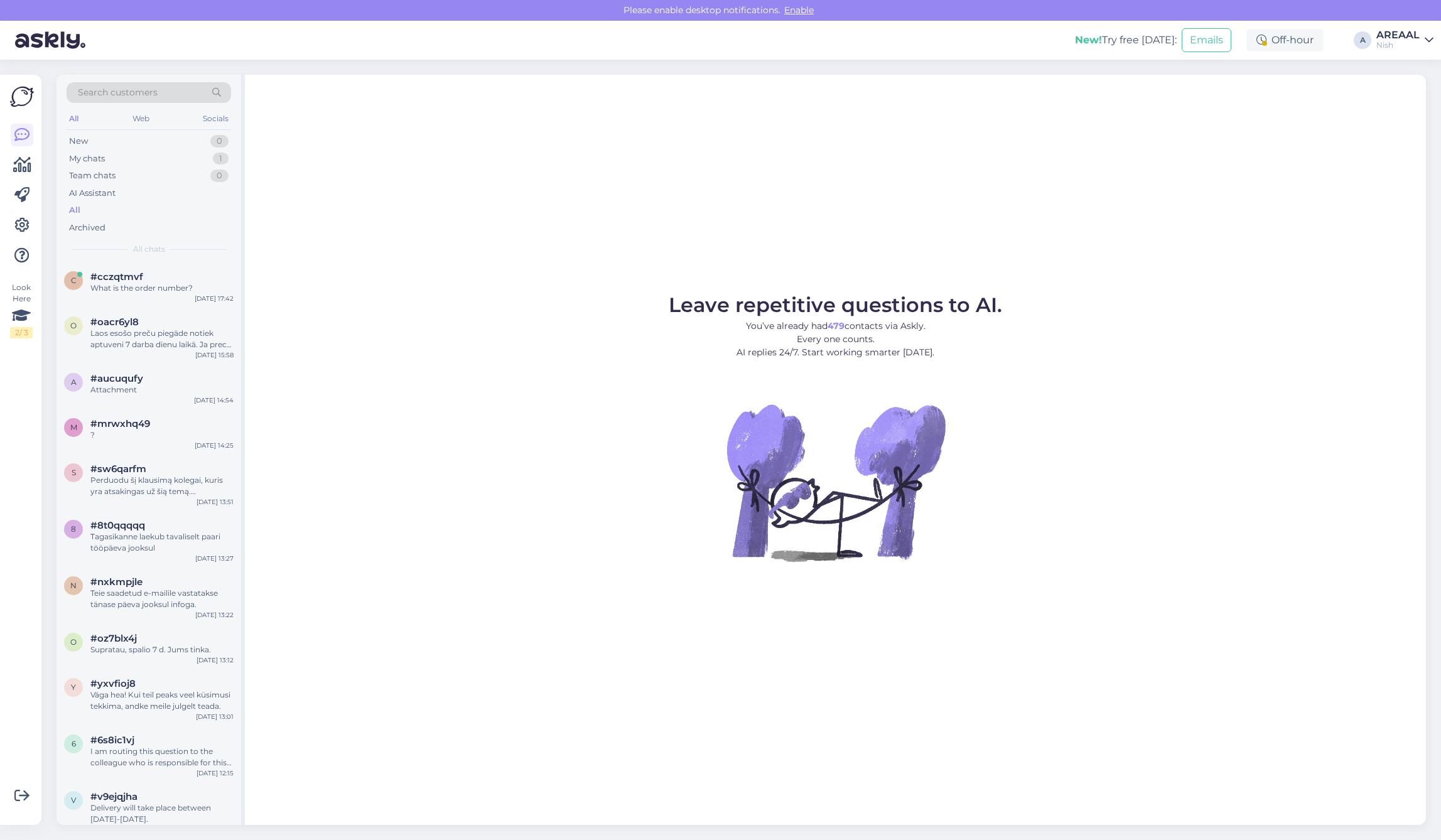
click at [143, 264] on div "c #cczqtmvf What is the order number? [DATE] 17:42" at bounding box center [149, 285] width 184 height 45
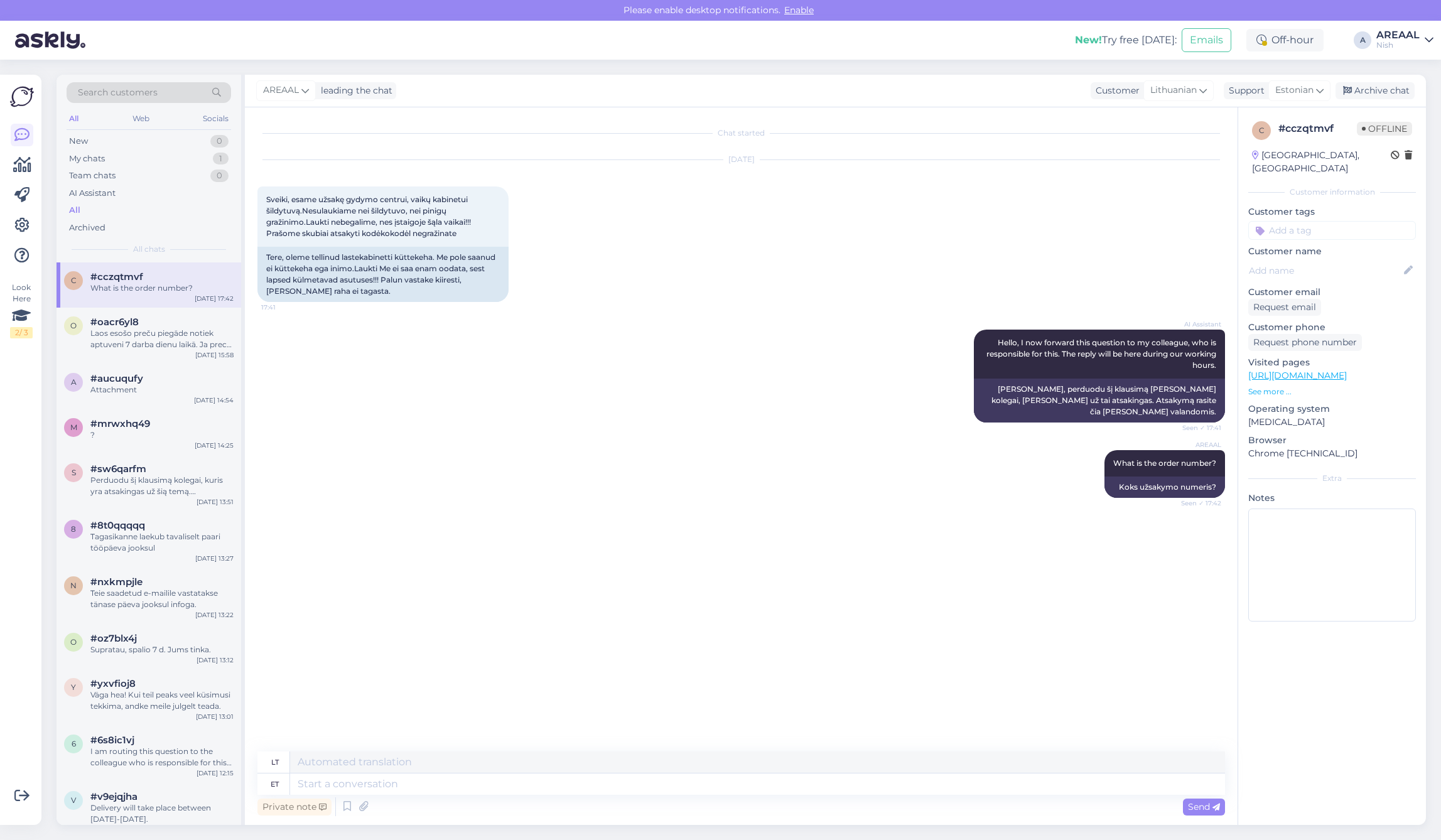
click at [1420, 32] on link "AREAAL Nish" at bounding box center [1405, 41] width 57 height 20
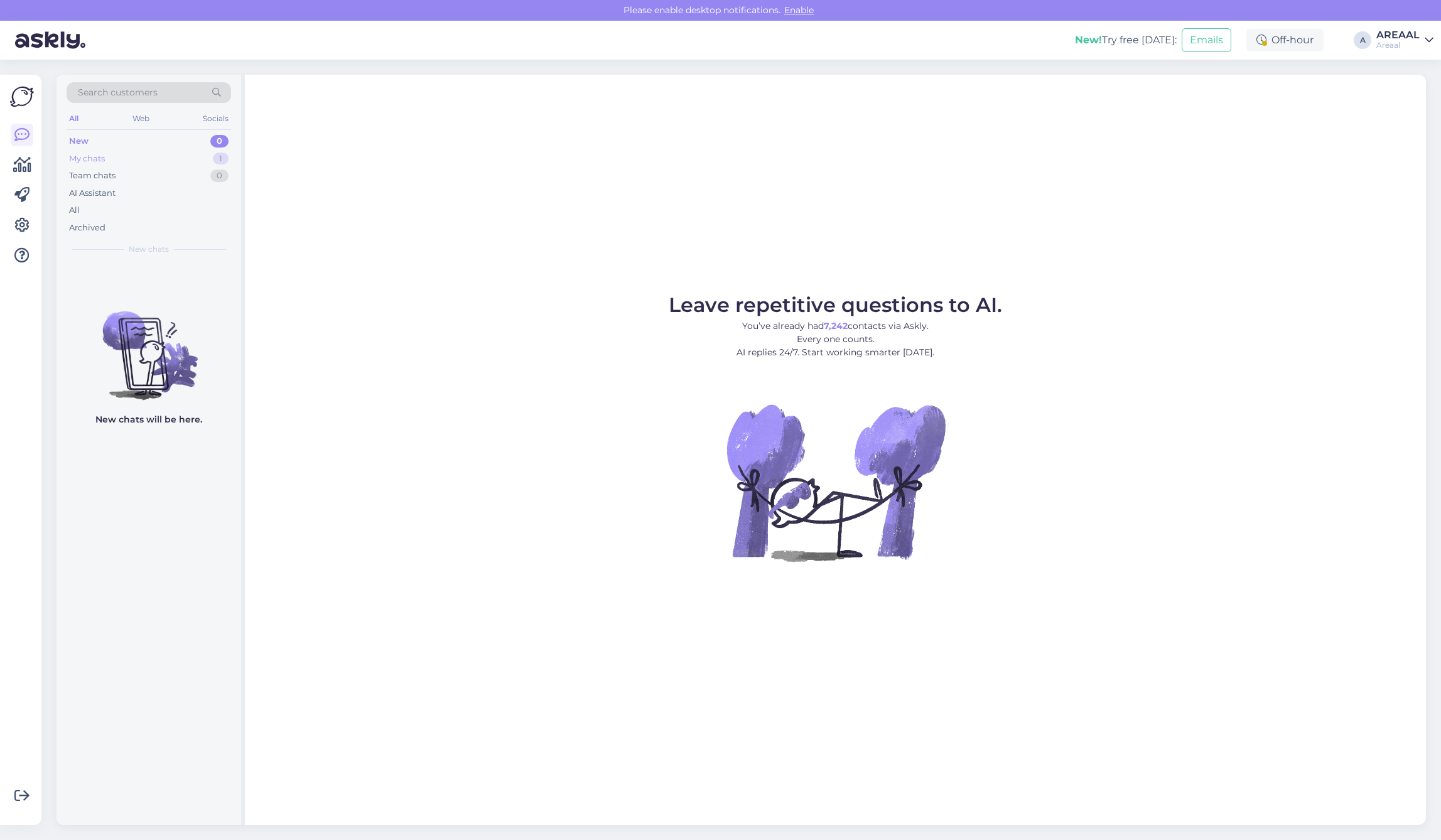
click at [220, 160] on div "1" at bounding box center [221, 158] width 16 height 12
click at [184, 250] on div "My chats" at bounding box center [149, 249] width 165 height 12
click at [179, 290] on div "Since cancellation" at bounding box center [162, 288] width 143 height 12
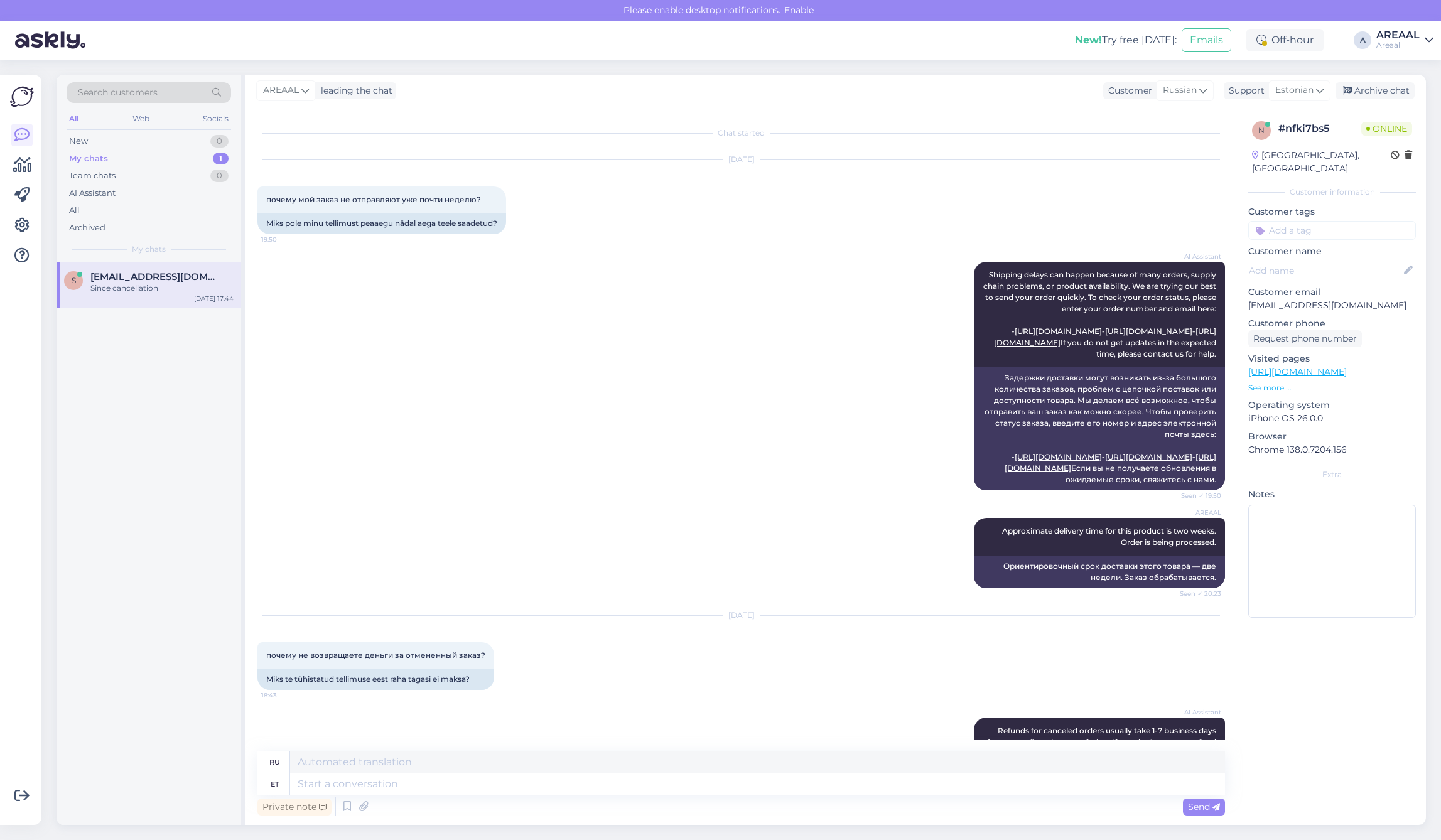
scroll to position [2299, 0]
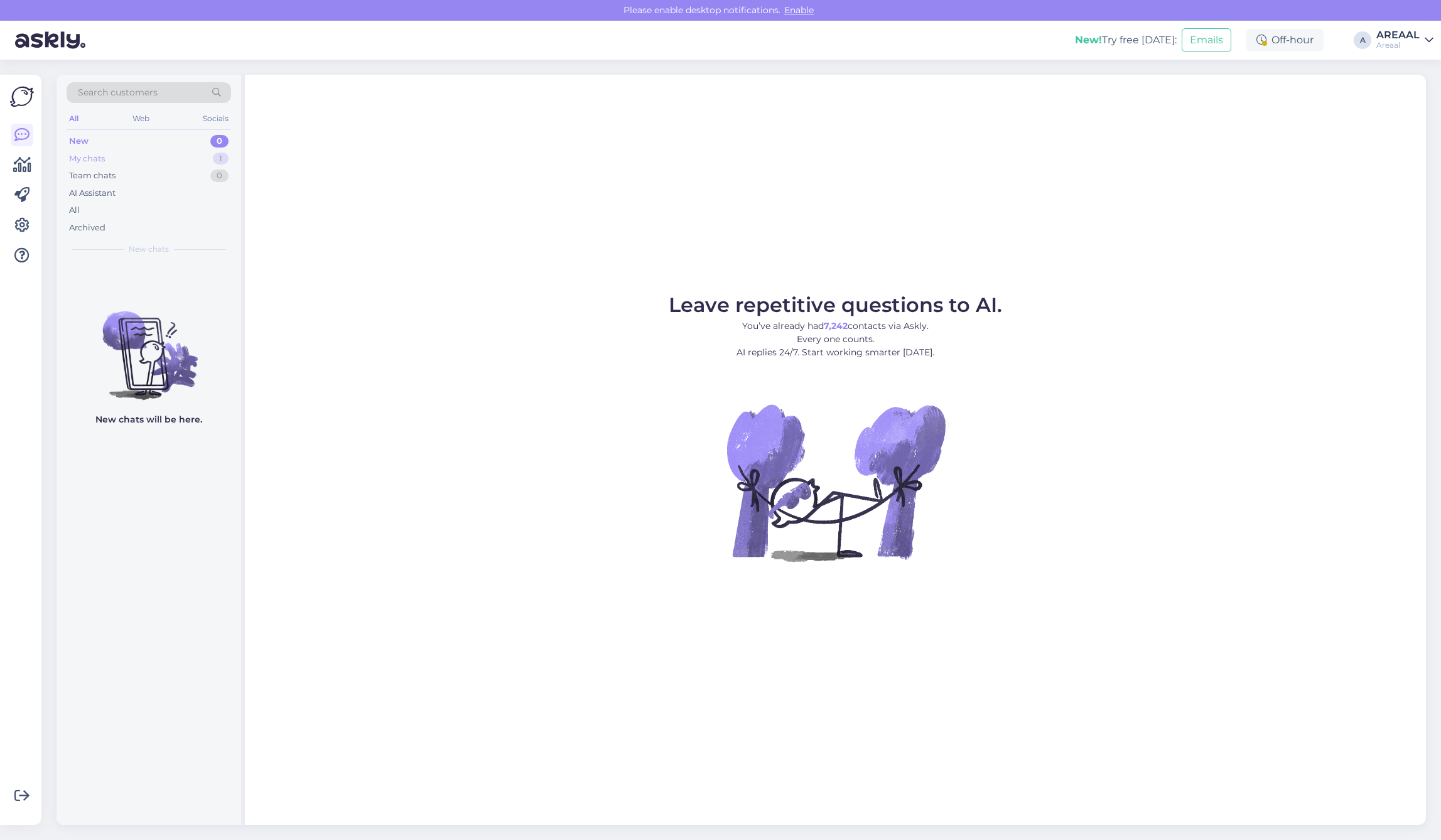
click at [202, 155] on div "My chats 1" at bounding box center [149, 159] width 165 height 17
click at [176, 278] on span "[EMAIL_ADDRESS][DOMAIN_NAME]" at bounding box center [156, 277] width 131 height 12
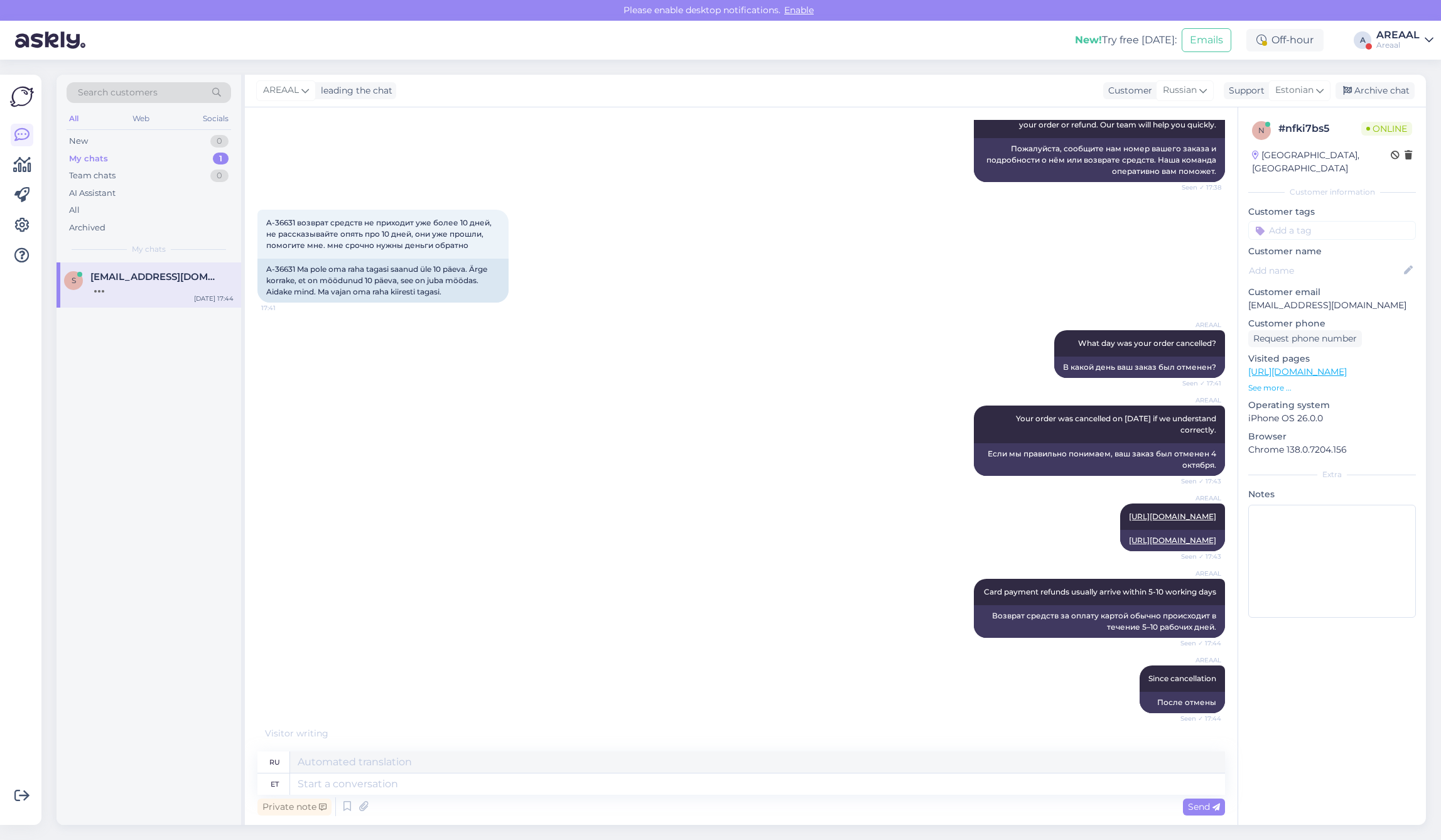
scroll to position [2313, 0]
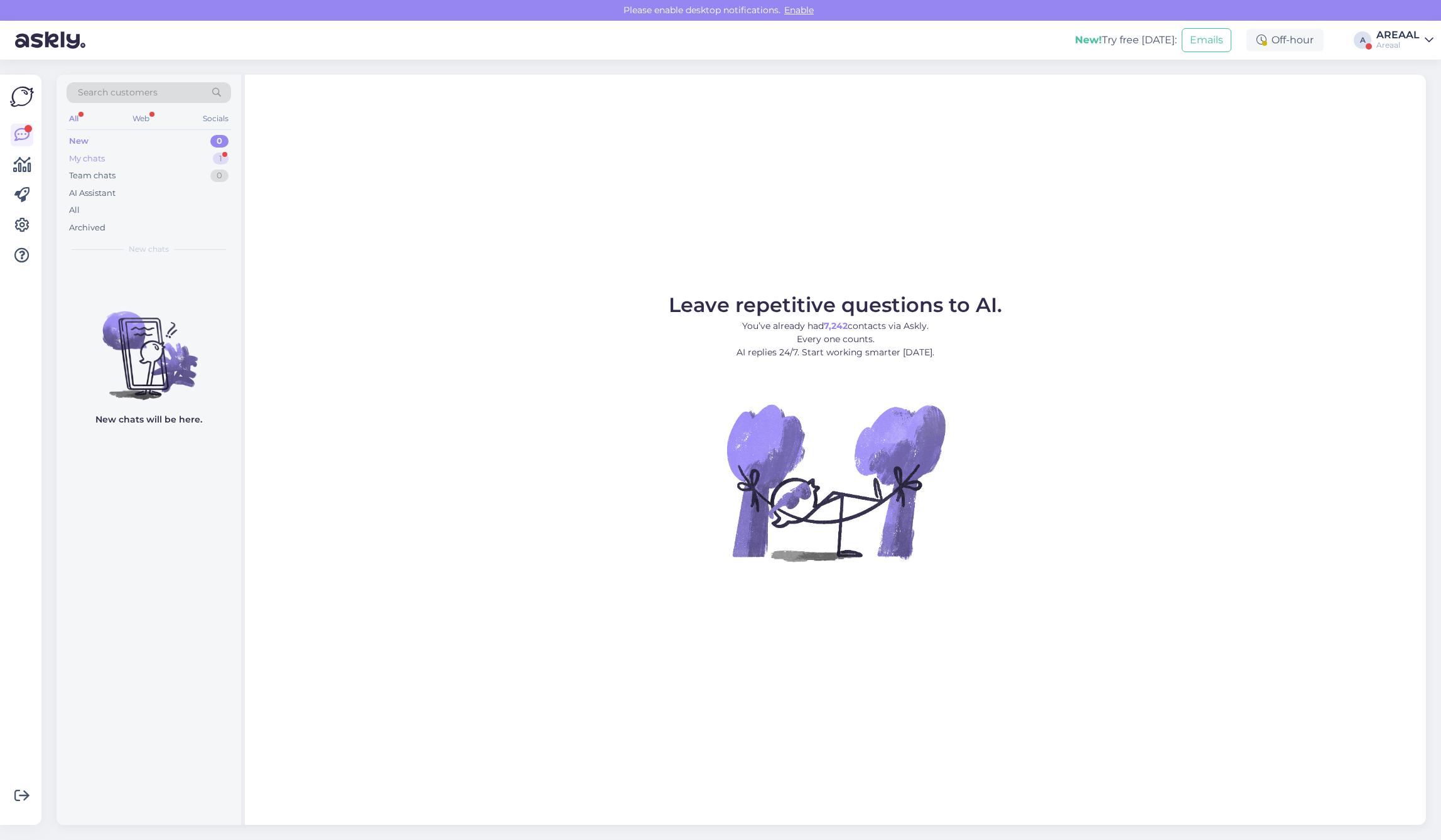
click at [200, 165] on div "My chats 1" at bounding box center [149, 159] width 165 height 17
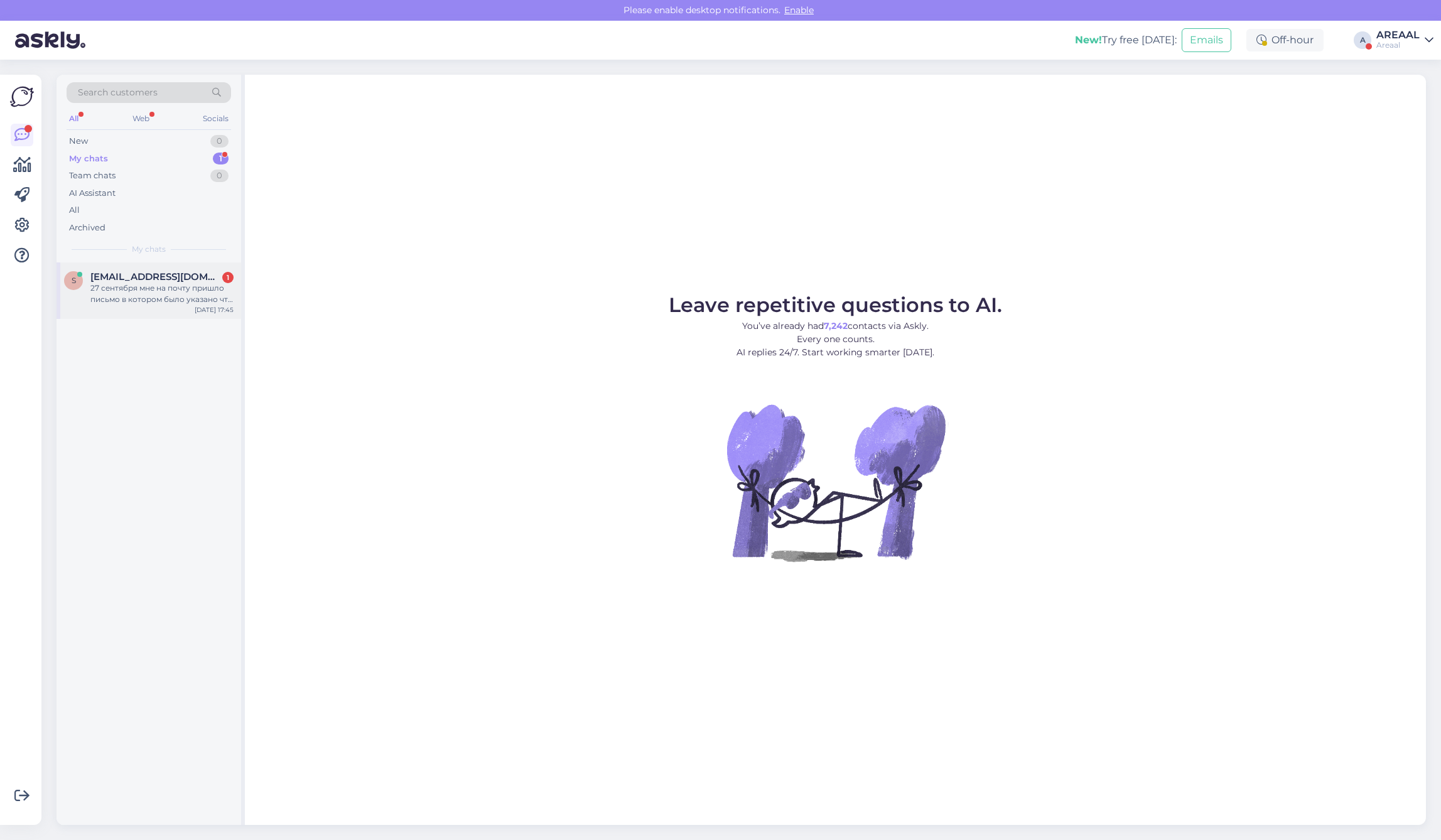
click at [202, 267] on div "s sashababiy797@gmail.com 1 27 сентября мне на почту пришло письмо в котором бы…" at bounding box center [149, 290] width 184 height 57
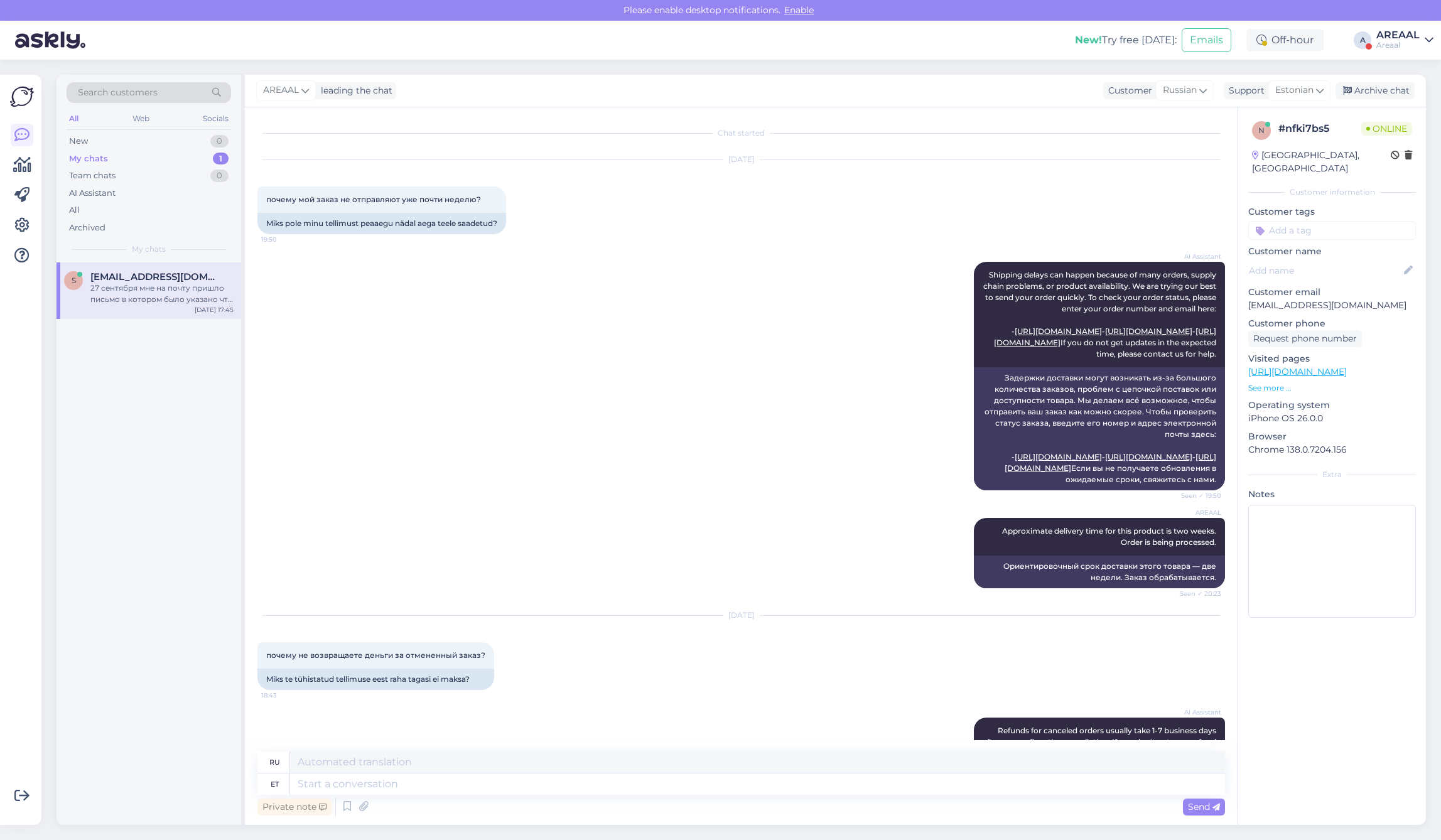
scroll to position [2409, 0]
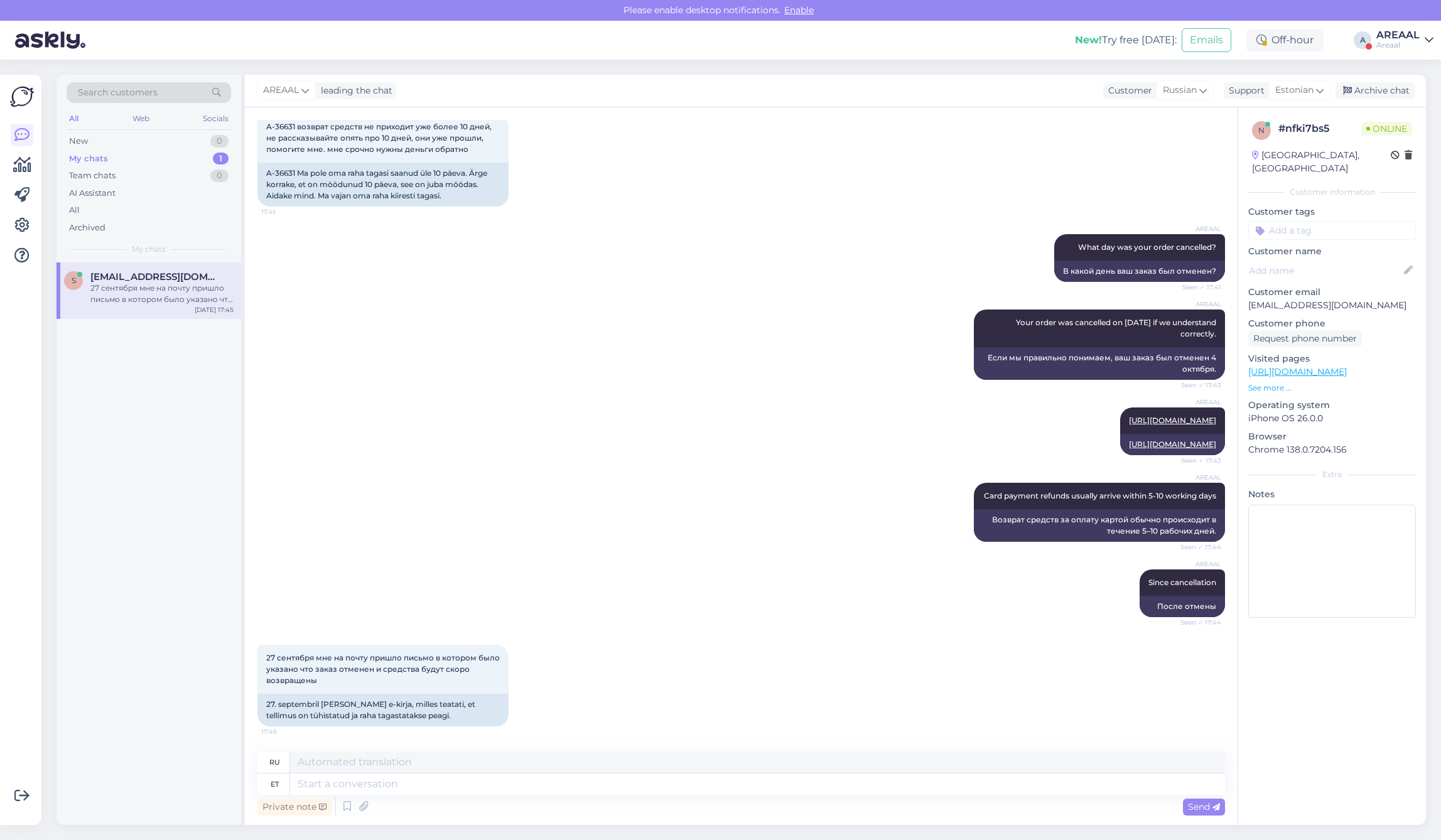
click at [532, 802] on div "Private note Send" at bounding box center [742, 807] width 967 height 24
click at [537, 786] on textarea at bounding box center [757, 783] width 935 height 21
type textarea "Kui teie"
type textarea "Если"
type textarea "Kui teie ta"
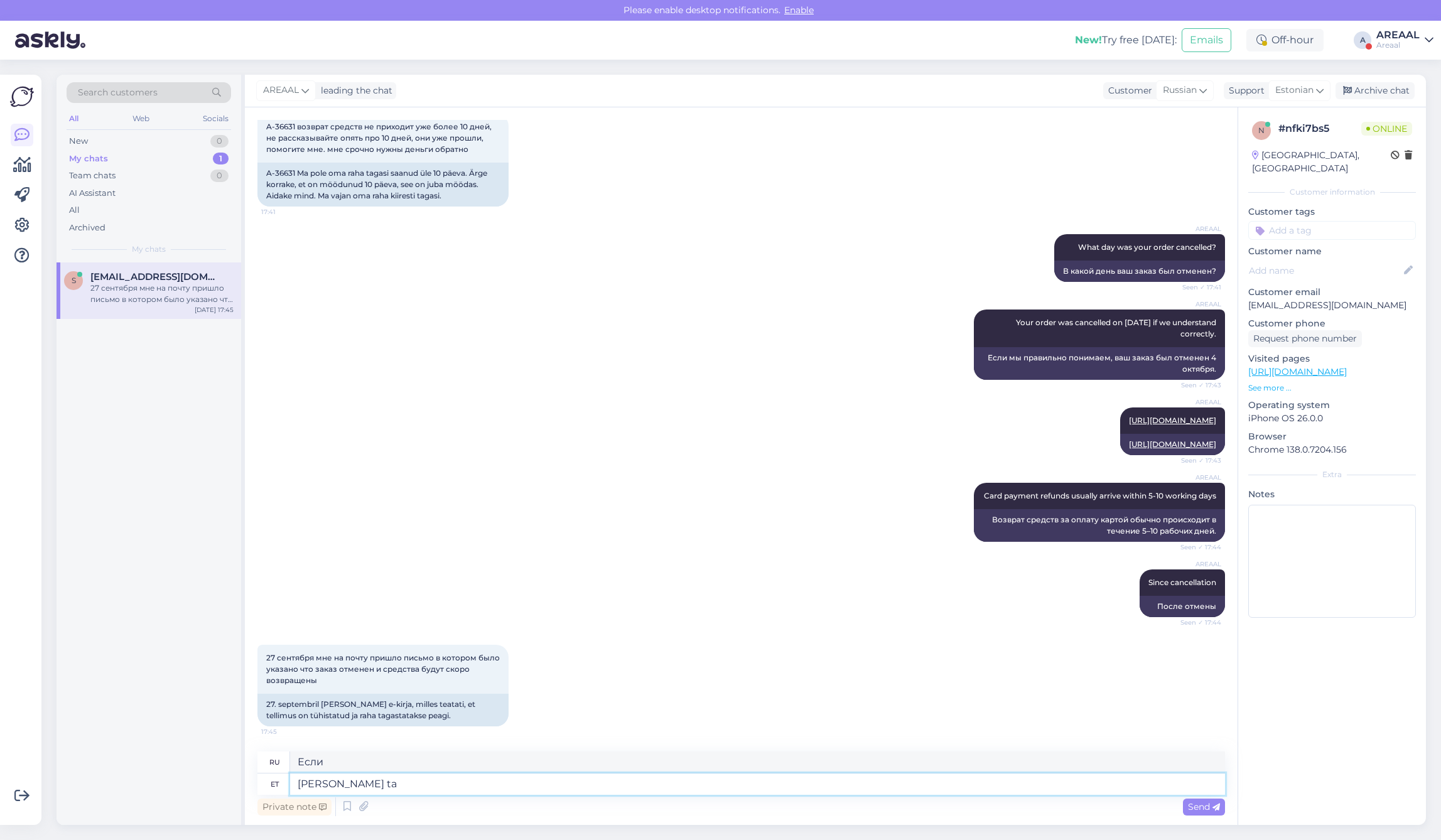
type textarea "Если ты"
type textarea "Kui teie tagasikanne ei o"
type textarea "Если вы вернетесь"
type textarea "Kui teie tagasikanne ei ole"
type textarea "Если ваш возврат не"
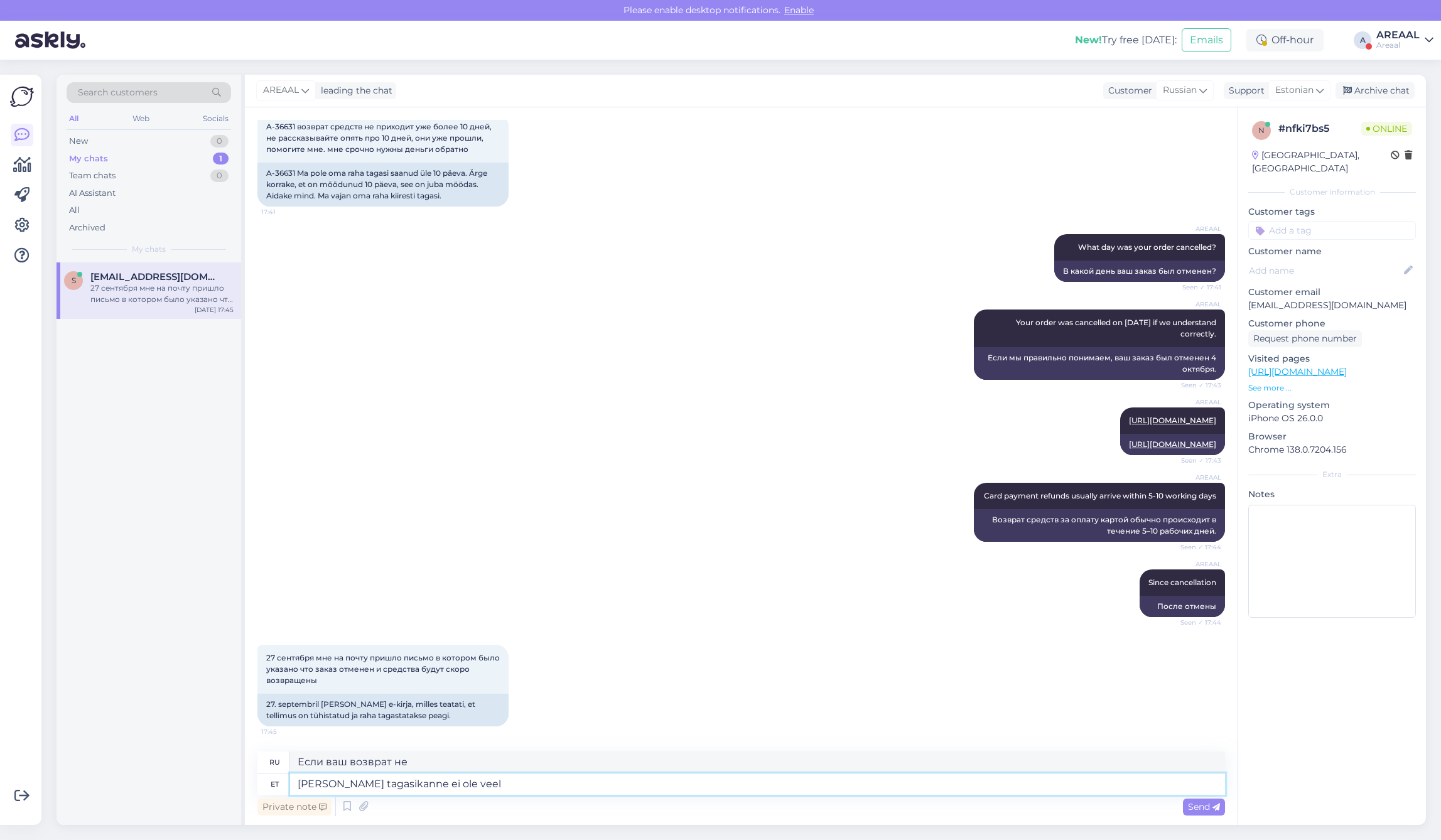
type textarea "Kui teie tagasikanne ei ole veel"
type textarea "Если ваш возврат еще не был"
type textarea "Kui teie tagasikanne ei ole veel laekunud, sii"
type textarea "Если ваш возврат еще не получен,"
type textarea "Kui teie tagasikanne ei ole veel laekunud, siis toimub la"
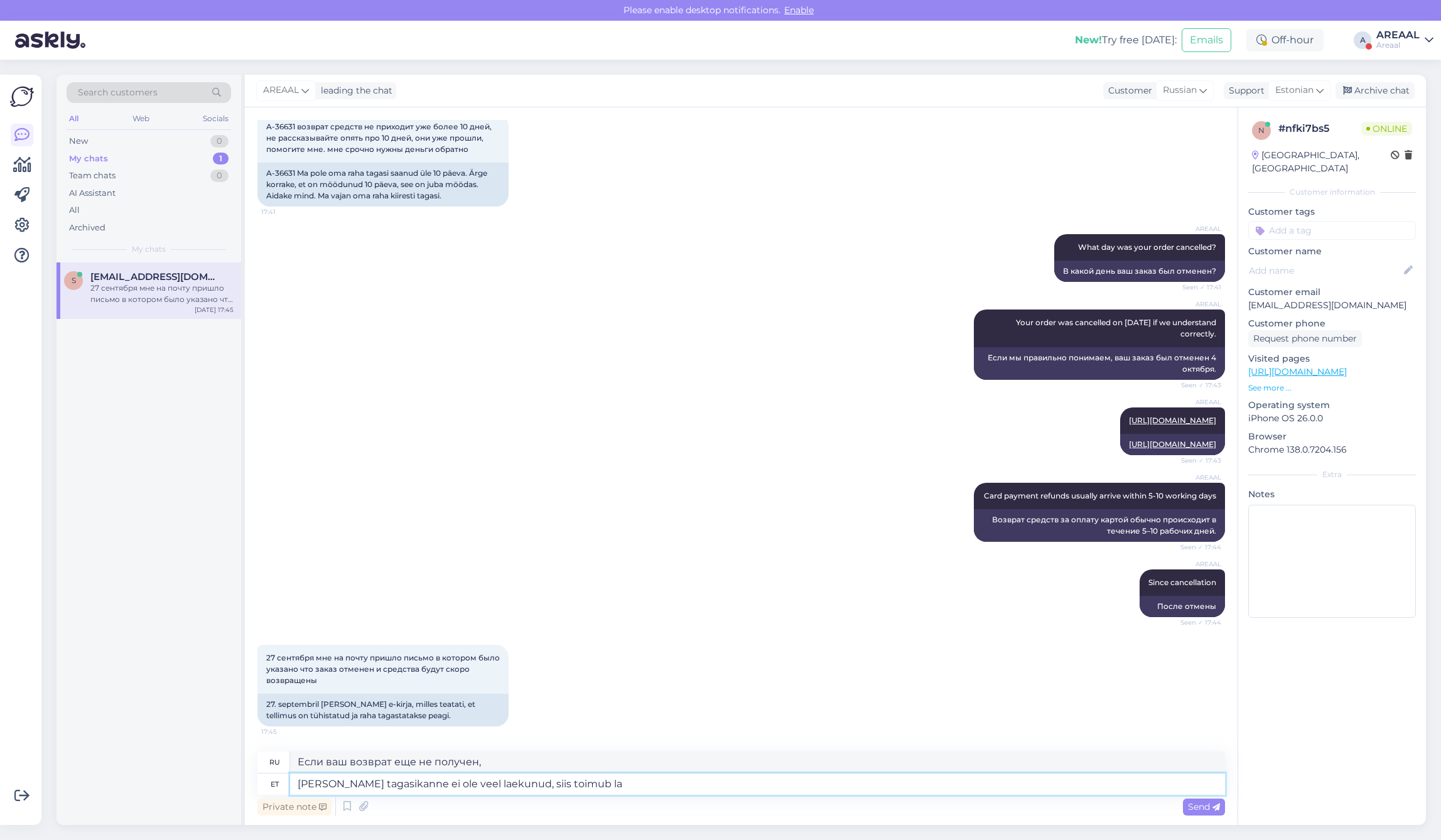
type textarea "Если ваш возврат еще не получен, он будет обработан."
type textarea "Kui teie tagasikanne ei ole veel laekunud, siis toimub laekumine lähipä"
type textarea "Если ваш возврат еще не получен, он будет получен."
type textarea "Kui teie tagasikanne ei ole veel laekunud, siis toimub laekumine lähipäevil"
type textarea "Если возврат еще не получен, он будет получен в ближайшие дни."
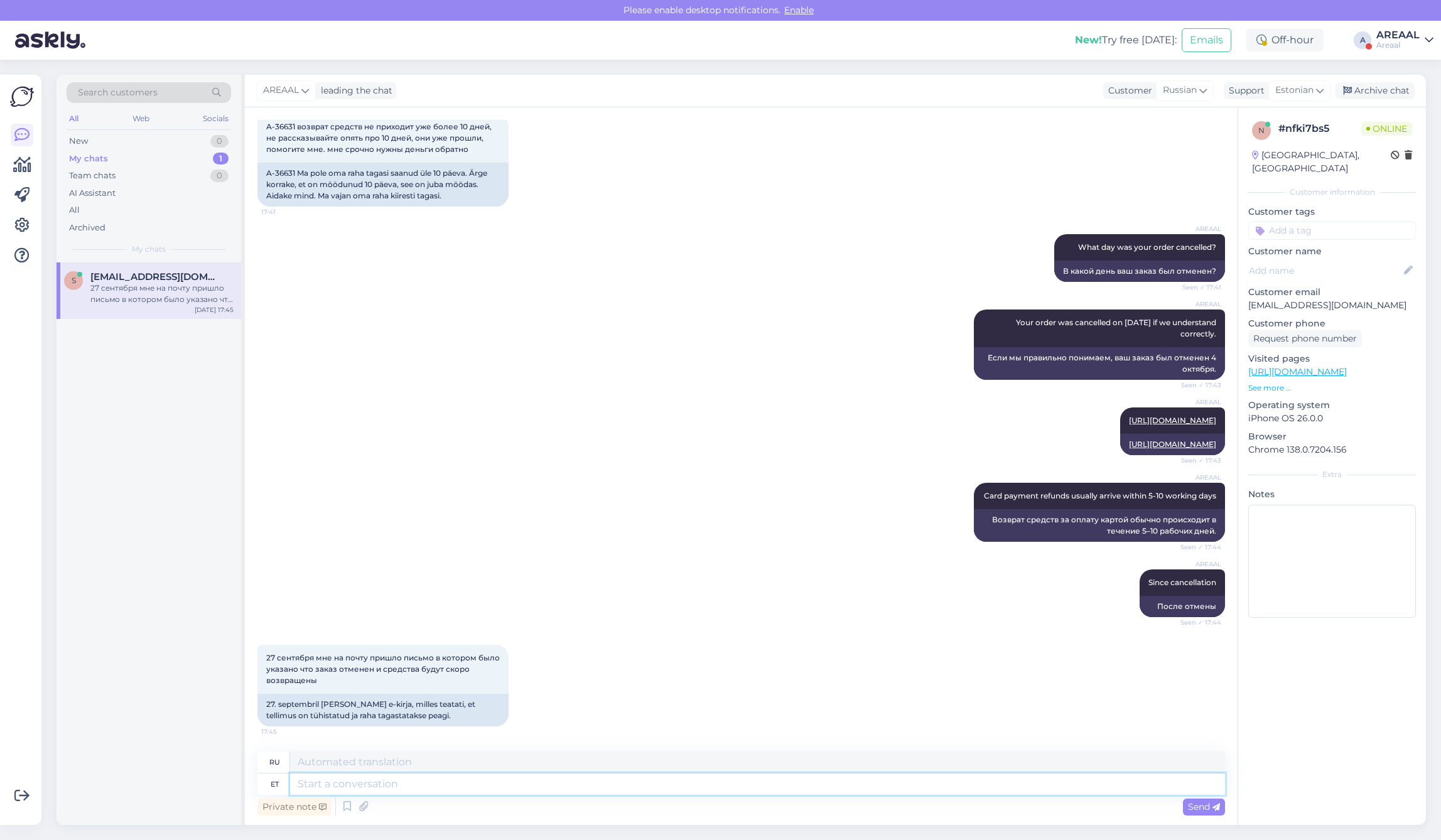
scroll to position [2507, 0]
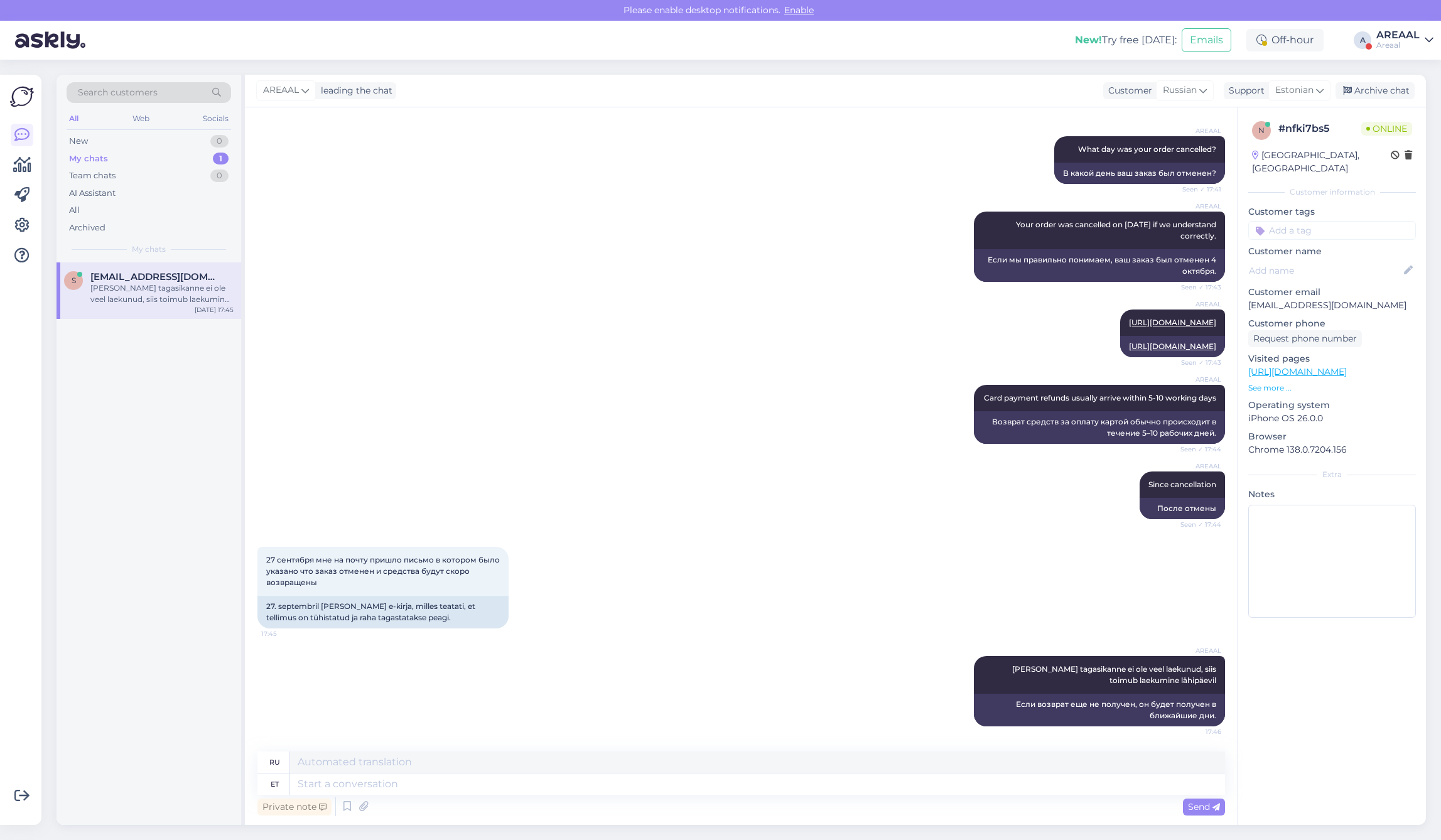
click at [1401, 32] on div "AREAAL" at bounding box center [1398, 36] width 44 height 10
click at [1407, 97] on button "Open" at bounding box center [1406, 97] width 35 height 20
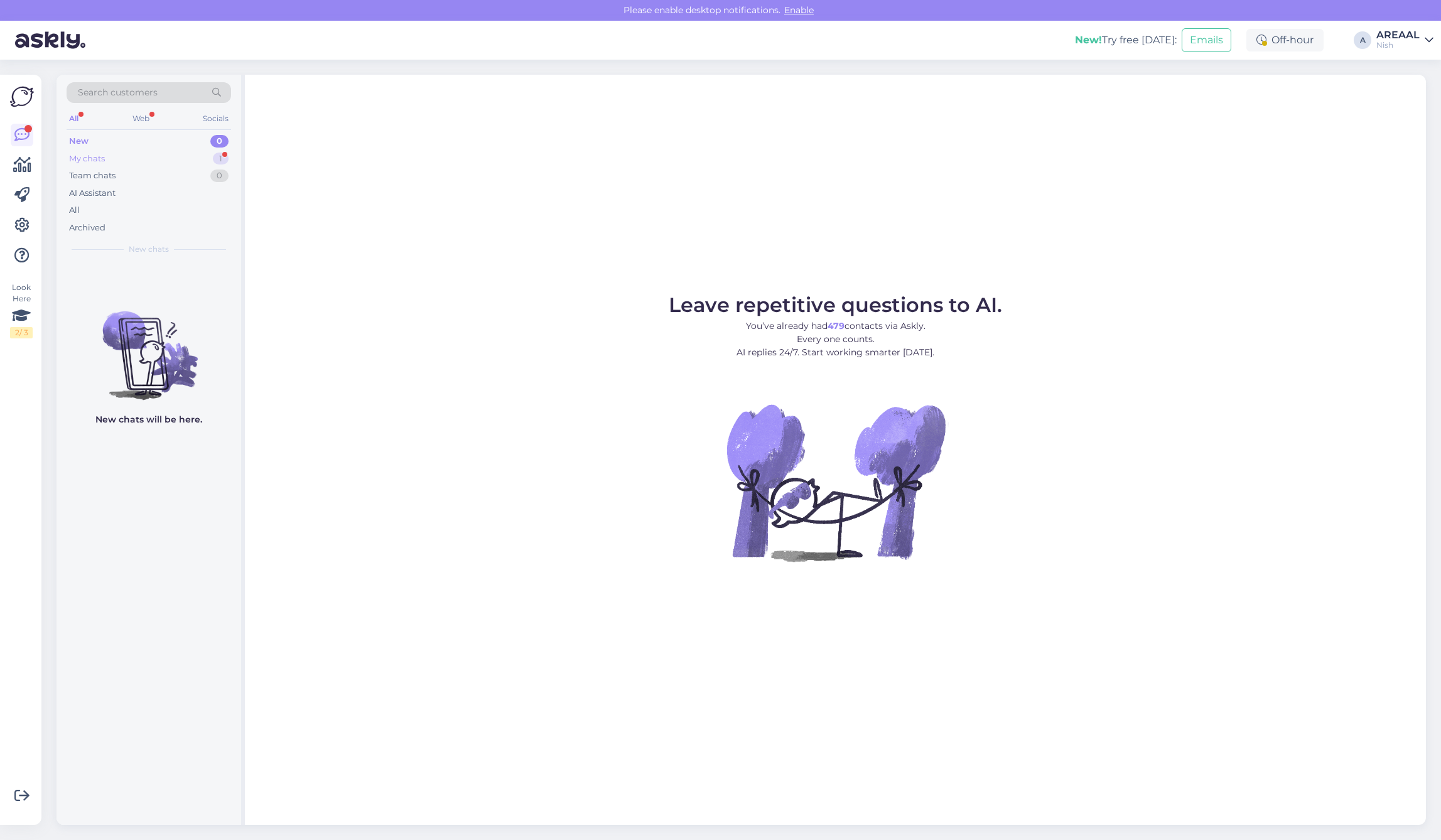
click at [218, 164] on div "1" at bounding box center [221, 158] width 16 height 12
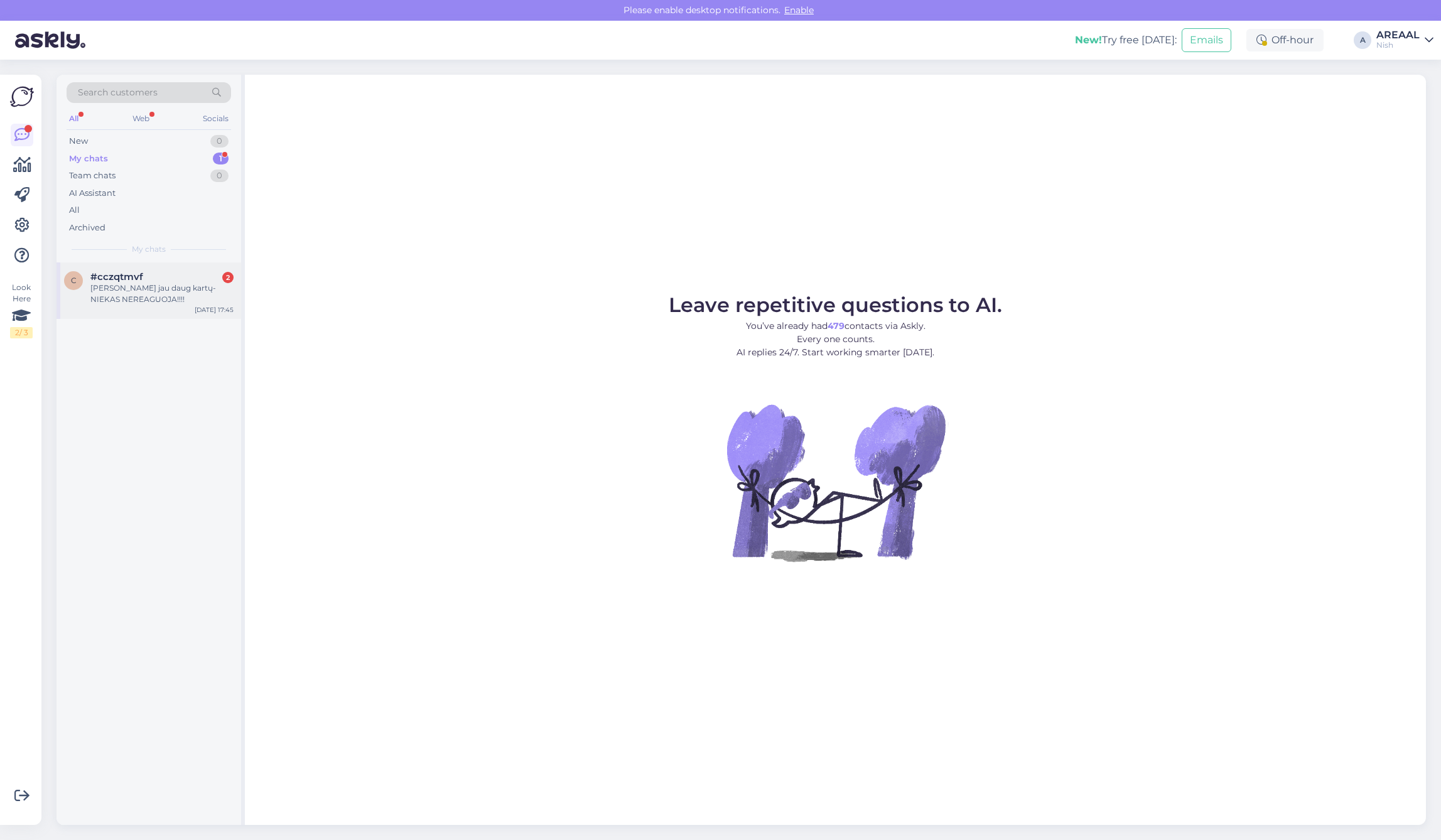
click at [203, 272] on div "#cczqtmvf 2" at bounding box center [162, 277] width 143 height 12
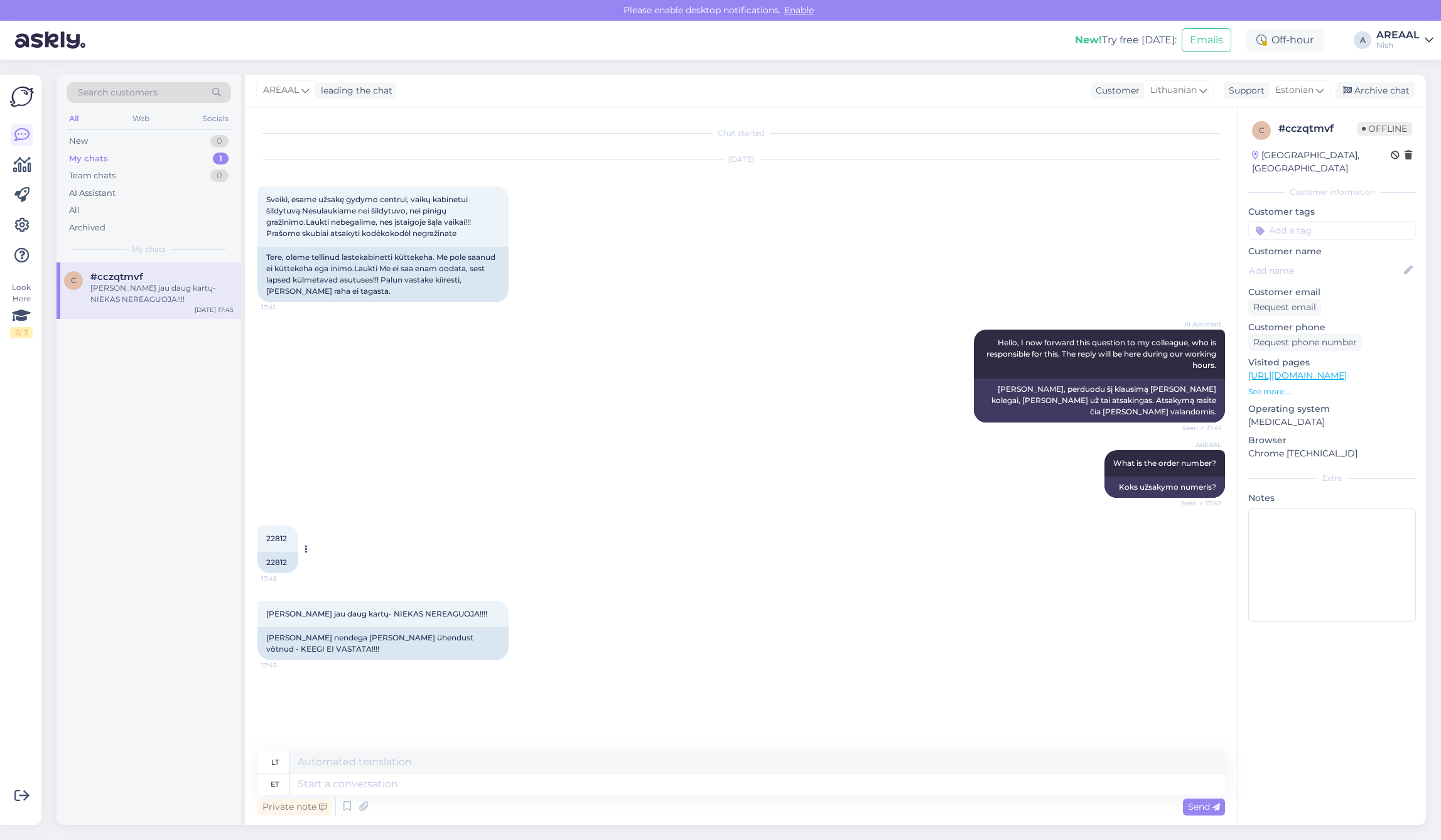
click at [281, 534] on span "22812" at bounding box center [277, 538] width 21 height 9
copy div "22812 17:45"
click at [443, 783] on textarea at bounding box center [757, 783] width 935 height 21
type textarea "W"
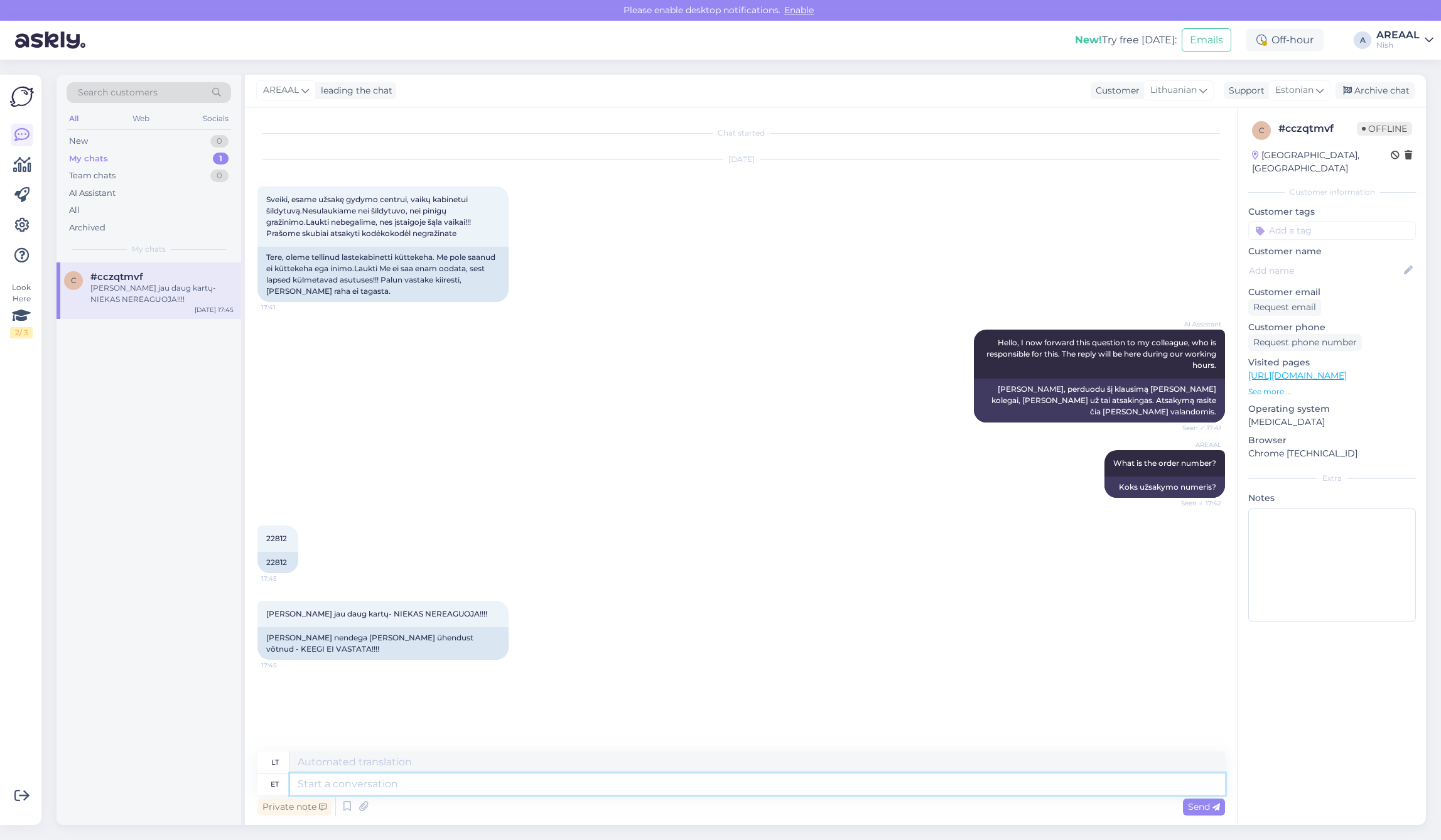
type textarea "V"
click at [1107, 493] on div "AREAAL What is the order number? Seen ✓ 17:42 Koks užsakymo numeris?" at bounding box center [742, 474] width 967 height 76
click at [774, 799] on div "Private note Send" at bounding box center [742, 807] width 967 height 24
click at [776, 783] on textarea at bounding box center [757, 783] width 935 height 21
type textarea "On 2n"
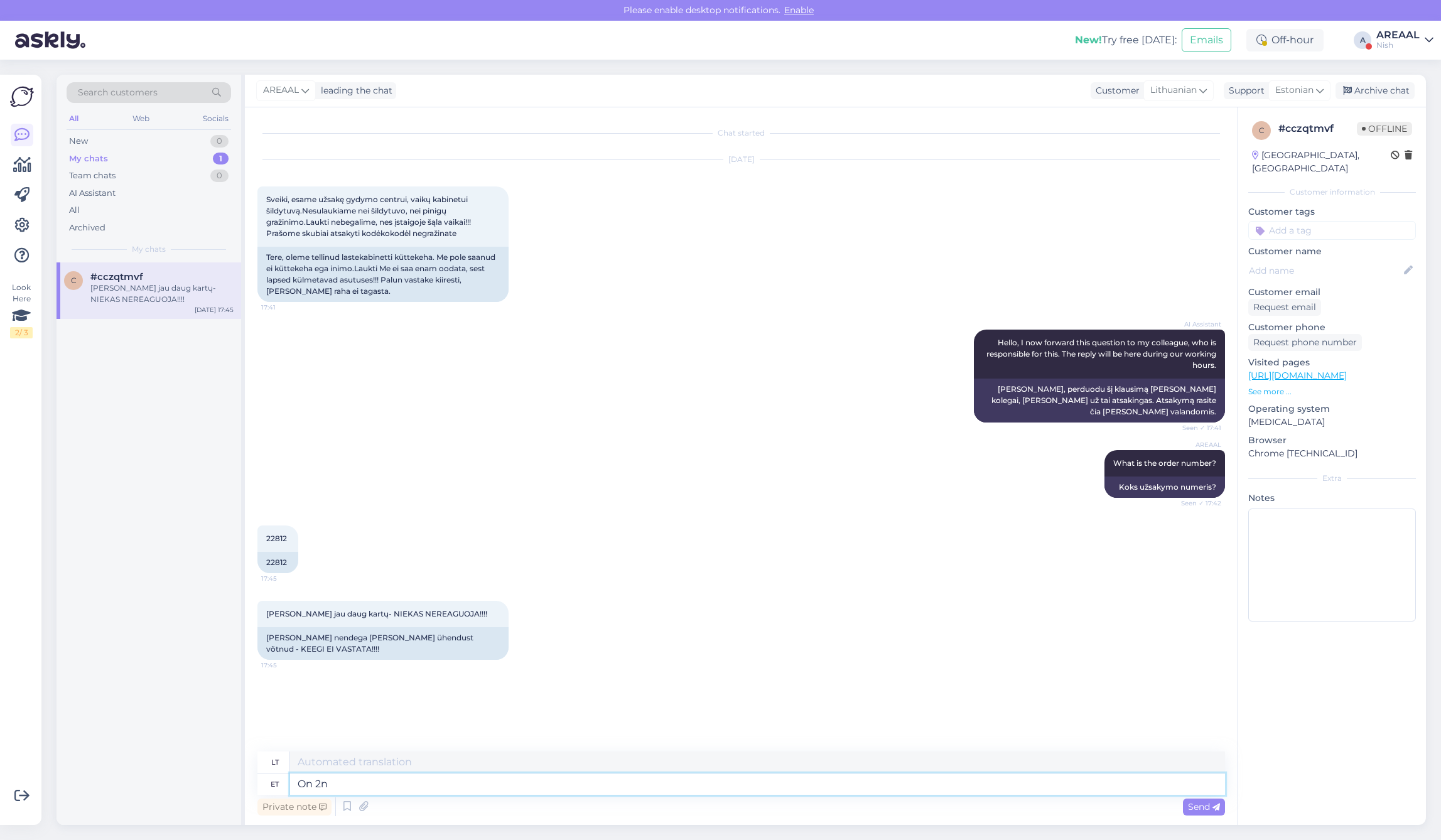
type textarea "Yra"
type textarea "On 2nd oct"
type textarea "Tai yra antras"
type textarea "On 2nd october you we"
type textarea "Spalio 2 d."
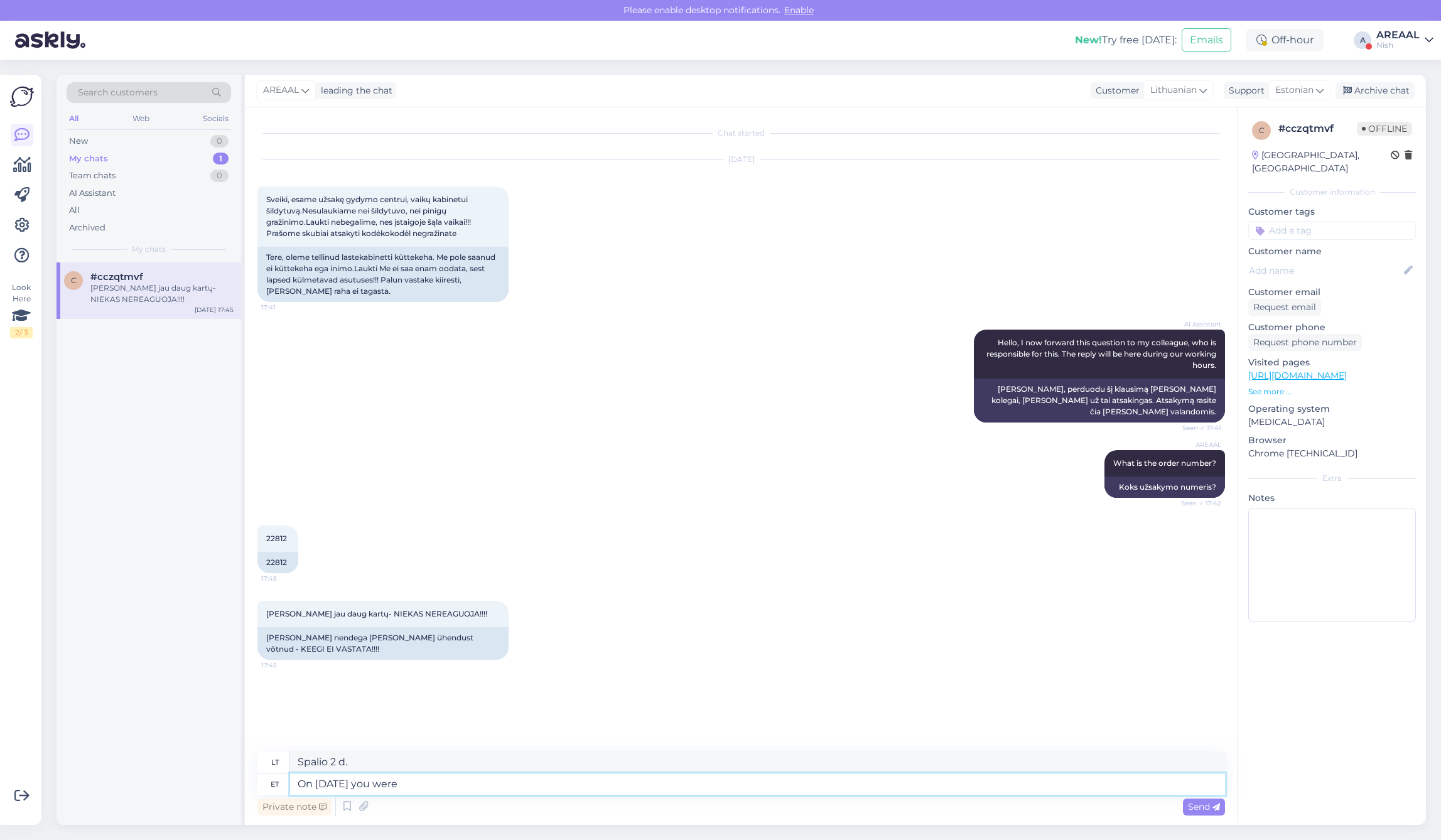
type textarea "On 2nd october you were"
type textarea "Spalio 2 d. jūs"
type textarea "On 2nd october you were an"
type textarea "Spalio 2 d. jūs buvote"
type textarea "On 2nd october you were answered that"
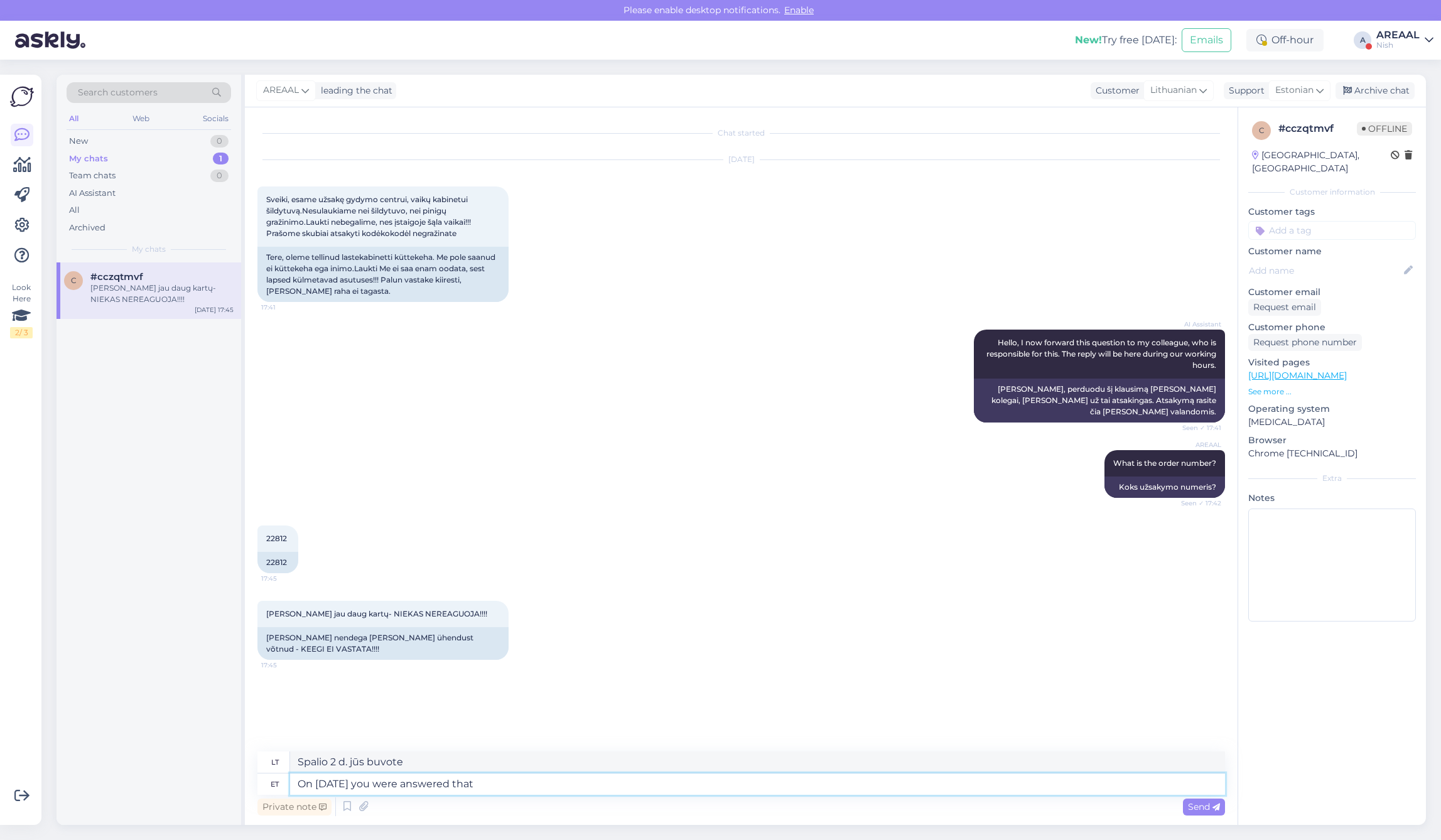
type textarea "Jums buvo atsakyta spalio 2 d."
type textarea "On 2nd october you were answered that the"
type textarea "Spalio 2 d. jūs atsakėte, kad"
type textarea "On 2nd october you were answered that the refun"
type textarea "Spalio 2 d. jums buvo atsakyta, kad"
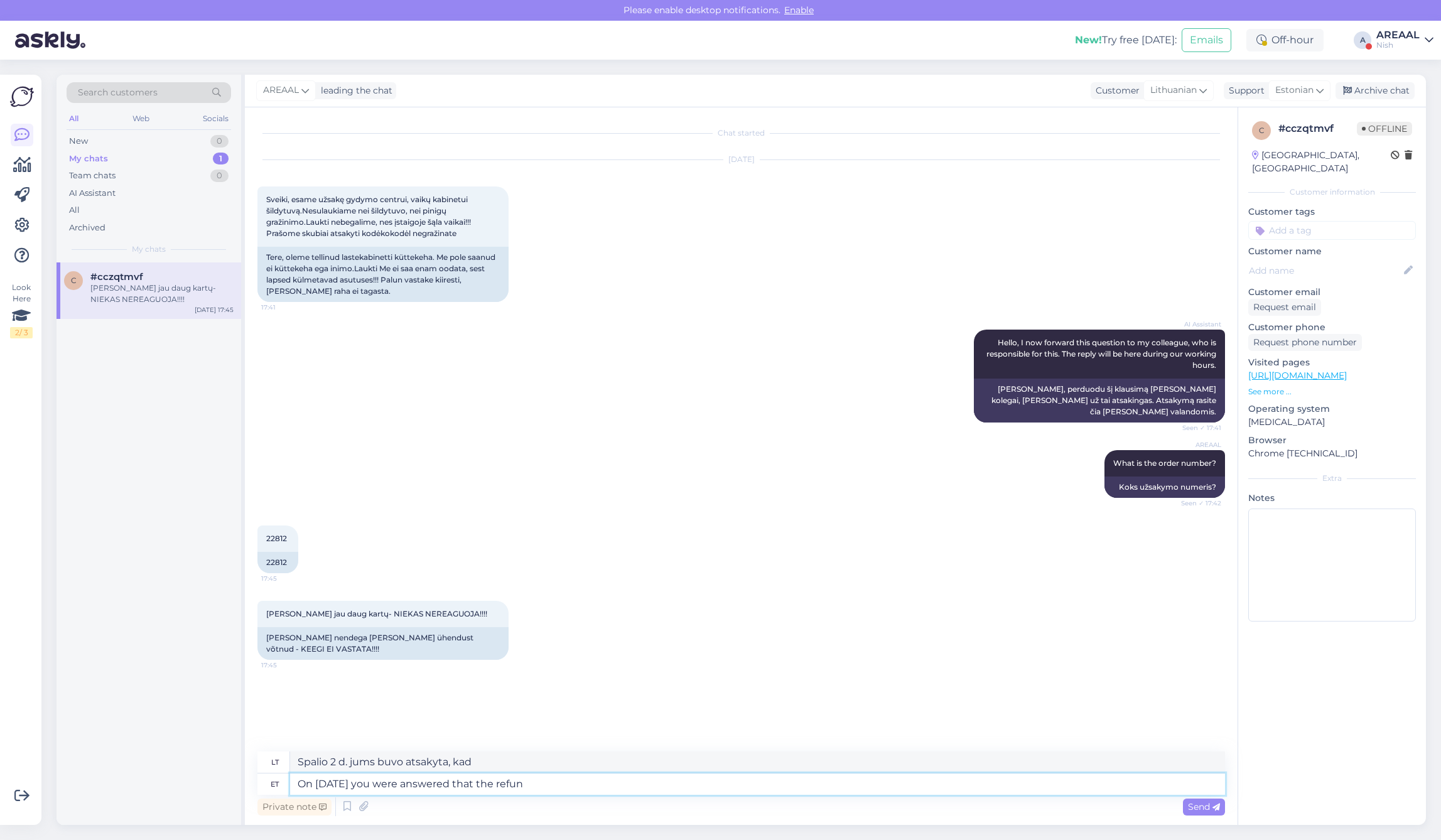
type textarea "On 2nd october you were answered that the refund"
type textarea "Spalio 2 d. jums buvo atsakyta, kad grąžinimas"
click at [498, 779] on textarea "On 2nd october you were answered that the refund" at bounding box center [757, 783] width 935 height 21
type textarea "If t"
type textarea "Jei"
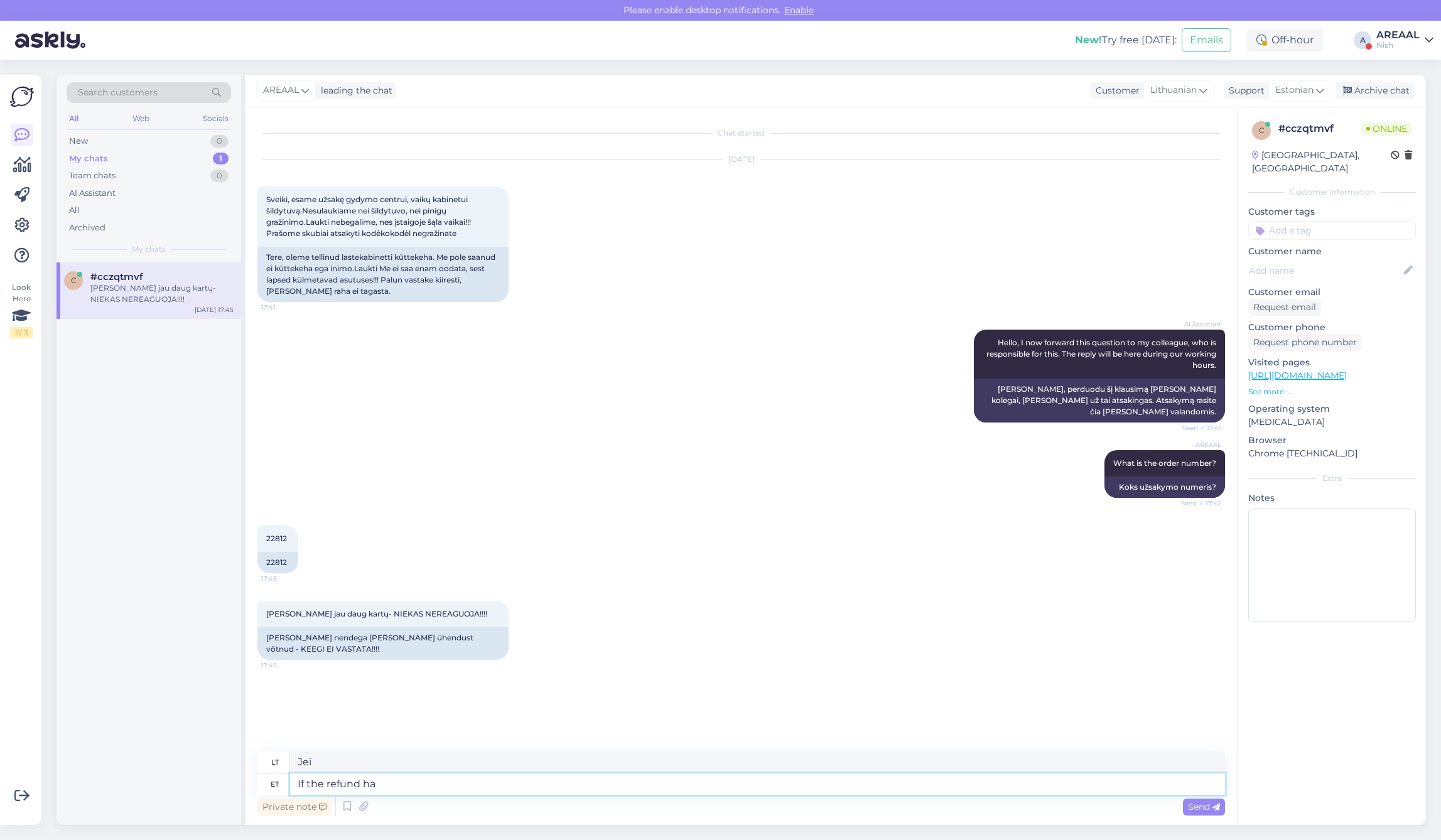
type textarea "If the refund has"
type textarea "Jei grąžinimas"
type textarea "If the refund hasn't yet ar"
type textarea "Jei grąžinimas nebuvo atliktas"
type textarea "If the refund hasn't yet arriv"
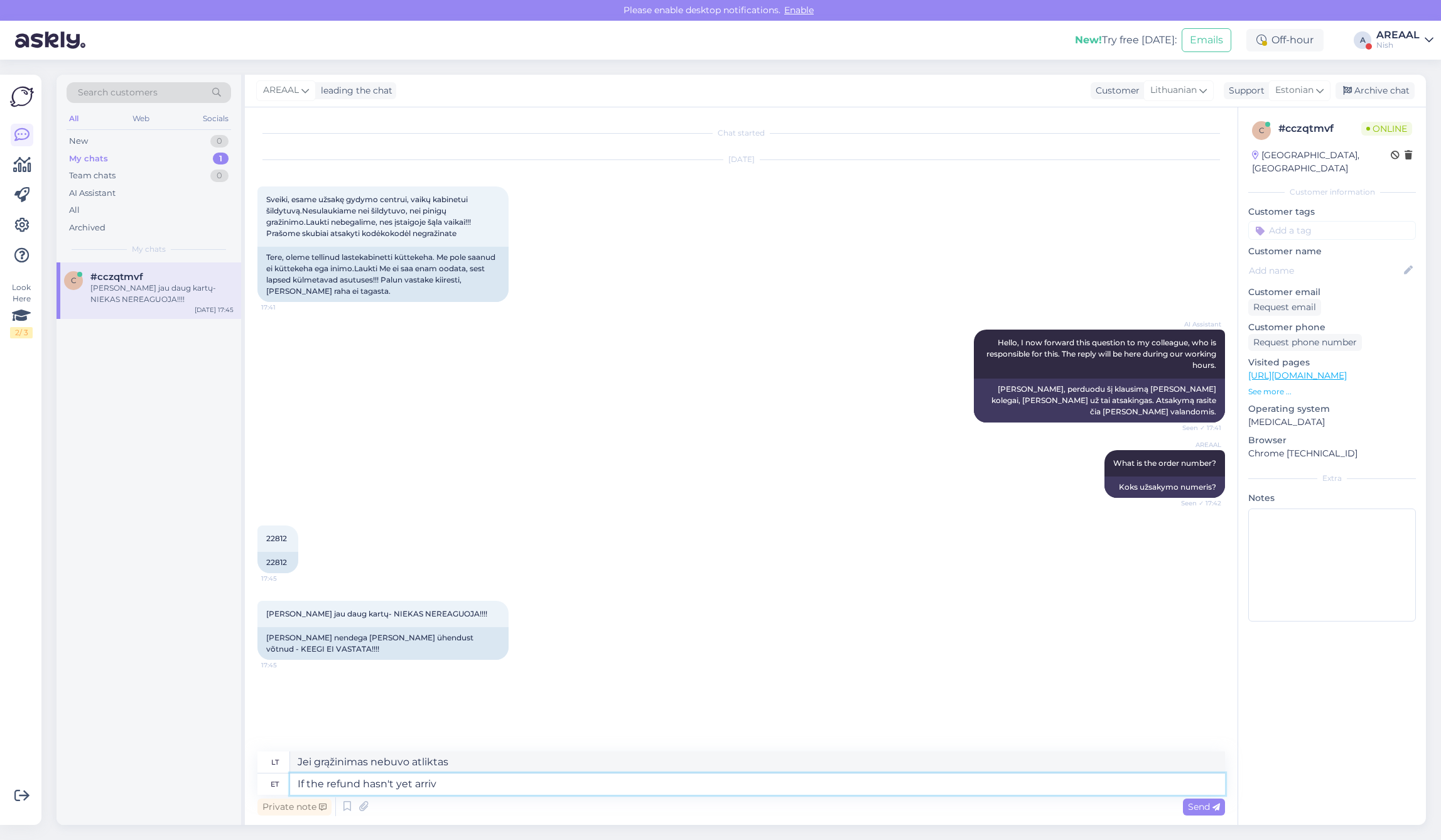
type textarea "Jei grąžinimas dar nebuvo atliktas"
type textarea "If the refund hasn't yet arrived, i"
type textarea "Jei grąžinamoji išmoka dar neatvyko,"
type textarea "If the refund hasn't yet arrived, it shoul"
type textarea "Jei grąžinamoji išmoka dar neatvyko, tai"
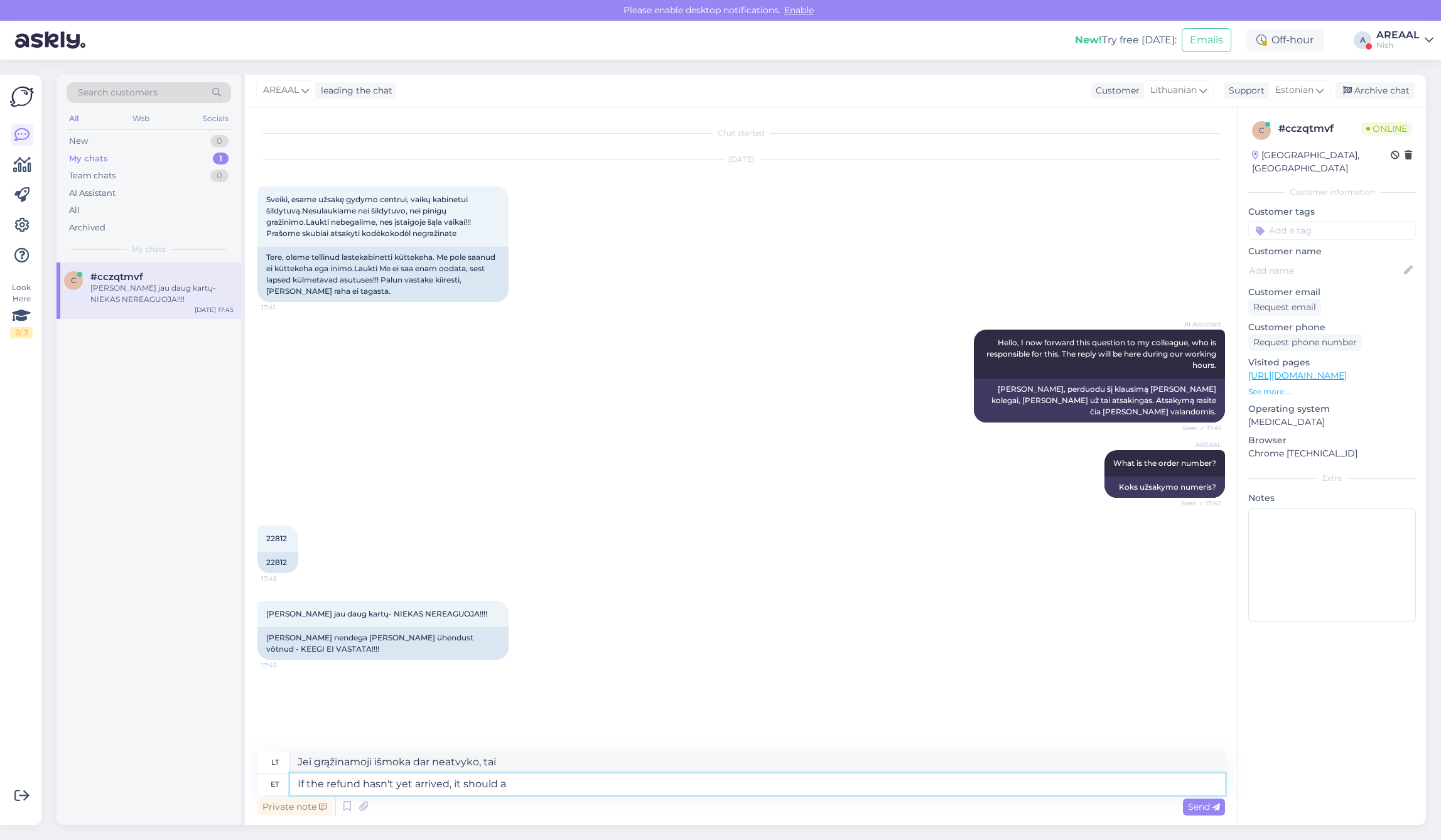
type textarea "If the refund hasn't yet arrived, it should"
type textarea "Jei grąžinamoji išmoka dar neatvyko, ji turėtų atvykti"
type textarea "If the refund hasn't yet arrived, it should arrive today or to"
type textarea "Jei grąžinimas dar neatvyko, jis turėtų atvykti šiandien"
type textarea "If the refund hasn't yet arrived, it should arrive today or tom"
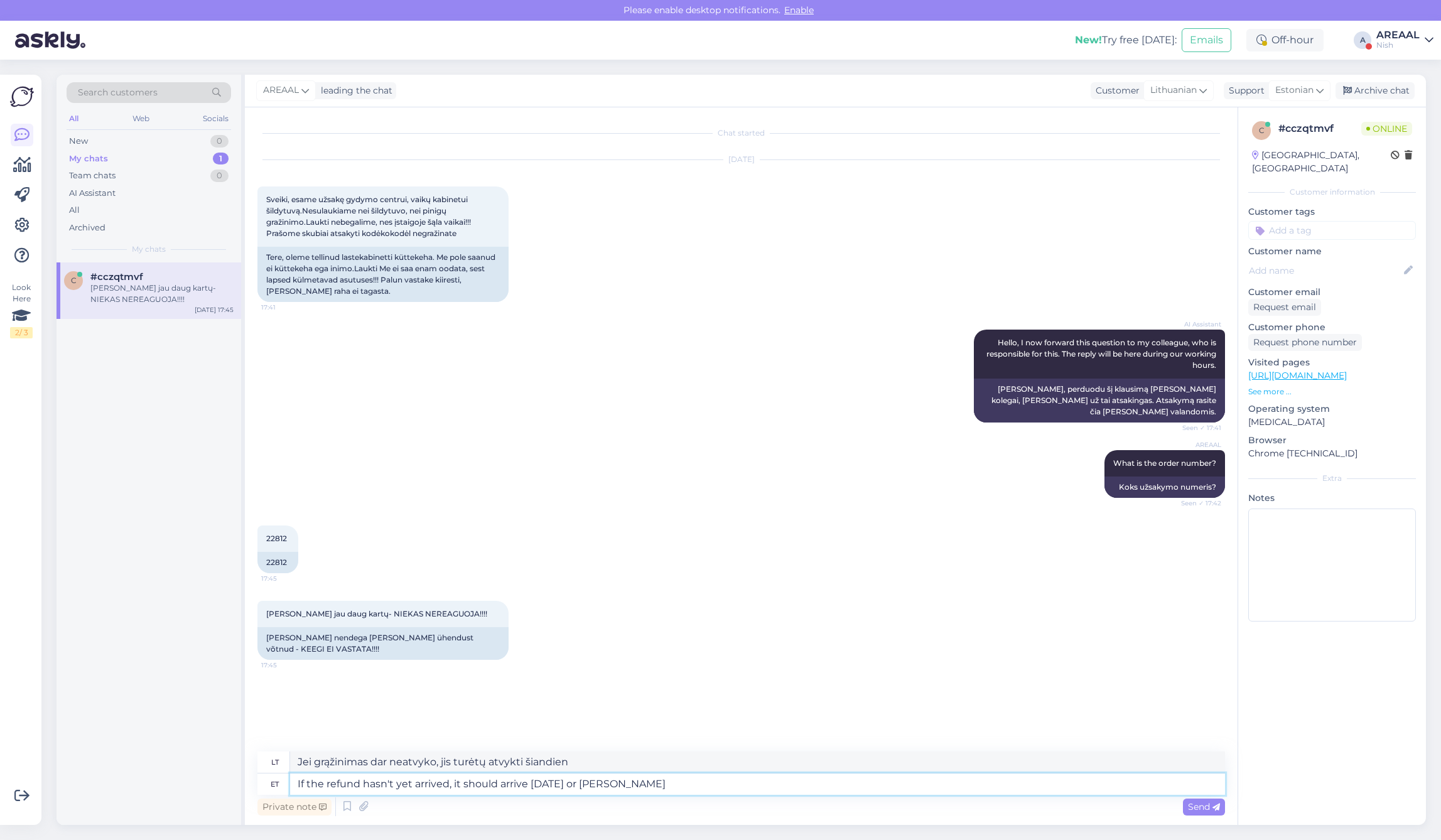
type textarea "Jei grąžinimas dar neatvyko, jis turėtų atvykti šiandien arba"
type textarea "If the refund hasn't yet arrived, it should arrive [DATE] or [DATE]."
type textarea "Jei grąžinimas dar neatvyko, jis turėtų atvykti šiandien arba rytoj."
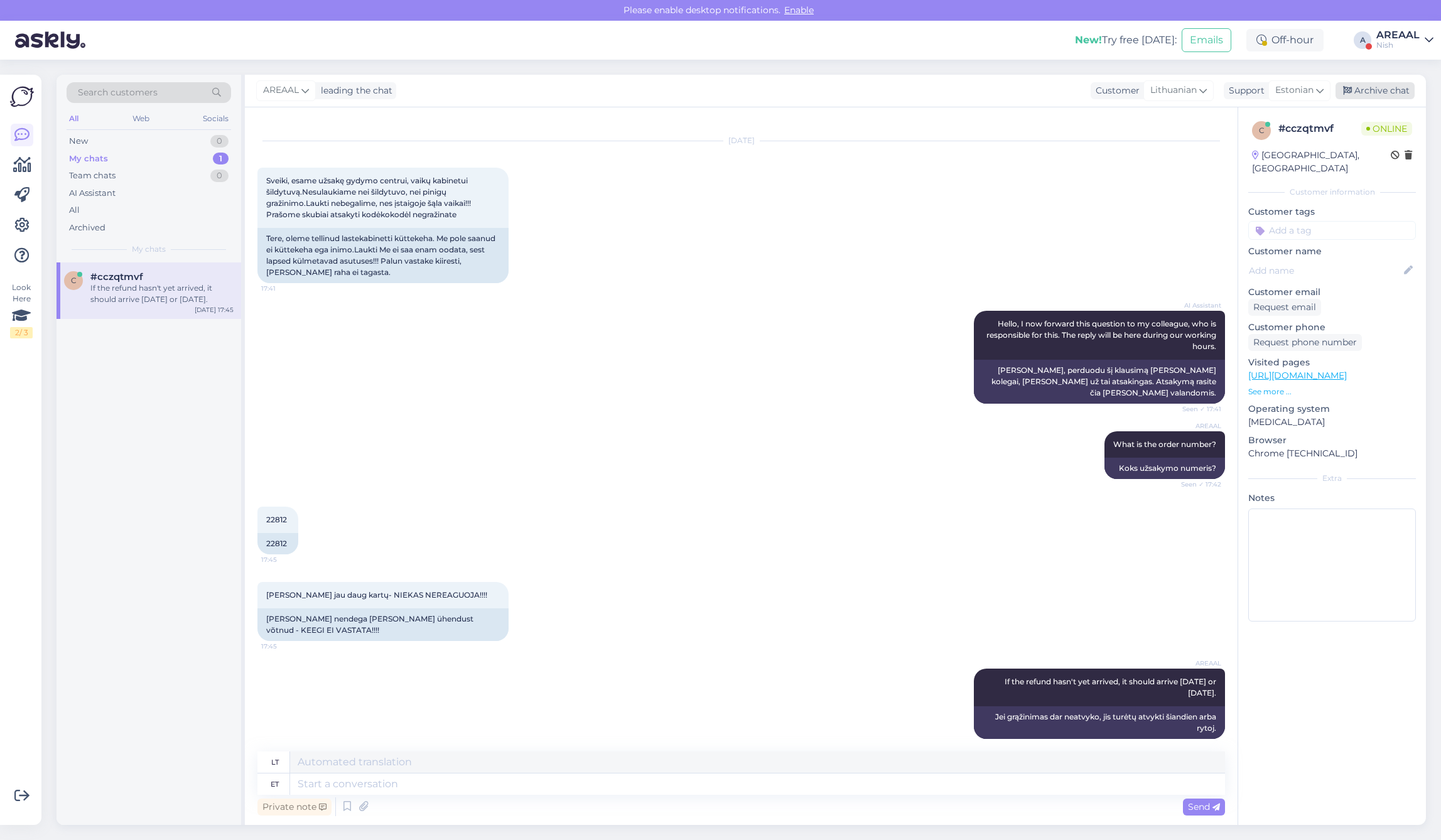
click at [1379, 83] on div "Archive chat" at bounding box center [1375, 90] width 79 height 17
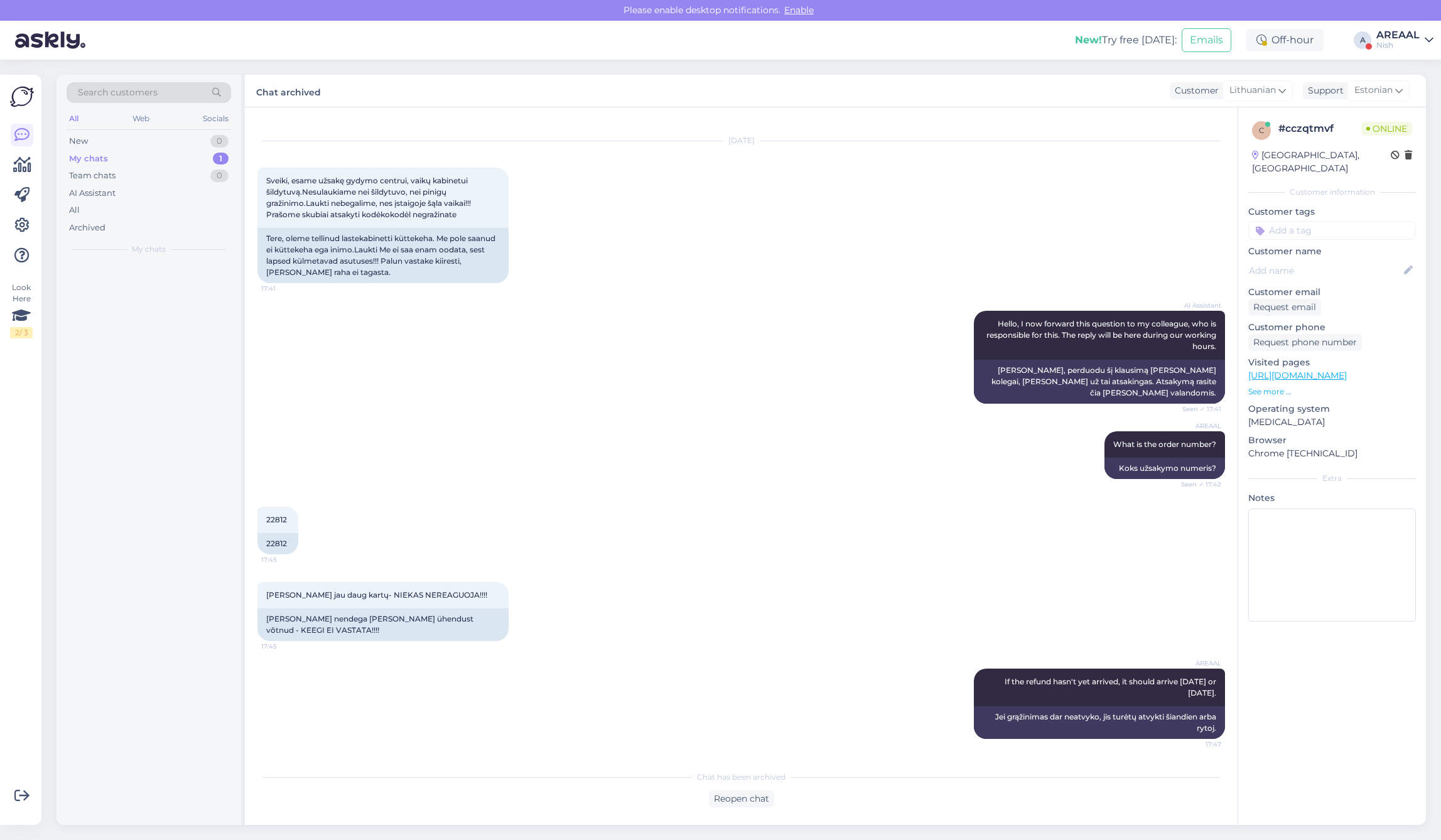
scroll to position [7, 0]
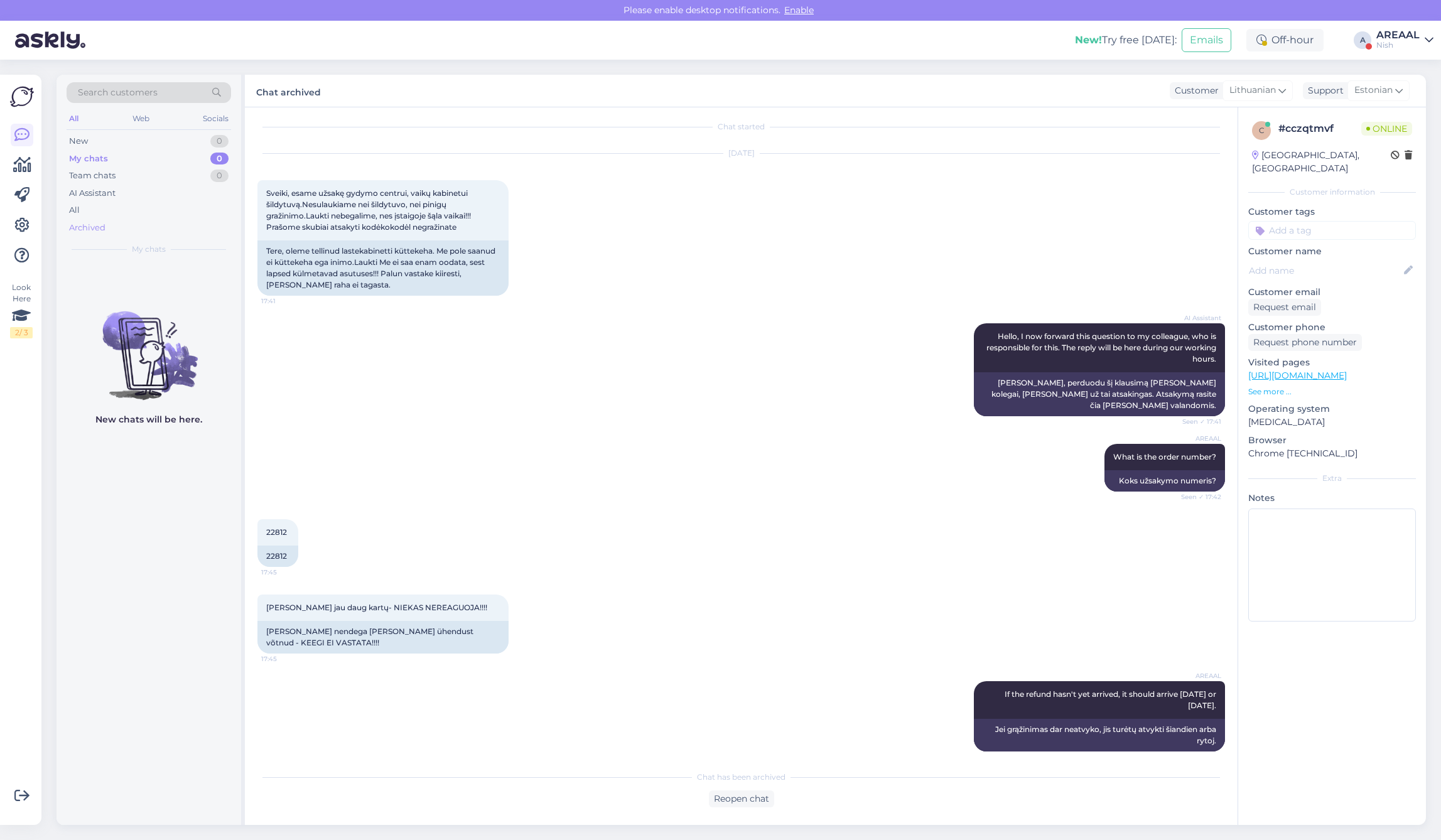
click at [114, 221] on div "Archived" at bounding box center [149, 228] width 165 height 17
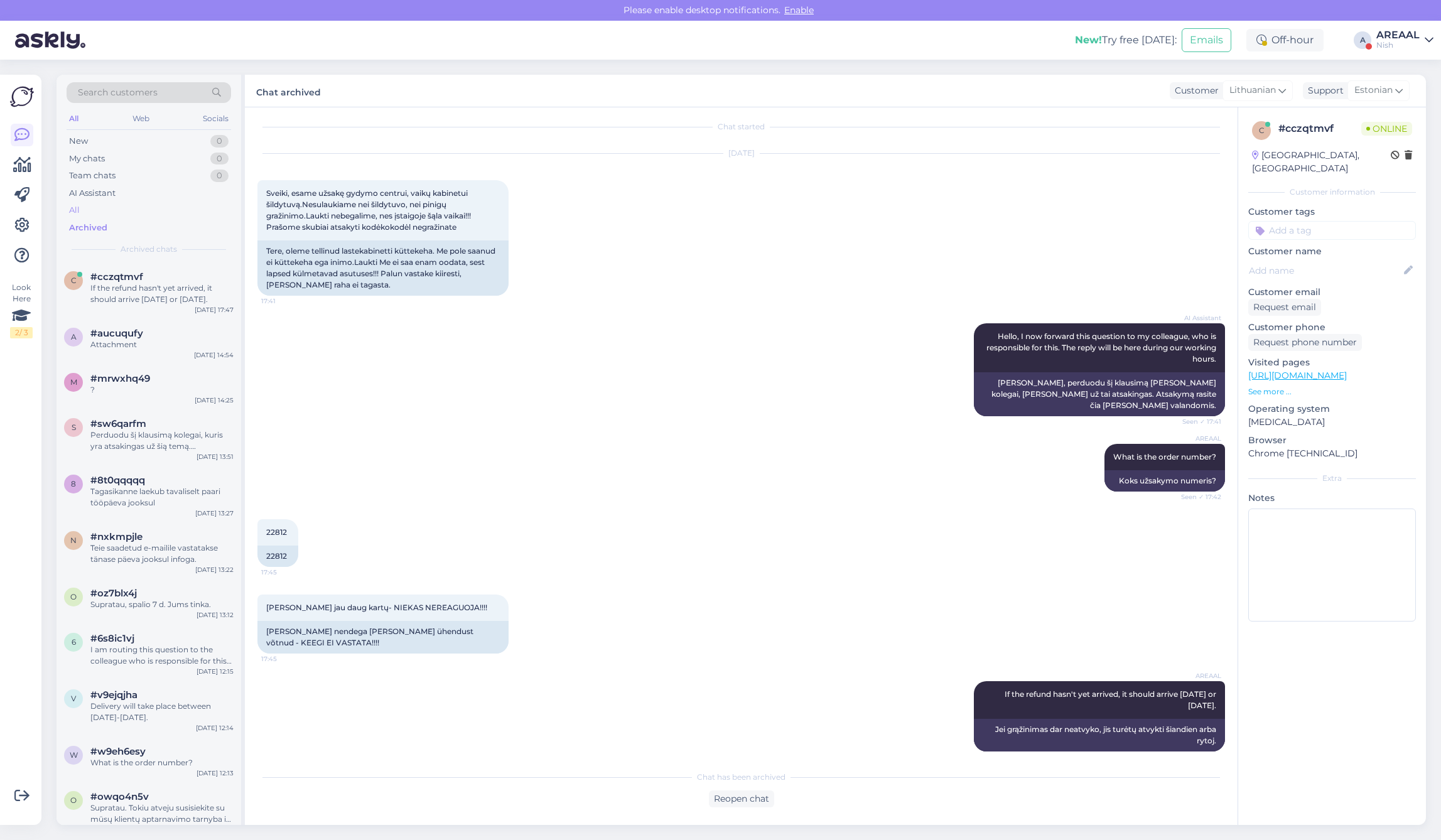
click at [114, 213] on div "All" at bounding box center [149, 211] width 165 height 17
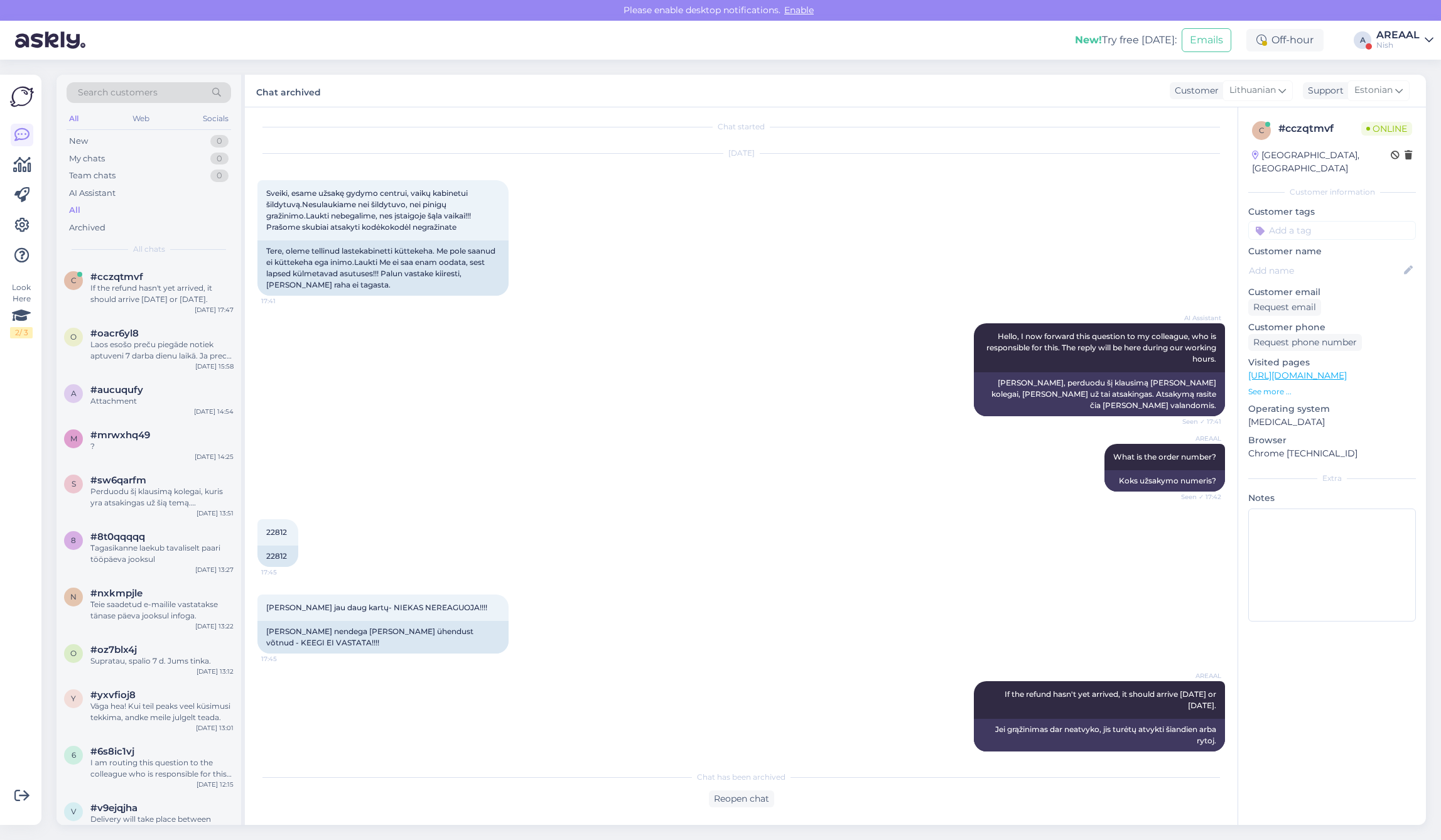
click at [1405, 30] on div "AREAAL" at bounding box center [1398, 36] width 44 height 10
click at [1405, 66] on button "Open" at bounding box center [1406, 70] width 35 height 20
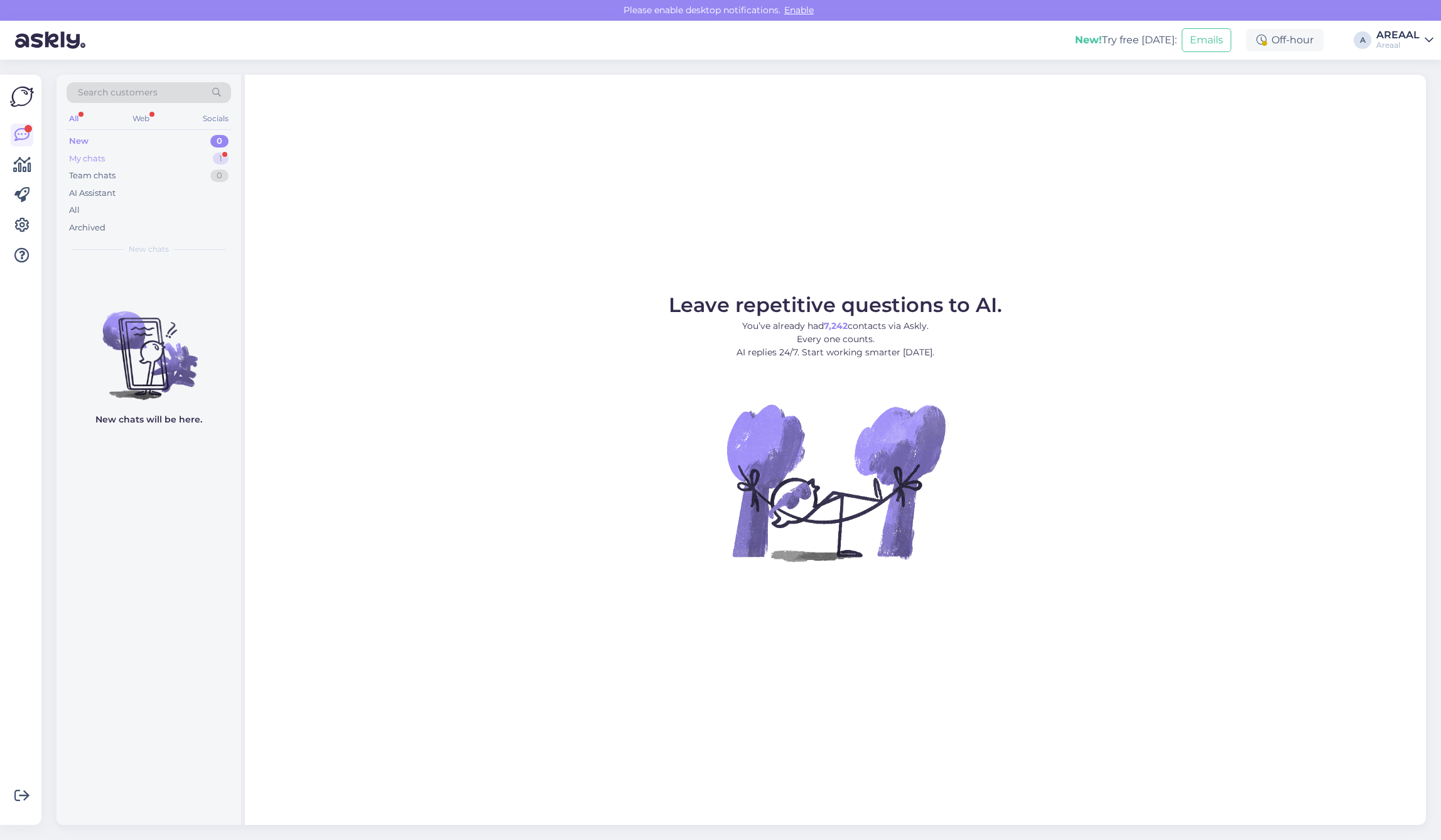
click at [212, 155] on div "My chats 1" at bounding box center [149, 159] width 165 height 17
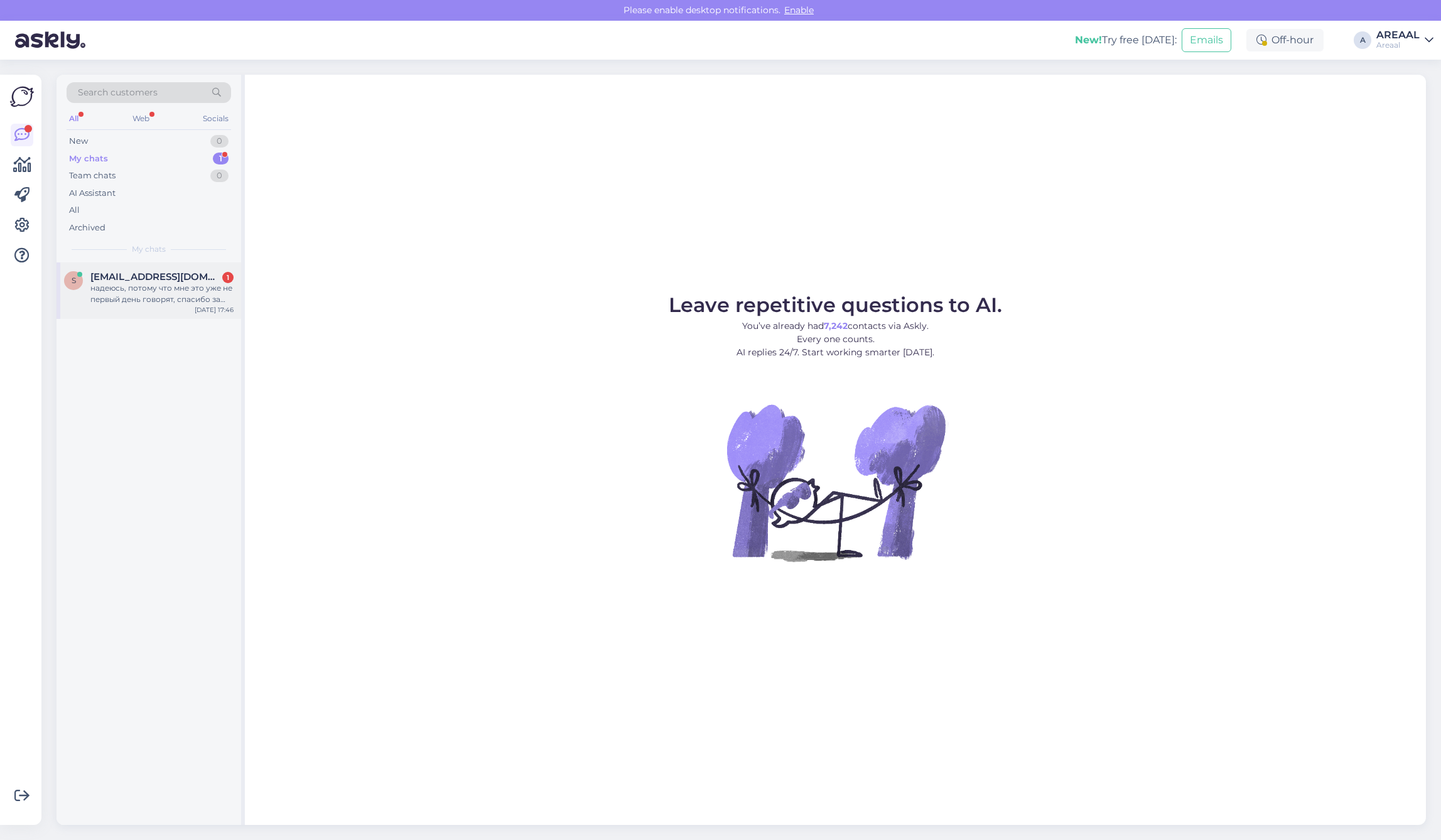
click at [192, 262] on div "s sashababiy797@gmail.com 1 надеюсь, потому что мне это уже не первый день гово…" at bounding box center [149, 290] width 184 height 57
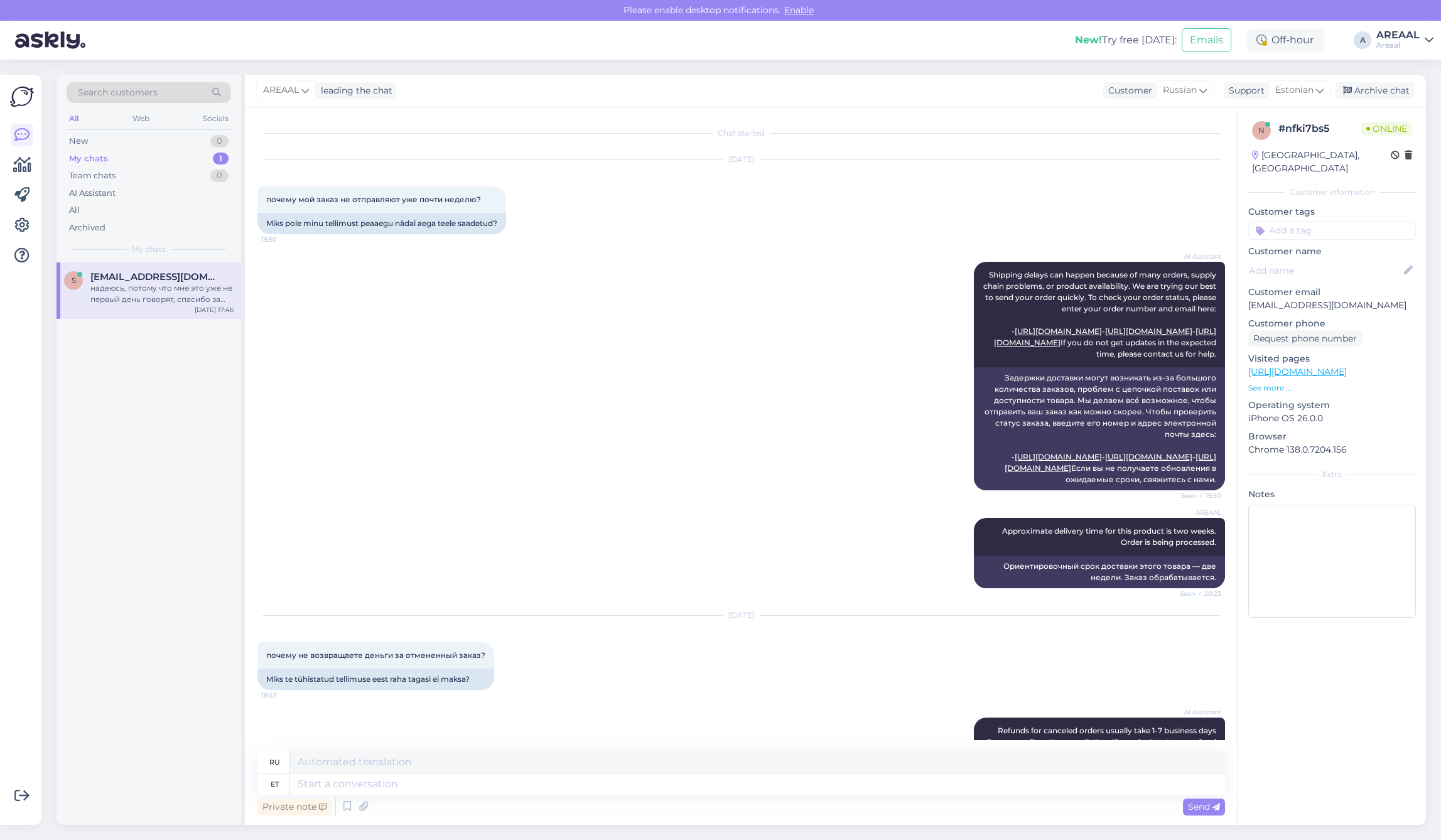
scroll to position [2605, 0]
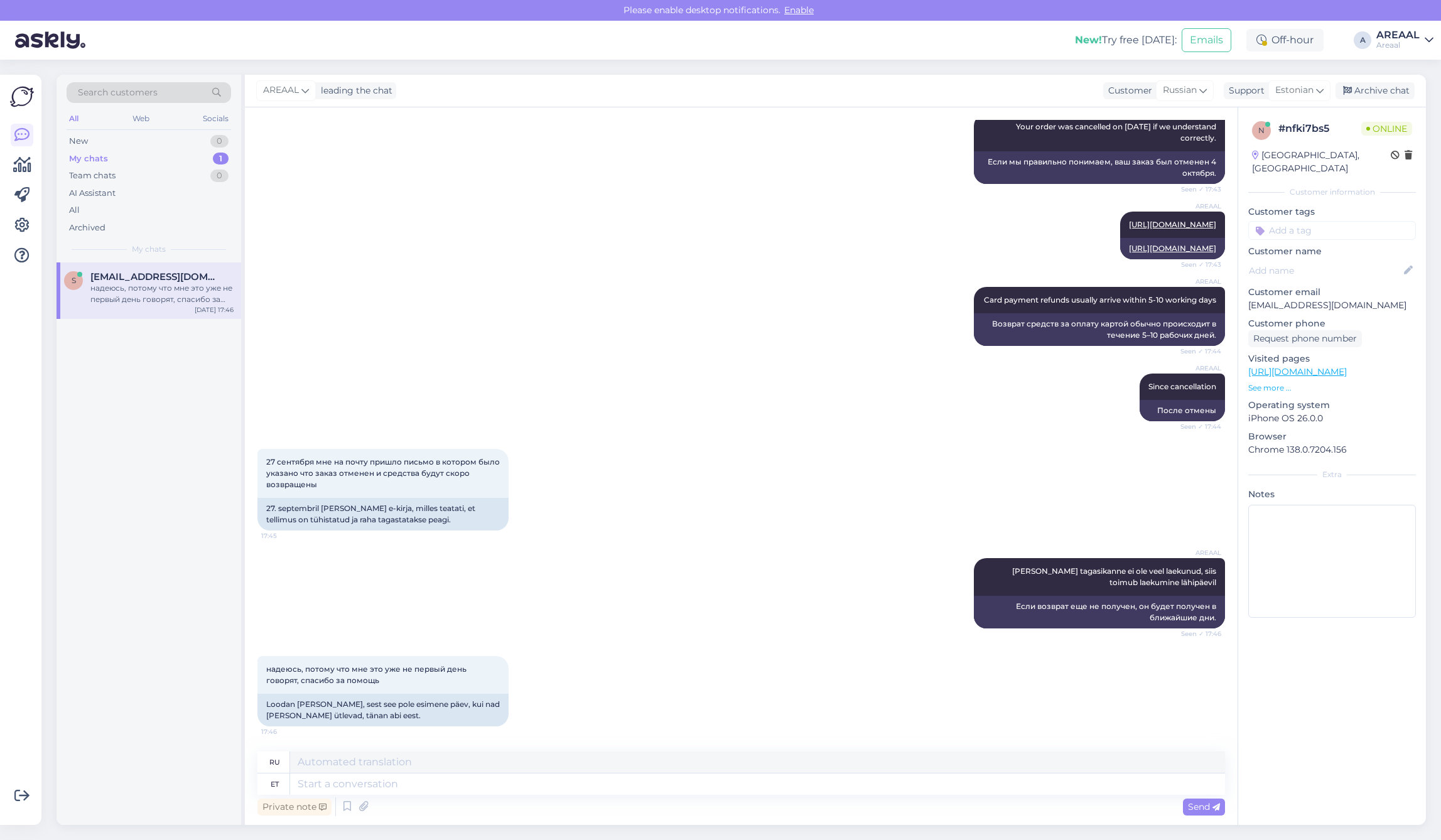
click at [726, 323] on div "AREAAL Card payment refunds usually arrive within 5-10 working days Seen ✓ 17:4…" at bounding box center [742, 316] width 967 height 86
click at [1410, 79] on div "AREAAL leading the chat Customer Russian Support Estonian Archive chat" at bounding box center [835, 91] width 1181 height 33
click at [1408, 86] on div "Archive chat" at bounding box center [1375, 90] width 79 height 17
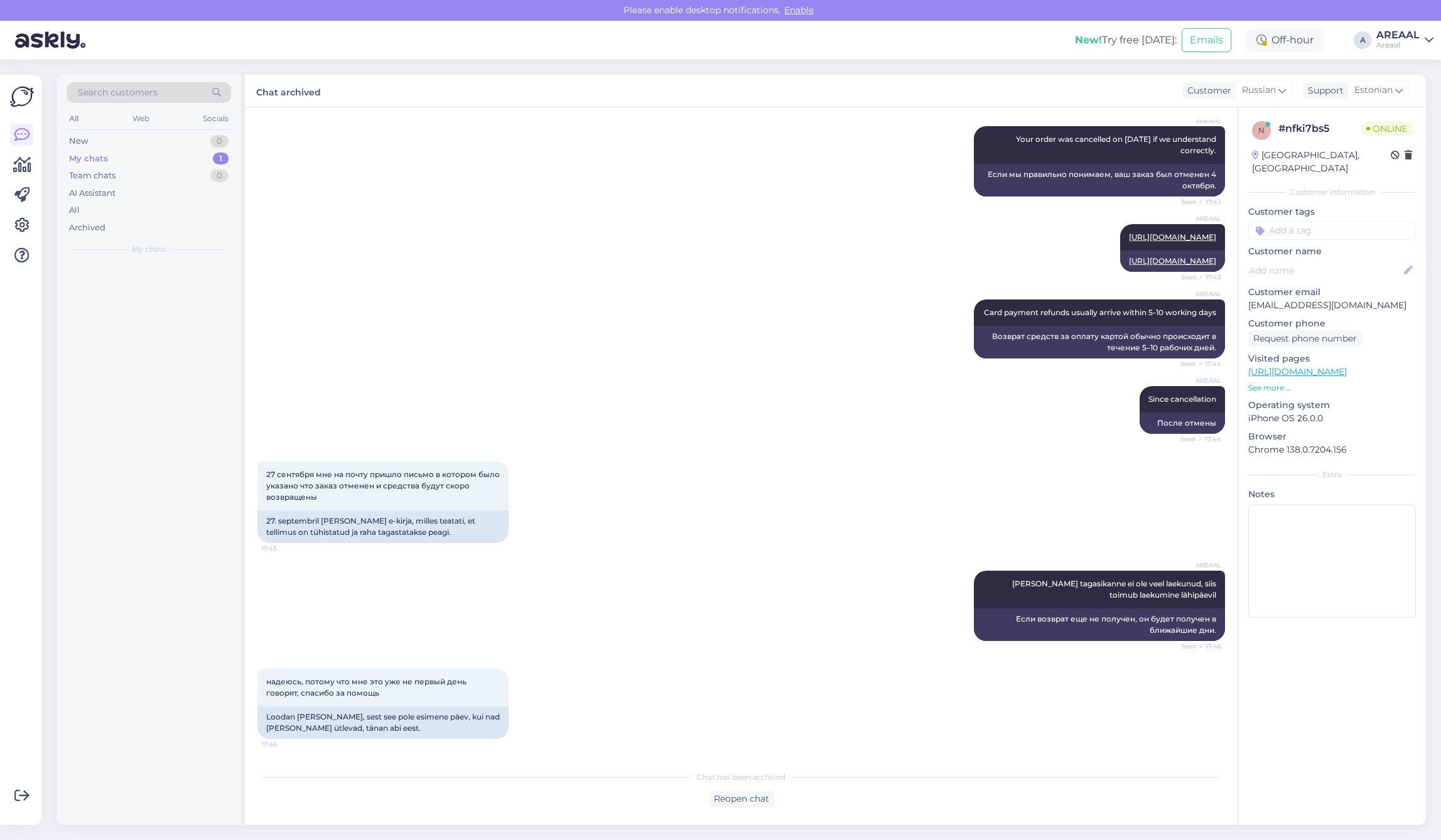
scroll to position [2593, 0]
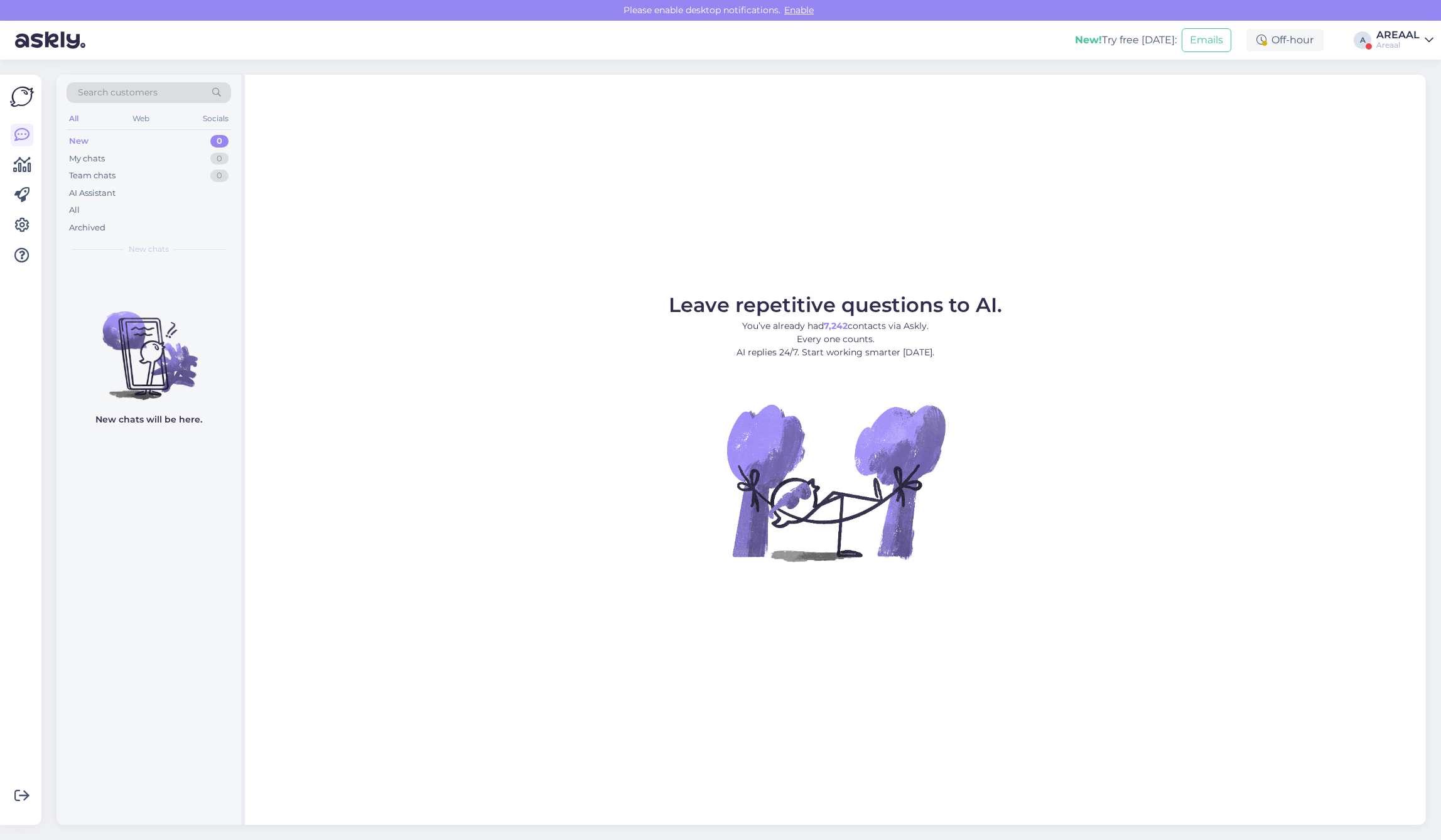
click at [140, 211] on div "All" at bounding box center [149, 211] width 165 height 17
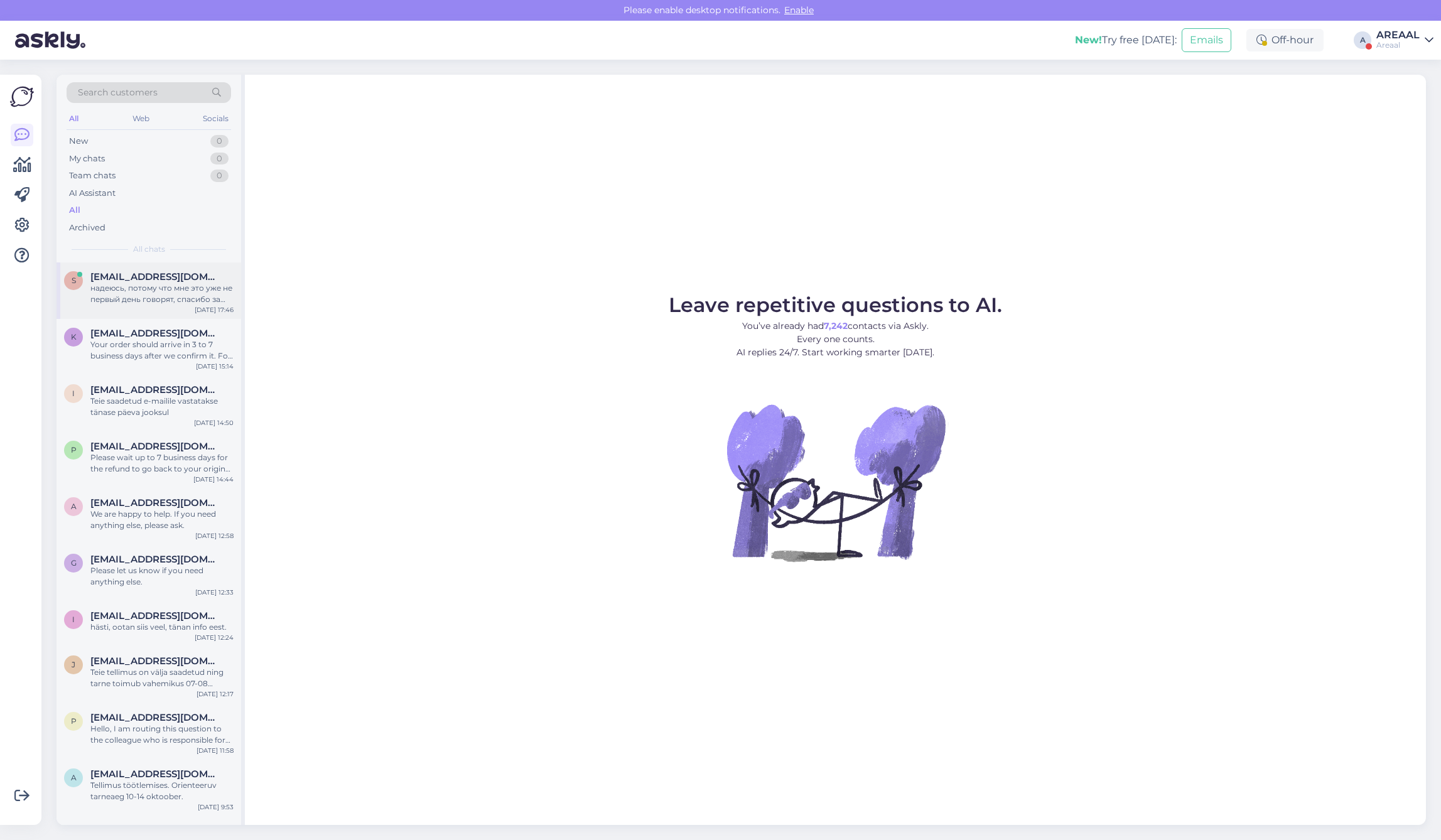
click at [171, 294] on div "надеюсь, потому что мне это уже не первый день говорят, спасибо за помощь" at bounding box center [162, 293] width 143 height 23
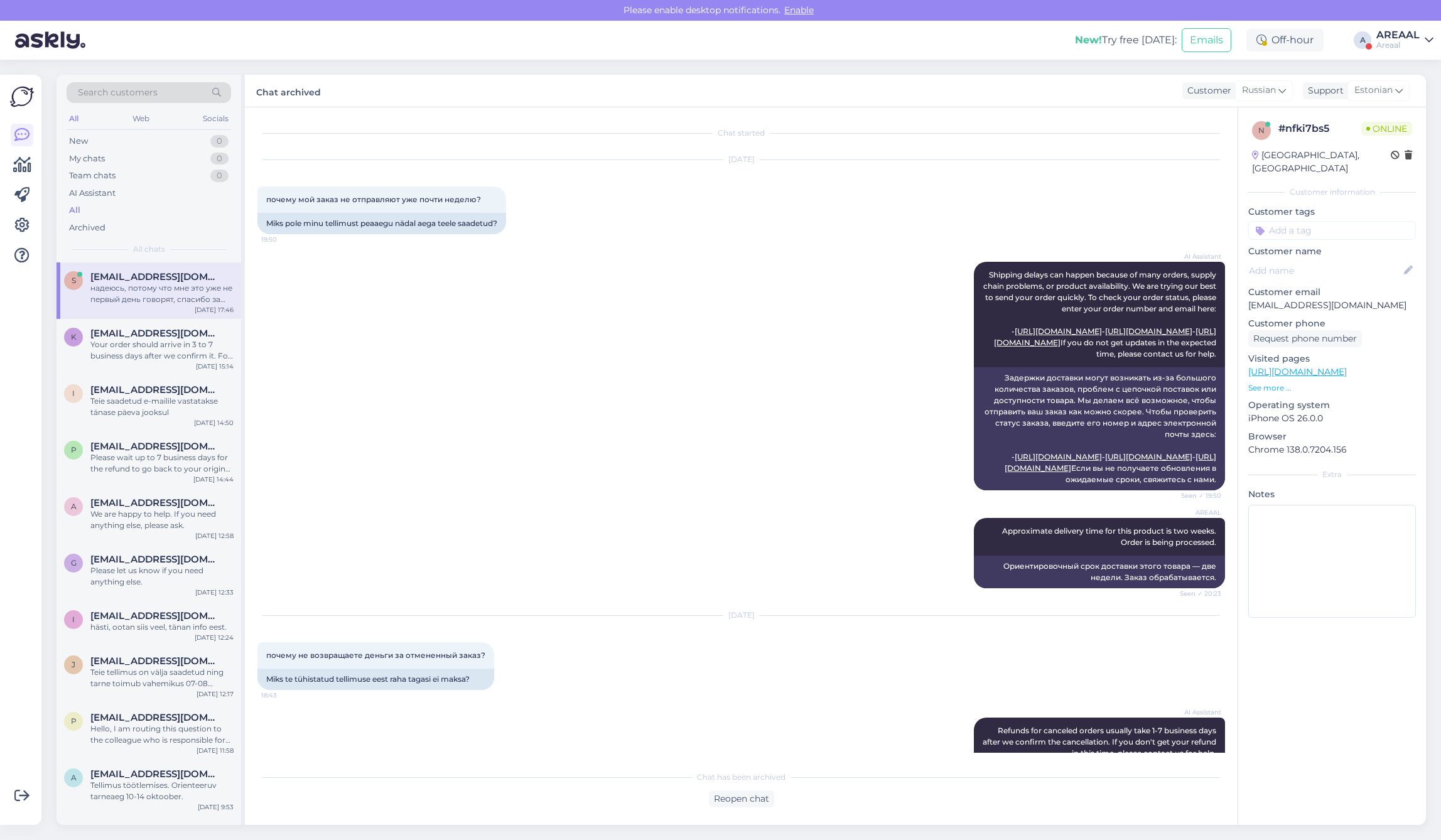
scroll to position [2593, 0]
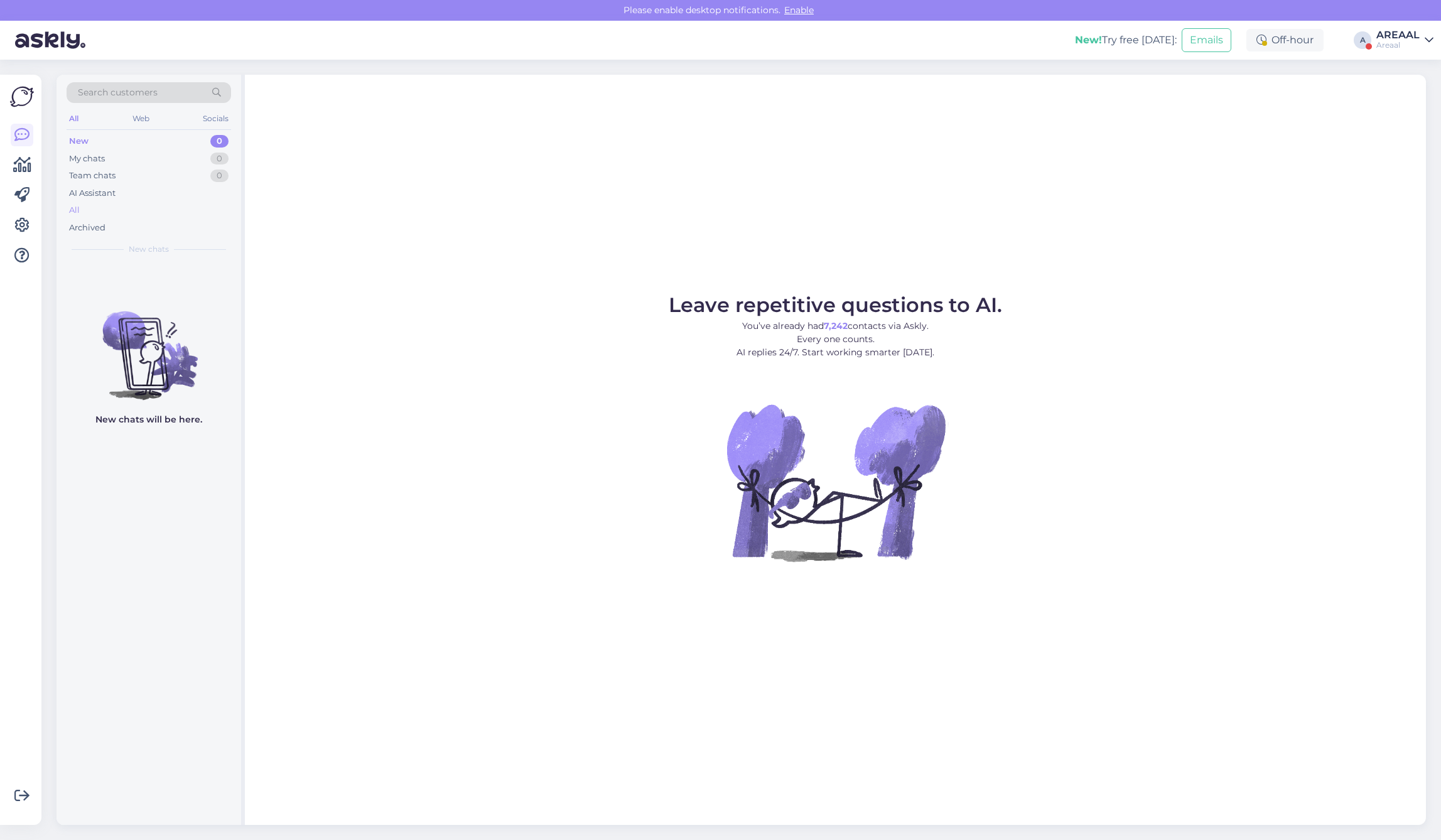
drag, startPoint x: 74, startPoint y: 218, endPoint x: 79, endPoint y: 211, distance: 8.6
click at [76, 217] on div "All" at bounding box center [149, 211] width 165 height 17
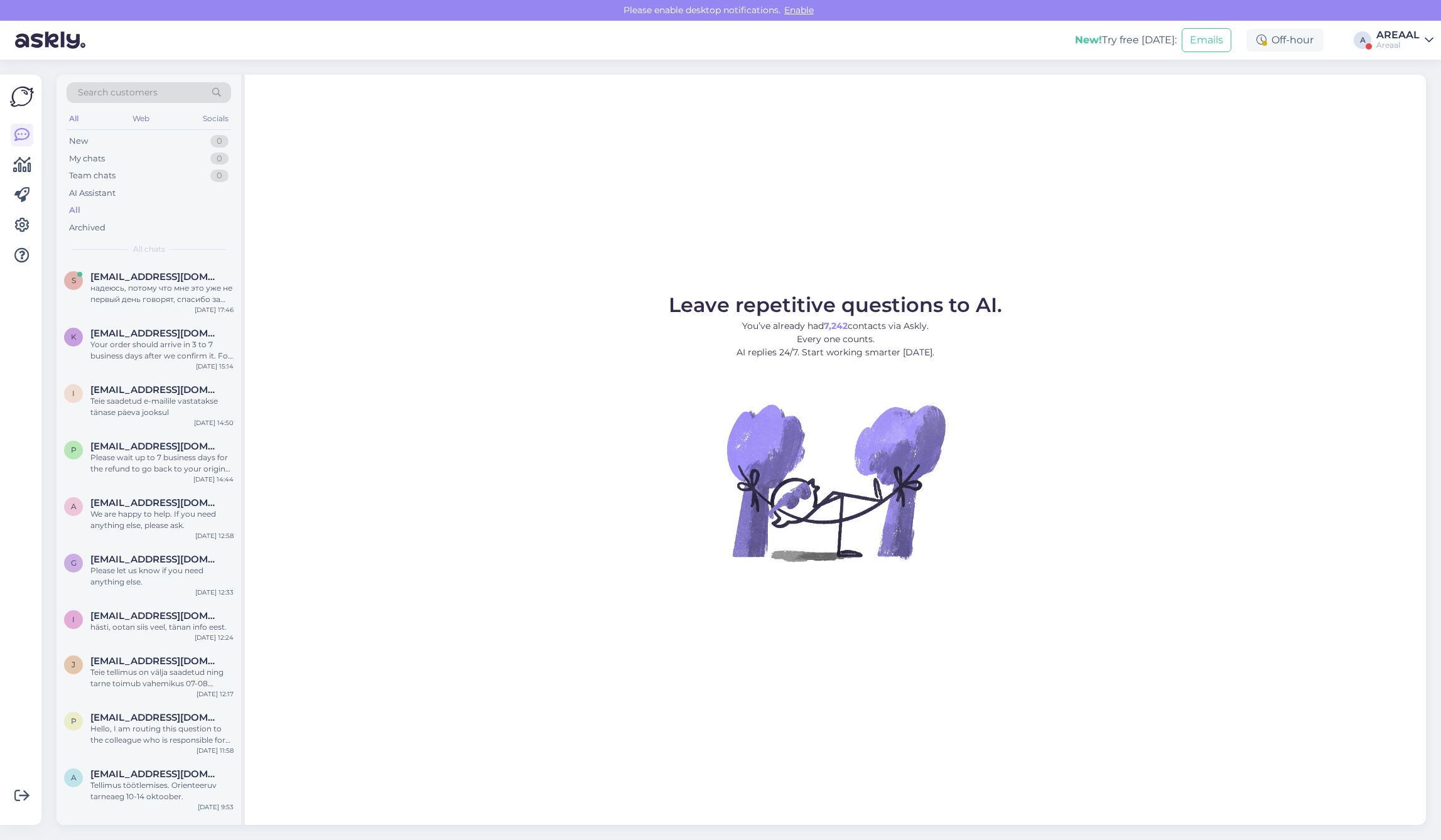
click at [1241, 142] on div "Leave repetitive questions to AI. You’ve already had 7,242 contacts via Askly. …" at bounding box center [835, 449] width 1181 height 750
click at [1431, 25] on div "New! Try free [DATE]: Emails Off-hour A AREAAL Areaal" at bounding box center [720, 41] width 1441 height 39
click at [1408, 40] on div "Areaal" at bounding box center [1398, 45] width 44 height 10
click at [1405, 86] on div "Nish Open" at bounding box center [1357, 97] width 154 height 27
click at [1405, 91] on button "Open" at bounding box center [1406, 97] width 35 height 20
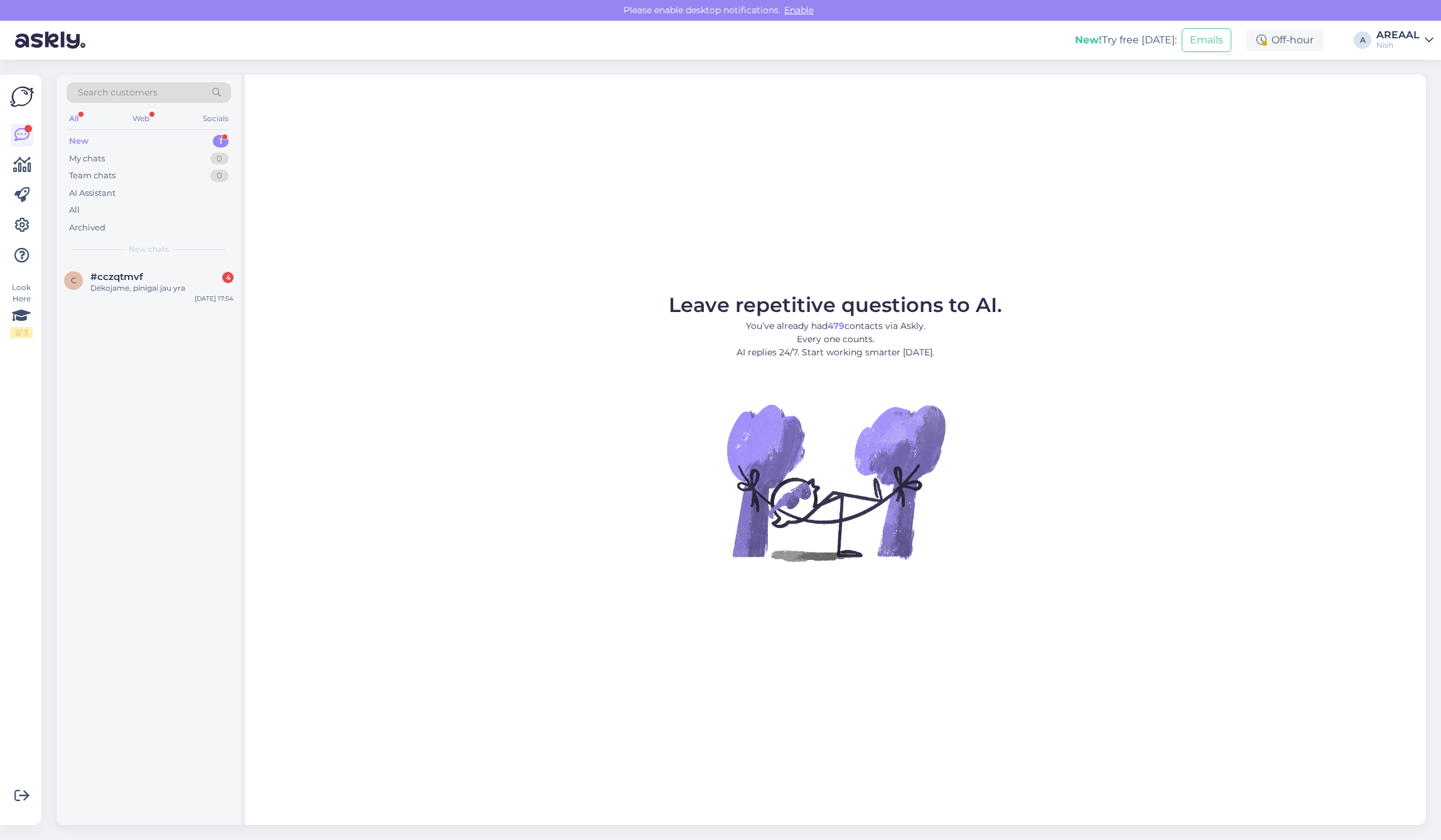
click at [174, 268] on div "c #cczqtmvf 4 Dėkojame, pinigai jau yra [DATE] 17:54" at bounding box center [149, 285] width 184 height 45
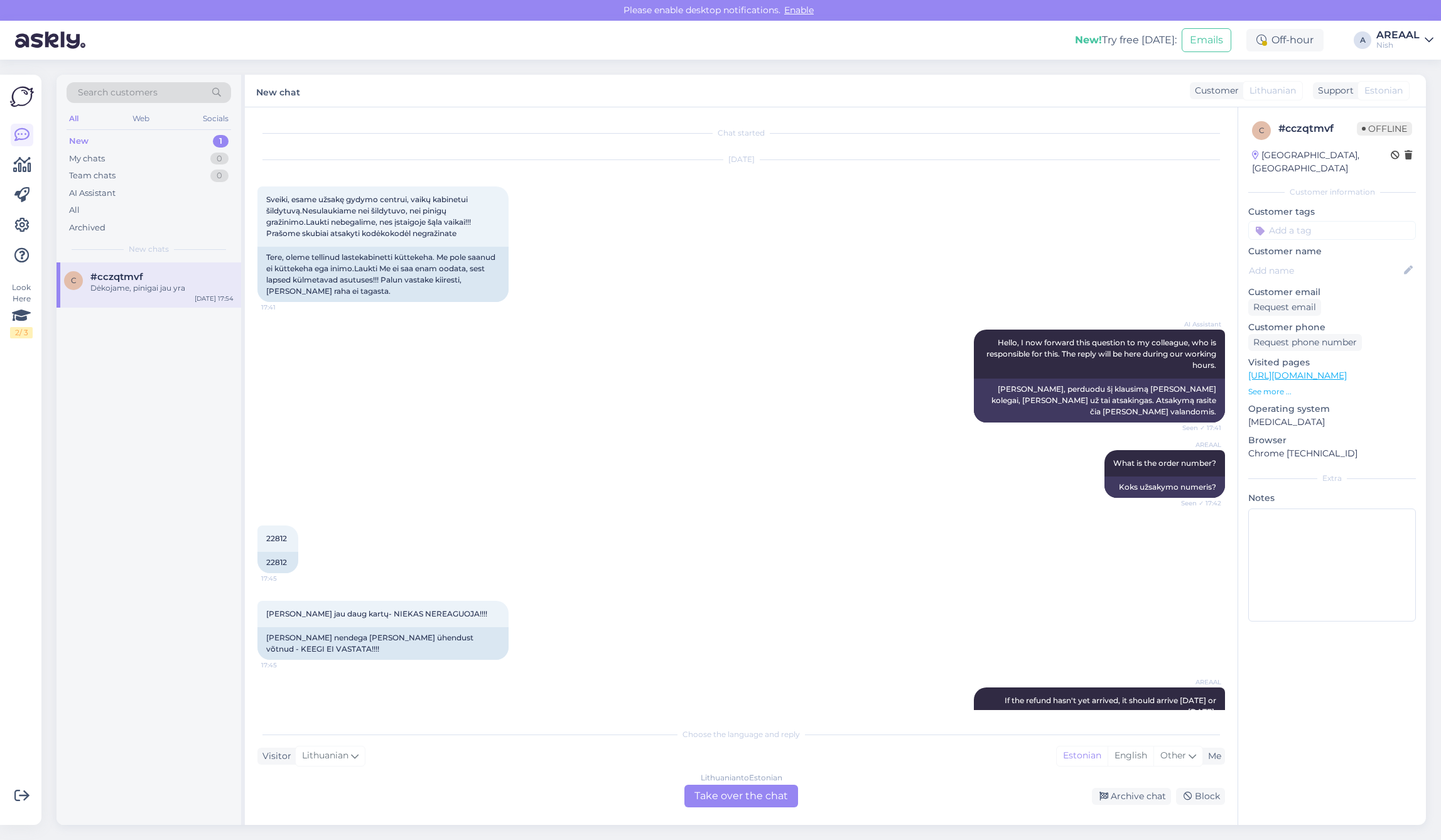
scroll to position [485, 0]
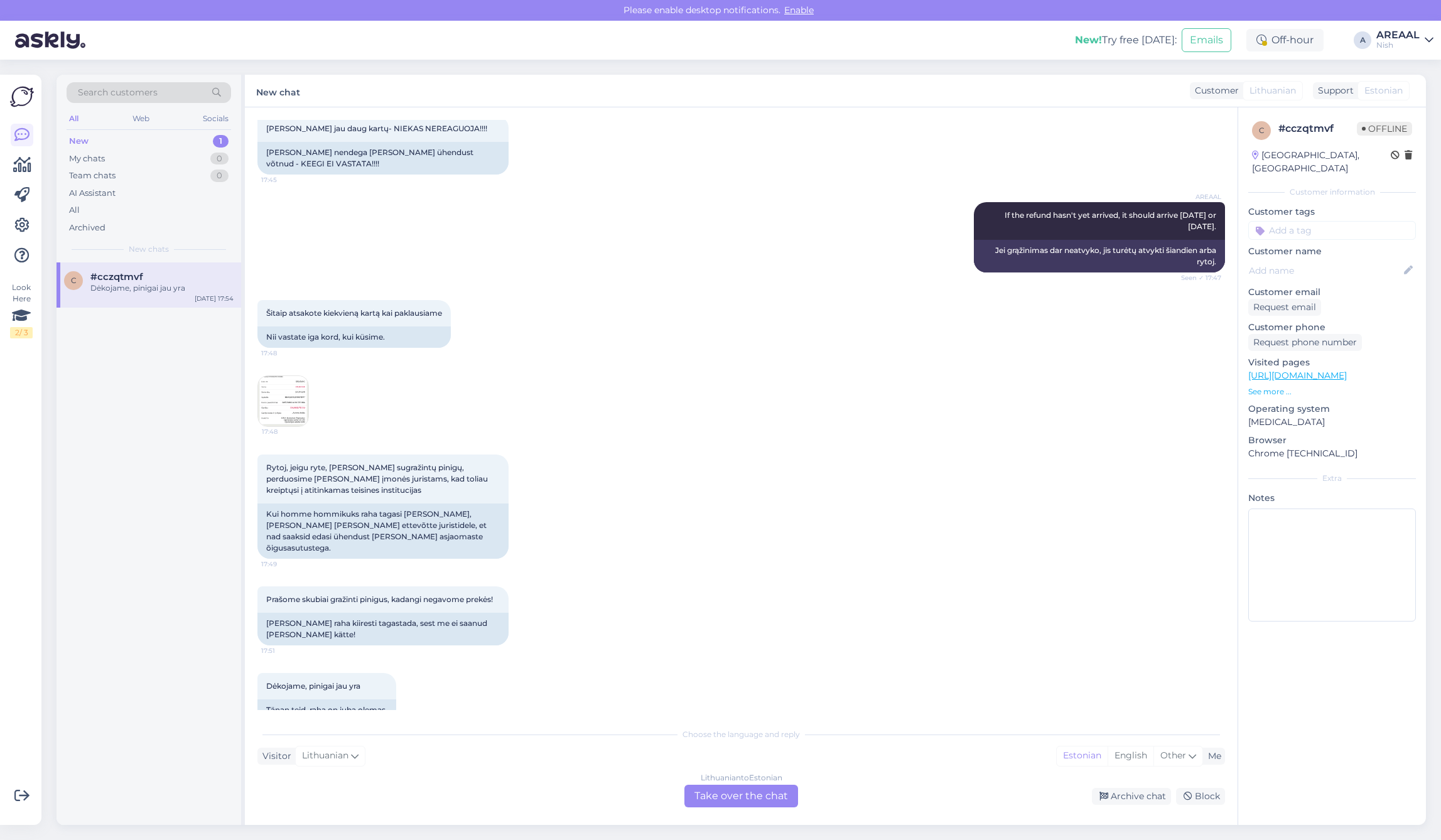
click at [734, 795] on div "Lithuanian to Estonian Take over the chat" at bounding box center [741, 796] width 114 height 23
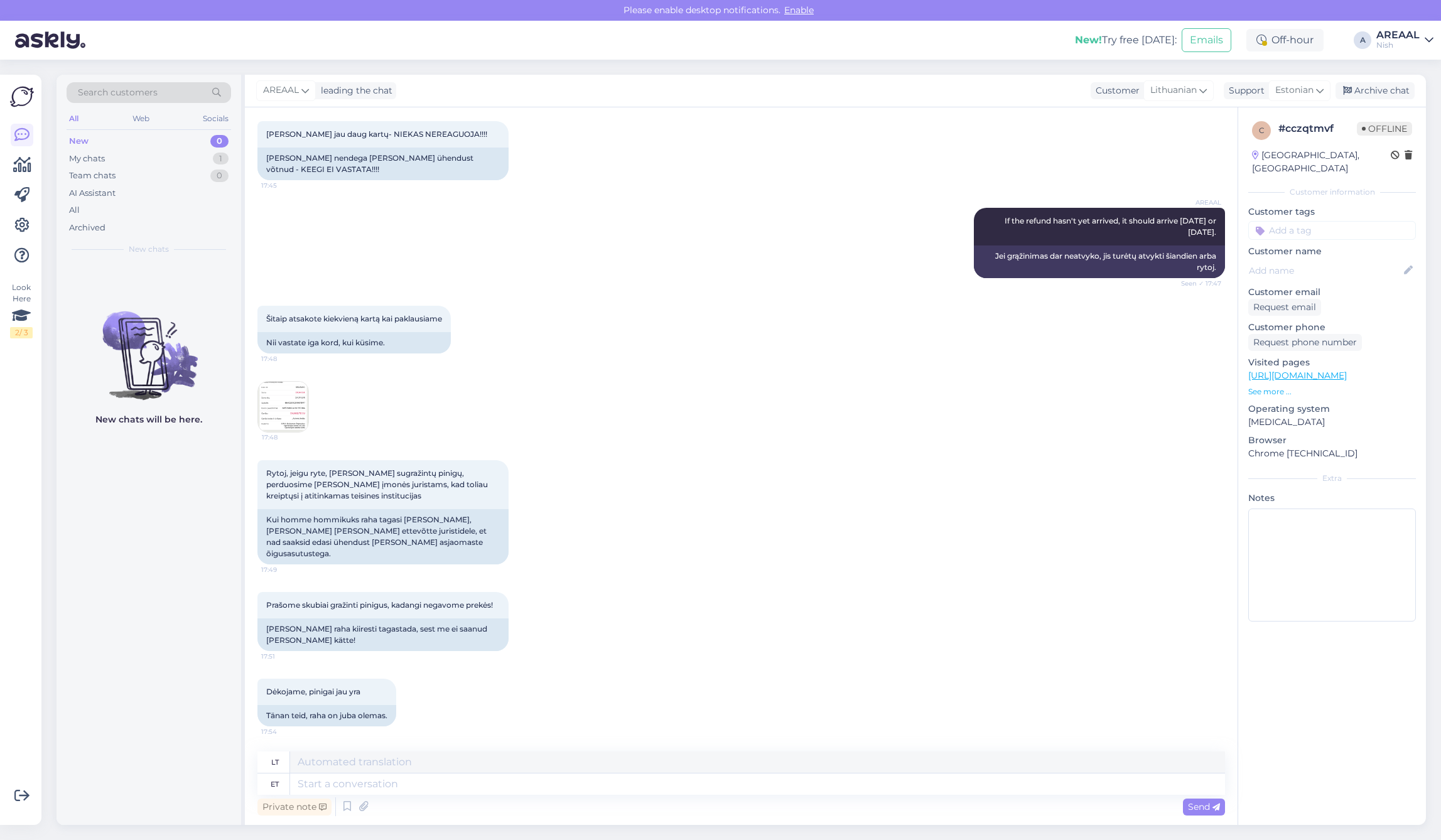
scroll to position [456, 0]
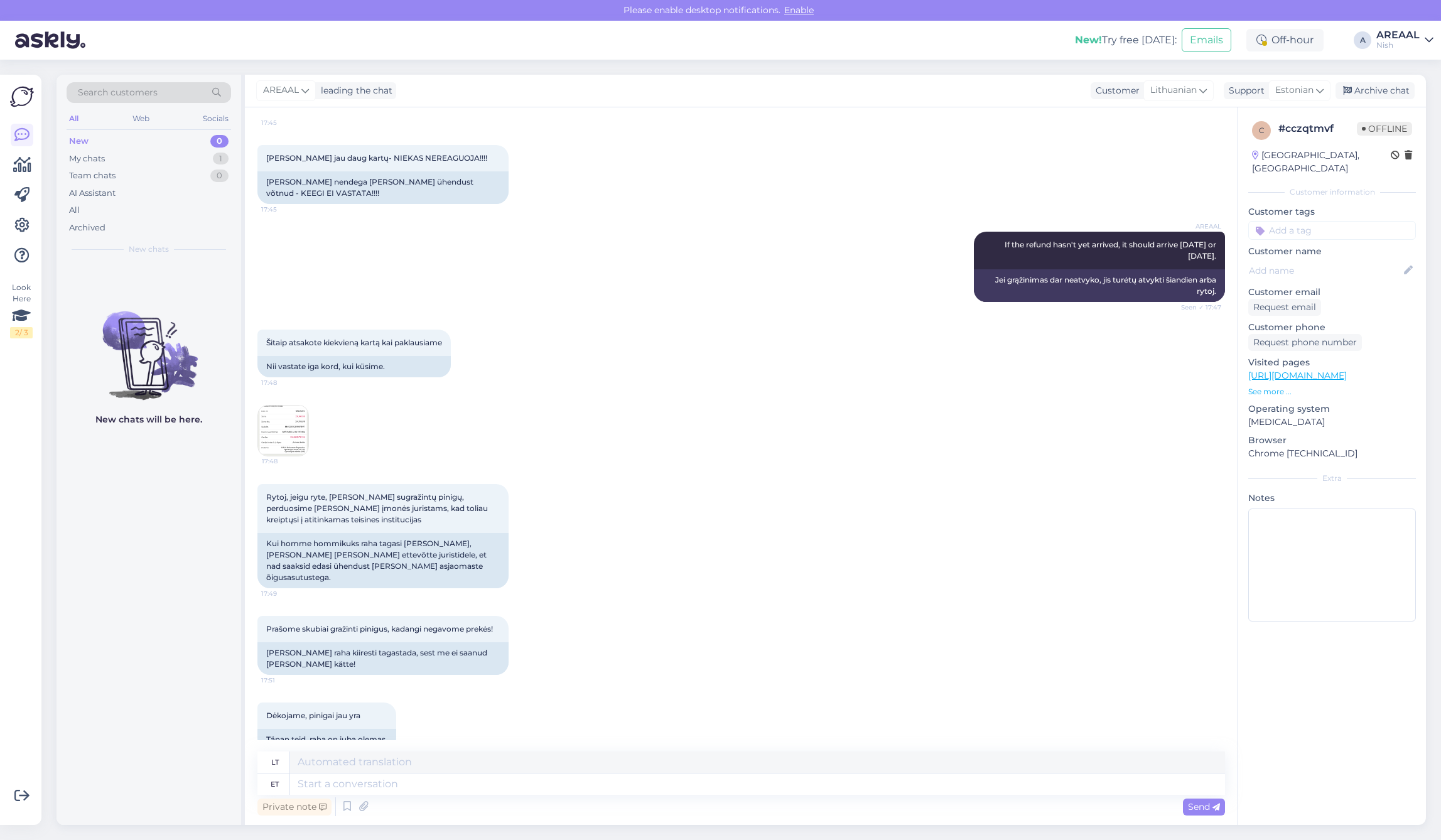
click at [280, 409] on img at bounding box center [283, 431] width 50 height 50
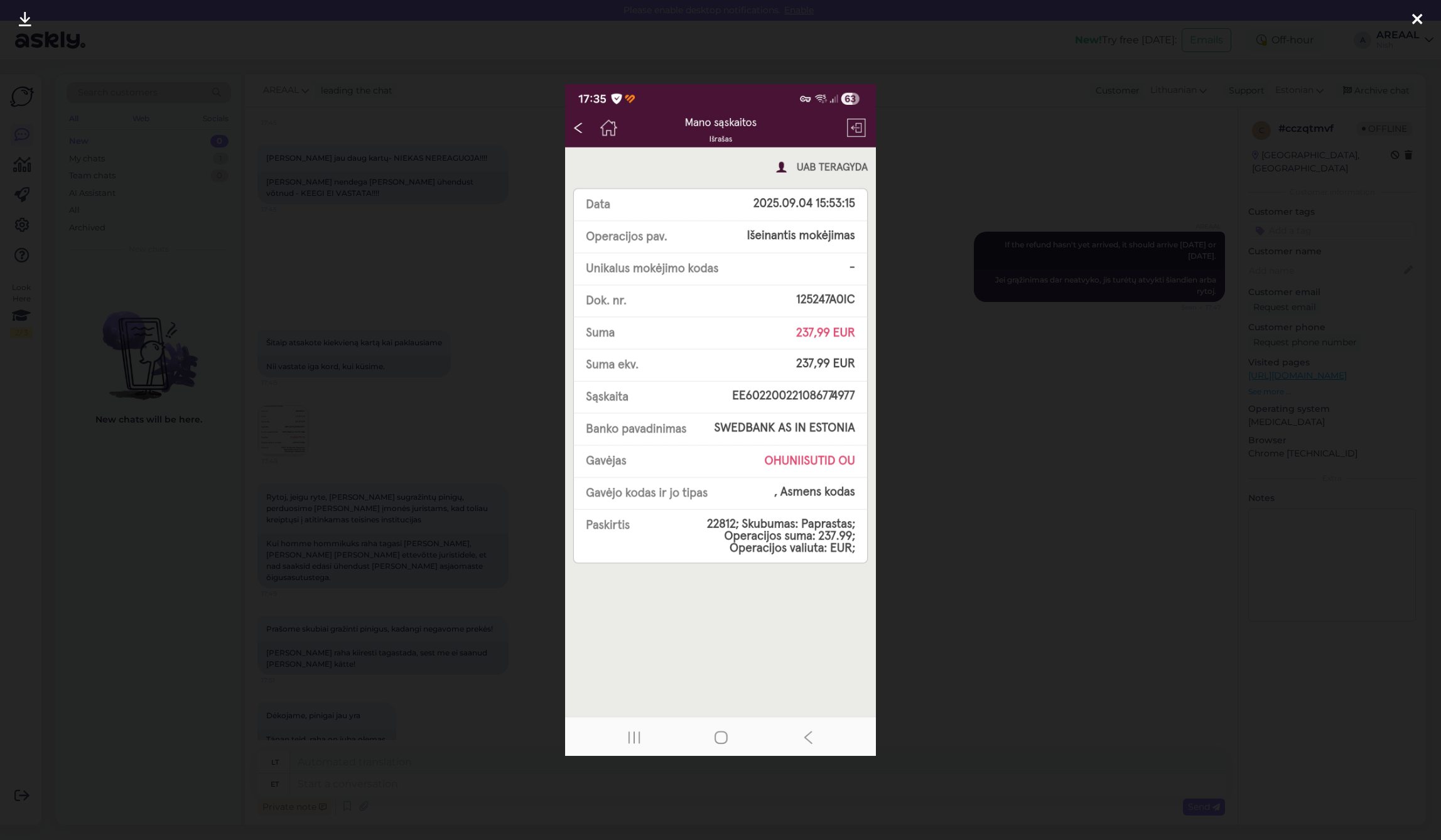
click at [472, 465] on div at bounding box center [720, 420] width 1441 height 840
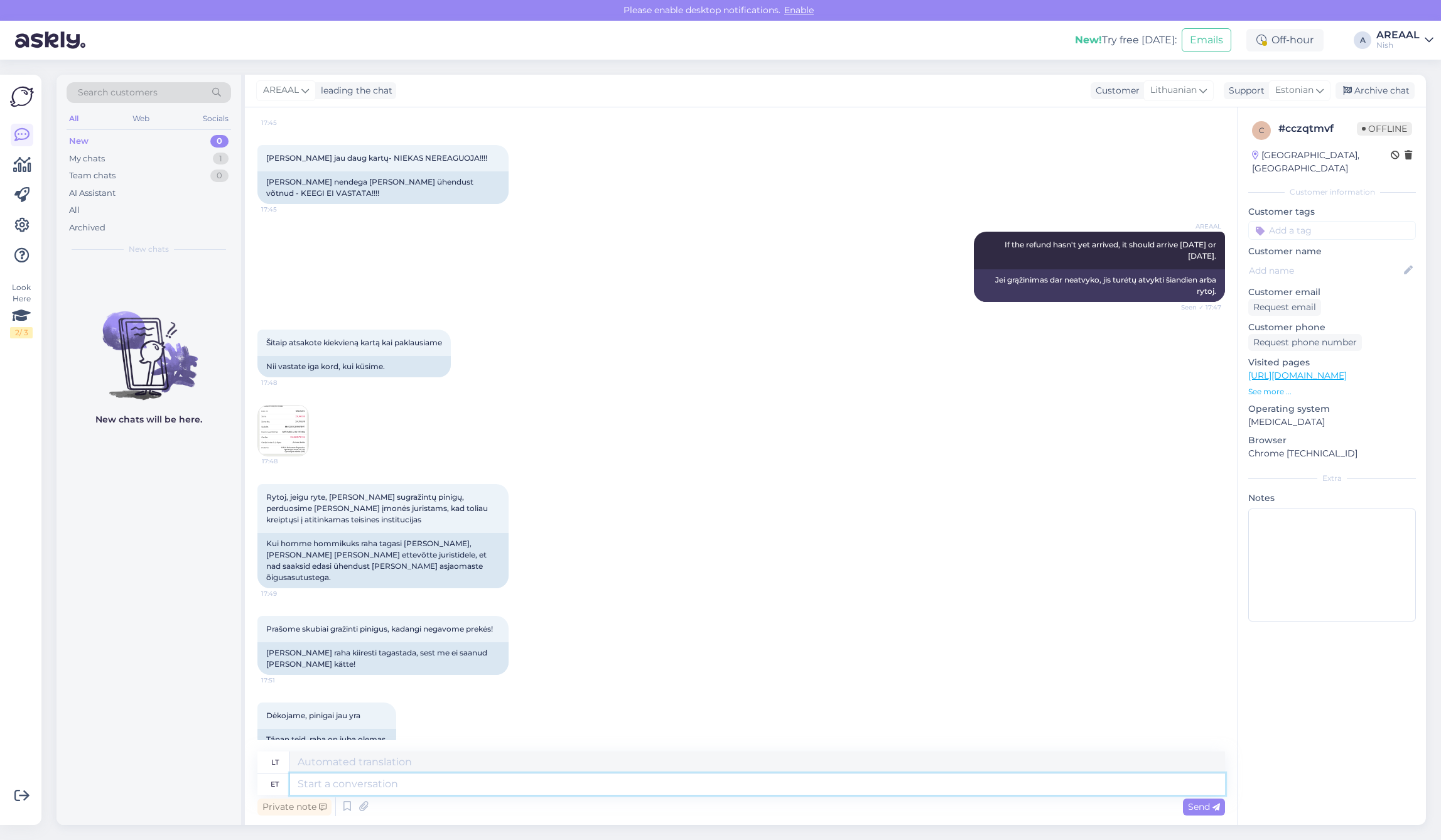
click at [472, 786] on textarea at bounding box center [757, 783] width 935 height 21
type textarea "Teie tel"
type textarea "Jūsų"
type textarea "[PERSON_NAME] on"
type textarea "Jūsų užsakymas"
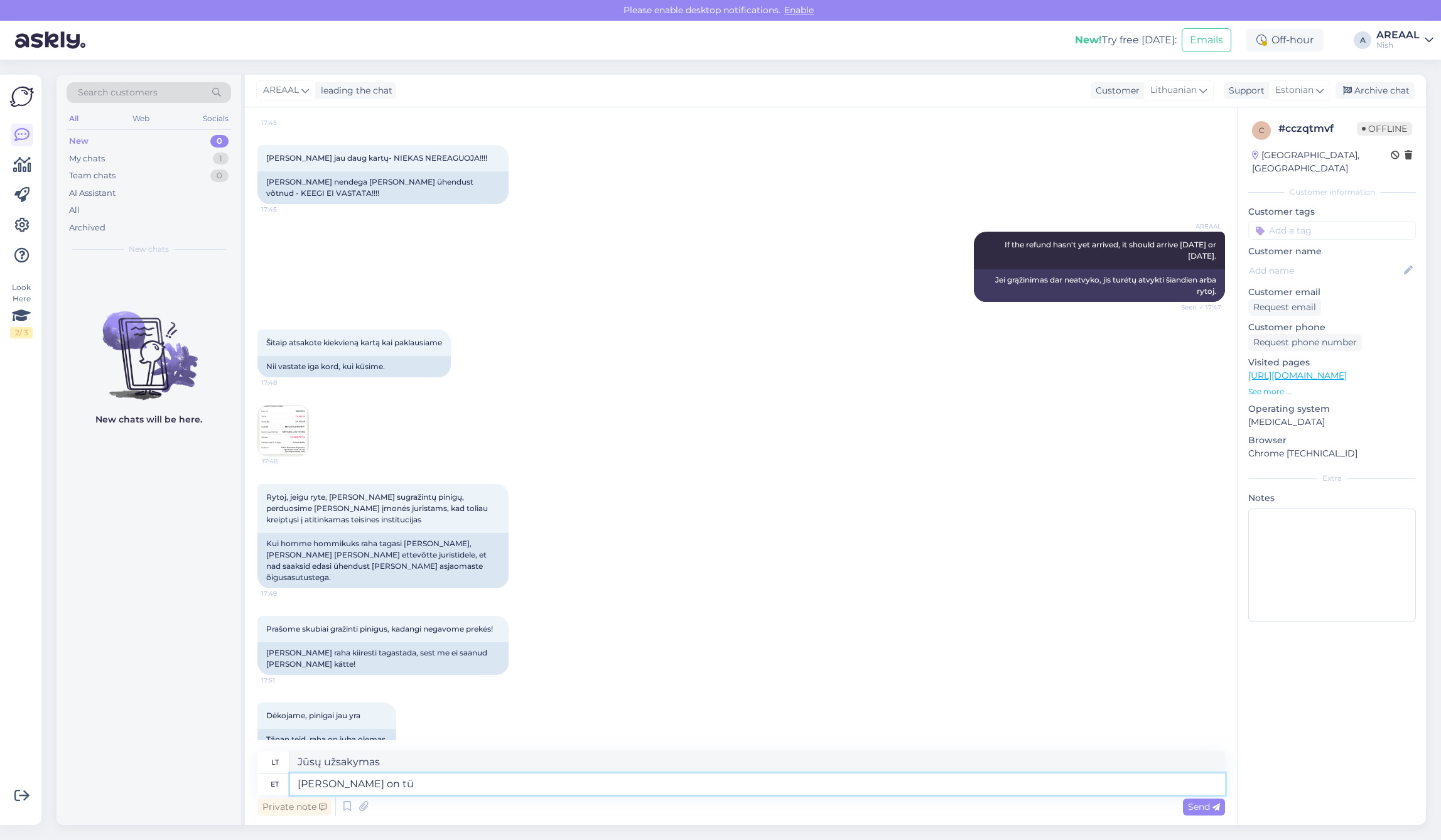
type textarea "[PERSON_NAME] on tüh"
type textarea "Jūsų užsakymas yra"
type textarea "[PERSON_NAME] on tühistatud ning"
type textarea "Jūsų užsakymas atšauktas."
type textarea "[PERSON_NAME] on tühistatud ning rah"
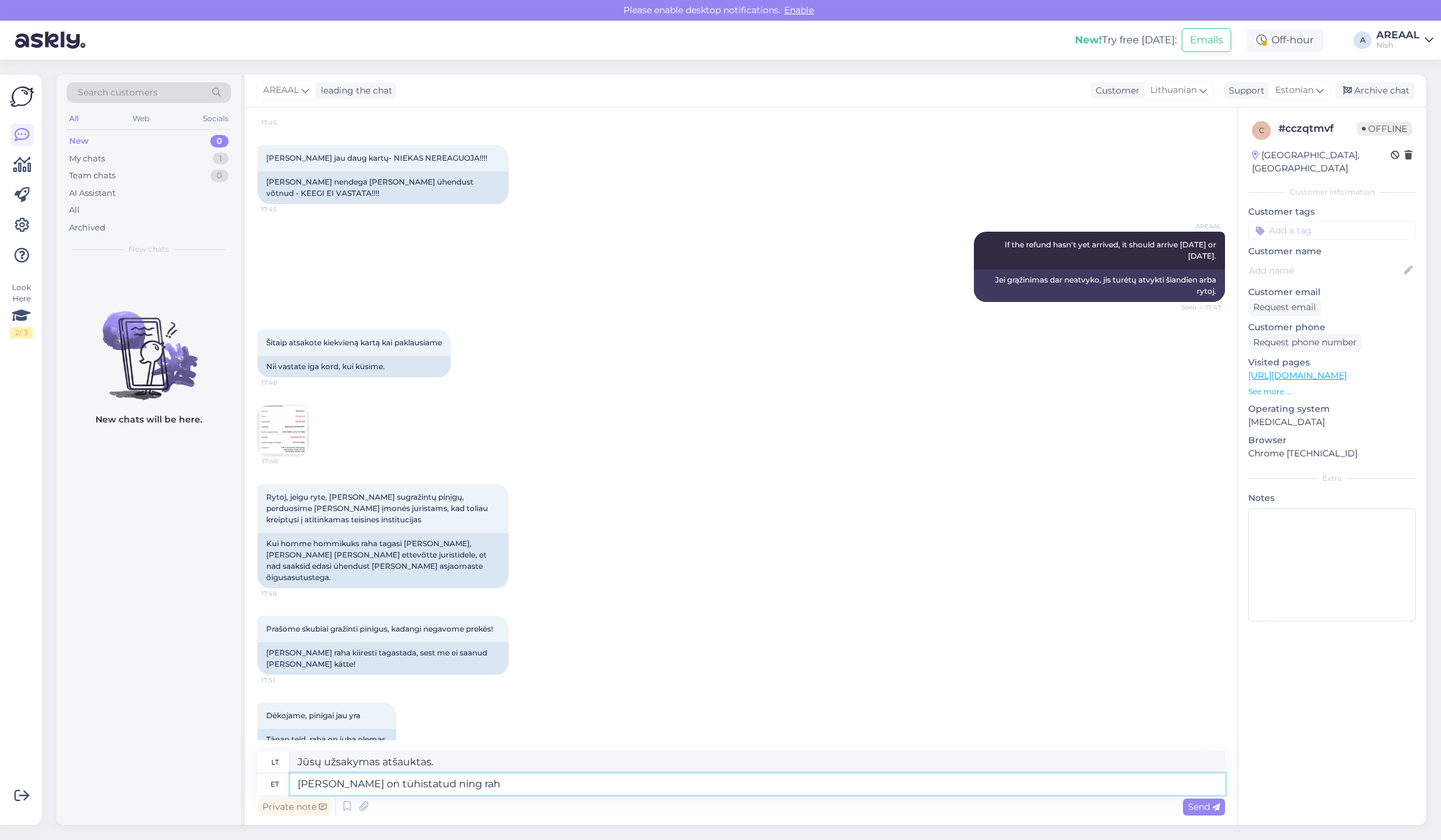
type textarea "Jūsų užsakymas atšauktas ir"
type textarea "[PERSON_NAME] on tühistatud ning raha tag"
type textarea "Jūsų užsakymas atšauktas, o pinigai grąžinti."
type textarea "[PERSON_NAME] on tühistatud ning raha tagasi kantud"
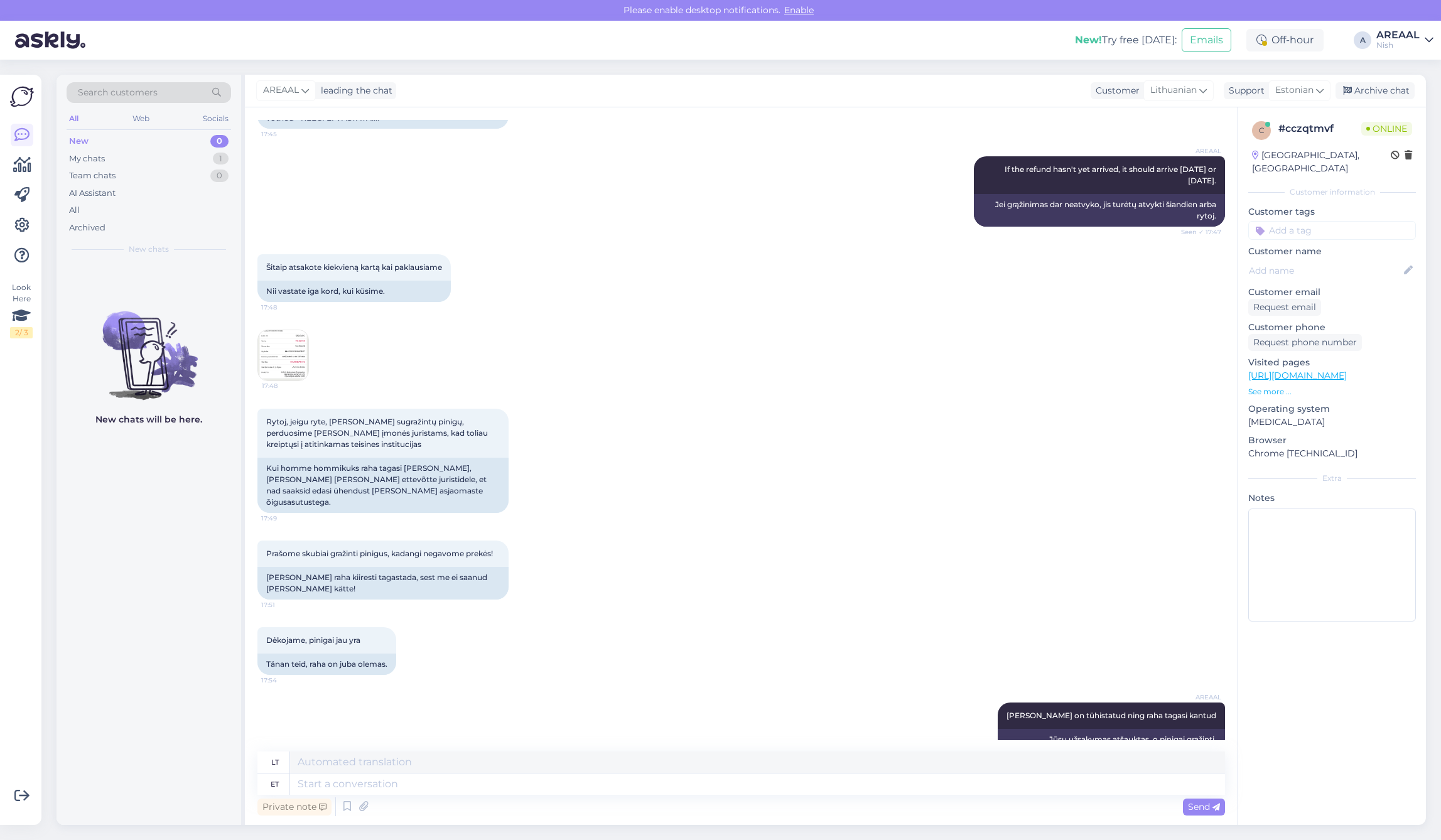
click at [1393, 46] on div "Nish" at bounding box center [1398, 45] width 44 height 10
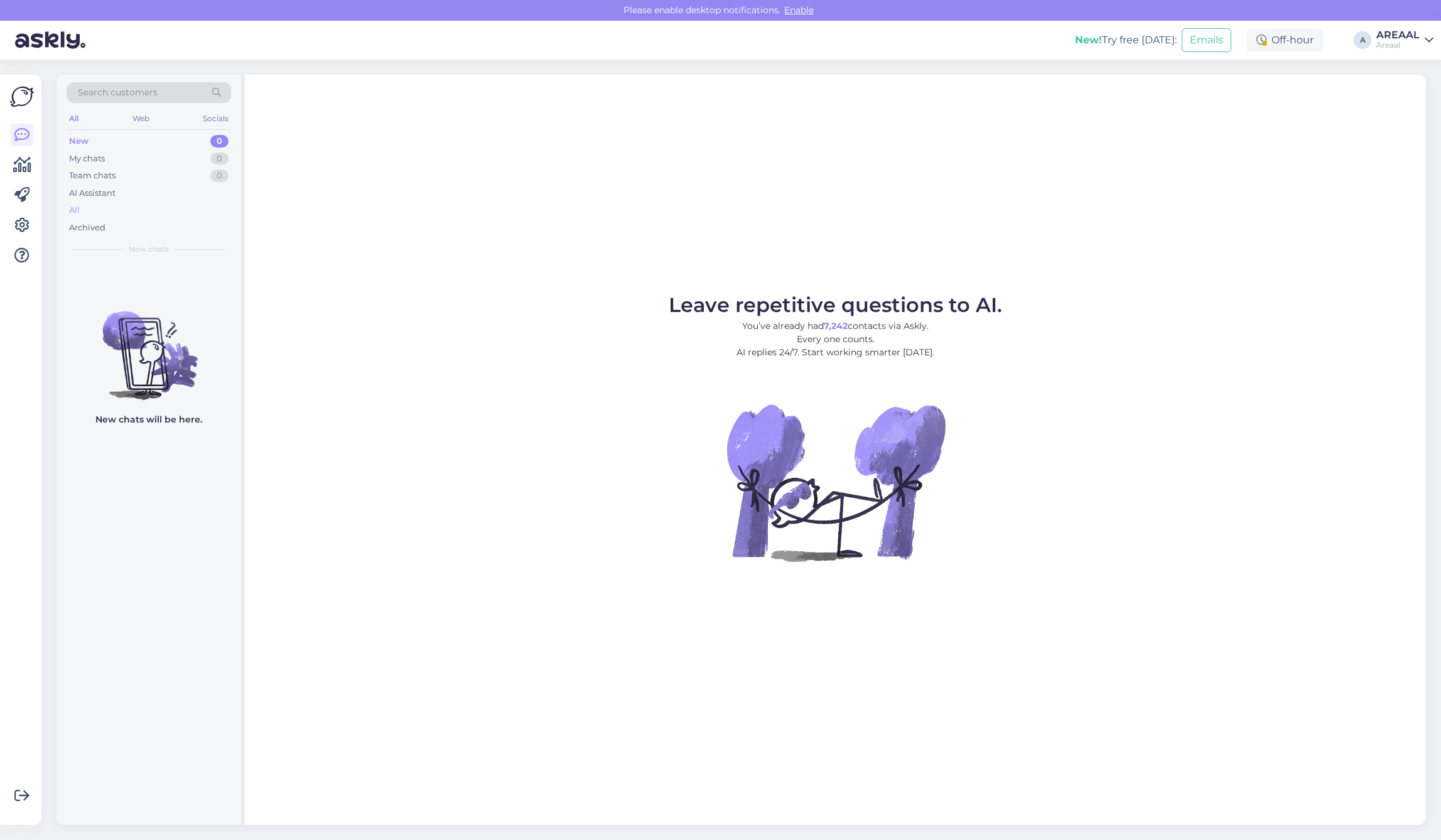
click at [129, 216] on div "All" at bounding box center [149, 211] width 165 height 17
click at [112, 211] on div "All" at bounding box center [149, 211] width 165 height 17
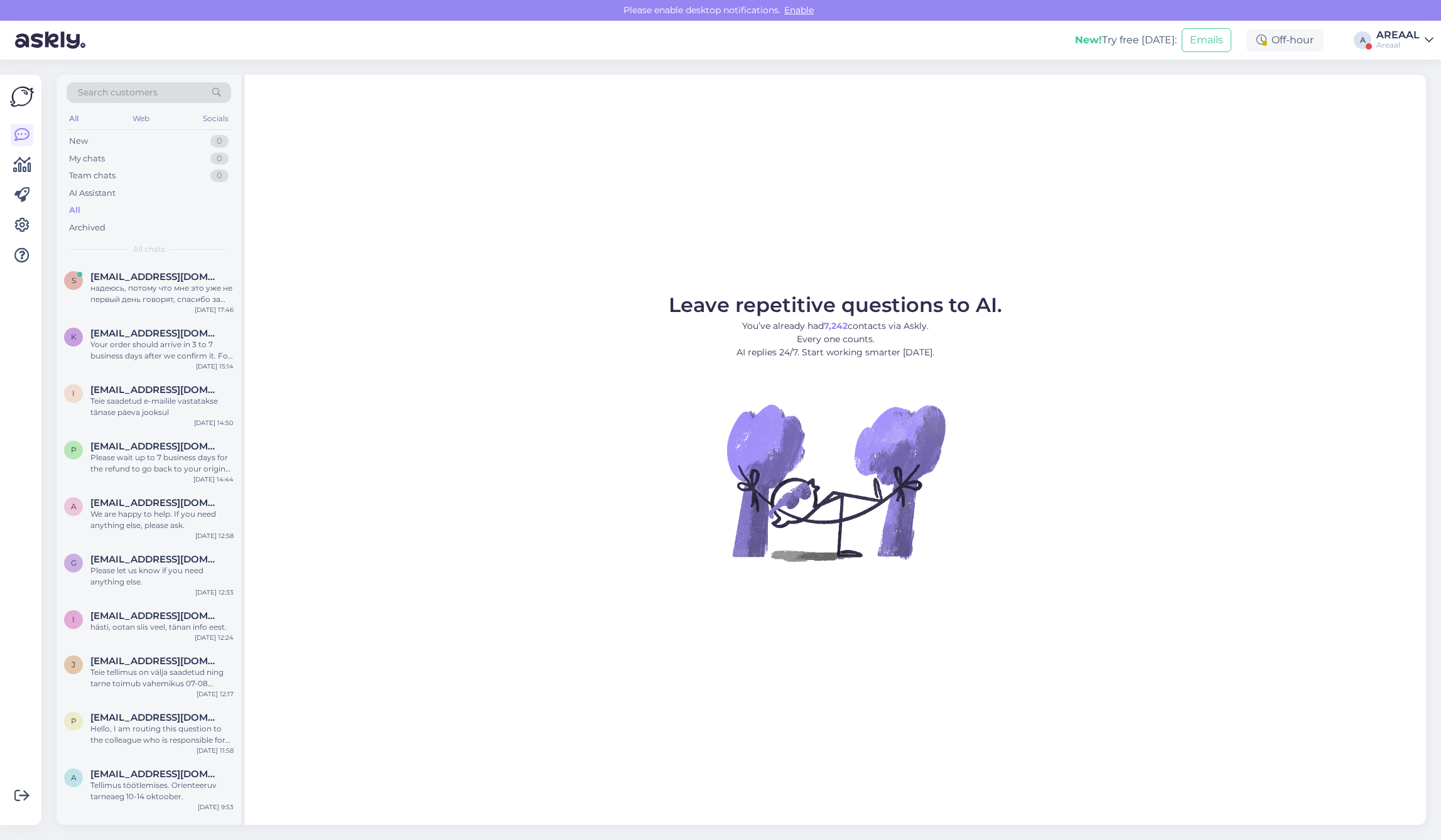
click at [1413, 43] on div "Areaal" at bounding box center [1398, 45] width 44 height 10
click at [1410, 105] on button "Open" at bounding box center [1406, 97] width 35 height 20
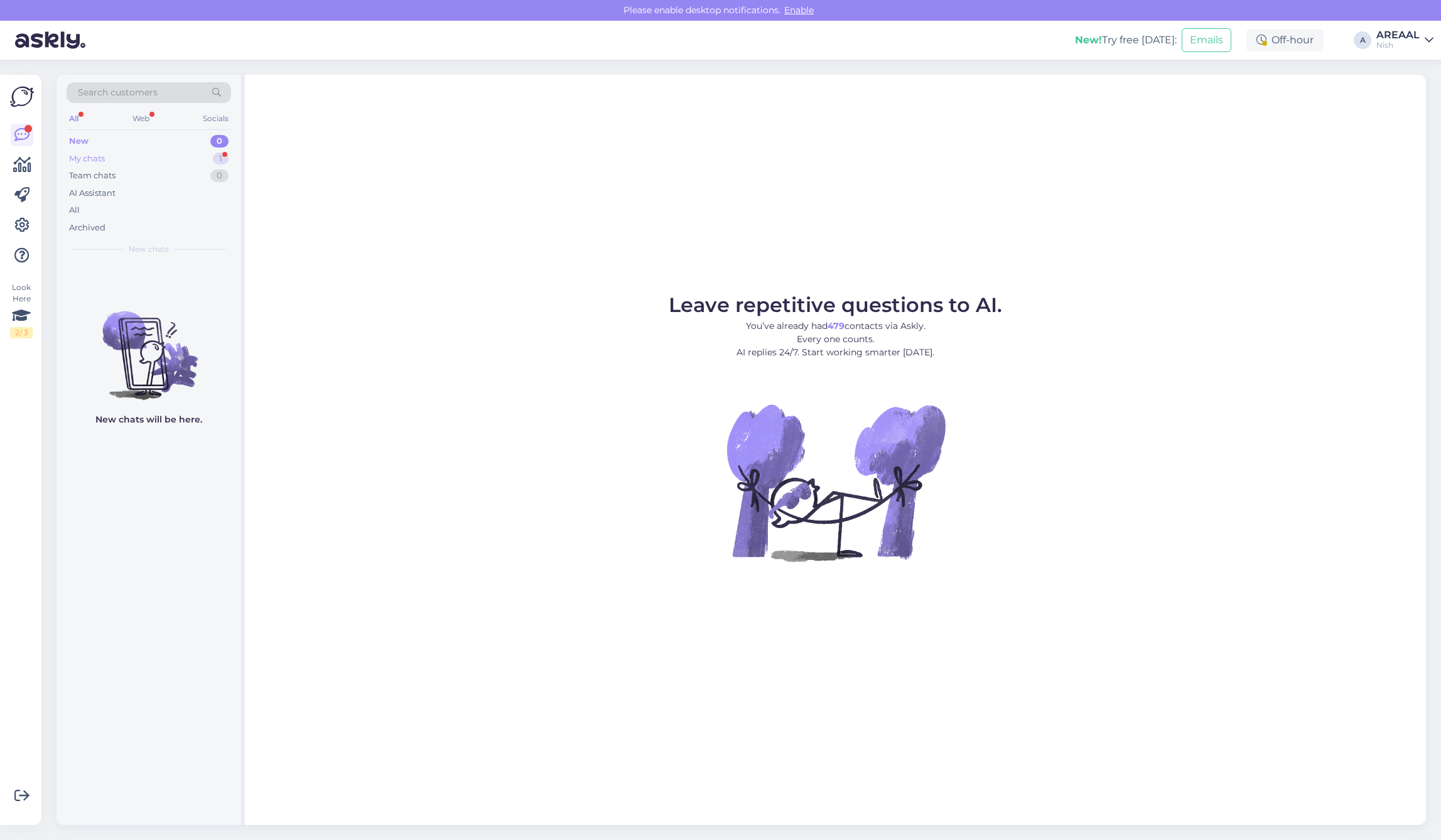
click at [228, 154] on div "My chats 1" at bounding box center [149, 159] width 165 height 17
click at [159, 302] on div "c #cczqtmvf 1 Dėkojame [DATE] 17:55" at bounding box center [149, 285] width 184 height 45
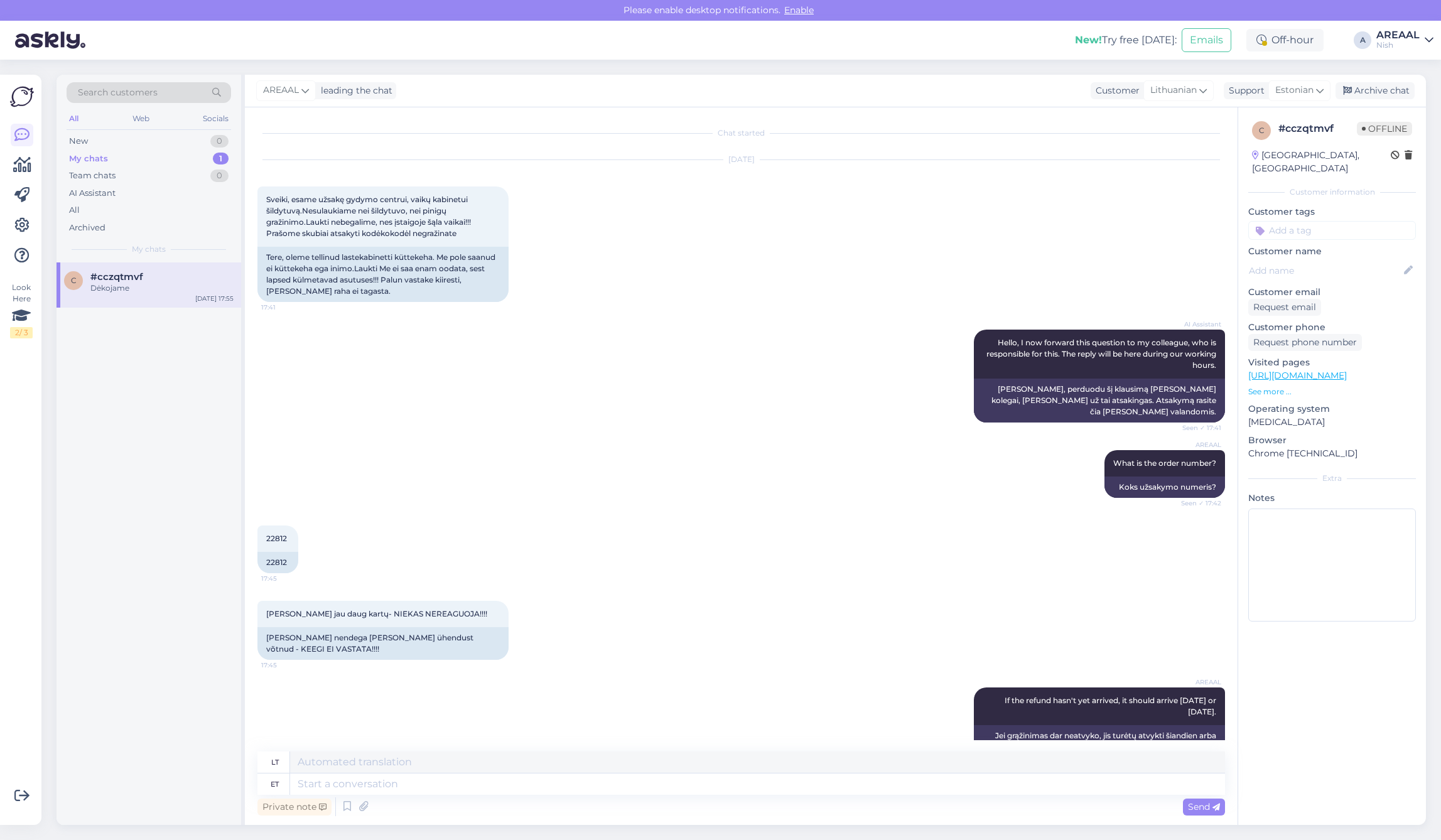
scroll to position [606, 0]
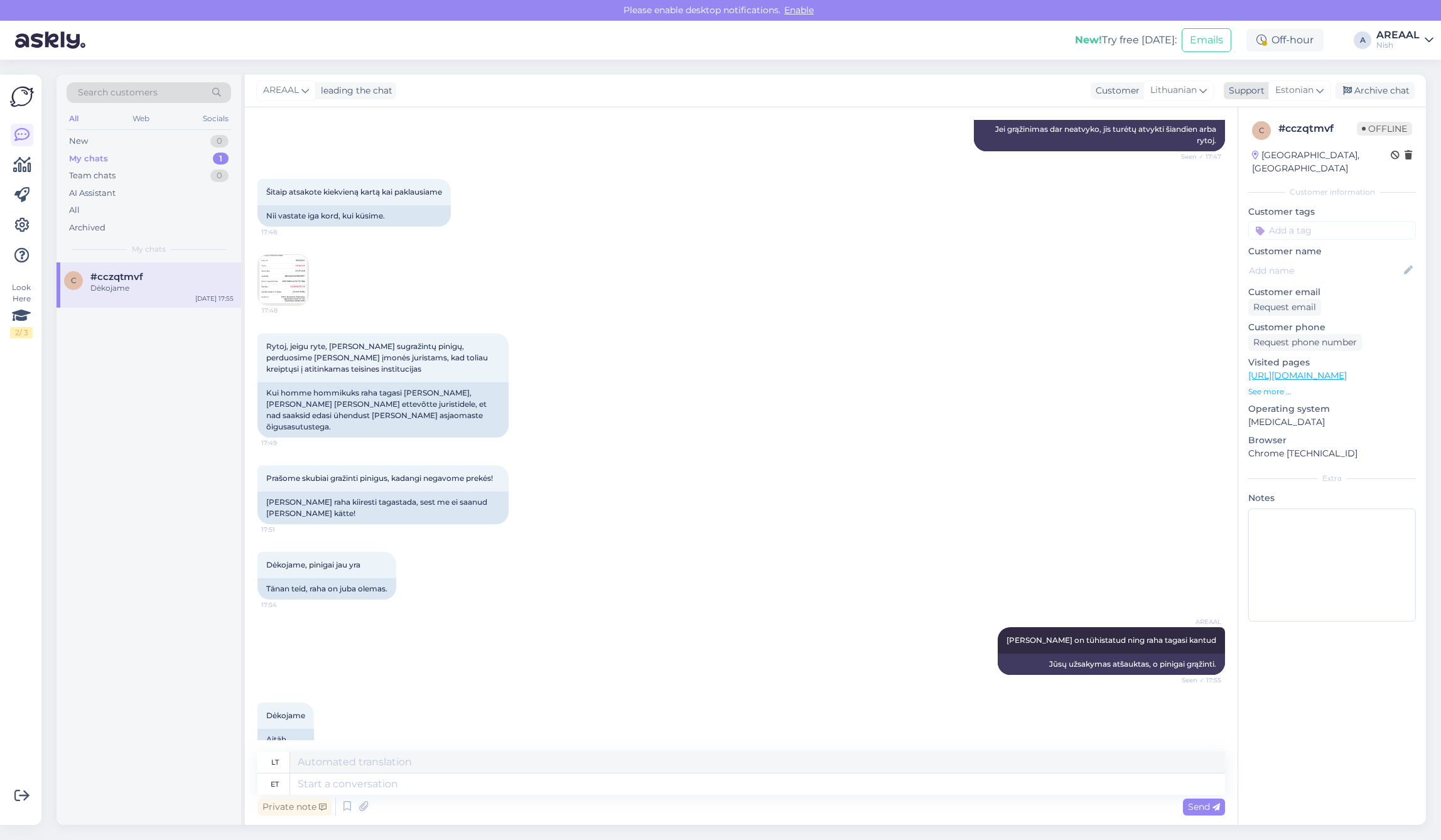
click at [1381, 88] on div "Archive chat" at bounding box center [1375, 90] width 79 height 17
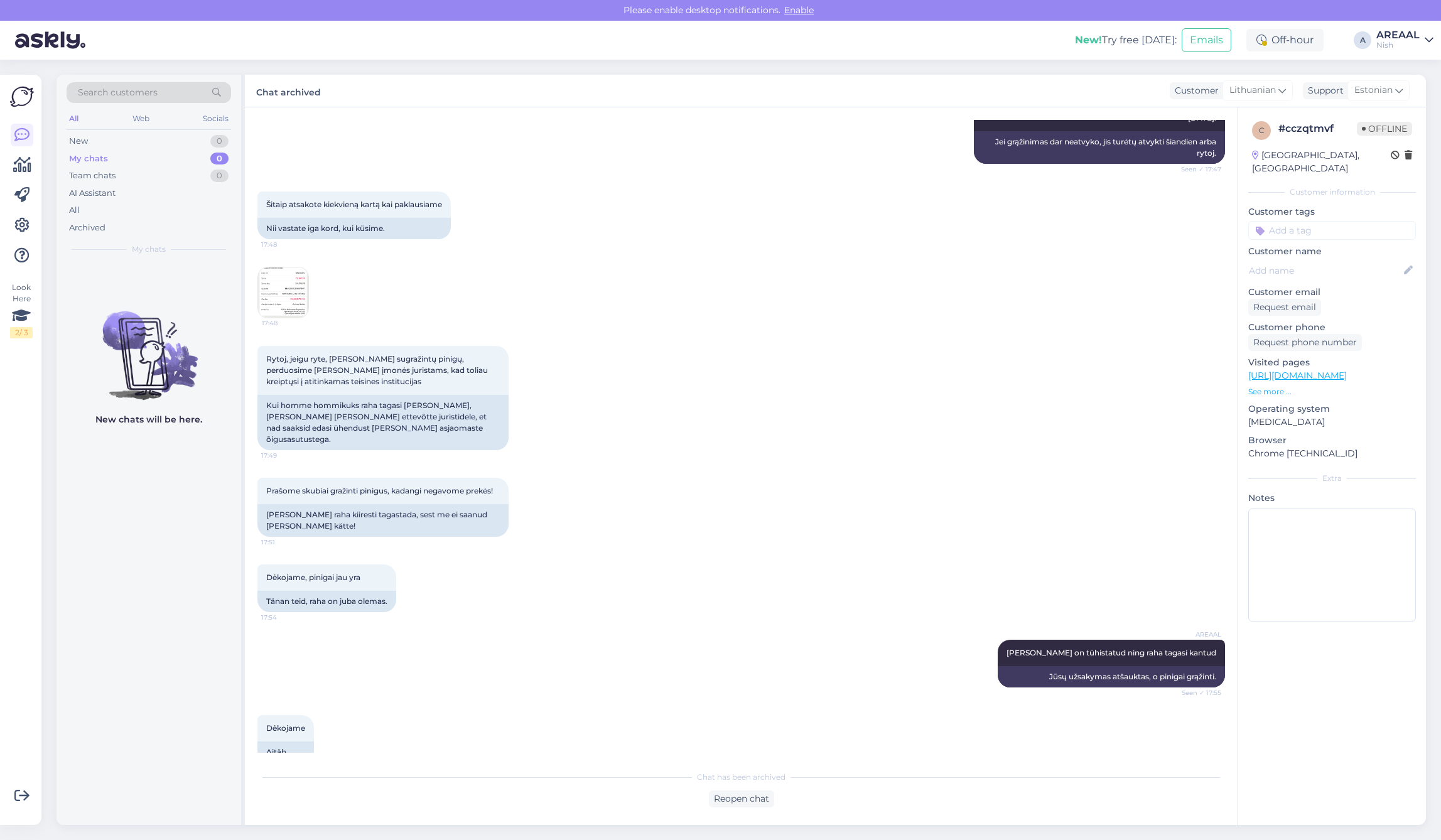
click at [1413, 40] on div "Nish" at bounding box center [1398, 45] width 44 height 10
click at [1410, 61] on button "Open" at bounding box center [1406, 70] width 35 height 20
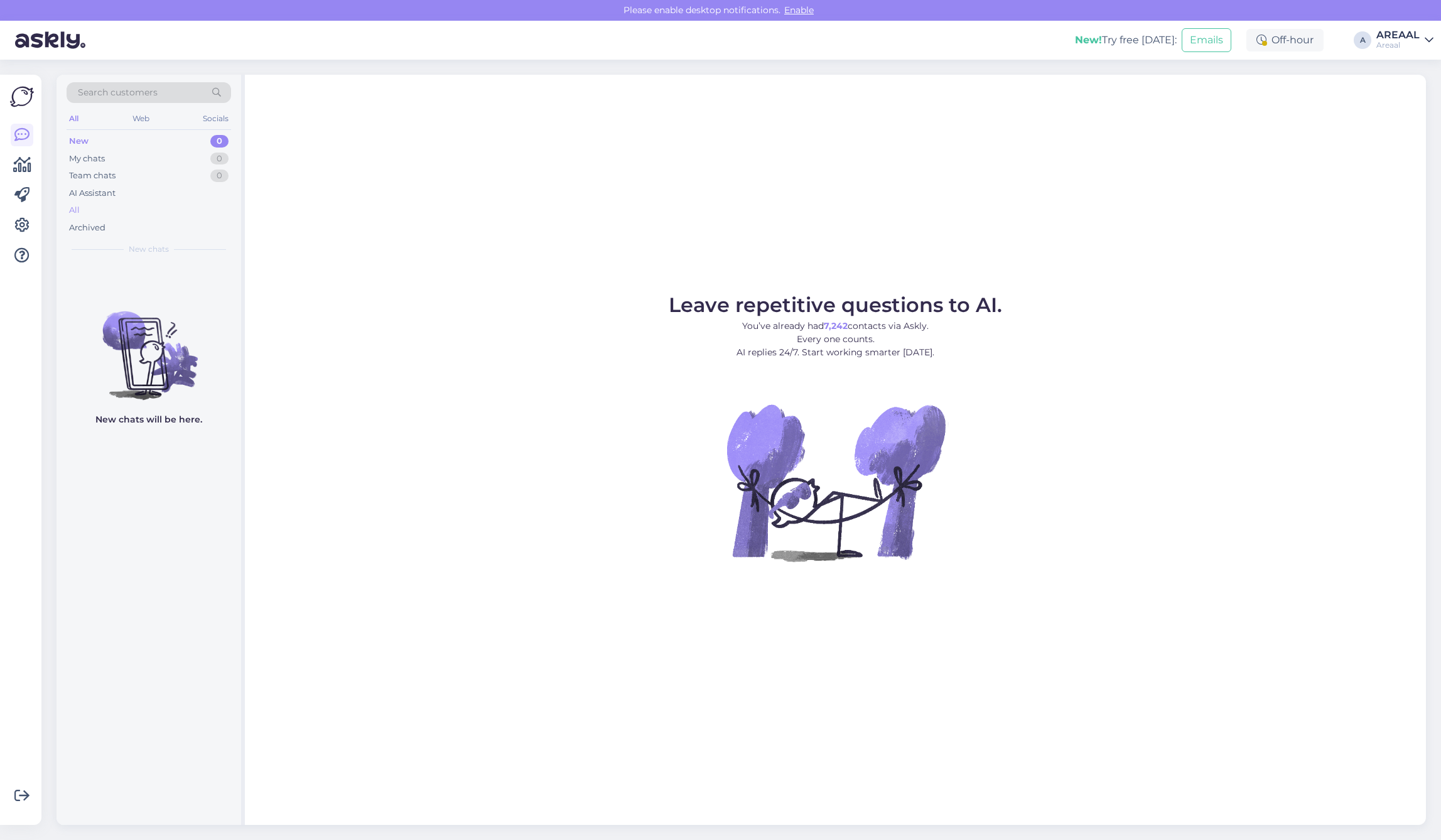
click at [143, 205] on div "All" at bounding box center [149, 211] width 165 height 17
